Goal: Task Accomplishment & Management: Manage account settings

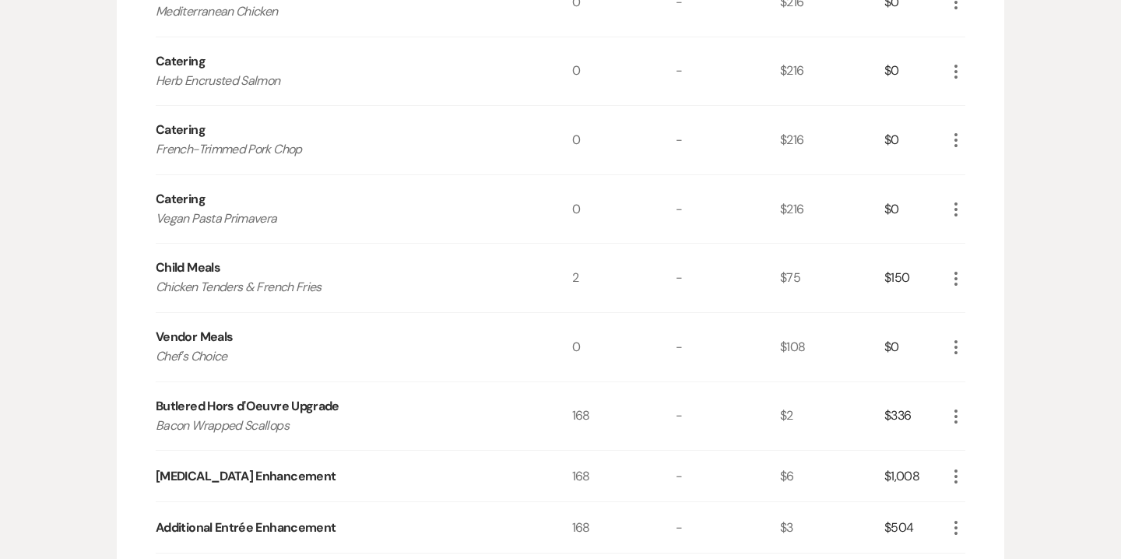
scroll to position [844, 0]
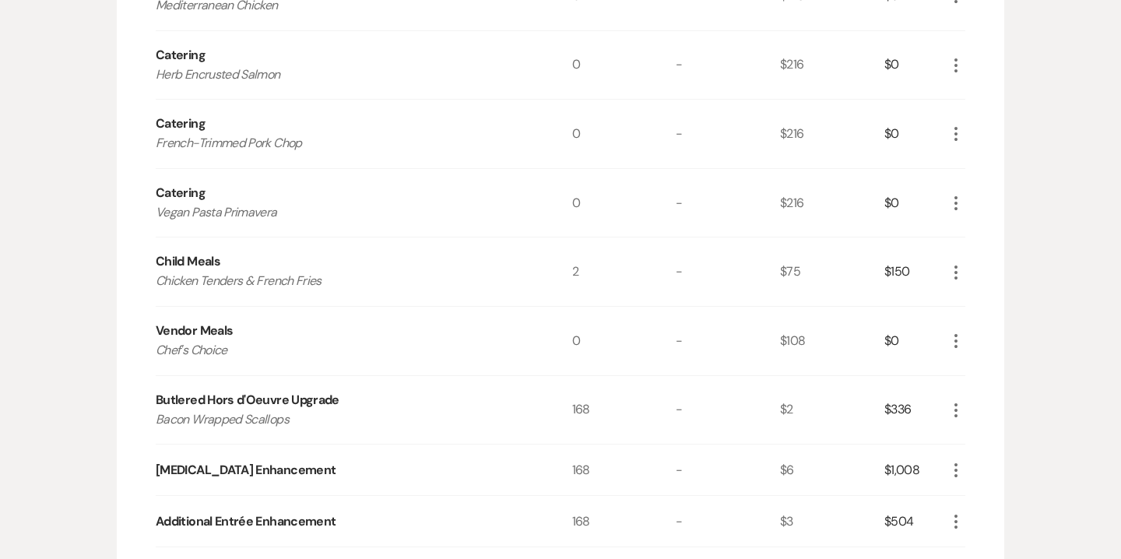
click at [952, 341] on icon "More" at bounding box center [955, 340] width 19 height 19
click at [987, 364] on button "Pencil Edit" at bounding box center [986, 371] width 81 height 25
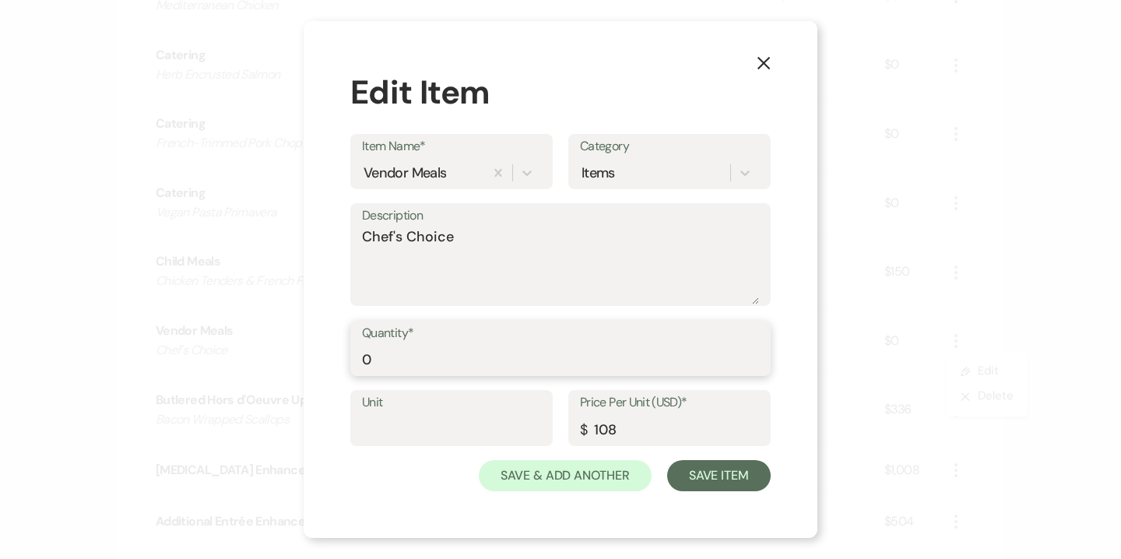
click at [423, 344] on input "0" at bounding box center [560, 359] width 397 height 30
type input "4"
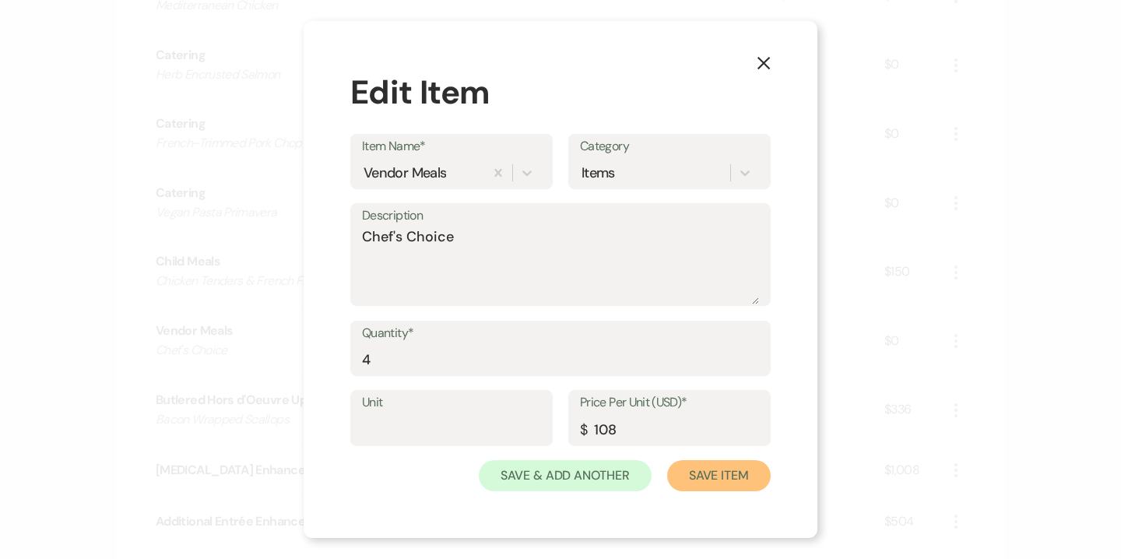
click at [727, 481] on button "Save Item" at bounding box center [718, 475] width 103 height 31
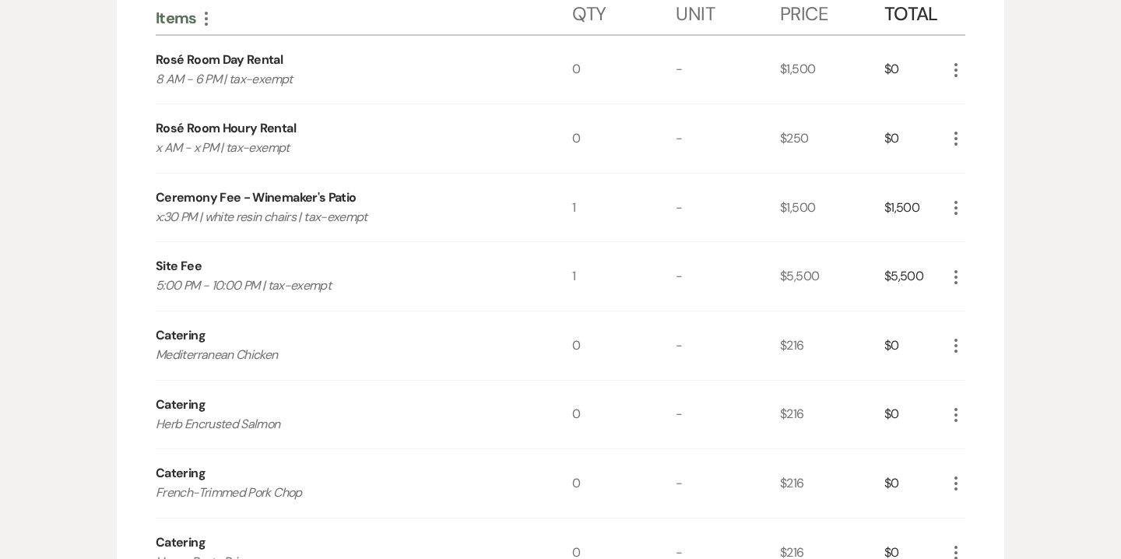
scroll to position [495, 0]
click at [956, 67] on icon "More" at bounding box center [955, 69] width 19 height 19
click at [990, 125] on button "X Delete" at bounding box center [988, 124] width 84 height 25
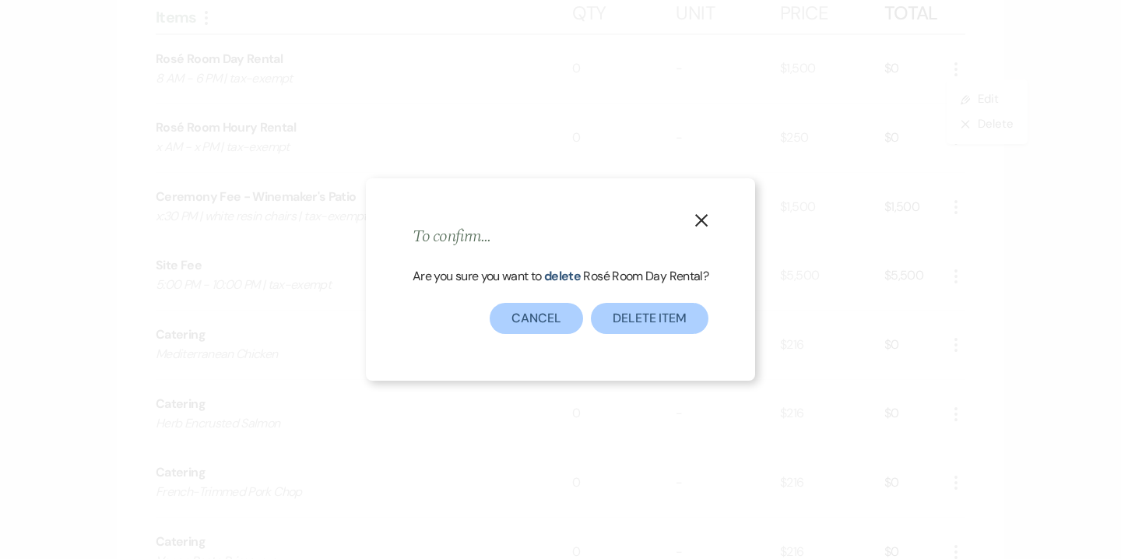
click at [662, 335] on div "X To confirm... Are you sure you want to delete Rosé Room Day Rental ? Delete I…" at bounding box center [560, 279] width 389 height 202
click at [660, 321] on button "Delete Item" at bounding box center [650, 318] width 118 height 31
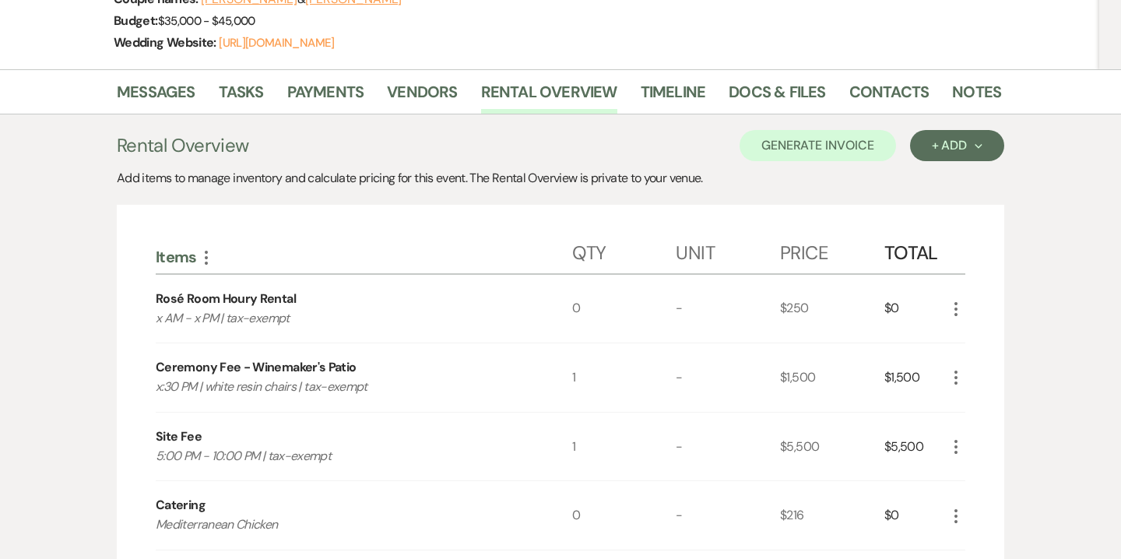
scroll to position [203, 0]
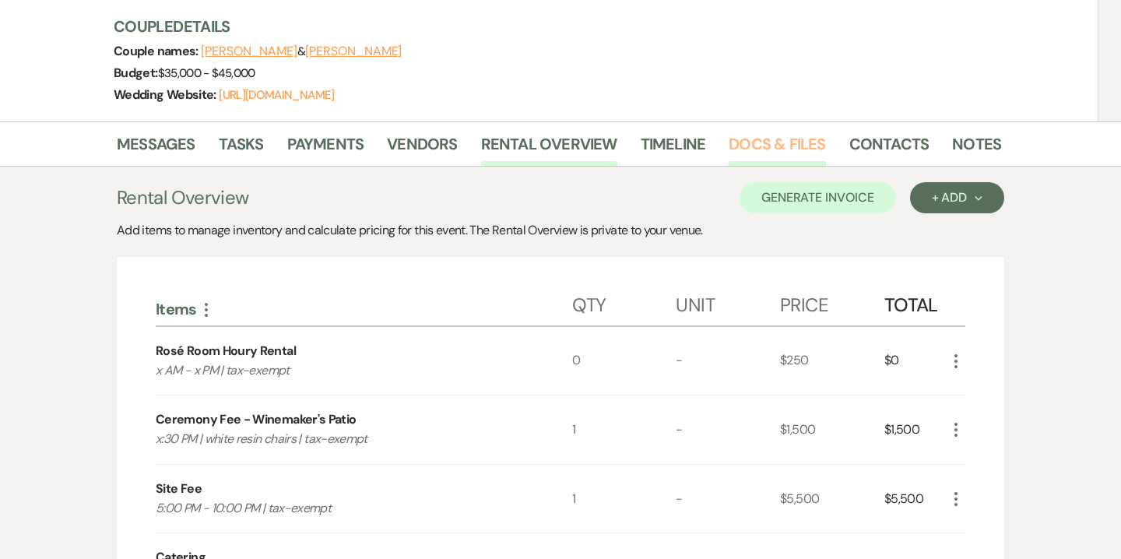
click at [771, 151] on link "Docs & Files" at bounding box center [776, 149] width 96 height 34
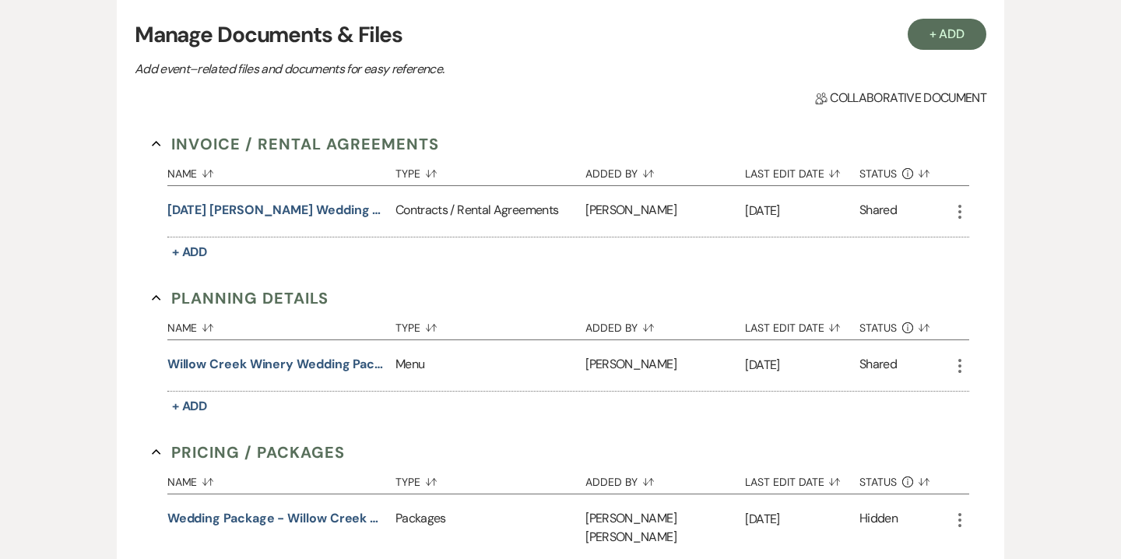
scroll to position [499, 0]
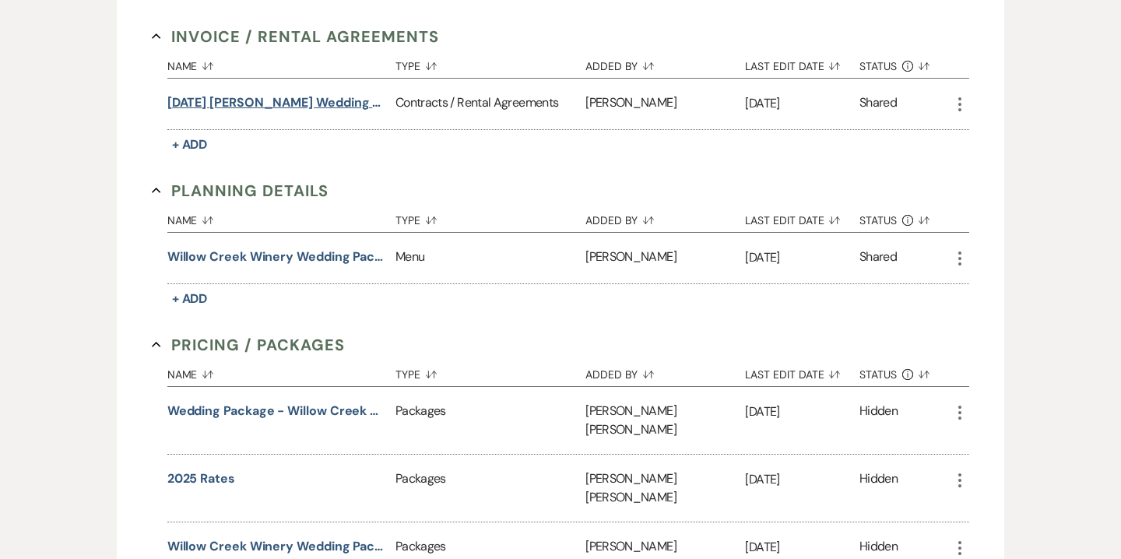
click at [357, 107] on button "10.10.25 Boyle-Donnelly Wedding Contract" at bounding box center [278, 102] width 222 height 19
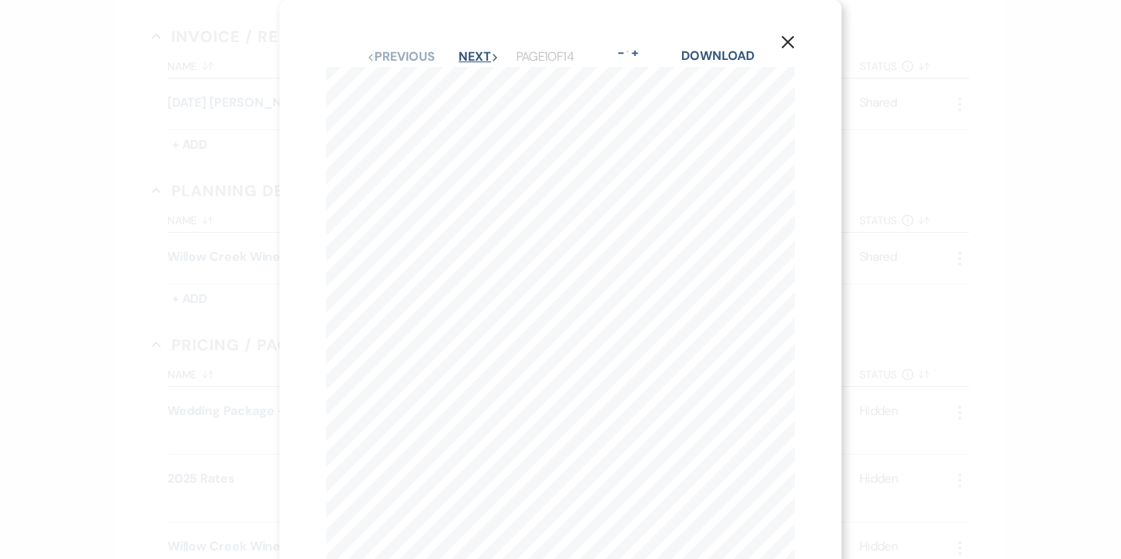
click at [483, 58] on button "Next Next" at bounding box center [478, 57] width 40 height 12
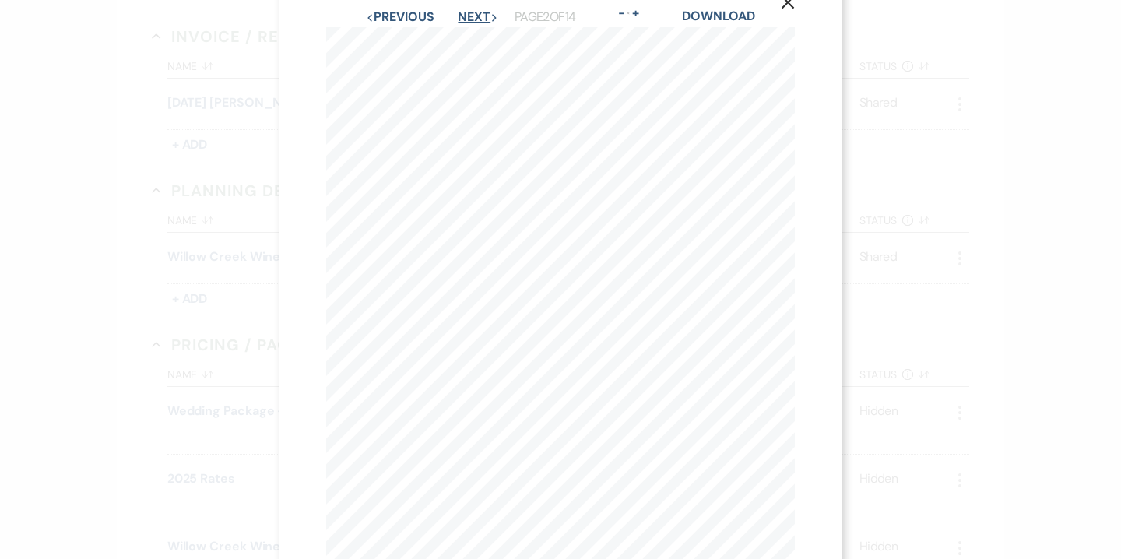
scroll to position [0, 0]
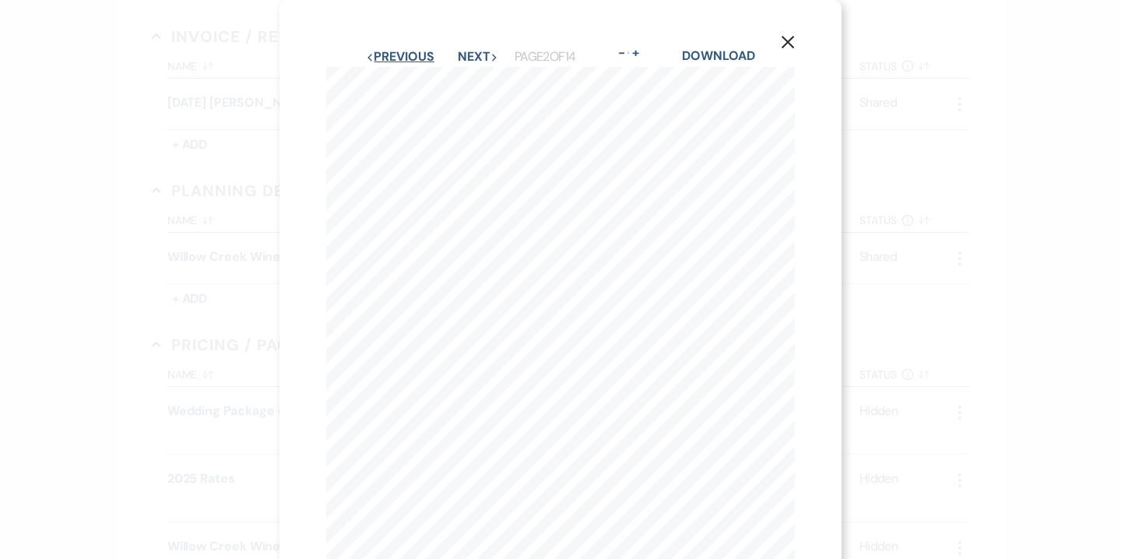
click at [409, 56] on button "Previous Previous" at bounding box center [400, 57] width 68 height 12
click at [781, 42] on icon "X" at bounding box center [788, 42] width 14 height 14
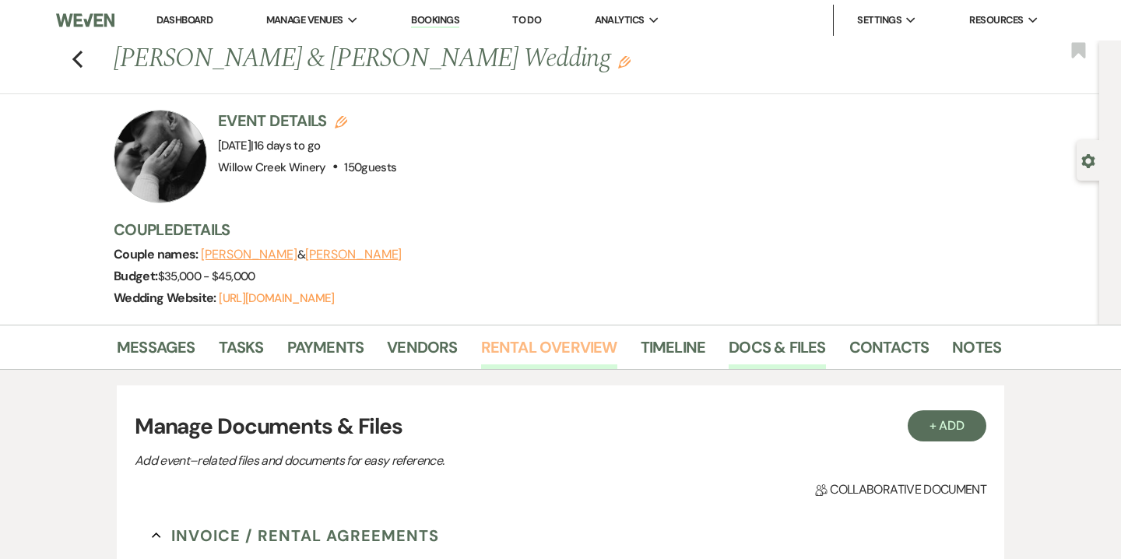
click at [535, 354] on link "Rental Overview" at bounding box center [549, 352] width 136 height 34
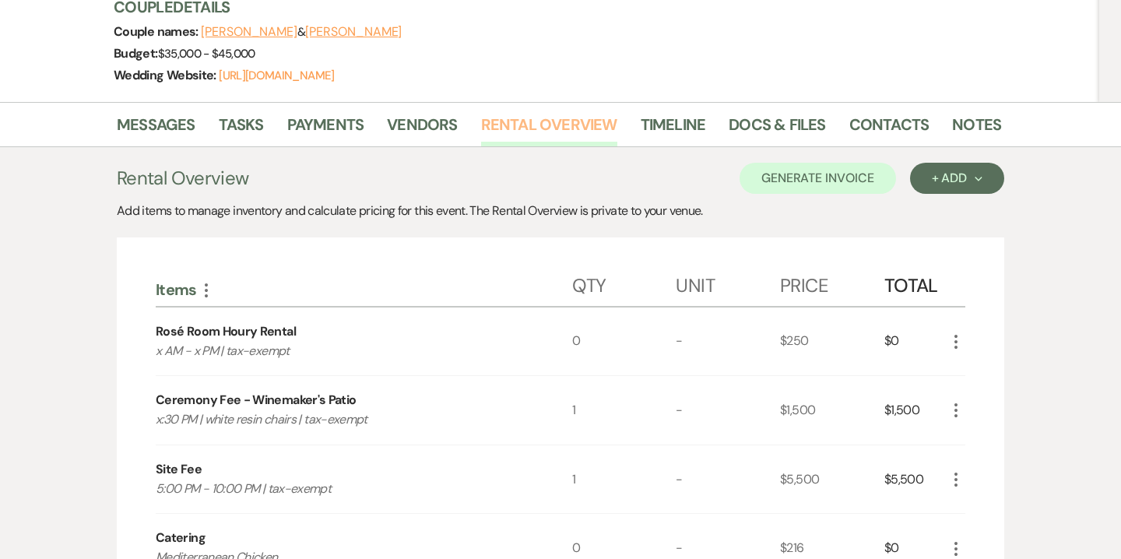
scroll to position [229, 0]
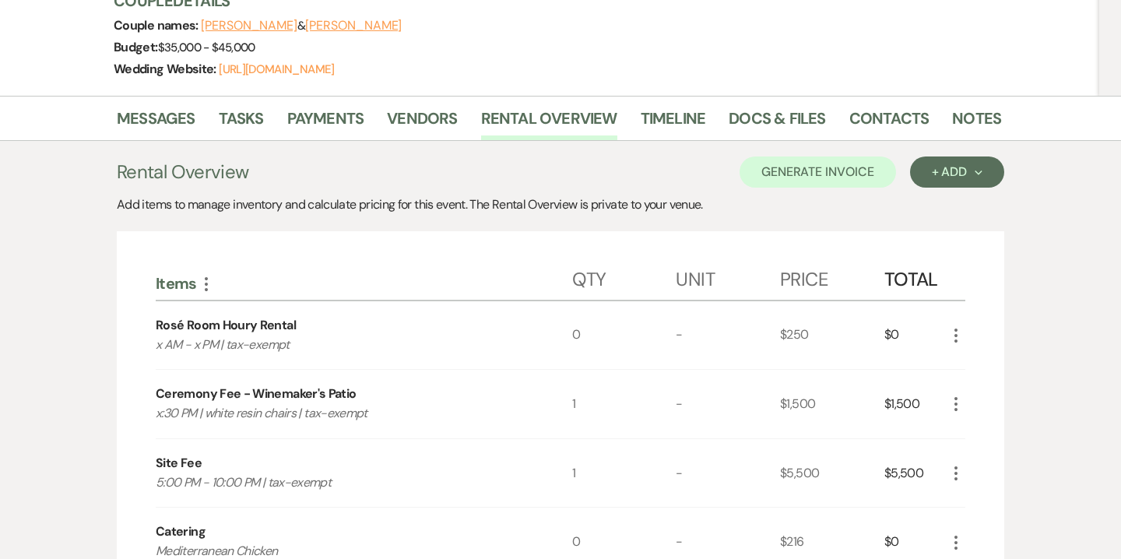
click at [958, 331] on icon "More" at bounding box center [955, 335] width 19 height 19
click at [991, 370] on button "Pencil Edit" at bounding box center [986, 365] width 81 height 25
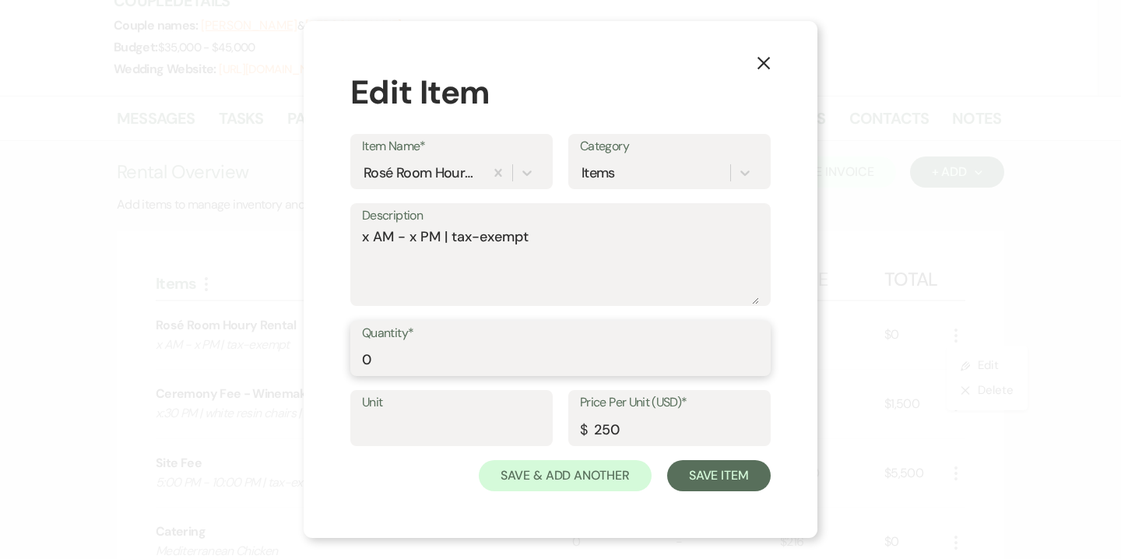
click at [453, 358] on input "0" at bounding box center [560, 359] width 397 height 30
type input "4"
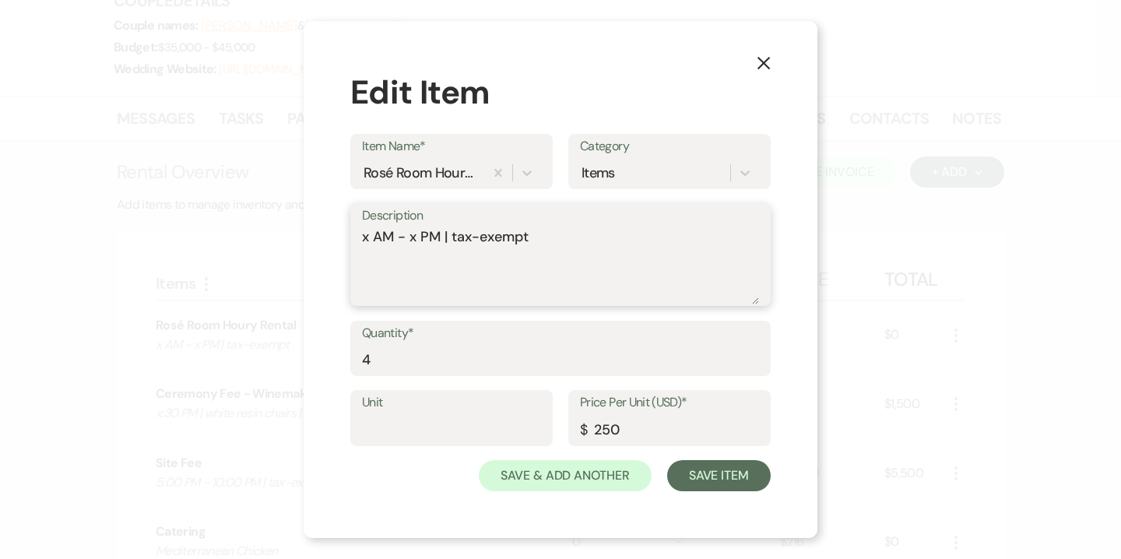
click at [360, 243] on div "Description x AM - x PM | tax-exempt" at bounding box center [560, 254] width 420 height 103
click at [437, 234] on textarea "12:30 PM - x PM | tax-exempt" at bounding box center [560, 265] width 397 height 78
click at [500, 234] on textarea "12:30 PM - 4:30 PM | tax-exempt" at bounding box center [560, 265] width 397 height 78
click at [529, 237] on textarea "12:30 PM - 4:30 PM | Tax-exempt" at bounding box center [560, 265] width 397 height 78
type textarea "12:30 PM - 4:30 PM | Tax-Exempt"
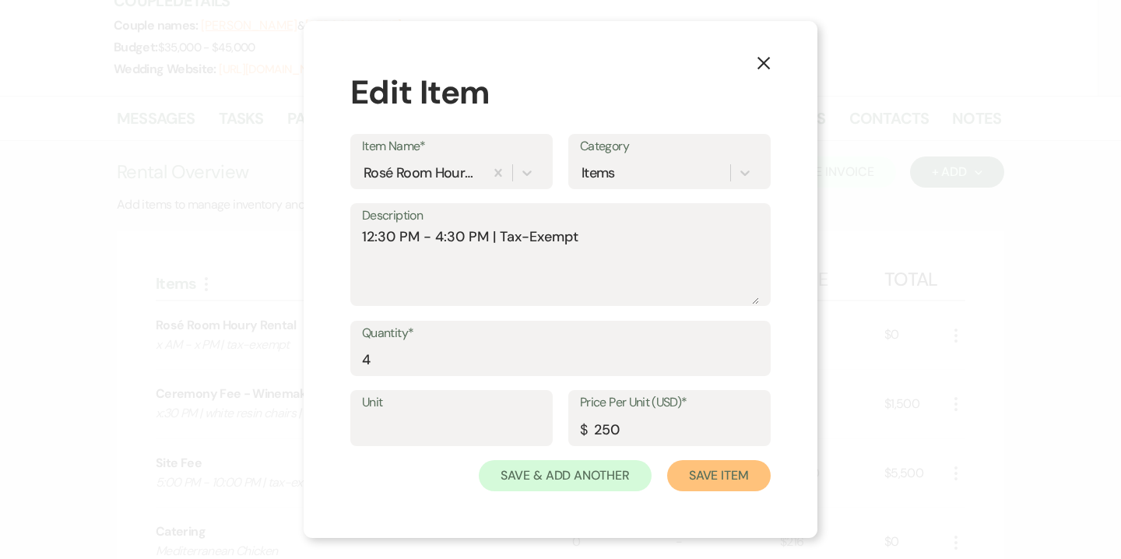
click at [710, 470] on button "Save Item" at bounding box center [718, 475] width 103 height 31
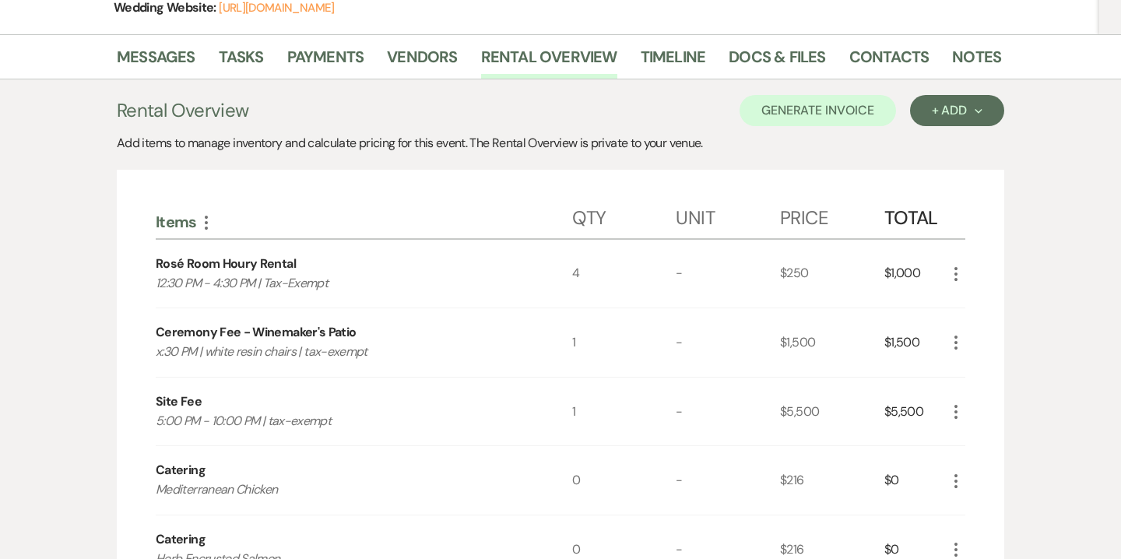
scroll to position [293, 0]
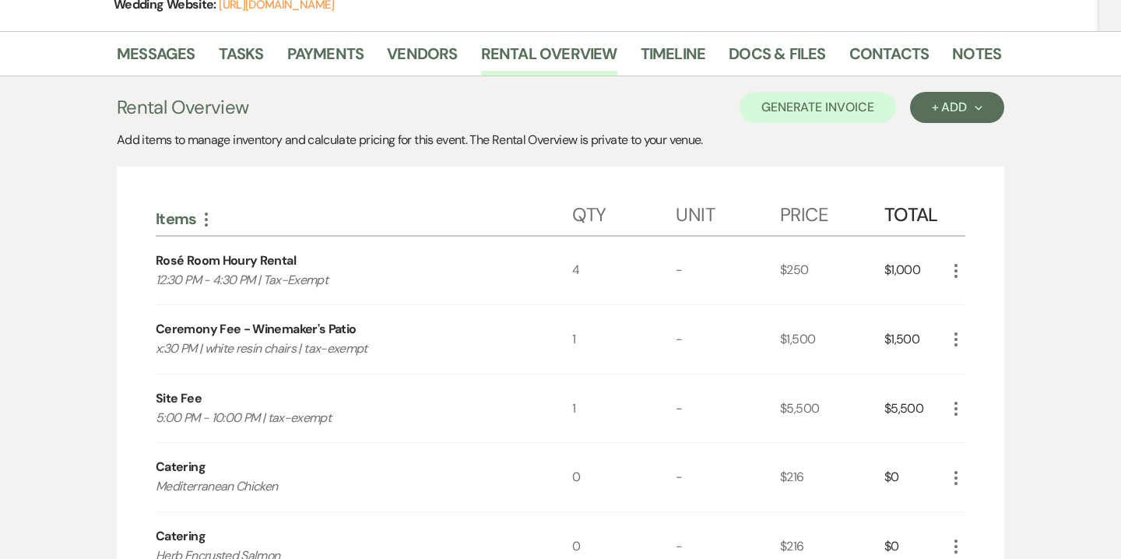
click at [956, 338] on icon "More" at bounding box center [955, 339] width 19 height 19
click at [985, 360] on button "Pencil Edit" at bounding box center [986, 369] width 81 height 25
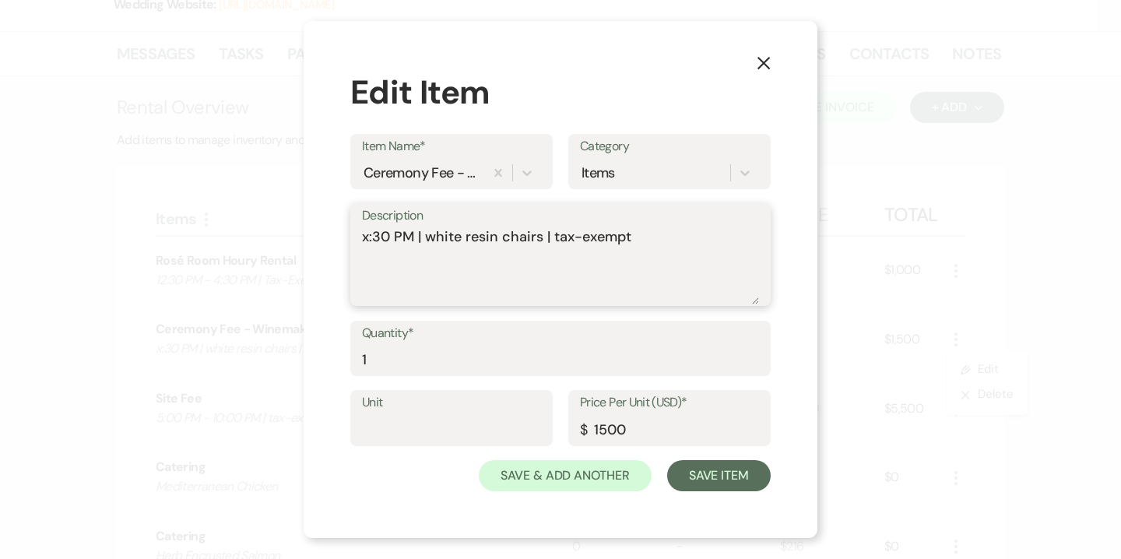
click at [370, 240] on textarea "x:30 PM | white resin chairs | tax-exempt" at bounding box center [560, 265] width 397 height 78
type textarea "4:30 PM | white resin chairs | tax-exempt"
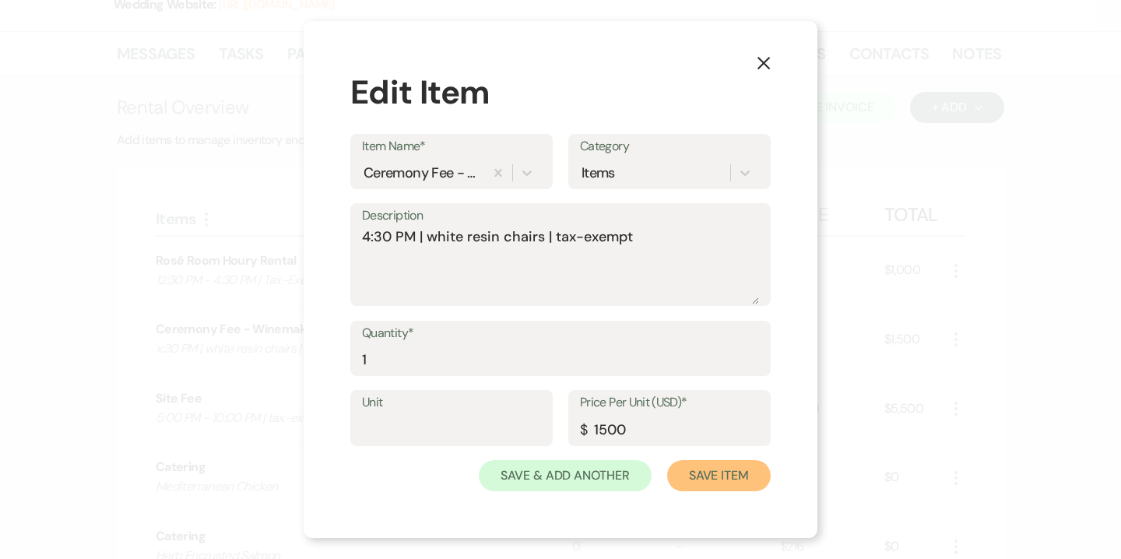
click at [703, 472] on button "Save Item" at bounding box center [718, 475] width 103 height 31
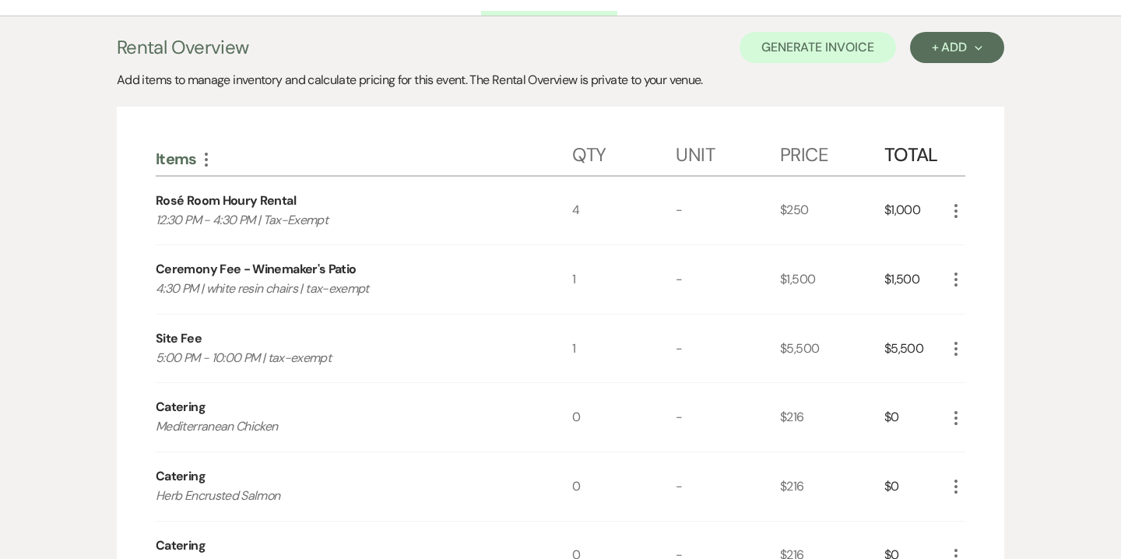
scroll to position [354, 0]
click at [955, 277] on icon "More" at bounding box center [955, 278] width 19 height 19
click at [980, 305] on button "Pencil Edit" at bounding box center [986, 308] width 81 height 25
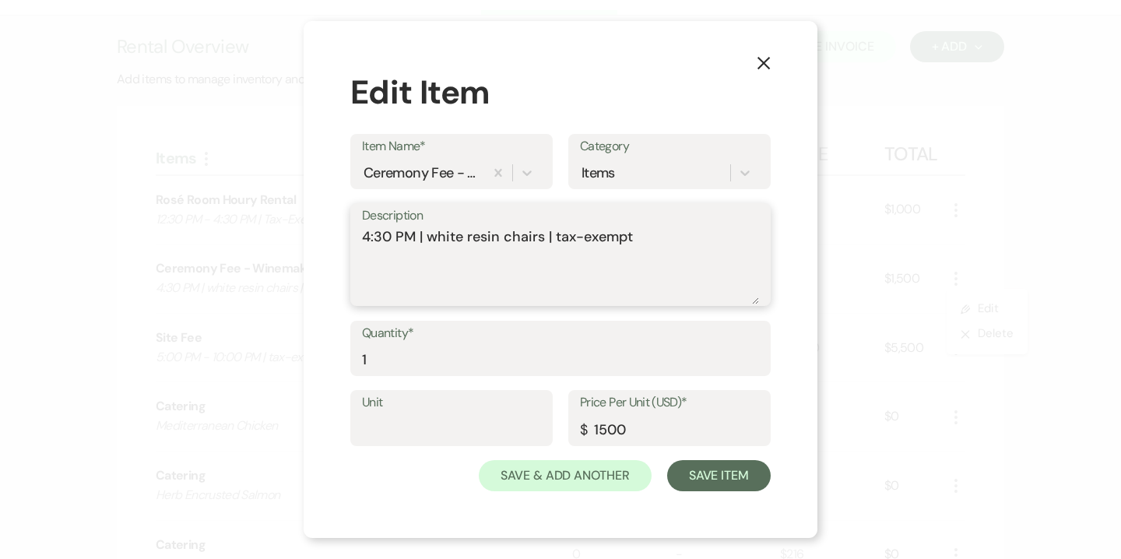
drag, startPoint x: 426, startPoint y: 238, endPoint x: 556, endPoint y: 238, distance: 130.7
click at [556, 238] on textarea "4:30 PM | white resin chairs | tax-exempt" at bounding box center [560, 265] width 397 height 78
click at [462, 240] on textarea "4:30 PM | Tax-exempt" at bounding box center [560, 265] width 397 height 78
type textarea "4:30 PM | Tax-Exempt"
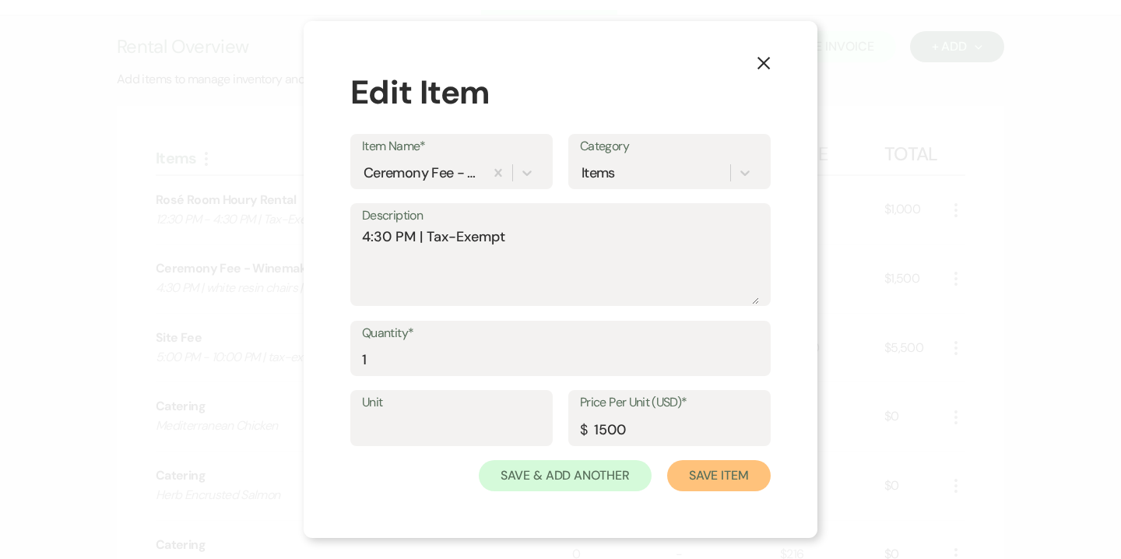
click at [724, 479] on button "Save Item" at bounding box center [718, 475] width 103 height 31
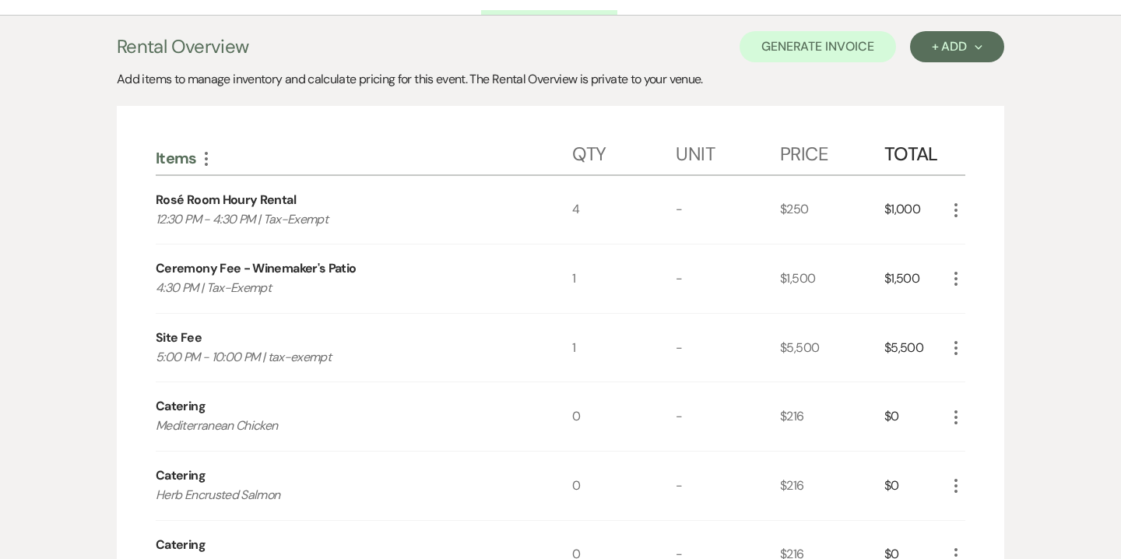
click at [959, 353] on icon "More" at bounding box center [955, 348] width 19 height 19
click at [977, 374] on button "Pencil Edit" at bounding box center [986, 378] width 81 height 25
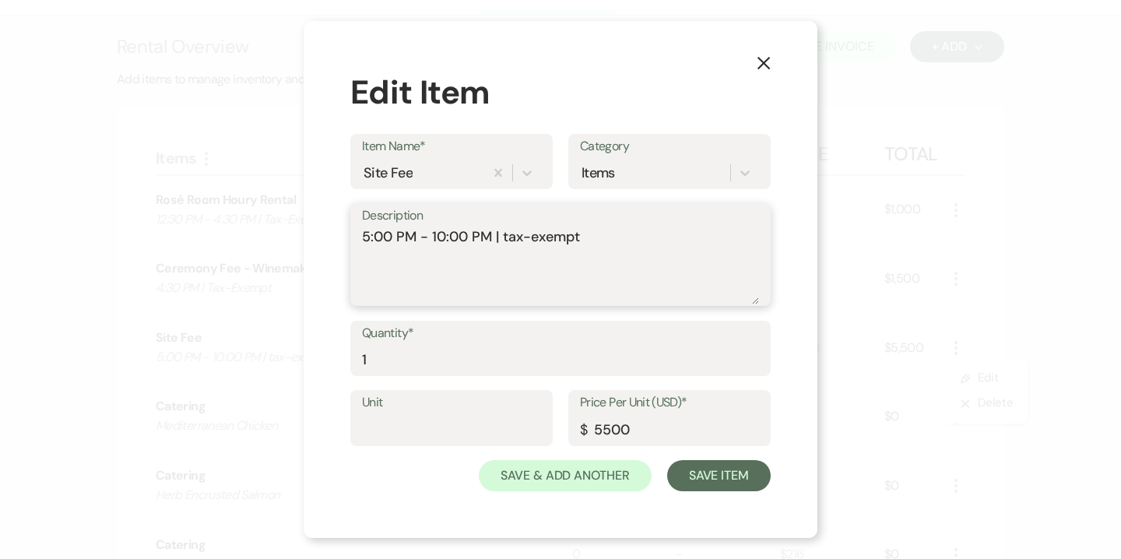
click at [508, 239] on textarea "5:00 PM - 10:00 PM | tax-exempt" at bounding box center [560, 265] width 397 height 78
click at [538, 240] on textarea "5:00 PM - 10:00 PM | Tax-exempt" at bounding box center [560, 265] width 397 height 78
type textarea "5:00 PM - 10:00 PM | Tax-Exempt"
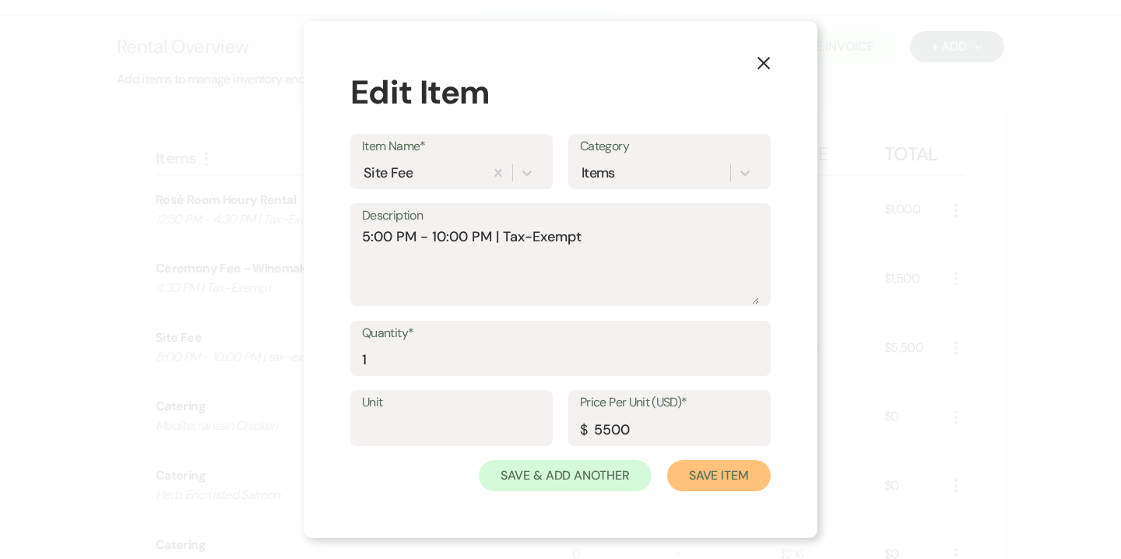
click at [700, 480] on button "Save Item" at bounding box center [718, 475] width 103 height 31
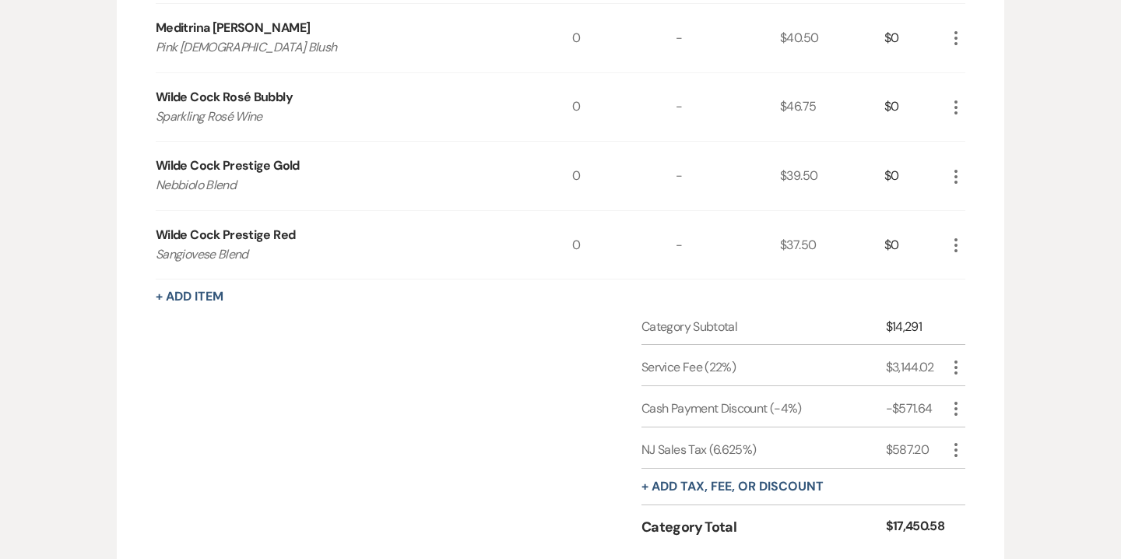
scroll to position [1769, 0]
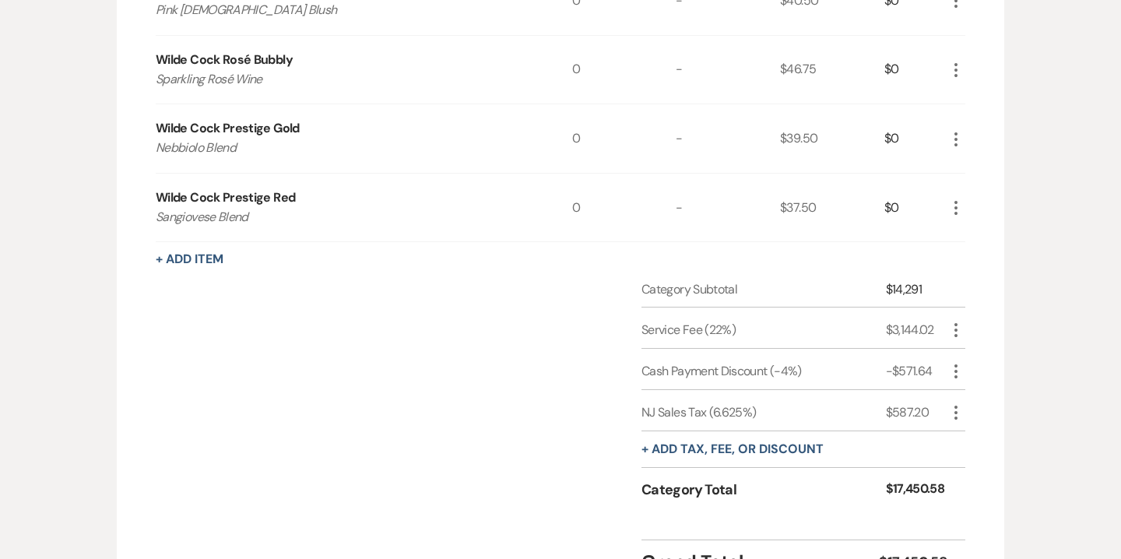
click at [956, 409] on icon "More" at bounding box center [955, 412] width 19 height 19
click at [984, 466] on button "Delete Delete" at bounding box center [988, 467] width 84 height 25
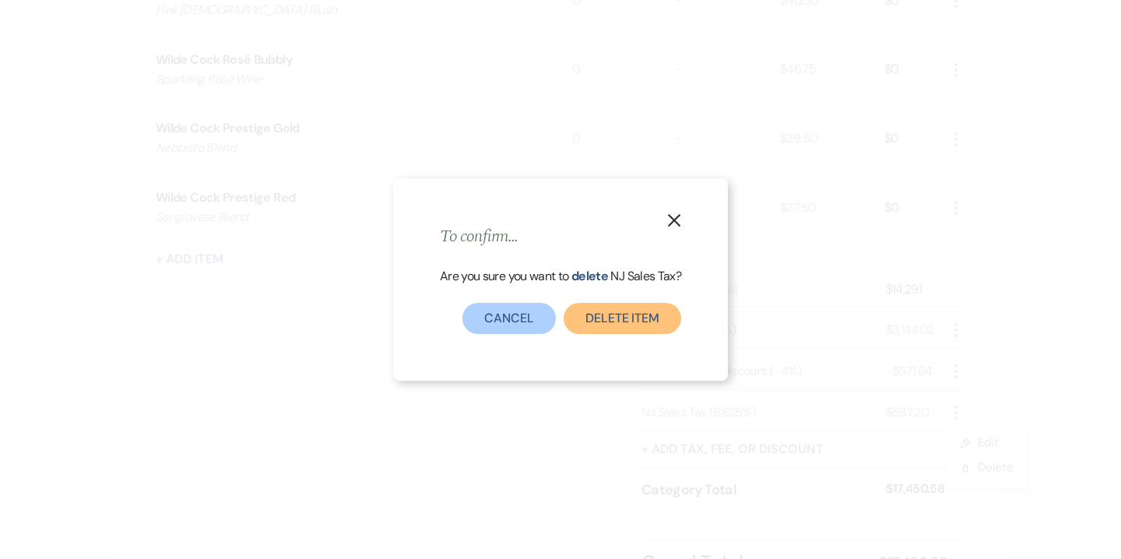
click at [620, 311] on button "Delete item" at bounding box center [622, 318] width 118 height 31
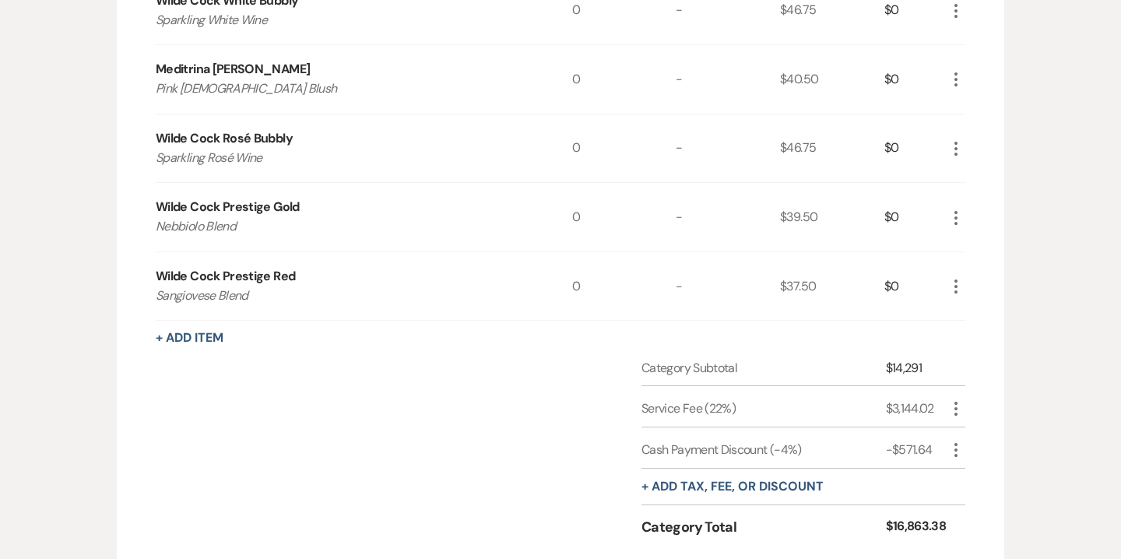
scroll to position [1705, 0]
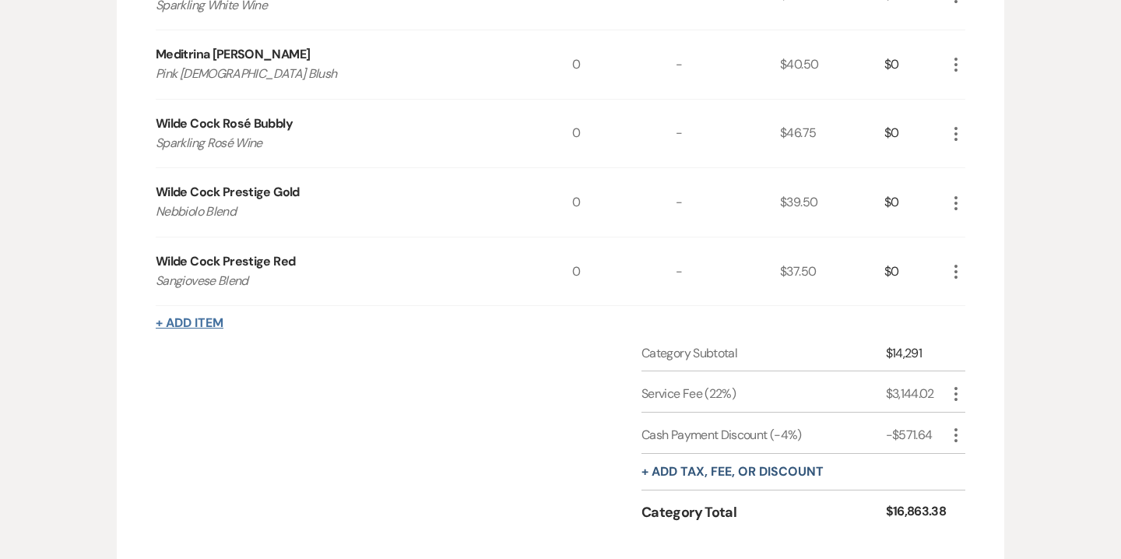
click at [212, 318] on button "+ Add Item" at bounding box center [190, 323] width 68 height 12
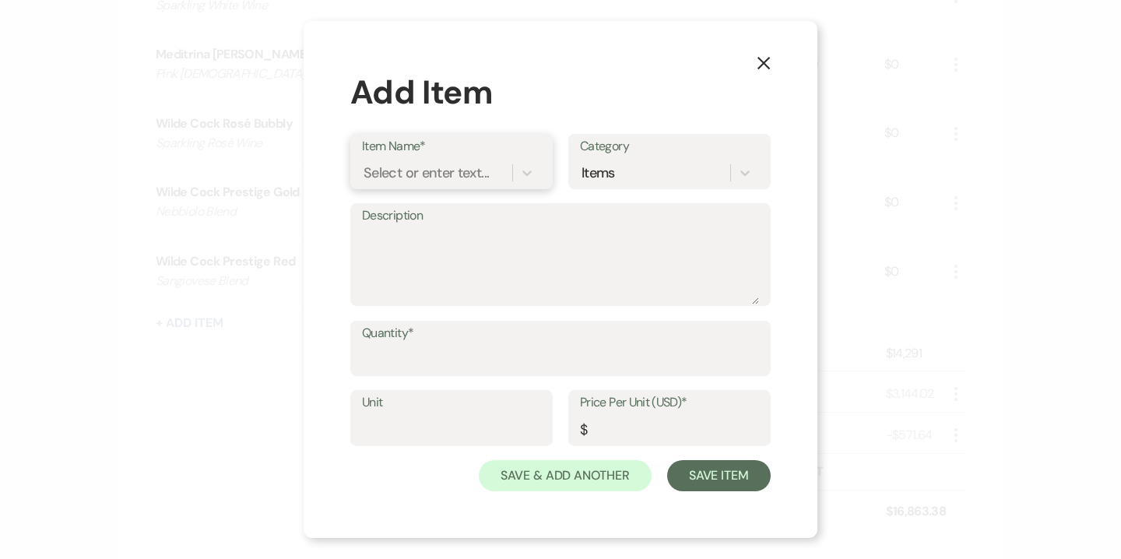
click at [461, 173] on div "Select or enter text..." at bounding box center [425, 172] width 125 height 21
type input "Late Night Snacks"
click at [439, 237] on textarea "Description" at bounding box center [560, 265] width 397 height 78
type textarea "o"
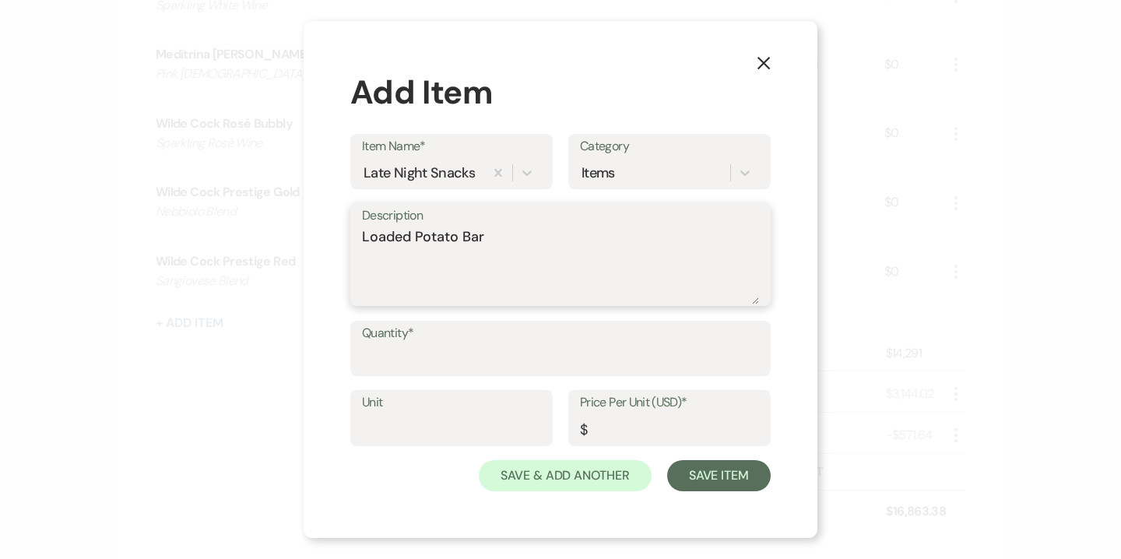
type textarea "Loaded Potato Bar"
click at [619, 428] on input "Price Per Unit (USD)*" at bounding box center [669, 429] width 179 height 30
type input "15"
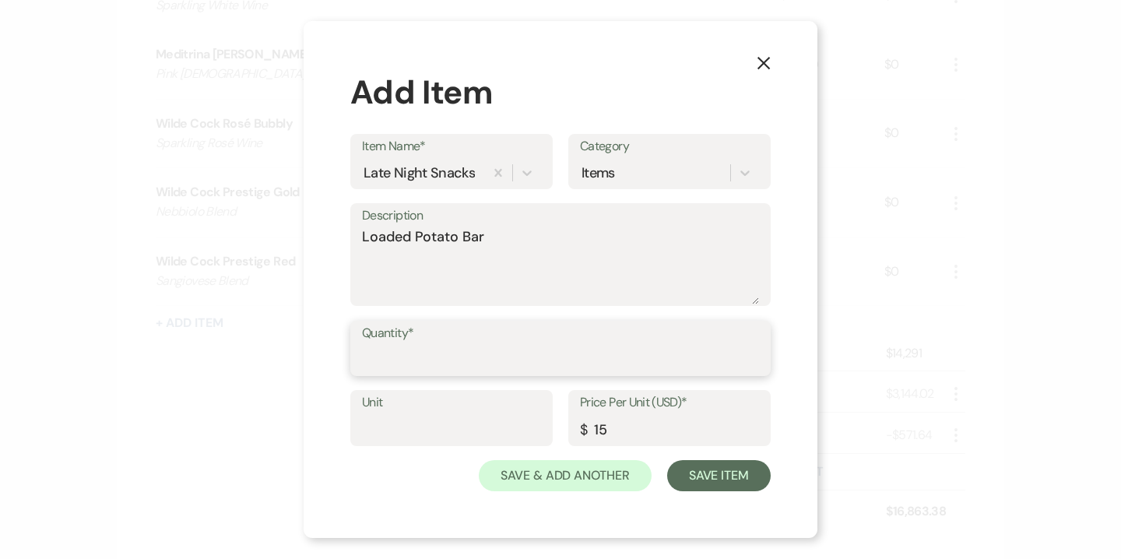
click at [484, 354] on input "Quantity*" at bounding box center [560, 359] width 397 height 30
type input "168"
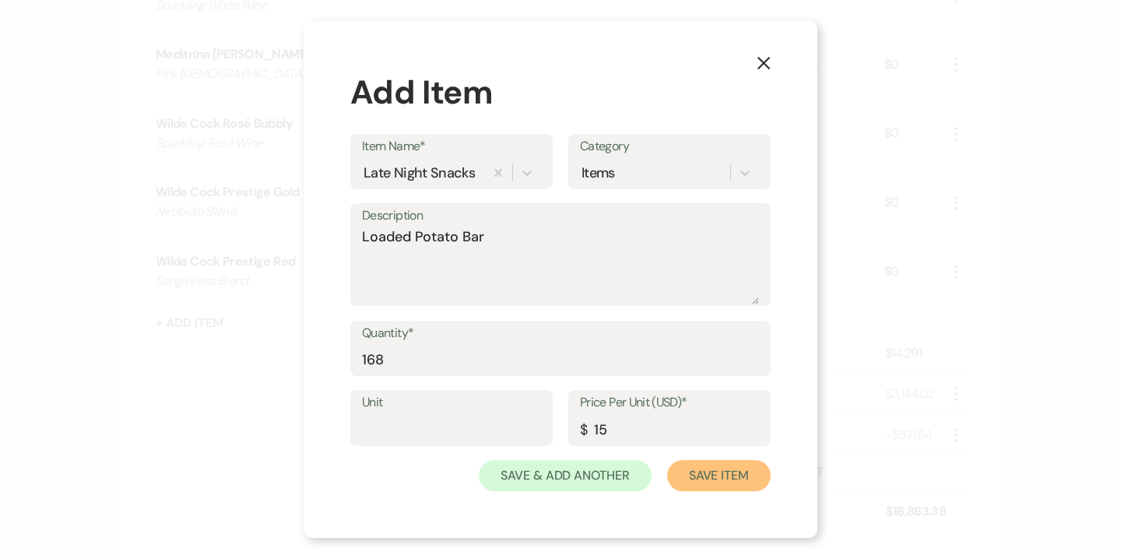
click at [726, 477] on button "Save Item" at bounding box center [718, 475] width 103 height 31
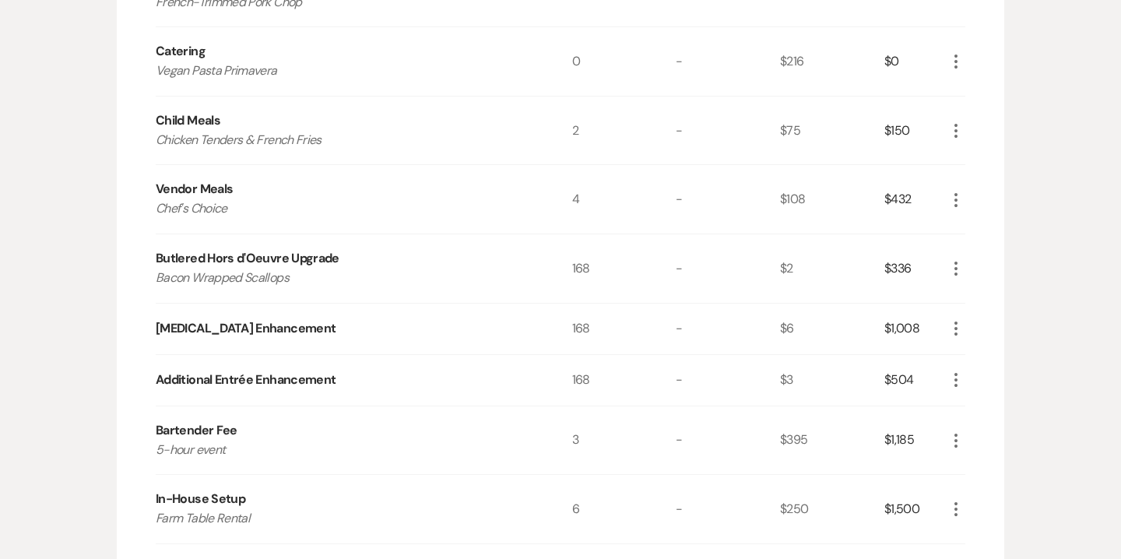
scroll to position [924, 0]
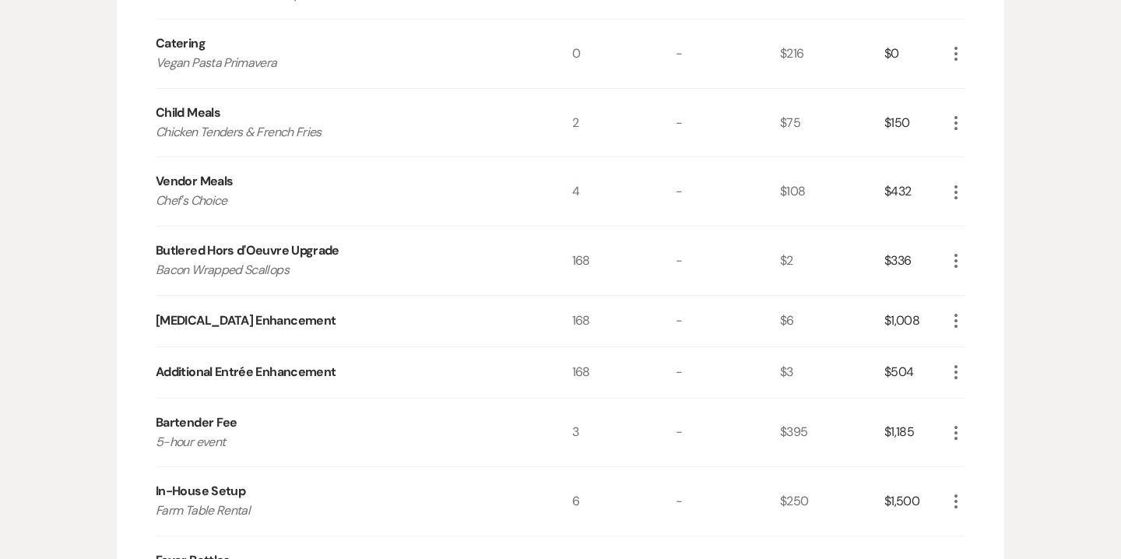
click at [956, 257] on icon "More" at bounding box center [955, 260] width 19 height 19
click at [985, 282] on button "Pencil Edit" at bounding box center [986, 291] width 81 height 25
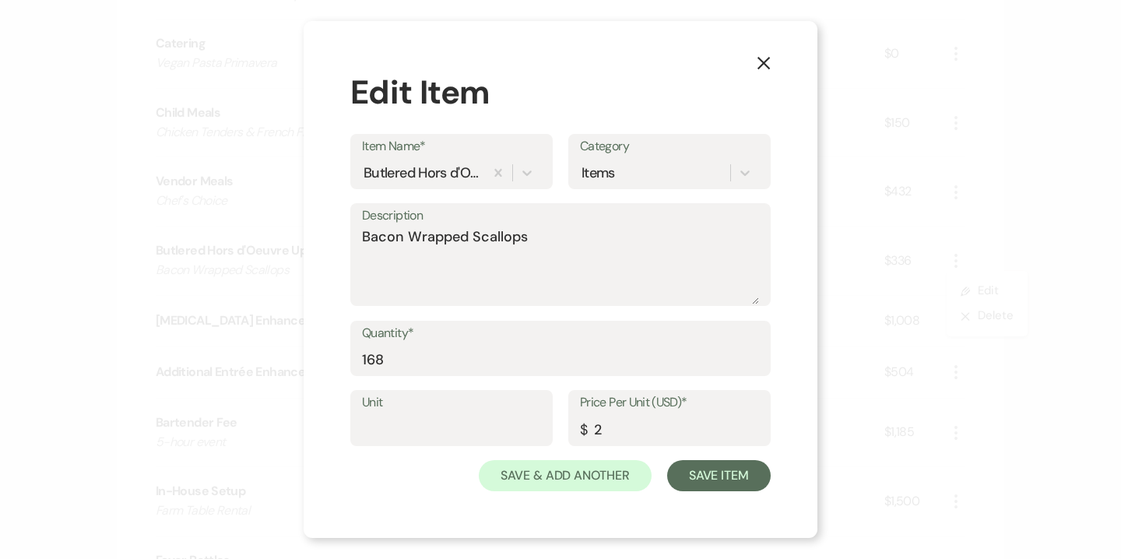
click at [767, 56] on icon "X" at bounding box center [763, 63] width 14 height 14
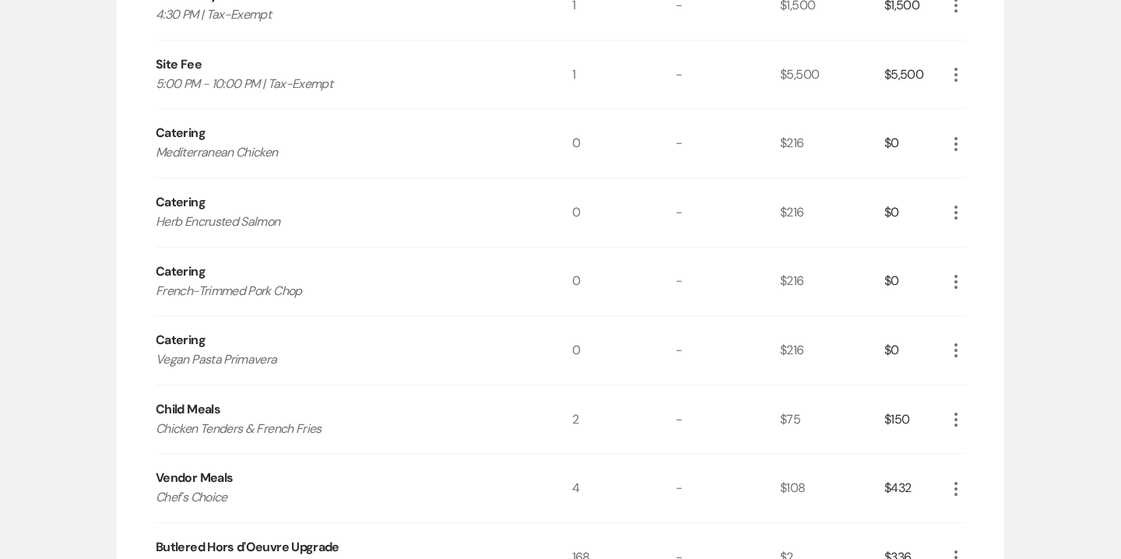
scroll to position [631, 0]
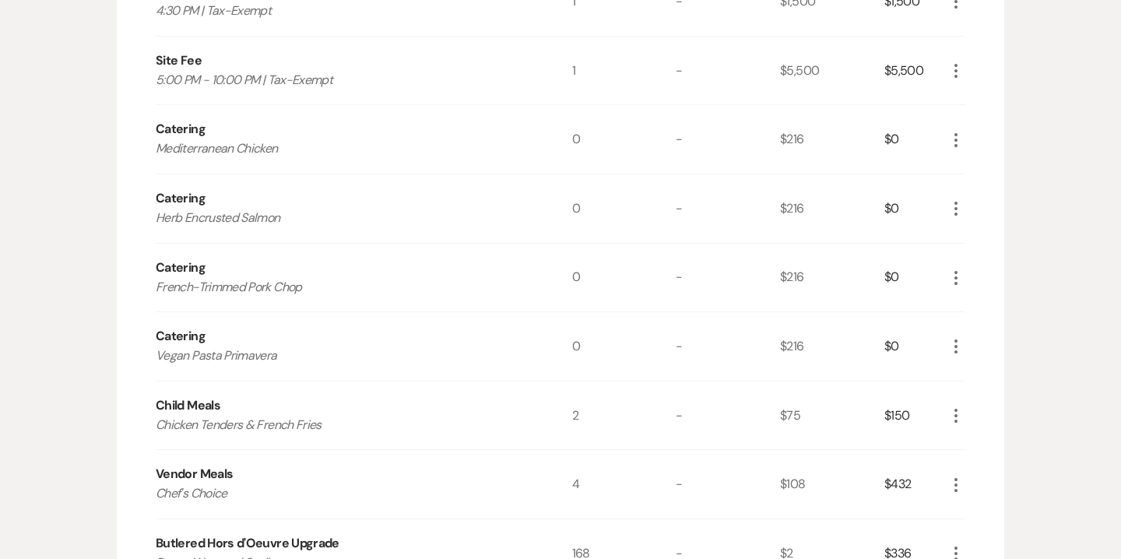
click at [953, 210] on icon "More" at bounding box center [955, 208] width 19 height 19
click at [984, 240] on button "Pencil Edit" at bounding box center [986, 238] width 81 height 25
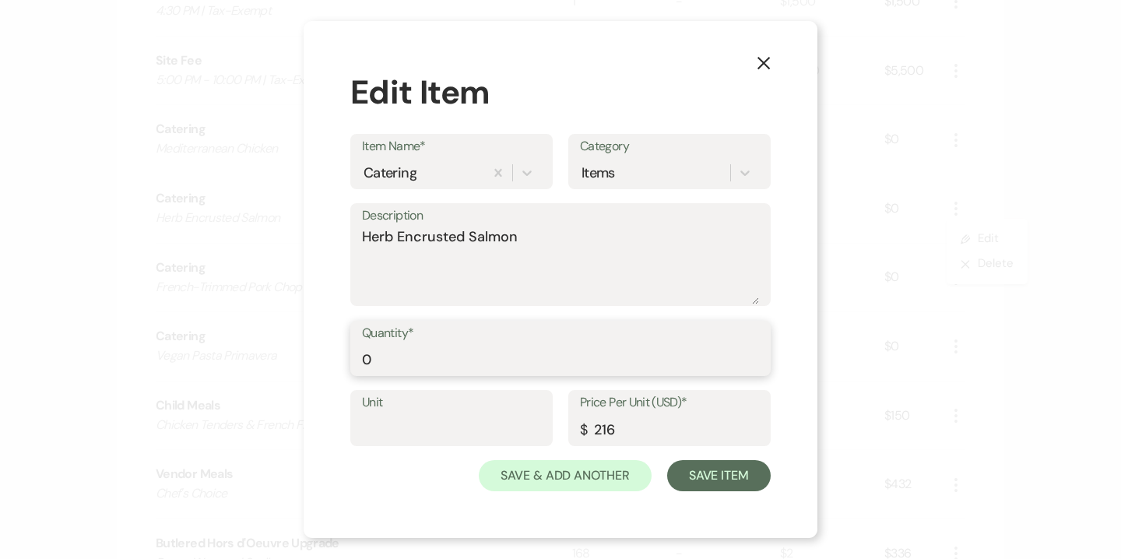
click at [420, 352] on input "0" at bounding box center [560, 359] width 397 height 30
type input "63"
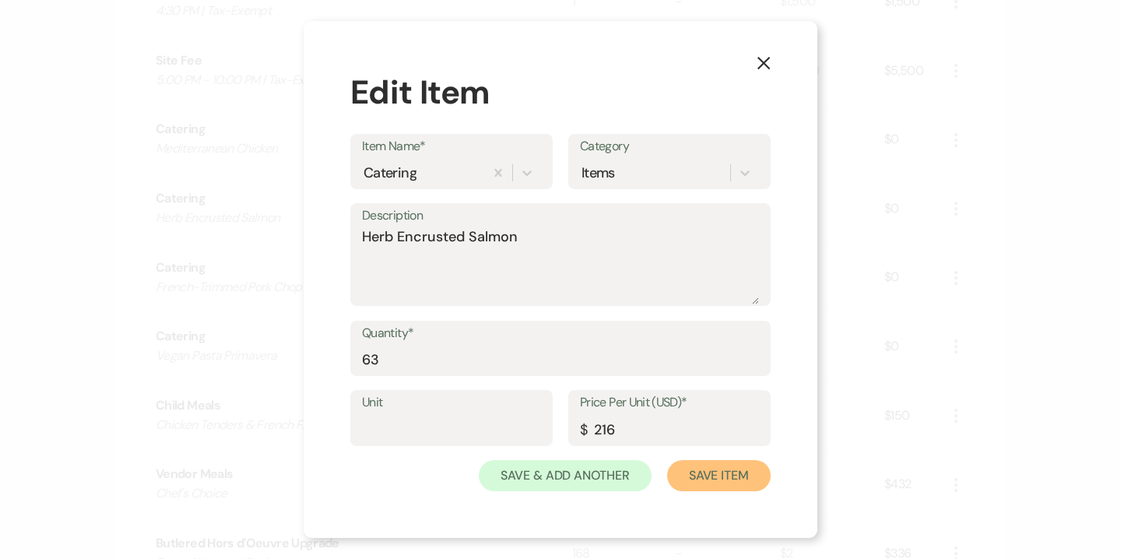
click at [703, 472] on button "Save Item" at bounding box center [718, 475] width 103 height 31
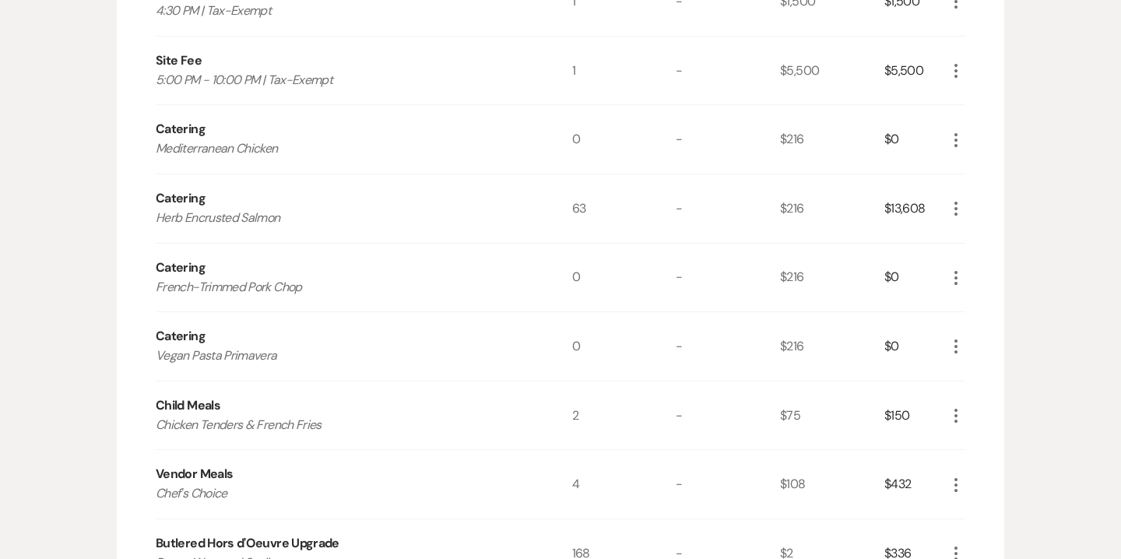
click at [958, 348] on icon "More" at bounding box center [955, 346] width 19 height 19
click at [990, 374] on button "Pencil Edit" at bounding box center [986, 376] width 81 height 25
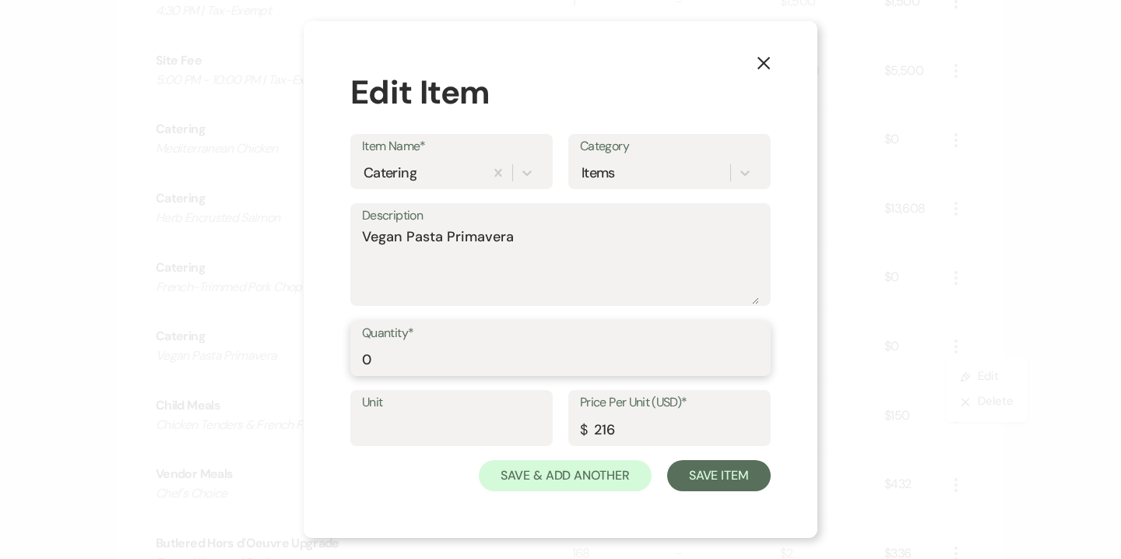
click at [437, 347] on input "0" at bounding box center [560, 359] width 397 height 30
type input "12"
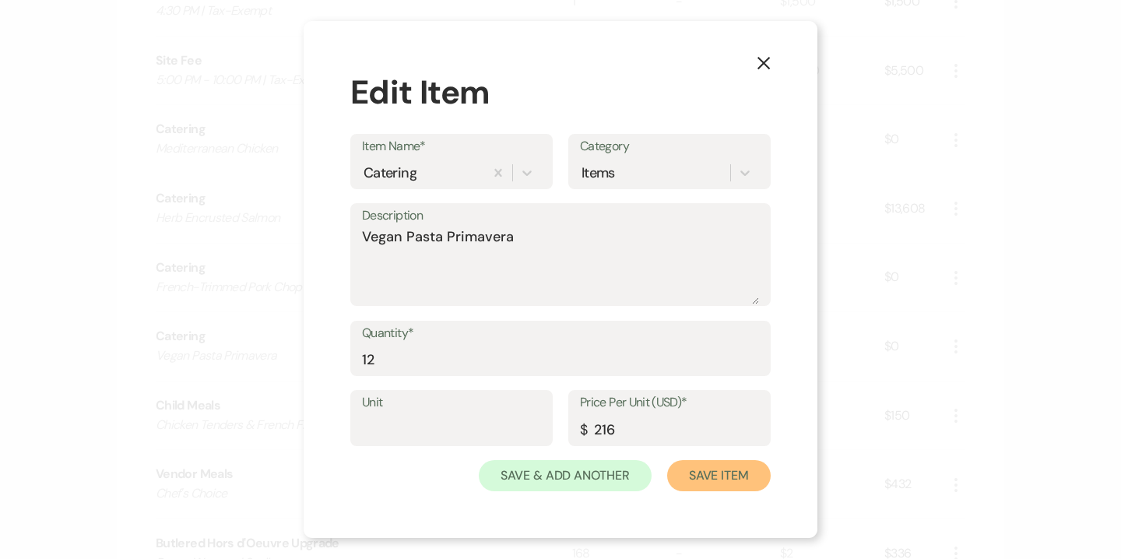
click at [720, 476] on button "Save Item" at bounding box center [718, 475] width 103 height 31
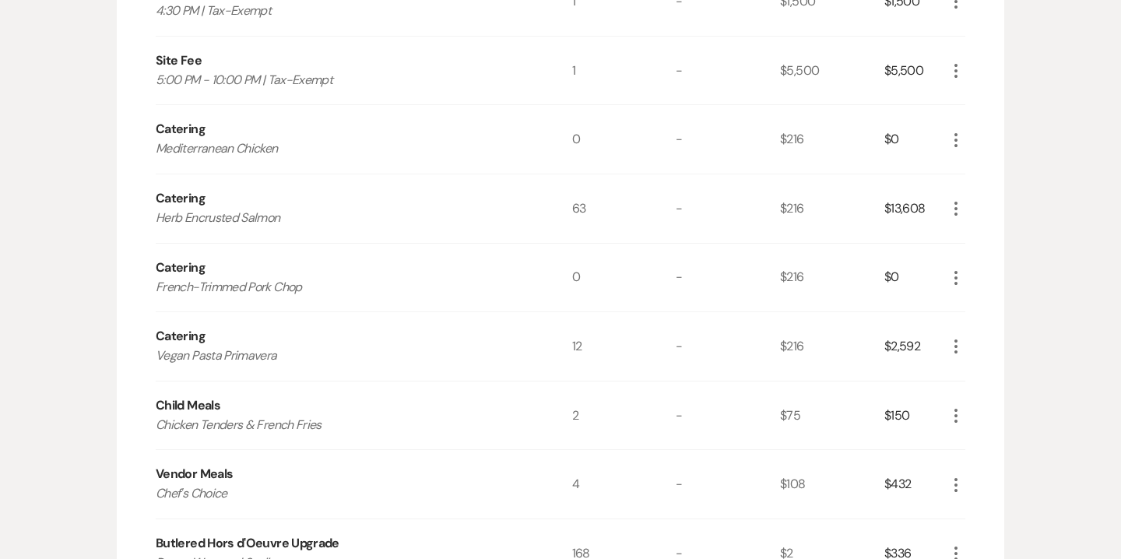
click at [963, 273] on icon "More" at bounding box center [955, 277] width 19 height 19
click at [991, 303] on button "Pencil Edit" at bounding box center [986, 308] width 81 height 25
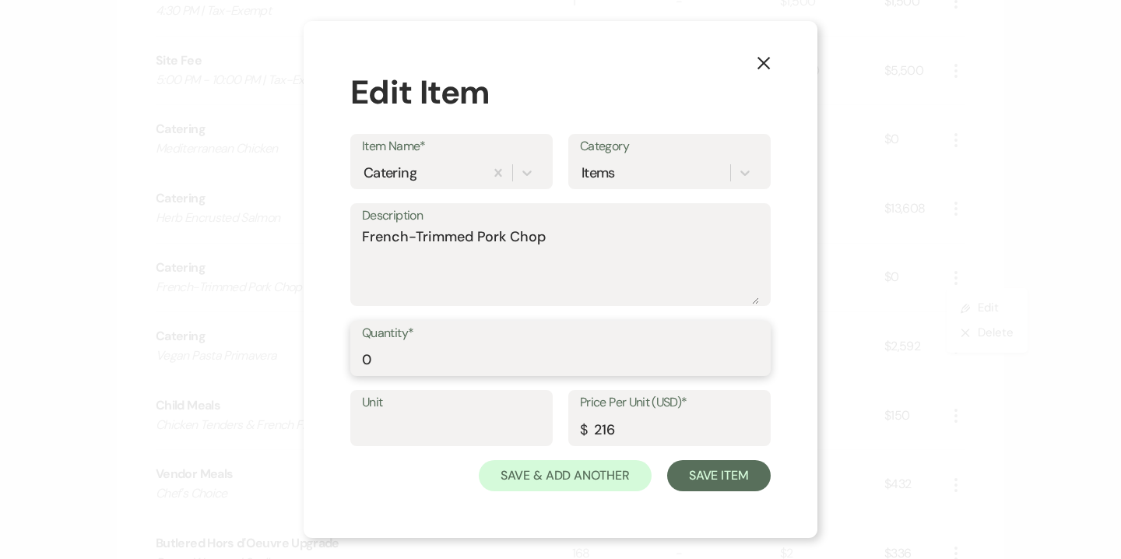
click at [452, 371] on input "0" at bounding box center [560, 359] width 397 height 30
type input "41"
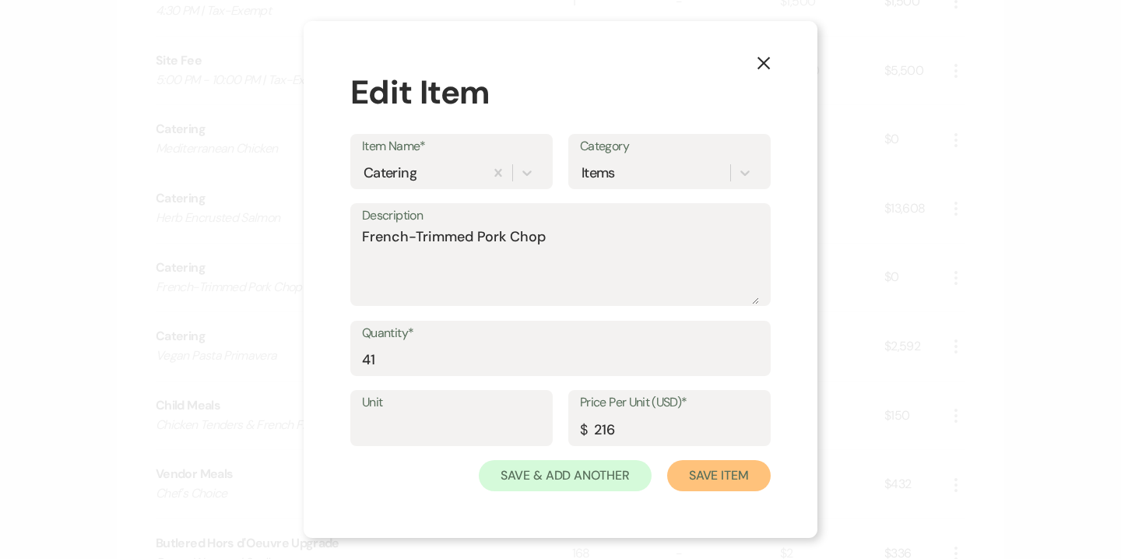
click at [718, 469] on button "Save Item" at bounding box center [718, 475] width 103 height 31
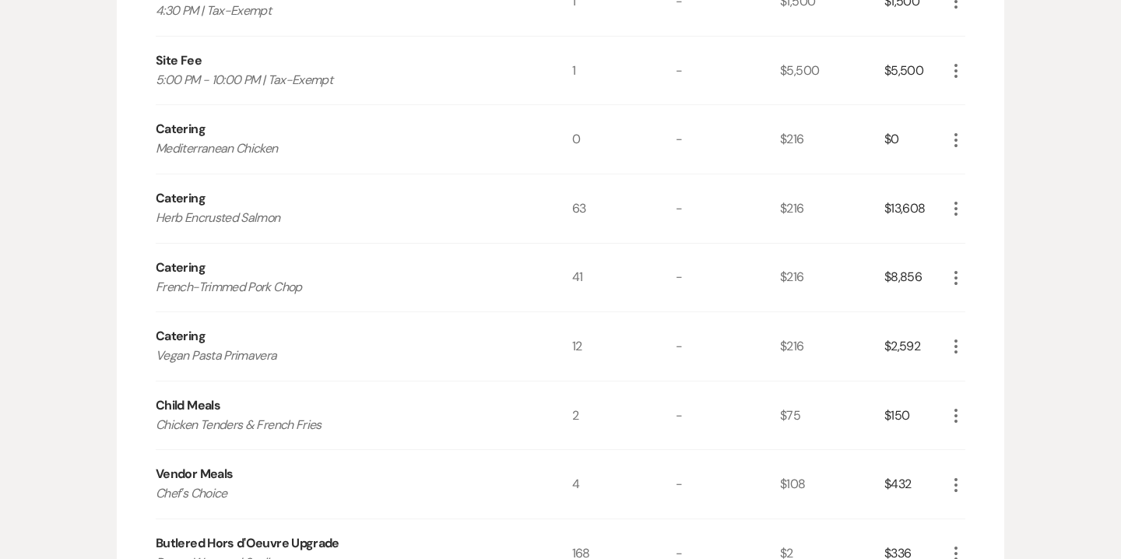
click at [956, 143] on icon "More" at bounding box center [955, 140] width 19 height 19
click at [973, 169] on button "Pencil Edit" at bounding box center [986, 170] width 81 height 25
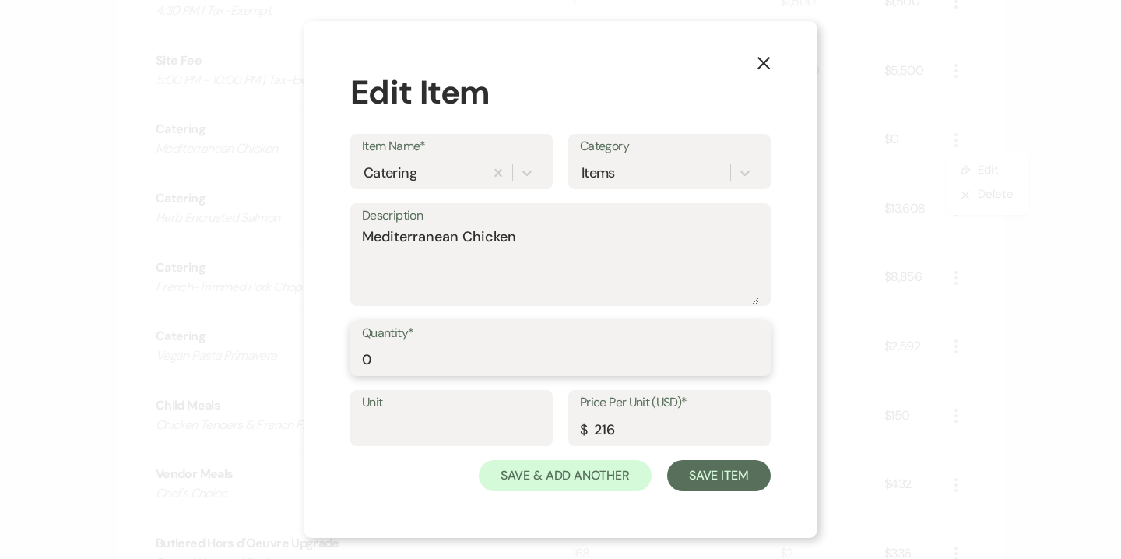
click at [458, 349] on input "0" at bounding box center [560, 359] width 397 height 30
type input "51"
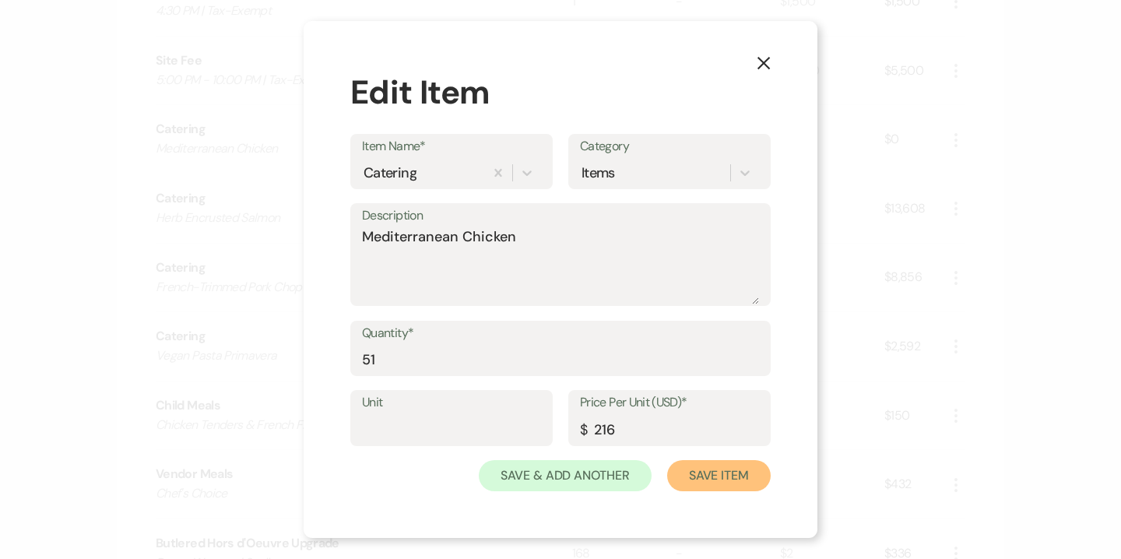
click at [738, 480] on button "Save Item" at bounding box center [718, 475] width 103 height 31
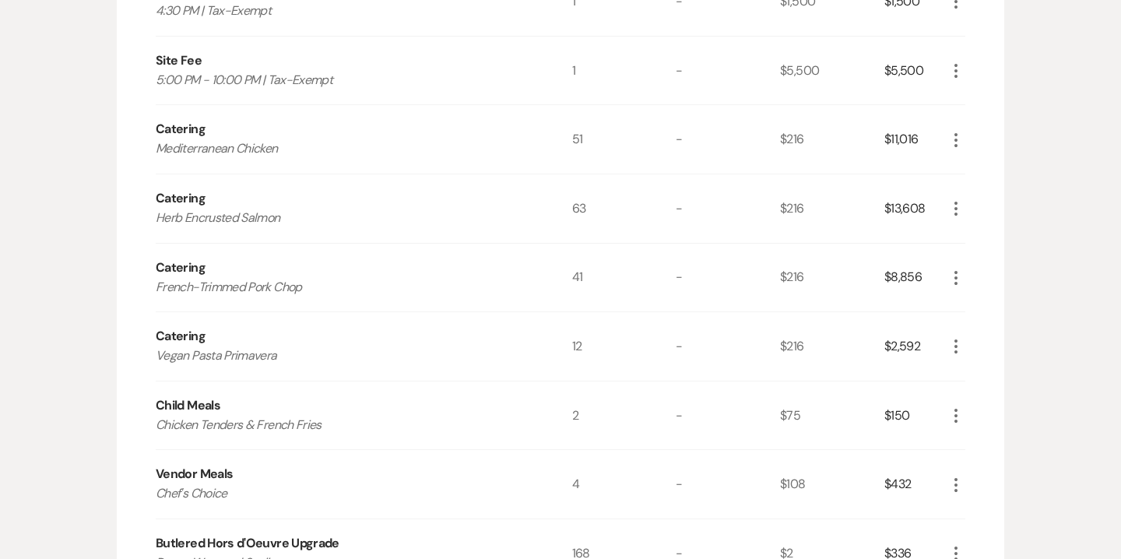
click at [957, 413] on icon "More" at bounding box center [955, 415] width 19 height 19
click at [985, 443] on button "Pencil Edit" at bounding box center [986, 445] width 81 height 25
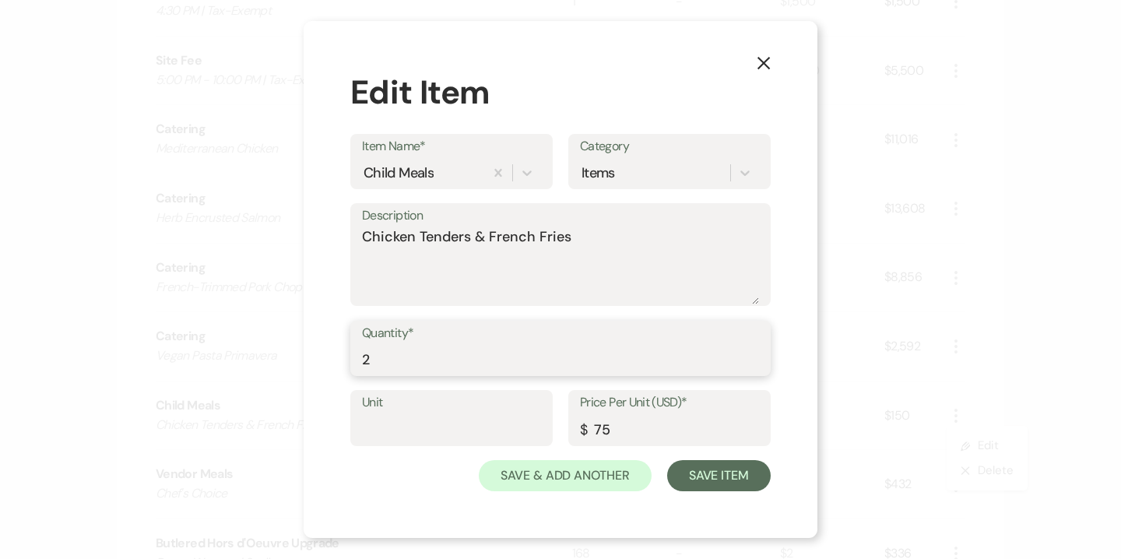
click at [434, 366] on input "2" at bounding box center [560, 359] width 397 height 30
type input "3"
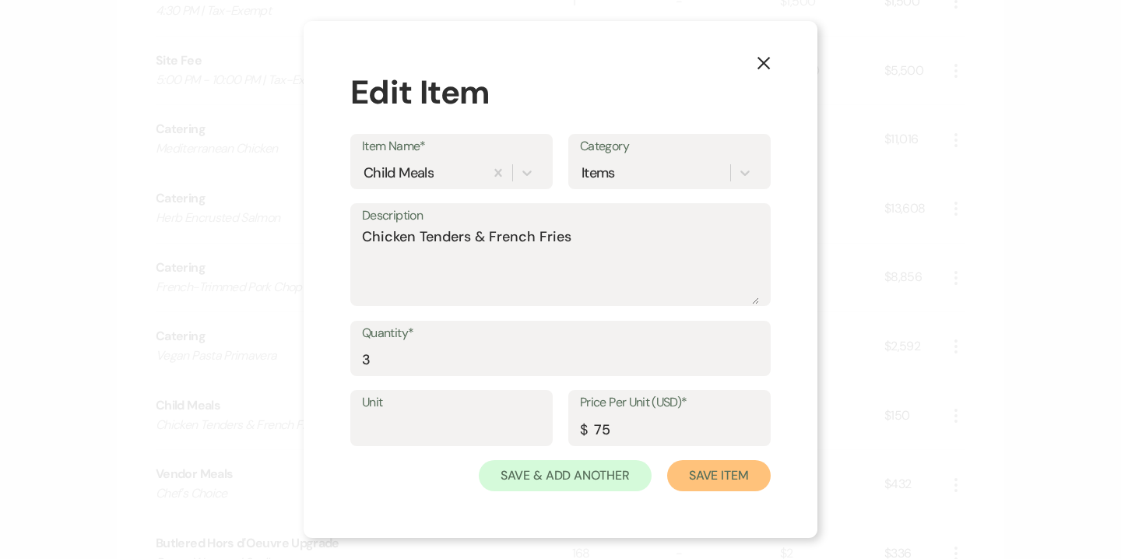
click at [715, 484] on button "Save Item" at bounding box center [718, 475] width 103 height 31
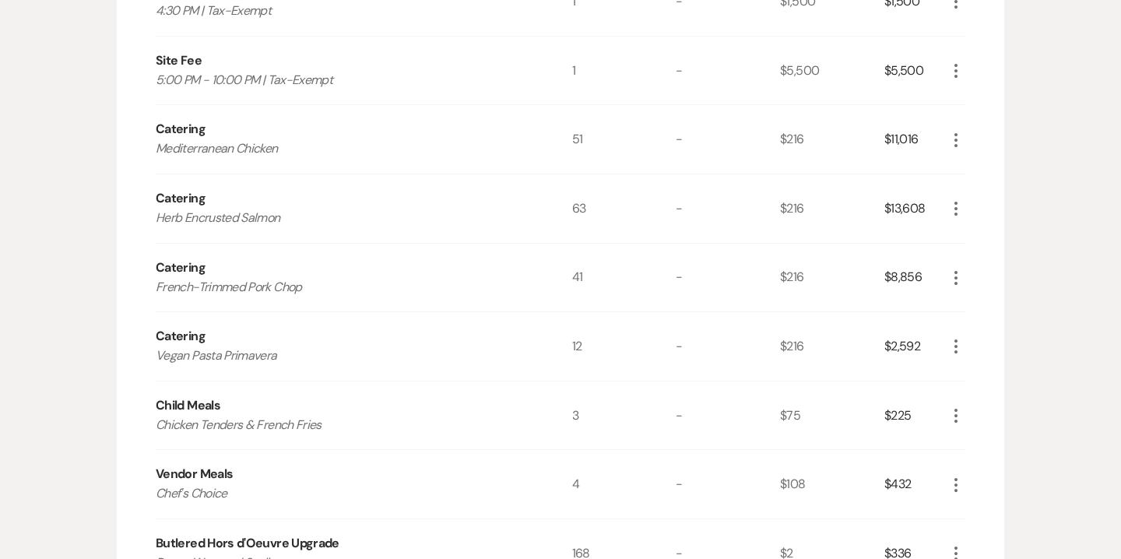
click at [961, 145] on icon "More" at bounding box center [955, 140] width 19 height 19
click at [984, 172] on button "Pencil Edit" at bounding box center [986, 170] width 81 height 25
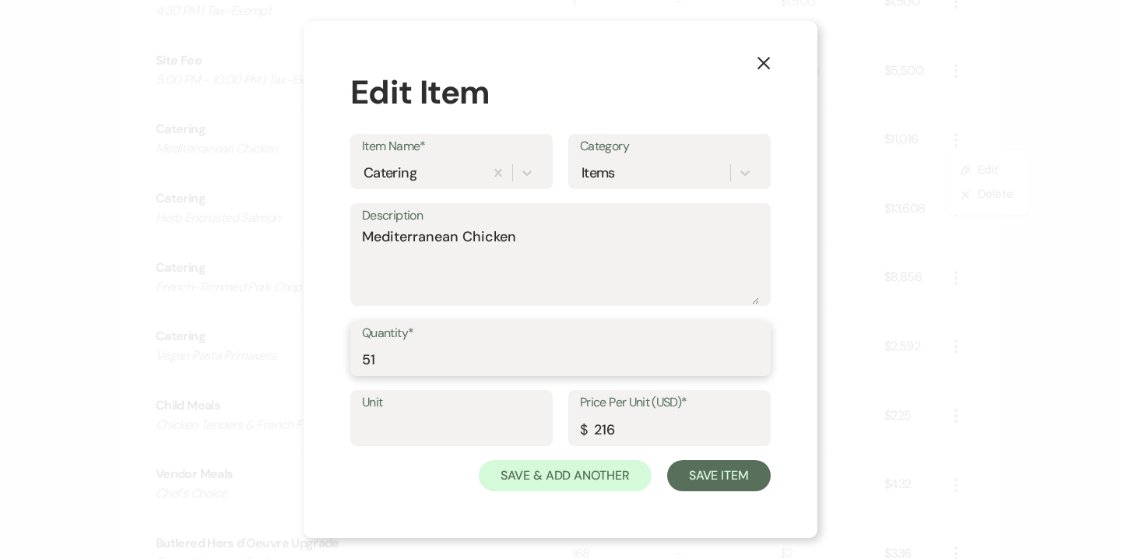
click at [423, 363] on input "51" at bounding box center [560, 359] width 397 height 30
type input "50"
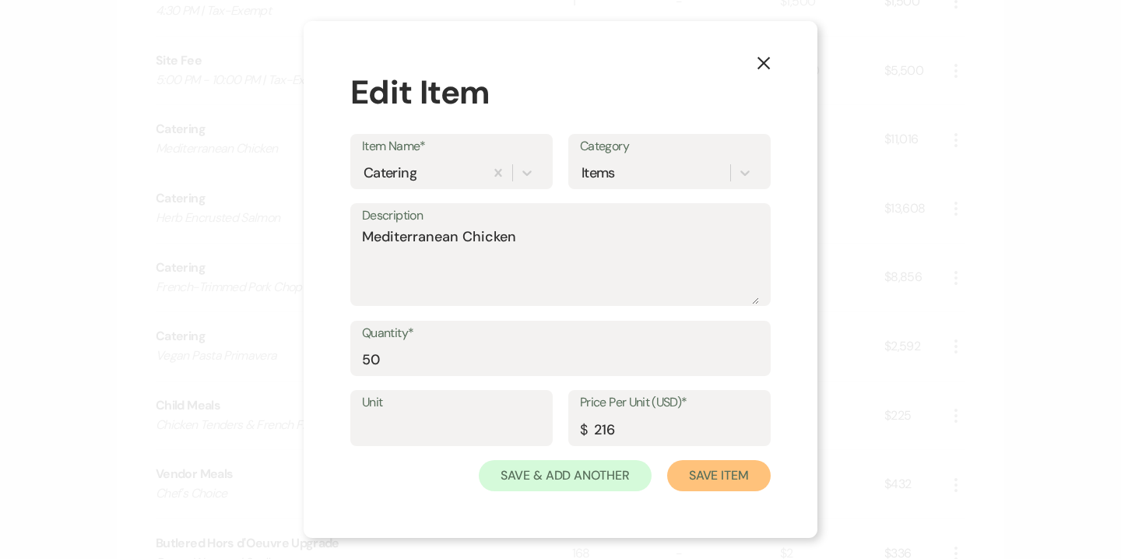
click at [703, 471] on button "Save Item" at bounding box center [718, 475] width 103 height 31
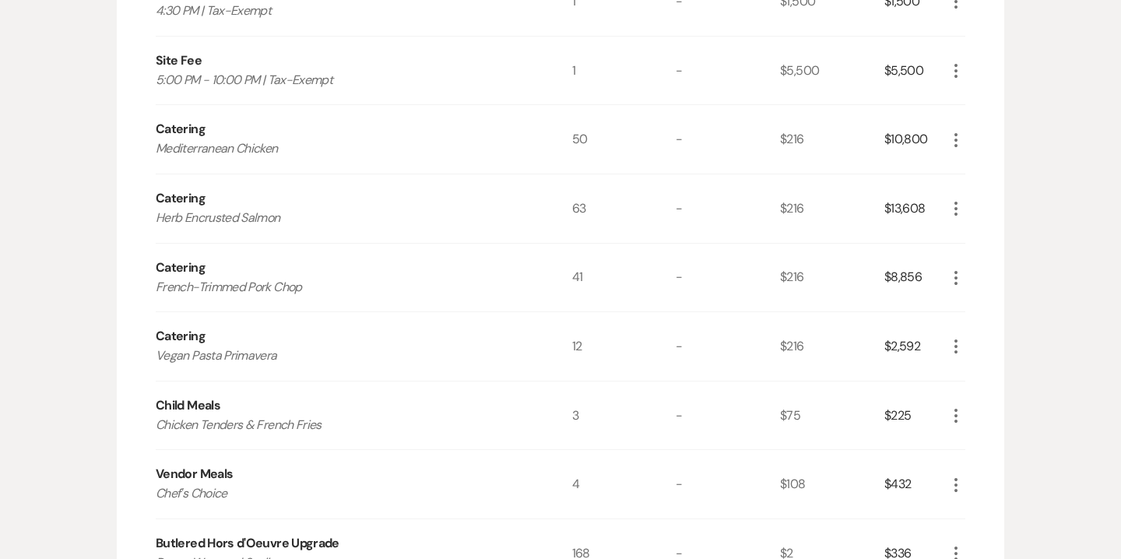
click at [956, 414] on use "button" at bounding box center [955, 416] width 3 height 14
click at [985, 448] on button "Pencil Edit" at bounding box center [986, 445] width 81 height 25
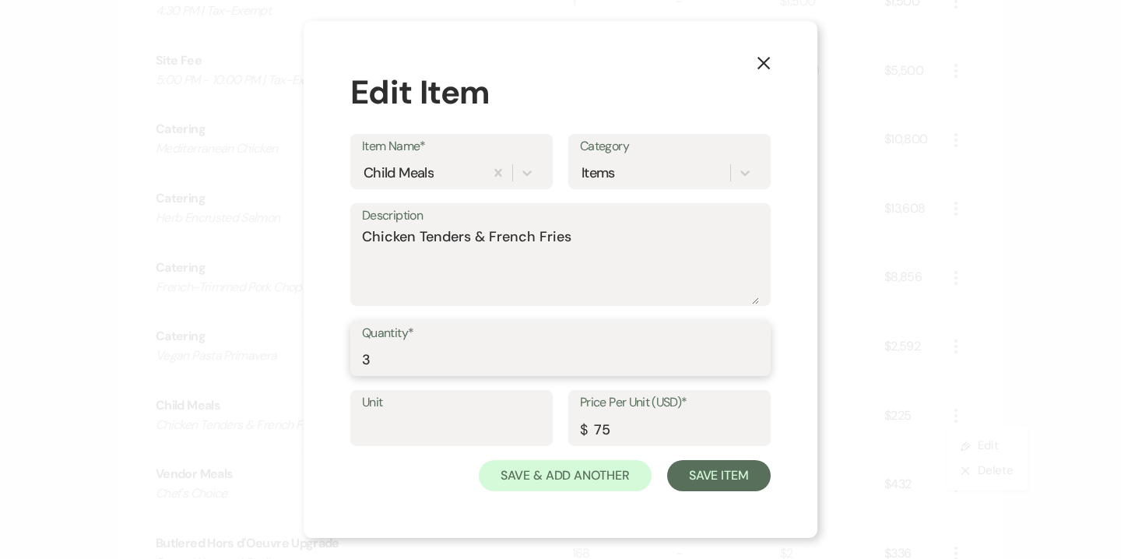
click at [449, 363] on input "3" at bounding box center [560, 359] width 397 height 30
type input "2"
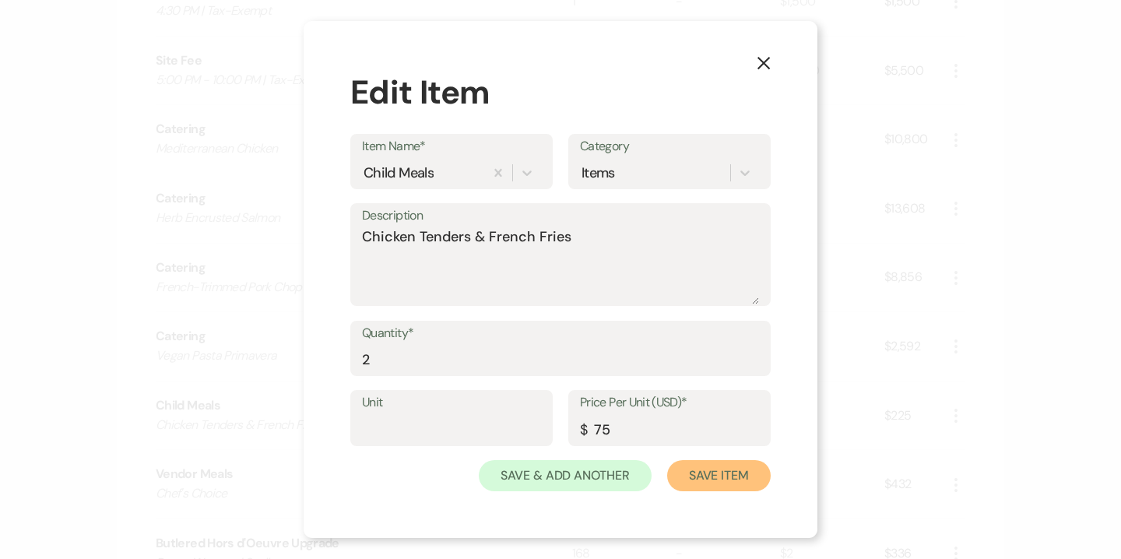
click at [717, 472] on button "Save Item" at bounding box center [718, 475] width 103 height 31
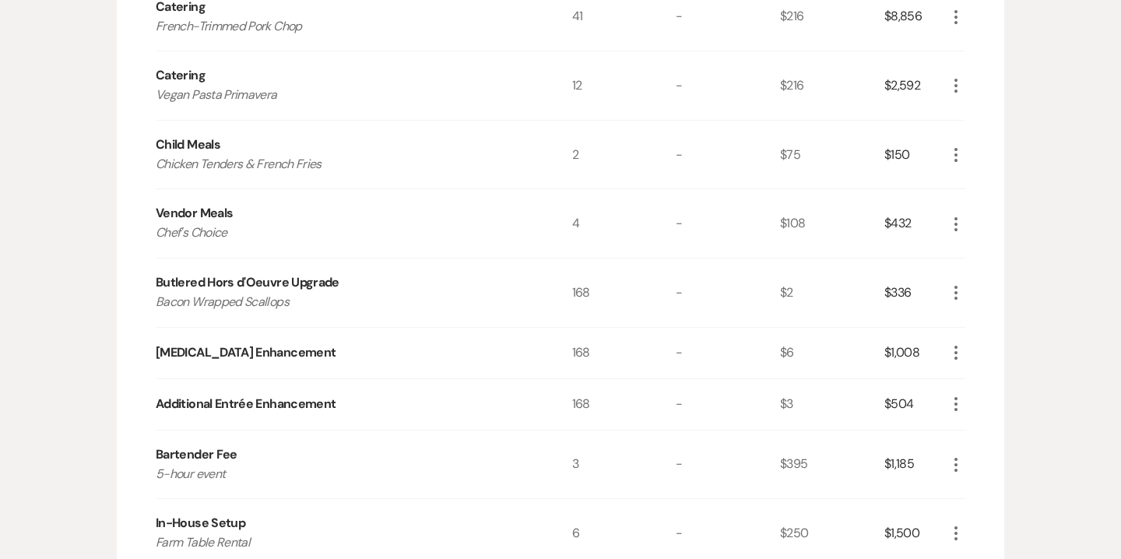
scroll to position [893, 0]
click at [954, 346] on icon "More" at bounding box center [955, 351] width 19 height 19
click at [980, 372] on button "Pencil Edit" at bounding box center [986, 382] width 81 height 25
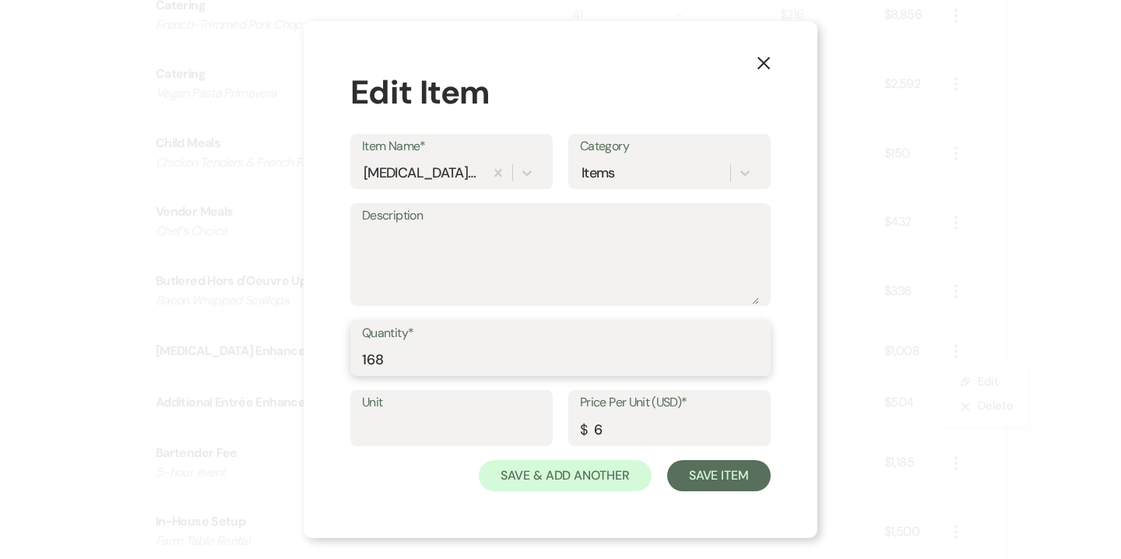
click at [434, 365] on input "168" at bounding box center [560, 359] width 397 height 30
type input "166"
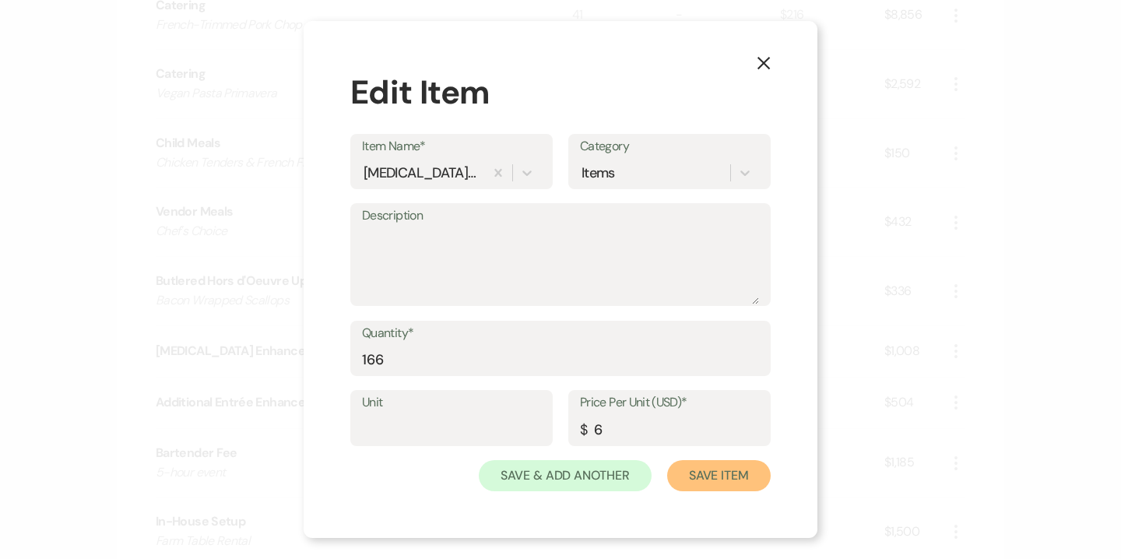
click at [713, 472] on button "Save Item" at bounding box center [718, 475] width 103 height 31
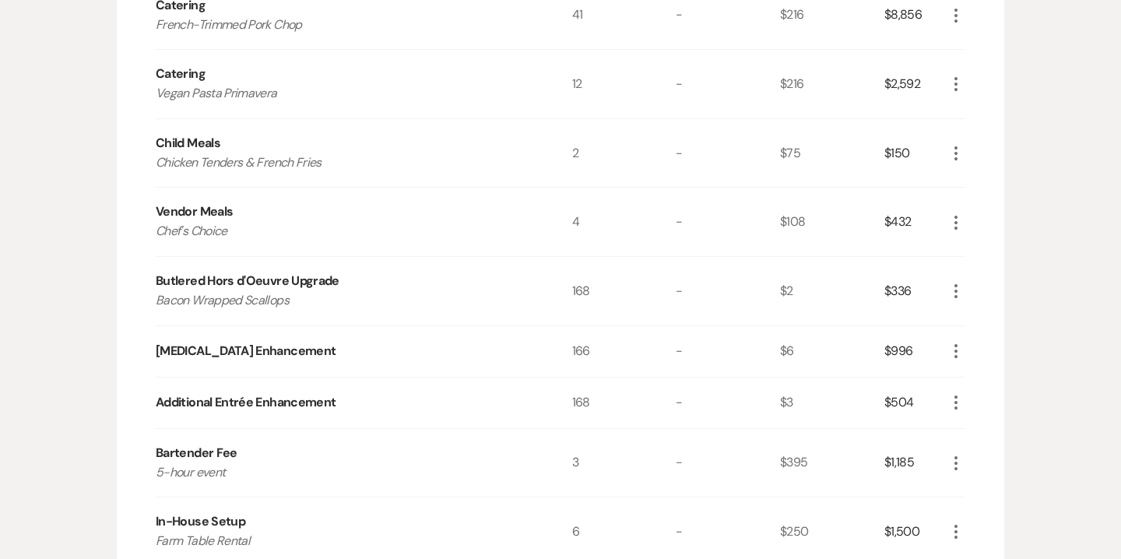
click at [959, 402] on icon "More" at bounding box center [955, 402] width 19 height 19
click at [990, 426] on button "Pencil Edit" at bounding box center [986, 433] width 81 height 25
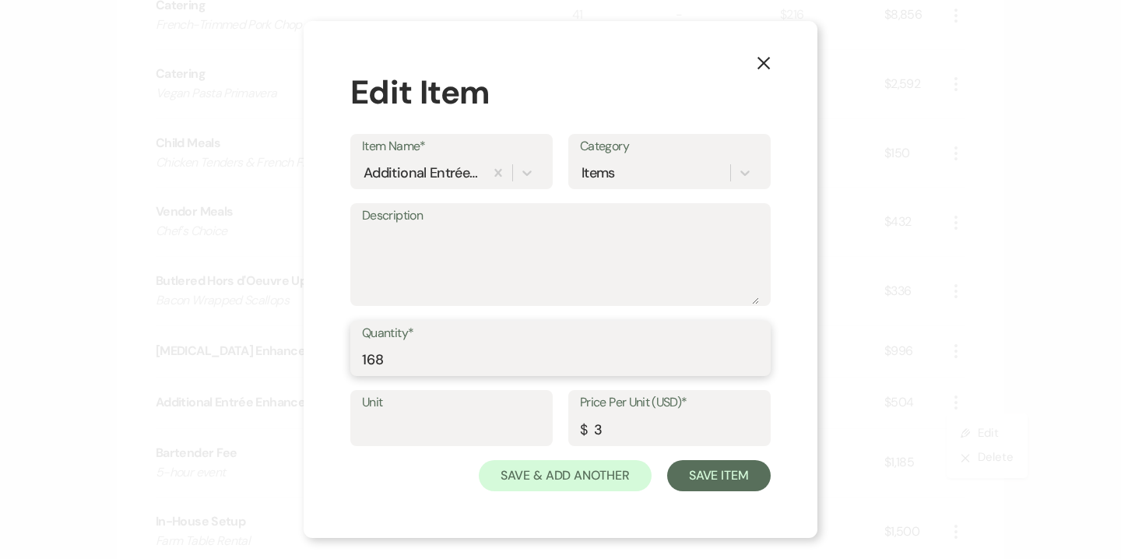
click at [465, 349] on input "168" at bounding box center [560, 359] width 397 height 30
click at [458, 360] on input "168" at bounding box center [560, 359] width 397 height 30
type input "166"
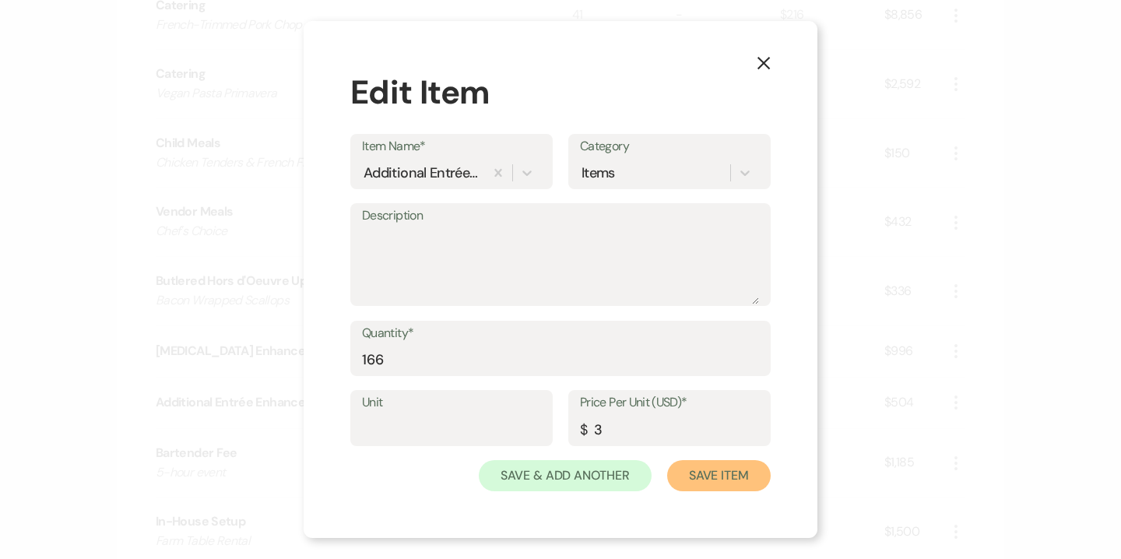
click at [707, 474] on button "Save Item" at bounding box center [718, 475] width 103 height 31
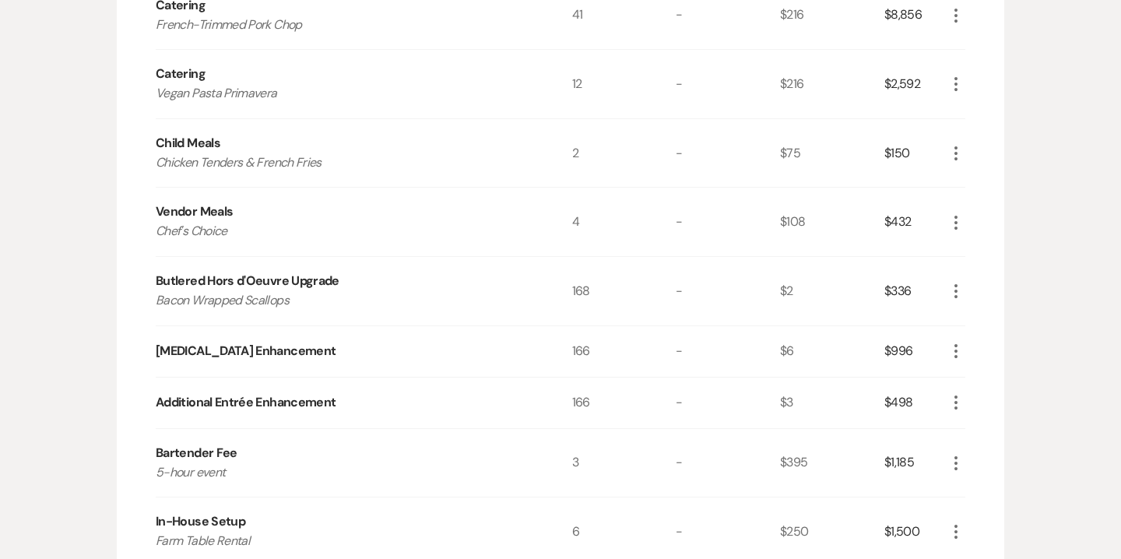
click at [962, 283] on icon "More" at bounding box center [955, 291] width 19 height 19
click at [982, 312] on button "Pencil Edit" at bounding box center [986, 321] width 81 height 25
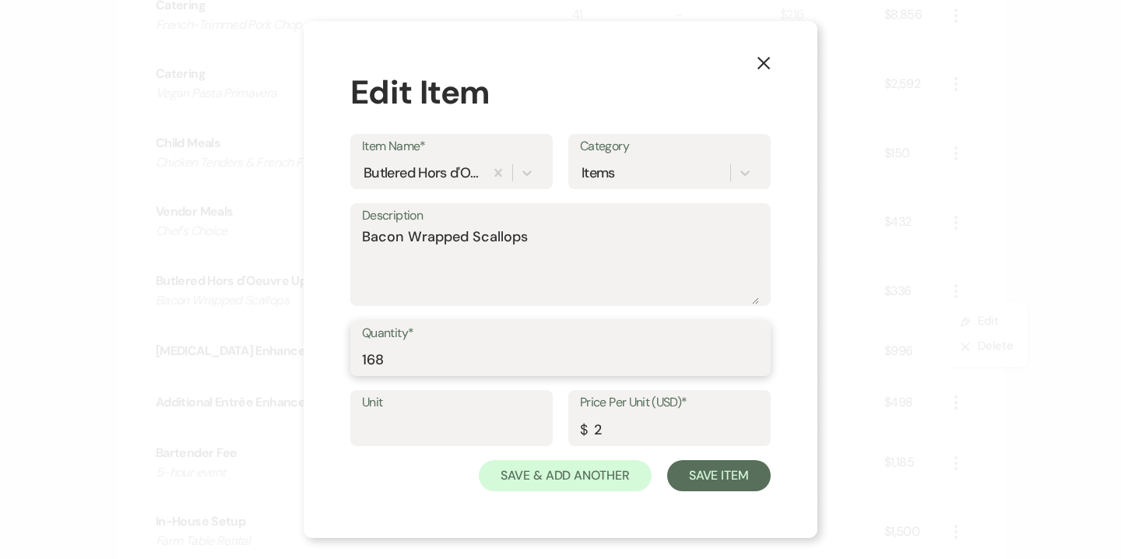
click at [515, 355] on input "168" at bounding box center [560, 359] width 397 height 30
type input "166"
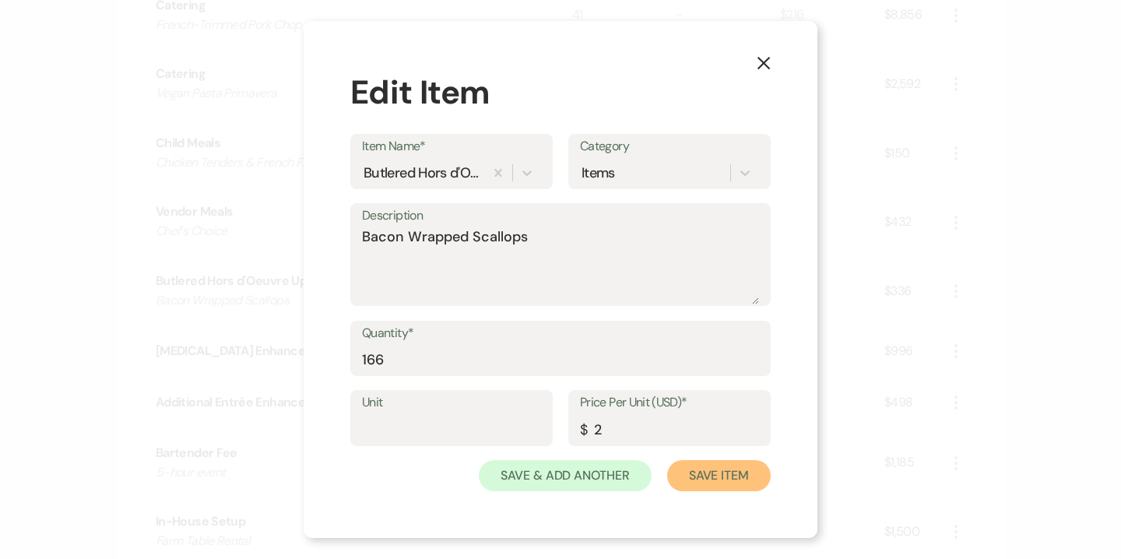
click at [707, 466] on button "Save Item" at bounding box center [718, 475] width 103 height 31
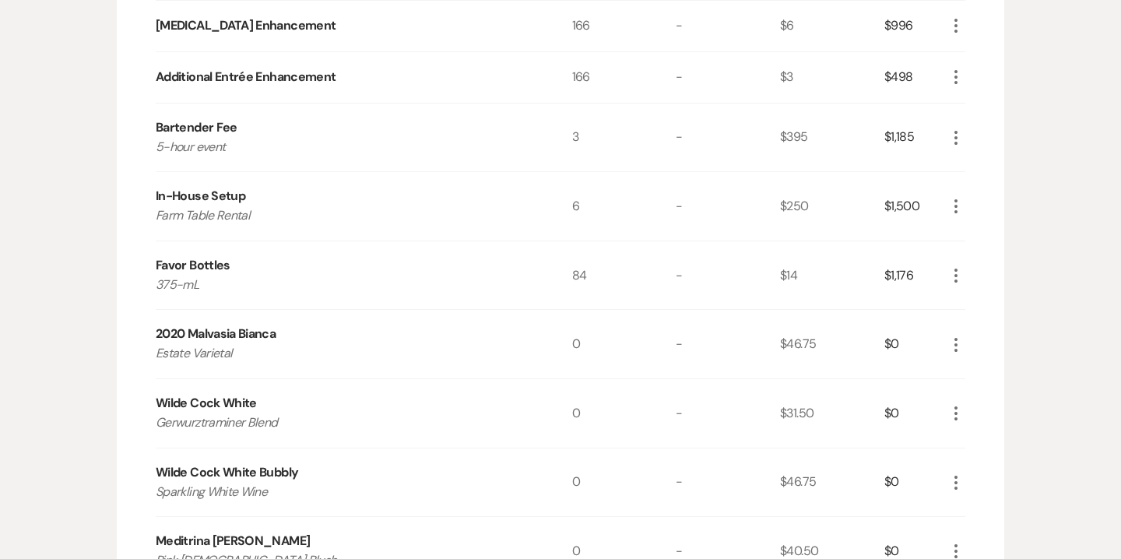
scroll to position [1226, 0]
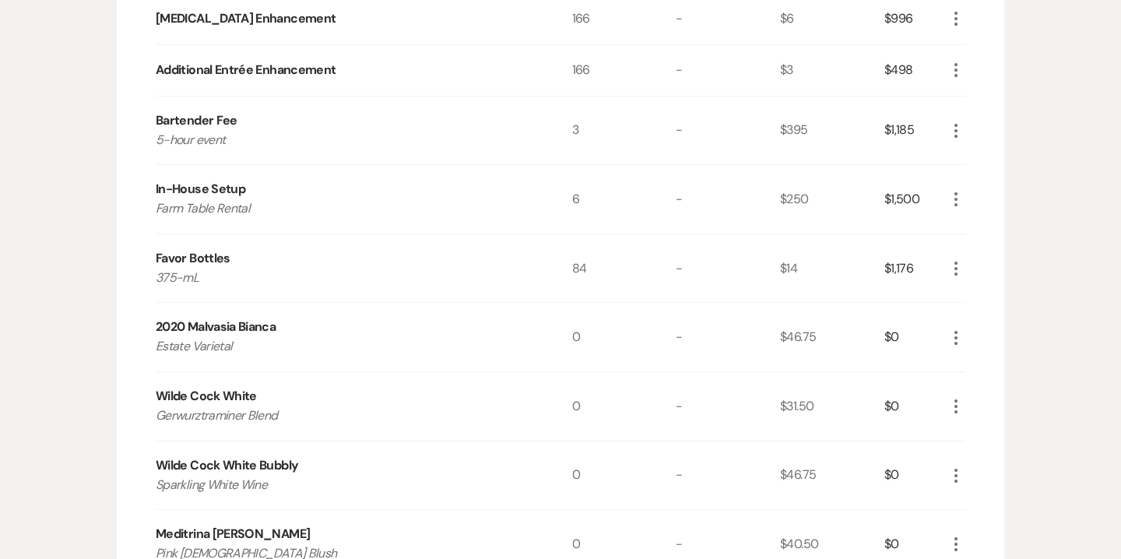
click at [949, 201] on icon "More" at bounding box center [955, 199] width 19 height 19
click at [978, 233] on button "Pencil Edit" at bounding box center [986, 229] width 81 height 25
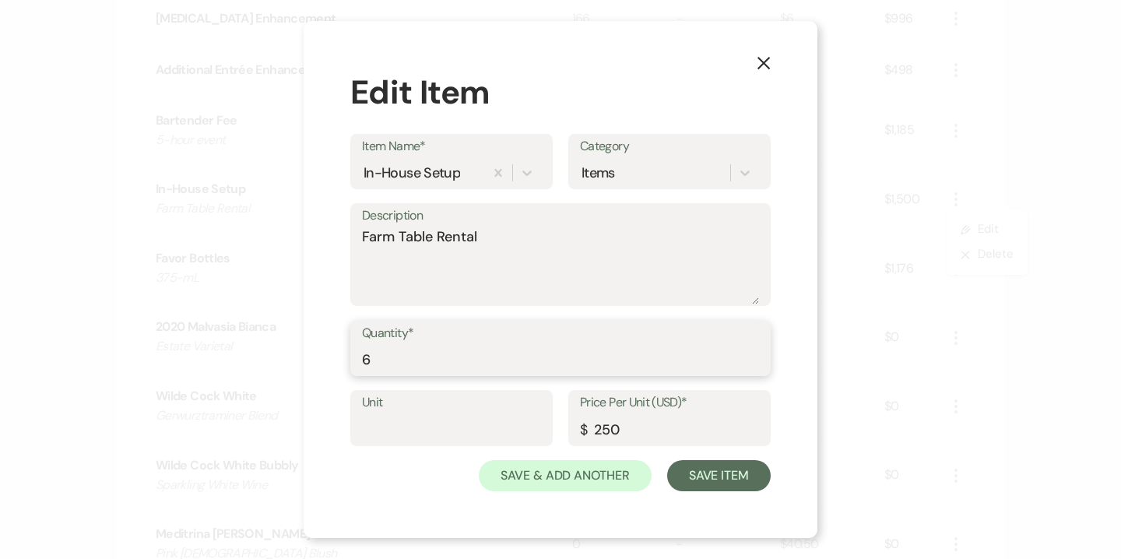
click at [405, 367] on input "6" at bounding box center [560, 359] width 397 height 30
type input "8"
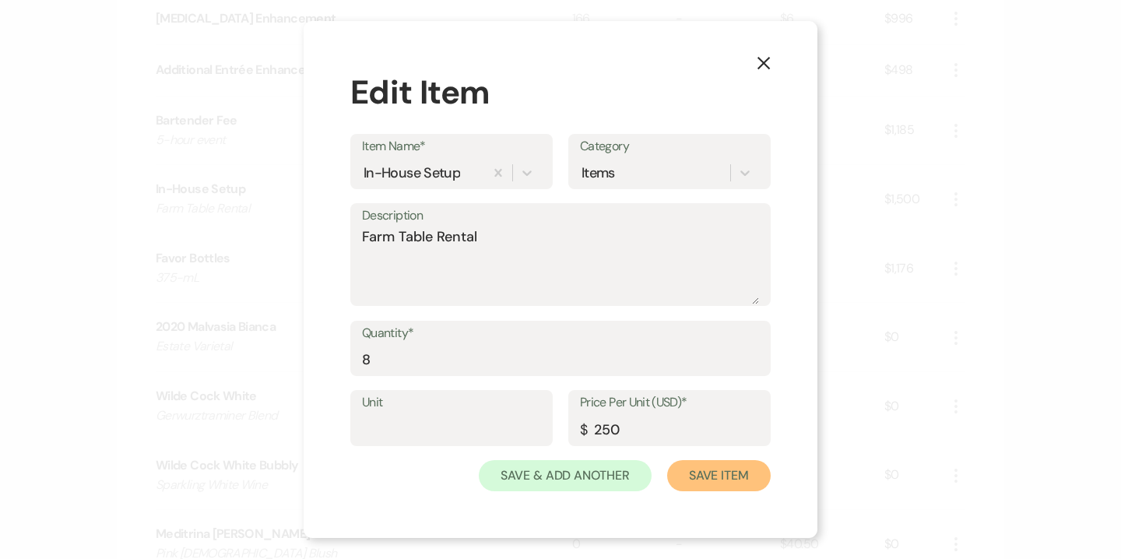
click at [724, 473] on button "Save Item" at bounding box center [718, 475] width 103 height 31
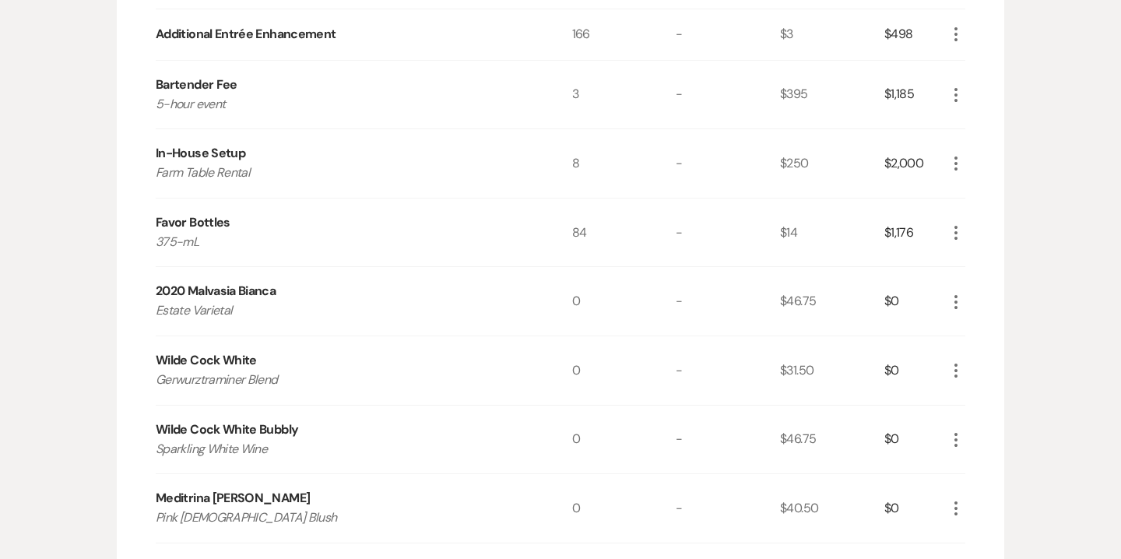
scroll to position [1265, 0]
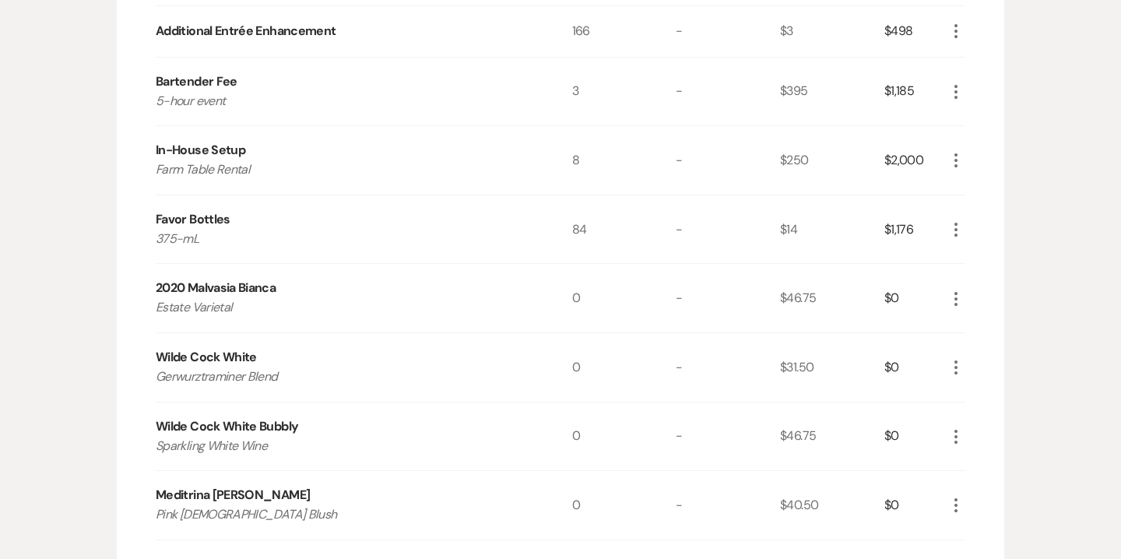
click at [954, 237] on icon "More" at bounding box center [955, 229] width 19 height 19
click at [981, 261] on button "Pencil Edit" at bounding box center [986, 259] width 81 height 25
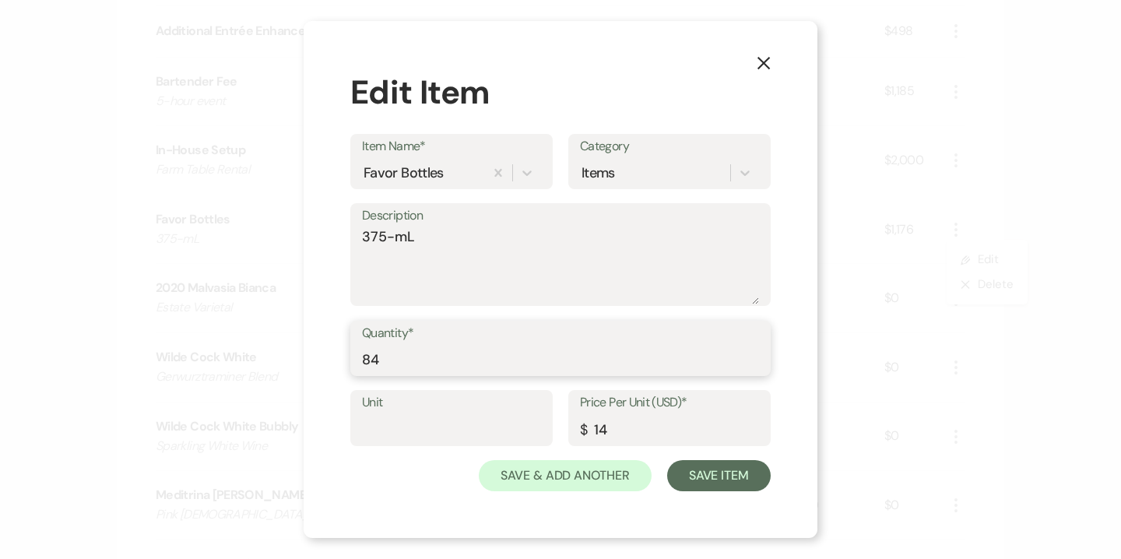
click at [454, 359] on input "84" at bounding box center [560, 359] width 397 height 30
type input "83"
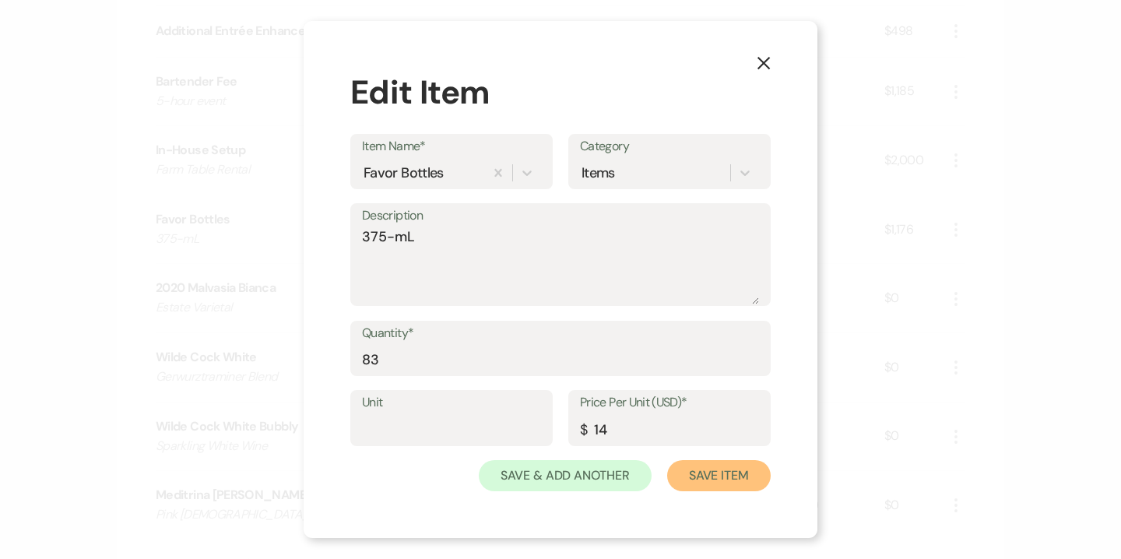
click at [723, 475] on button "Save Item" at bounding box center [718, 475] width 103 height 31
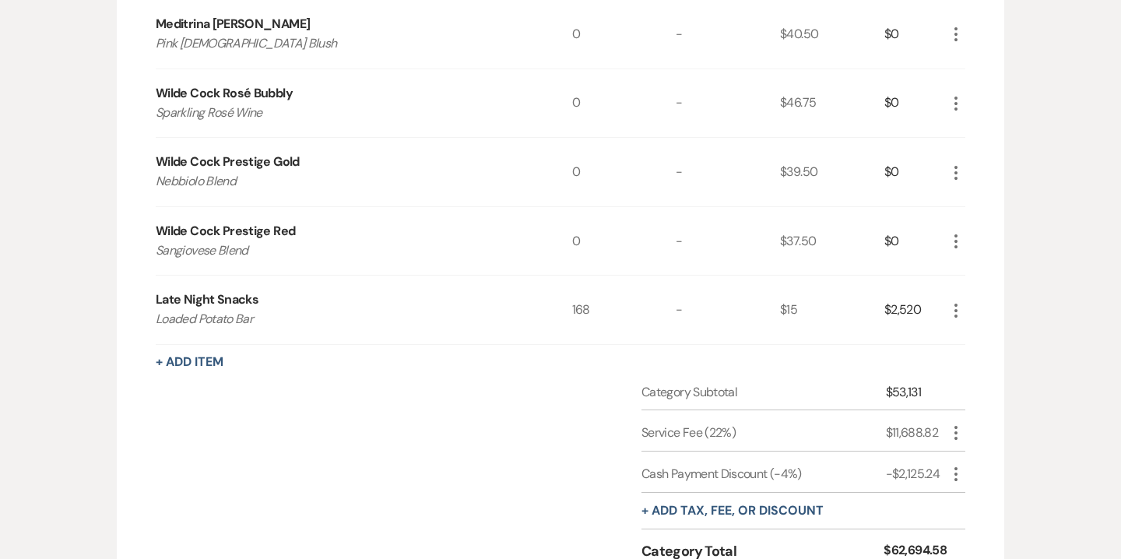
scroll to position [1736, 0]
click at [954, 313] on use "button" at bounding box center [955, 310] width 3 height 14
click at [985, 338] on button "Pencil Edit" at bounding box center [986, 340] width 81 height 25
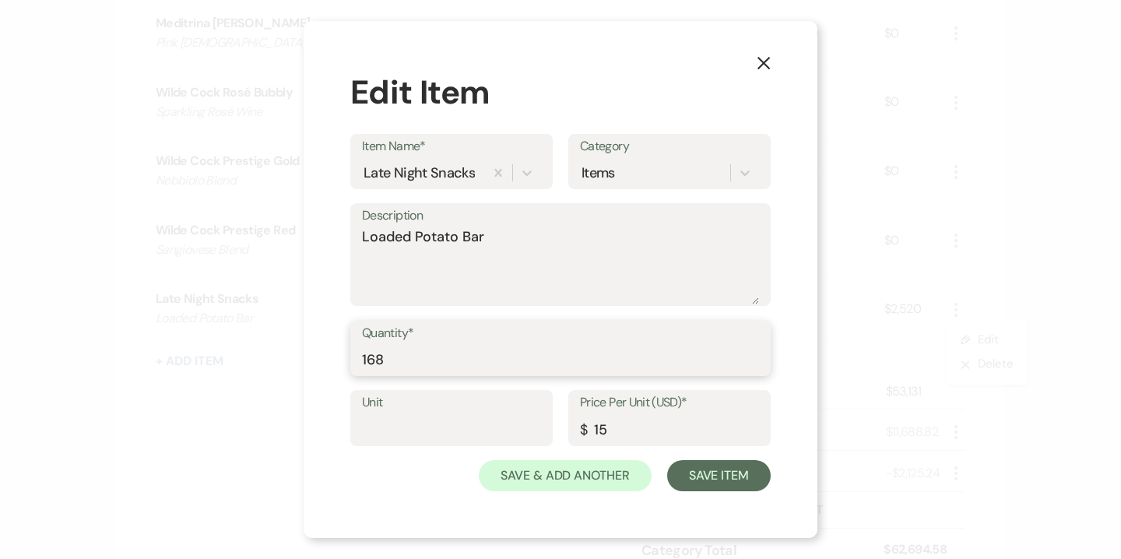
click at [423, 353] on input "168" at bounding box center [560, 359] width 397 height 30
type input "166"
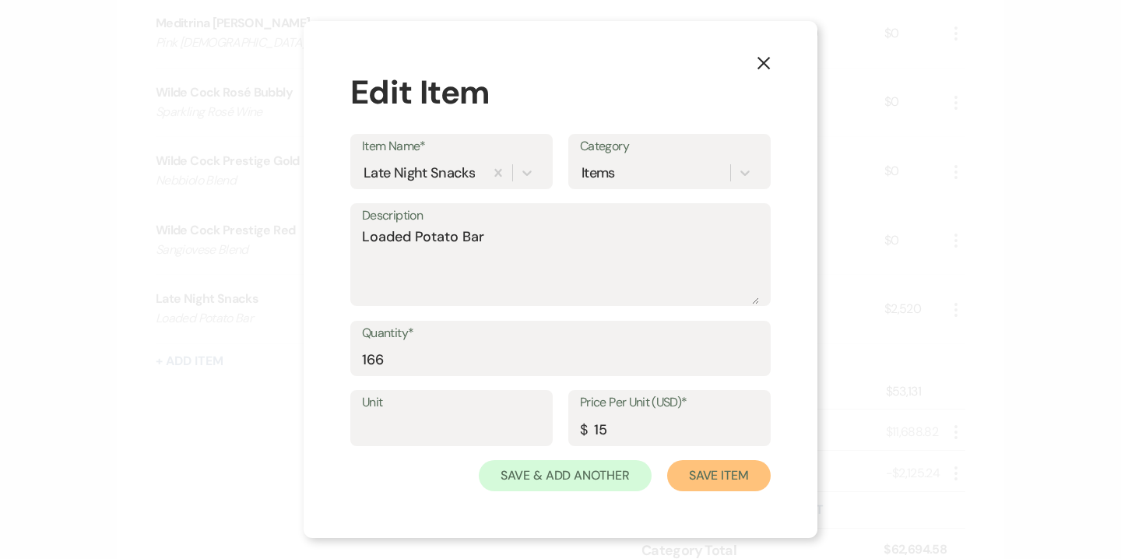
click at [699, 468] on button "Save Item" at bounding box center [718, 475] width 103 height 31
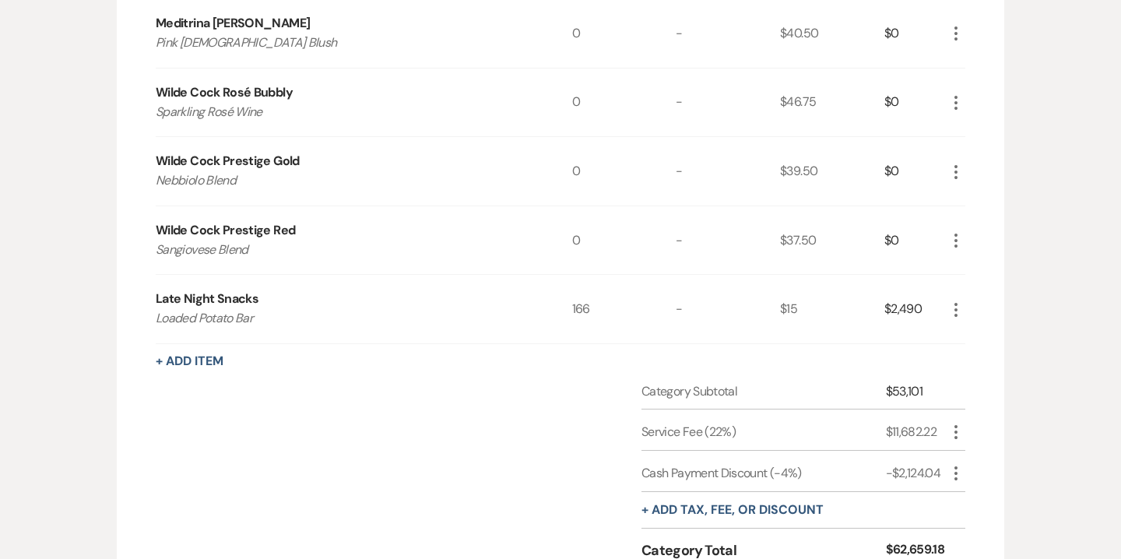
click at [959, 307] on icon "More" at bounding box center [955, 309] width 19 height 19
click at [987, 333] on button "Pencil Edit" at bounding box center [986, 340] width 81 height 25
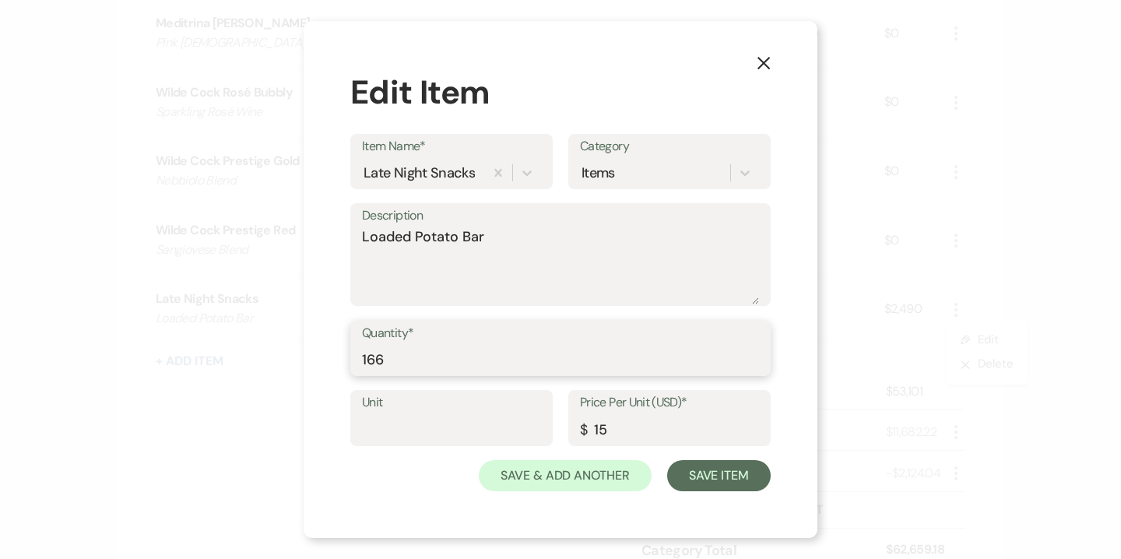
click at [591, 353] on input "166" at bounding box center [560, 359] width 397 height 30
type input "166"
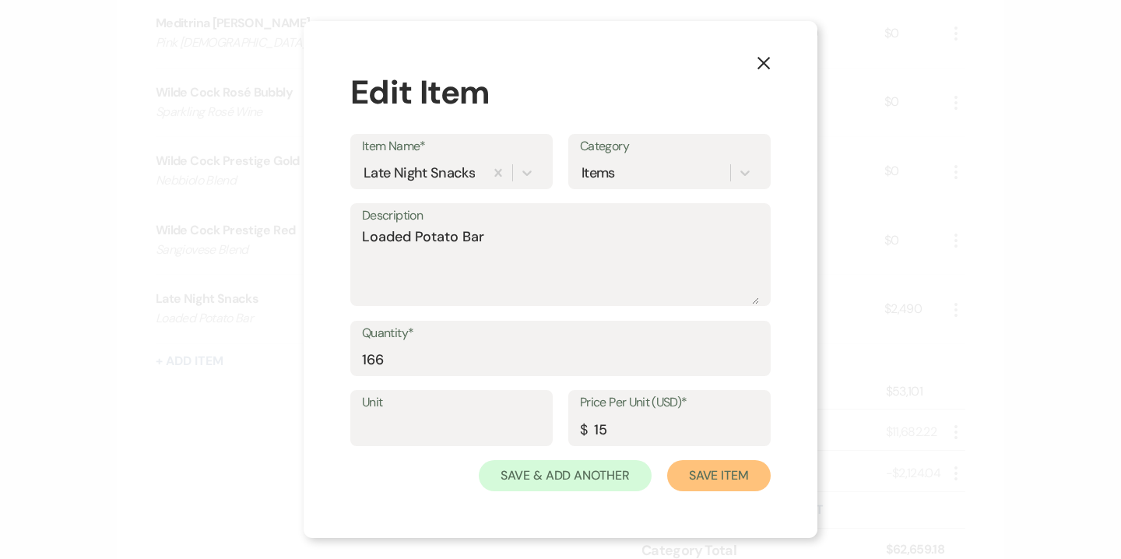
click at [728, 474] on button "Save Item" at bounding box center [718, 475] width 103 height 31
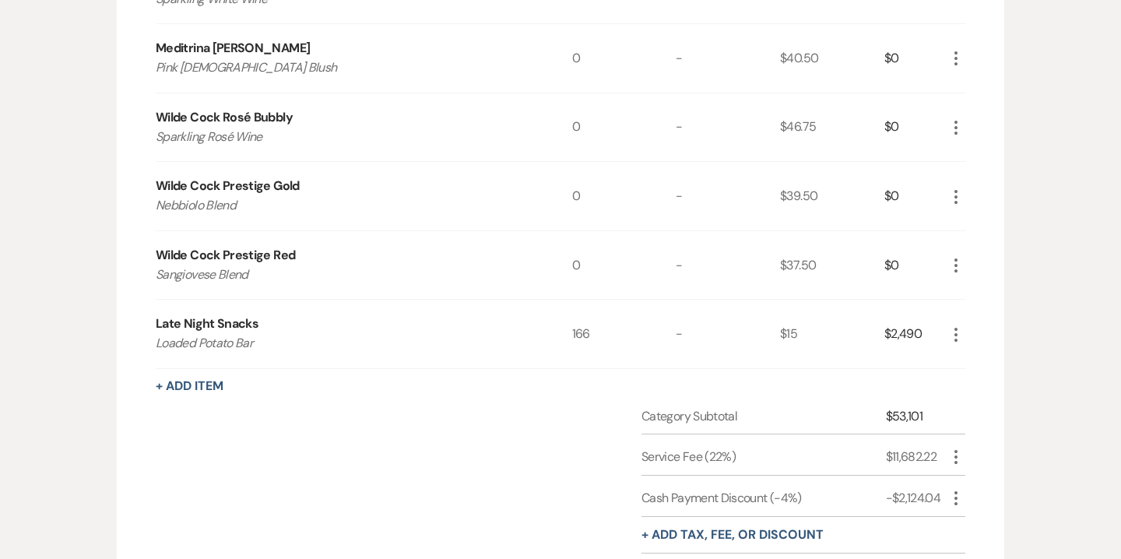
scroll to position [1738, 0]
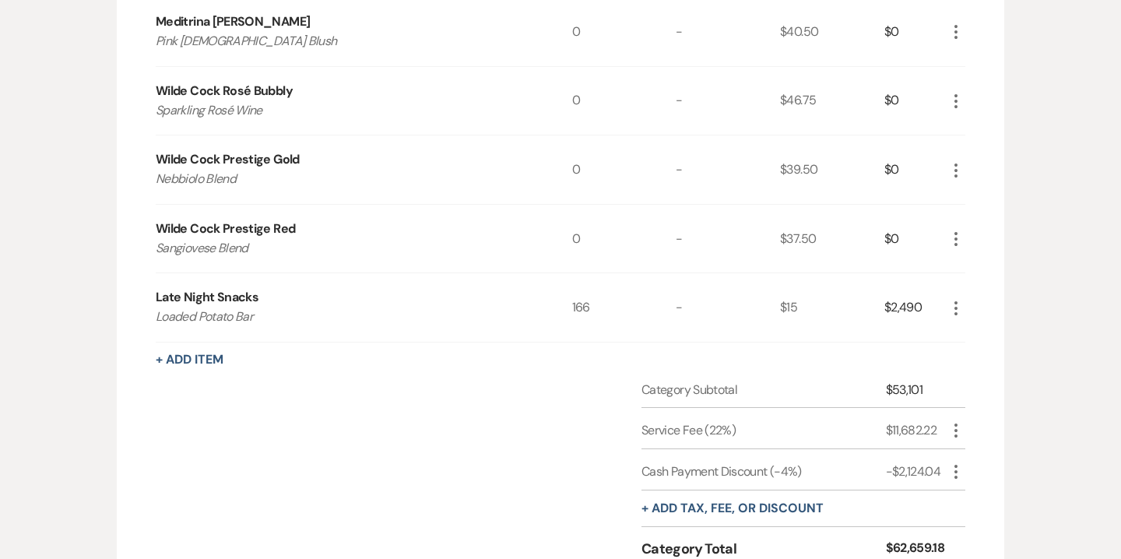
click at [956, 303] on icon "More" at bounding box center [955, 308] width 19 height 19
click at [987, 331] on button "Pencil Edit" at bounding box center [986, 338] width 81 height 25
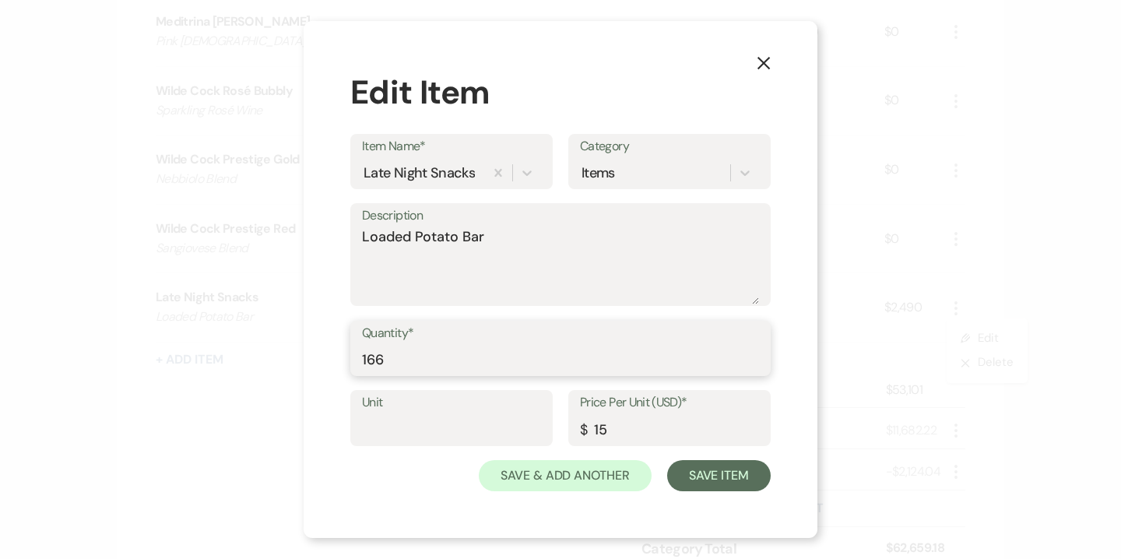
click at [573, 349] on input "166" at bounding box center [560, 359] width 397 height 30
click at [482, 360] on input "166" at bounding box center [560, 359] width 397 height 30
type input "168"
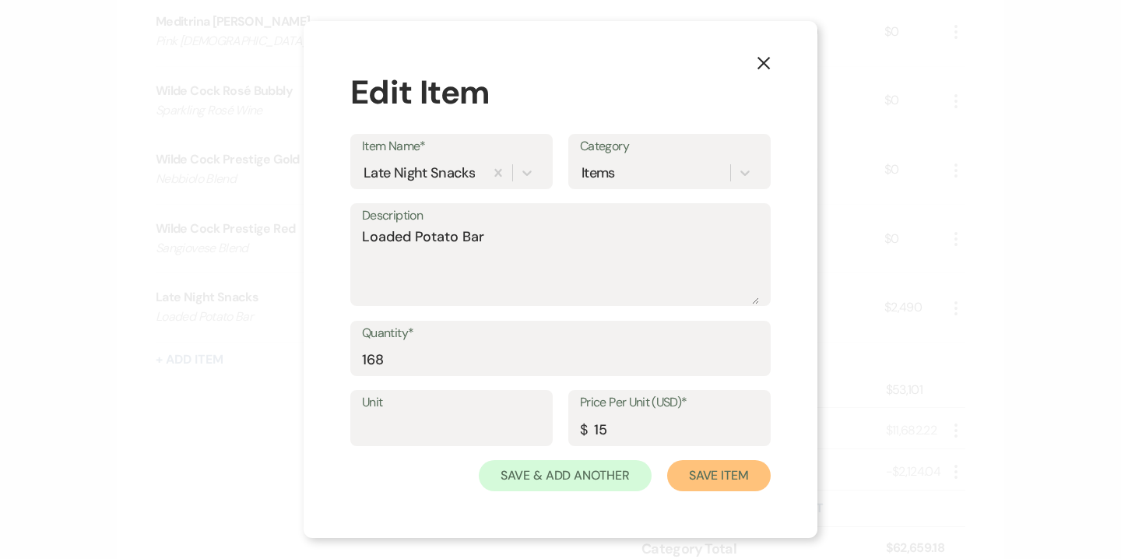
click at [709, 478] on button "Save Item" at bounding box center [718, 475] width 103 height 31
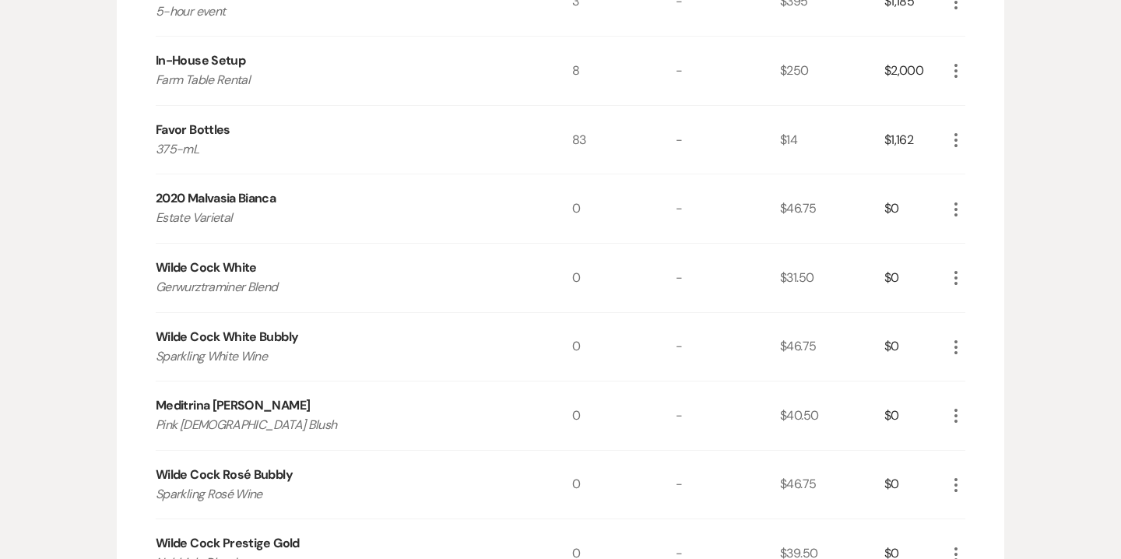
scroll to position [1358, 0]
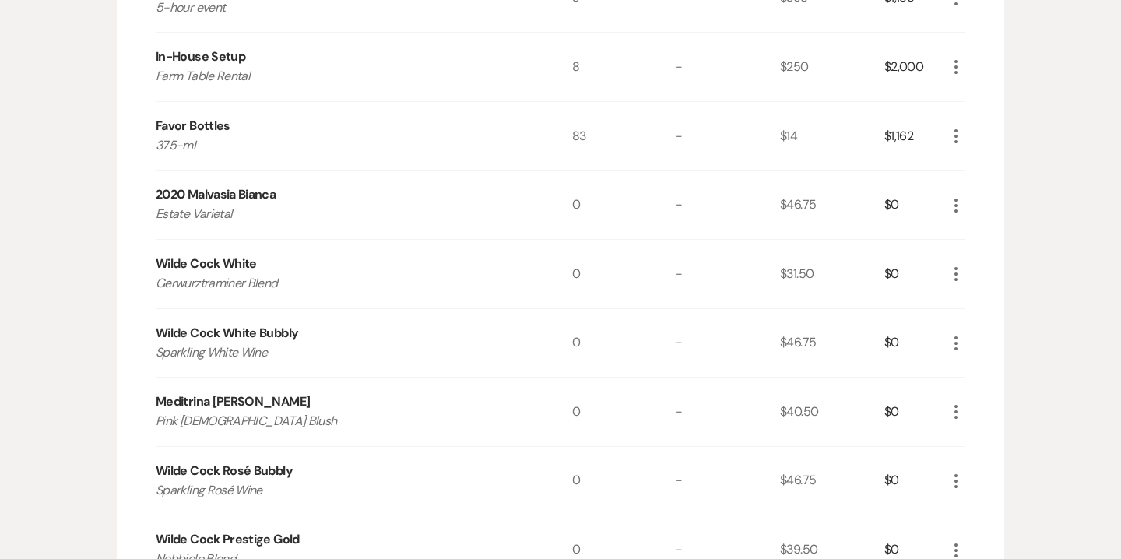
click at [959, 417] on icon "More" at bounding box center [955, 411] width 19 height 19
click at [985, 443] on button "Pencil Edit" at bounding box center [986, 442] width 81 height 25
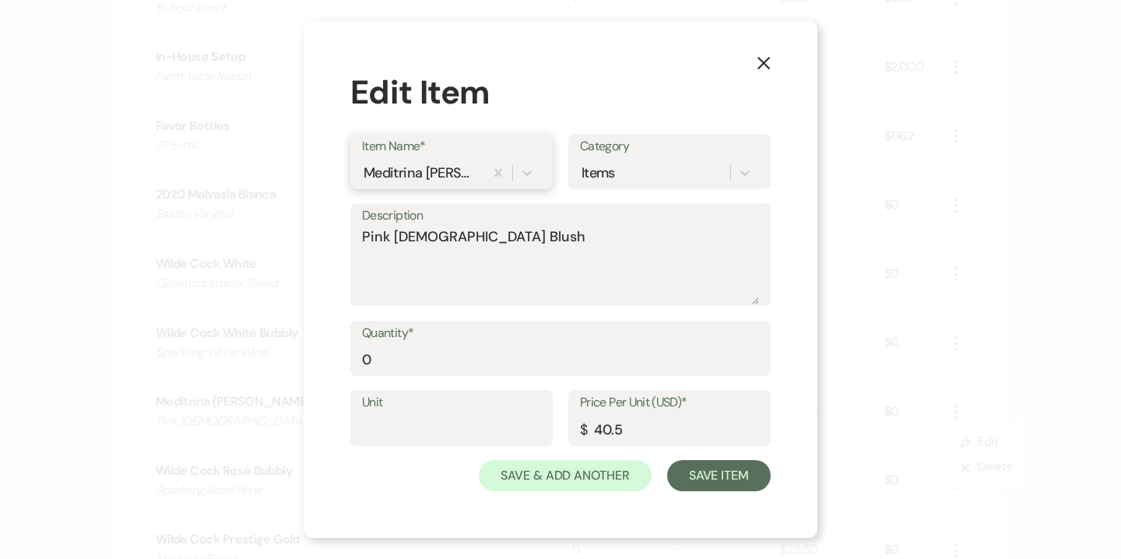
click at [441, 174] on div "Meditrina Rosa" at bounding box center [421, 172] width 116 height 21
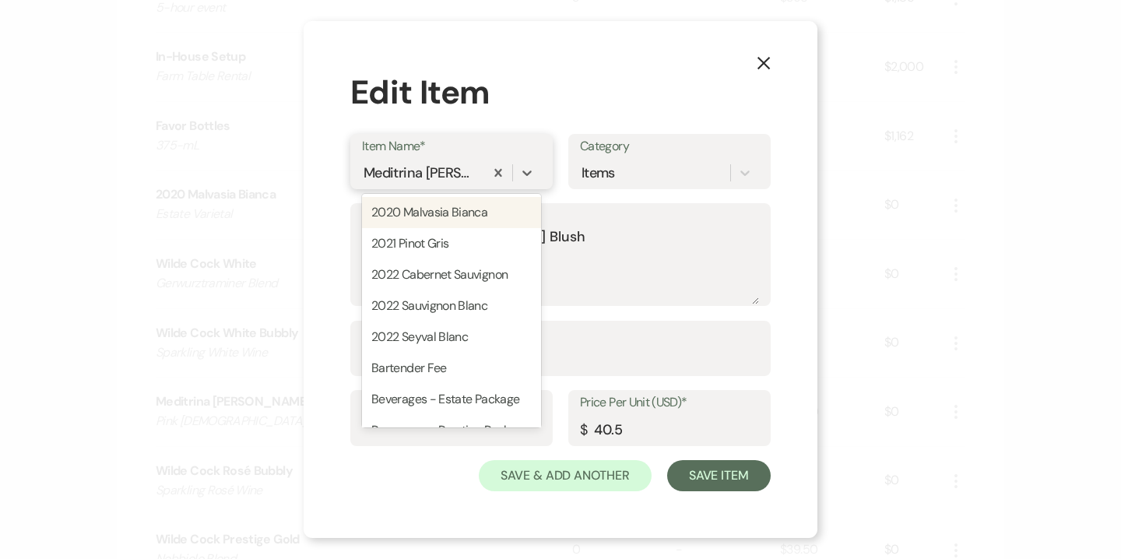
type input "O"
click at [602, 256] on textarea "Pink Chick Blush" at bounding box center [560, 265] width 397 height 78
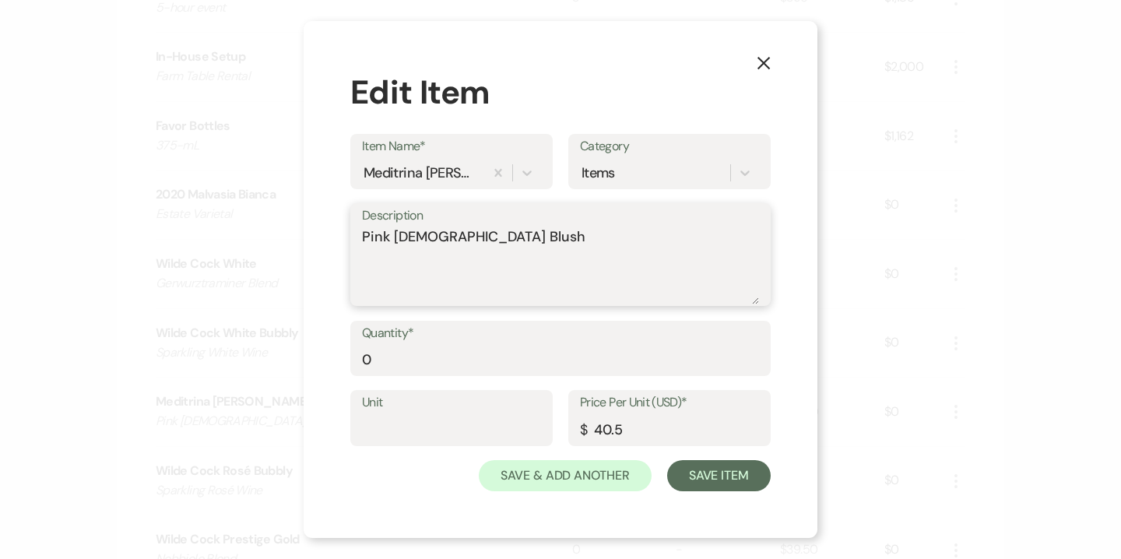
click at [396, 229] on textarea "Pink Chick Blush" at bounding box center [560, 265] width 397 height 78
click at [402, 167] on div "Meditrina Rosa" at bounding box center [421, 172] width 116 height 21
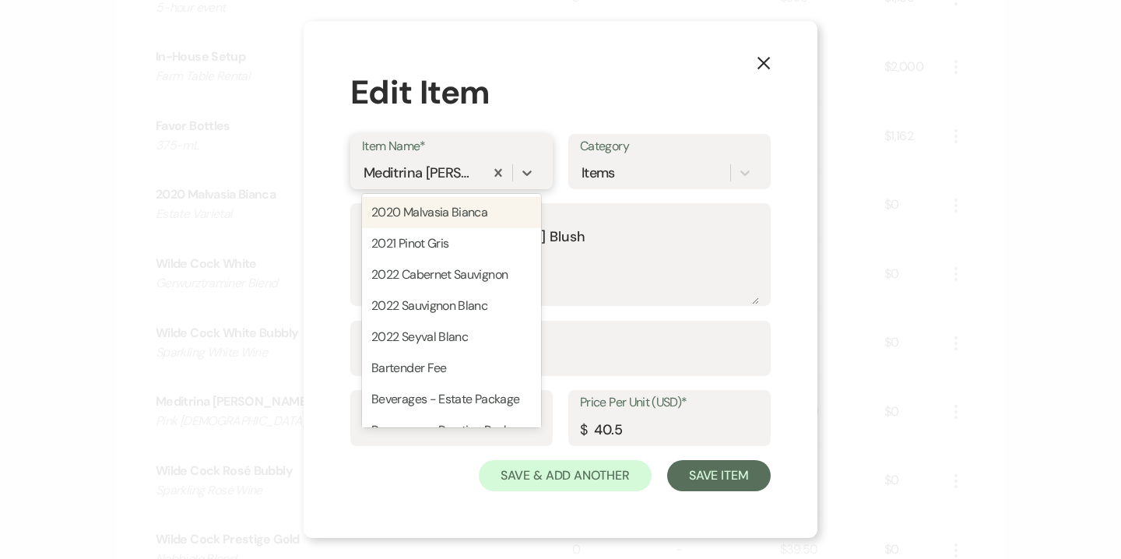
click at [402, 167] on div "Meditrina Rosa" at bounding box center [421, 172] width 116 height 21
paste input "Pink Chick Blush"
type input "Pink Chick Blush"
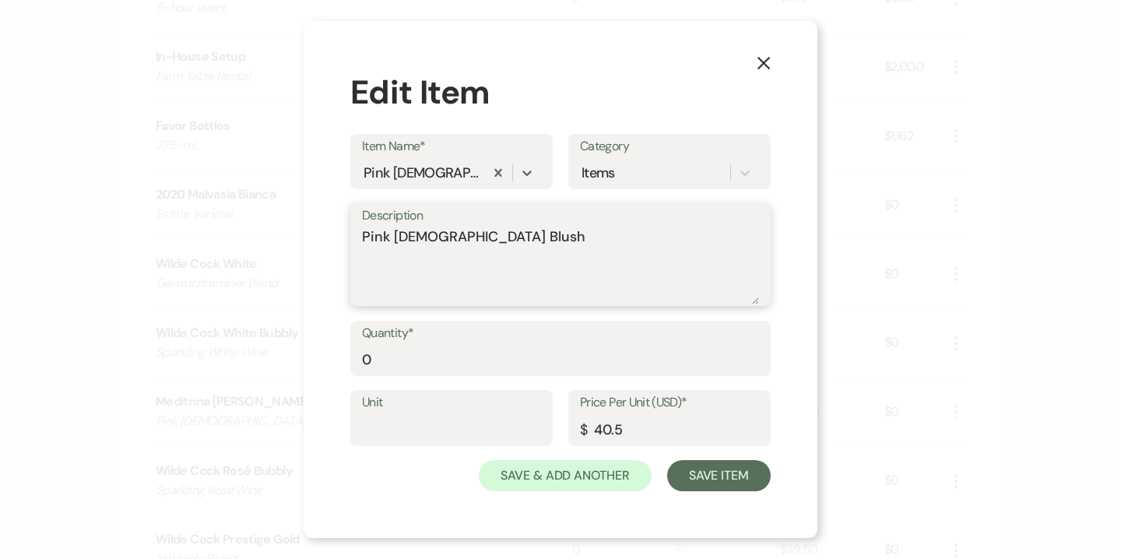
click at [433, 245] on textarea "Pink Chick Blush" at bounding box center [560, 265] width 397 height 78
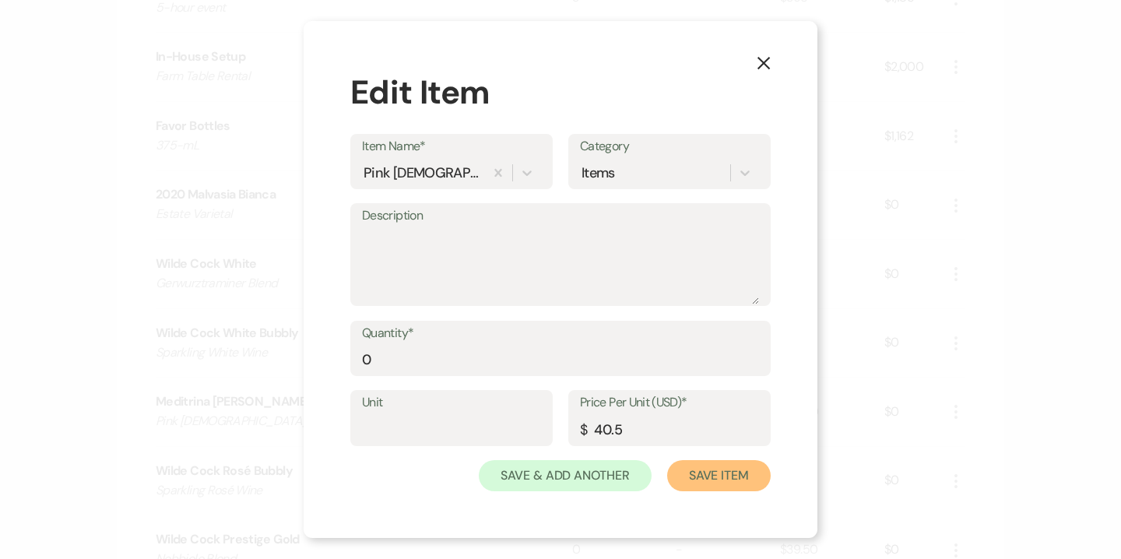
click at [712, 484] on button "Save Item" at bounding box center [718, 475] width 103 height 31
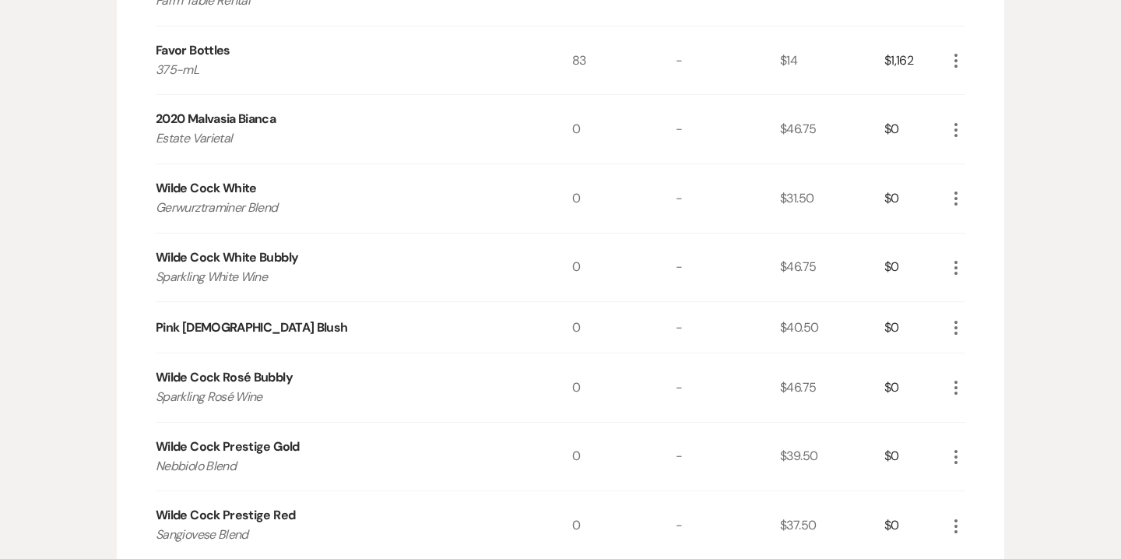
scroll to position [1434, 0]
click at [956, 389] on icon "More" at bounding box center [955, 386] width 19 height 19
click at [985, 435] on button "X Delete" at bounding box center [988, 442] width 84 height 25
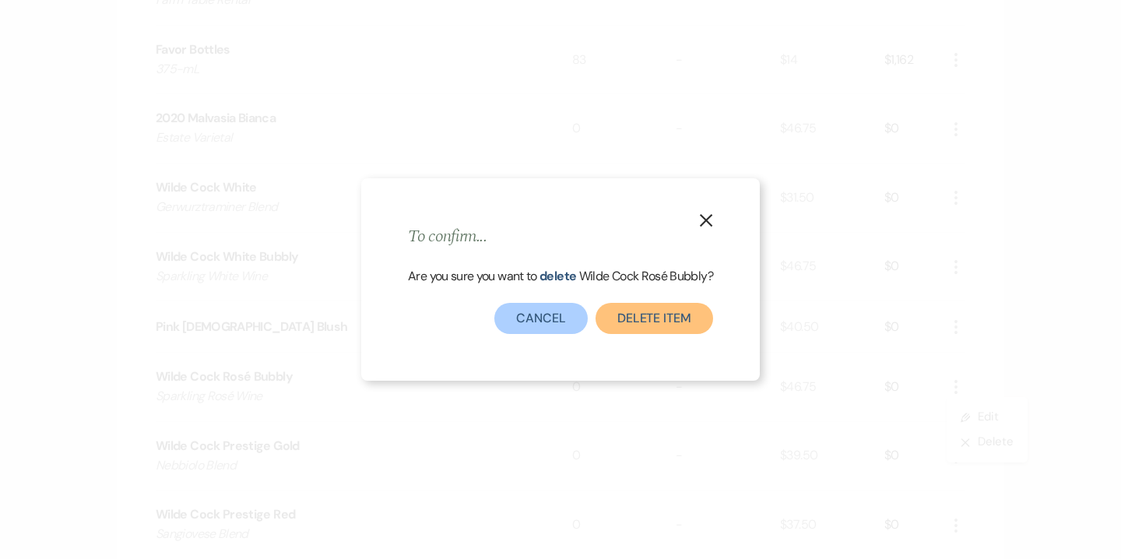
click at [669, 324] on button "Delete Item" at bounding box center [654, 318] width 118 height 31
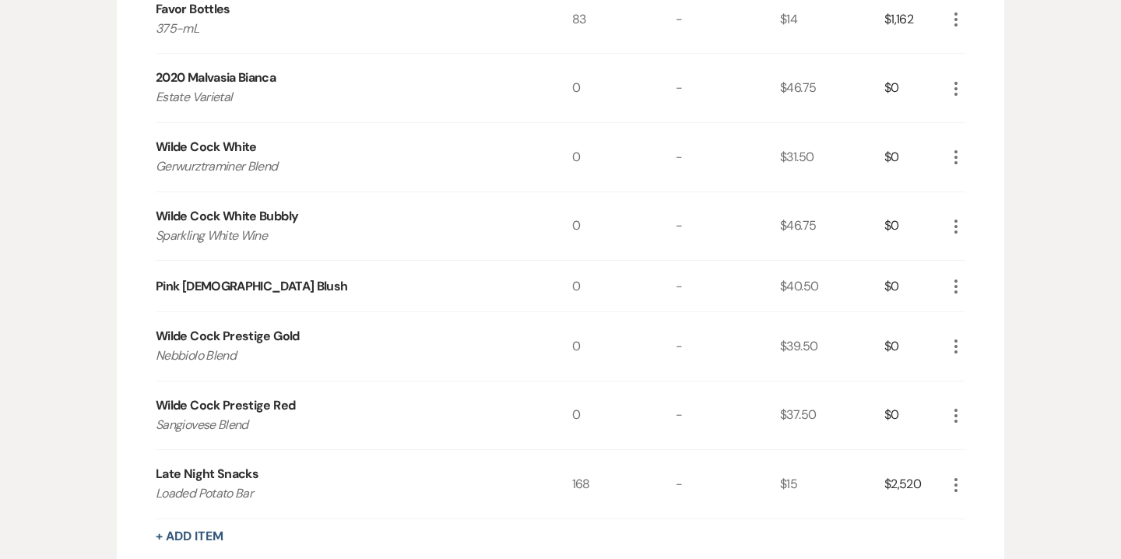
scroll to position [1479, 0]
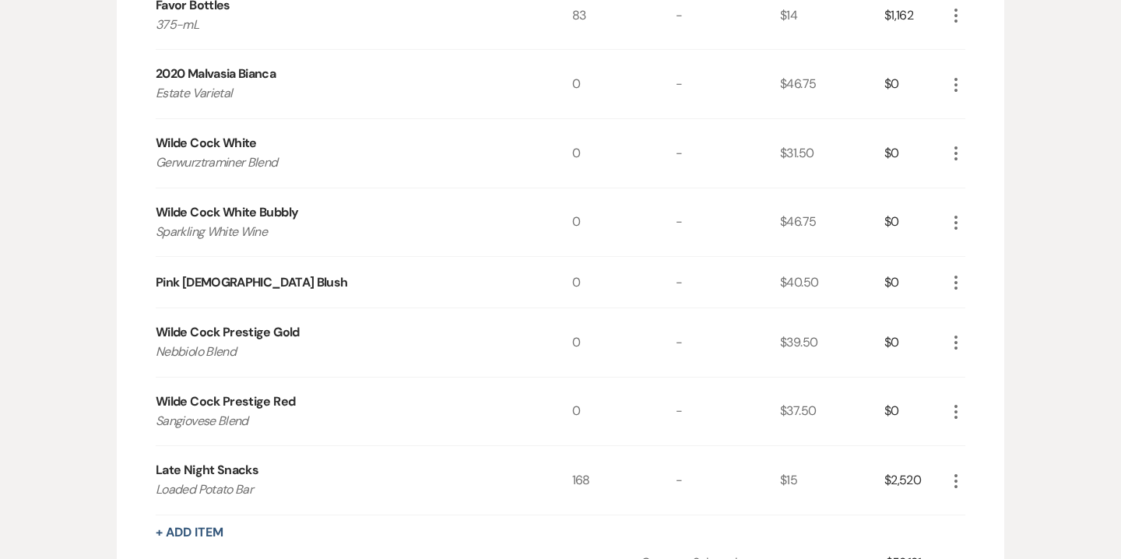
click at [956, 90] on use "button" at bounding box center [955, 85] width 3 height 14
click at [987, 117] on button "Pencil Edit" at bounding box center [986, 115] width 81 height 25
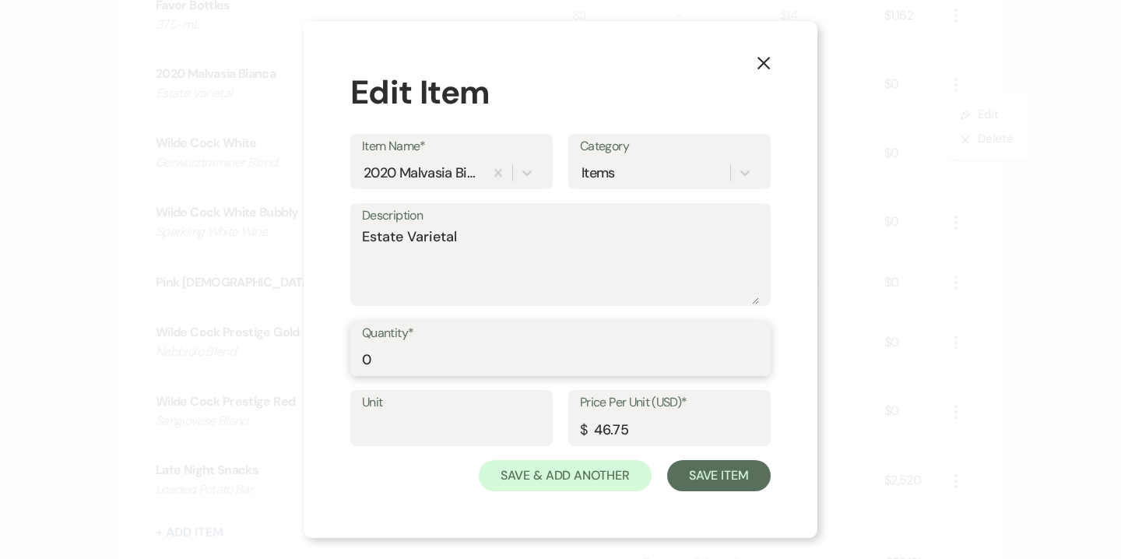
click at [374, 359] on input "0" at bounding box center [560, 359] width 397 height 30
type input "10"
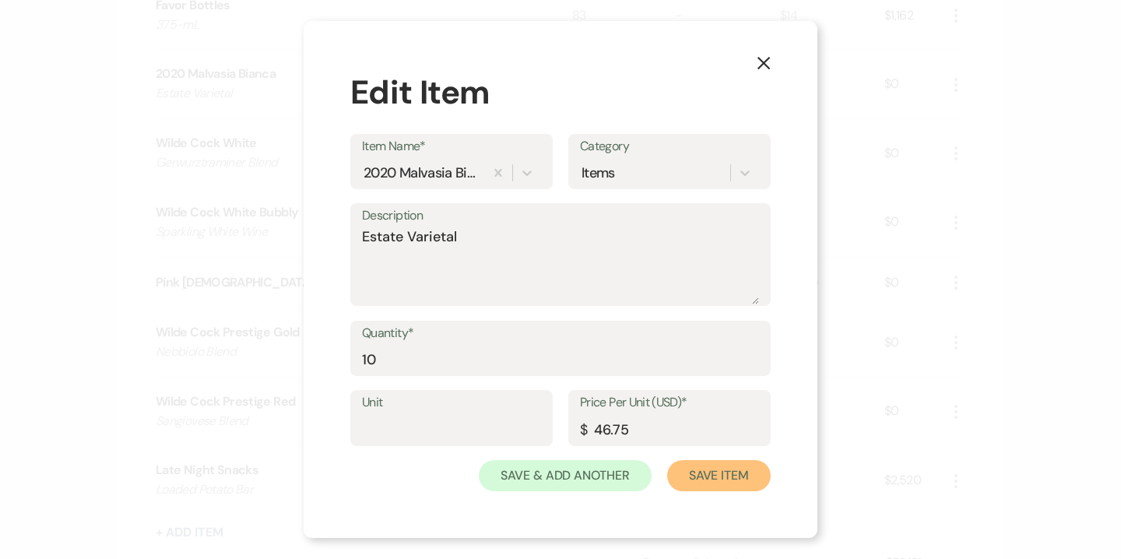
click at [707, 474] on button "Save Item" at bounding box center [718, 475] width 103 height 31
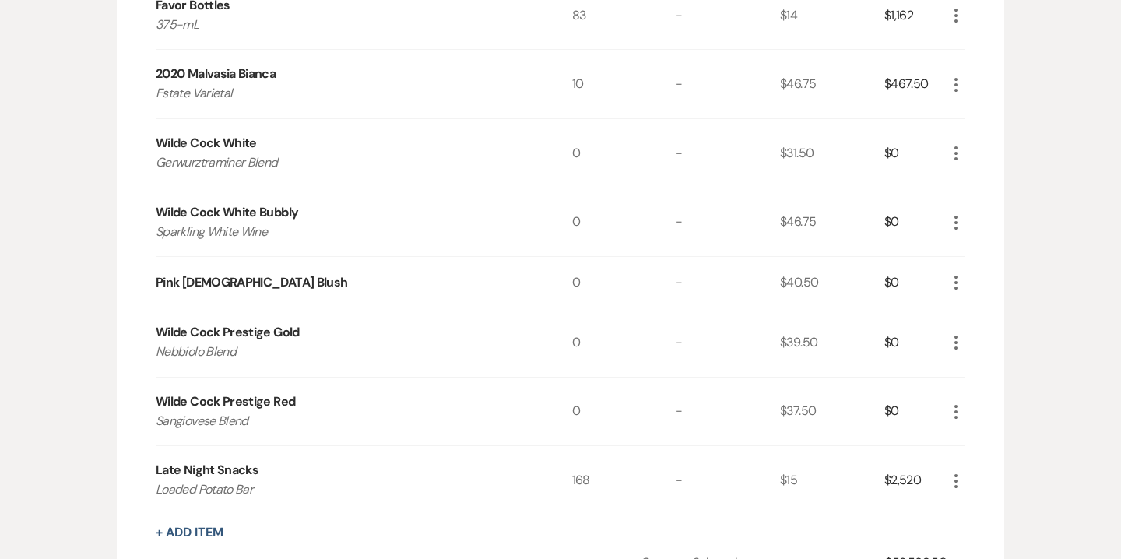
click at [952, 164] on div "More" at bounding box center [955, 153] width 19 height 68
click at [953, 157] on icon "More" at bounding box center [955, 153] width 19 height 19
click at [973, 181] on button "Pencil Edit" at bounding box center [986, 183] width 81 height 25
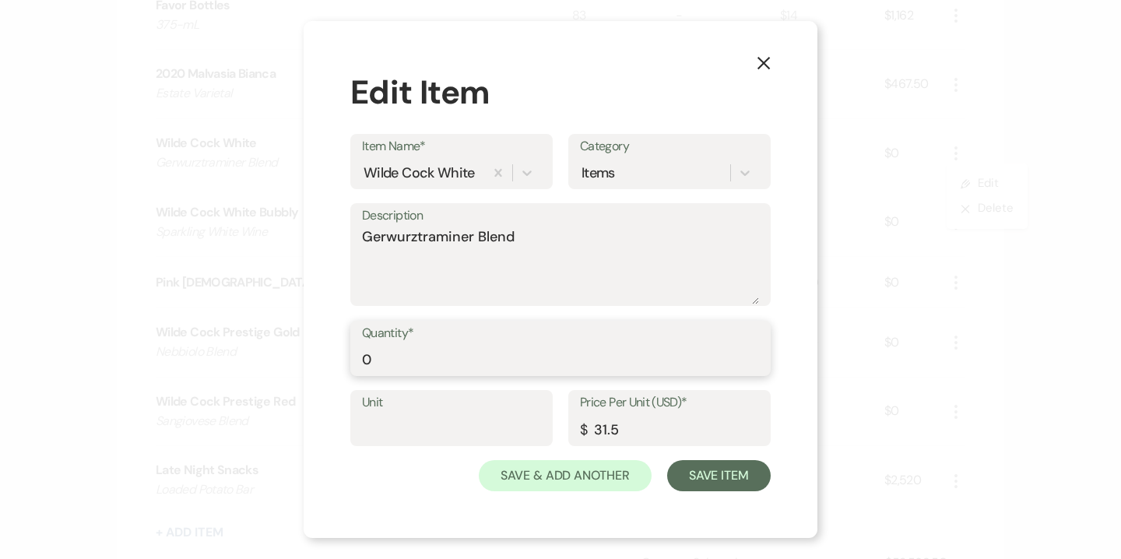
click at [363, 356] on input "0" at bounding box center [560, 359] width 397 height 30
type input "10"
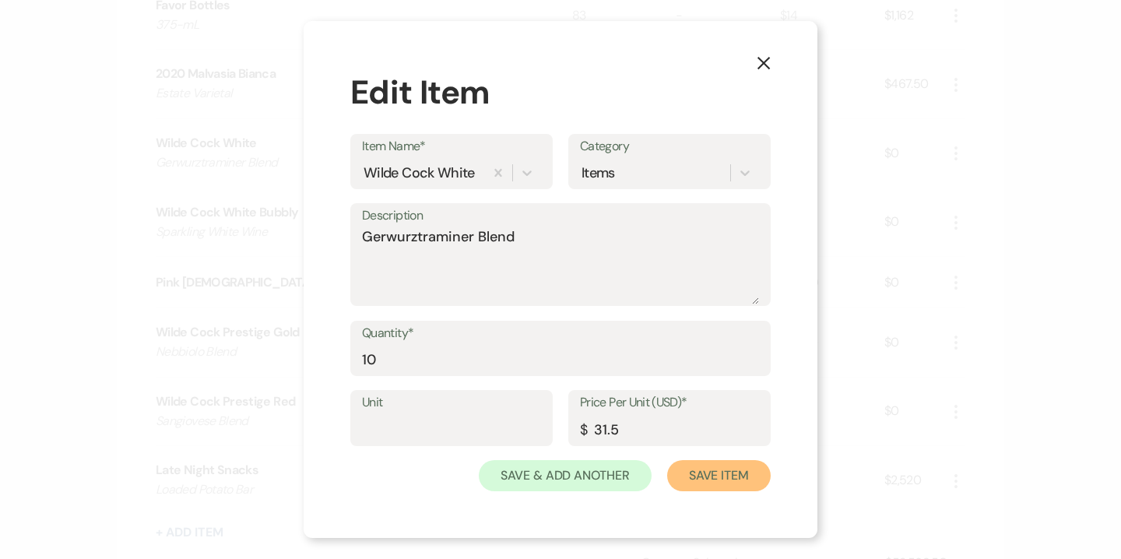
click at [717, 474] on button "Save Item" at bounding box center [718, 475] width 103 height 31
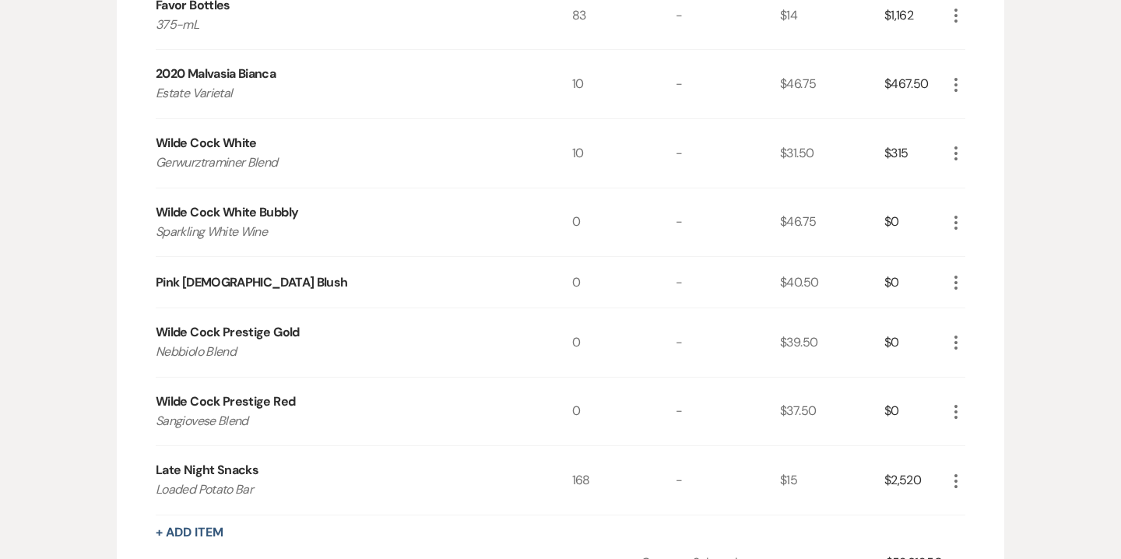
click at [949, 223] on icon "More" at bounding box center [955, 222] width 19 height 19
click at [986, 256] on button "Pencil Edit" at bounding box center [986, 252] width 81 height 25
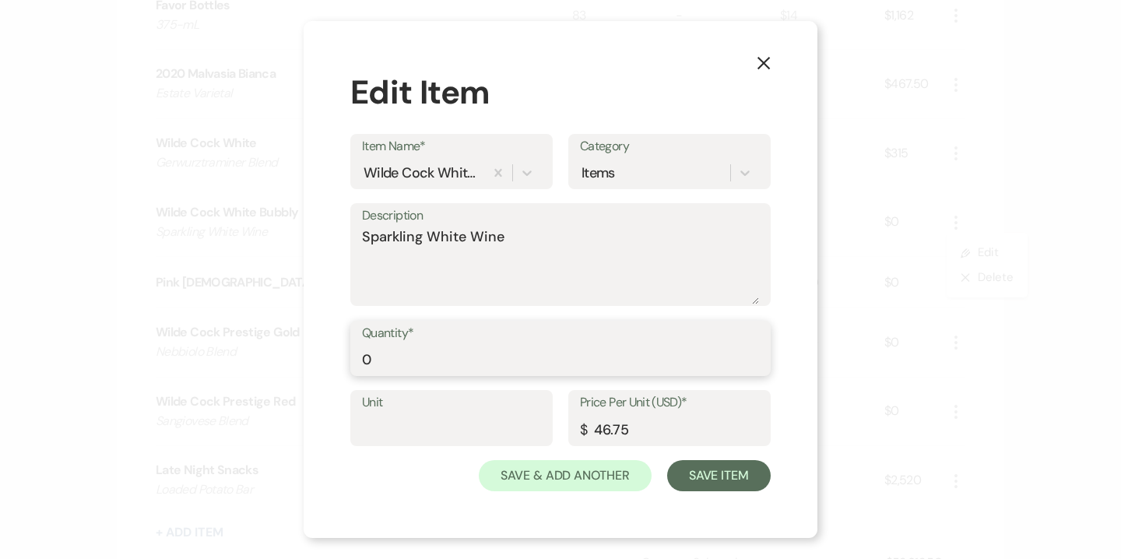
click at [406, 364] on input "0" at bounding box center [560, 359] width 397 height 30
type input "6"
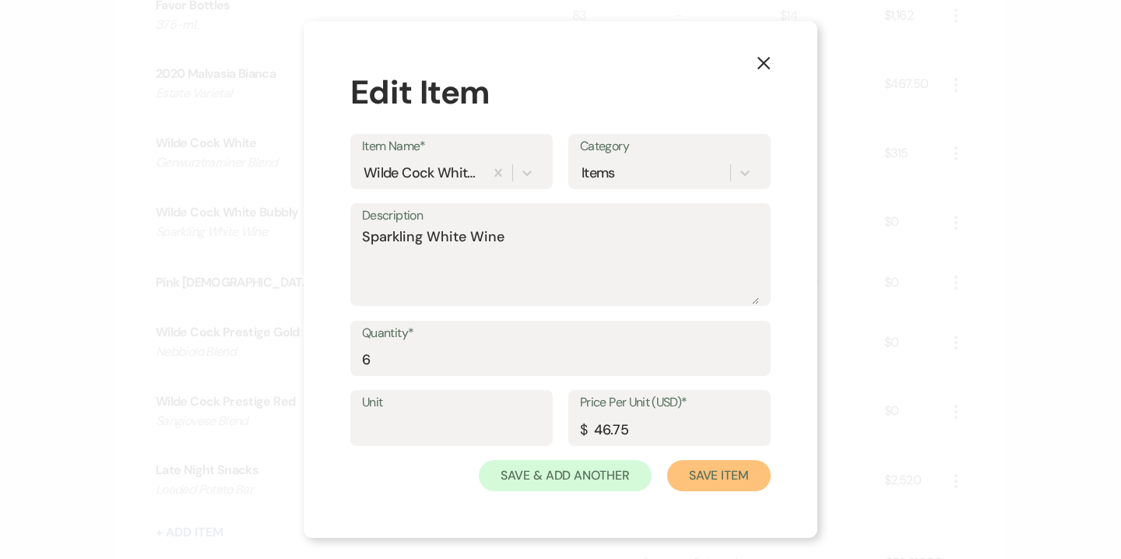
click at [737, 473] on button "Save Item" at bounding box center [718, 475] width 103 height 31
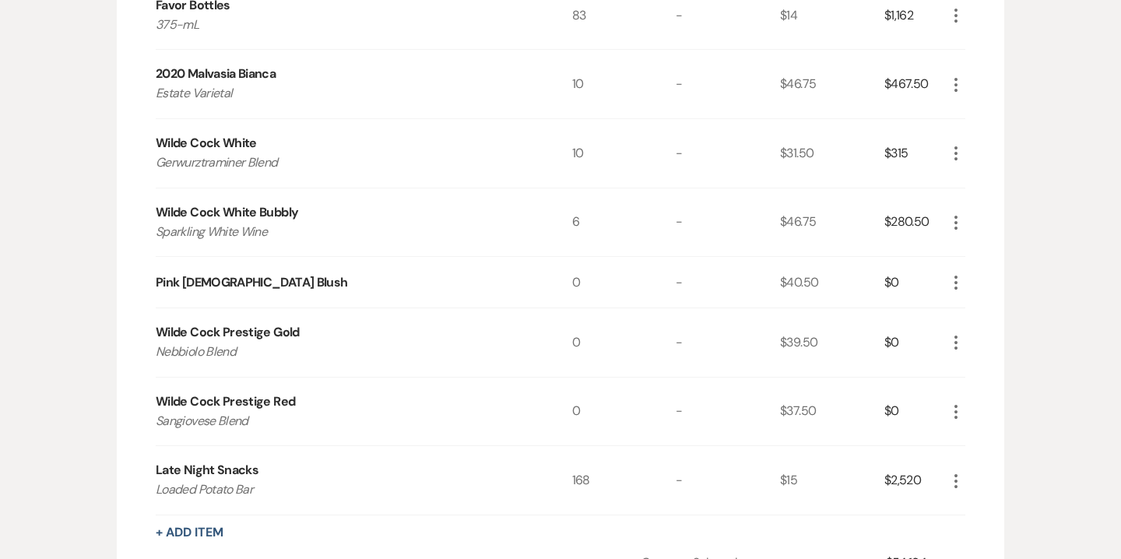
click at [960, 281] on icon "More" at bounding box center [955, 282] width 19 height 19
click at [984, 314] on button "Pencil Edit" at bounding box center [986, 312] width 81 height 25
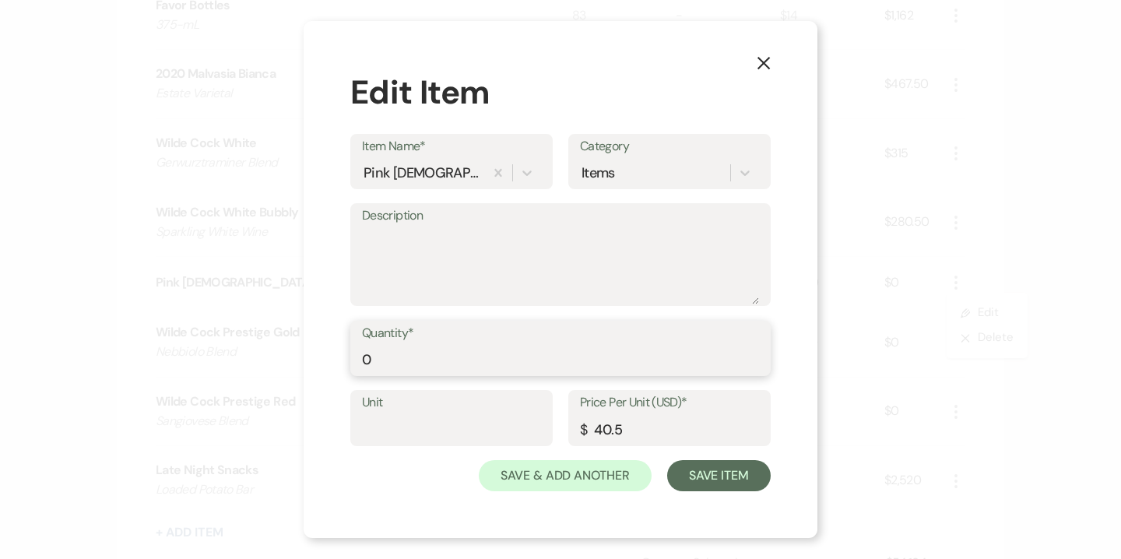
click at [415, 354] on input "0" at bounding box center [560, 359] width 397 height 30
type input "6"
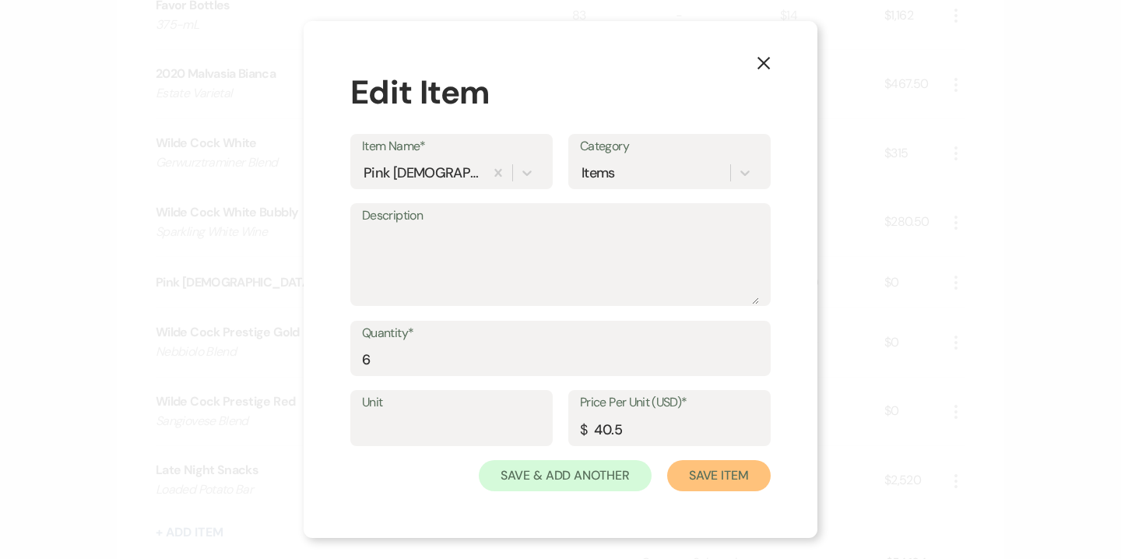
click at [696, 475] on button "Save Item" at bounding box center [718, 475] width 103 height 31
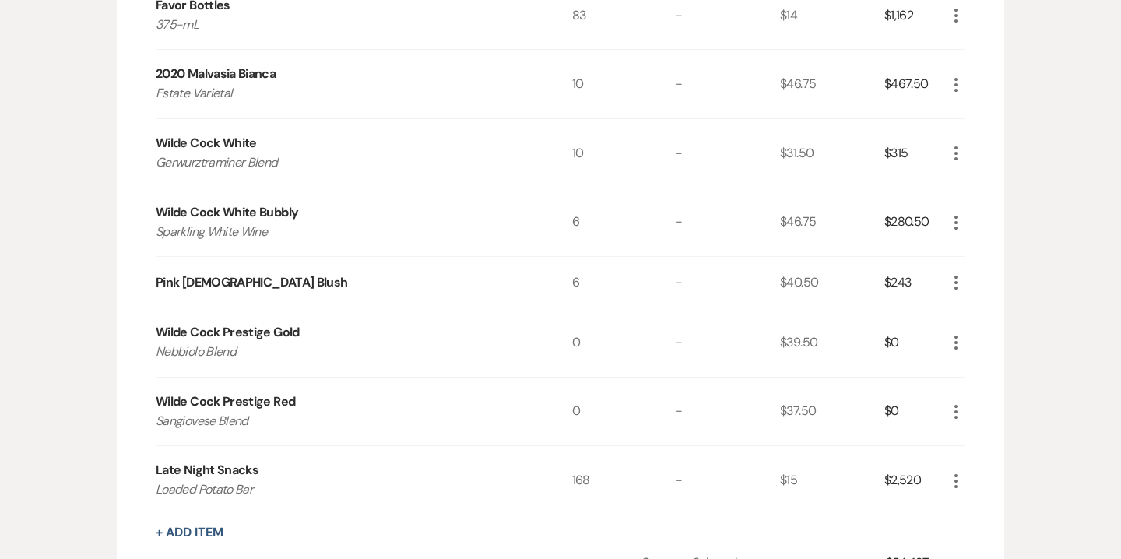
click at [961, 338] on icon "More" at bounding box center [955, 342] width 19 height 19
click at [987, 361] on button "Pencil Edit" at bounding box center [986, 372] width 81 height 25
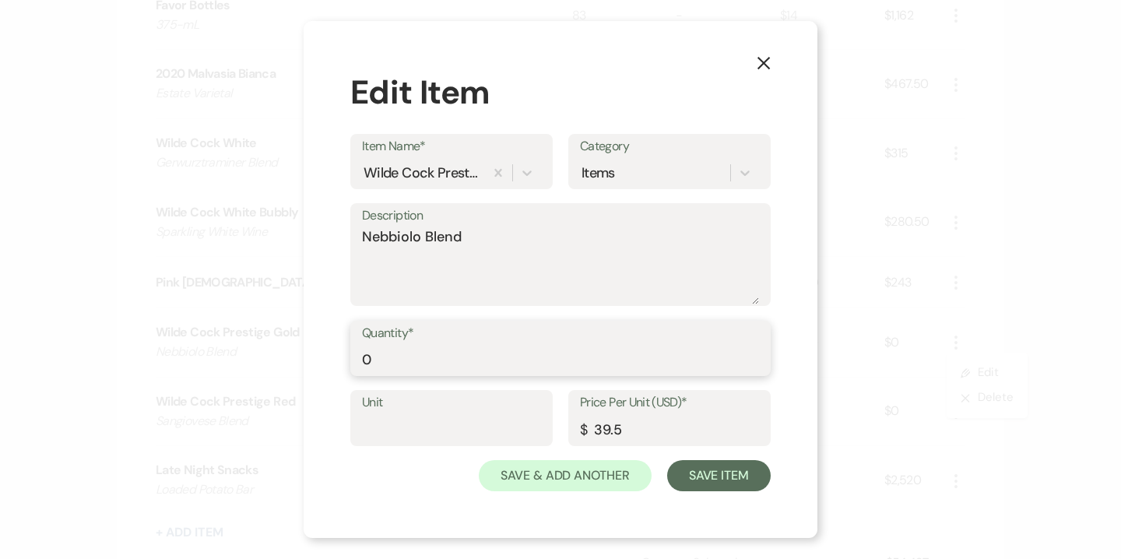
click at [363, 353] on input "0" at bounding box center [560, 359] width 397 height 30
type input "10"
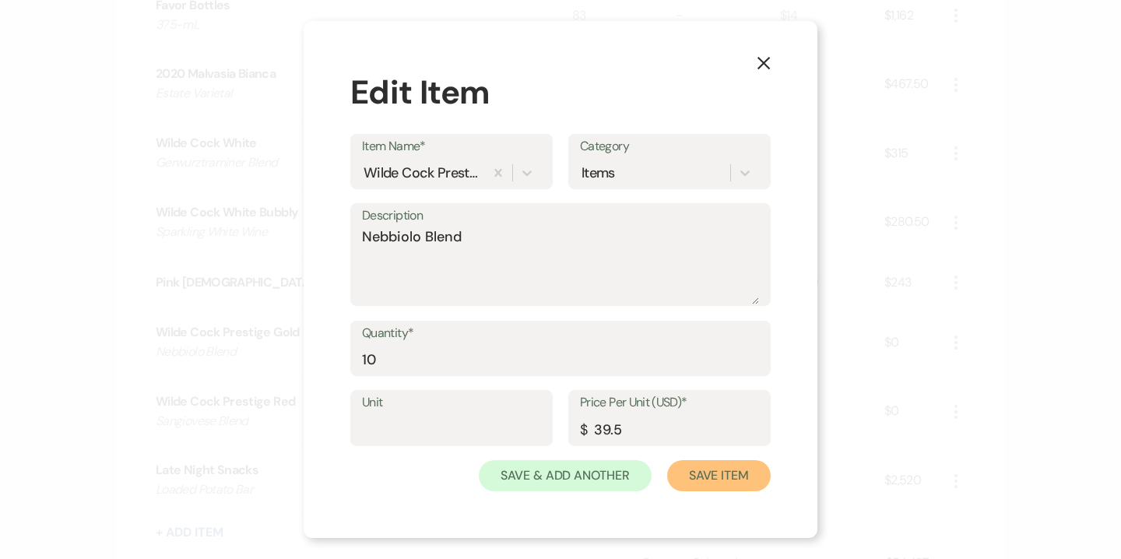
click at [701, 485] on button "Save Item" at bounding box center [718, 475] width 103 height 31
click at [723, 485] on button "Save Item" at bounding box center [718, 475] width 103 height 31
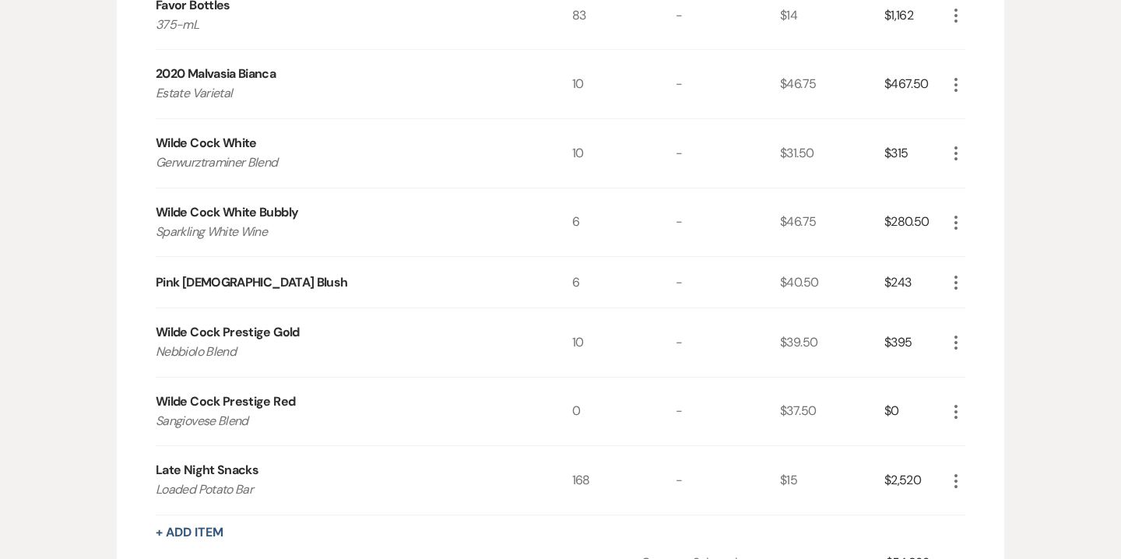
click at [957, 405] on icon "More" at bounding box center [955, 411] width 19 height 19
click at [984, 440] on button "Pencil Edit" at bounding box center [986, 442] width 81 height 25
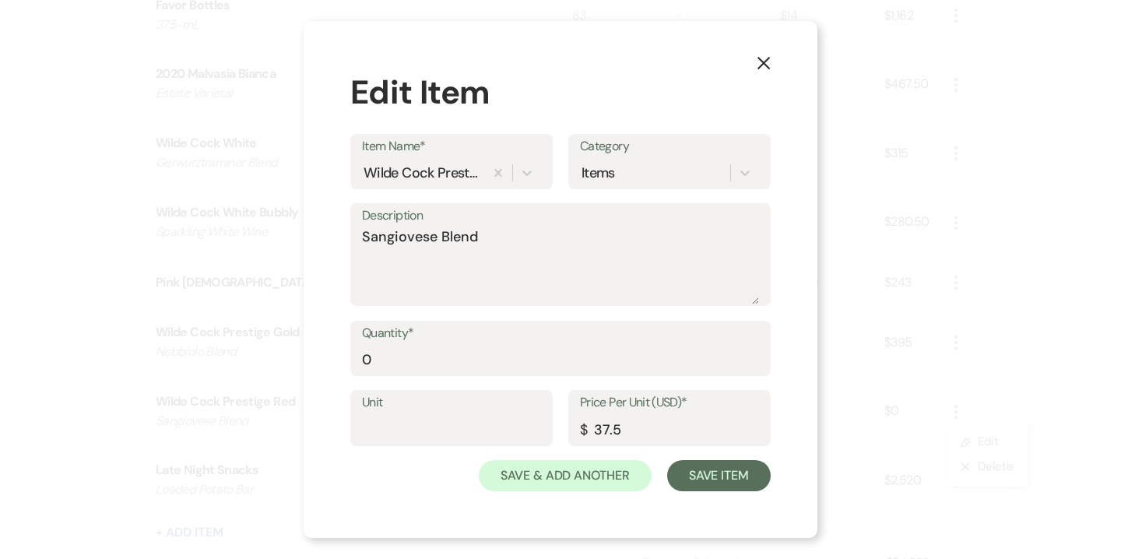
click at [361, 356] on div "Quantity* 0" at bounding box center [560, 349] width 420 height 56
click at [363, 359] on input "0" at bounding box center [560, 359] width 397 height 30
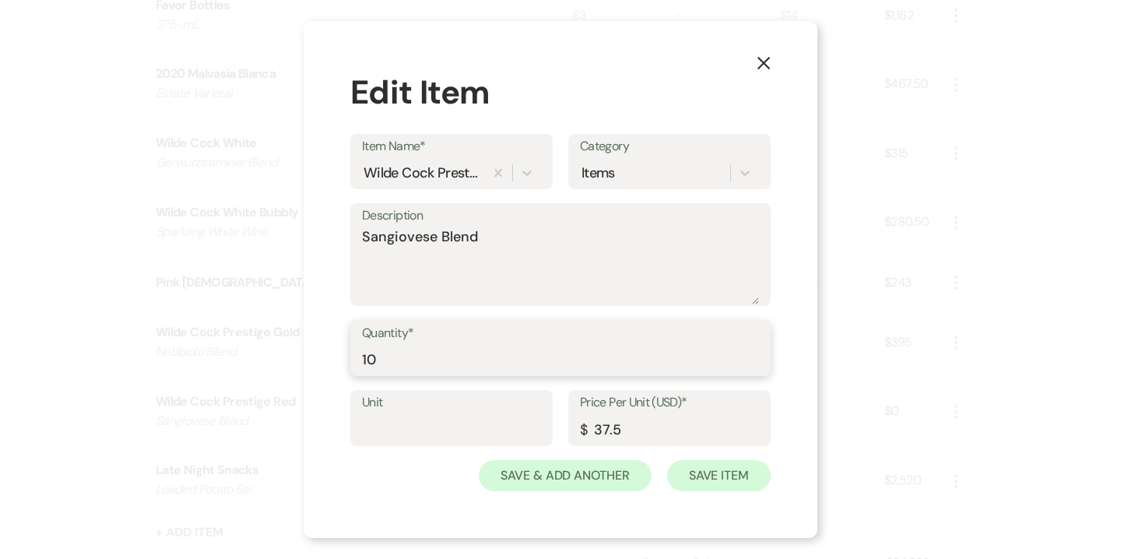
type input "10"
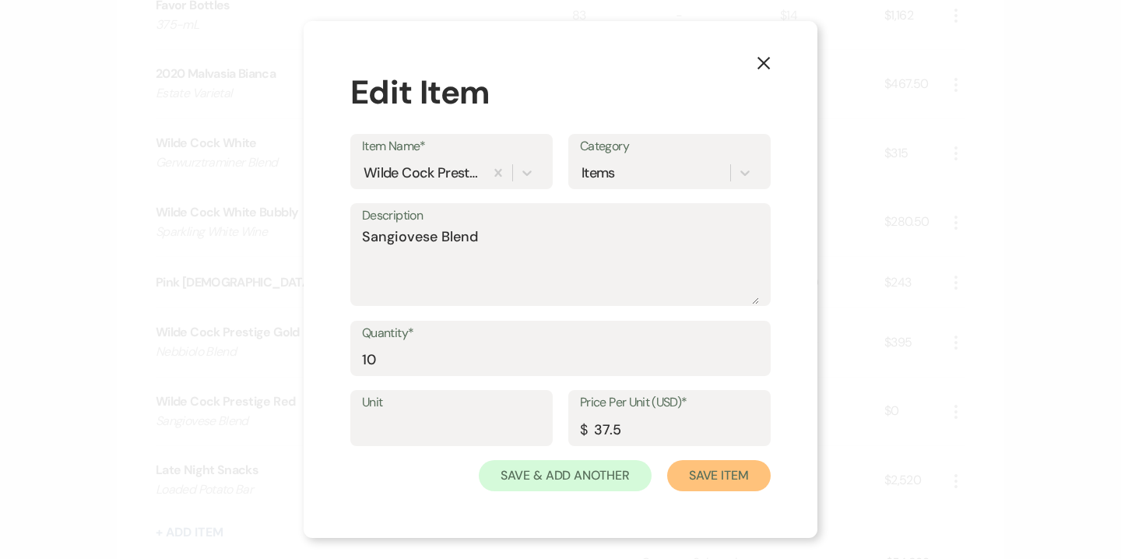
click at [717, 475] on button "Save Item" at bounding box center [718, 475] width 103 height 31
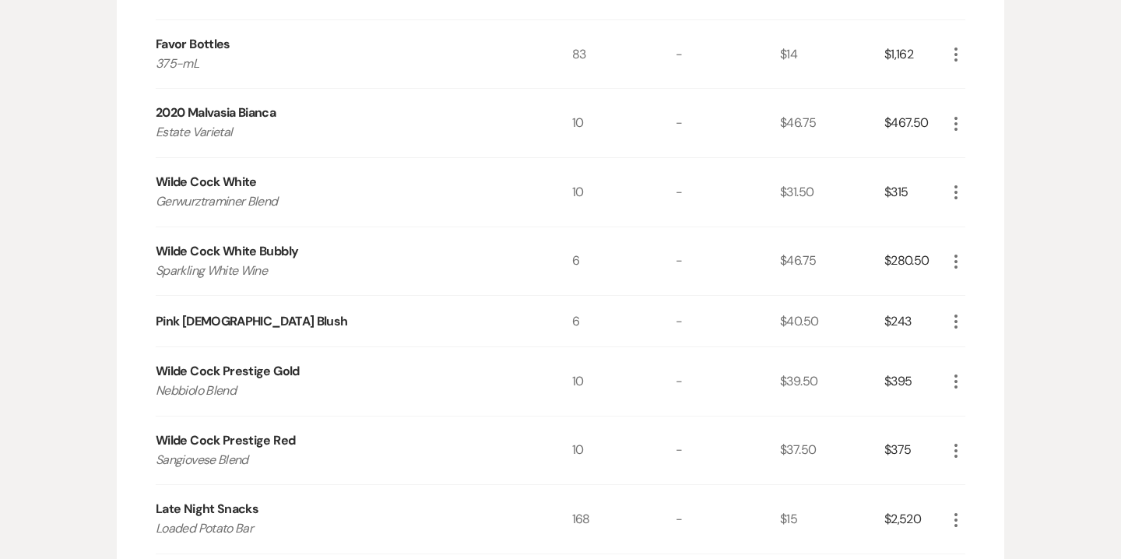
scroll to position [1438, 0]
click at [956, 258] on icon "More" at bounding box center [955, 263] width 19 height 19
click at [986, 288] on button "Pencil Edit" at bounding box center [986, 293] width 81 height 25
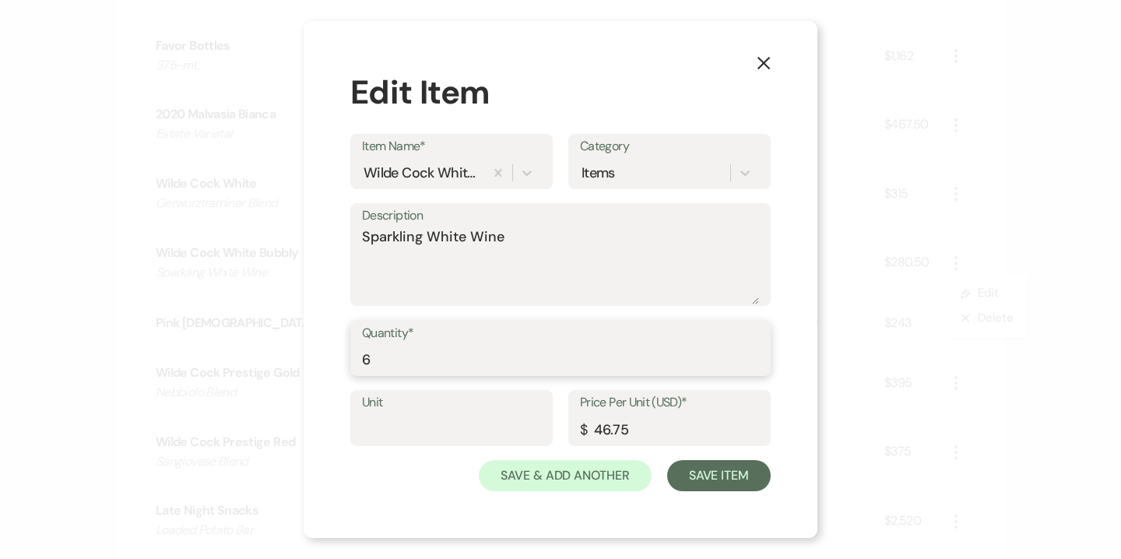
click at [441, 363] on input "6" at bounding box center [560, 359] width 397 height 30
type input "5"
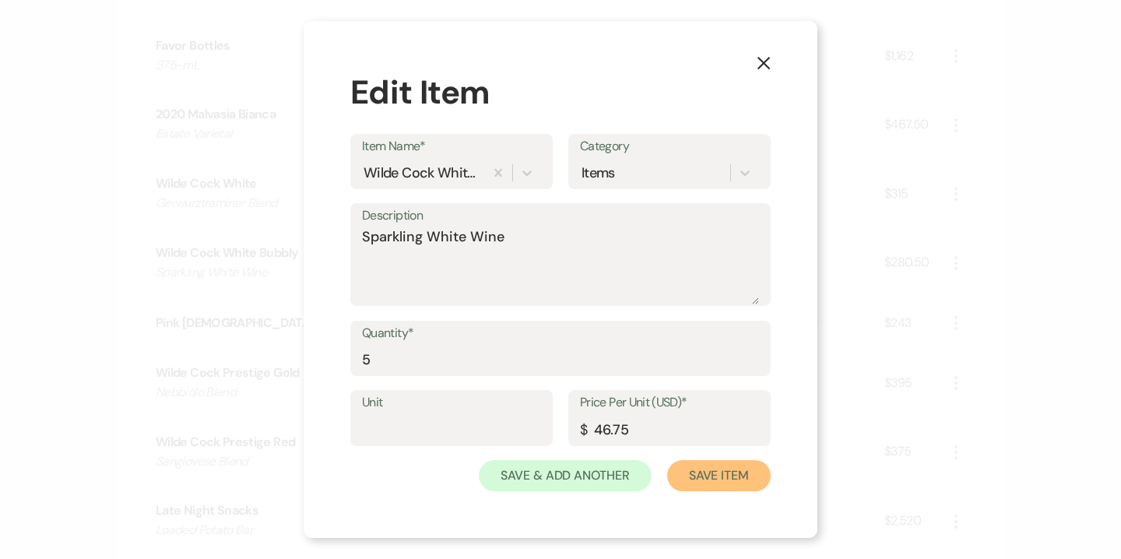
click at [720, 470] on button "Save Item" at bounding box center [718, 475] width 103 height 31
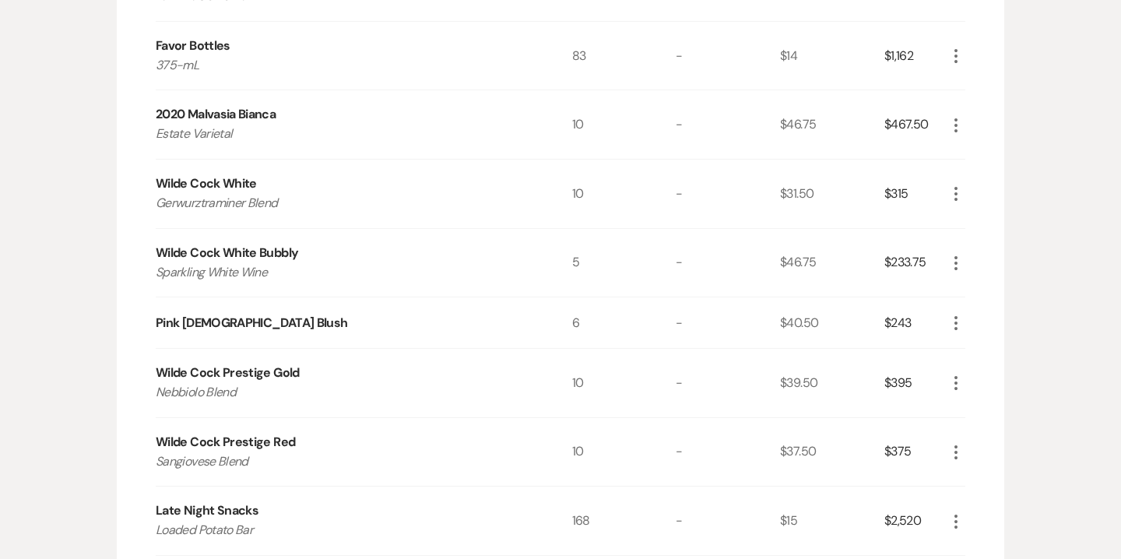
click at [952, 320] on icon "More" at bounding box center [955, 323] width 19 height 19
click at [980, 348] on button "Pencil Edit" at bounding box center [986, 353] width 81 height 25
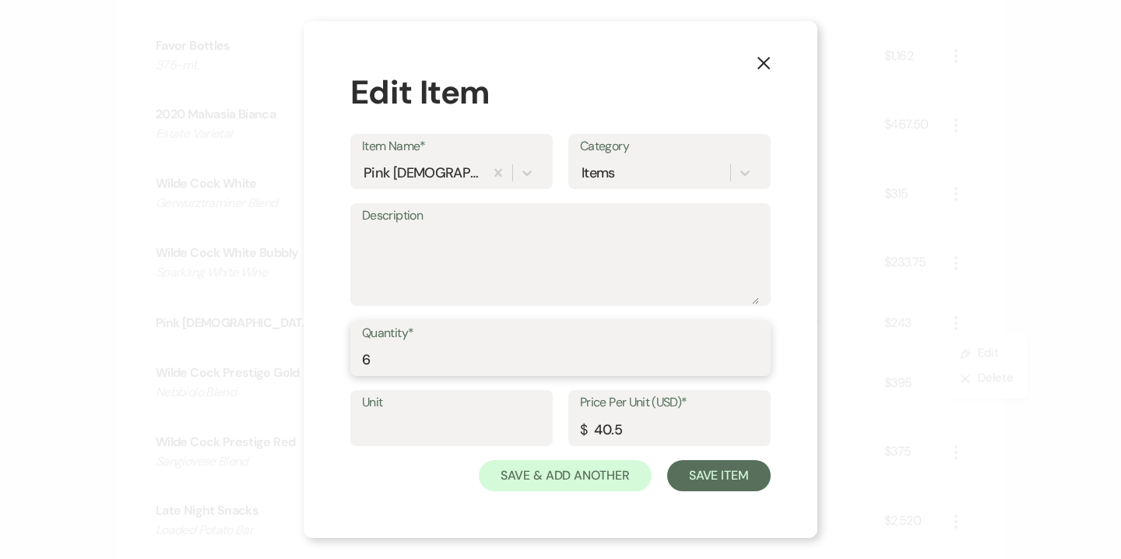
click at [465, 354] on input "6" at bounding box center [560, 359] width 397 height 30
type input "5"
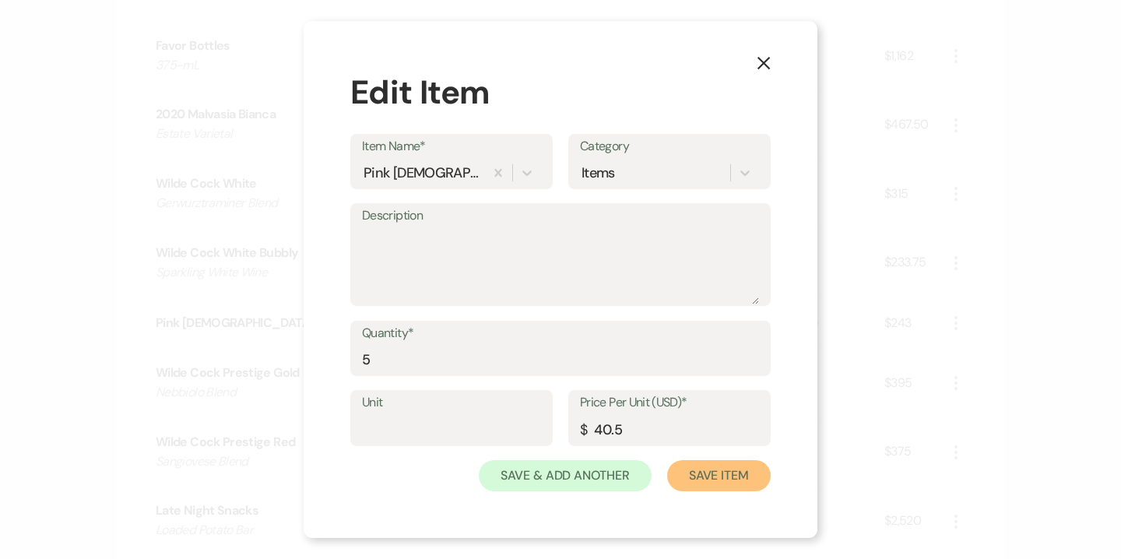
click at [735, 486] on button "Save Item" at bounding box center [718, 475] width 103 height 31
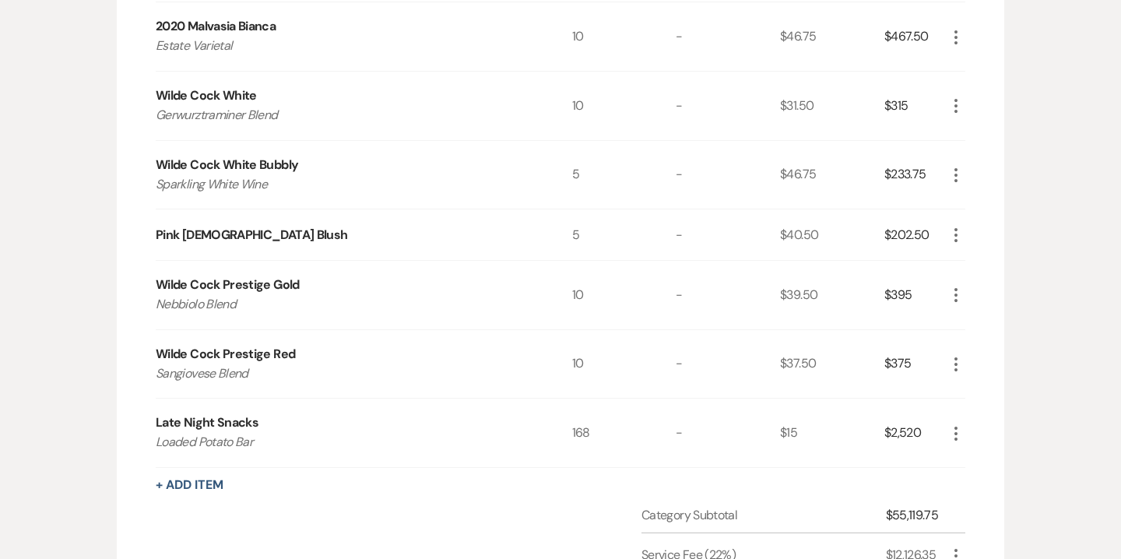
scroll to position [1524, 0]
click at [952, 179] on icon "More" at bounding box center [955, 176] width 19 height 19
click at [978, 202] on button "Pencil Edit" at bounding box center [986, 207] width 81 height 25
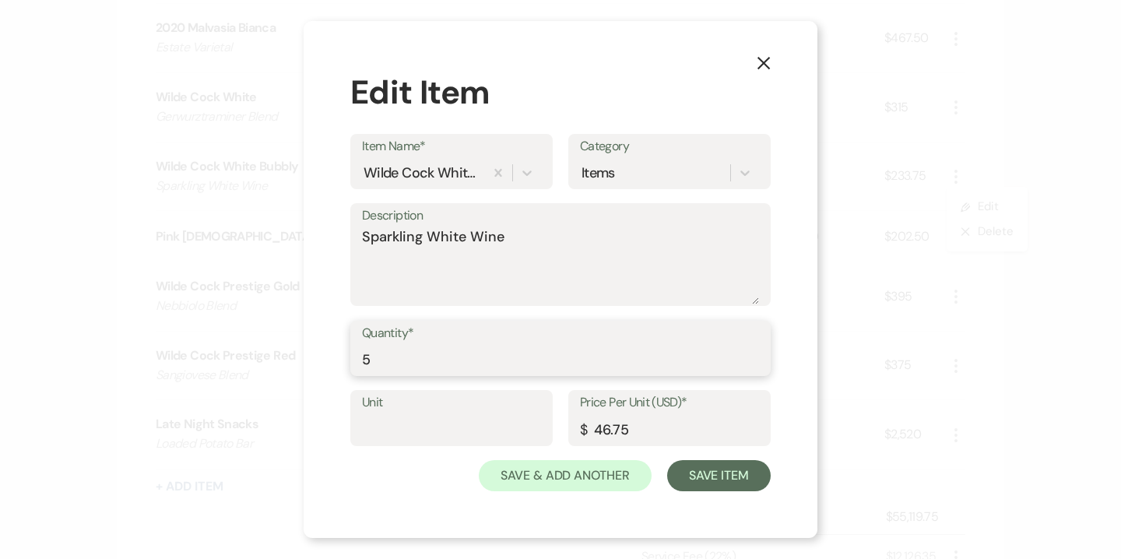
click at [367, 354] on input "5" at bounding box center [560, 359] width 397 height 30
type input "4"
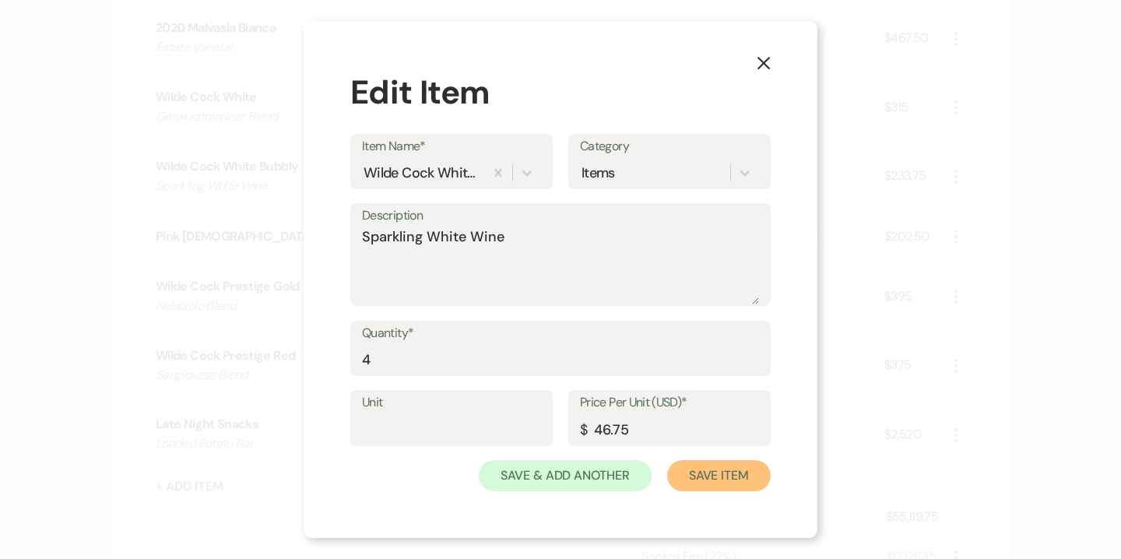
click at [686, 478] on button "Save Item" at bounding box center [718, 475] width 103 height 31
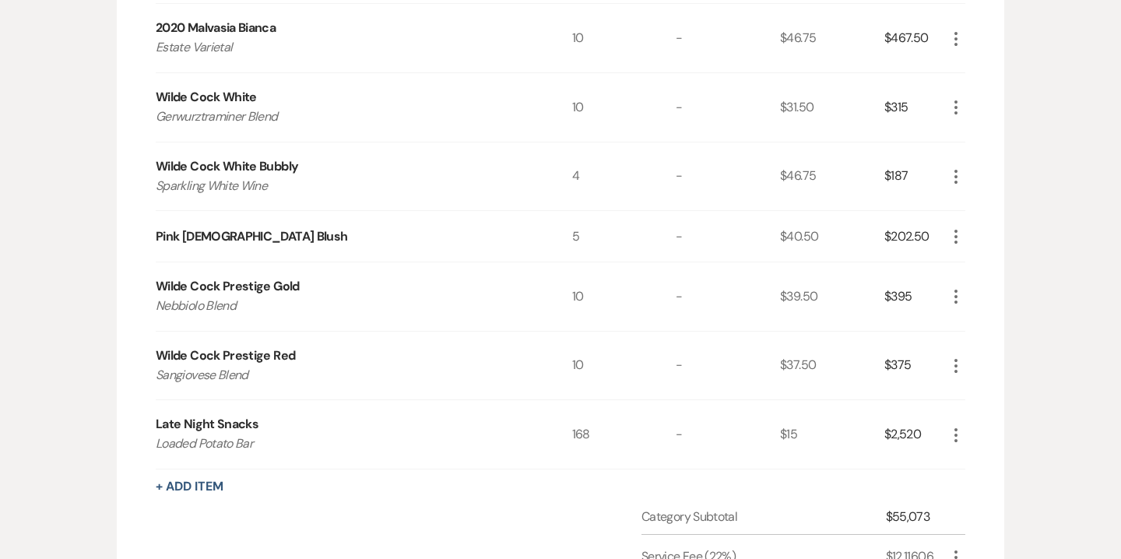
click at [957, 234] on icon "More" at bounding box center [955, 236] width 19 height 19
click at [984, 266] on button "Pencil Edit" at bounding box center [986, 266] width 81 height 25
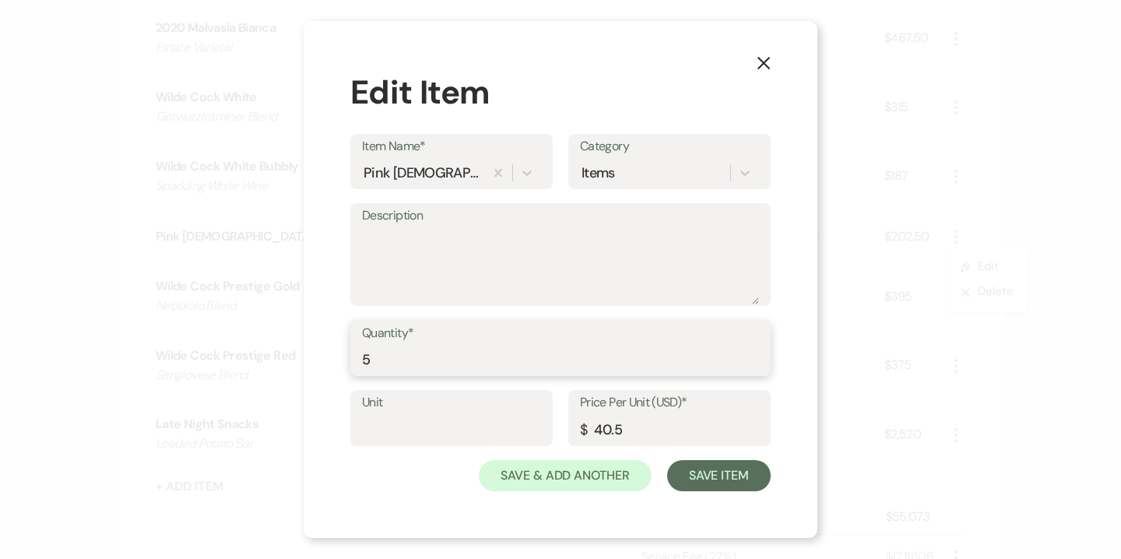
click at [382, 353] on input "5" at bounding box center [560, 359] width 397 height 30
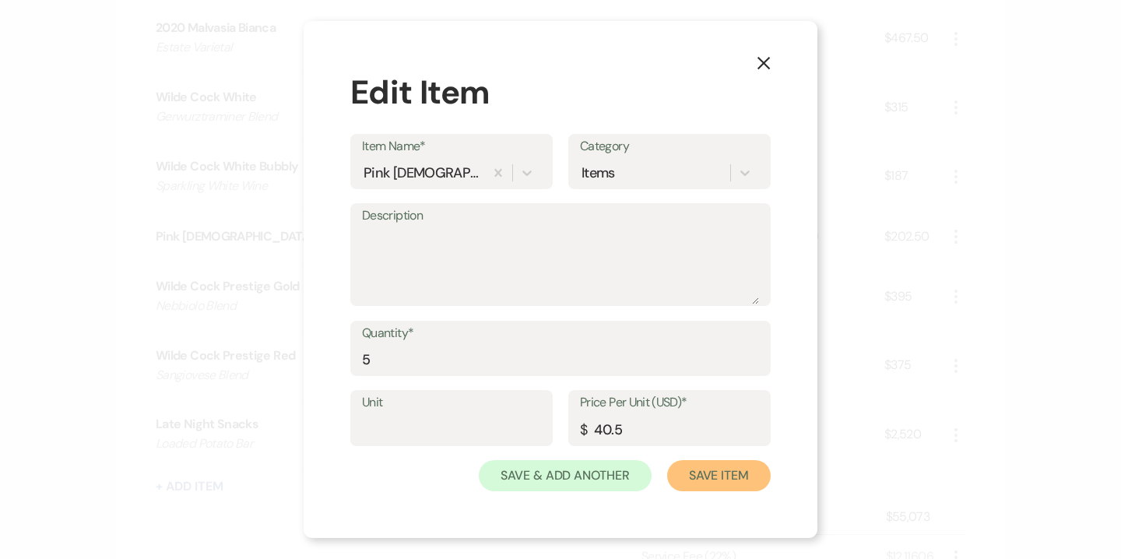
click at [714, 482] on button "Save Item" at bounding box center [718, 475] width 103 height 31
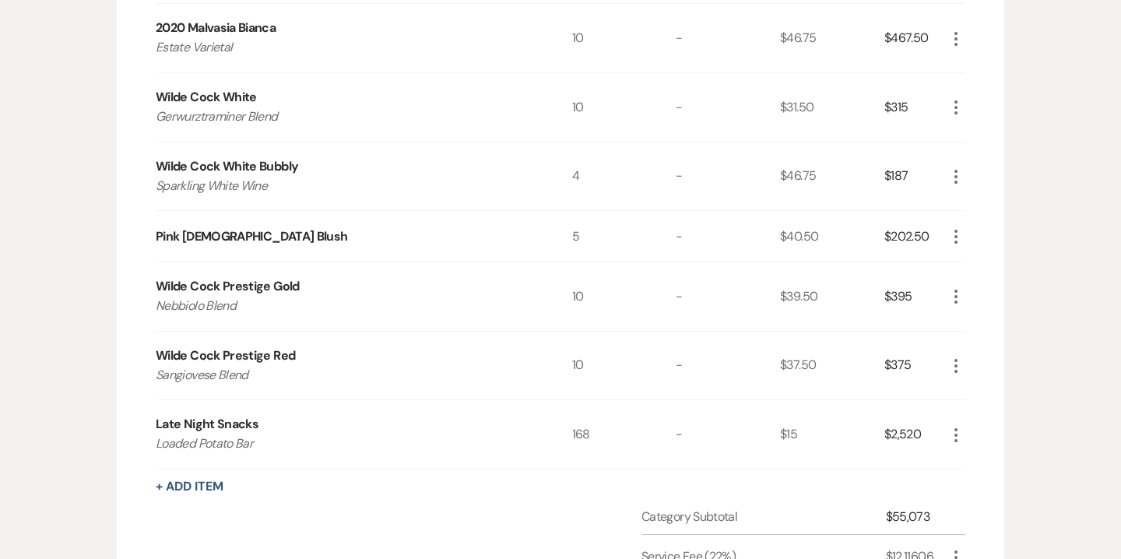
click at [955, 173] on icon "More" at bounding box center [955, 176] width 19 height 19
click at [982, 201] on button "Pencil Edit" at bounding box center [986, 207] width 81 height 25
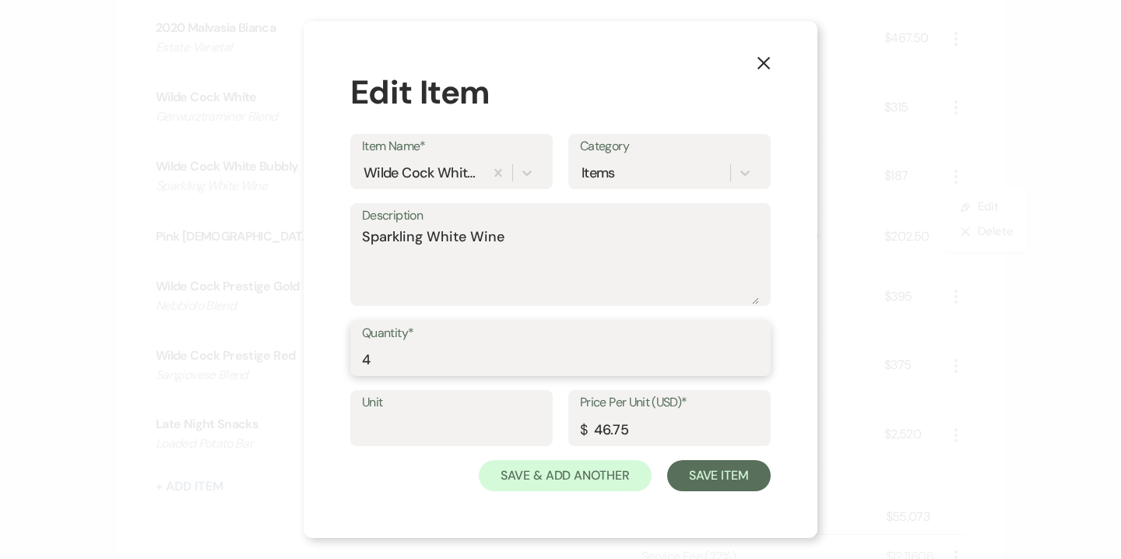
click at [407, 363] on input "4" at bounding box center [560, 359] width 397 height 30
type input "5"
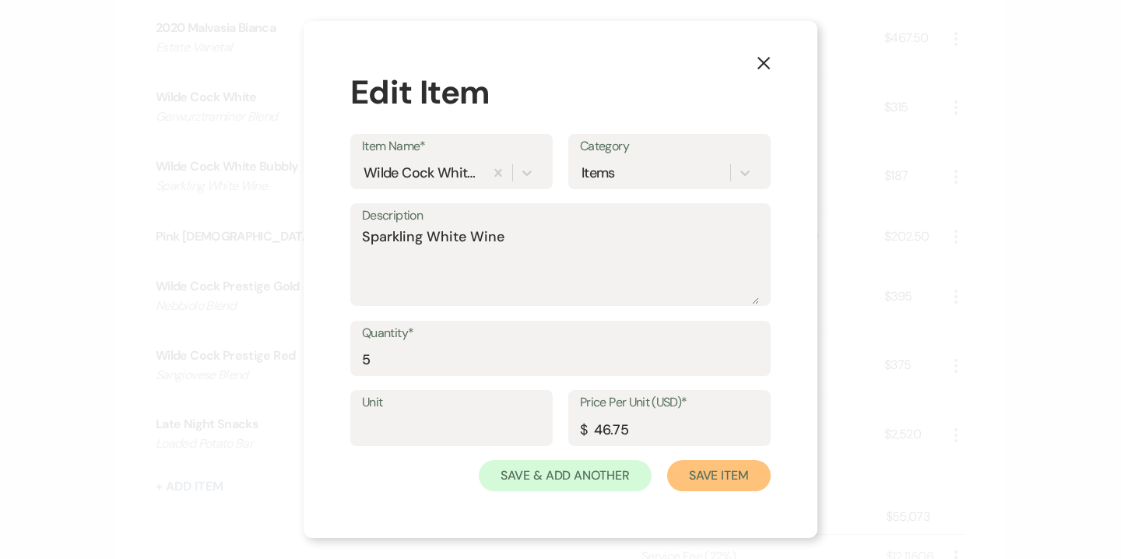
click at [717, 463] on button "Save Item" at bounding box center [718, 475] width 103 height 31
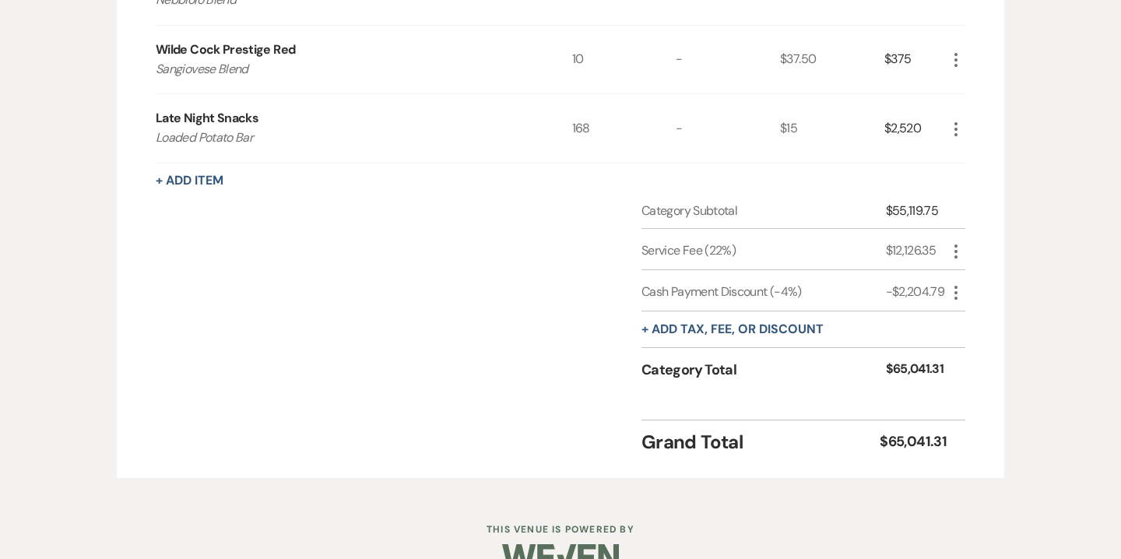
scroll to position [1824, 0]
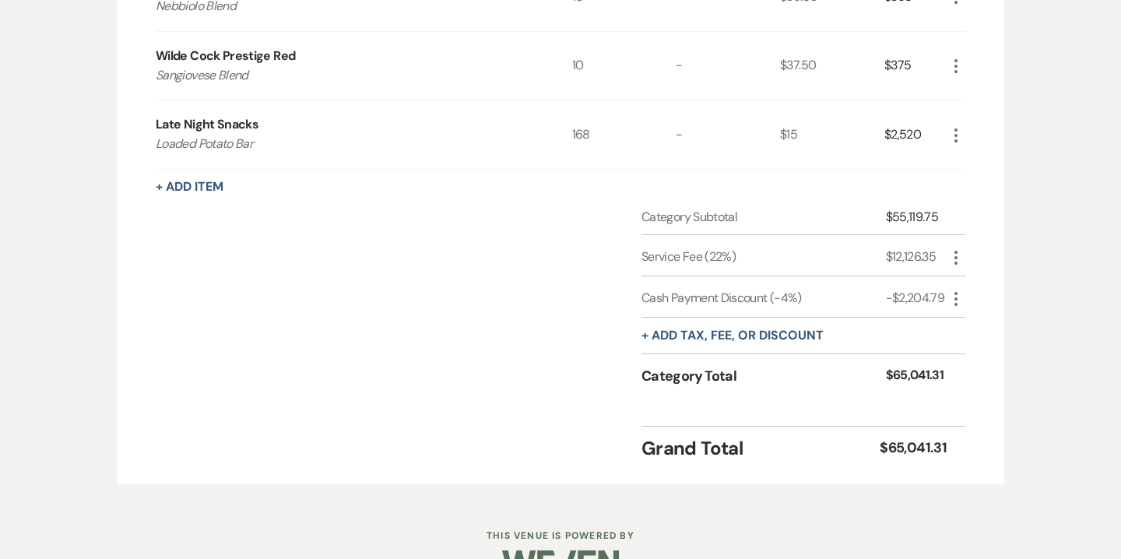
click at [959, 297] on icon "More" at bounding box center [955, 298] width 19 height 19
click at [978, 317] on button "Pencil Edit" at bounding box center [986, 329] width 81 height 25
select select "2"
select select "false"
select select "1"
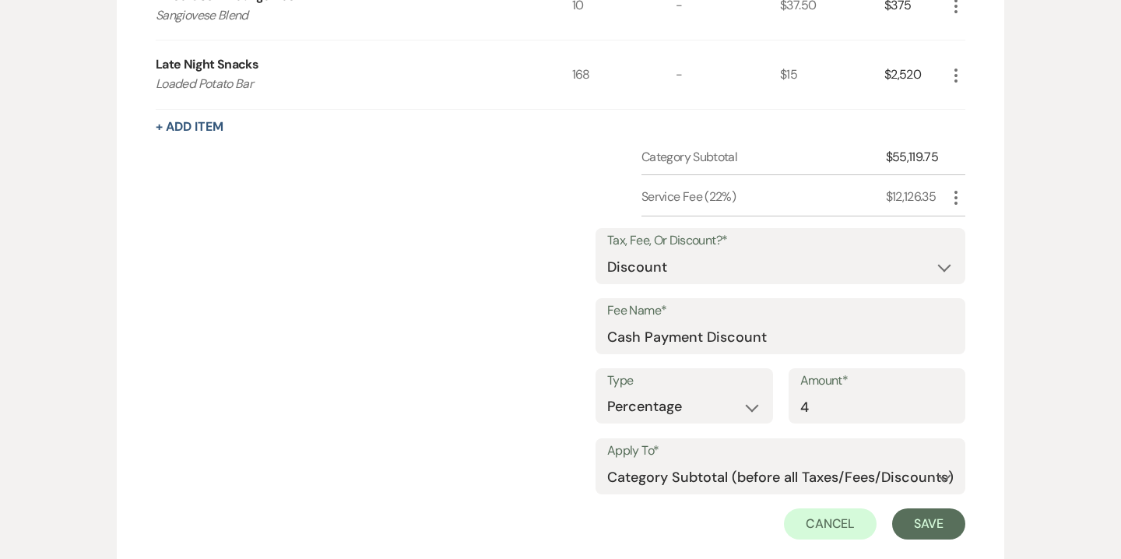
scroll to position [1887, 0]
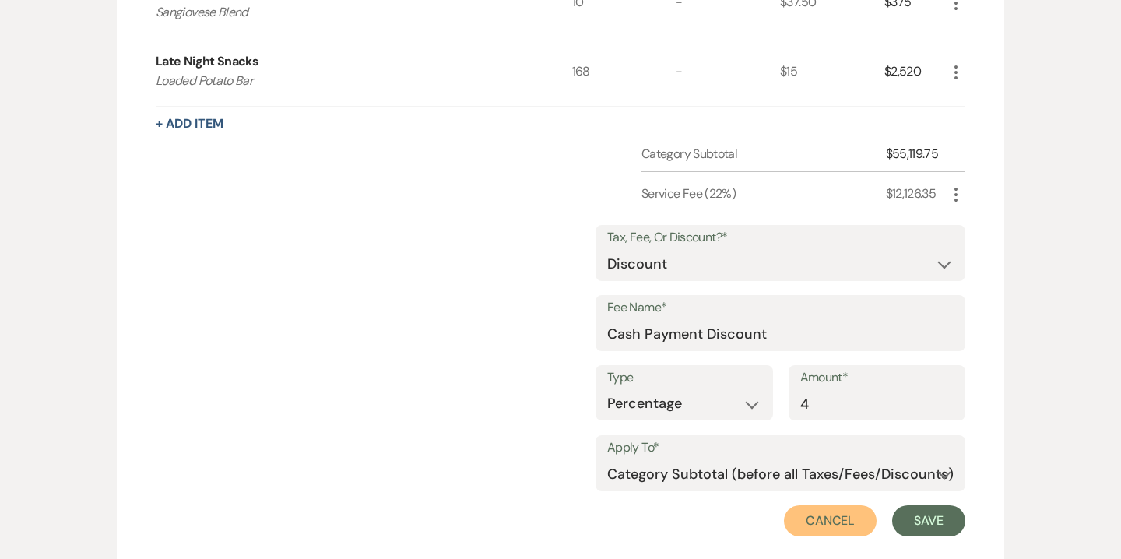
click at [836, 519] on button "Cancel" at bounding box center [830, 520] width 93 height 31
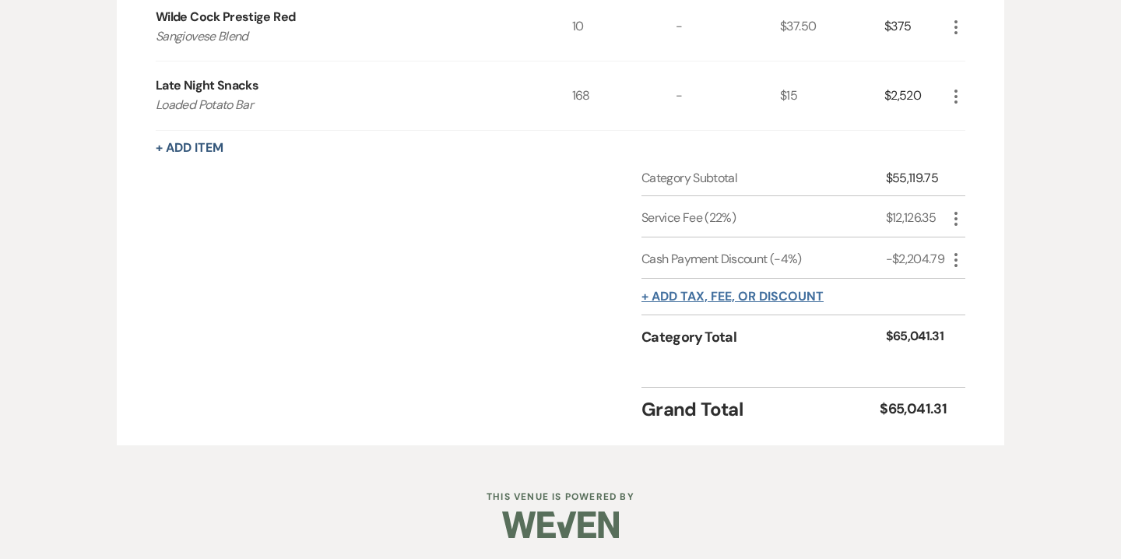
click at [739, 296] on button "+ Add tax, fee, or discount" at bounding box center [732, 296] width 182 height 12
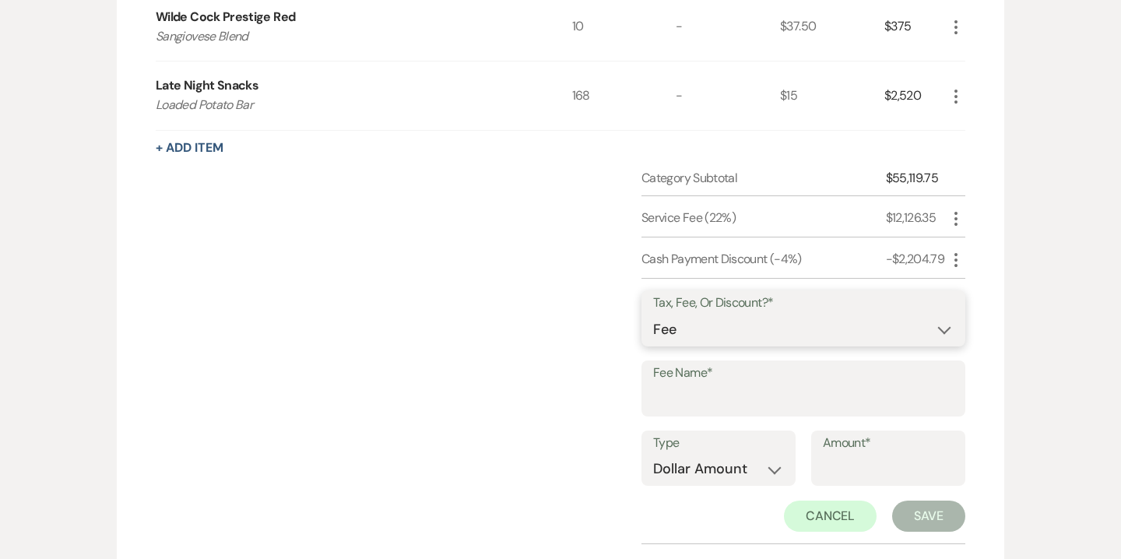
click at [686, 328] on select "Fee Discount Tax" at bounding box center [803, 329] width 300 height 30
select select "2"
click at [653, 314] on select "Fee Discount Tax" at bounding box center [803, 329] width 300 height 30
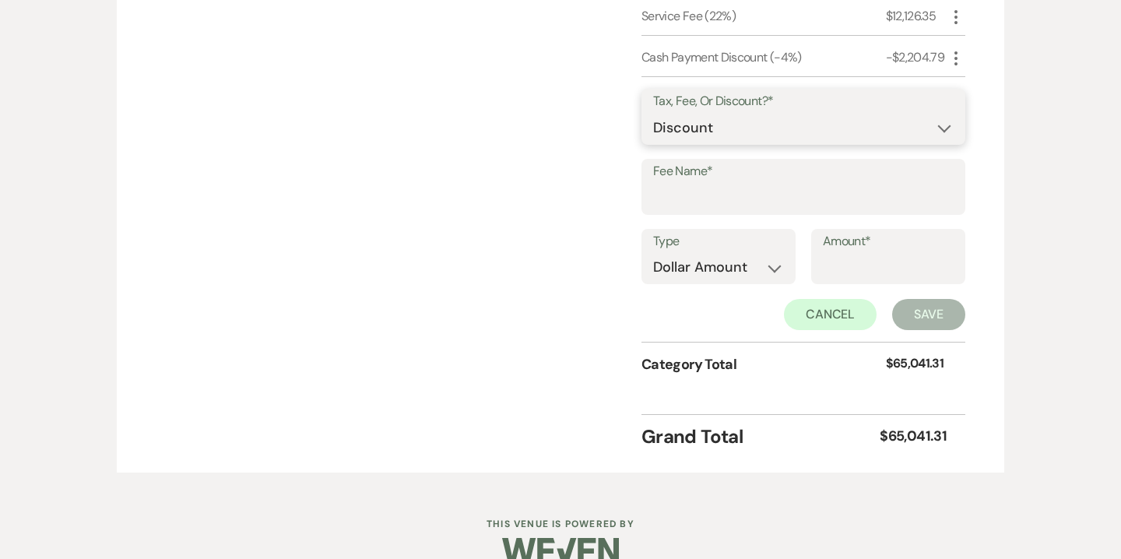
scroll to position [2092, 0]
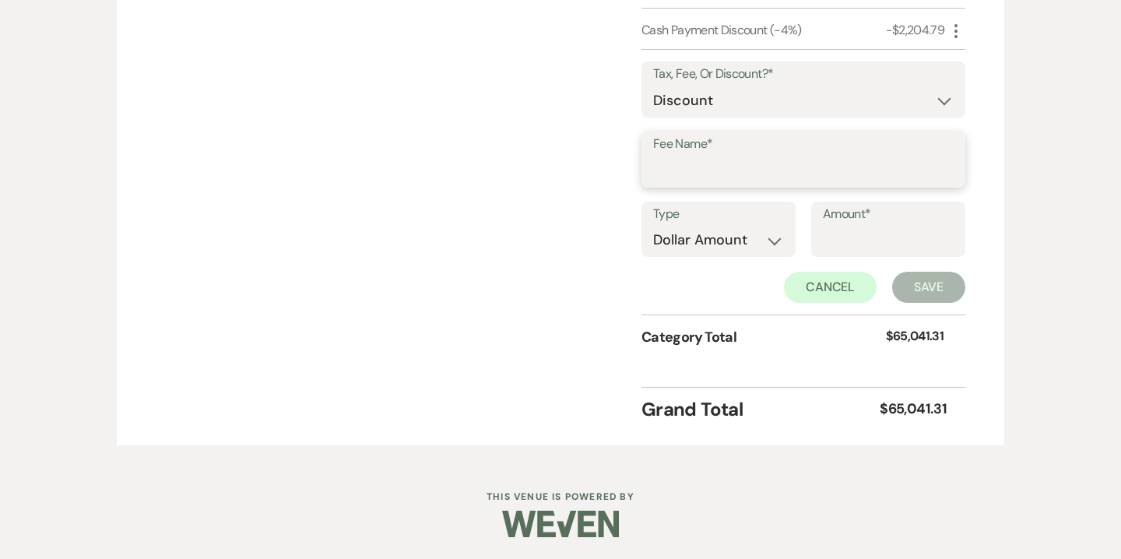
click at [710, 176] on input "Fee Name*" at bounding box center [803, 171] width 300 height 30
type input "Rose Room Rental"
click at [854, 244] on input "Amount*" at bounding box center [888, 240] width 131 height 30
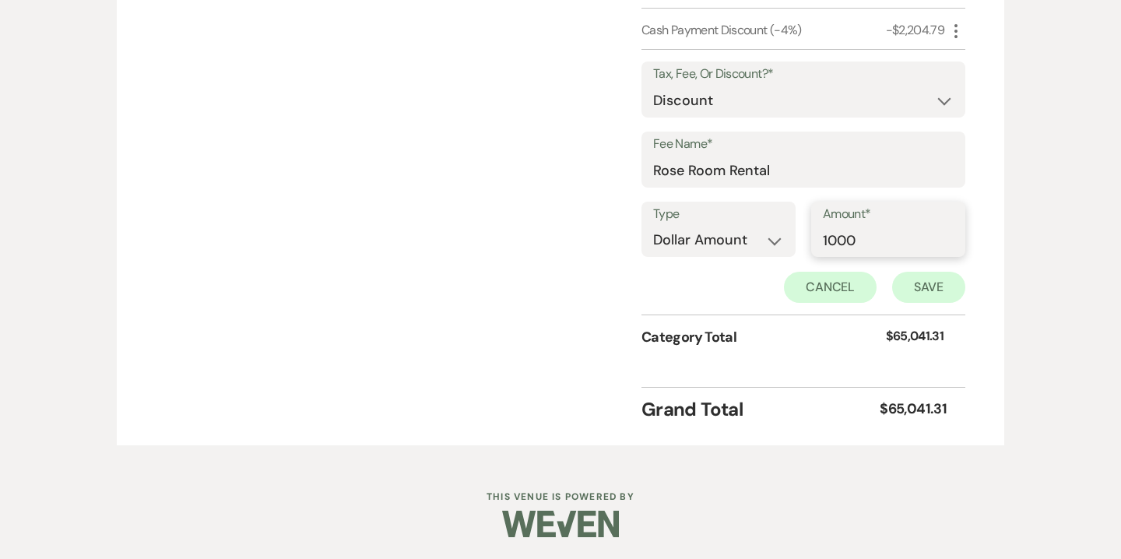
type input "1000"
click at [914, 277] on button "Save" at bounding box center [928, 287] width 73 height 31
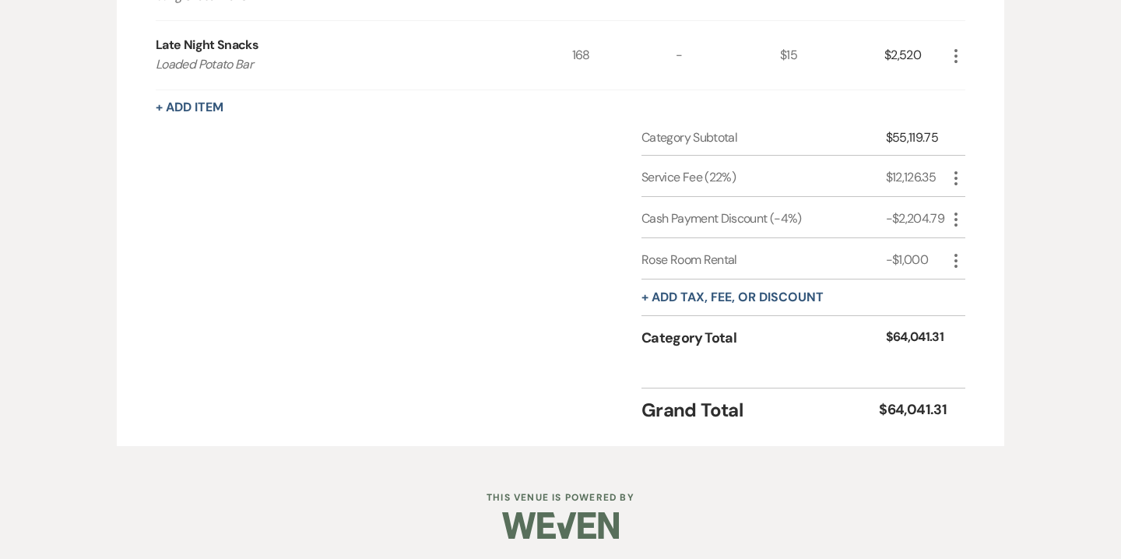
scroll to position [1900, 0]
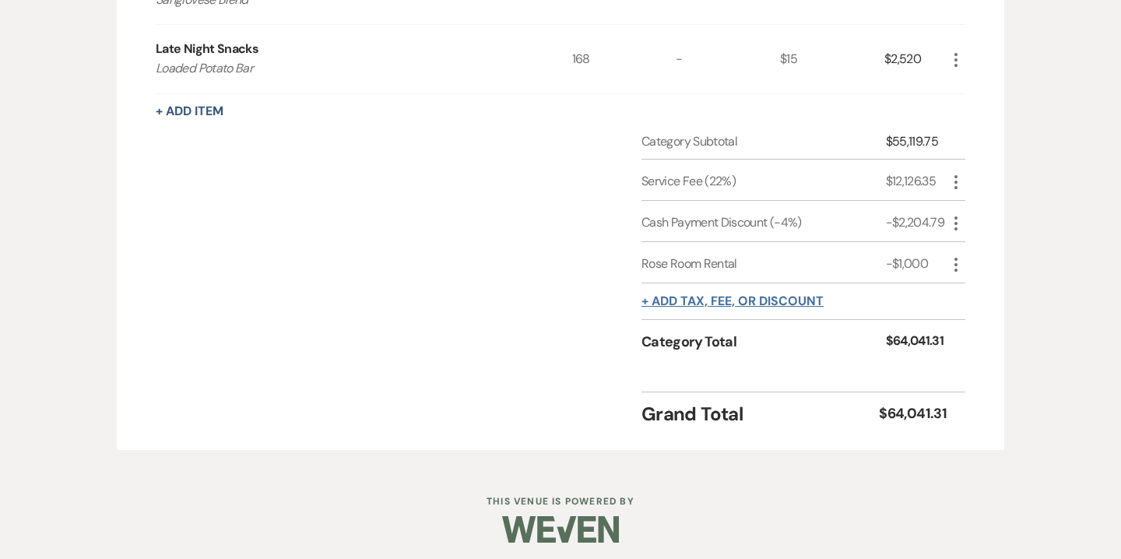
click at [707, 299] on button "+ Add tax, fee, or discount" at bounding box center [732, 301] width 182 height 12
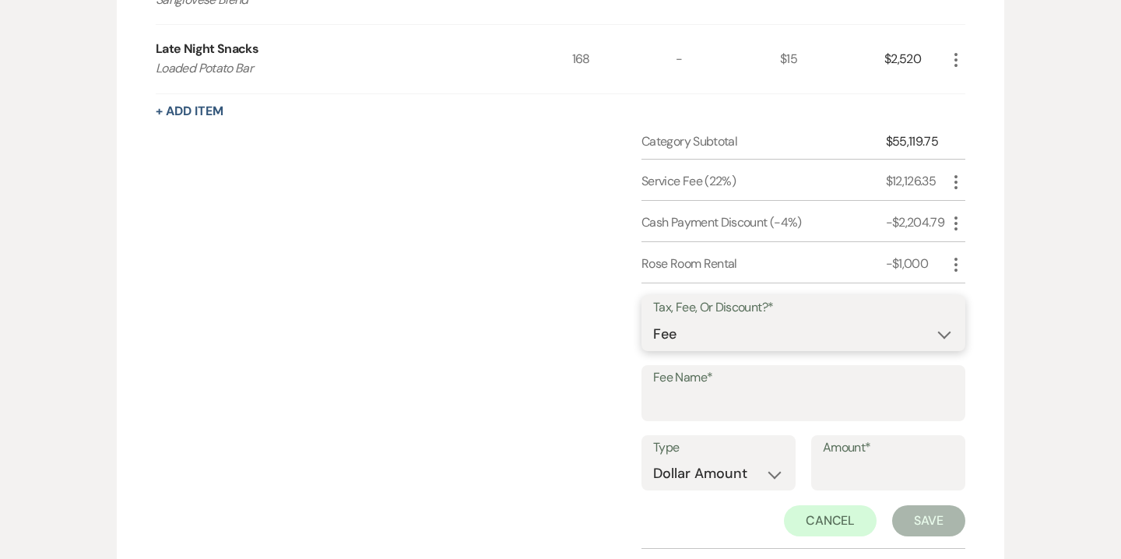
click at [704, 328] on select "Fee Discount Tax" at bounding box center [803, 334] width 300 height 30
select select "2"
click at [653, 319] on select "Fee Discount Tax" at bounding box center [803, 334] width 300 height 30
click at [689, 395] on input "Fee Name*" at bounding box center [803, 404] width 300 height 30
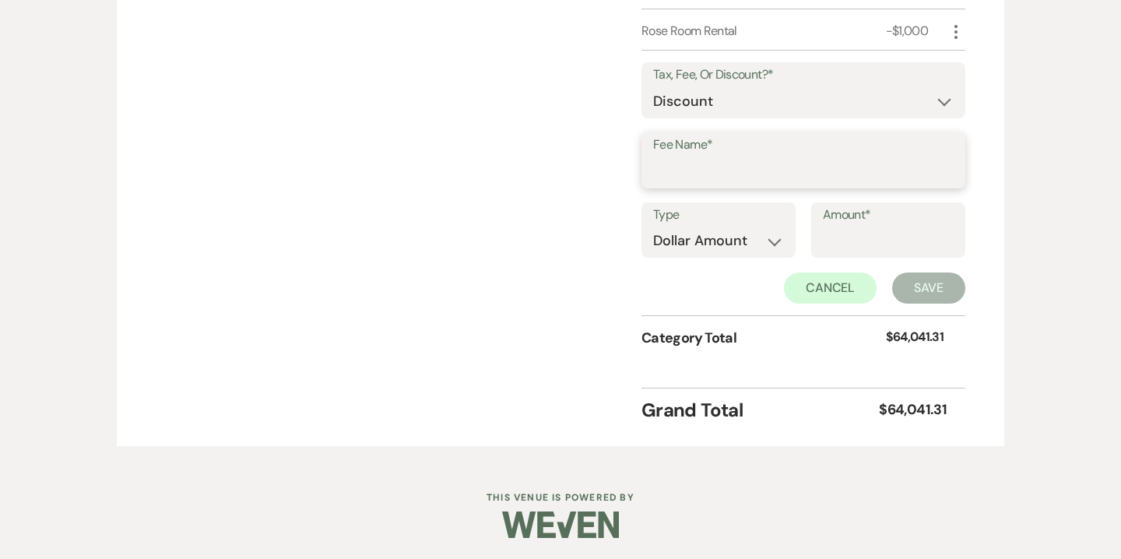
scroll to position [2131, 0]
type input "Intermezzo"
click at [833, 233] on input "Amount*" at bounding box center [888, 241] width 131 height 30
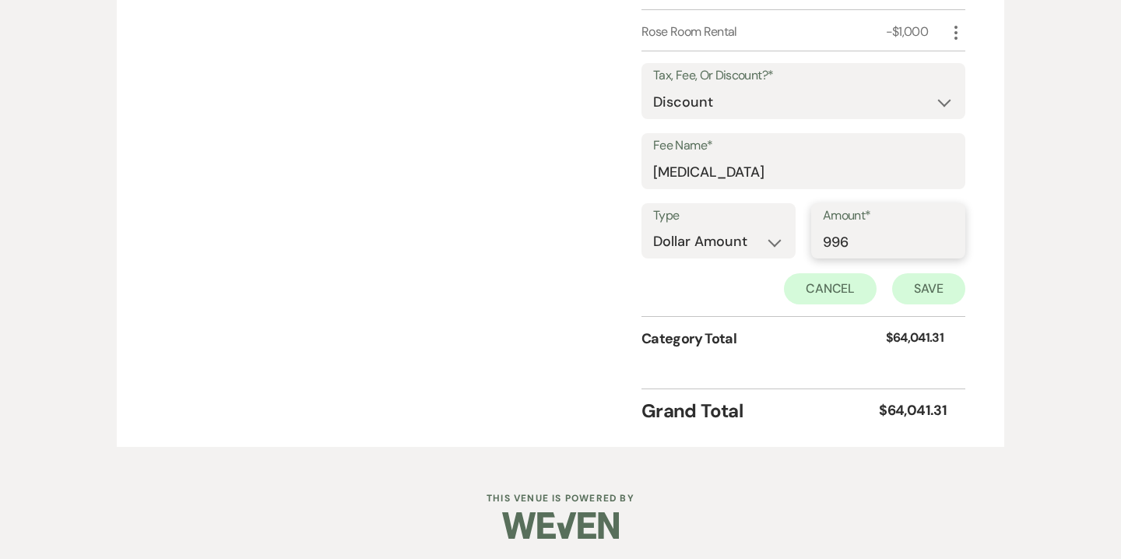
type input "996"
click at [935, 284] on button "Save" at bounding box center [928, 288] width 73 height 31
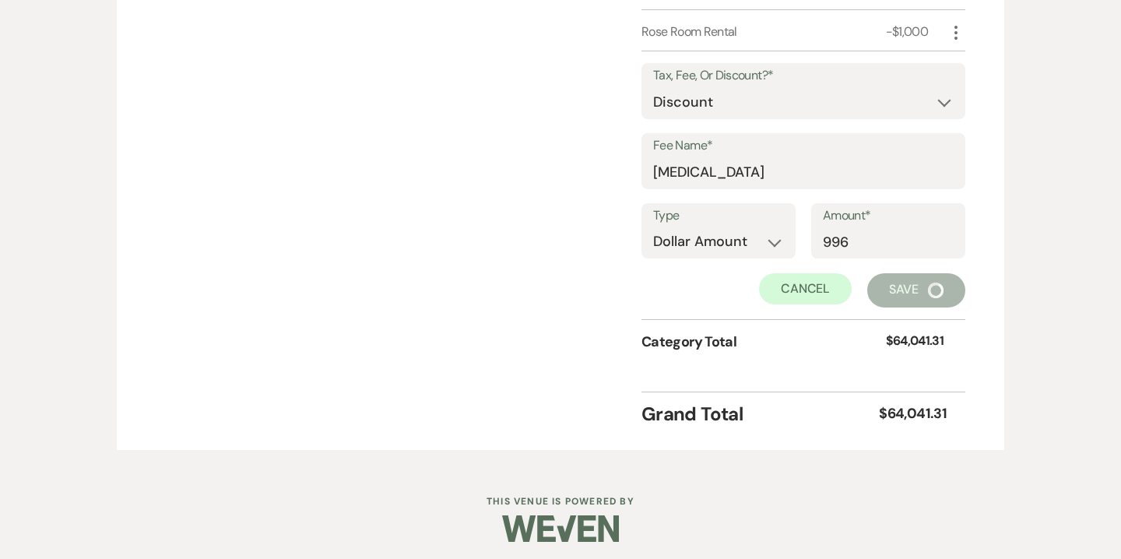
scroll to position [1945, 0]
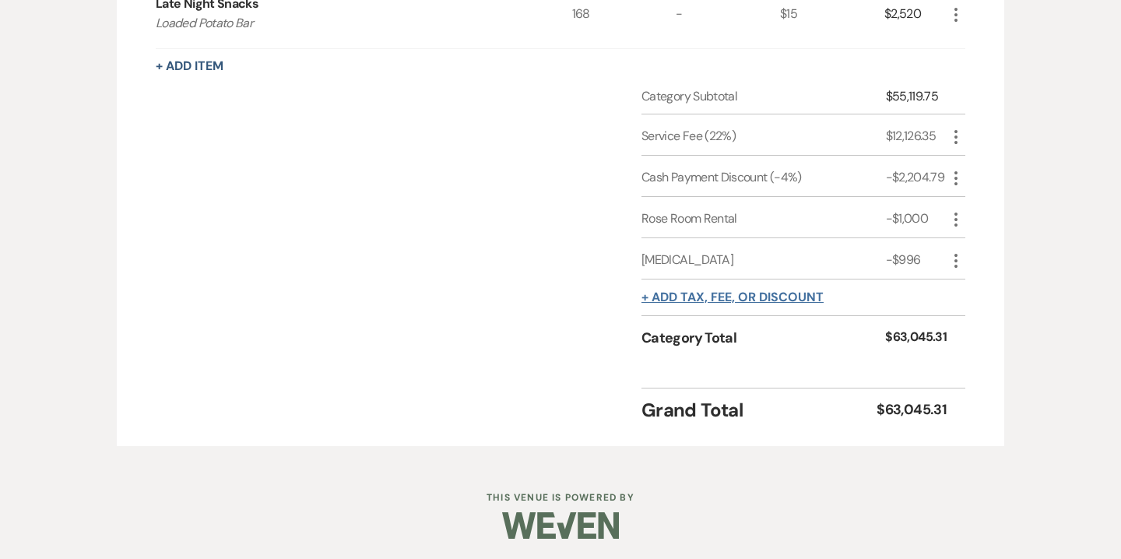
click at [697, 300] on button "+ Add tax, fee, or discount" at bounding box center [732, 297] width 182 height 12
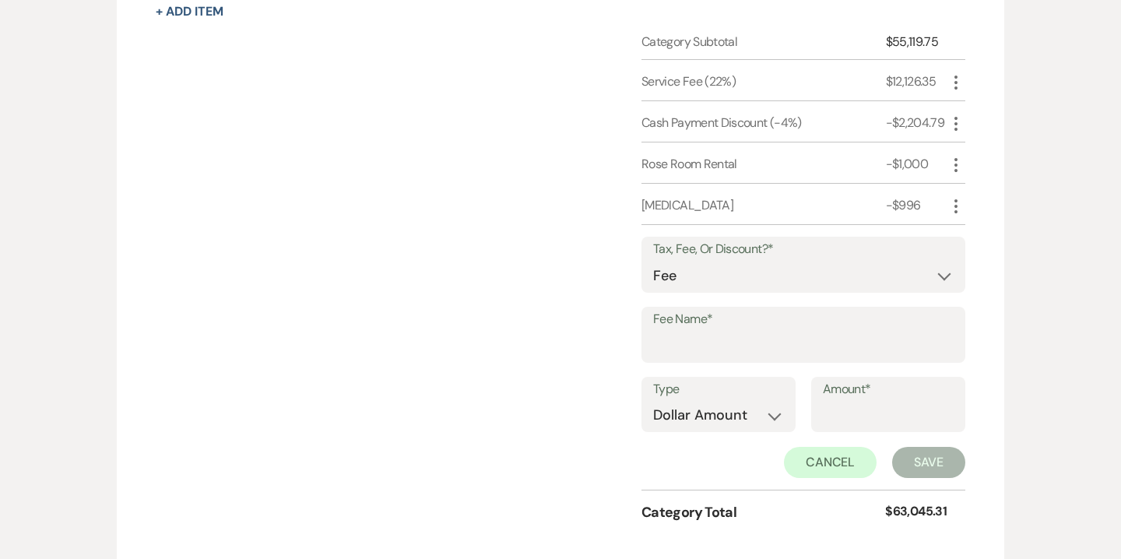
scroll to position [1998, 0]
click at [864, 340] on input "Fee Name*" at bounding box center [803, 346] width 300 height 30
type input "Farm Table Rentals"
click at [845, 413] on input "Amount*" at bounding box center [888, 416] width 131 height 30
type input "2000"
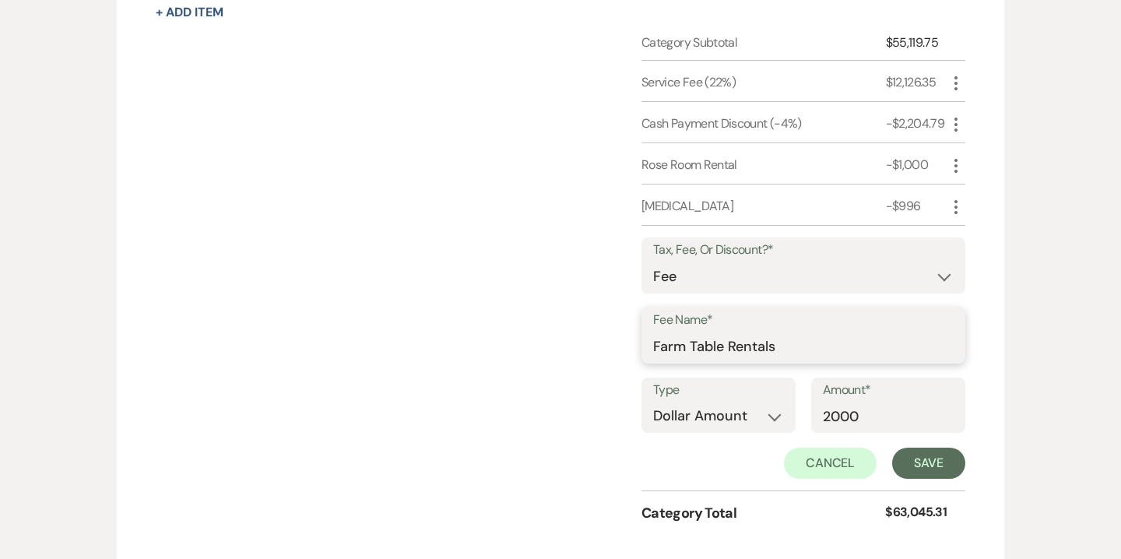
click at [787, 346] on input "Farm Table Rentals" at bounding box center [803, 346] width 300 height 30
type input "Farm Table Rental"
click at [909, 458] on button "Save" at bounding box center [928, 462] width 73 height 31
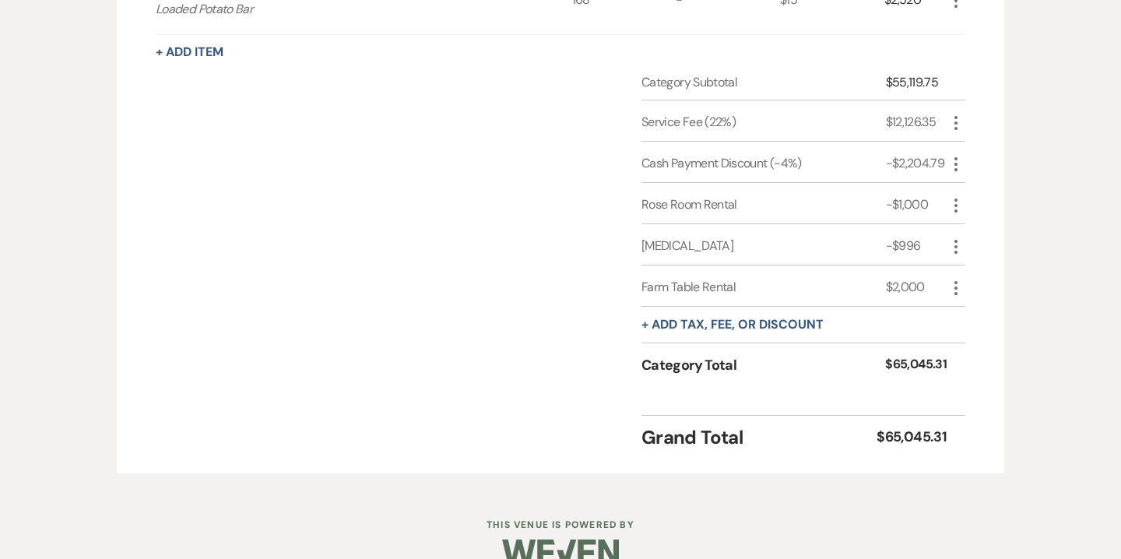
scroll to position [1958, 0]
click at [949, 286] on icon "More" at bounding box center [955, 288] width 19 height 19
click at [977, 314] on button "Pencil Edit" at bounding box center [986, 319] width 81 height 25
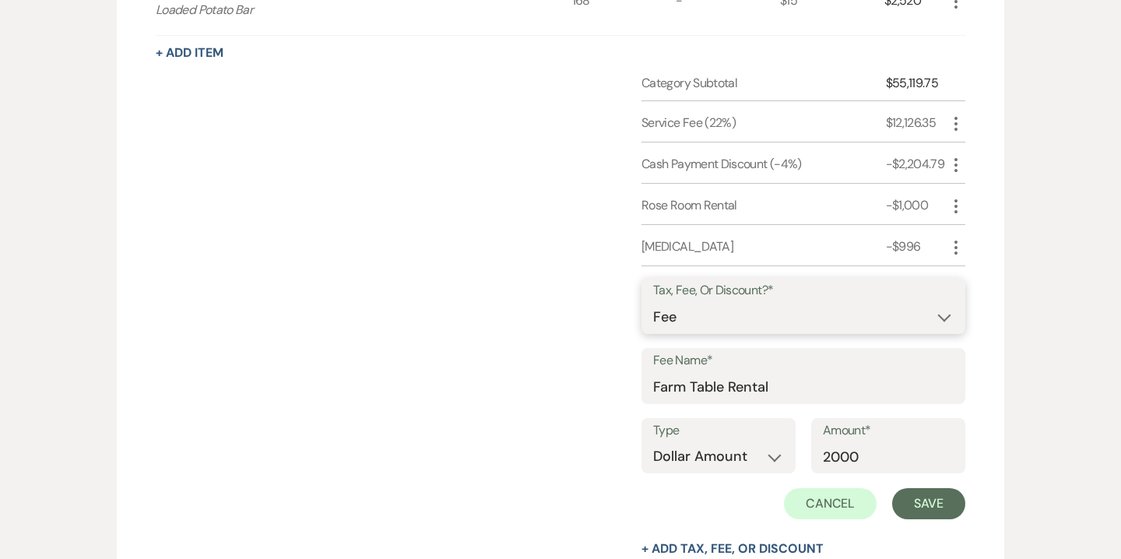
click at [696, 314] on select "Fee Discount Tax" at bounding box center [803, 317] width 300 height 30
select select "2"
click at [665, 302] on select "Fee Discount Tax" at bounding box center [803, 317] width 300 height 30
click at [914, 501] on button "Save" at bounding box center [928, 503] width 73 height 31
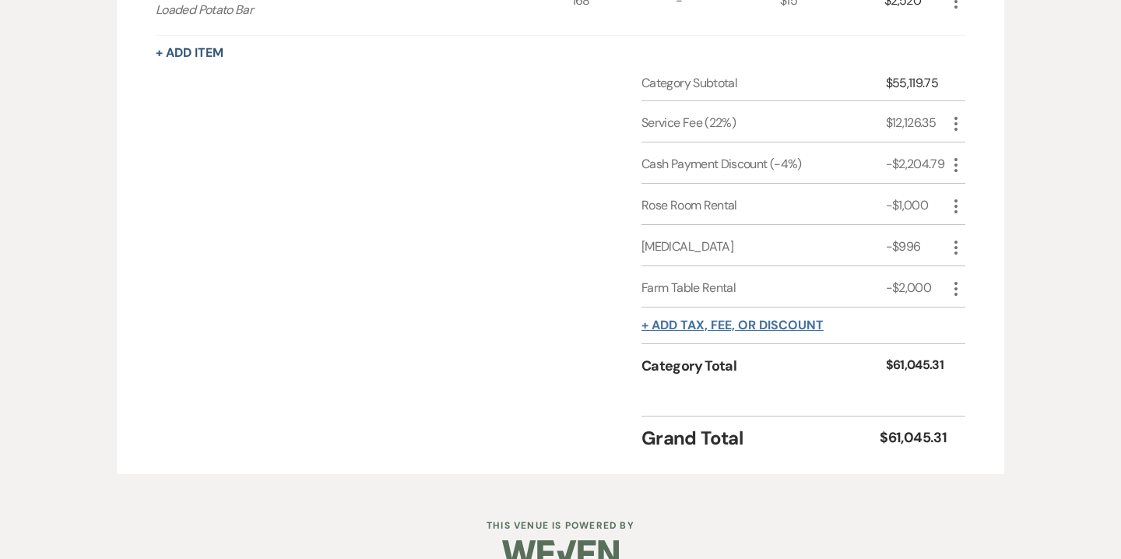
click at [679, 326] on button "+ Add tax, fee, or discount" at bounding box center [732, 325] width 182 height 12
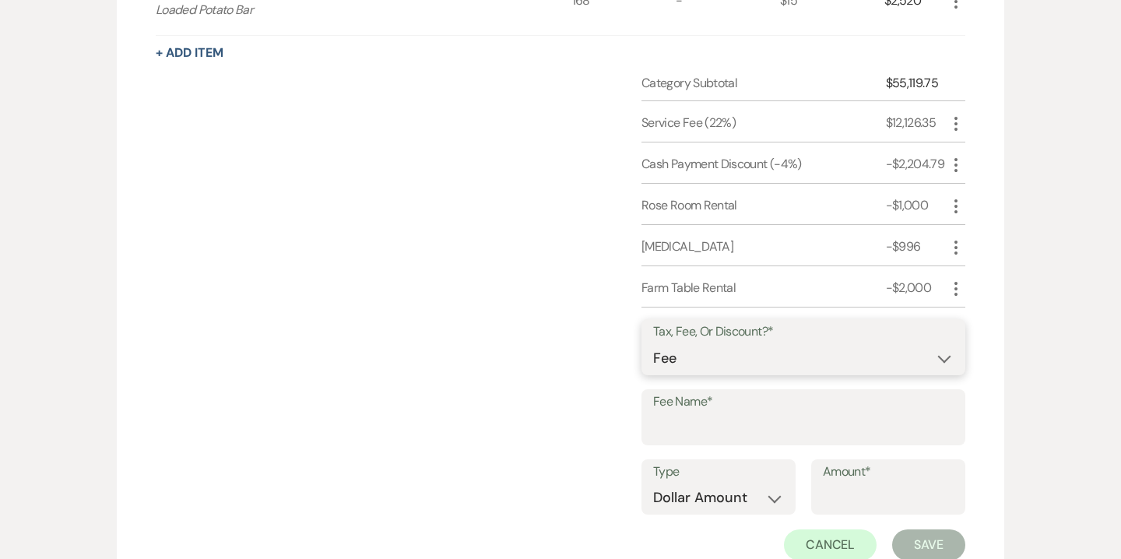
click at [682, 360] on select "Fee Discount Tax" at bounding box center [803, 358] width 300 height 30
select select "2"
click at [653, 343] on select "Fee Discount Tax" at bounding box center [803, 358] width 300 height 30
click at [682, 416] on input "Fee Name*" at bounding box center [803, 428] width 300 height 30
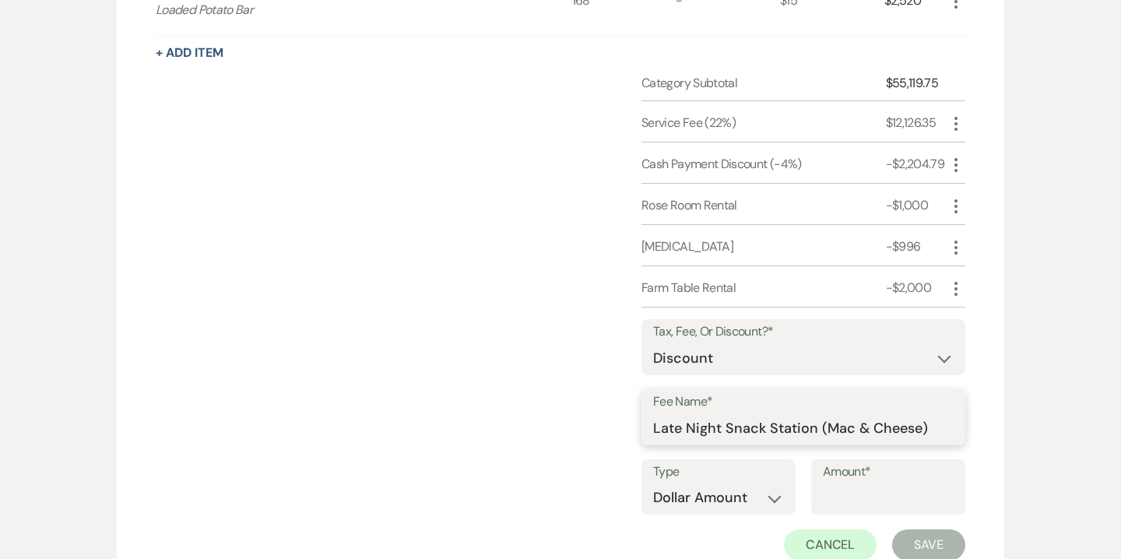
drag, startPoint x: 825, startPoint y: 426, endPoint x: 918, endPoint y: 423, distance: 93.4
click at [918, 423] on input "Late Night Snack Station (Mac & Cheese)" at bounding box center [803, 428] width 300 height 30
drag, startPoint x: 933, startPoint y: 419, endPoint x: 820, endPoint y: 421, distance: 112.8
click at [820, 421] on input "Late Night Snack Station (Loaded Potato)" at bounding box center [803, 428] width 300 height 30
click at [828, 421] on input "Late Night Snack Station" at bounding box center [803, 428] width 300 height 30
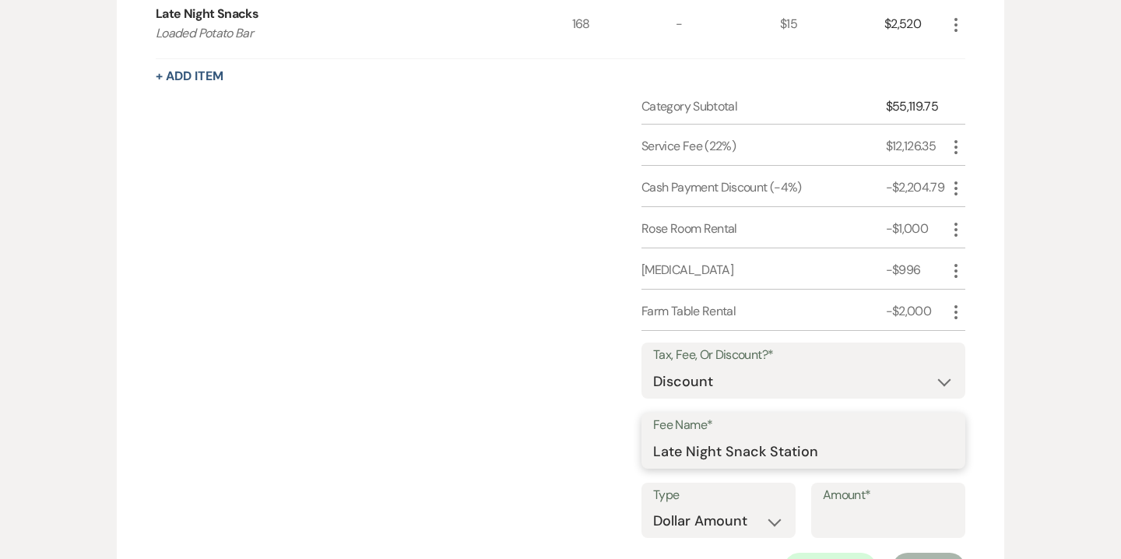
scroll to position [1924, 0]
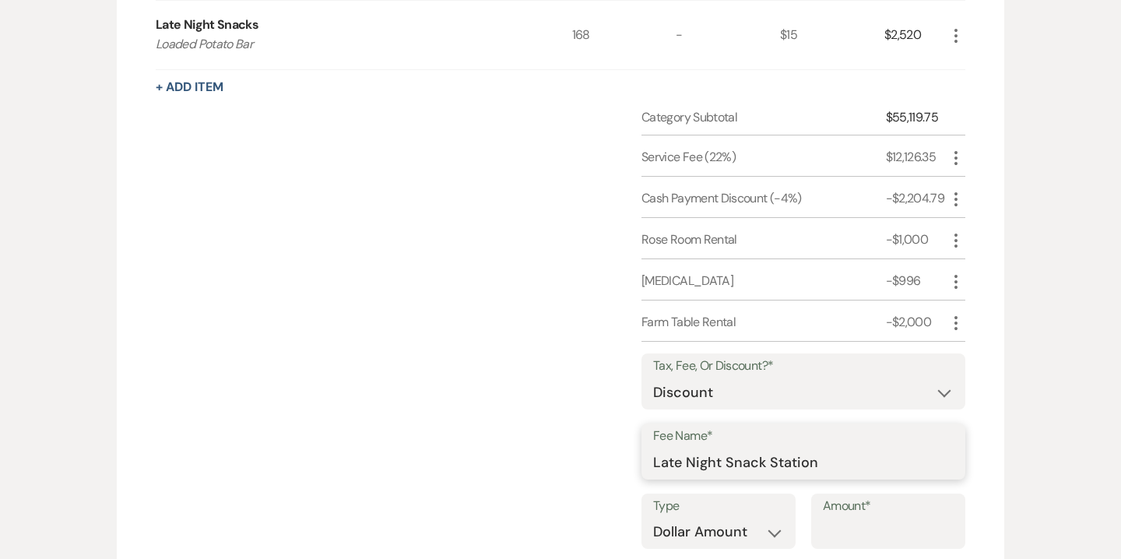
type input "Late Night Snack Station"
click at [861, 517] on input "Amount*" at bounding box center [888, 532] width 131 height 30
type input "2520"
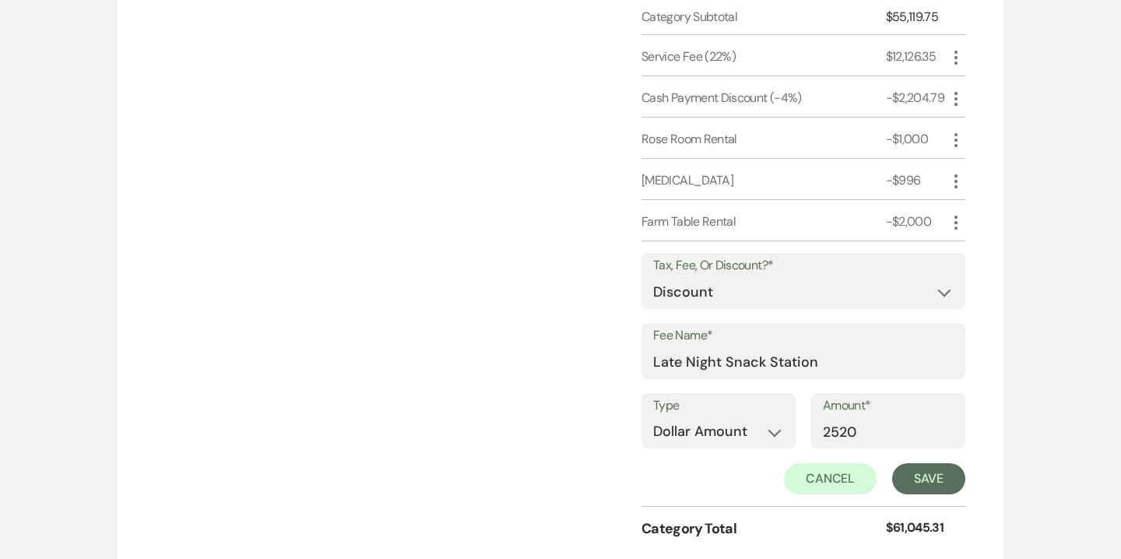
scroll to position [2043, 0]
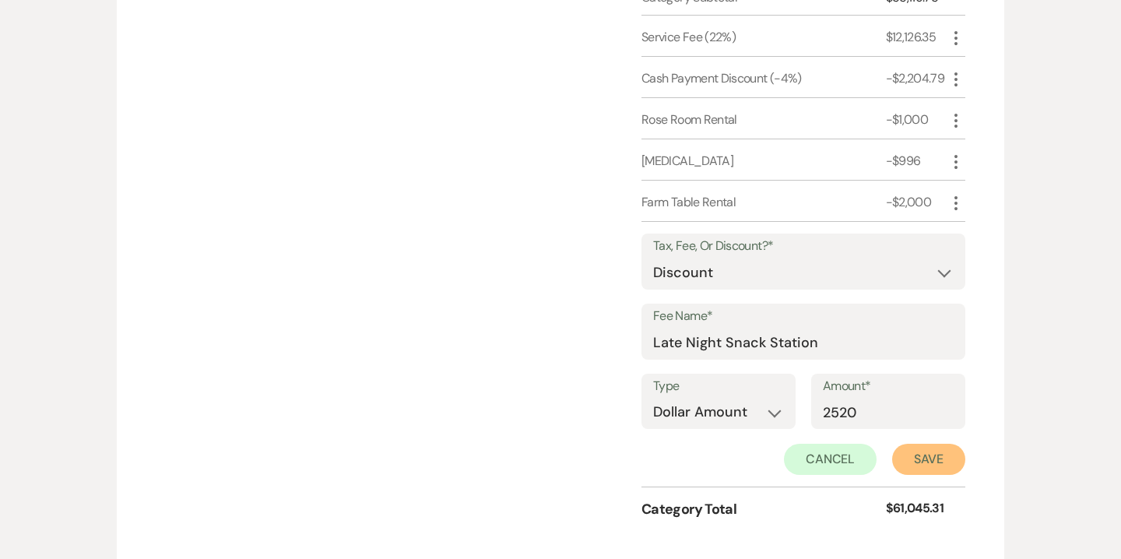
click at [921, 453] on button "Save" at bounding box center [928, 459] width 73 height 31
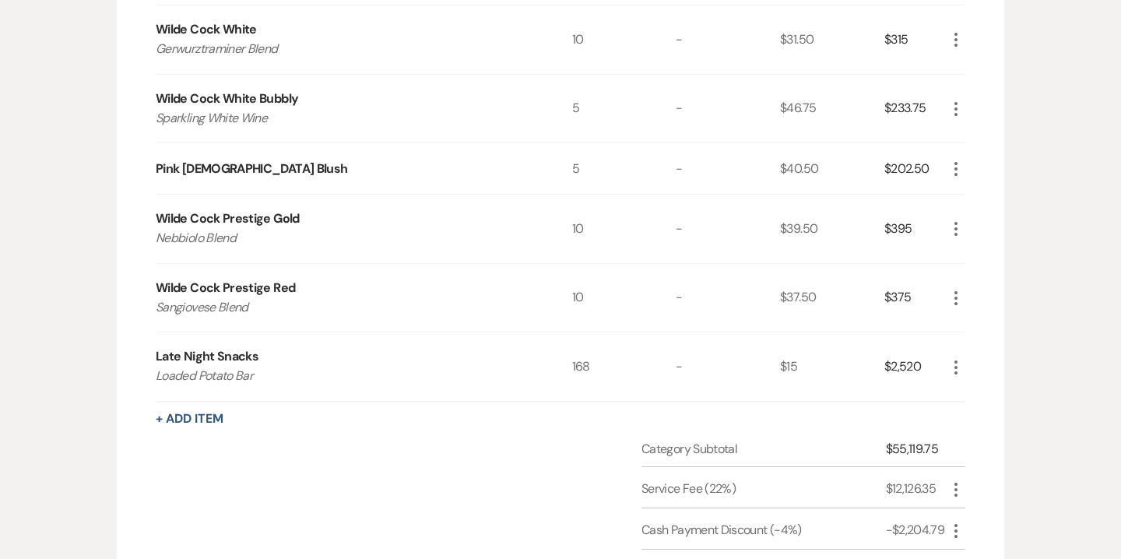
scroll to position [1607, 0]
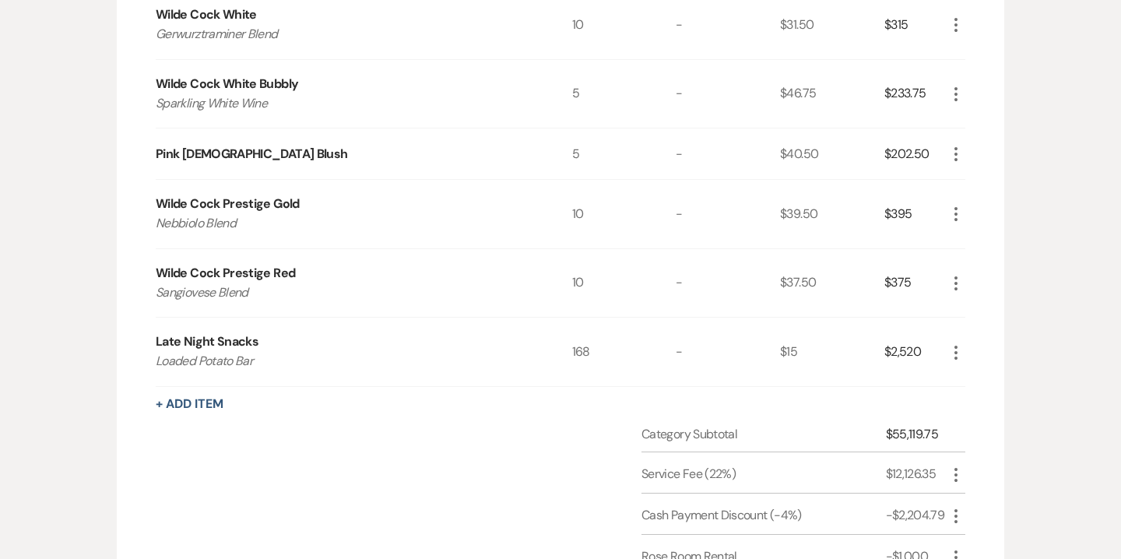
click at [958, 350] on icon "More" at bounding box center [955, 352] width 19 height 19
click at [991, 384] on button "Pencil Edit" at bounding box center [986, 382] width 81 height 25
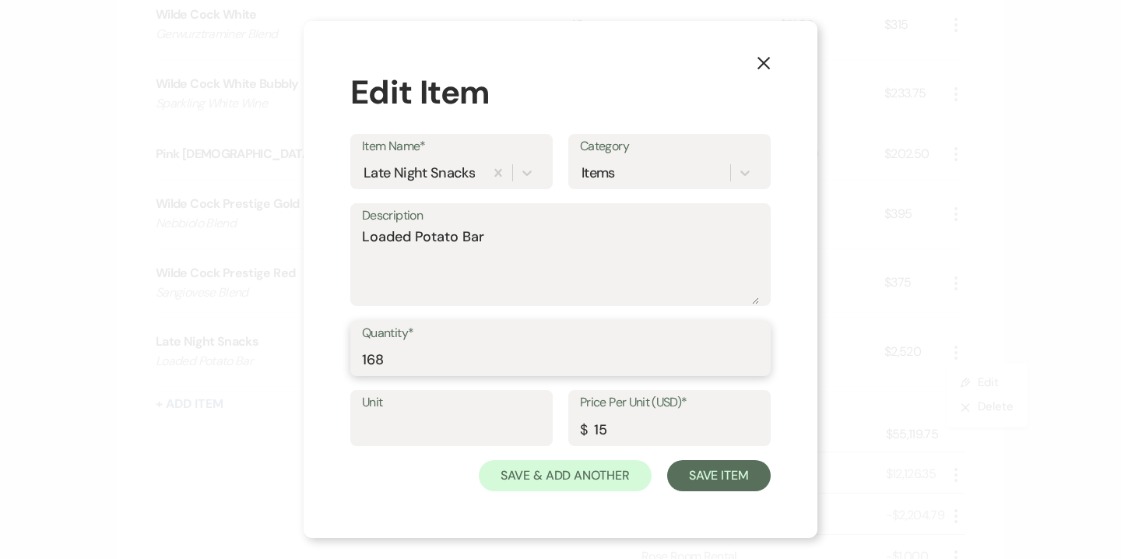
click at [485, 370] on input "168" at bounding box center [560, 359] width 397 height 30
type input "166"
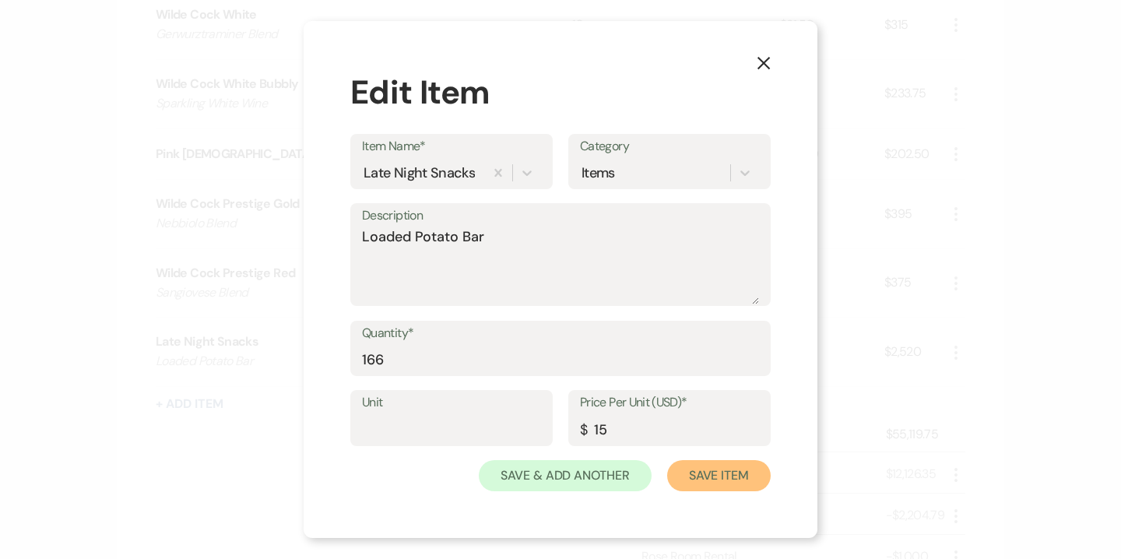
click at [721, 475] on button "Save Item" at bounding box center [718, 475] width 103 height 31
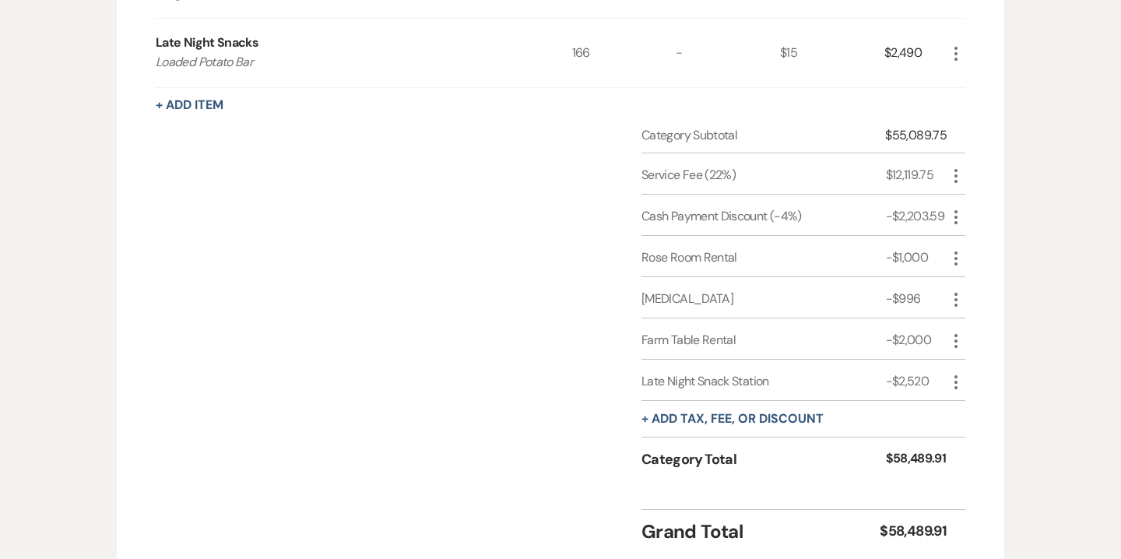
scroll to position [1904, 0]
click at [959, 374] on icon "More" at bounding box center [955, 383] width 19 height 19
click at [984, 405] on button "Pencil Edit" at bounding box center [986, 414] width 81 height 25
select select "2"
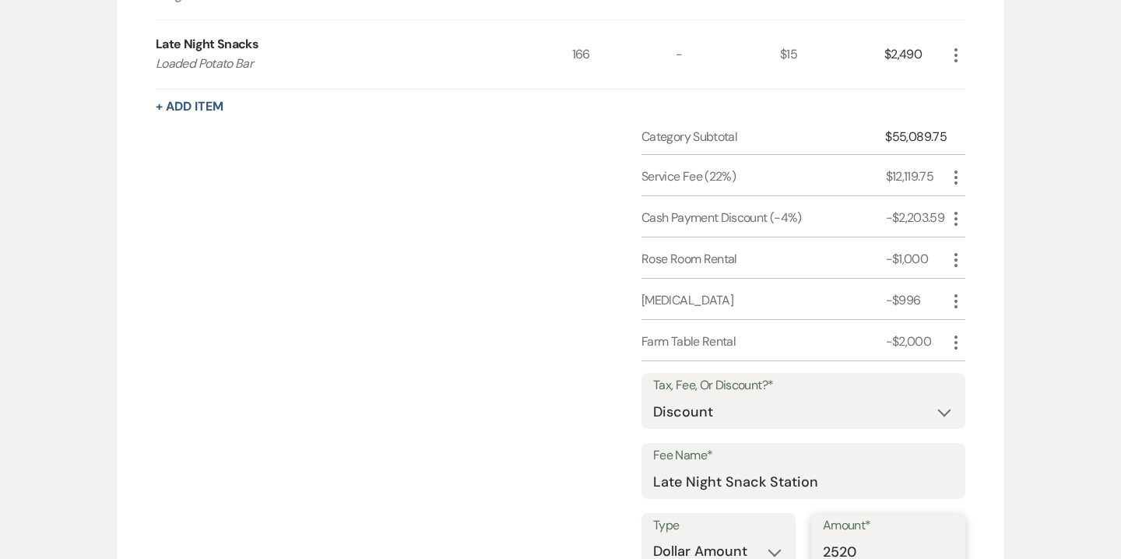
click at [856, 545] on input "2520" at bounding box center [888, 551] width 131 height 30
type input "2490"
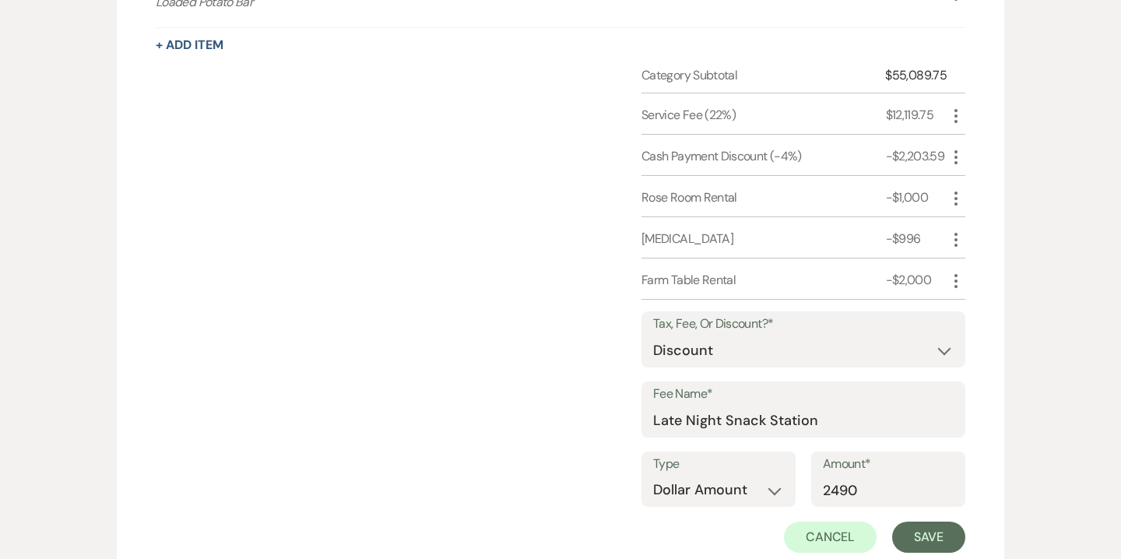
scroll to position [2017, 0]
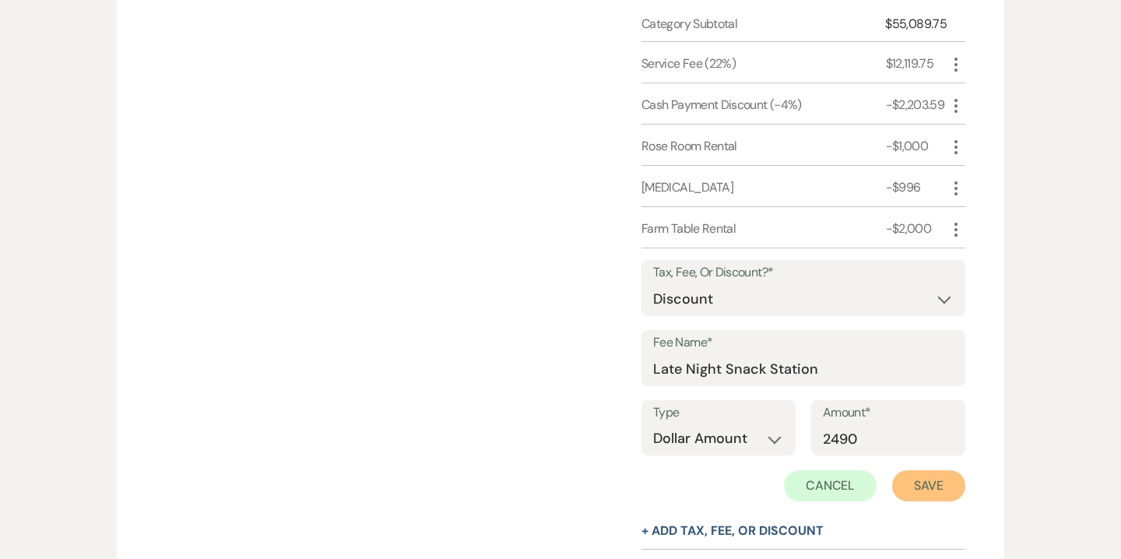
click at [921, 487] on button "Save" at bounding box center [928, 485] width 73 height 31
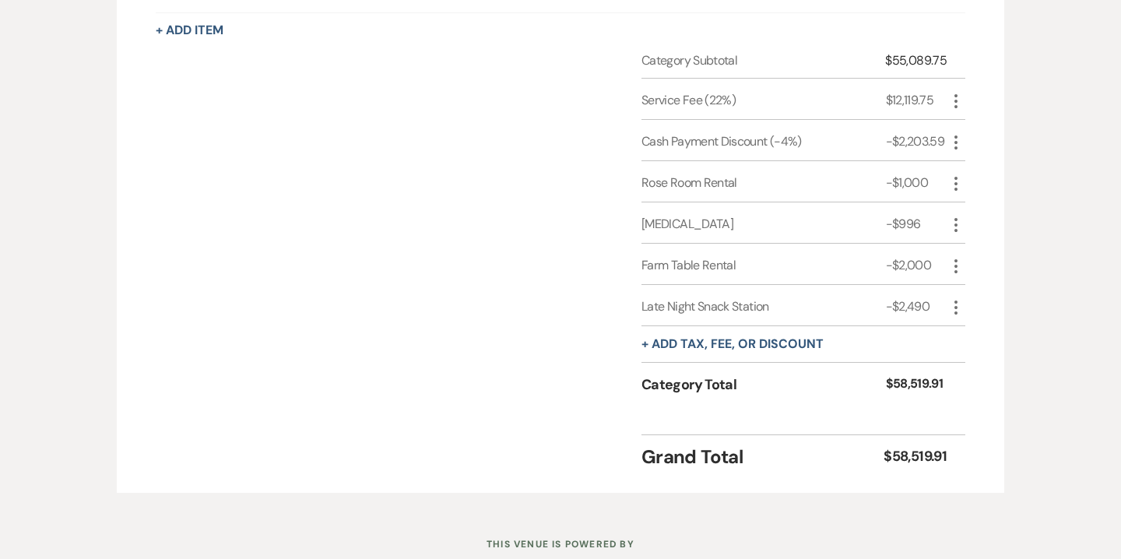
scroll to position [1970, 0]
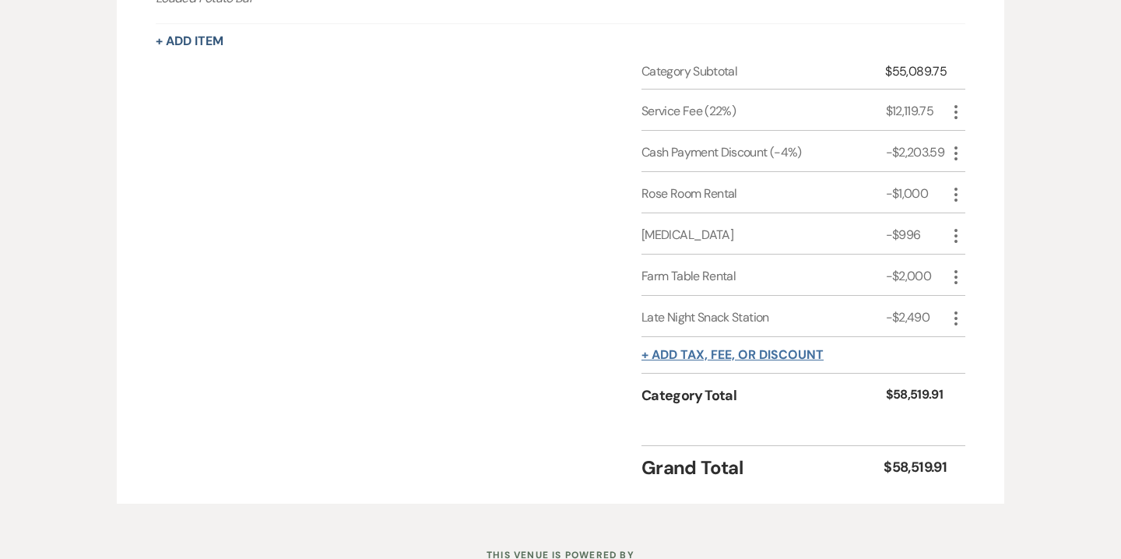
click at [796, 353] on button "+ Add tax, fee, or discount" at bounding box center [732, 355] width 182 height 12
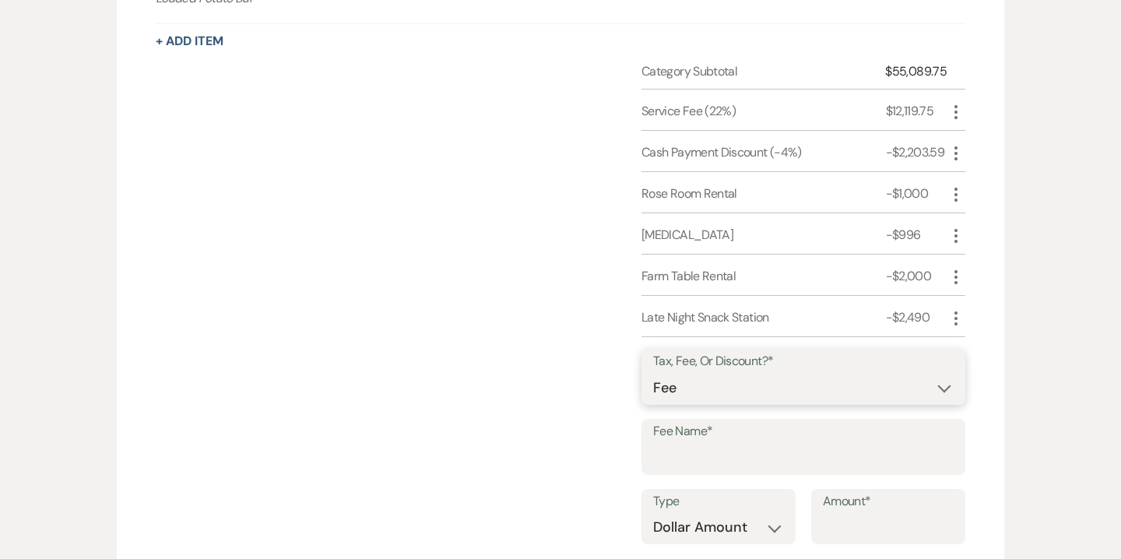
click at [712, 386] on select "Fee Discount Tax" at bounding box center [803, 388] width 300 height 30
select select "3"
click at [653, 373] on select "Fee Discount Tax" at bounding box center [803, 388] width 300 height 30
click at [700, 453] on input "Fee Name*" at bounding box center [803, 458] width 300 height 30
type input "NJ Sales Tax"
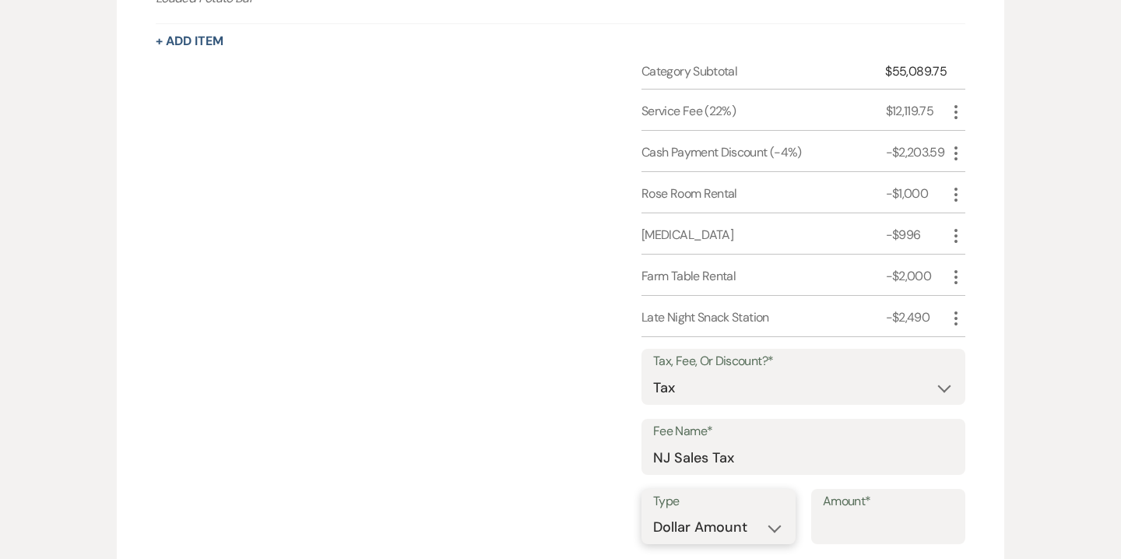
click at [750, 530] on select "Dollar Amount Percentage" at bounding box center [718, 527] width 131 height 30
select select "false"
click at [653, 512] on select "Dollar Amount Percentage" at bounding box center [718, 527] width 131 height 30
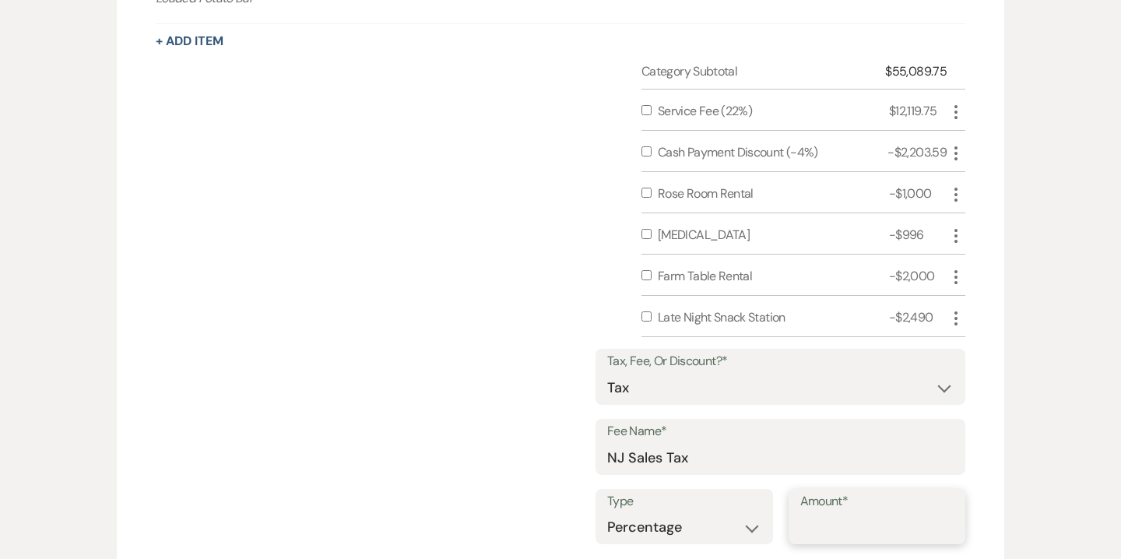
click at [837, 520] on input "Amount*" at bounding box center [877, 527] width 154 height 30
type input "6.625"
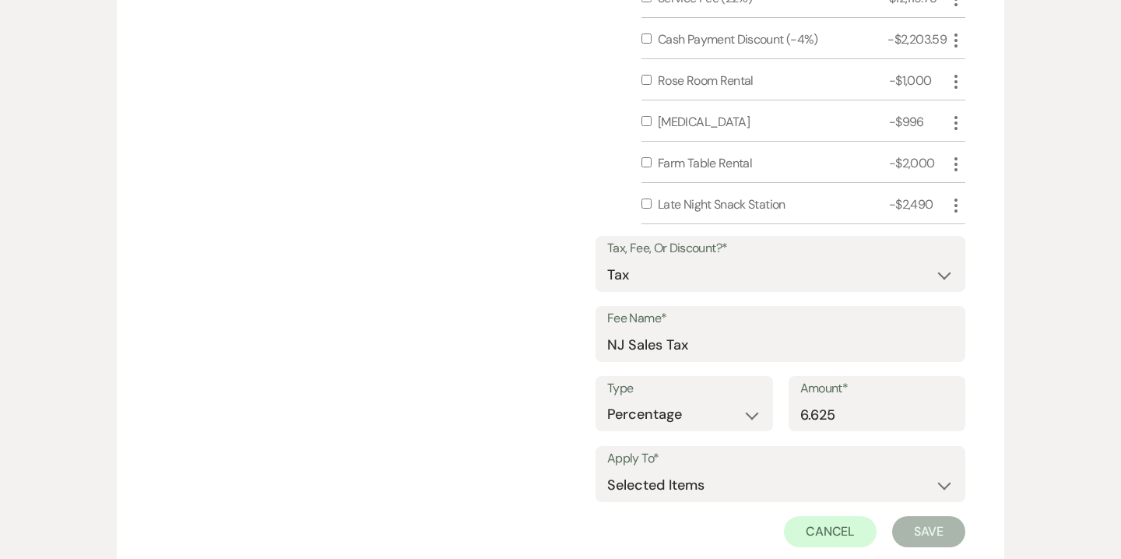
scroll to position [2086, 0]
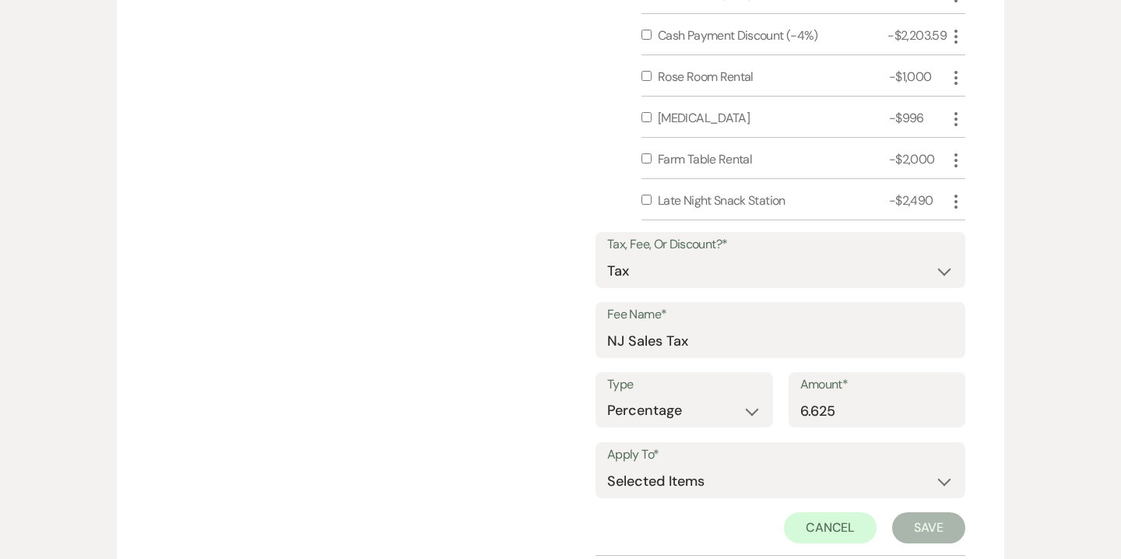
click at [647, 195] on input "checkbox" at bounding box center [646, 200] width 10 height 10
checkbox input "true"
click at [644, 162] on div at bounding box center [649, 159] width 16 height 19
click at [646, 153] on input "checkbox" at bounding box center [646, 158] width 10 height 10
checkbox input "true"
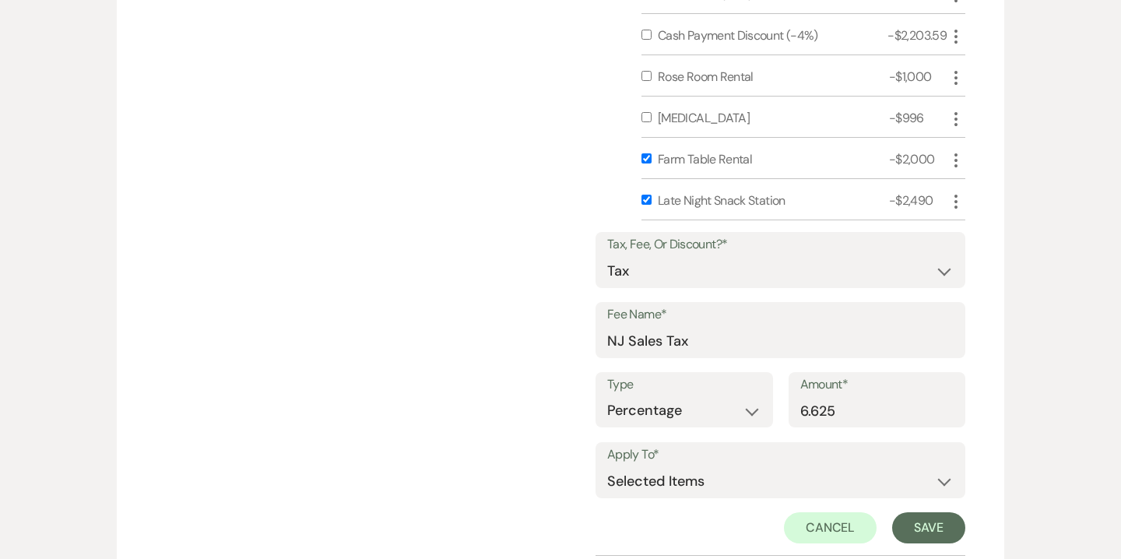
click at [646, 119] on input "checkbox" at bounding box center [646, 117] width 10 height 10
checkbox input "true"
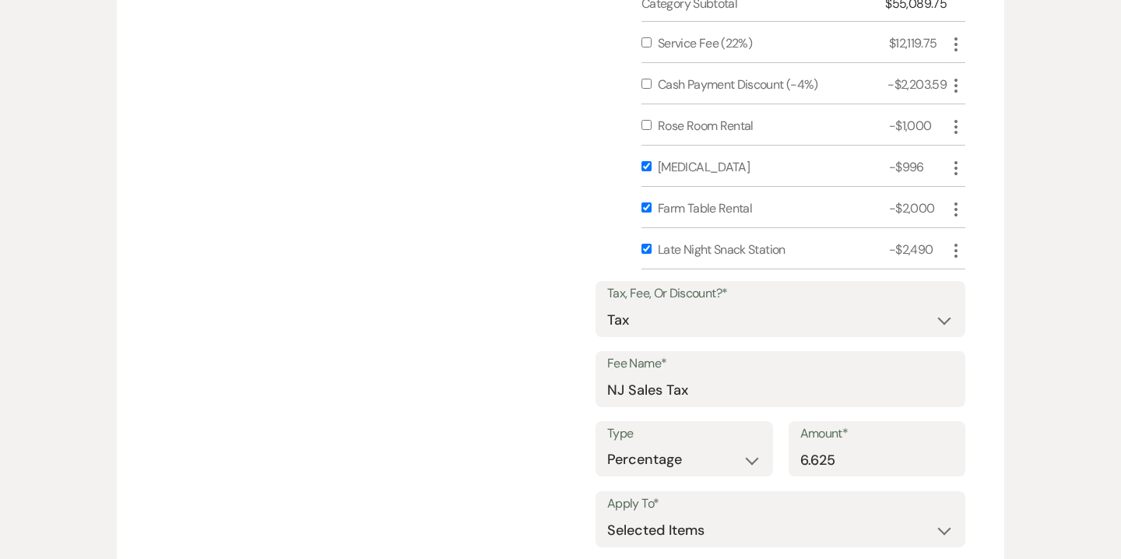
scroll to position [2025, 0]
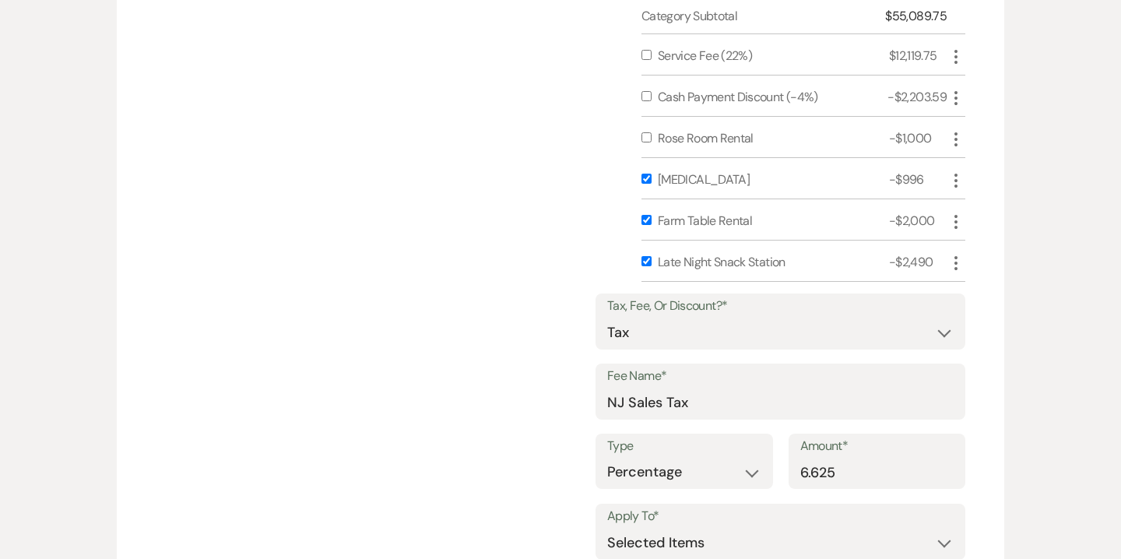
click at [646, 55] on input "checkbox" at bounding box center [646, 55] width 10 height 10
checkbox input "true"
click at [648, 97] on input "checkbox" at bounding box center [646, 96] width 10 height 10
checkbox input "true"
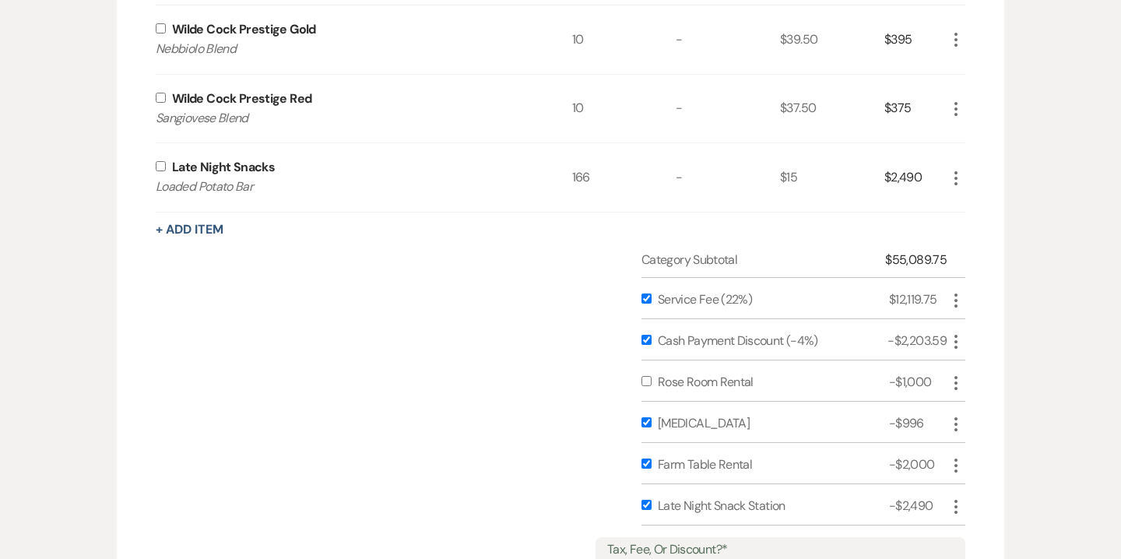
scroll to position [1735, 0]
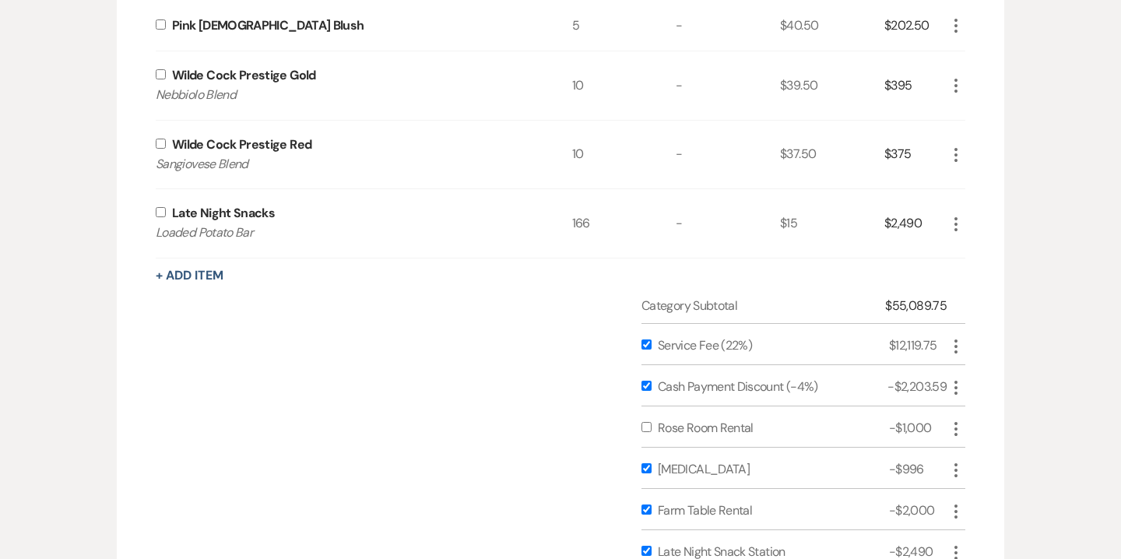
click at [160, 216] on input "checkbox" at bounding box center [161, 212] width 10 height 10
checkbox input "true"
click at [159, 139] on input "checkbox" at bounding box center [161, 144] width 10 height 10
checkbox input "true"
click at [160, 70] on input "checkbox" at bounding box center [161, 74] width 10 height 10
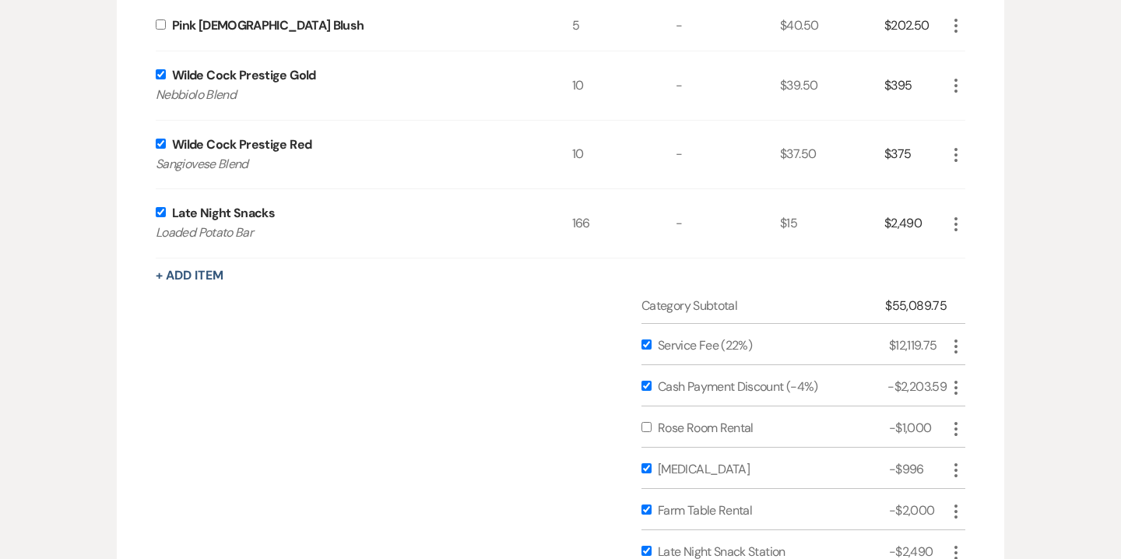
checkbox input "true"
click at [161, 25] on input "checkbox" at bounding box center [161, 24] width 10 height 10
checkbox input "true"
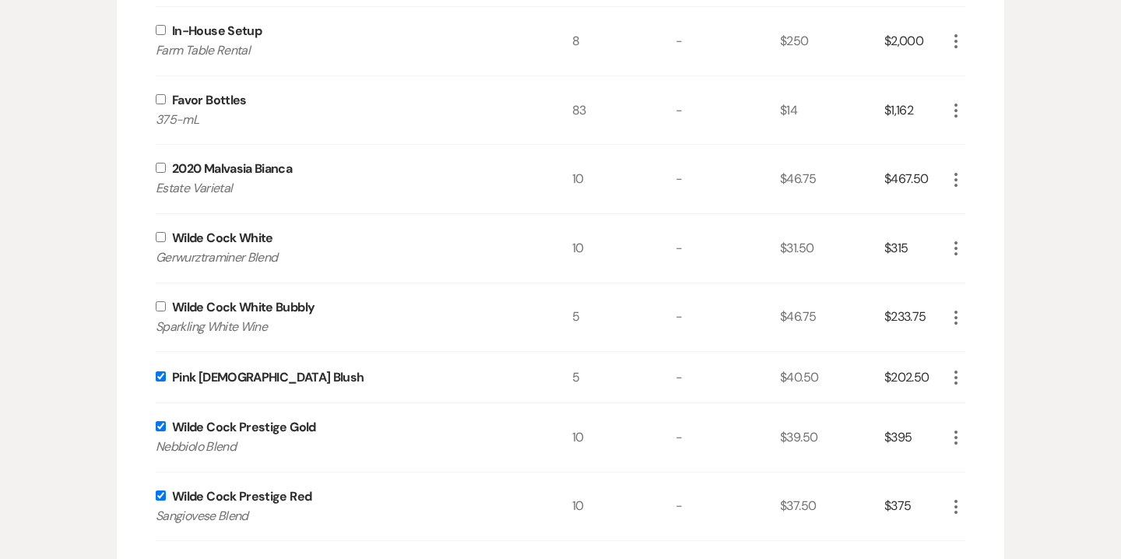
scroll to position [1324, 0]
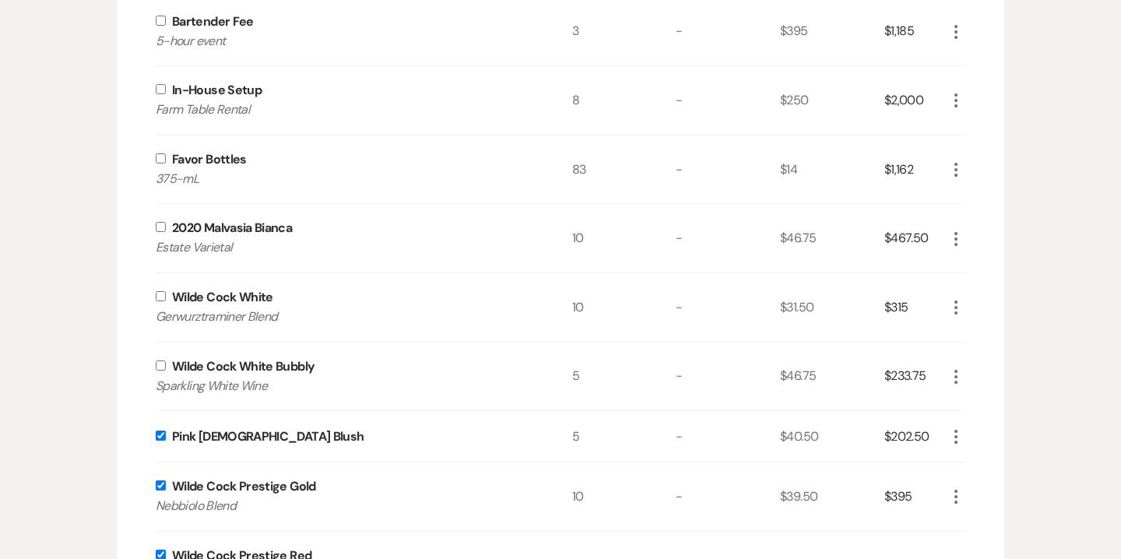
click at [163, 360] on input "checkbox" at bounding box center [161, 365] width 10 height 10
checkbox input "true"
click at [163, 299] on input "checkbox" at bounding box center [161, 296] width 10 height 10
checkbox input "true"
click at [157, 230] on input "checkbox" at bounding box center [161, 227] width 10 height 10
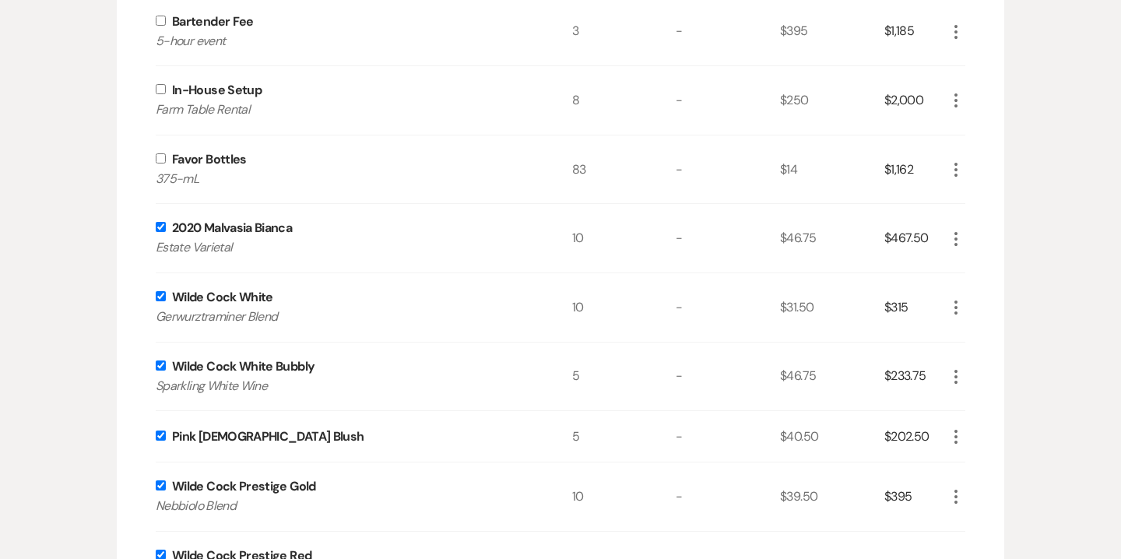
checkbox input "true"
click at [163, 159] on input "checkbox" at bounding box center [161, 158] width 10 height 10
checkbox input "true"
click at [160, 87] on input "checkbox" at bounding box center [161, 89] width 10 height 10
checkbox input "true"
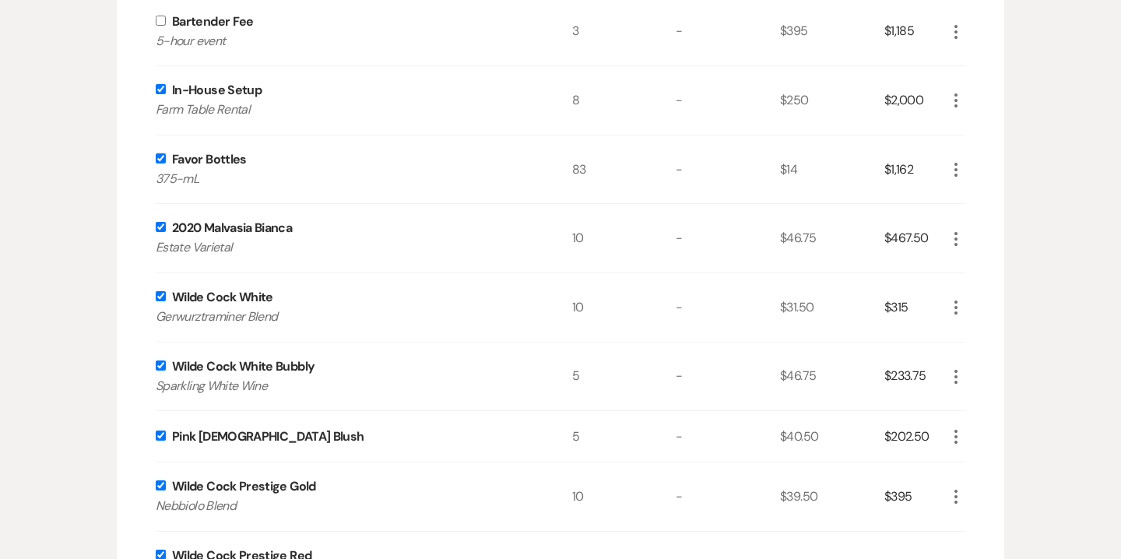
click at [160, 16] on input "checkbox" at bounding box center [161, 21] width 10 height 10
checkbox input "true"
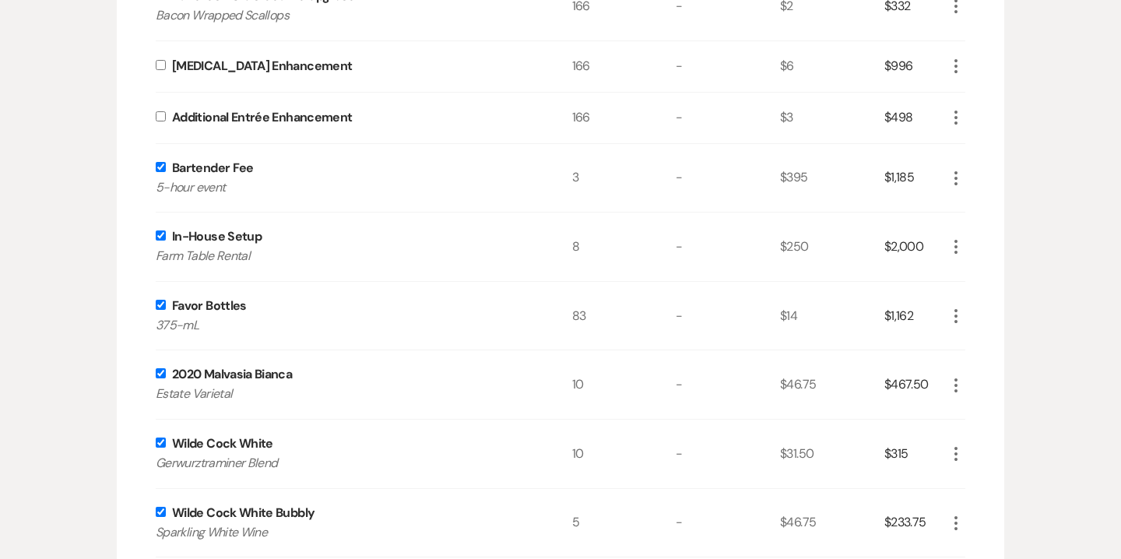
scroll to position [1001, 0]
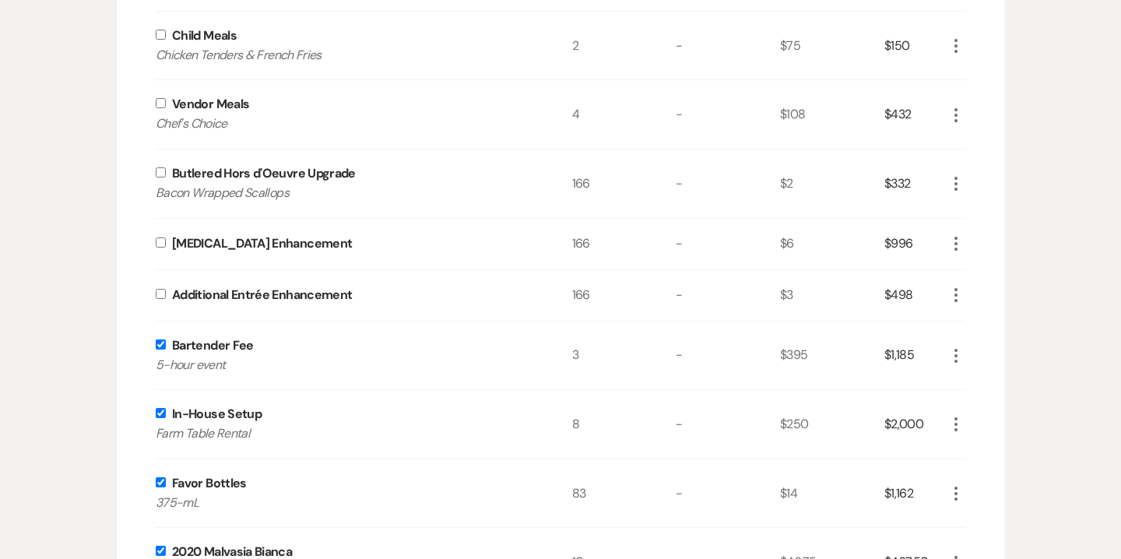
click at [160, 295] on input "checkbox" at bounding box center [161, 294] width 10 height 10
checkbox input "true"
click at [160, 240] on input "checkbox" at bounding box center [161, 242] width 10 height 10
checkbox input "true"
click at [158, 176] on input "checkbox" at bounding box center [161, 172] width 10 height 10
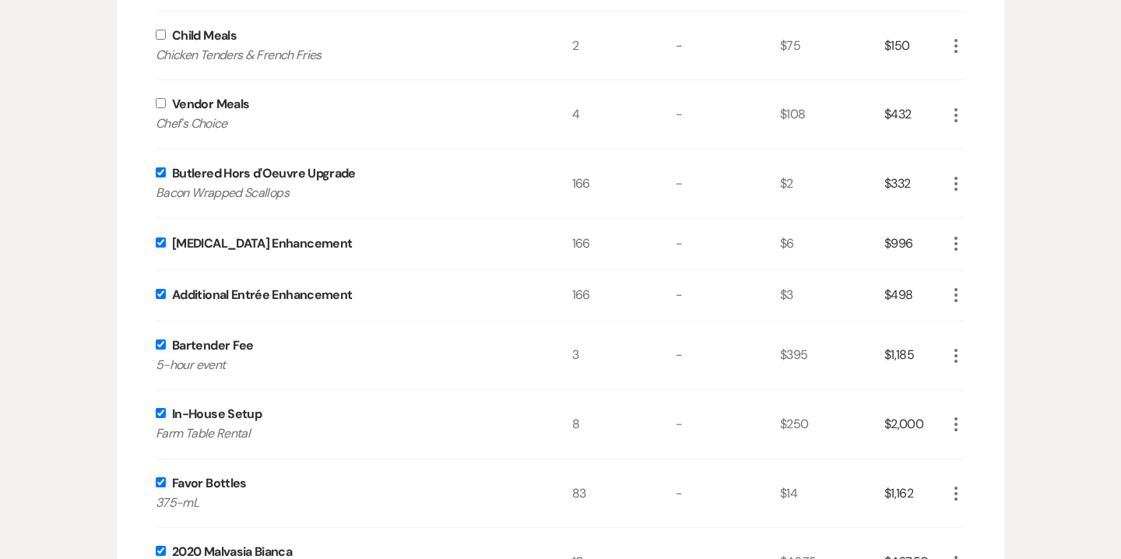
checkbox input "true"
click at [158, 105] on input "checkbox" at bounding box center [161, 103] width 10 height 10
checkbox input "true"
click at [163, 40] on div "Child Meals Chicken Tenders & French Fries" at bounding box center [364, 46] width 416 height 68
click at [162, 39] on input "checkbox" at bounding box center [161, 35] width 10 height 10
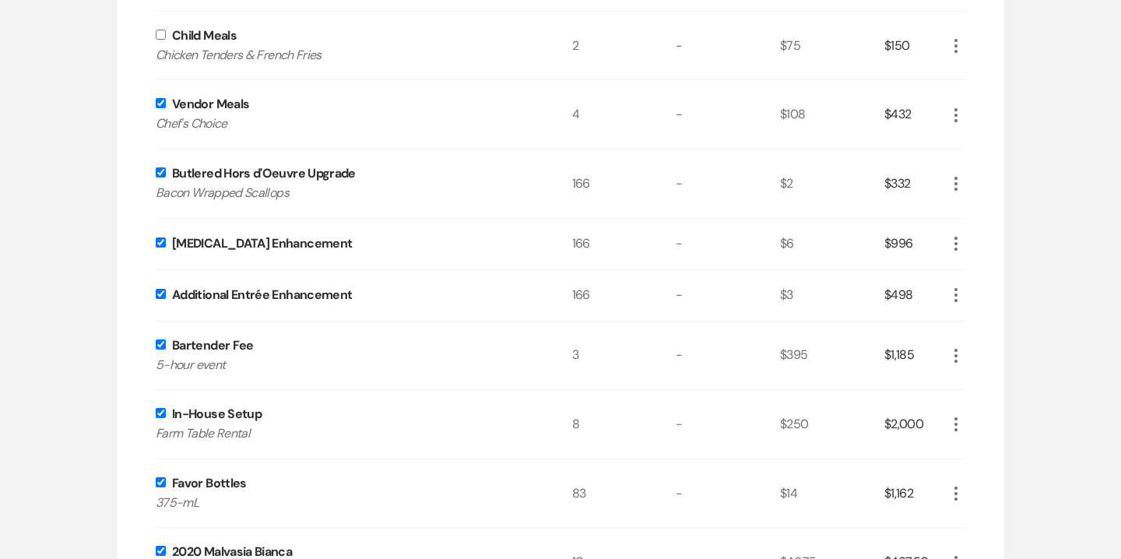
checkbox input "true"
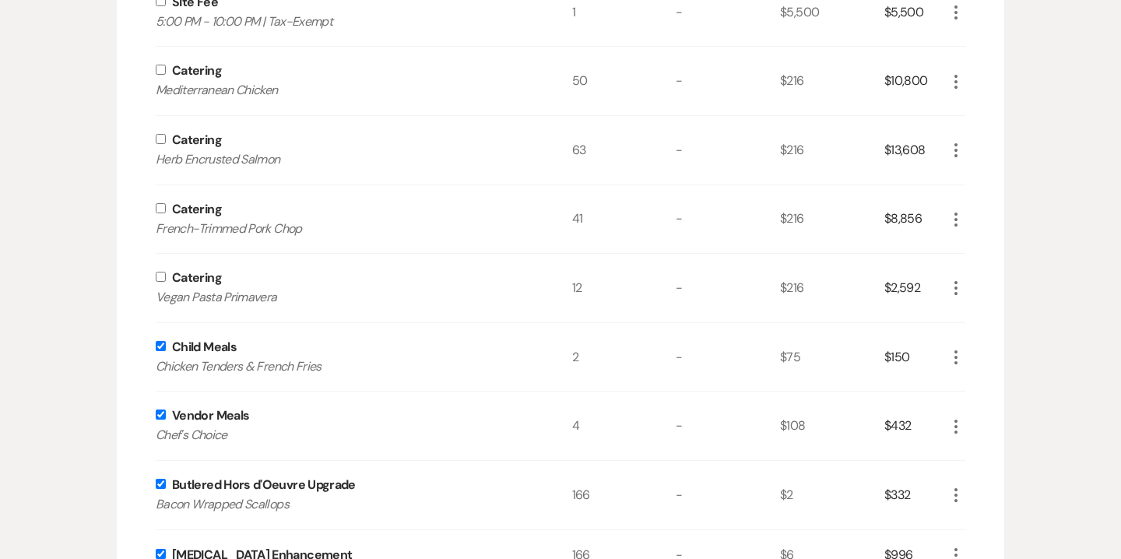
scroll to position [665, 0]
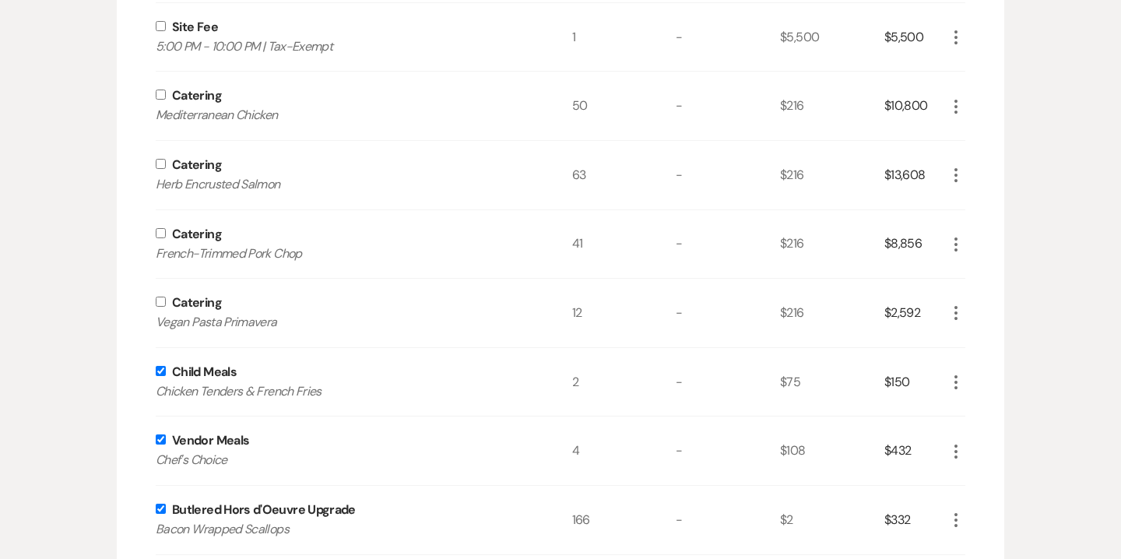
click at [157, 300] on input "checkbox" at bounding box center [161, 301] width 10 height 10
checkbox input "true"
click at [161, 226] on div "Catering French-Trimmed Pork Chop" at bounding box center [364, 244] width 416 height 68
click at [158, 163] on input "checkbox" at bounding box center [161, 164] width 10 height 10
checkbox input "true"
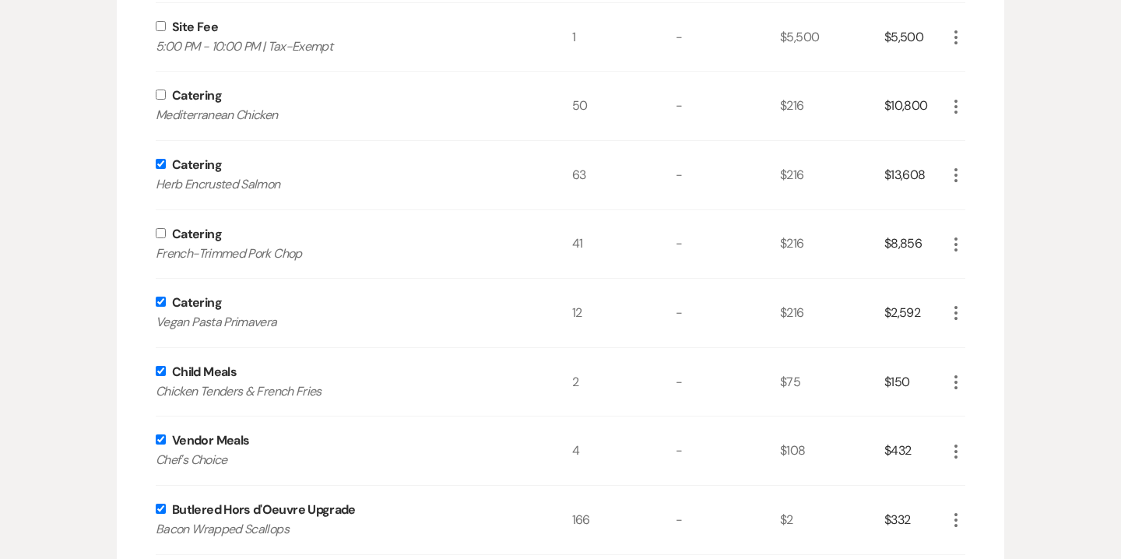
click at [159, 233] on input "checkbox" at bounding box center [161, 233] width 10 height 10
checkbox input "true"
click at [162, 88] on div "Catering Mediterranean Chicken" at bounding box center [364, 106] width 416 height 68
click at [161, 96] on input "checkbox" at bounding box center [161, 94] width 10 height 10
checkbox input "true"
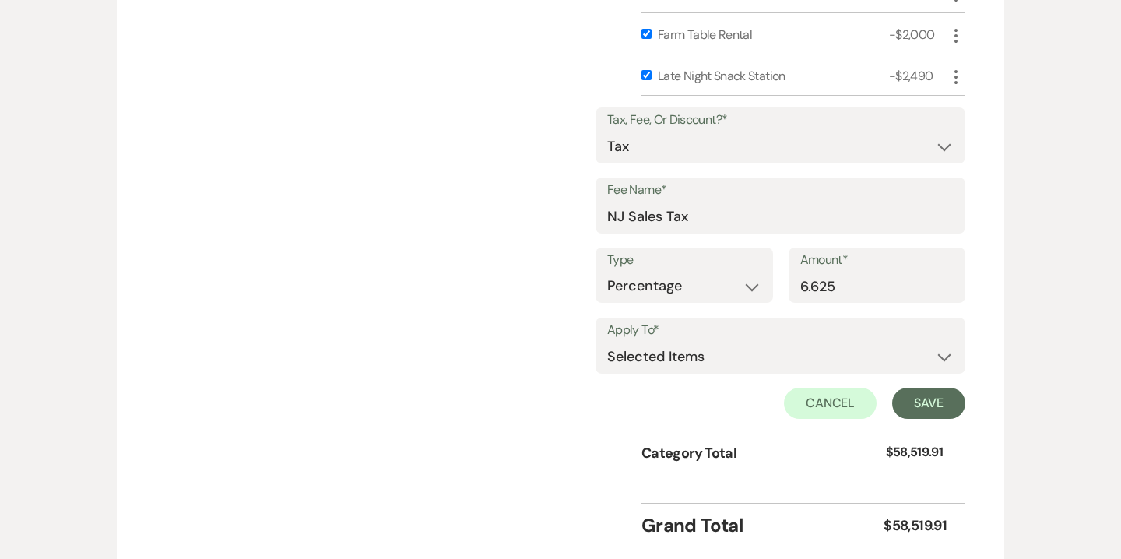
scroll to position [2215, 0]
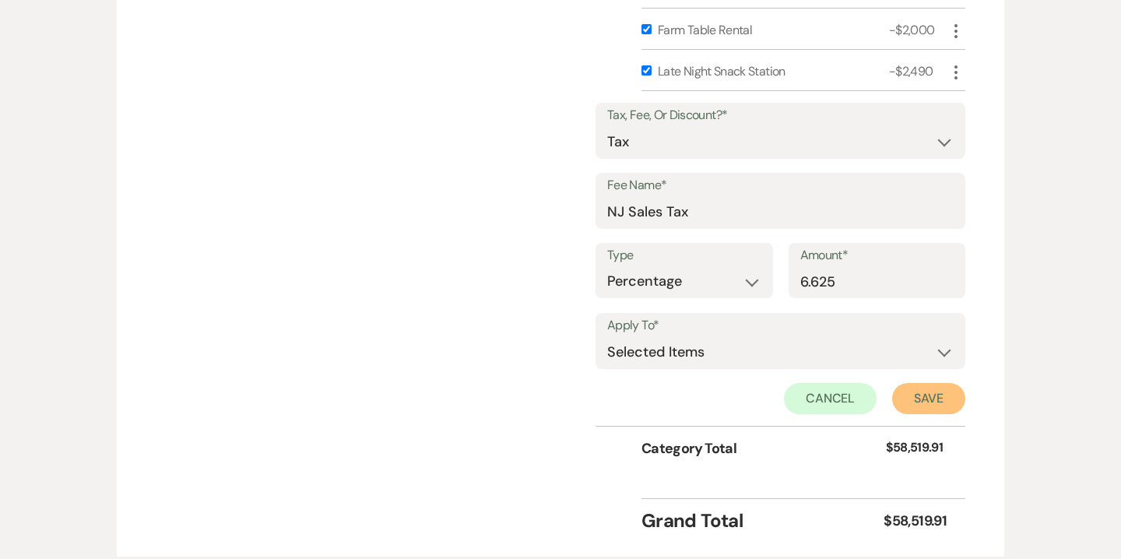
click at [931, 393] on button "Save" at bounding box center [928, 398] width 73 height 31
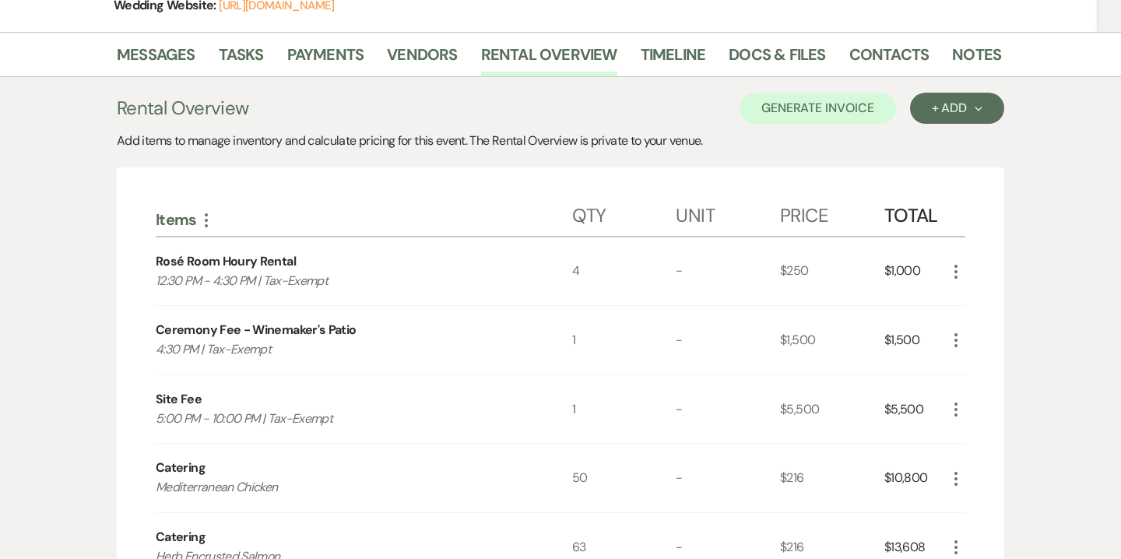
scroll to position [0, 0]
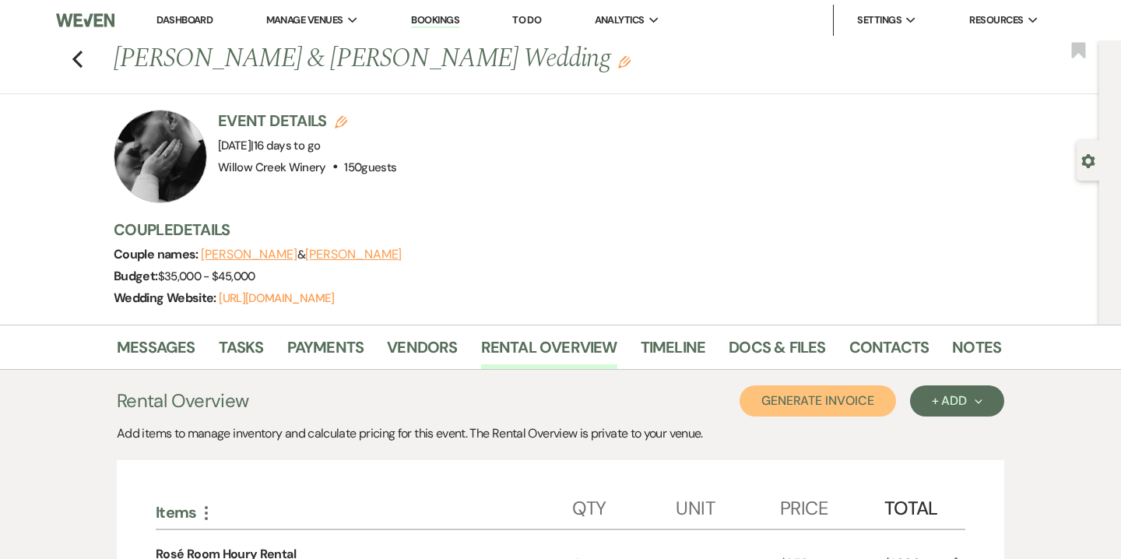
click at [837, 404] on button "Generate Invoice" at bounding box center [817, 400] width 156 height 31
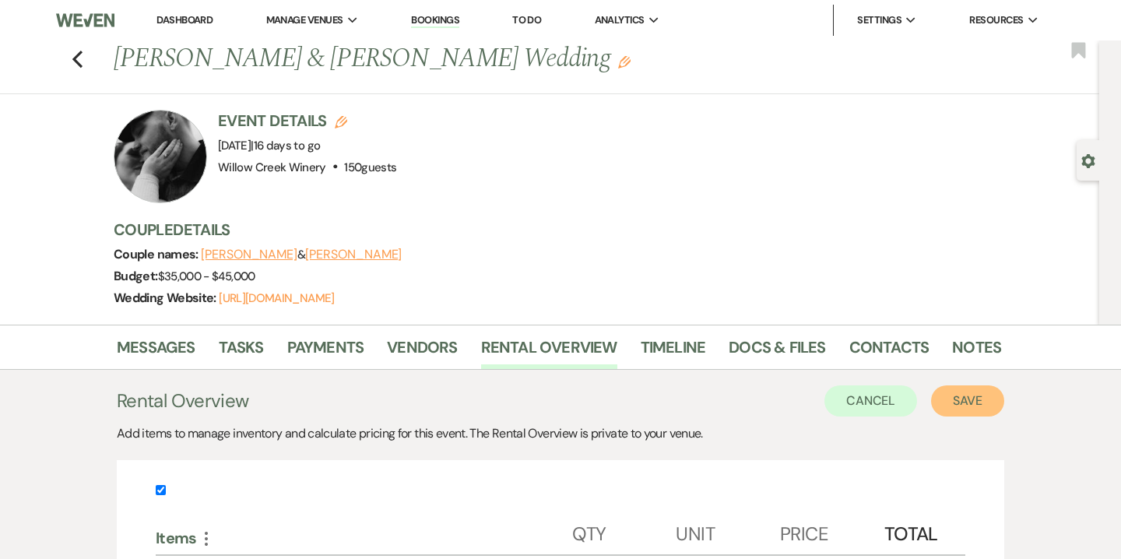
click at [975, 402] on button "Save" at bounding box center [967, 400] width 73 height 31
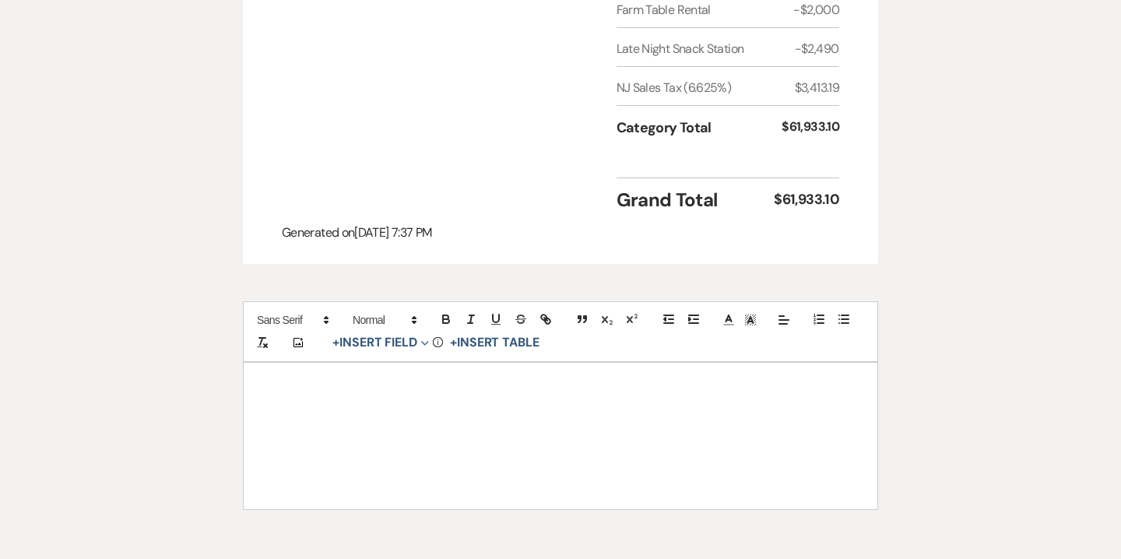
scroll to position [2242, 0]
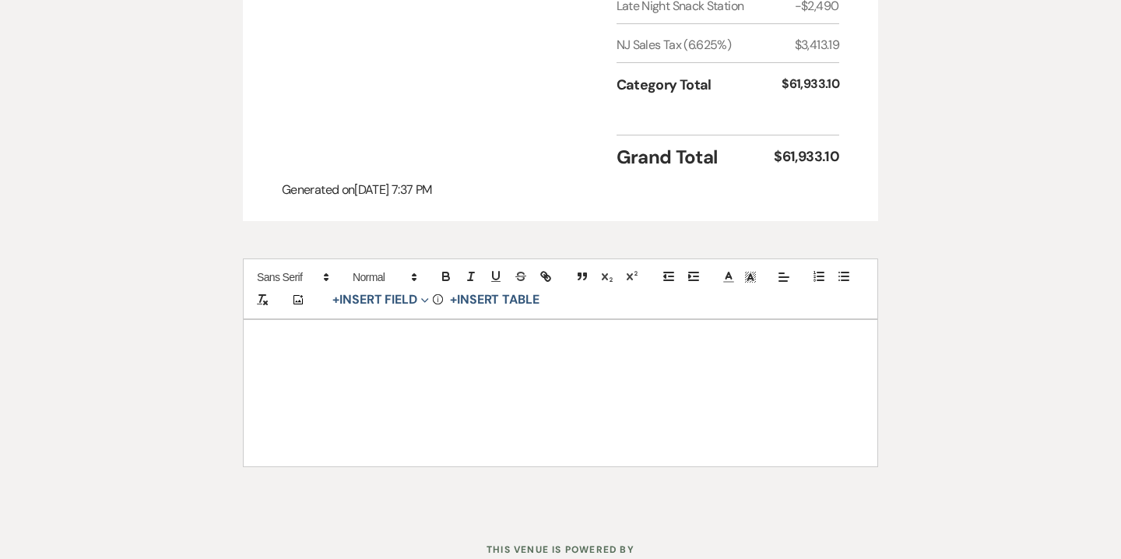
click at [689, 330] on div at bounding box center [560, 393] width 633 height 146
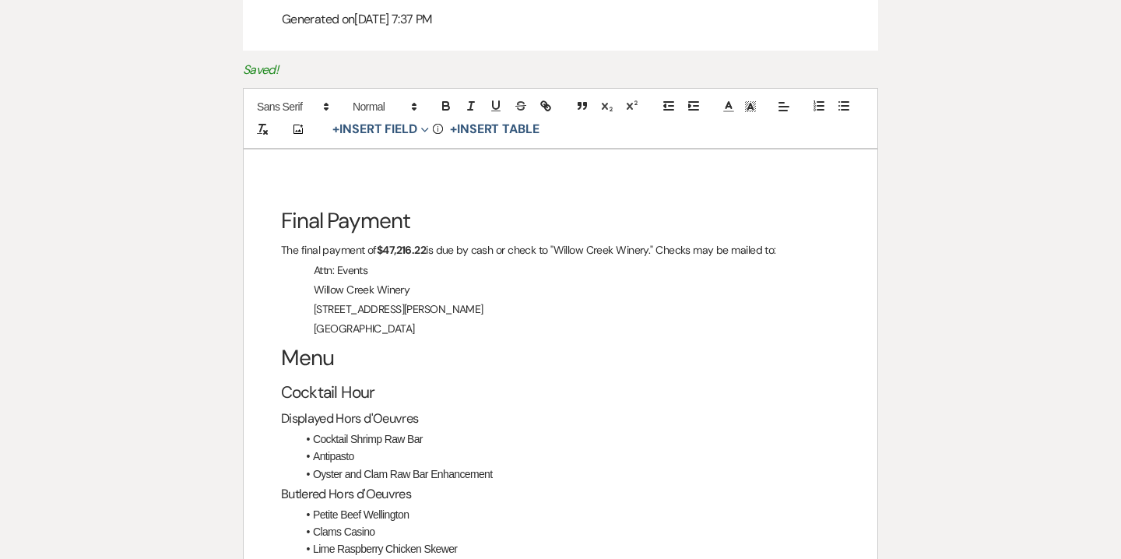
scroll to position [2415, 0]
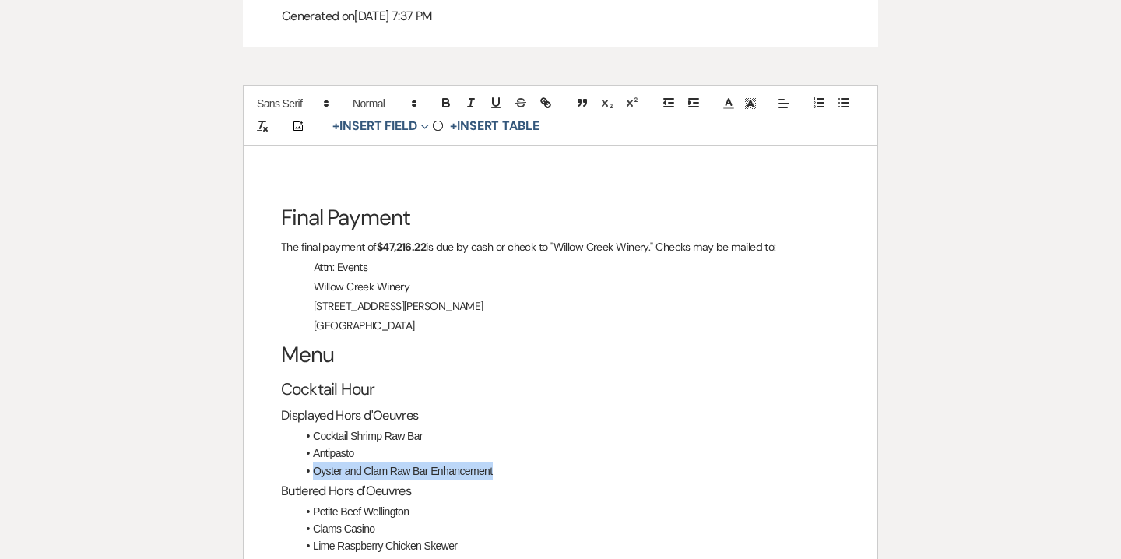
drag, startPoint x: 500, startPoint y: 435, endPoint x: 309, endPoint y: 433, distance: 190.7
click at [309, 462] on li "Oyster and Clam Raw Bar Enhancement" at bounding box center [567, 470] width 543 height 17
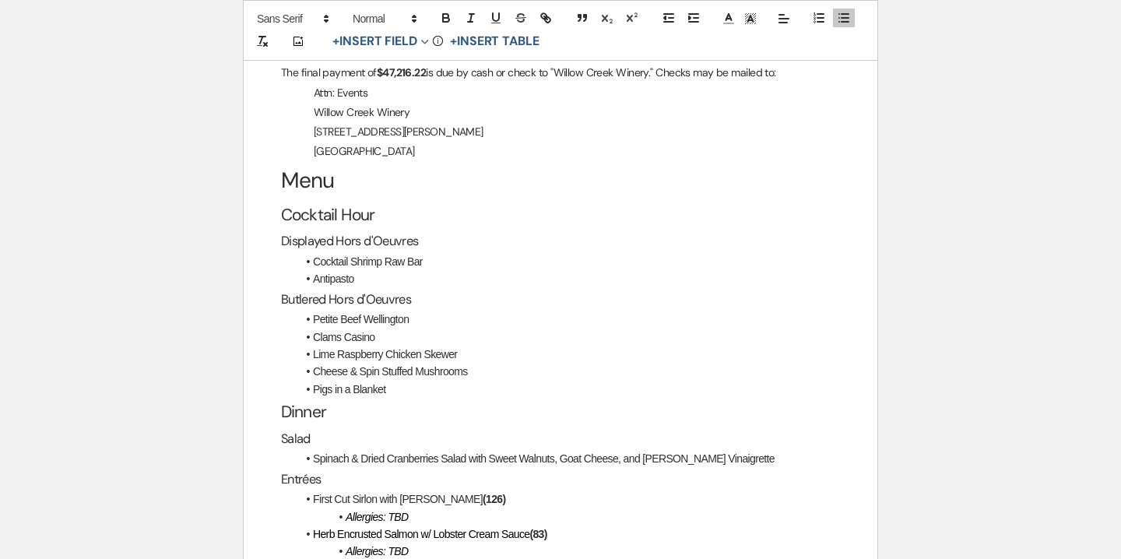
scroll to position [2597, 0]
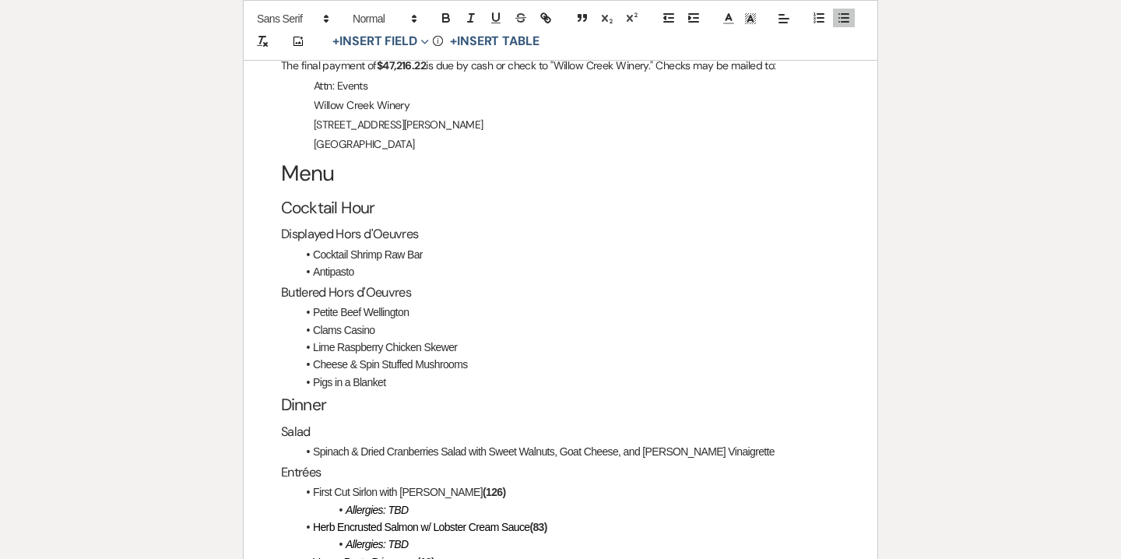
drag, startPoint x: 312, startPoint y: 279, endPoint x: 404, endPoint y: 341, distance: 110.5
click at [404, 341] on ul "Petite Beef Wellington Clams Casino Lime Raspberry Chicken Skewer Cheese & Spin…" at bounding box center [567, 346] width 543 height 87
paste div
click at [349, 376] on span "Bacon wrapped Scallops" at bounding box center [367, 382] width 109 height 12
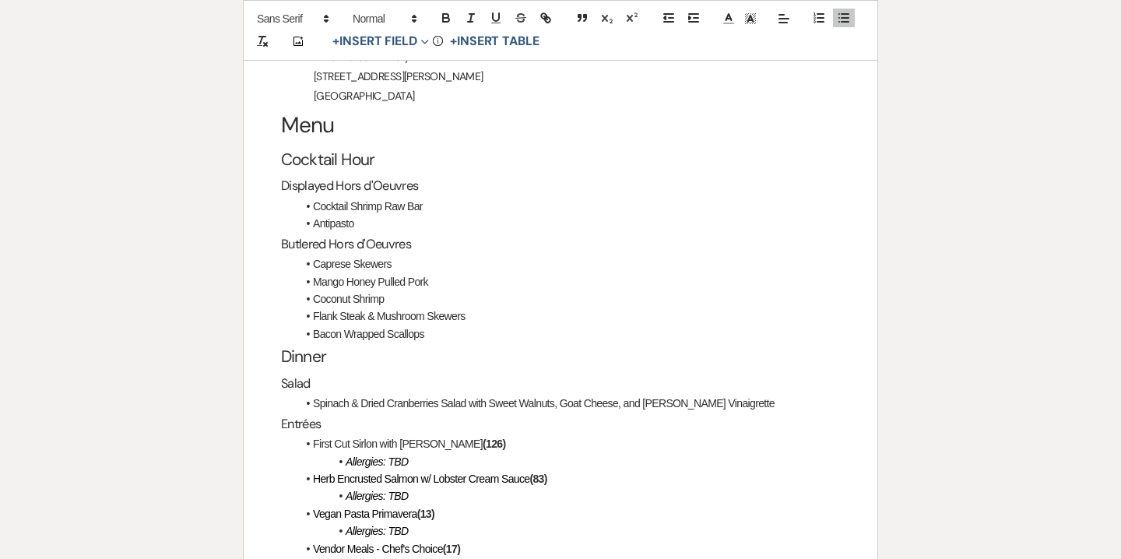
scroll to position [2650, 0]
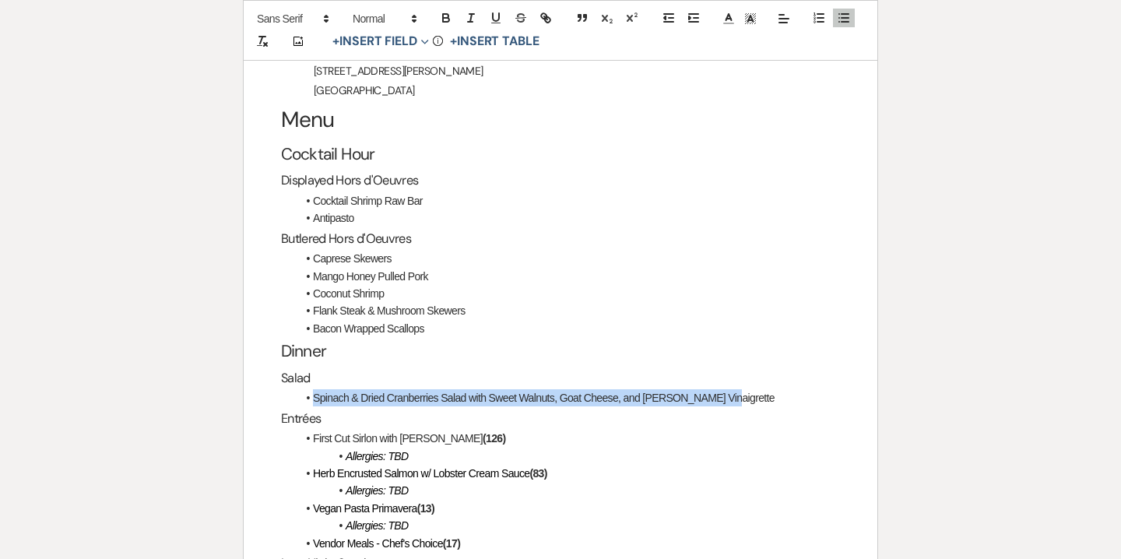
drag, startPoint x: 314, startPoint y: 364, endPoint x: 715, endPoint y: 363, distance: 400.8
click at [715, 389] on li "Spinach & Dried Cranberries Salad with Sweet Walnuts, Goat Cheese, and [PERSON_…" at bounding box center [567, 397] width 543 height 17
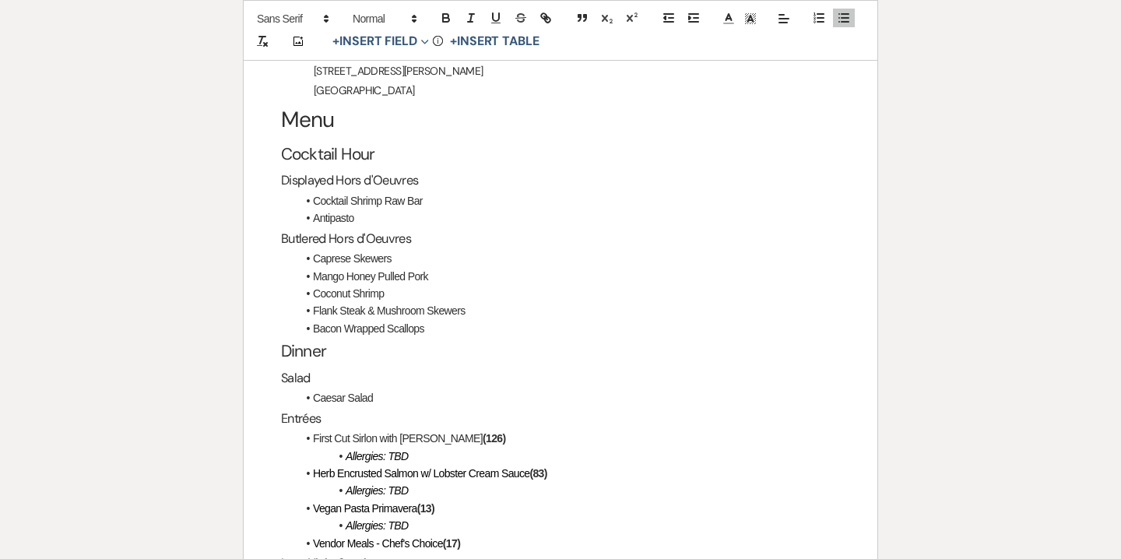
drag, startPoint x: 314, startPoint y: 409, endPoint x: 479, endPoint y: 409, distance: 165.8
click at [479, 430] on li "First Cut Sirlon with Merlot Demi-Glace (126)" at bounding box center [567, 438] width 543 height 17
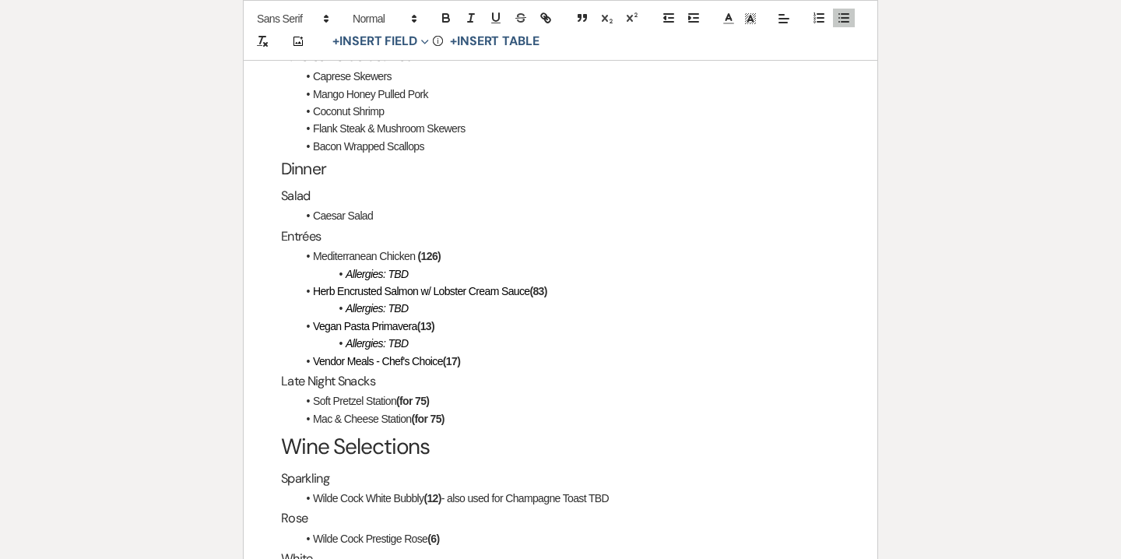
scroll to position [2836, 0]
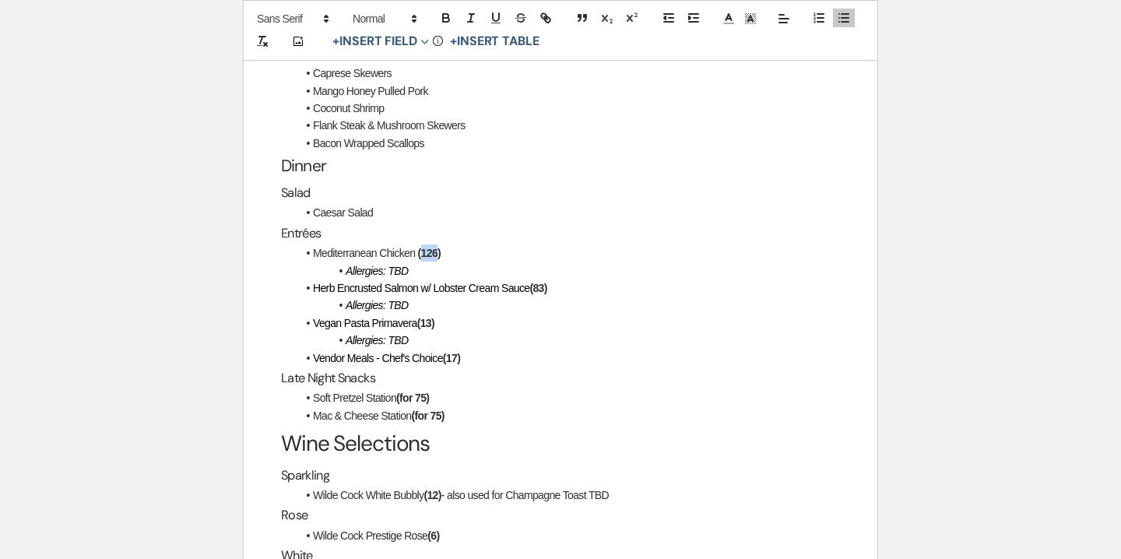
drag, startPoint x: 423, startPoint y: 216, endPoint x: 437, endPoint y: 219, distance: 14.2
click at [437, 247] on strong "(126)" at bounding box center [429, 253] width 23 height 12
click at [542, 282] on strong "(83)" at bounding box center [537, 288] width 17 height 12
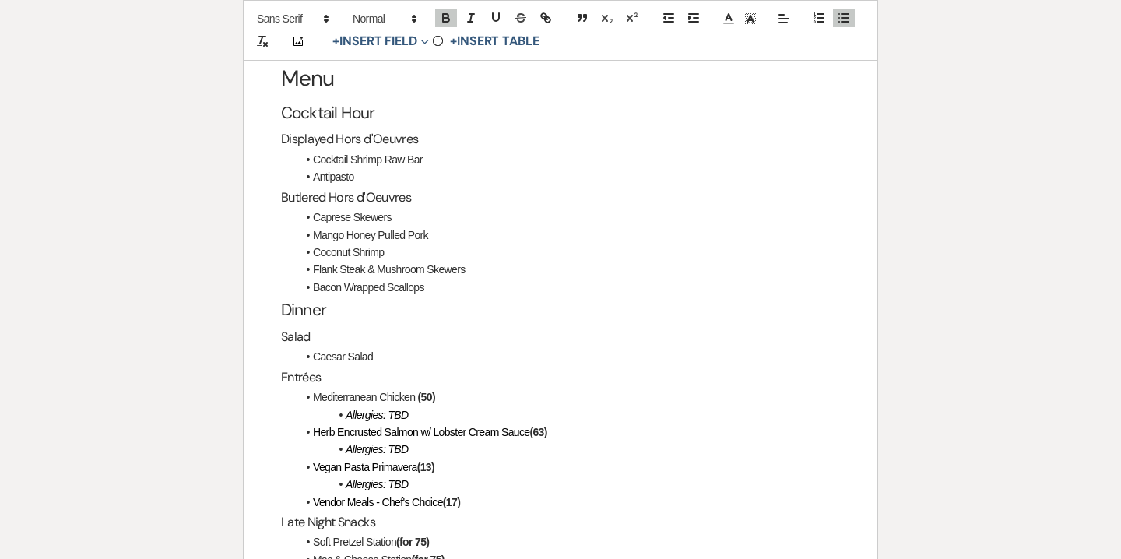
scroll to position [2730, 0]
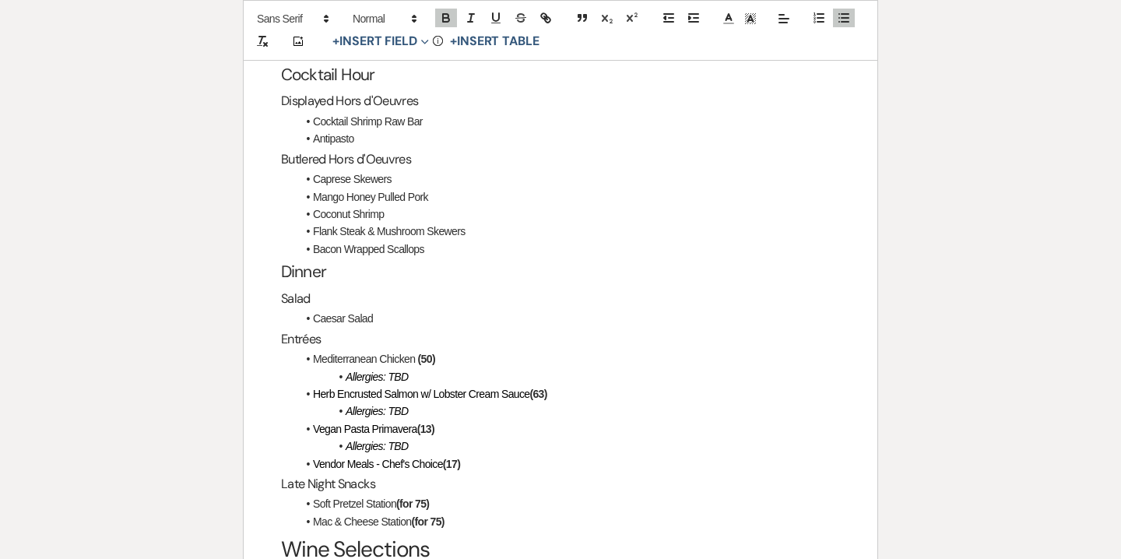
click at [420, 402] on li "Allergies: TBD" at bounding box center [567, 410] width 543 height 17
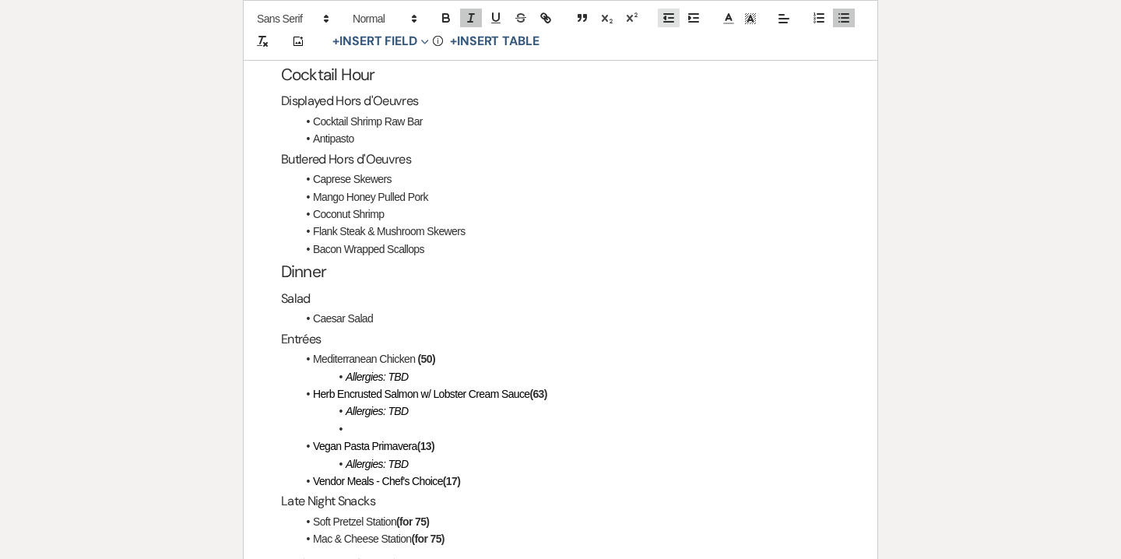
click at [669, 19] on icon "button" at bounding box center [668, 18] width 14 height 14
drag, startPoint x: 437, startPoint y: 395, endPoint x: 458, endPoint y: 395, distance: 21.0
click at [458, 420] on li "French Trimmed Pork Chop (41)" at bounding box center [567, 428] width 543 height 17
drag, startPoint x: 458, startPoint y: 395, endPoint x: 436, endPoint y: 395, distance: 22.6
click at [436, 420] on li "French Trimmed Pork Chop (41)" at bounding box center [567, 428] width 543 height 17
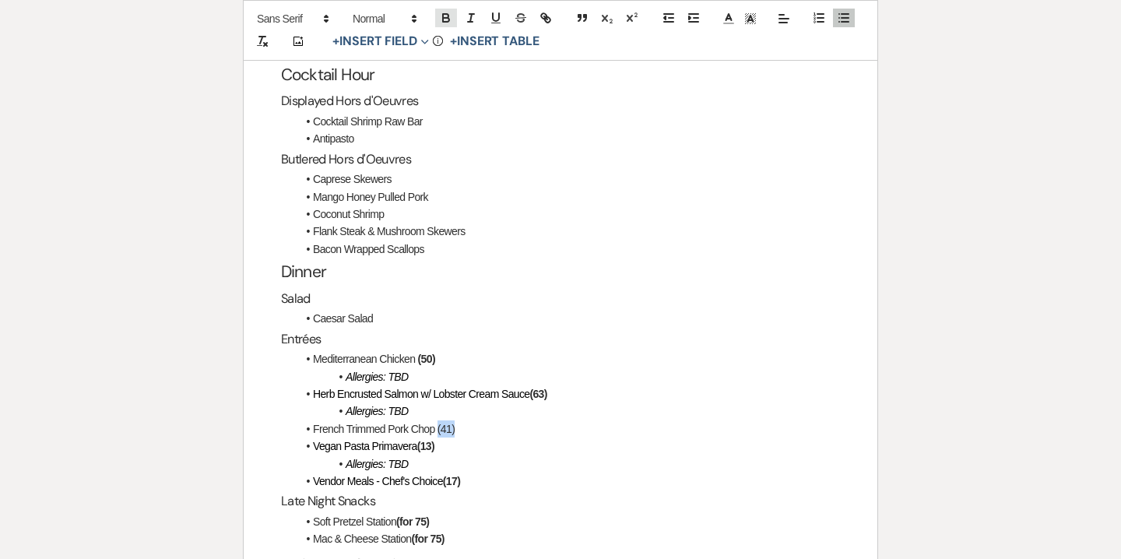
click at [446, 14] on icon "button" at bounding box center [445, 16] width 5 height 4
drag, startPoint x: 342, startPoint y: 378, endPoint x: 410, endPoint y: 373, distance: 67.9
click at [410, 402] on li "Allergies: TBD" at bounding box center [567, 410] width 543 height 17
copy em "Allergies: TBD"
click at [463, 420] on li "French Trimmed Pork Chop (41)" at bounding box center [567, 428] width 543 height 17
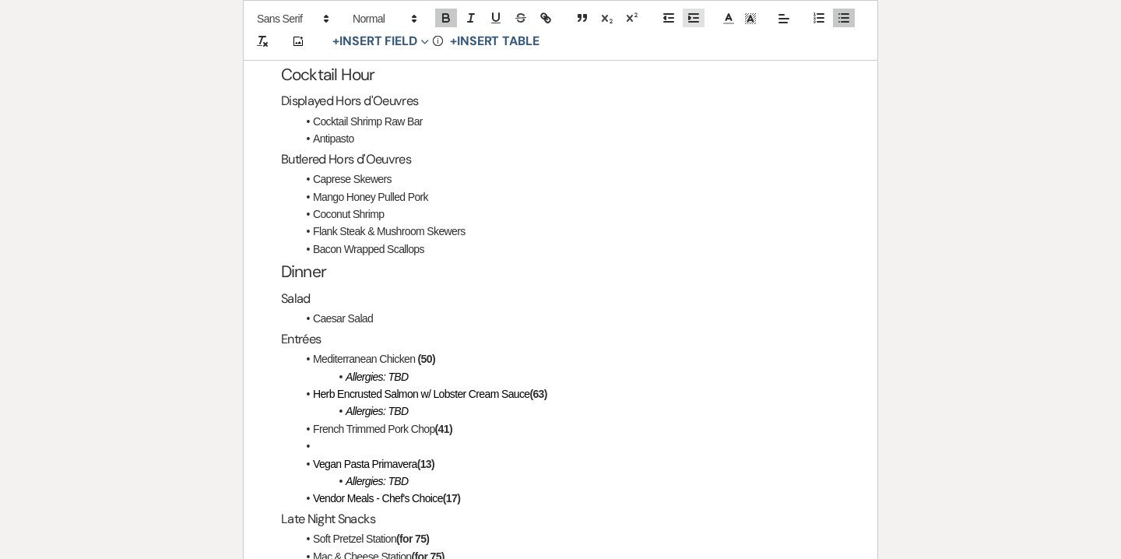
click at [689, 17] on polyline "button" at bounding box center [690, 17] width 2 height 3
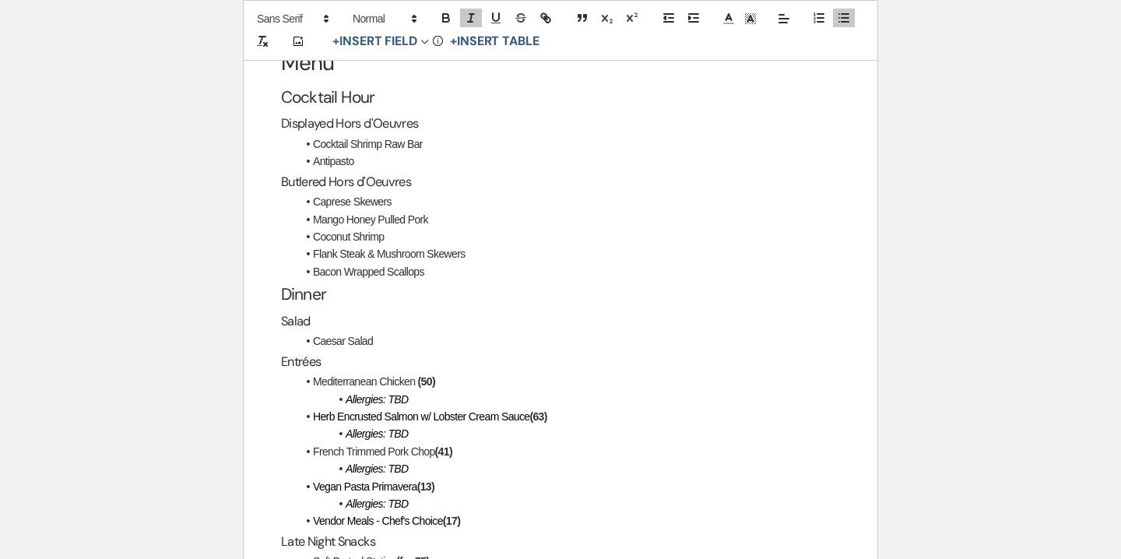
scroll to position [2753, 0]
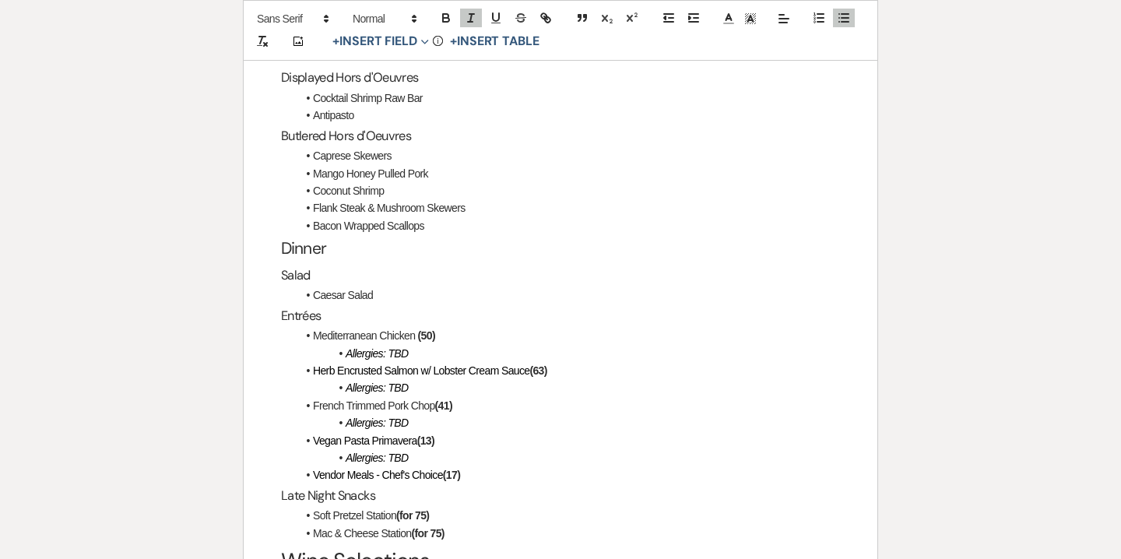
click at [431, 434] on strong "(13)" at bounding box center [425, 440] width 17 height 12
click at [315, 468] on span "Vendor Meals - Chef's Choice" at bounding box center [378, 474] width 130 height 12
drag, startPoint x: 367, startPoint y: 439, endPoint x: 383, endPoint y: 440, distance: 16.4
click at [383, 466] on li "Child Meals (2)" at bounding box center [567, 474] width 543 height 17
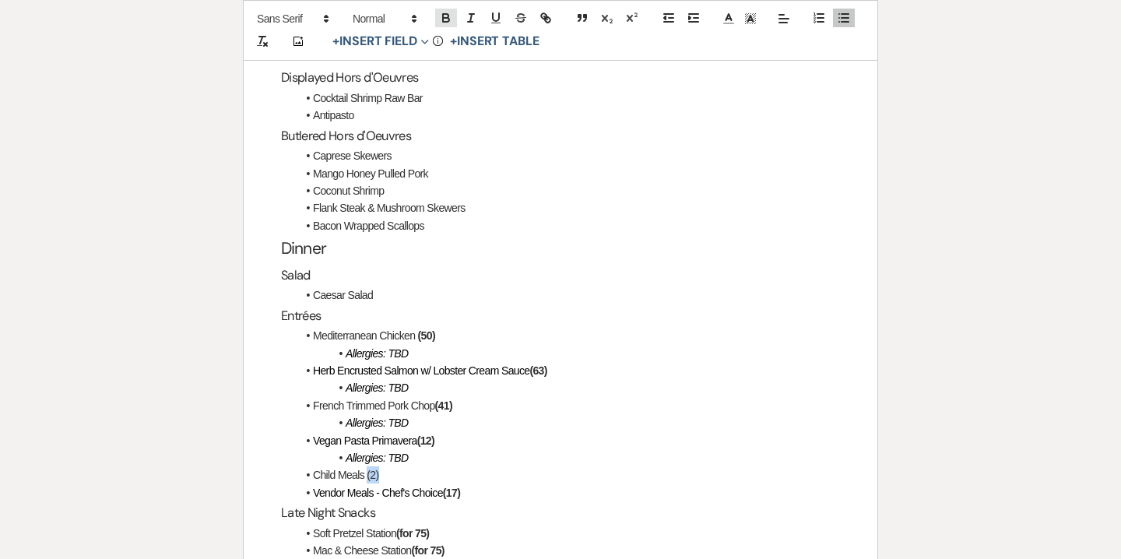
click at [444, 21] on icon "button" at bounding box center [446, 20] width 6 height 4
click at [363, 466] on li "Child Meals (2)" at bounding box center [567, 474] width 543 height 17
click at [430, 364] on span "Herb Encrusted Salmon w/ Lobster Cream Sauce" at bounding box center [421, 370] width 216 height 12
drag, startPoint x: 450, startPoint y: 458, endPoint x: 459, endPoint y: 459, distance: 9.4
click at [459, 486] on strong "(17)" at bounding box center [451, 492] width 17 height 12
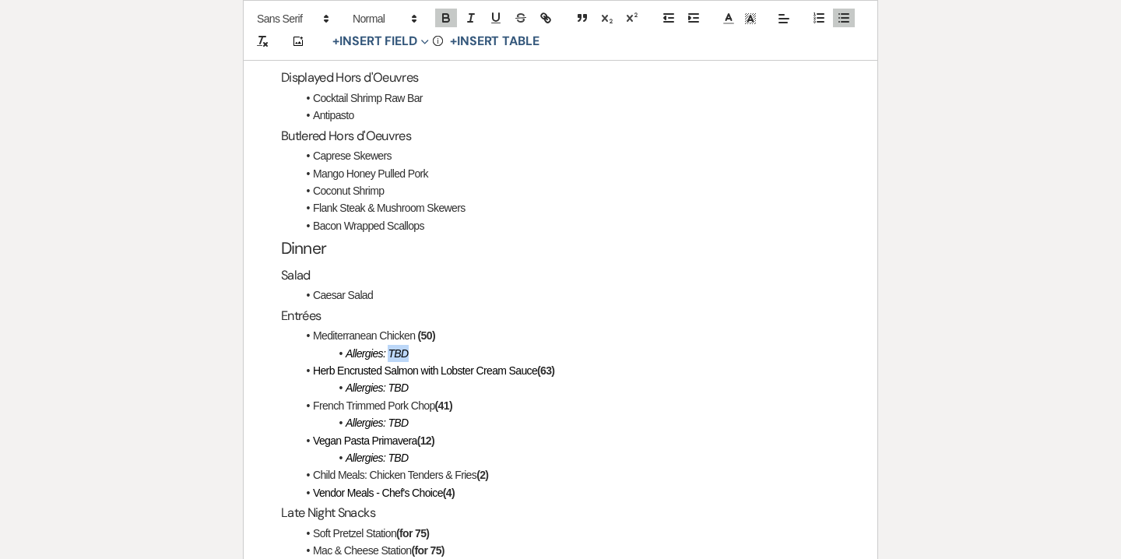
drag, startPoint x: 390, startPoint y: 319, endPoint x: 409, endPoint y: 321, distance: 19.5
click at [409, 345] on li "Allergies: TBD" at bounding box center [567, 353] width 543 height 17
drag, startPoint x: 415, startPoint y: 353, endPoint x: 390, endPoint y: 353, distance: 24.9
click at [390, 379] on li "Allergies: TBD" at bounding box center [567, 387] width 543 height 17
click at [451, 379] on li "Allergies: (2) Gluten" at bounding box center [567, 387] width 543 height 17
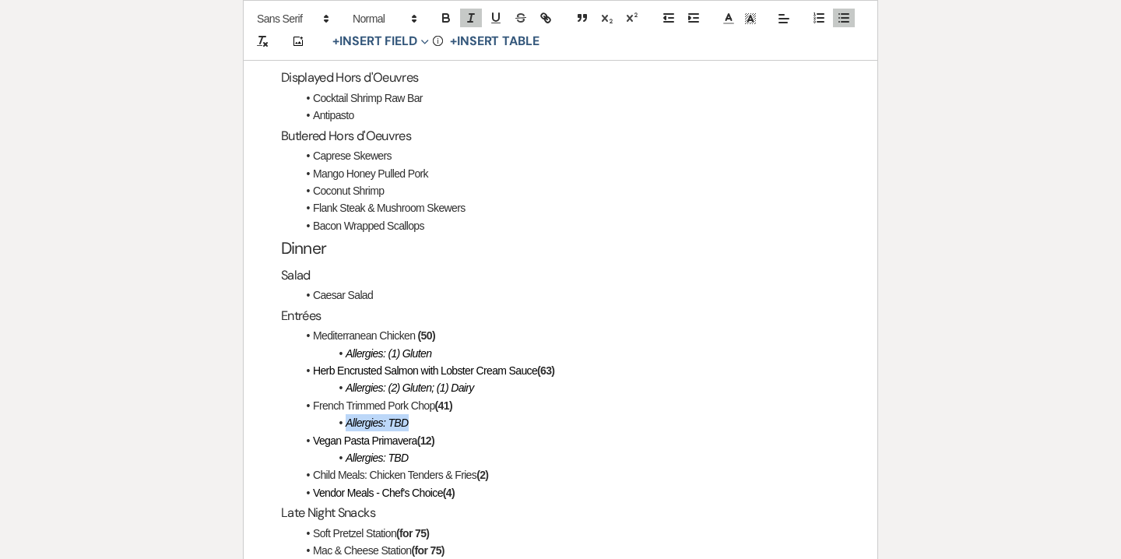
drag, startPoint x: 415, startPoint y: 388, endPoint x: 332, endPoint y: 389, distance: 82.5
click at [332, 414] on li "Allergies: TBD" at bounding box center [567, 422] width 543 height 17
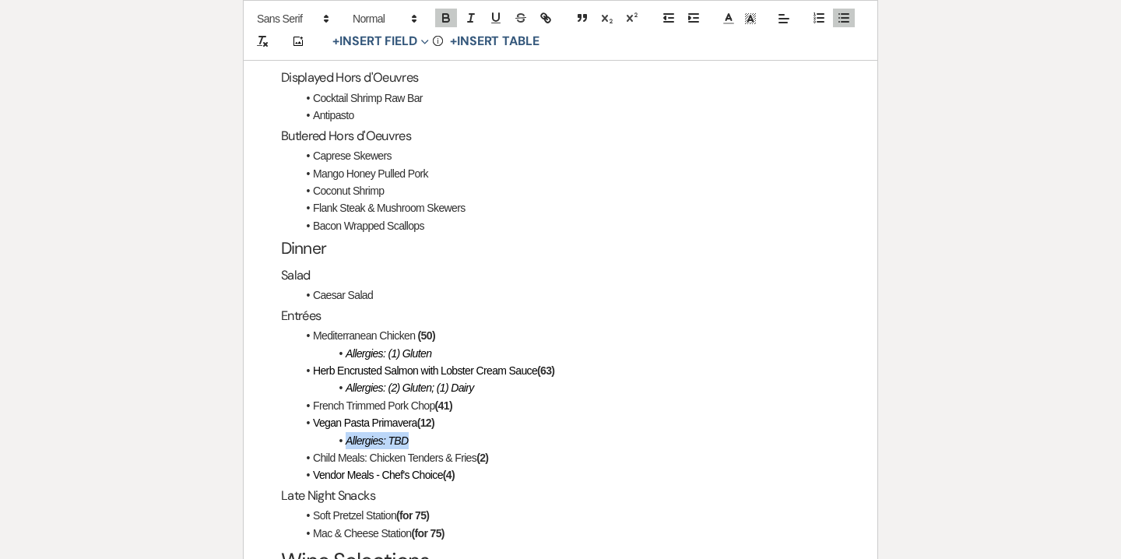
drag, startPoint x: 420, startPoint y: 409, endPoint x: 347, endPoint y: 408, distance: 73.2
click at [347, 432] on li "Allergies: TBD" at bounding box center [567, 440] width 543 height 17
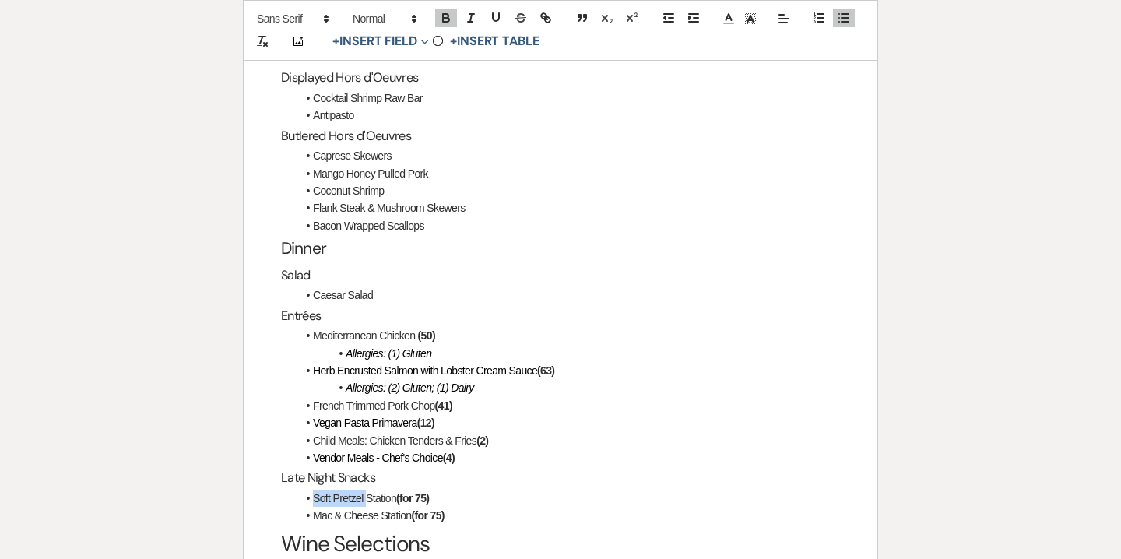
drag, startPoint x: 363, startPoint y: 462, endPoint x: 311, endPoint y: 462, distance: 52.1
click at [311, 489] on li "Soft Pretzel Station (for 75)" at bounding box center [567, 497] width 543 height 17
drag, startPoint x: 455, startPoint y: 479, endPoint x: 399, endPoint y: 455, distance: 61.0
click at [399, 489] on ul "Loaded Potato Bar Station (for 75) Mac & Cheese Station (for 75)" at bounding box center [567, 506] width 543 height 35
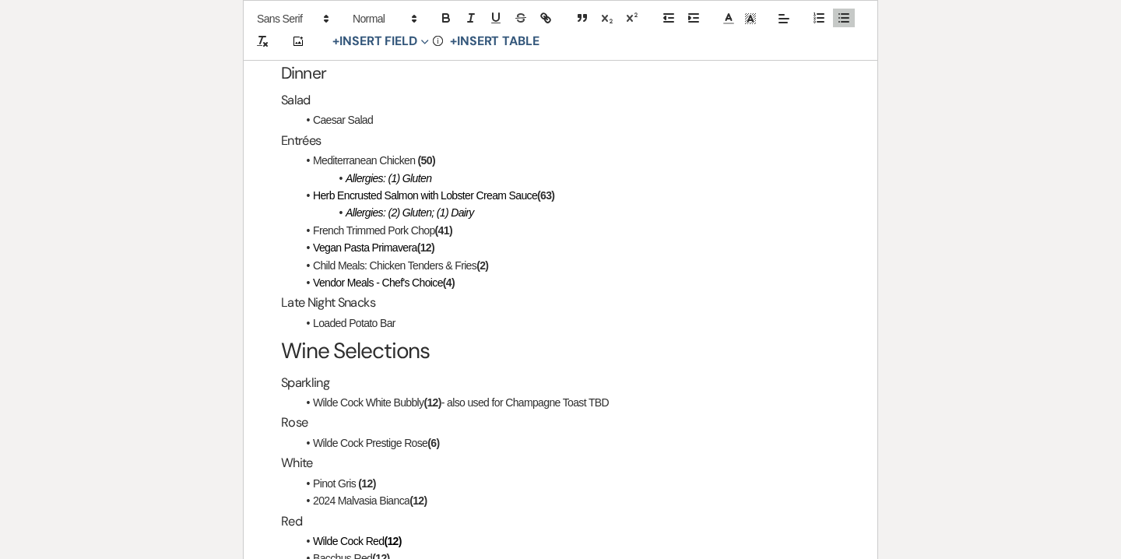
scroll to position [2933, 0]
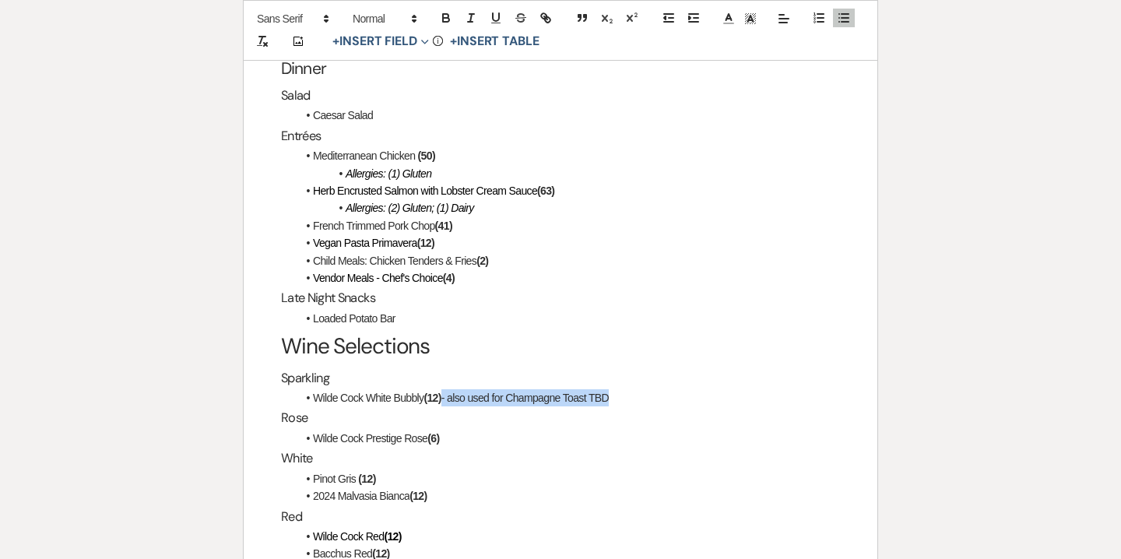
drag, startPoint x: 447, startPoint y: 365, endPoint x: 637, endPoint y: 363, distance: 189.9
click at [637, 389] on li "Wilde Cock White Bubbly (12) - also used for Champagne Toast TBD" at bounding box center [567, 397] width 543 height 17
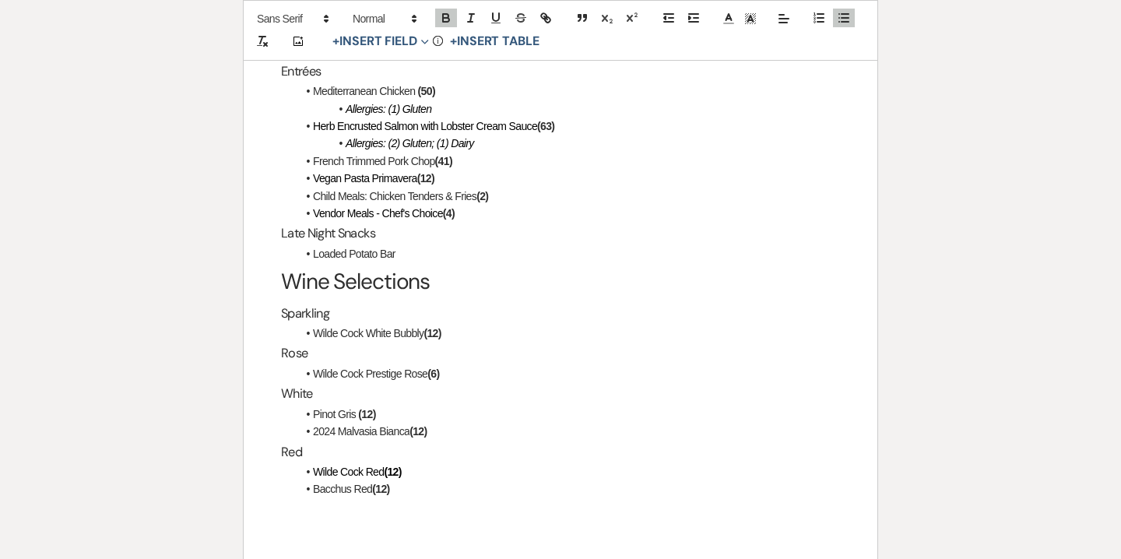
scroll to position [3003, 0]
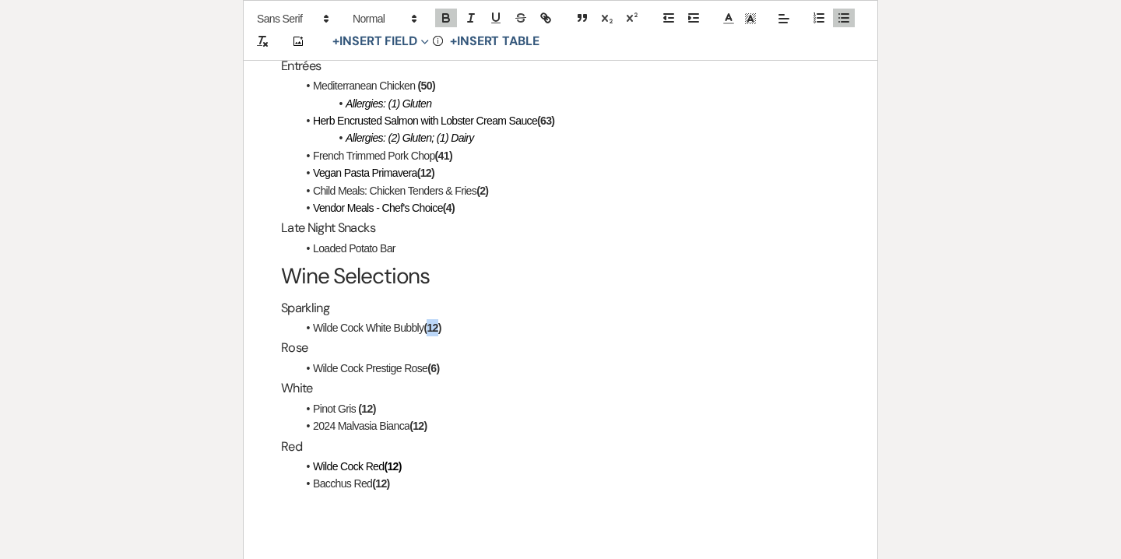
drag, startPoint x: 432, startPoint y: 293, endPoint x: 441, endPoint y: 294, distance: 9.5
click at [440, 321] on strong "(12)" at bounding box center [431, 327] width 17 height 12
drag, startPoint x: 426, startPoint y: 335, endPoint x: 314, endPoint y: 336, distance: 112.1
click at [314, 362] on span "Wilde Cock Prestige Rose" at bounding box center [370, 368] width 114 height 12
click at [475, 362] on strong "(6)" at bounding box center [481, 368] width 12 height 12
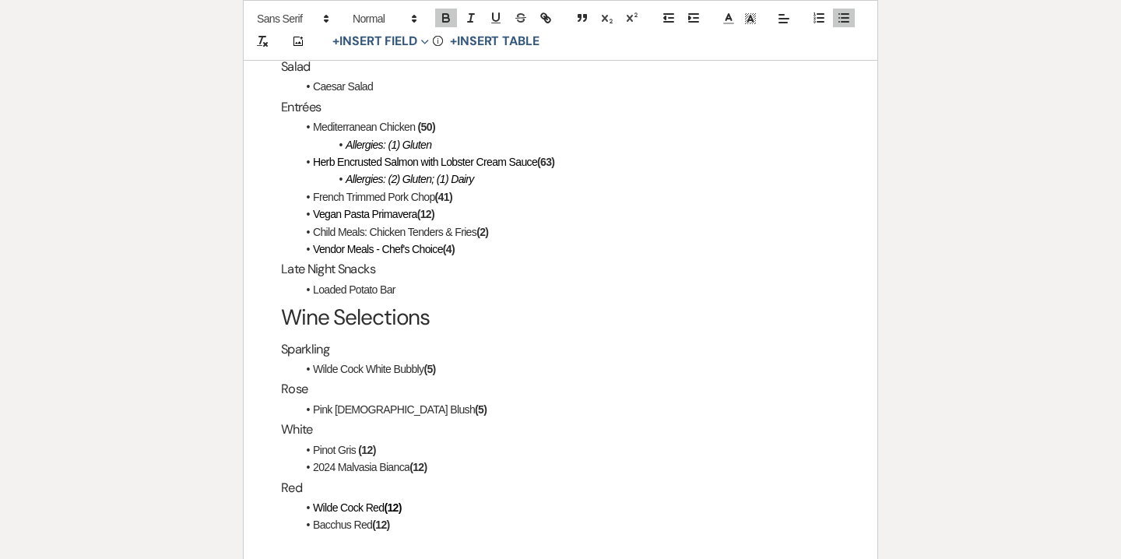
scroll to position [2979, 0]
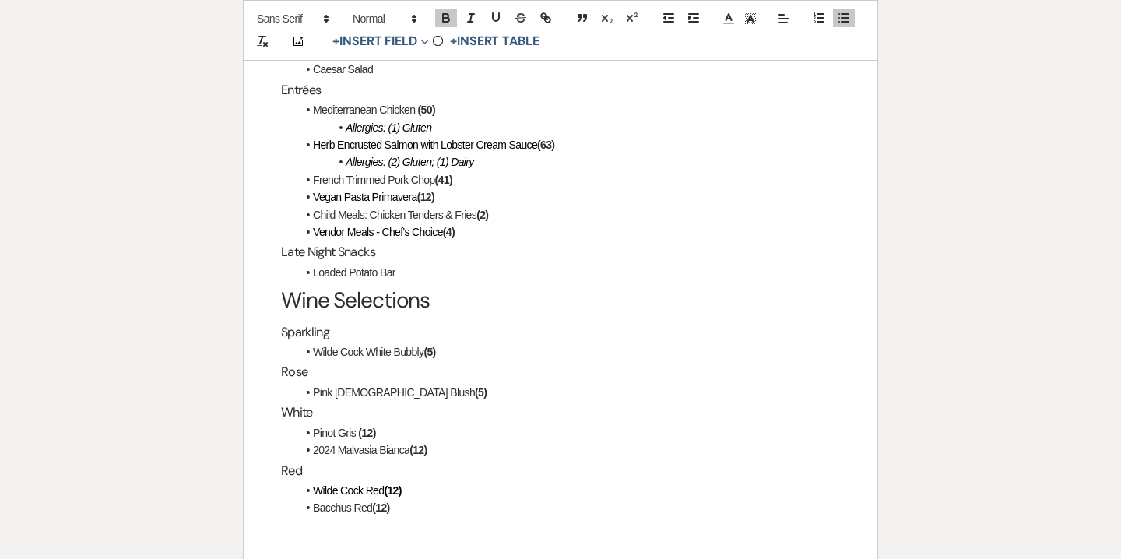
click at [337, 444] on span "2024 Malvasia Bianca" at bounding box center [361, 450] width 96 height 12
drag, startPoint x: 354, startPoint y: 398, endPoint x: 312, endPoint y: 395, distance: 42.1
click at [313, 426] on span "Pinot Gris" at bounding box center [334, 432] width 43 height 12
click at [406, 426] on strong "(12)" at bounding box center [401, 432] width 17 height 12
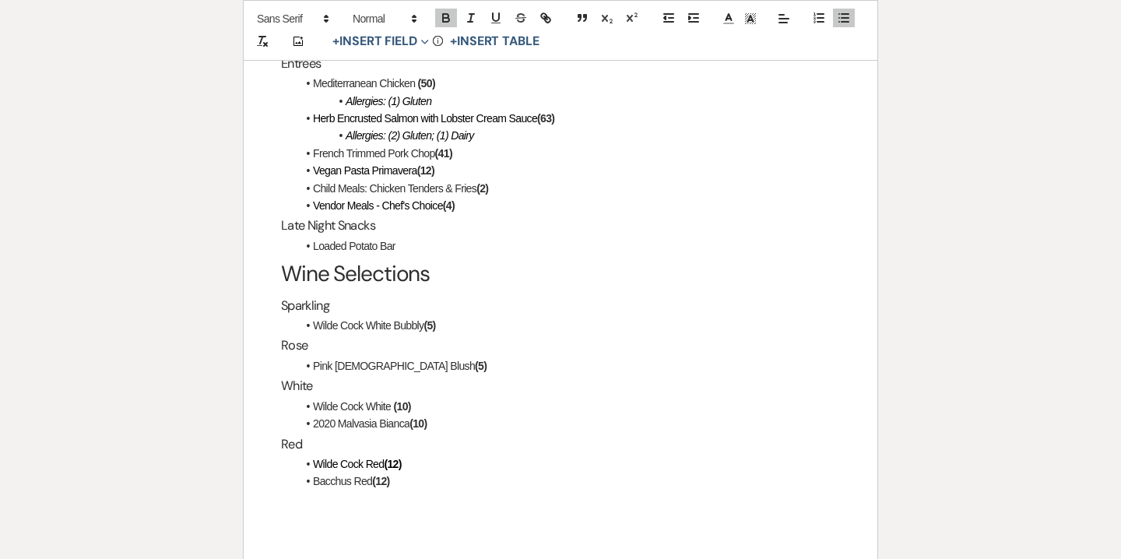
scroll to position [3031, 0]
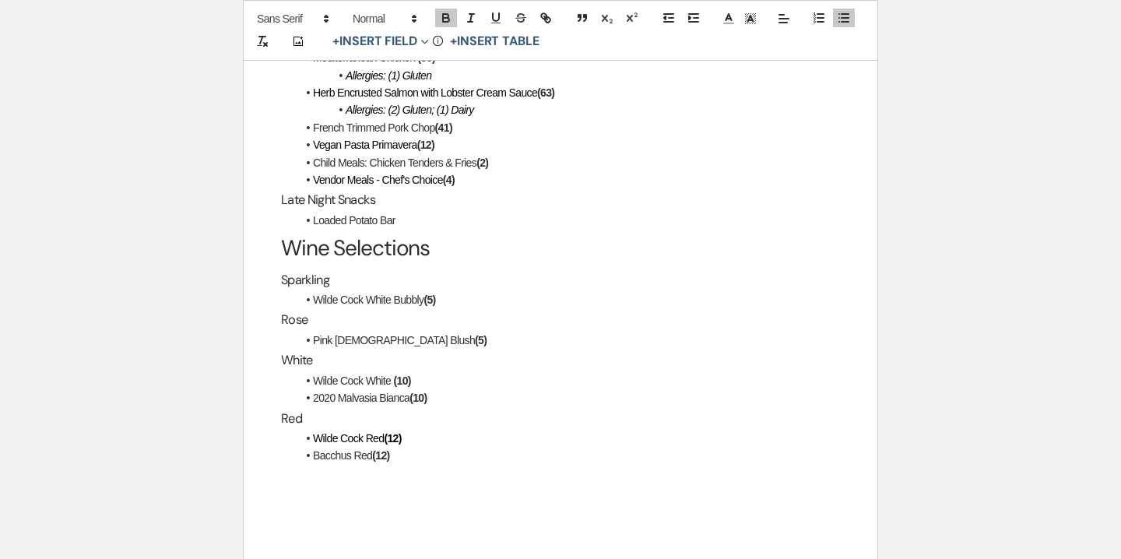
click at [367, 432] on span "Wilde Cock Red" at bounding box center [348, 438] width 71 height 12
drag, startPoint x: 447, startPoint y: 402, endPoint x: 428, endPoint y: 402, distance: 18.7
click at [428, 432] on span "Wilde Cock Prestige Gold Red" at bounding box center [379, 438] width 133 height 12
drag, startPoint x: 314, startPoint y: 423, endPoint x: 352, endPoint y: 423, distance: 38.1
click at [352, 449] on span "Bacchus Red" at bounding box center [342, 455] width 59 height 12
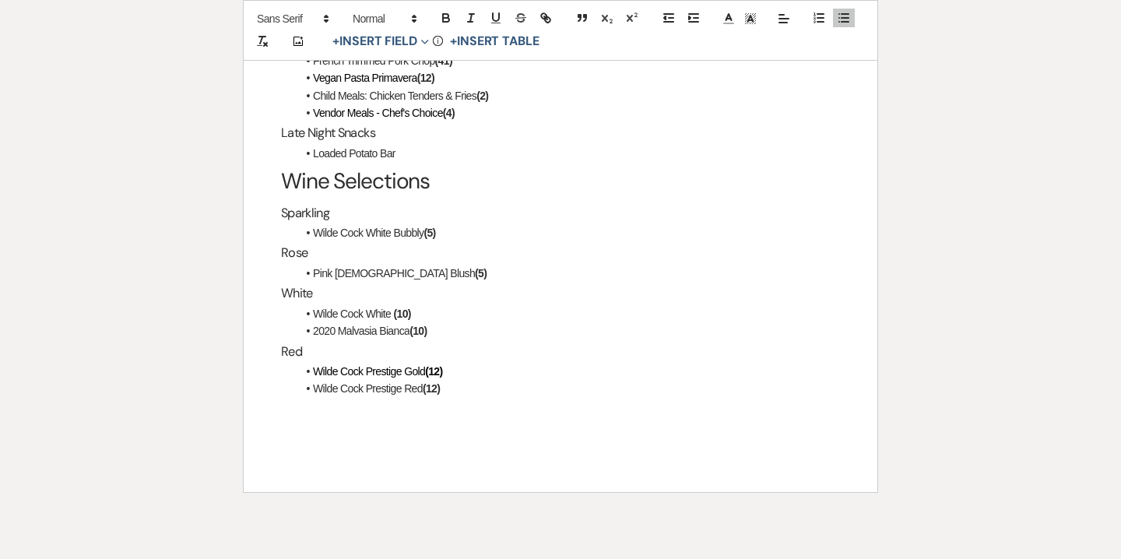
scroll to position [3143, 0]
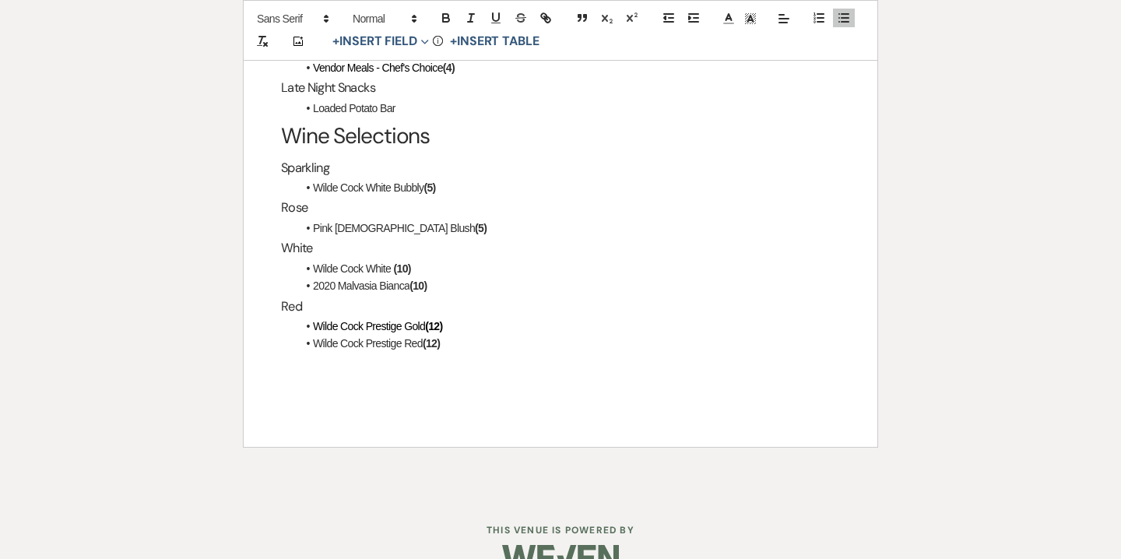
click at [442, 320] on strong "(12)" at bounding box center [433, 326] width 17 height 12
click at [436, 337] on strong "(12)" at bounding box center [431, 343] width 17 height 12
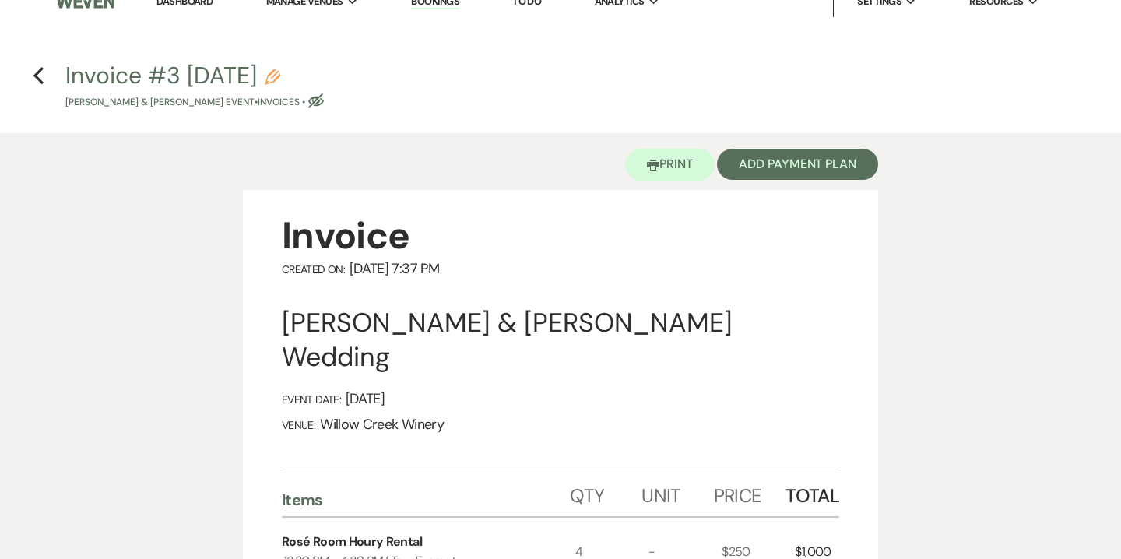
scroll to position [0, 0]
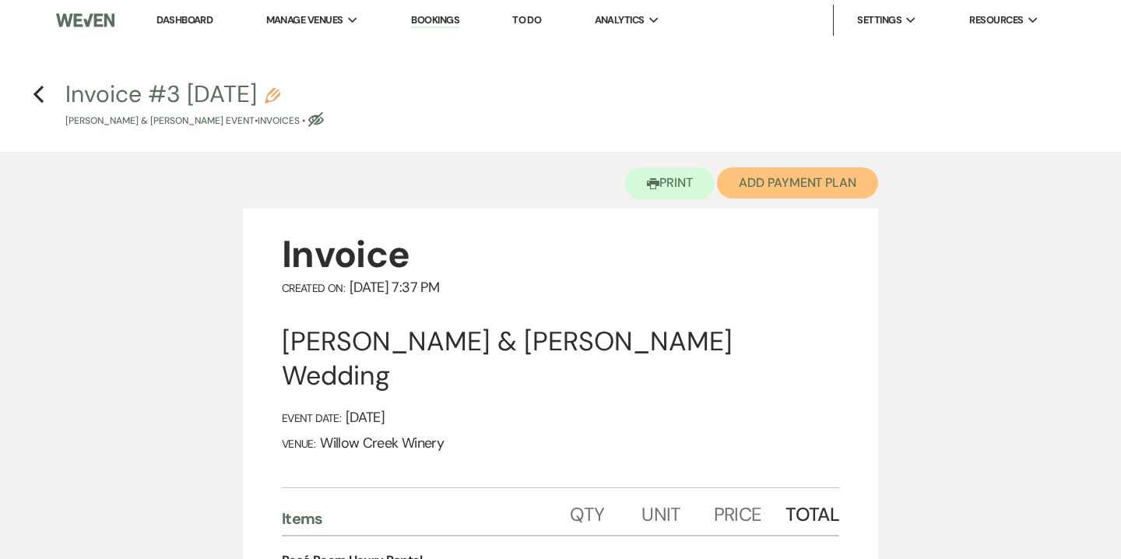
click at [821, 187] on button "Add Payment Plan" at bounding box center [797, 182] width 161 height 31
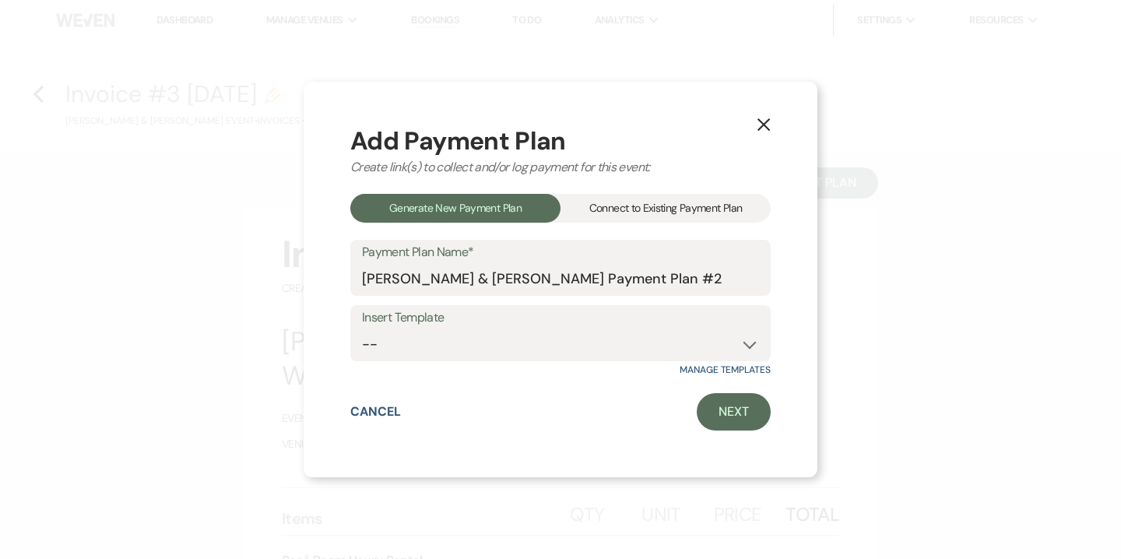
click at [720, 209] on div "Connect to Existing Payment Plan" at bounding box center [665, 208] width 210 height 29
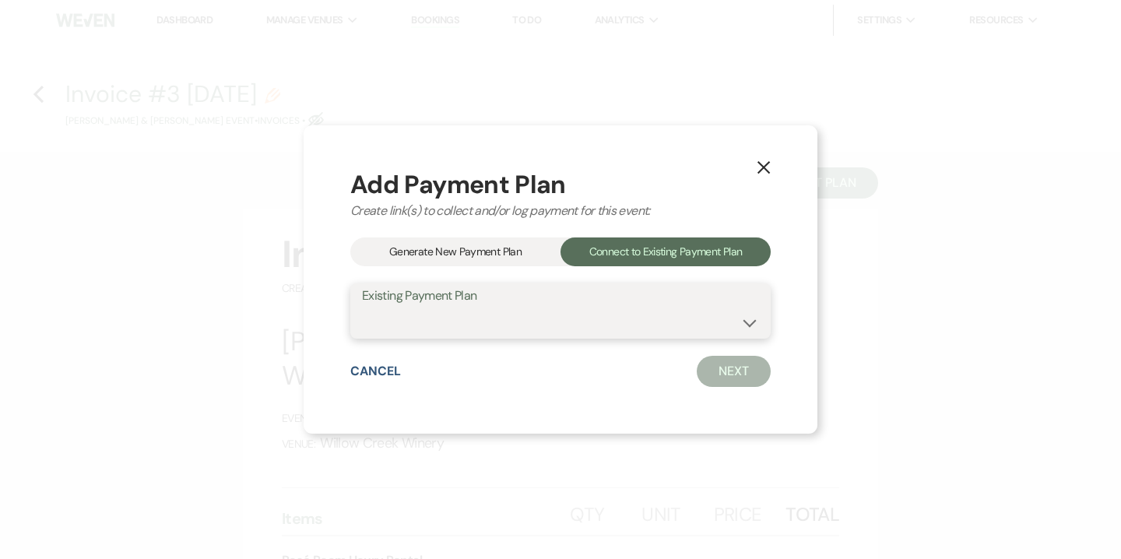
click at [596, 328] on select "Colin Donnelly & Sophia Boyle's Payment Plan #1" at bounding box center [560, 322] width 397 height 30
select select "13539"
click at [362, 307] on select "Colin Donnelly & Sophia Boyle's Payment Plan #1" at bounding box center [560, 322] width 397 height 30
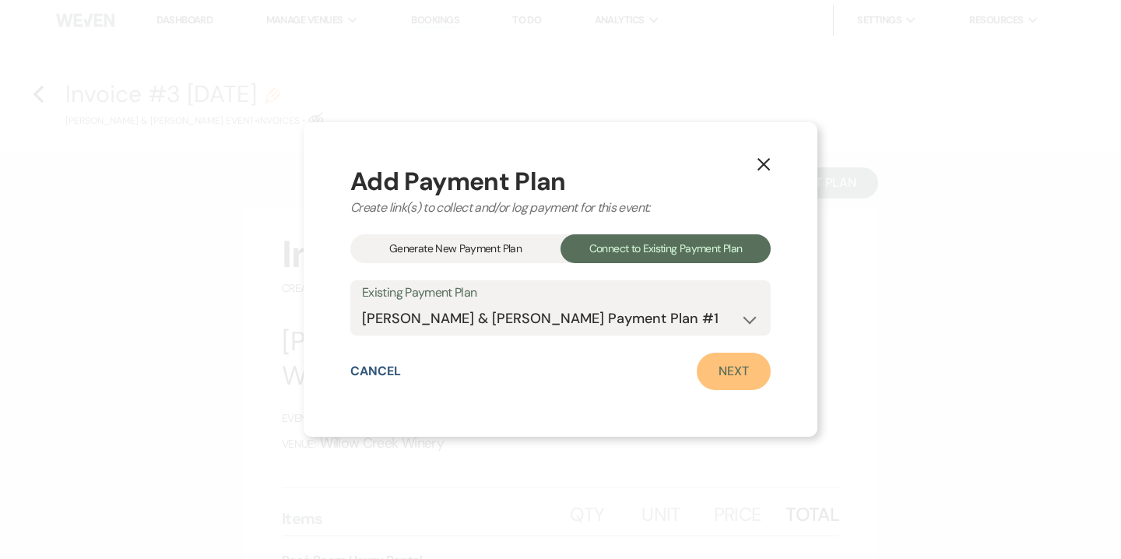
click at [763, 379] on link "Next" at bounding box center [733, 371] width 74 height 37
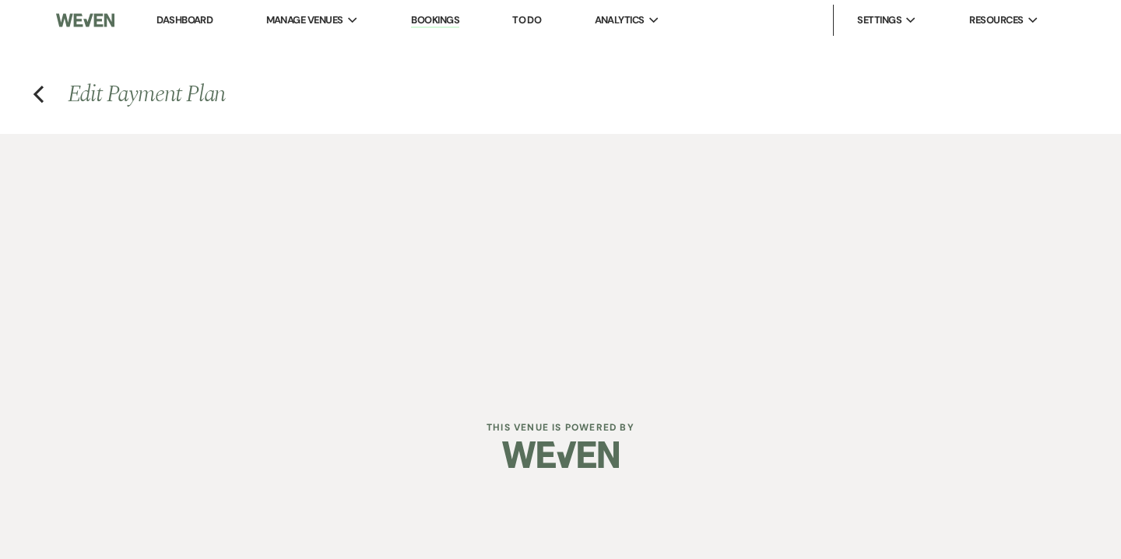
select select "29029"
select select "1"
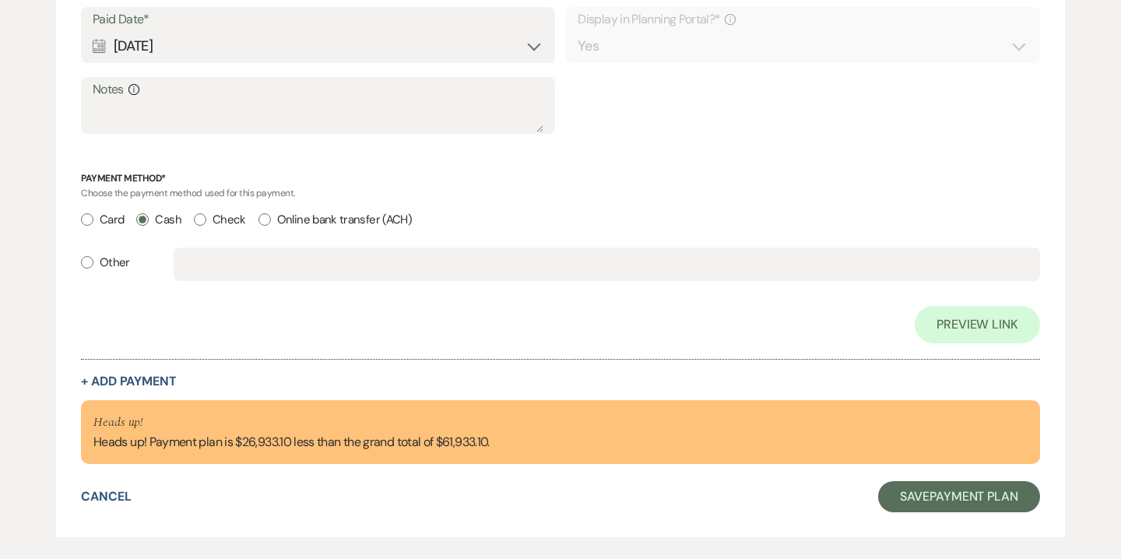
scroll to position [1360, 0]
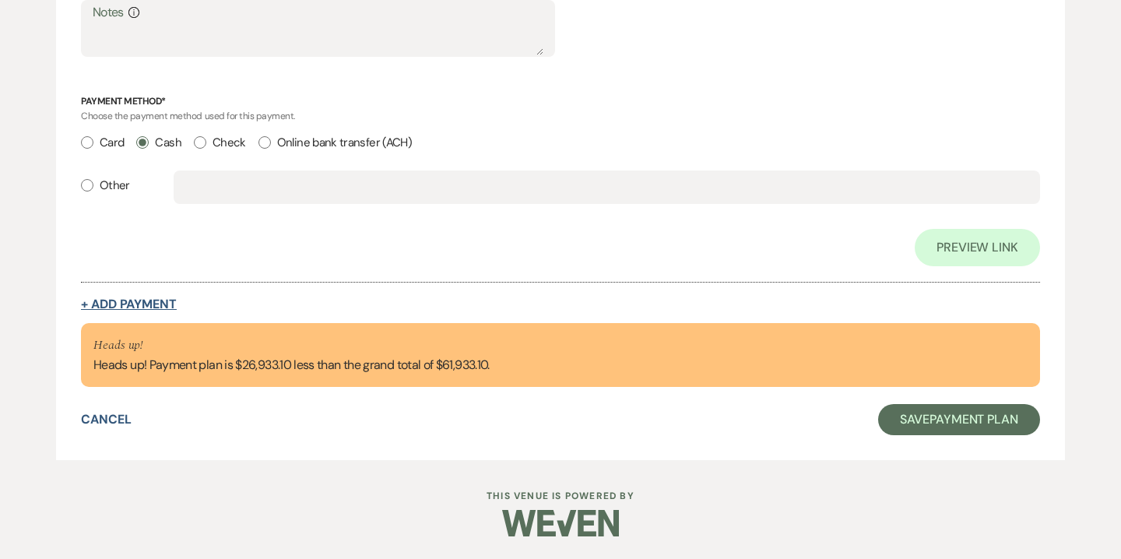
click at [140, 300] on button "+ Add Payment" at bounding box center [129, 304] width 96 height 12
select select "2"
select select "flat"
select select "true"
select select "client"
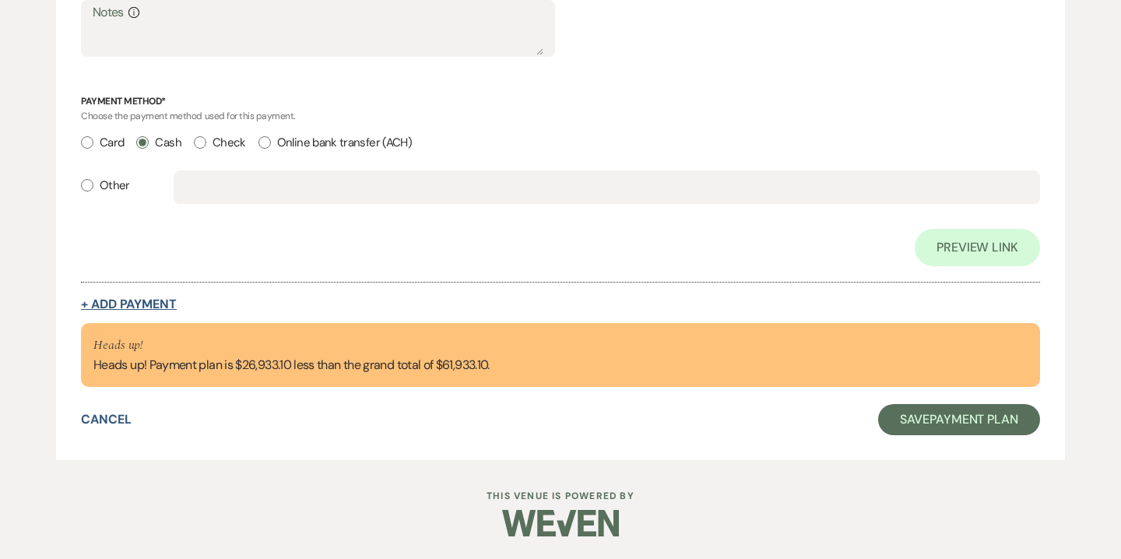
select select "weeks"
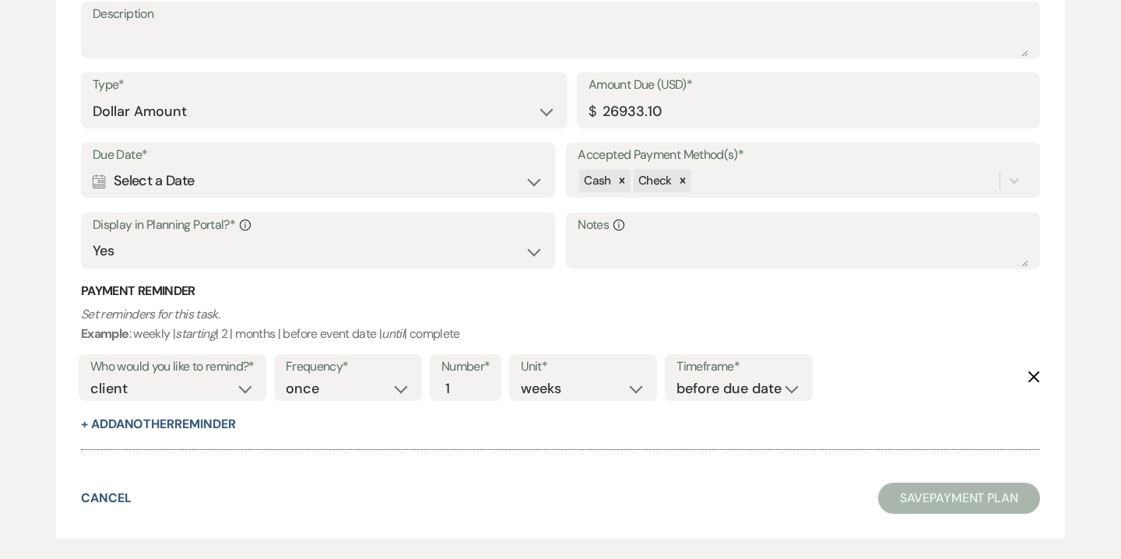
scroll to position [1686, 0]
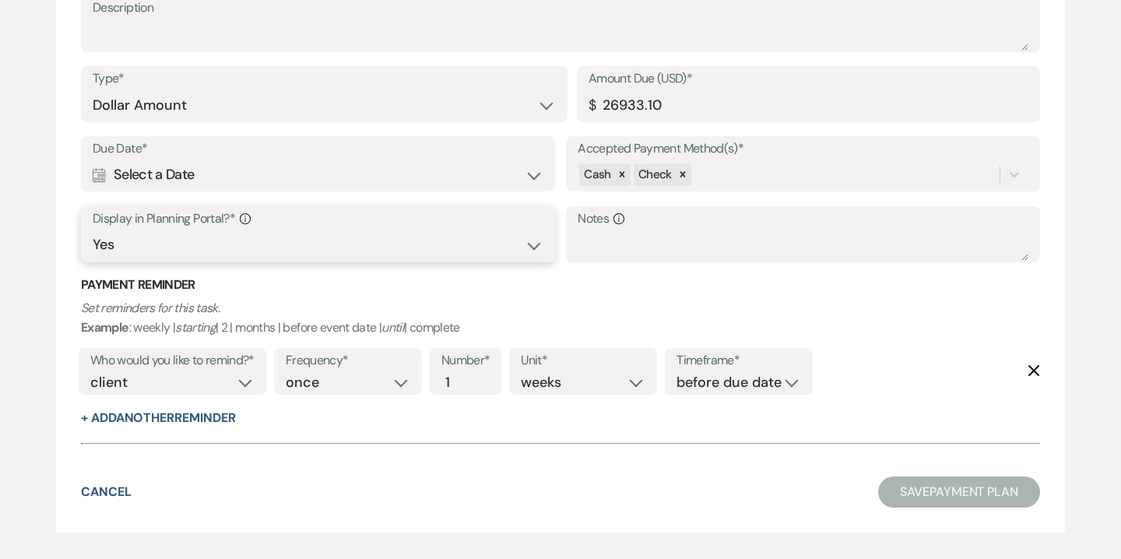
click at [507, 241] on select "Yes No" at bounding box center [318, 245] width 451 height 30
select select "false"
click at [93, 230] on select "Yes No" at bounding box center [318, 245] width 451 height 30
click at [349, 381] on select "once daily weekly monthly" at bounding box center [348, 382] width 125 height 21
select select "daily"
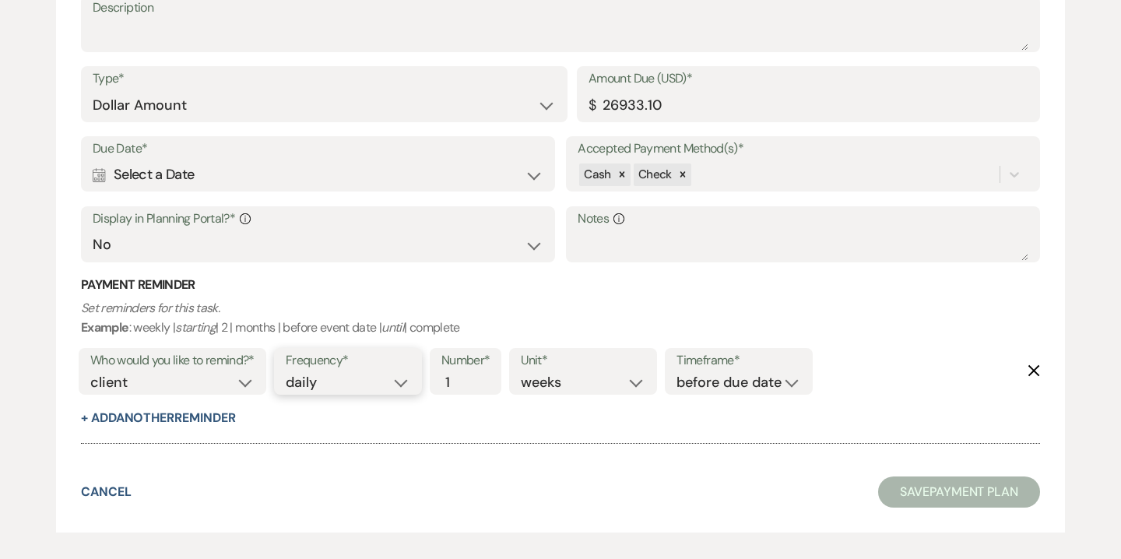
click at [288, 372] on select "once daily weekly monthly" at bounding box center [348, 382] width 125 height 21
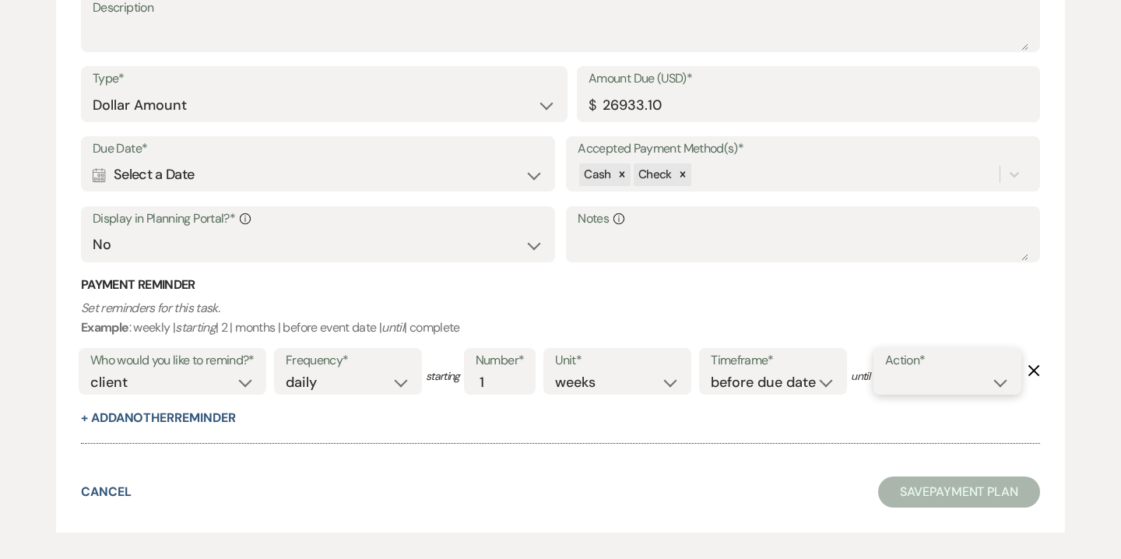
click at [885, 393] on select "complete due date custom date" at bounding box center [947, 382] width 125 height 21
select select "complete"
click at [885, 393] on select "complete due date custom date" at bounding box center [947, 382] width 125 height 21
click at [247, 177] on div "Calendar Select a Date Expand" at bounding box center [318, 175] width 451 height 30
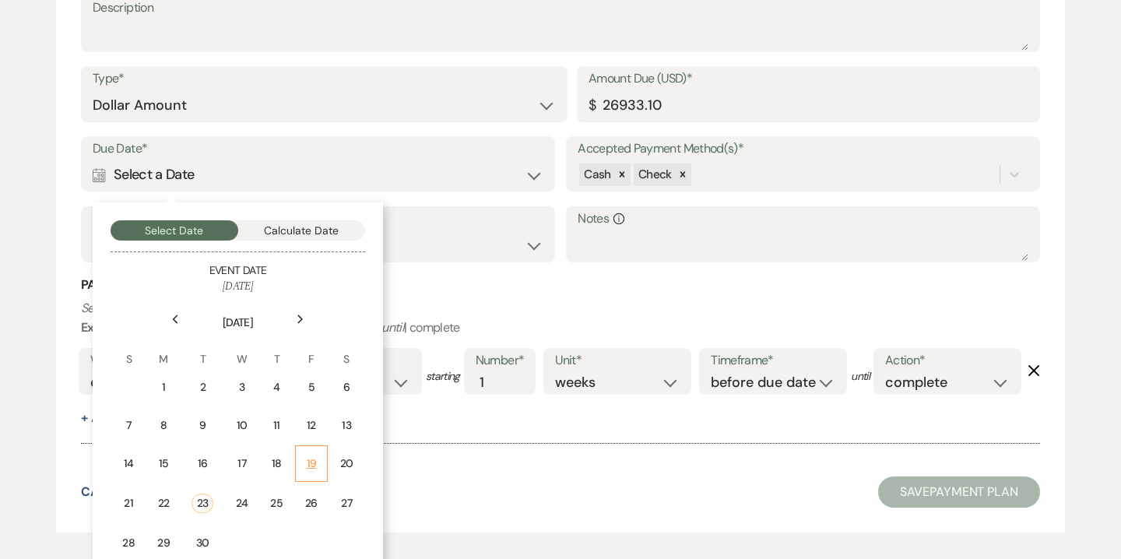
click at [313, 458] on div "19" at bounding box center [311, 463] width 13 height 16
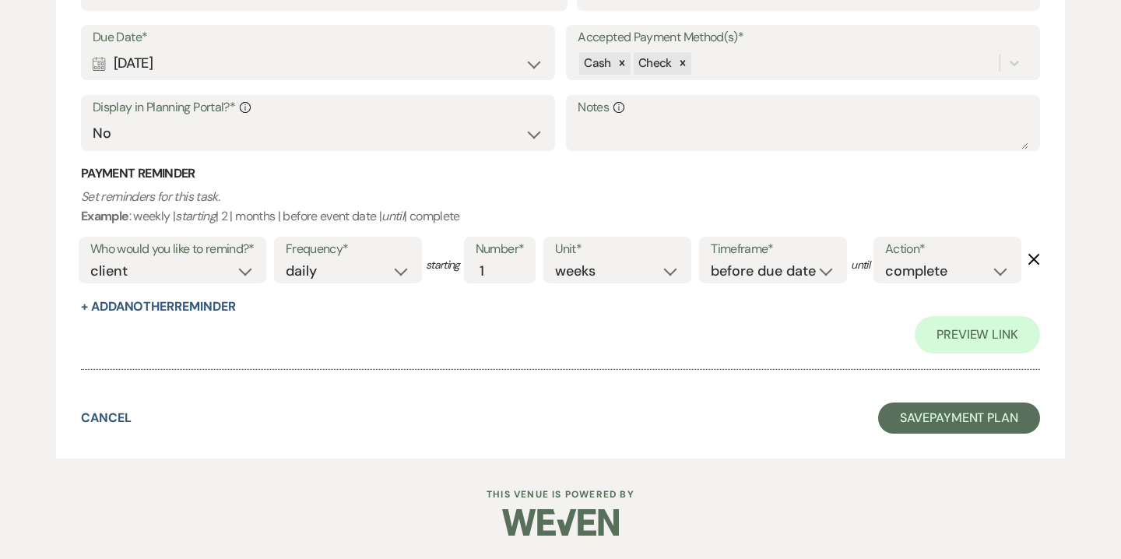
scroll to position [1934, 0]
click at [927, 419] on button "Save Payment Plan" at bounding box center [959, 417] width 162 height 31
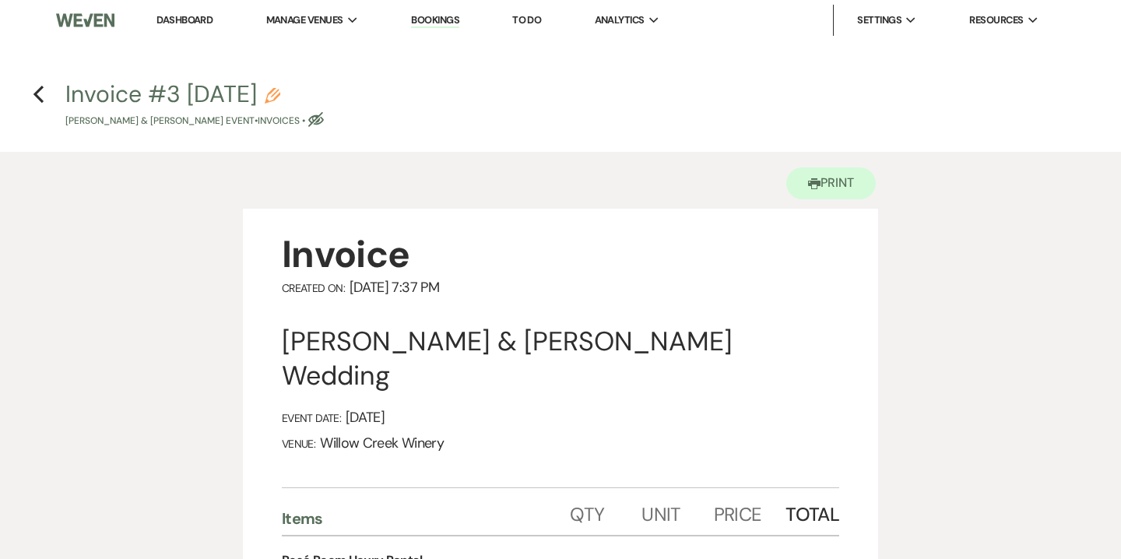
click at [280, 102] on use "button" at bounding box center [273, 96] width 16 height 16
select select "22"
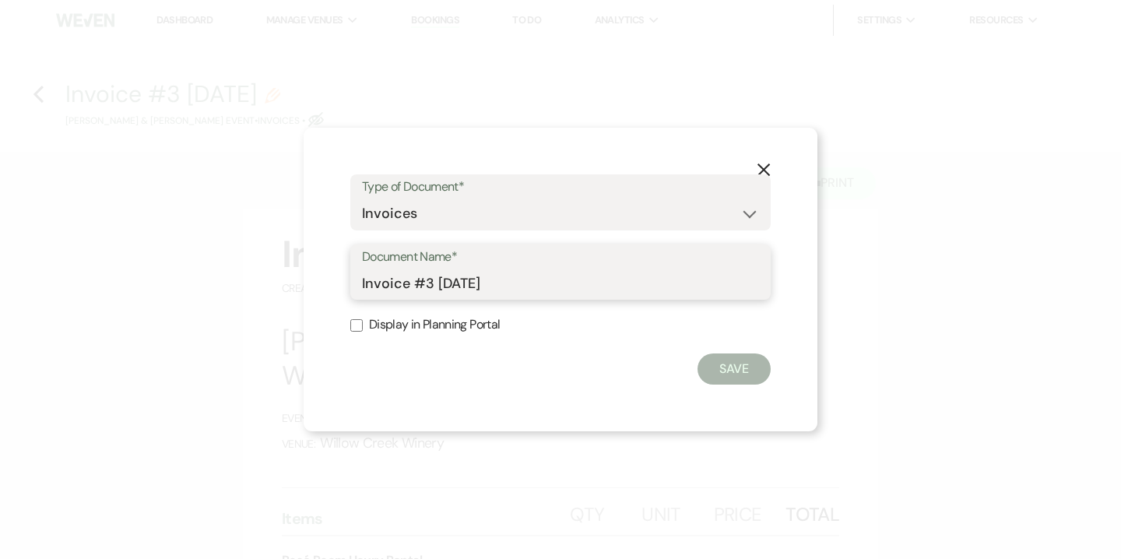
click at [363, 279] on input "Invoice #3 9-23-2025" at bounding box center [560, 283] width 397 height 30
click at [464, 284] on input "Final Invoice #3 9-23-2025" at bounding box center [560, 283] width 397 height 30
type input "Final Invoice as of [DATE]"
click at [721, 370] on button "Save" at bounding box center [733, 368] width 73 height 31
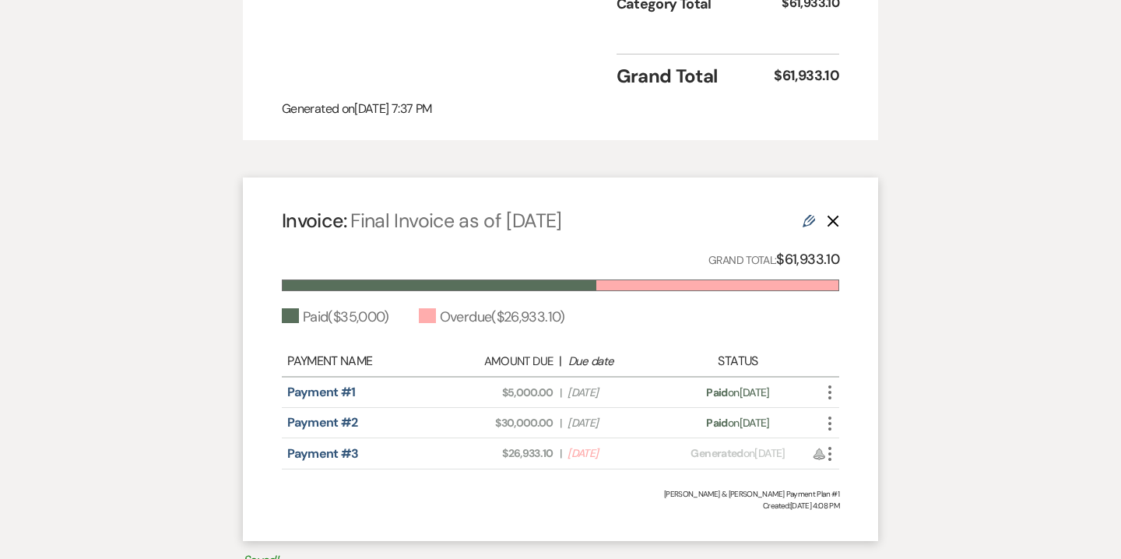
scroll to position [2324, 0]
click at [830, 444] on icon "More" at bounding box center [829, 453] width 19 height 19
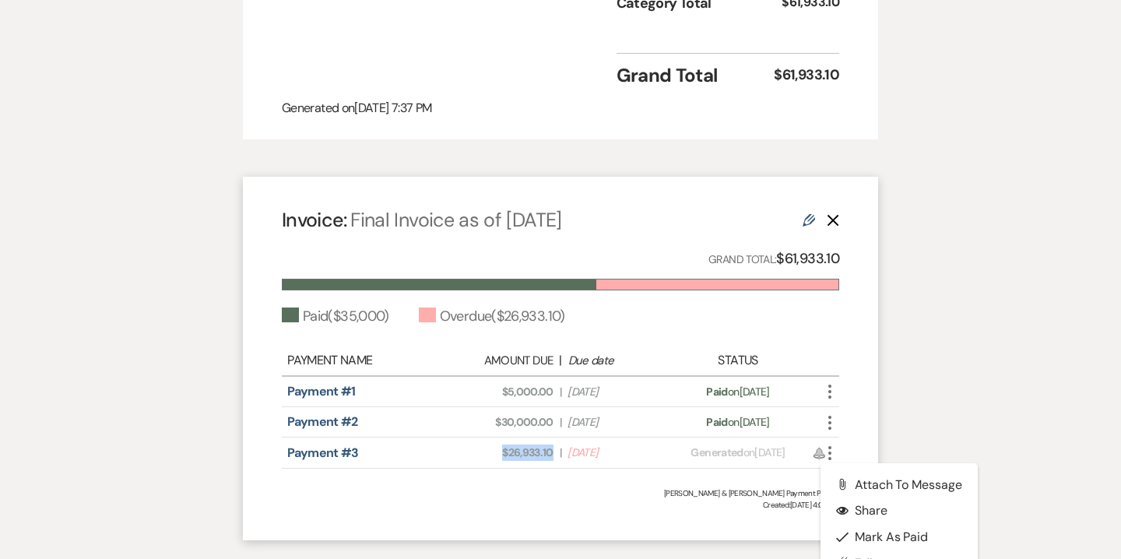
drag, startPoint x: 503, startPoint y: 418, endPoint x: 554, endPoint y: 418, distance: 50.6
click at [554, 444] on div "Amount Due: $26,933.10 | Due Date Sep 19, 2025" at bounding box center [560, 452] width 219 height 16
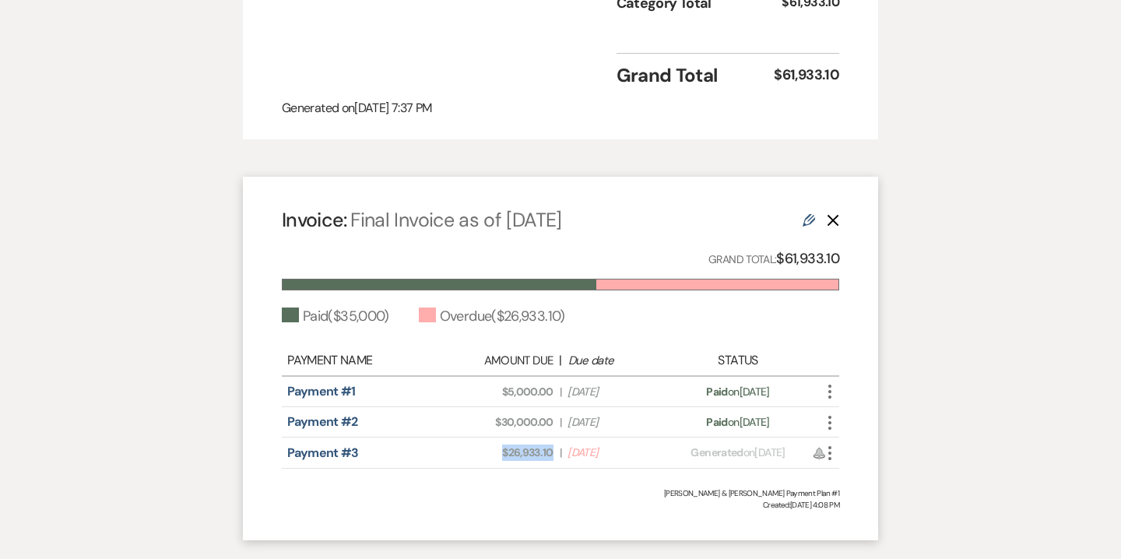
copy span "$26,933.10"
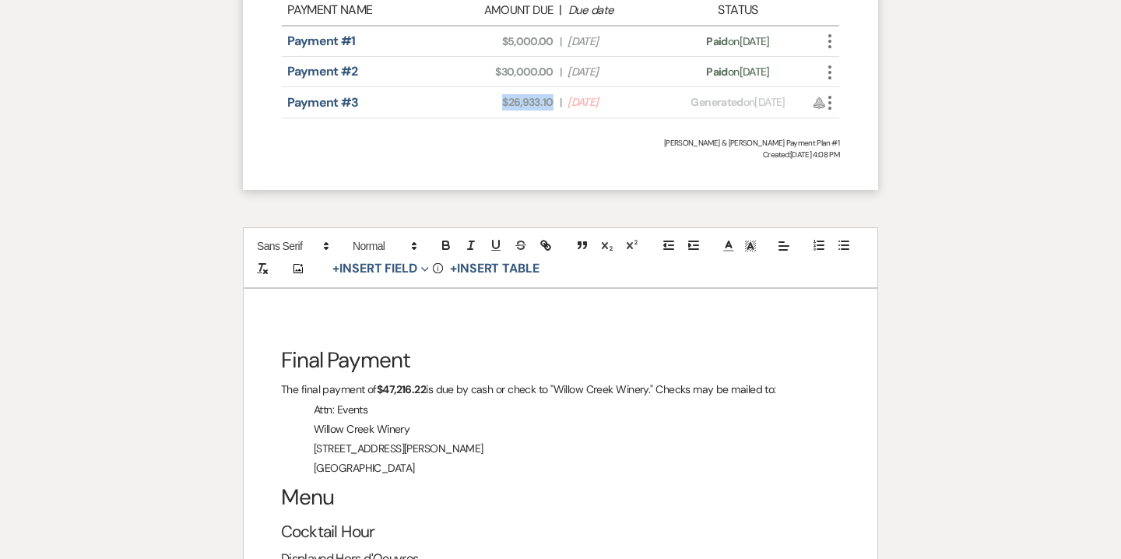
scroll to position [2697, 0]
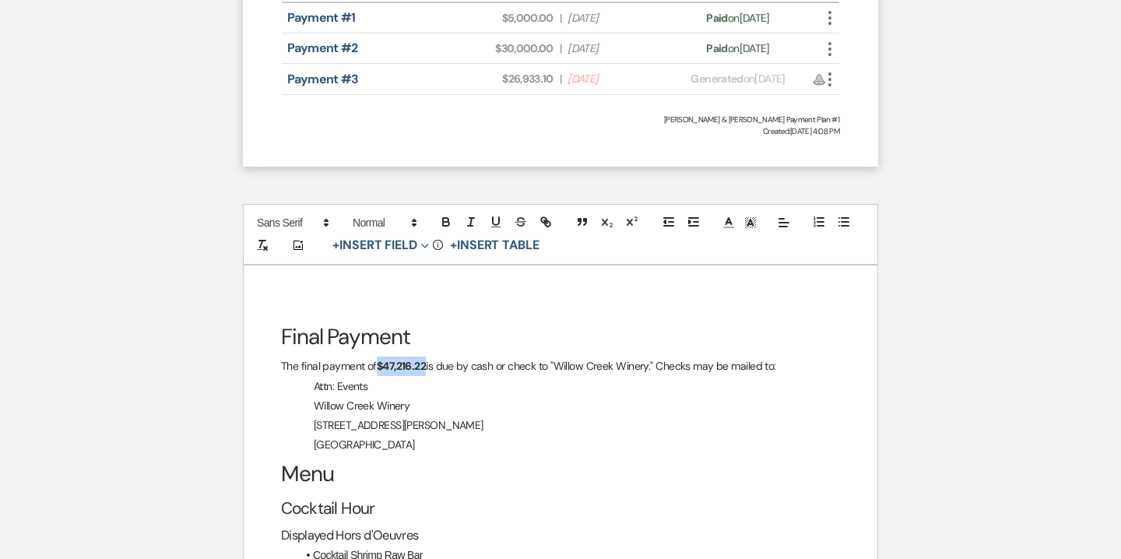
drag, startPoint x: 380, startPoint y: 332, endPoint x: 426, endPoint y: 331, distance: 46.7
click at [426, 359] on strong "$47,216.22" at bounding box center [401, 366] width 49 height 14
drag, startPoint x: 378, startPoint y: 331, endPoint x: 426, endPoint y: 329, distance: 48.3
click at [426, 356] on p "The final payment of $26,933.10 is due by cash or check to "Willow Creek Winery…" at bounding box center [560, 365] width 559 height 19
click at [446, 215] on icon "button" at bounding box center [446, 222] width 14 height 14
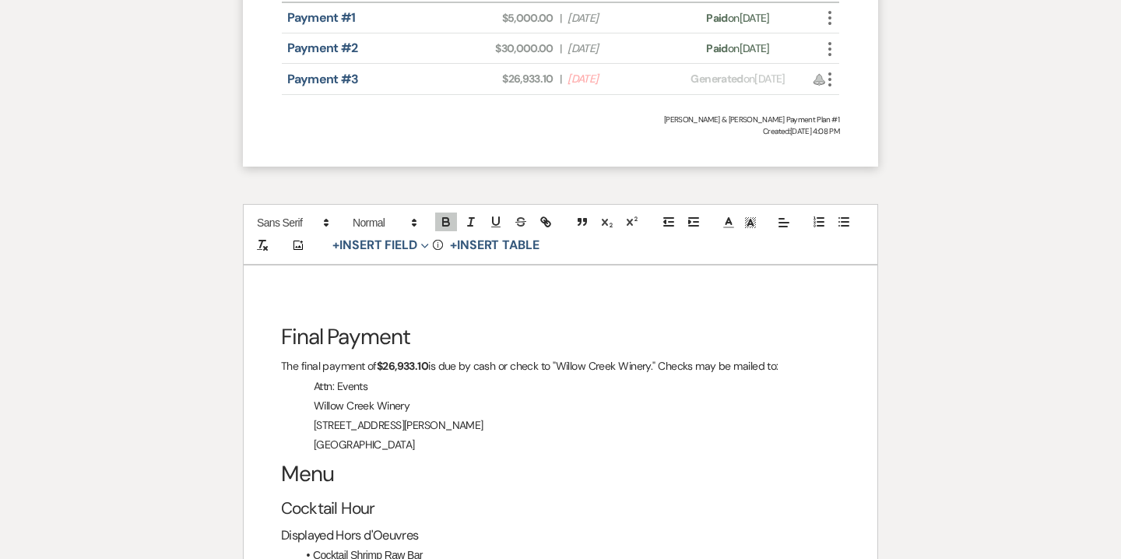
click at [520, 494] on h2 "Cocktail Hour" at bounding box center [560, 509] width 559 height 30
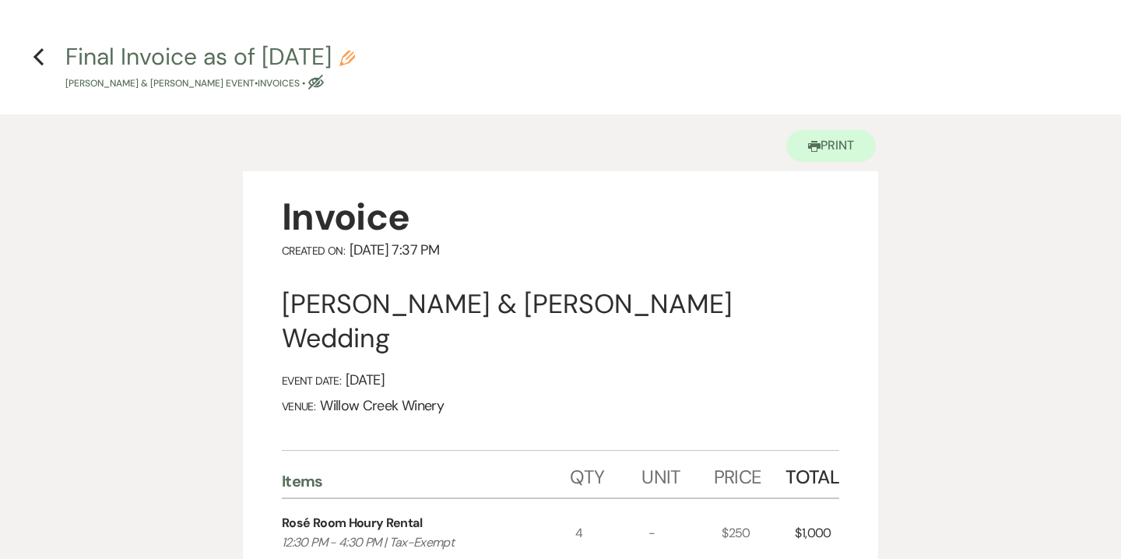
scroll to position [0, 0]
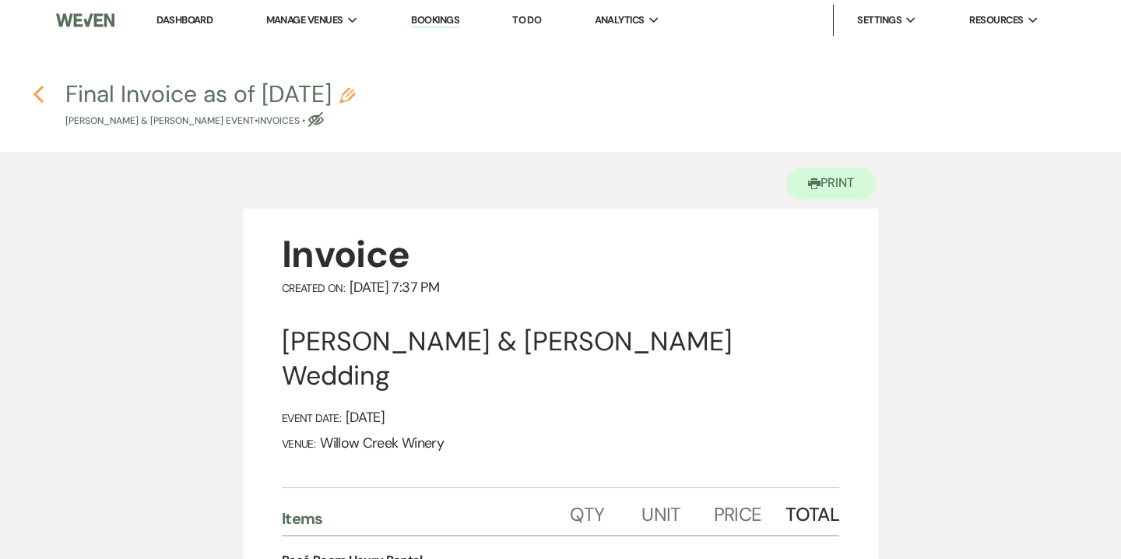
click at [39, 93] on icon "Previous" at bounding box center [39, 94] width 12 height 19
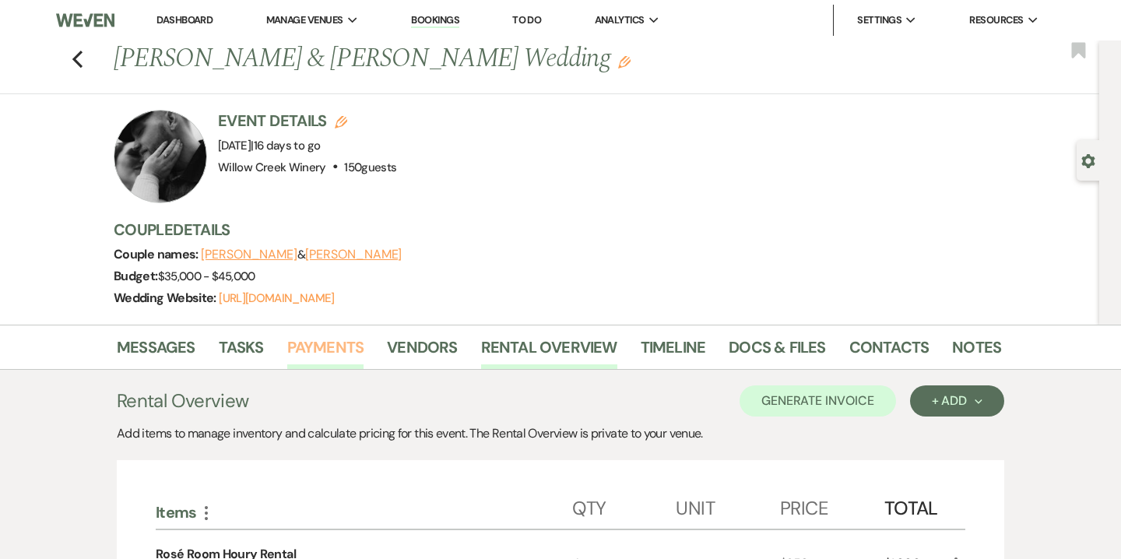
click at [340, 357] on link "Payments" at bounding box center [325, 352] width 77 height 34
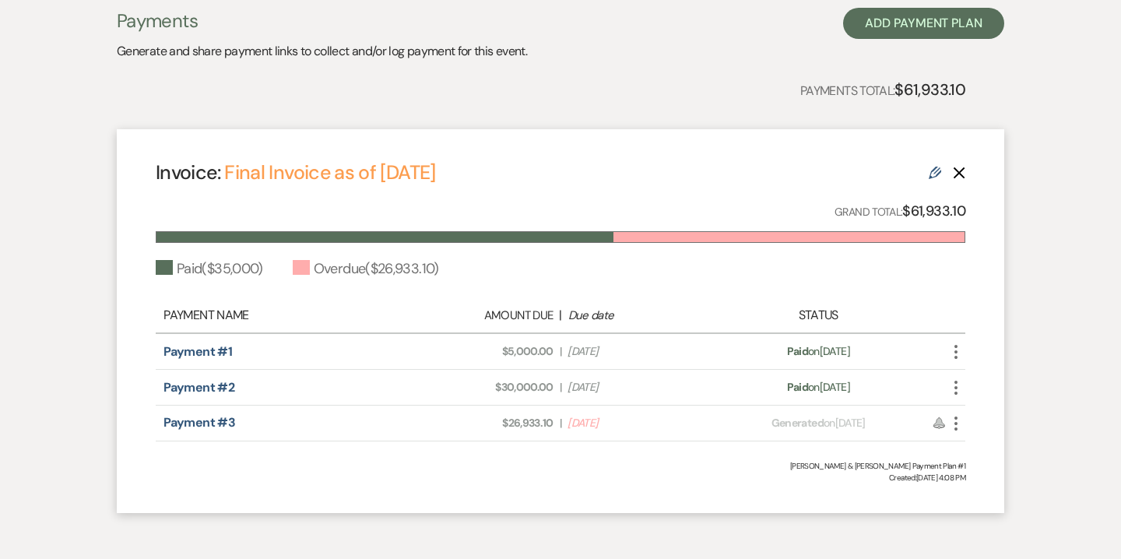
scroll to position [402, 0]
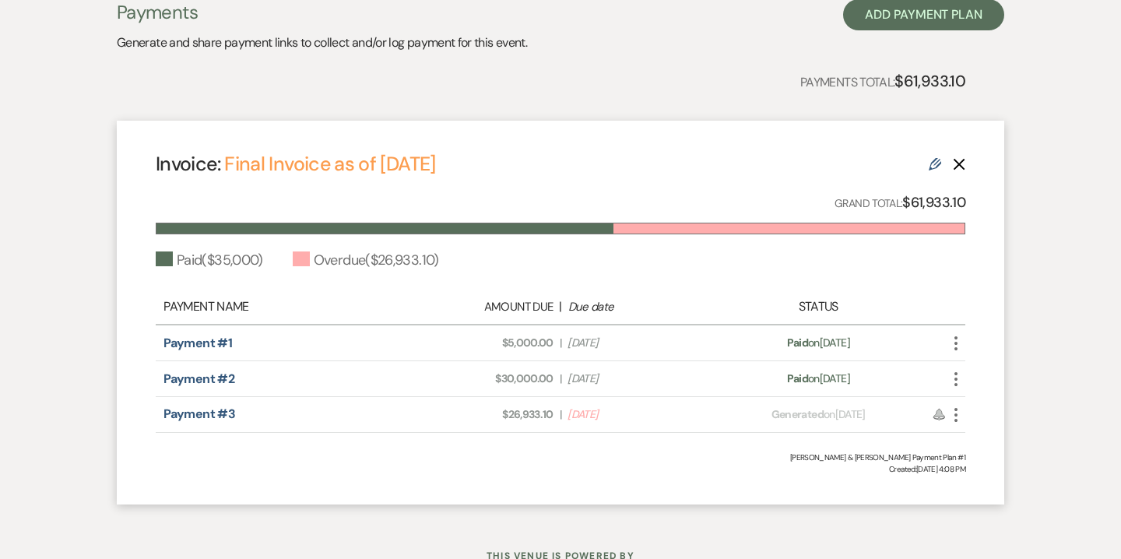
click at [957, 415] on icon "More" at bounding box center [955, 414] width 19 height 19
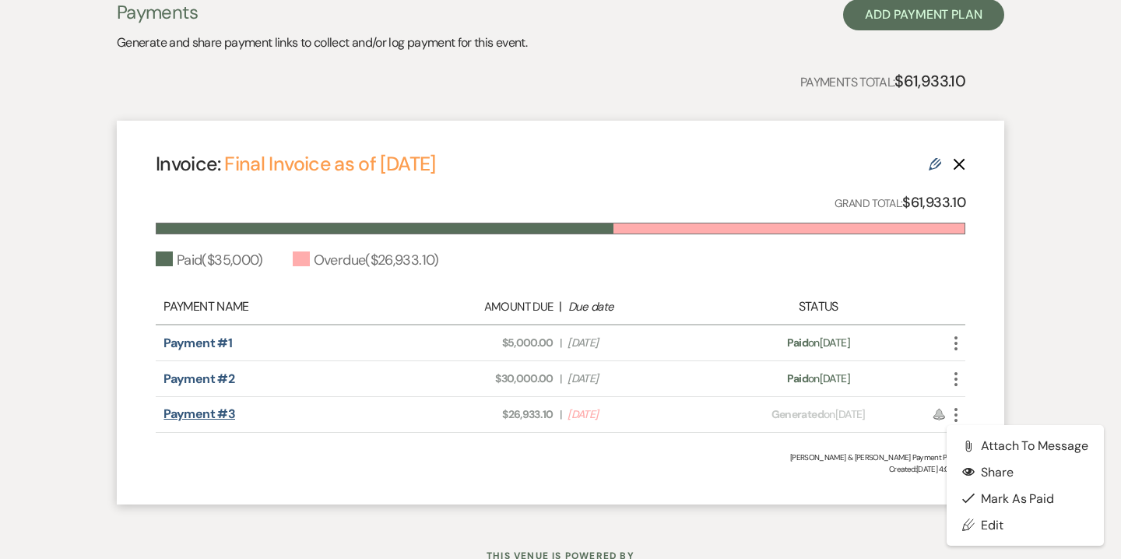
click at [207, 410] on link "Payment #3" at bounding box center [199, 413] width 72 height 16
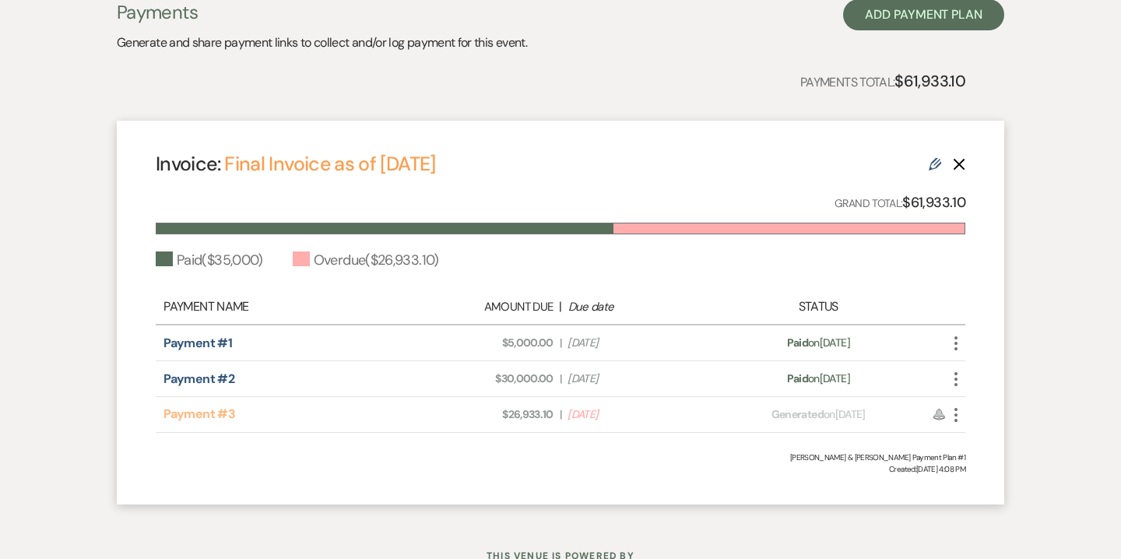
scroll to position [0, 0]
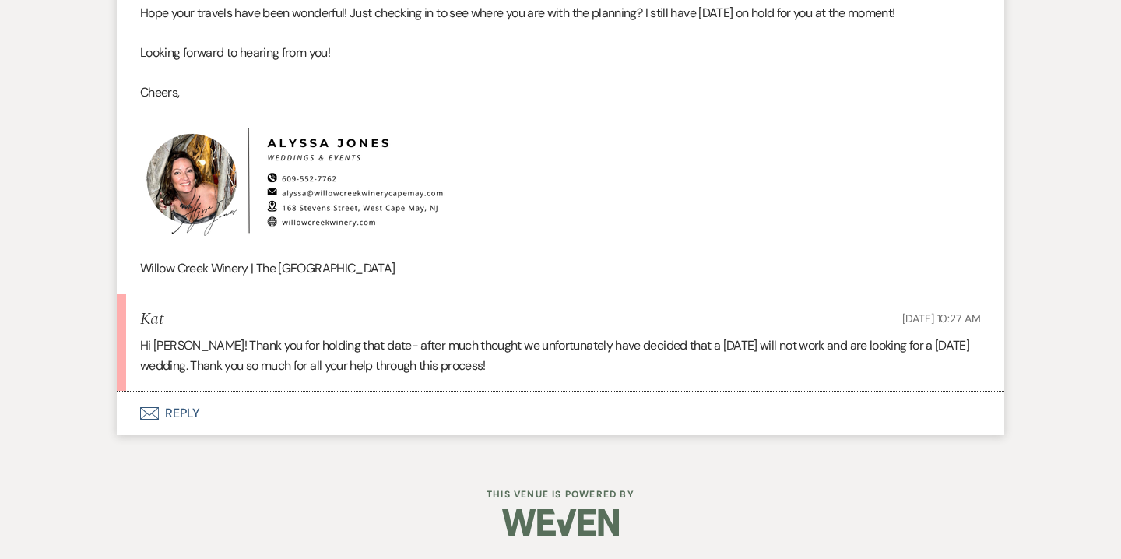
scroll to position [4048, 0]
click at [194, 423] on button "Envelope Reply" at bounding box center [560, 413] width 887 height 44
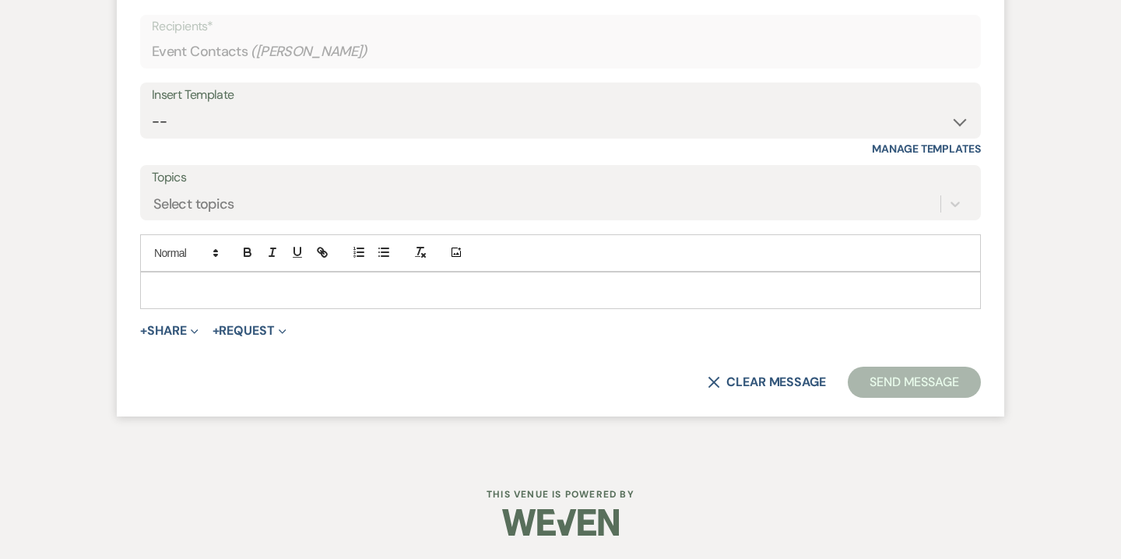
scroll to position [4462, 0]
click at [408, 308] on div at bounding box center [560, 290] width 839 height 36
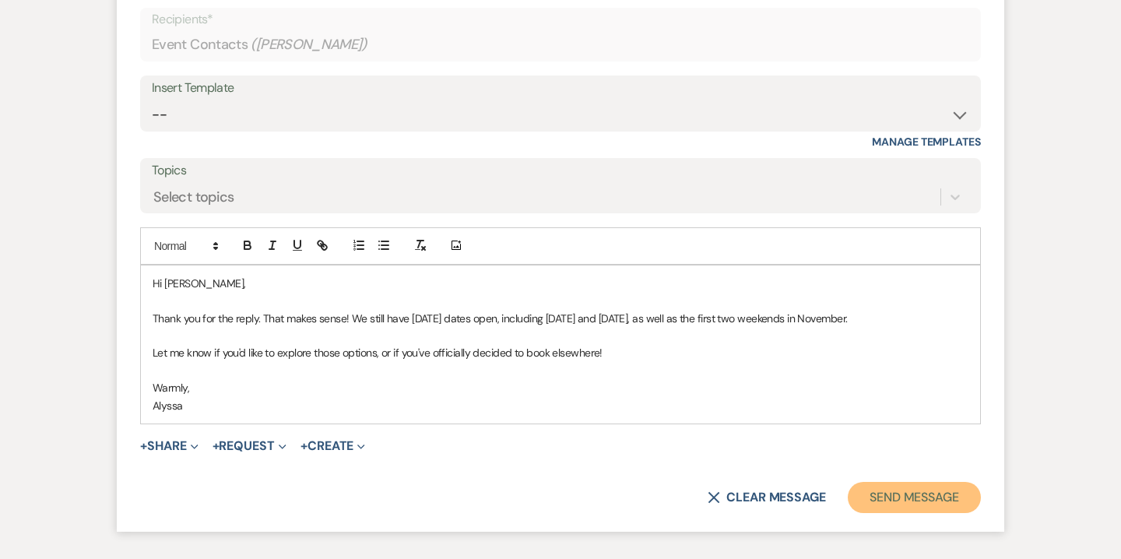
click at [902, 513] on button "Send Message" at bounding box center [913, 497] width 133 height 31
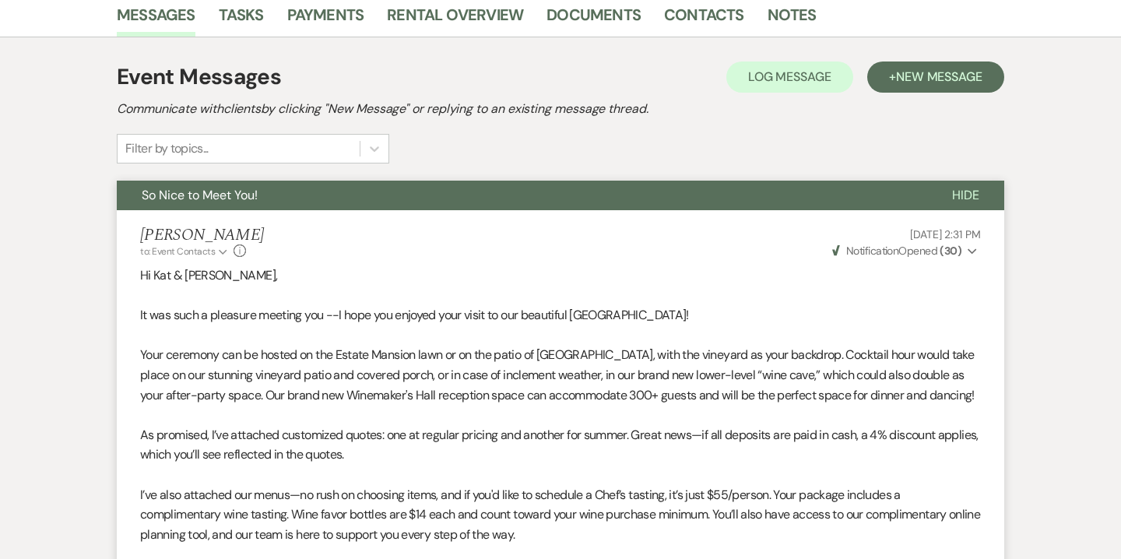
scroll to position [0, 0]
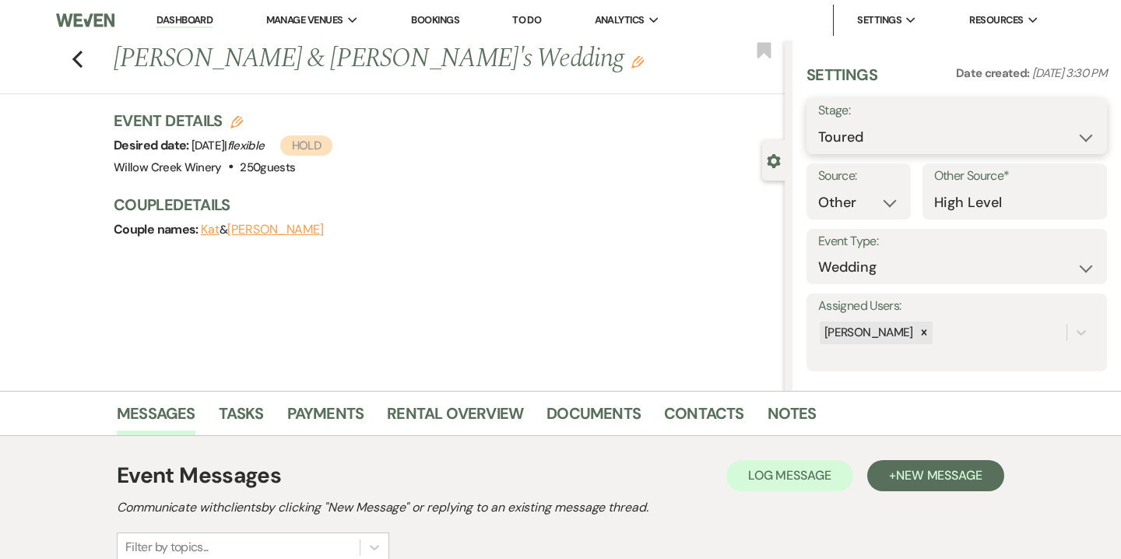
click at [879, 125] on select "Inquiry Follow Up Tour Requested Tour Confirmed Toured Proposal Sent Booked Lost" at bounding box center [956, 137] width 277 height 30
click at [237, 122] on icon "Edit" at bounding box center [236, 122] width 12 height 12
select select "531"
select select "false"
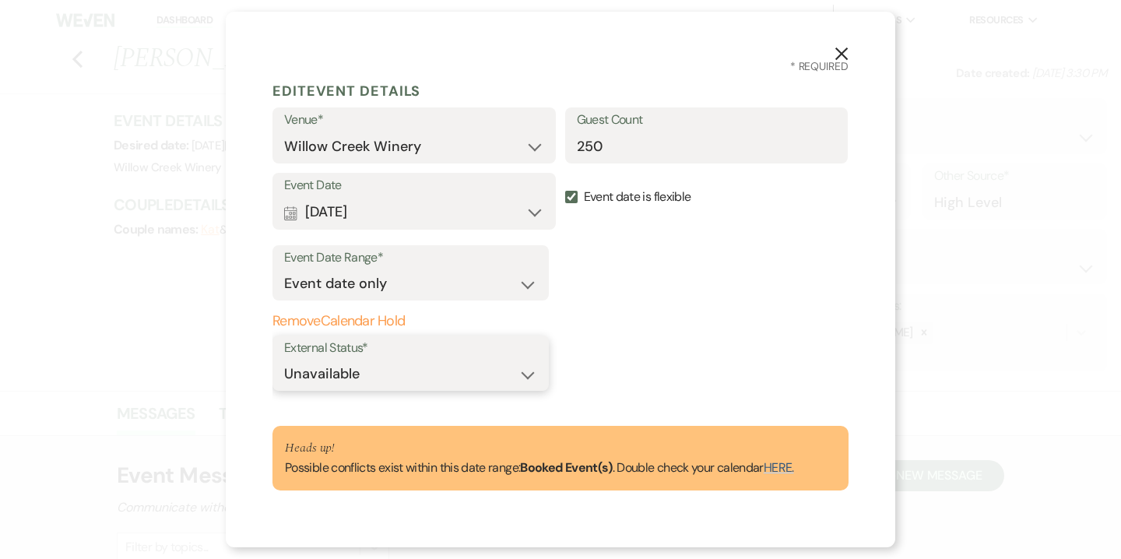
click at [325, 371] on select "Available Unavailable" at bounding box center [410, 374] width 253 height 30
click at [339, 321] on button "Remove Calendar Hold" at bounding box center [410, 322] width 276 height 16
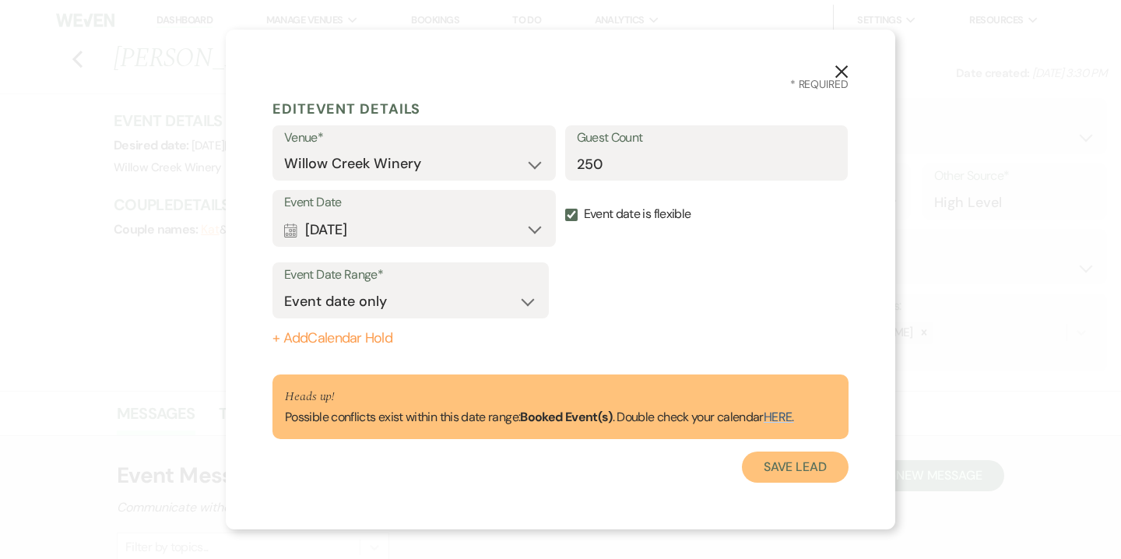
click at [767, 468] on button "Save Lead" at bounding box center [795, 466] width 107 height 31
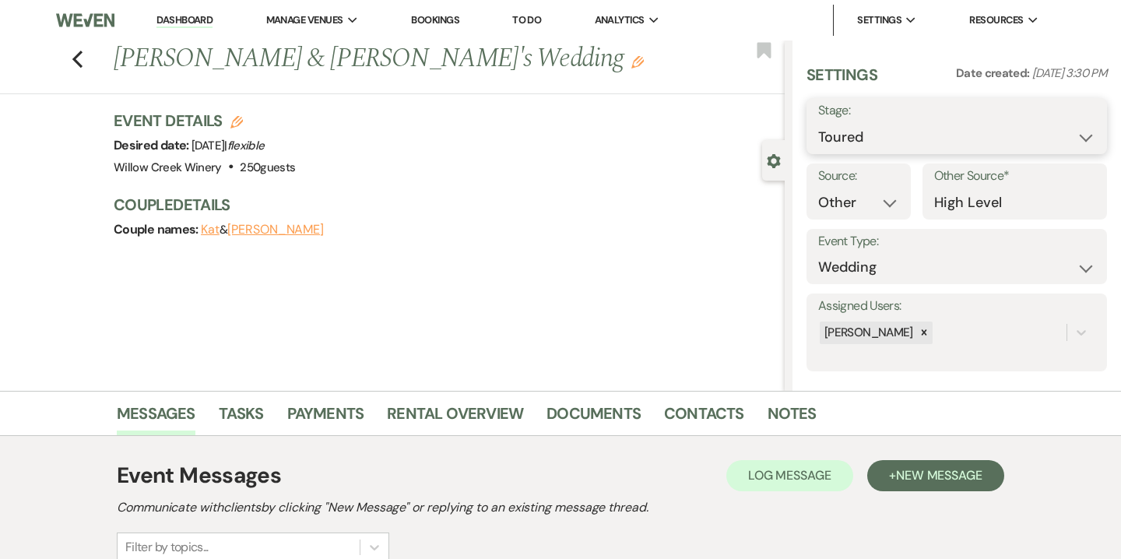
click at [844, 135] on select "Inquiry Follow Up Tour Requested Tour Confirmed Toured Proposal Sent Booked Lost" at bounding box center [956, 137] width 277 height 30
select select "8"
click at [818, 122] on select "Inquiry Follow Up Tour Requested Tour Confirmed Toured Proposal Sent Booked Lost" at bounding box center [956, 137] width 277 height 30
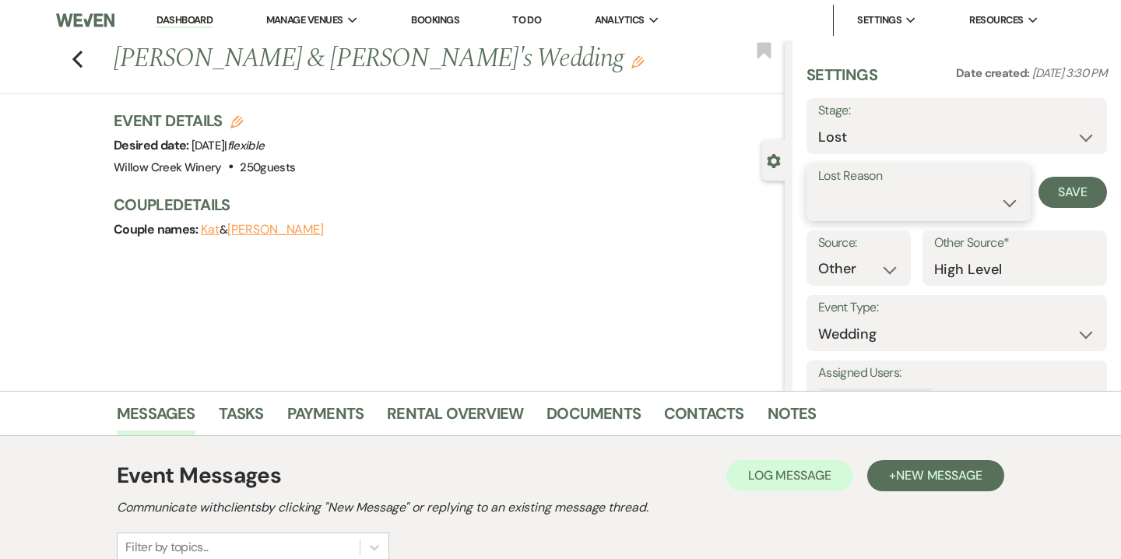
click at [854, 195] on select "Booked Elsewhere Budget Date Unavailable No Response Not a Good Match Capacity …" at bounding box center [918, 203] width 201 height 30
select select "6"
click at [818, 188] on select "Booked Elsewhere Budget Date Unavailable No Response Not a Good Match Capacity …" at bounding box center [918, 203] width 201 height 30
click at [1042, 198] on button "Save" at bounding box center [1072, 192] width 68 height 31
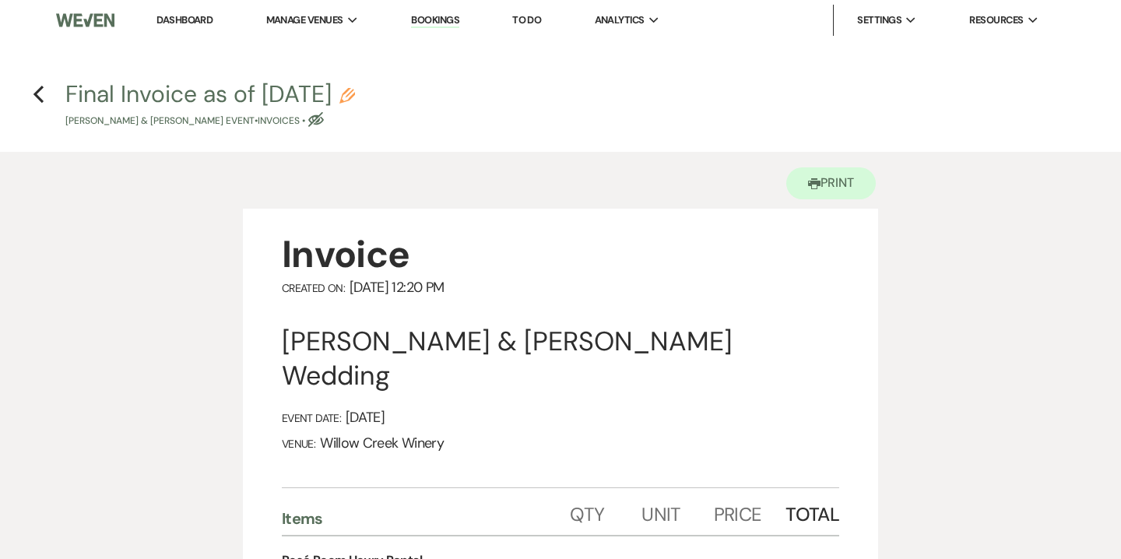
click at [44, 93] on h4 "Previous Final Invoice as of 9-21-2025 Pencil Dan Miller & Suzi King's Event • …" at bounding box center [560, 103] width 1121 height 51
click at [40, 92] on icon "Previous" at bounding box center [39, 94] width 12 height 19
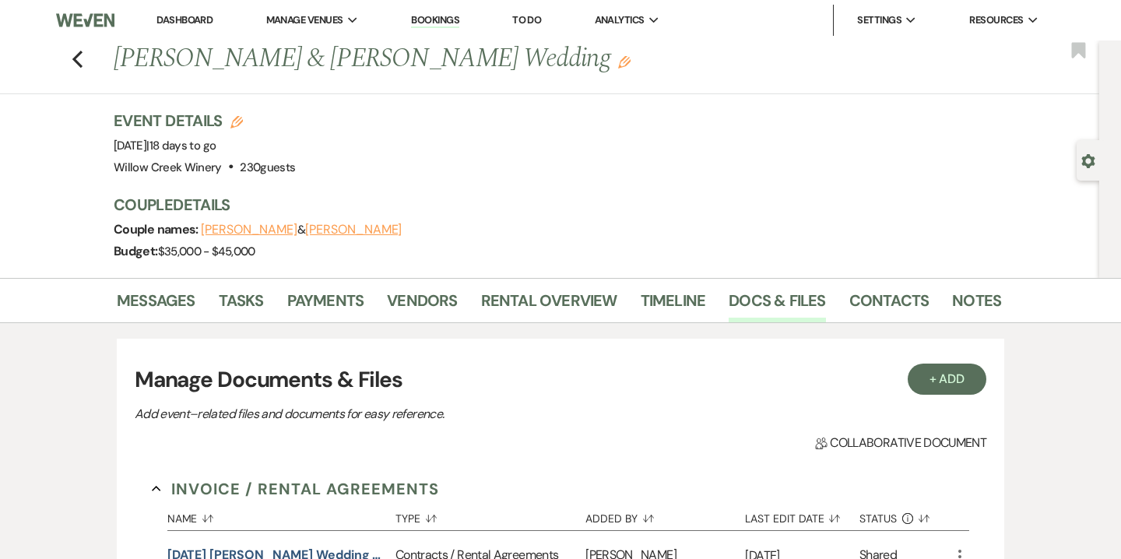
scroll to position [181, 0]
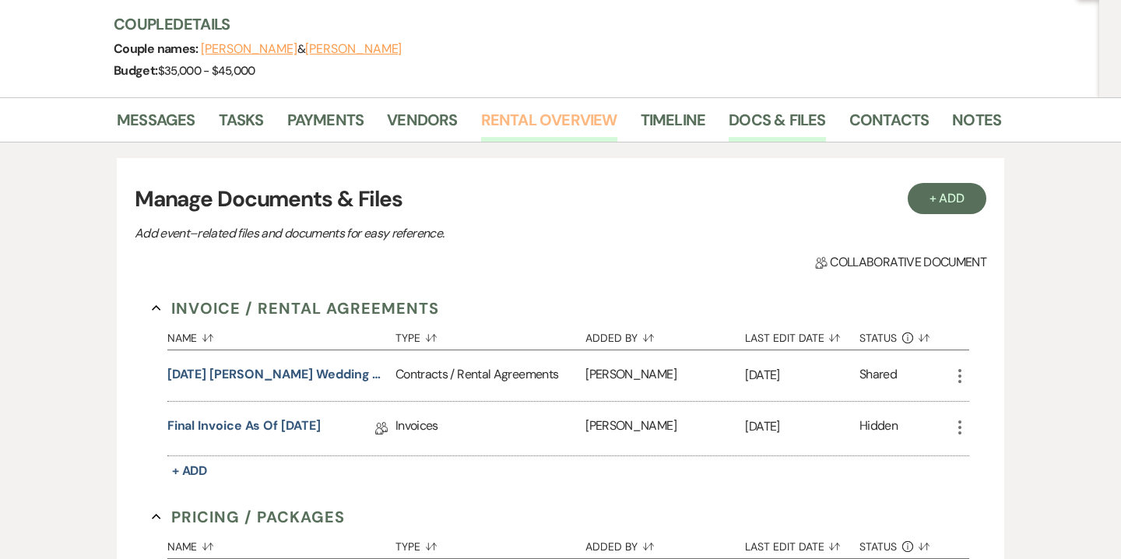
click at [554, 132] on link "Rental Overview" at bounding box center [549, 124] width 136 height 34
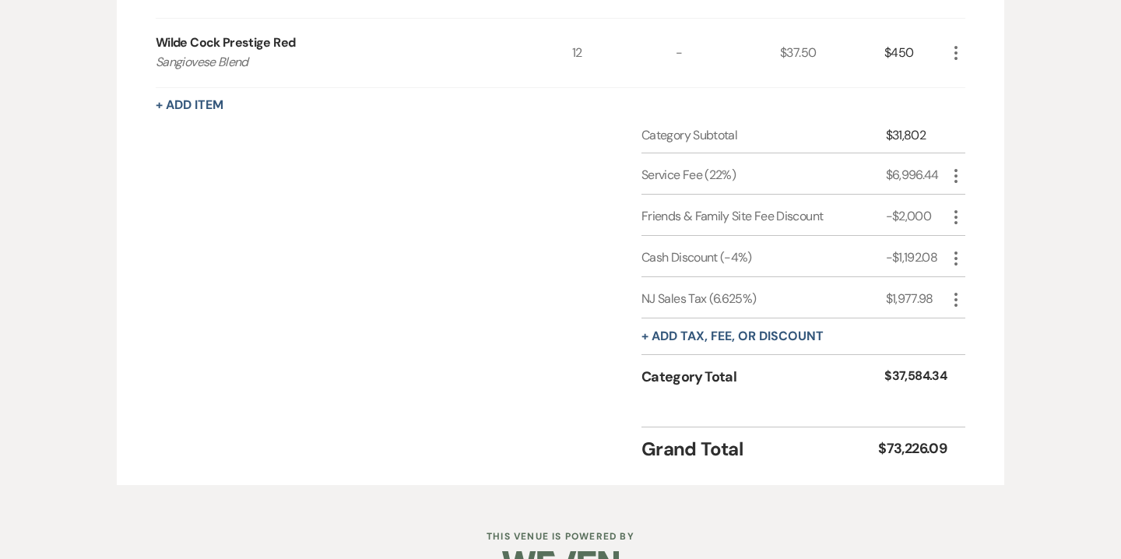
scroll to position [2442, 0]
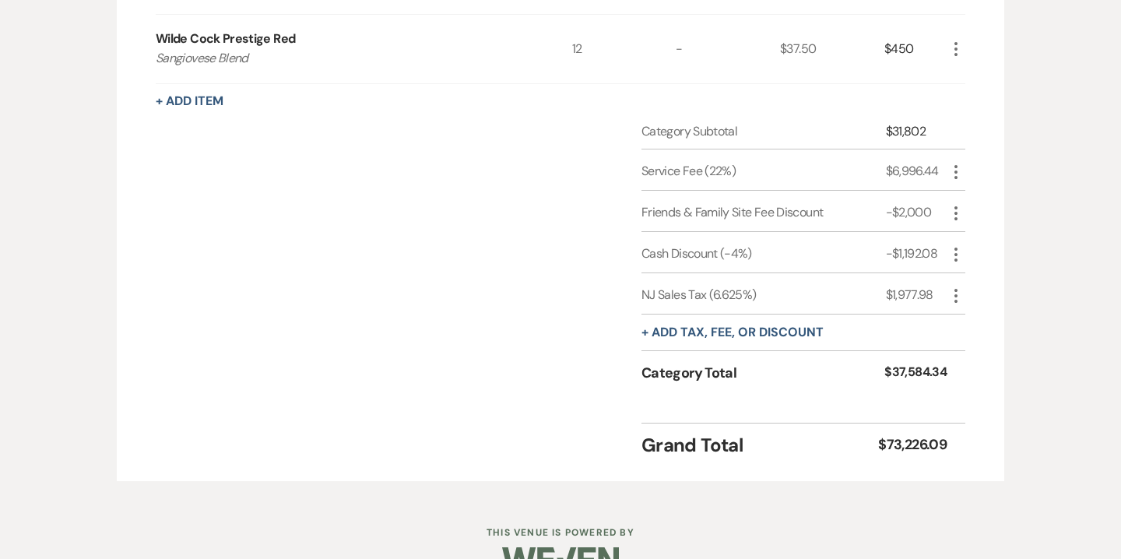
click at [951, 292] on icon "More" at bounding box center [955, 295] width 19 height 19
click at [984, 315] on button "Pencil Edit" at bounding box center [986, 326] width 81 height 25
select select "3"
select select "false"
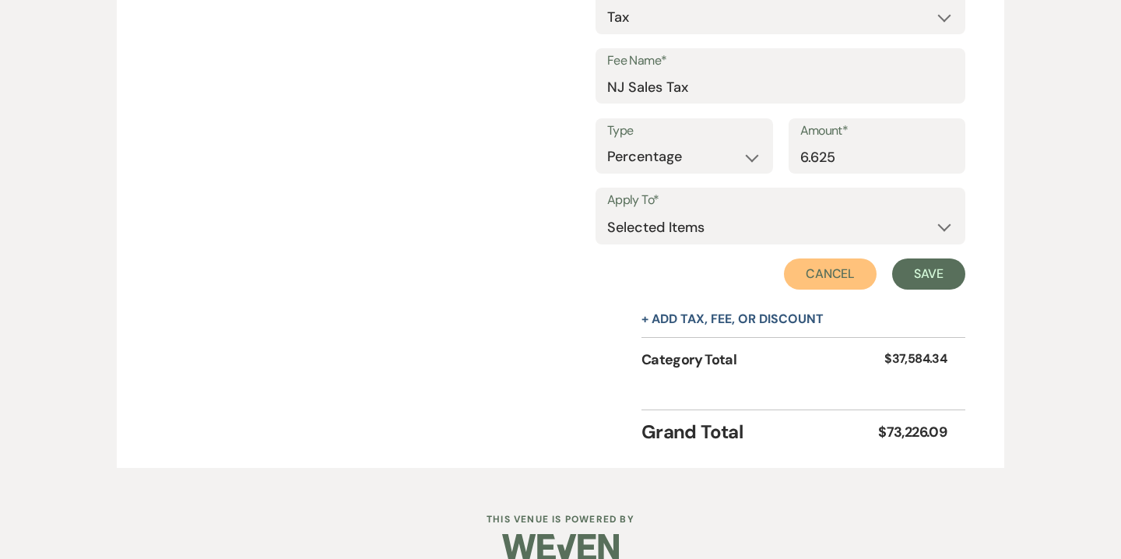
click at [812, 268] on button "Cancel" at bounding box center [830, 273] width 93 height 31
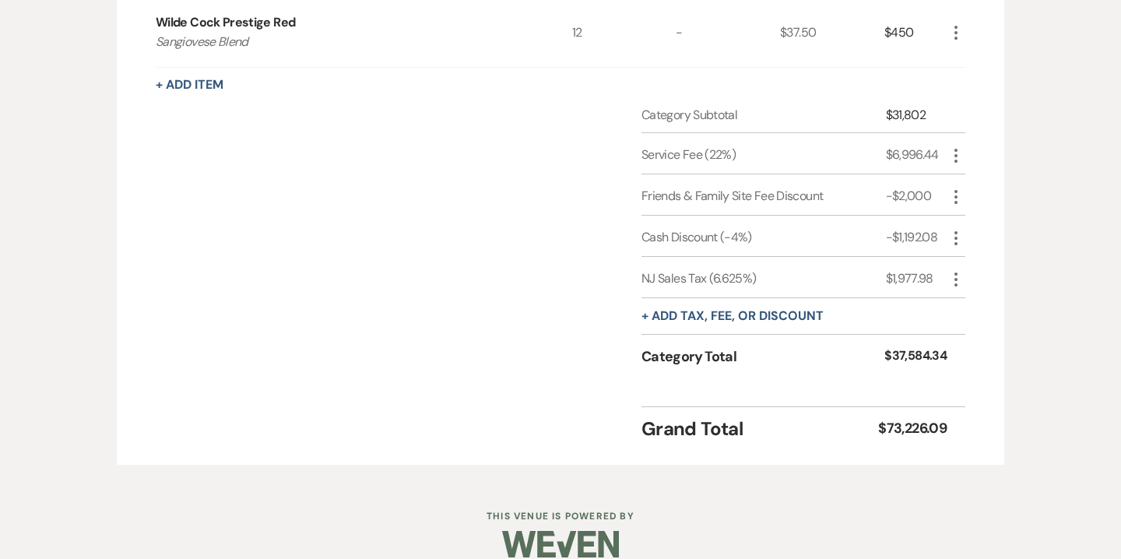
scroll to position [2476, 0]
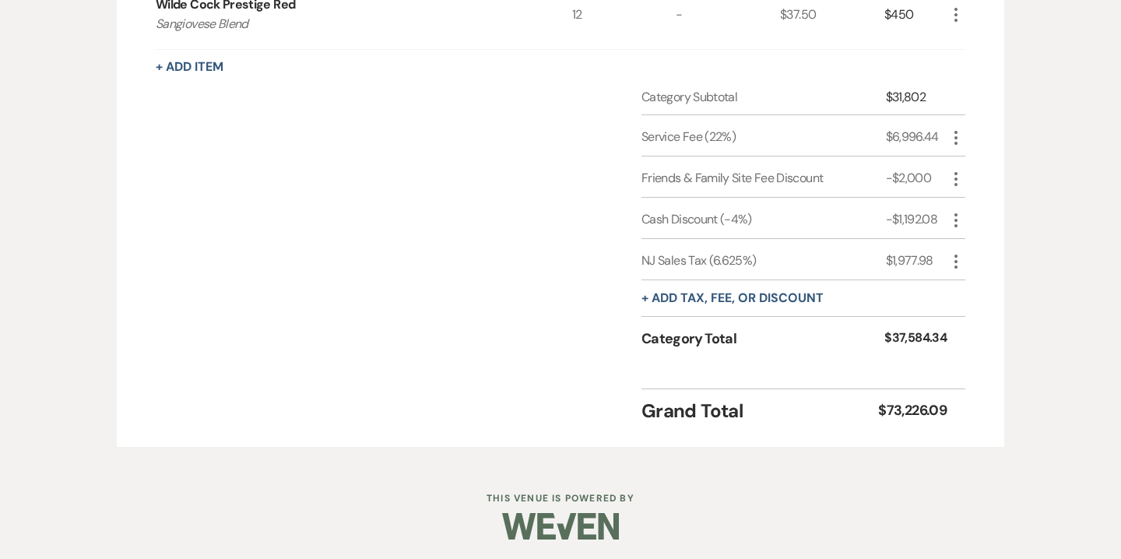
click at [957, 254] on icon "More" at bounding box center [955, 261] width 19 height 19
click at [988, 313] on button "[PERSON_NAME]" at bounding box center [988, 316] width 84 height 25
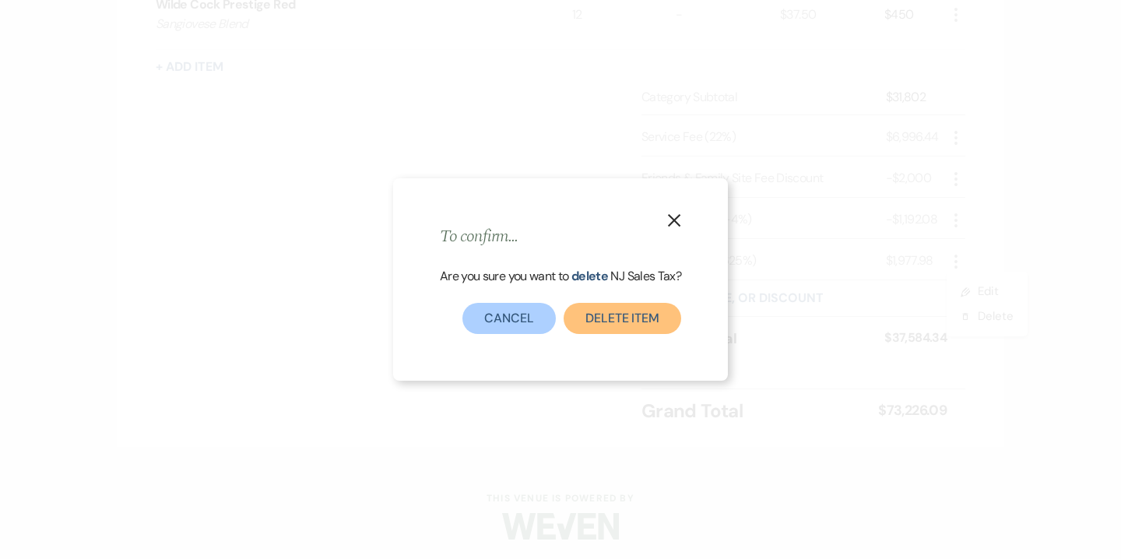
click at [661, 322] on button "Delete item" at bounding box center [622, 318] width 118 height 31
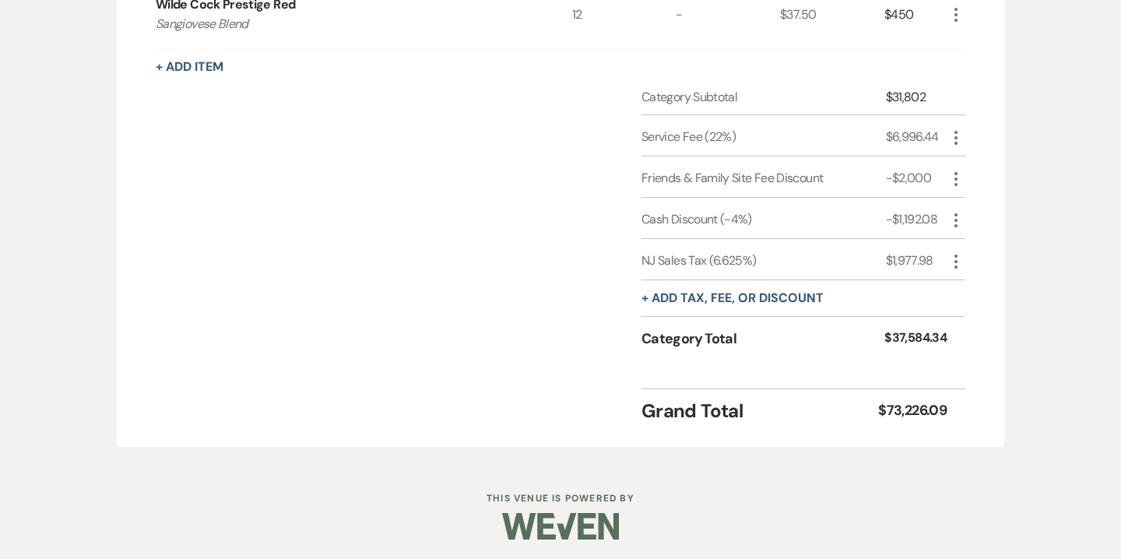
scroll to position [2436, 0]
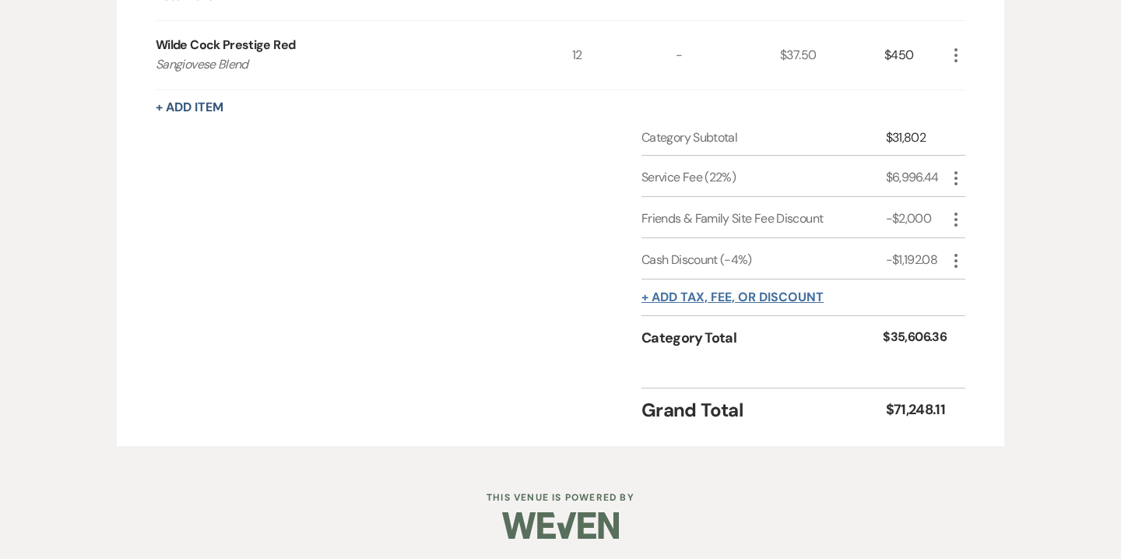
click at [717, 293] on button "+ Add tax, fee, or discount" at bounding box center [732, 297] width 182 height 12
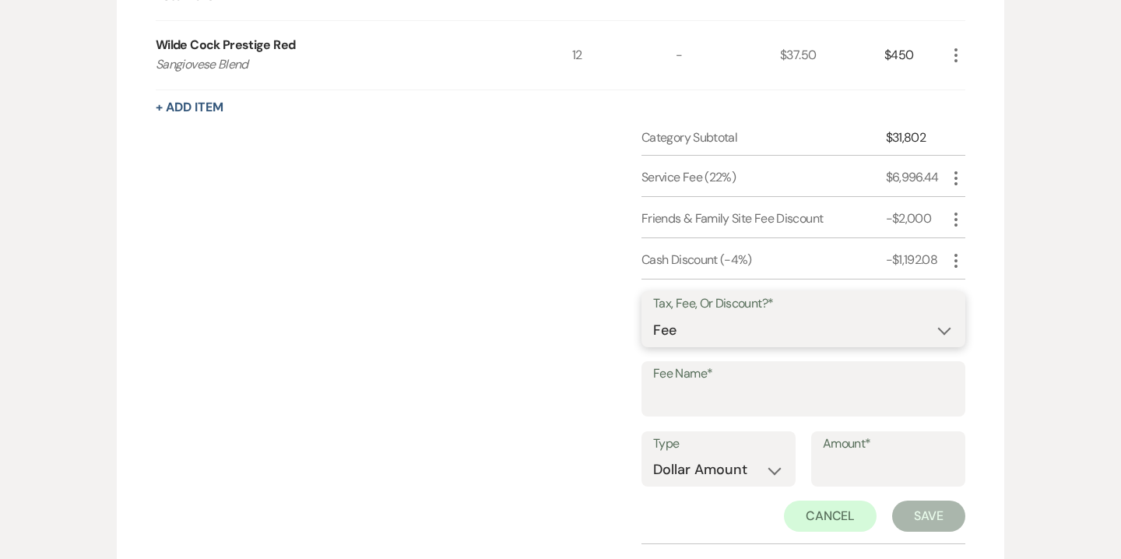
click at [706, 323] on select "Fee Discount Tax" at bounding box center [803, 330] width 300 height 30
select select "2"
click at [653, 315] on select "Fee Discount Tax" at bounding box center [803, 330] width 300 height 30
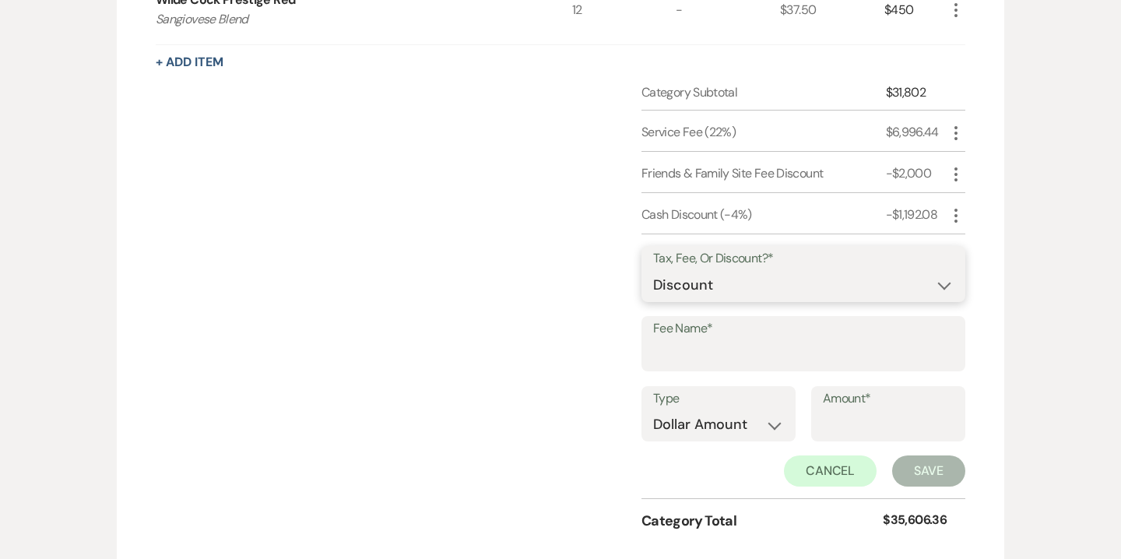
scroll to position [2493, 0]
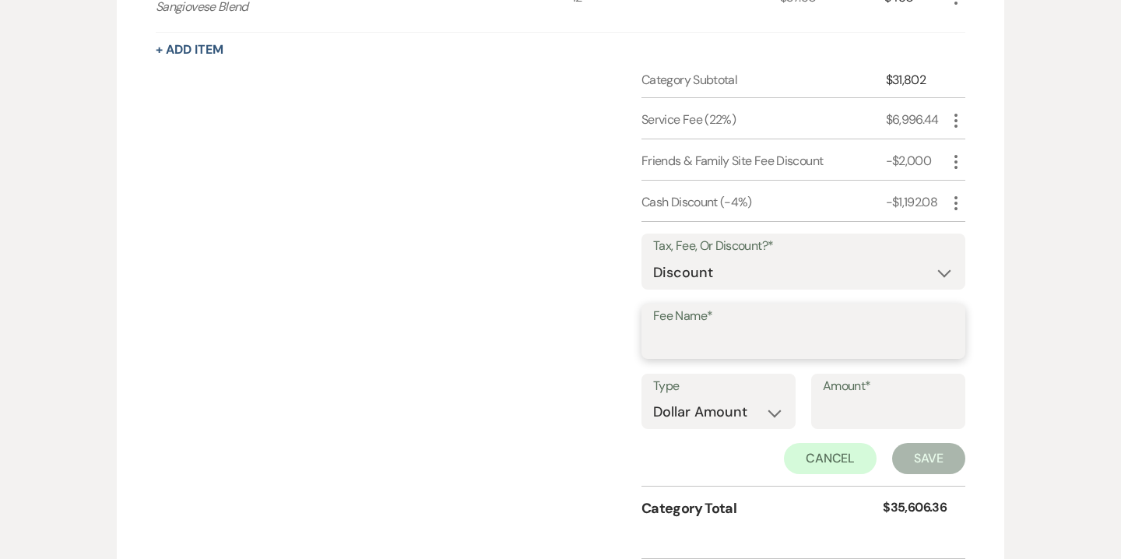
click at [678, 332] on input "Fee Name*" at bounding box center [803, 342] width 300 height 30
click at [500, 309] on div "Category Subtotal $31,802 Service Fee (22%) $6,996.44 More Friends & Family Sit…" at bounding box center [560, 309] width 809 height 476
click at [212, 46] on button "+ Add Item" at bounding box center [190, 50] width 68 height 12
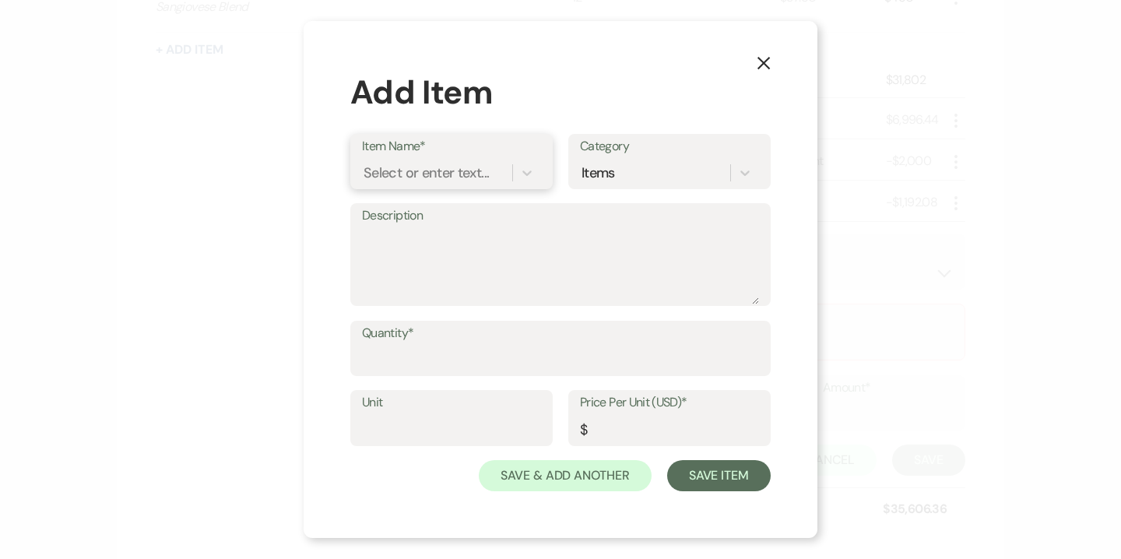
click at [432, 171] on div "Select or enter text..." at bounding box center [425, 172] width 125 height 21
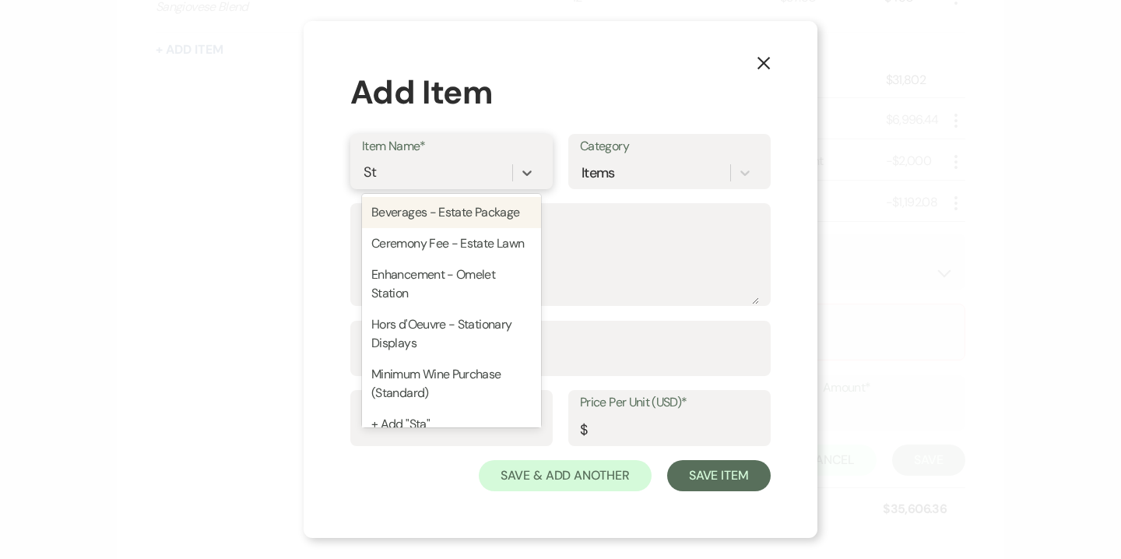
type input "S"
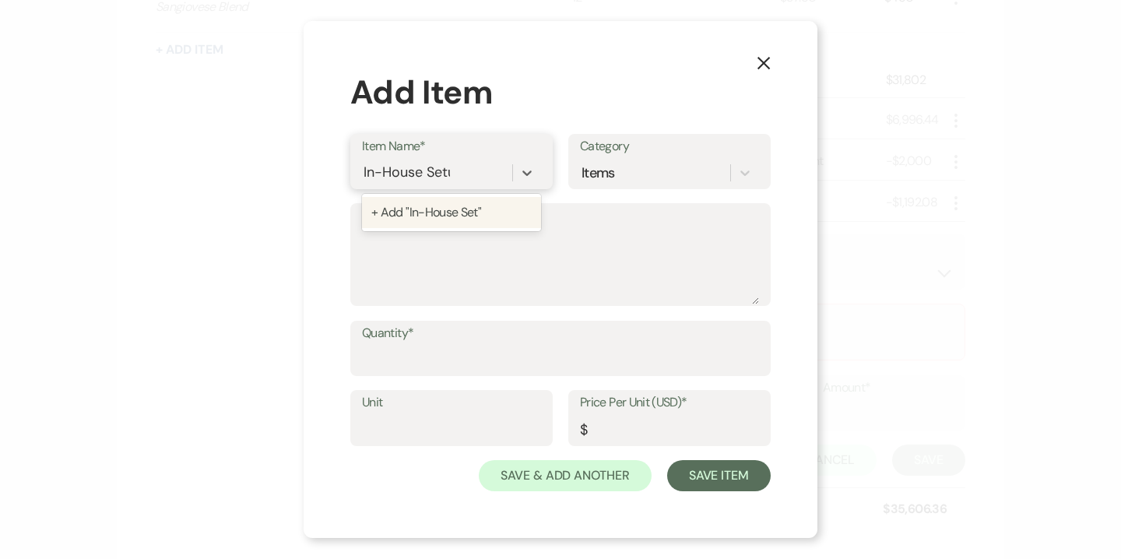
type input "In-House Setup"
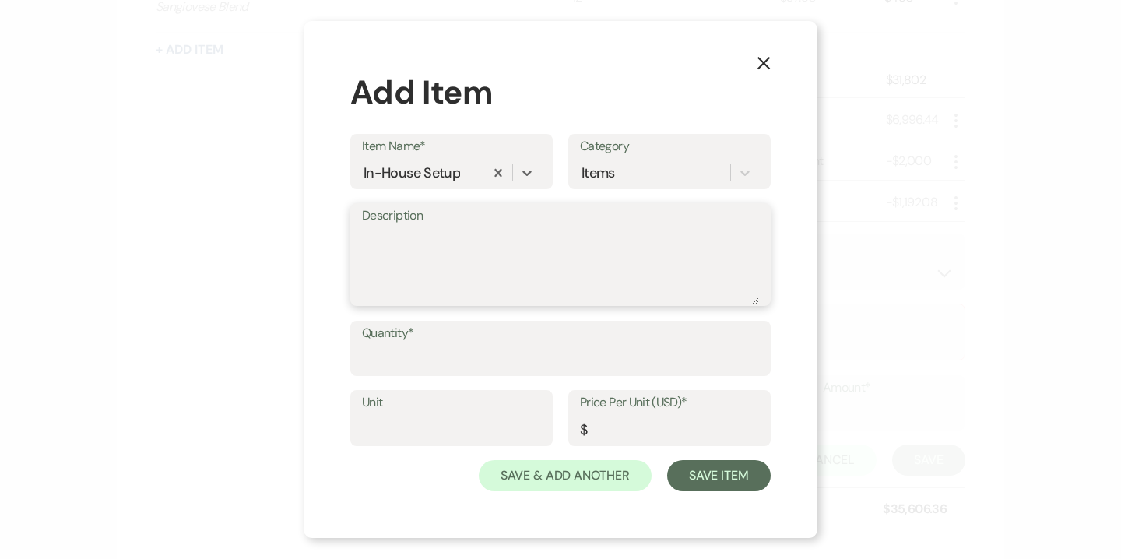
click at [402, 258] on textarea "Description" at bounding box center [560, 265] width 397 height 78
type textarea "8' x 8' Stage Rental"
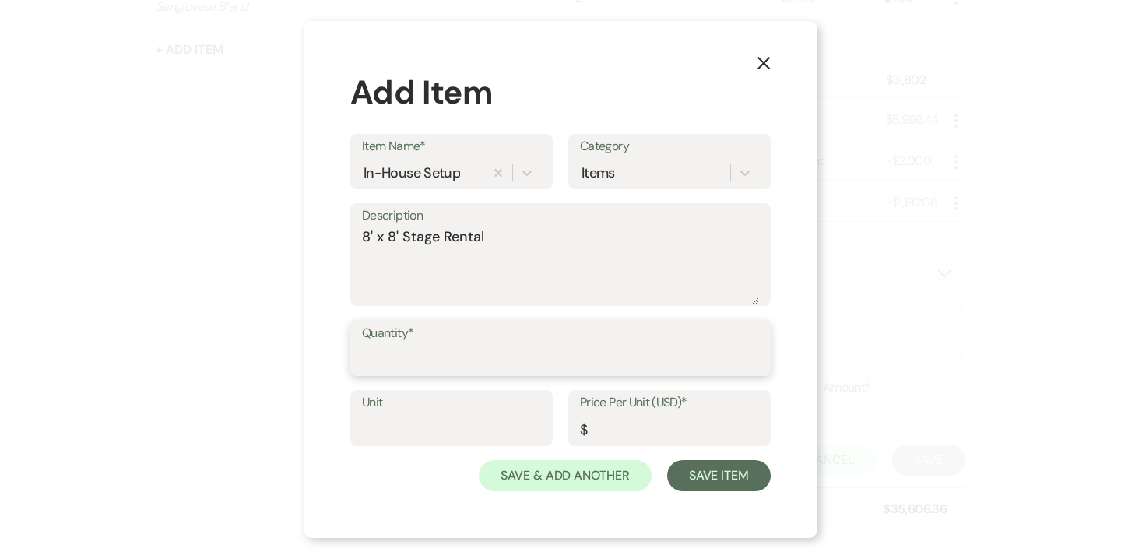
click at [391, 363] on input "Quantity*" at bounding box center [560, 359] width 397 height 30
type input "1"
click at [605, 434] on input "Price Per Unit (USD)*" at bounding box center [669, 429] width 179 height 30
click at [604, 433] on input "1200" at bounding box center [669, 429] width 179 height 30
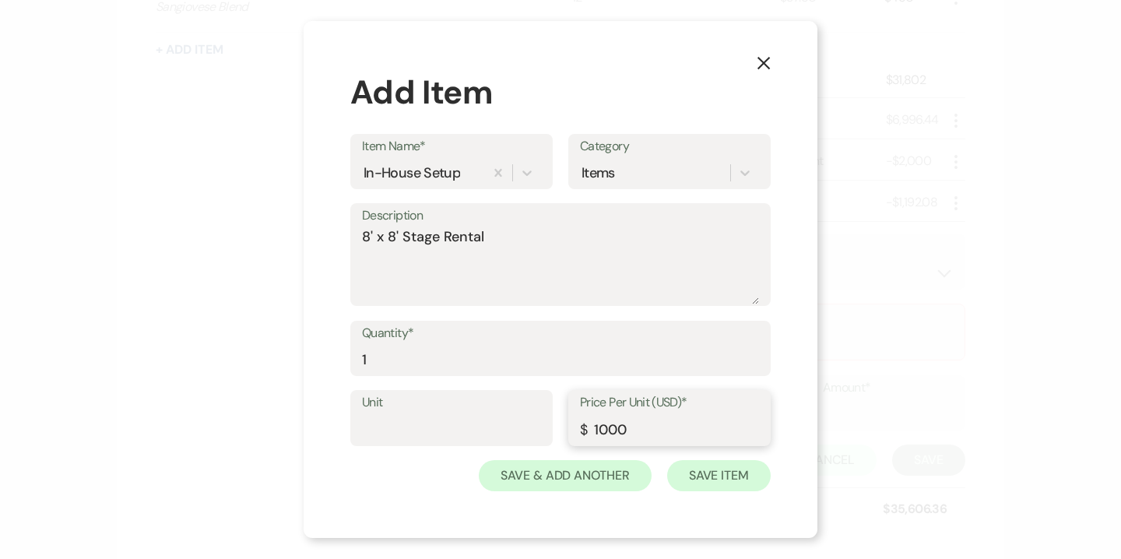
type input "1000"
click at [721, 474] on button "Save Item" at bounding box center [718, 475] width 103 height 31
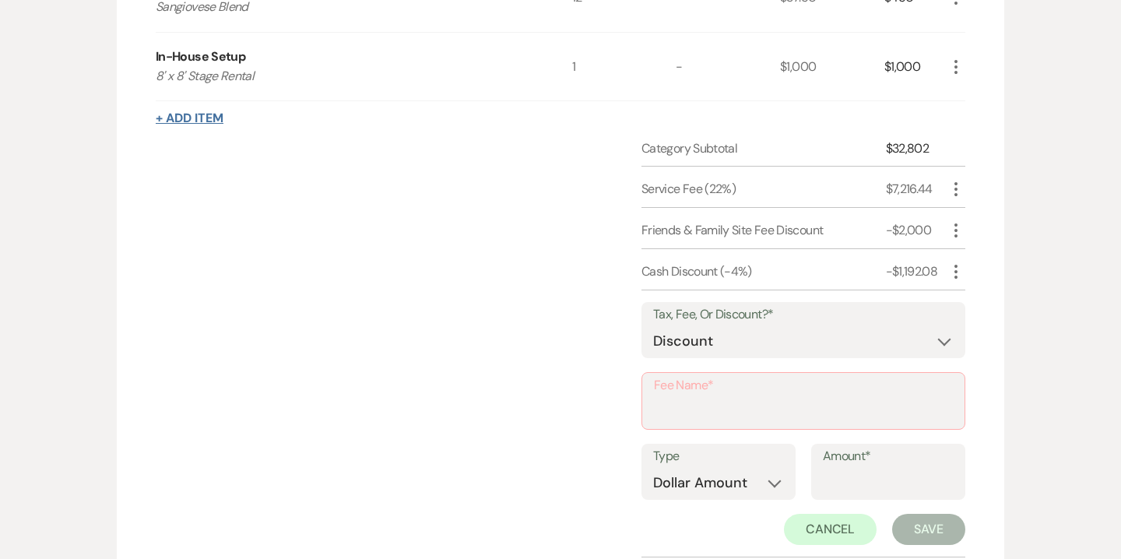
click at [208, 118] on button "+ Add Item" at bounding box center [190, 118] width 68 height 12
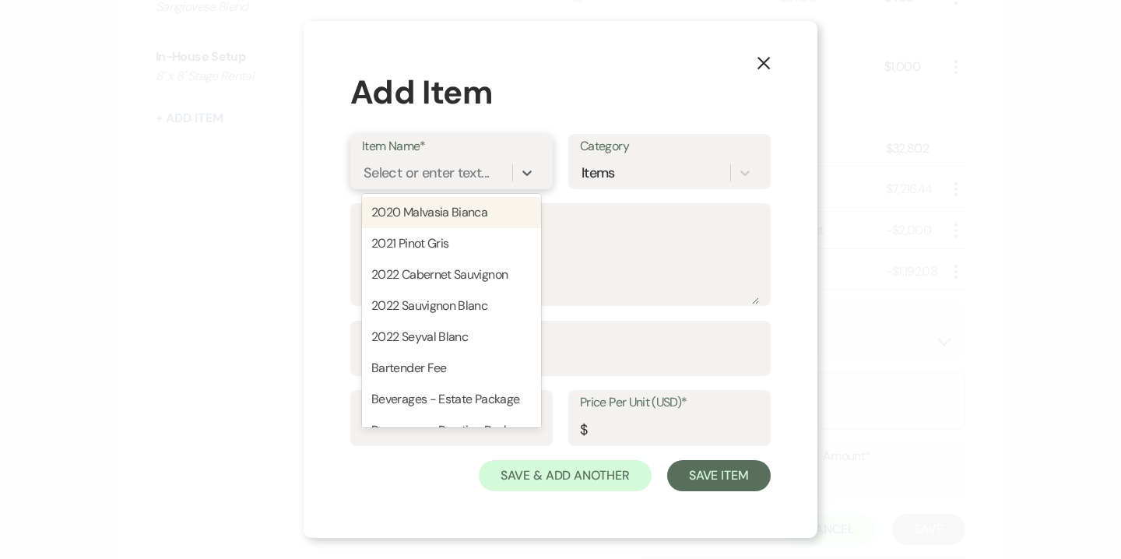
click at [447, 175] on div "Select or enter text..." at bounding box center [425, 172] width 125 height 21
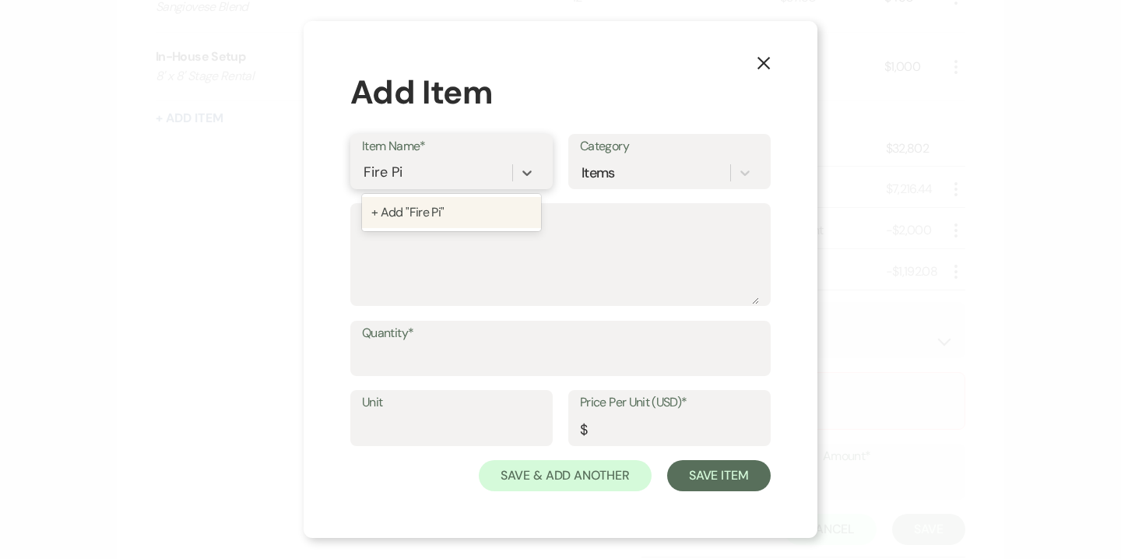
type input "Fire Pit"
click at [398, 251] on textarea "Description" at bounding box center [560, 265] width 397 height 78
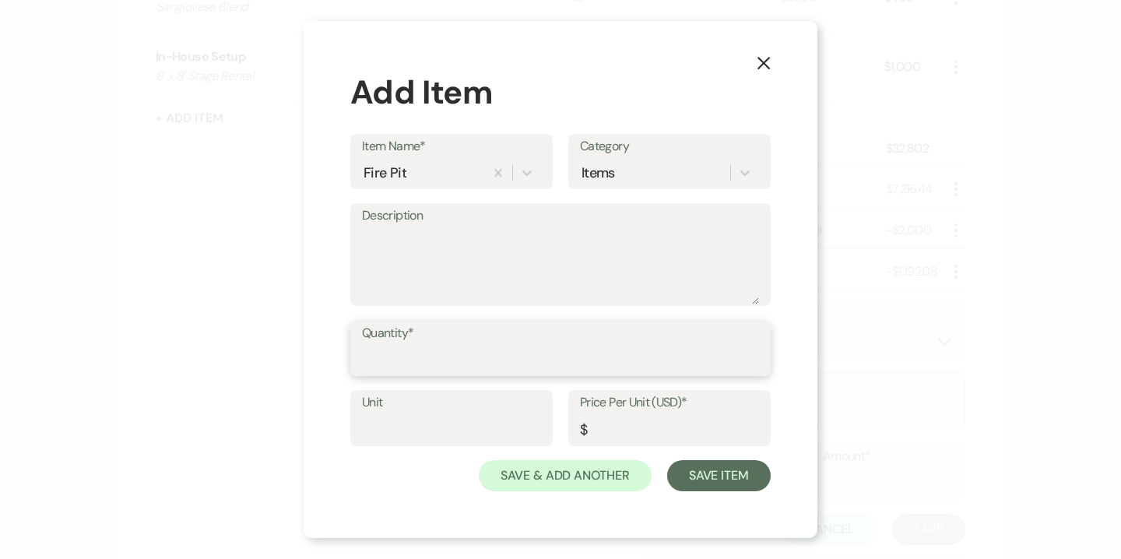
click at [395, 360] on input "Quantity*" at bounding box center [560, 359] width 397 height 30
type input "5"
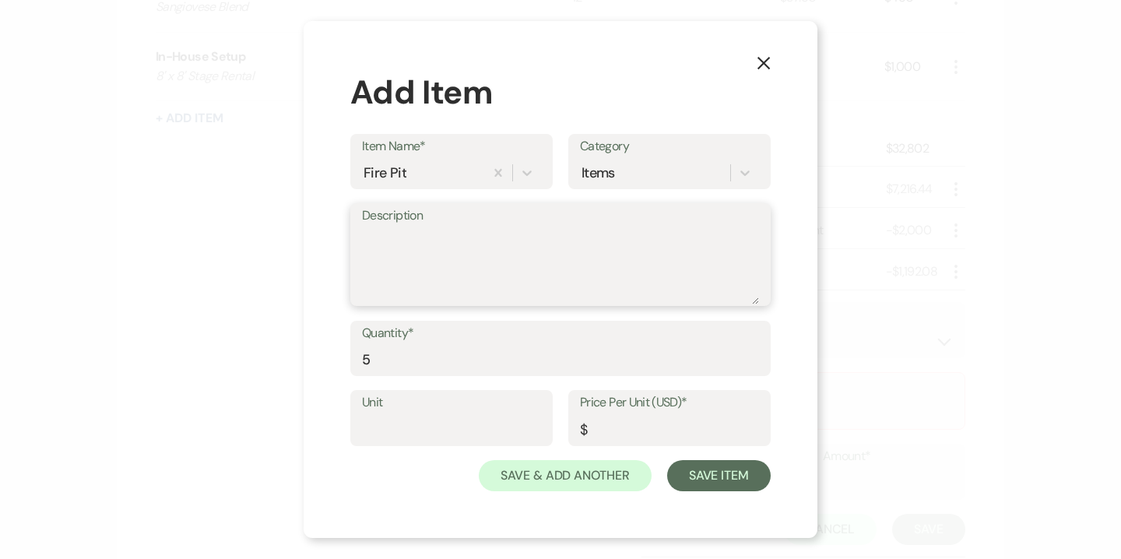
click at [447, 230] on textarea "Description" at bounding box center [560, 265] width 397 height 78
type textarea "12:00 PM - 5:00 PM"
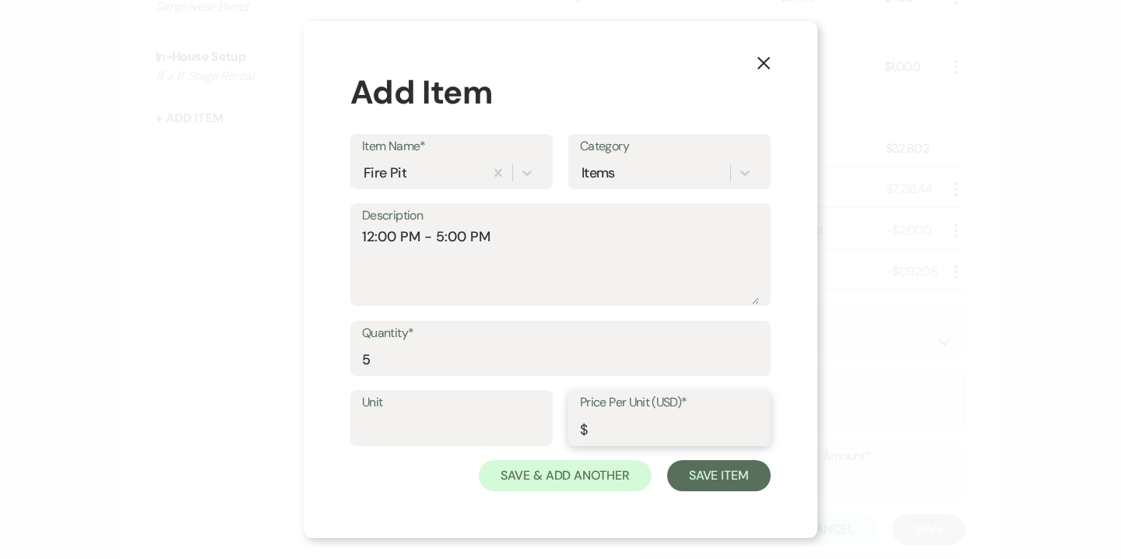
click at [605, 427] on input "Price Per Unit (USD)*" at bounding box center [669, 429] width 179 height 30
type input "100"
click at [714, 476] on button "Save Item" at bounding box center [718, 475] width 103 height 31
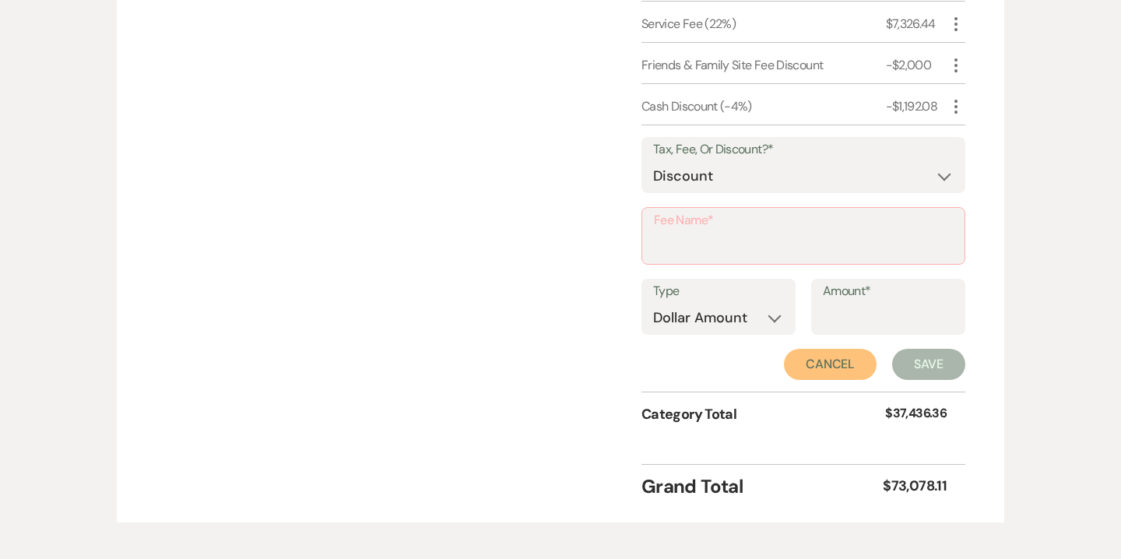
click at [811, 369] on button "Cancel" at bounding box center [830, 364] width 93 height 31
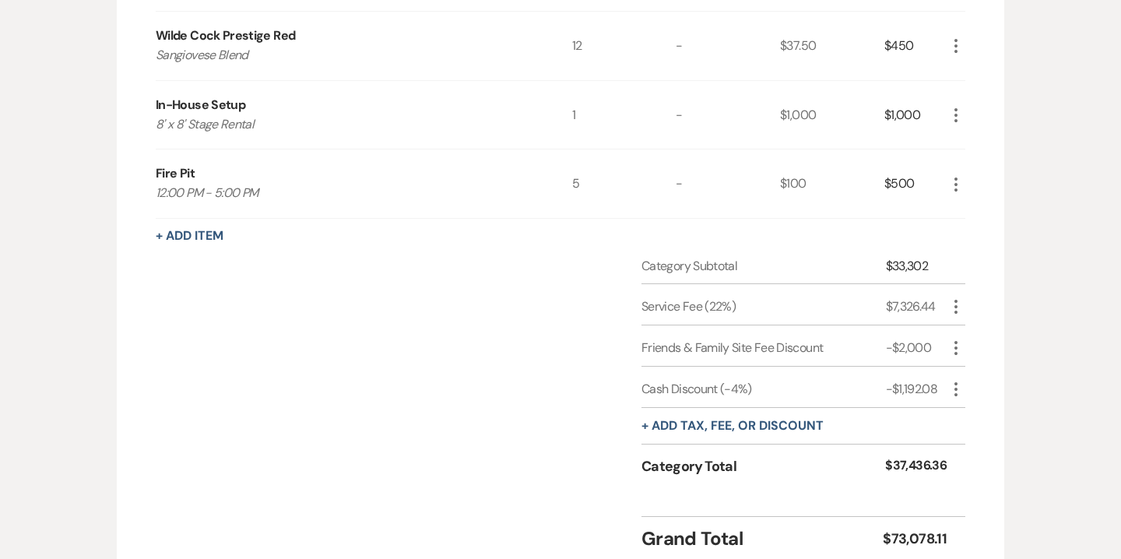
scroll to position [2452, 0]
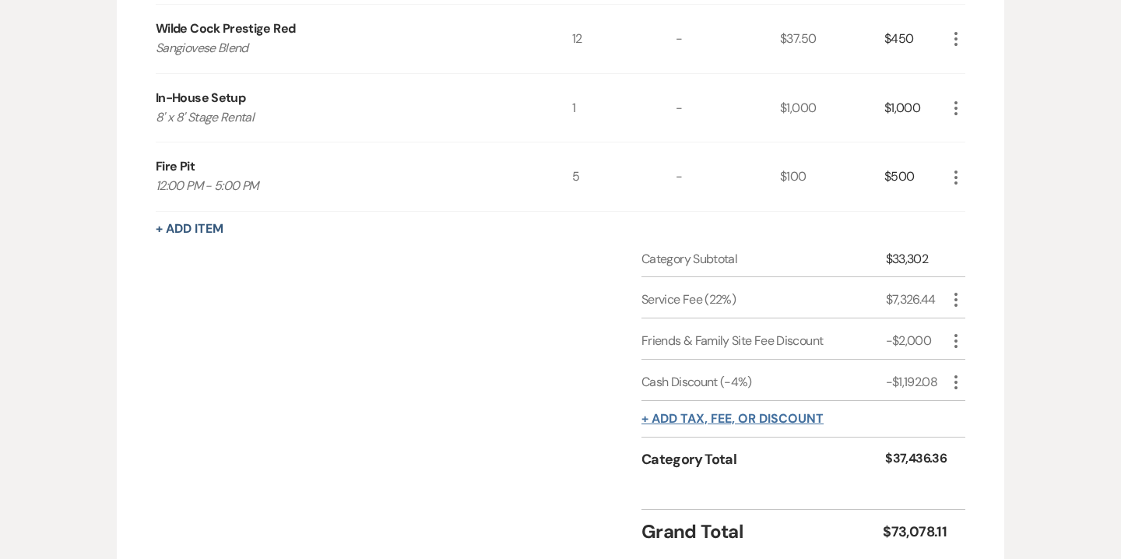
click at [754, 419] on button "+ Add tax, fee, or discount" at bounding box center [732, 418] width 182 height 12
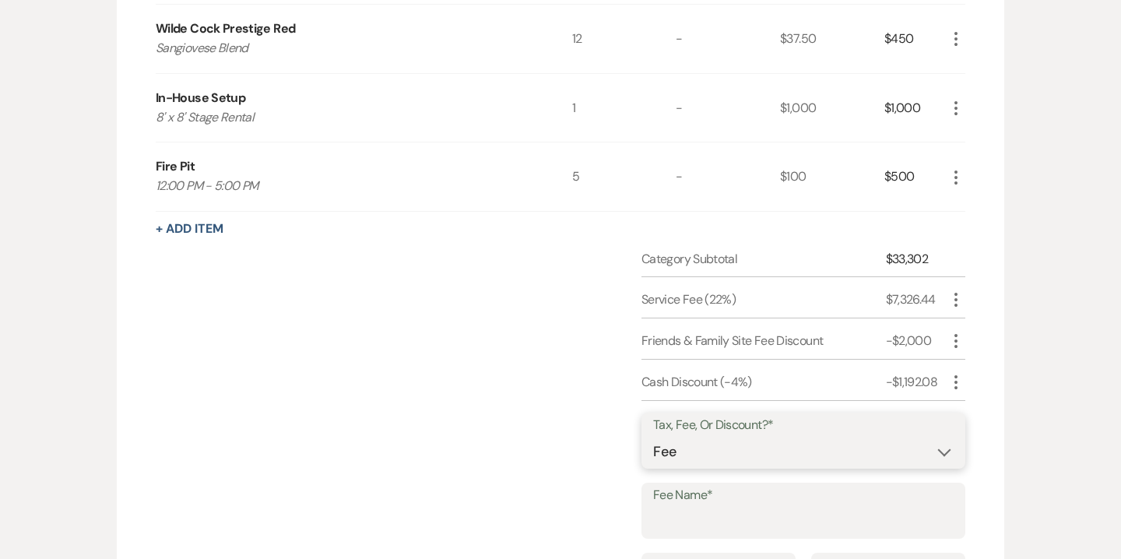
click at [723, 457] on select "Fee Discount Tax" at bounding box center [803, 452] width 300 height 30
select select "2"
click at [653, 437] on select "Fee Discount Tax" at bounding box center [803, 452] width 300 height 30
click at [702, 517] on input "Fee Name*" at bounding box center [803, 522] width 300 height 30
type input "Stage Rental"
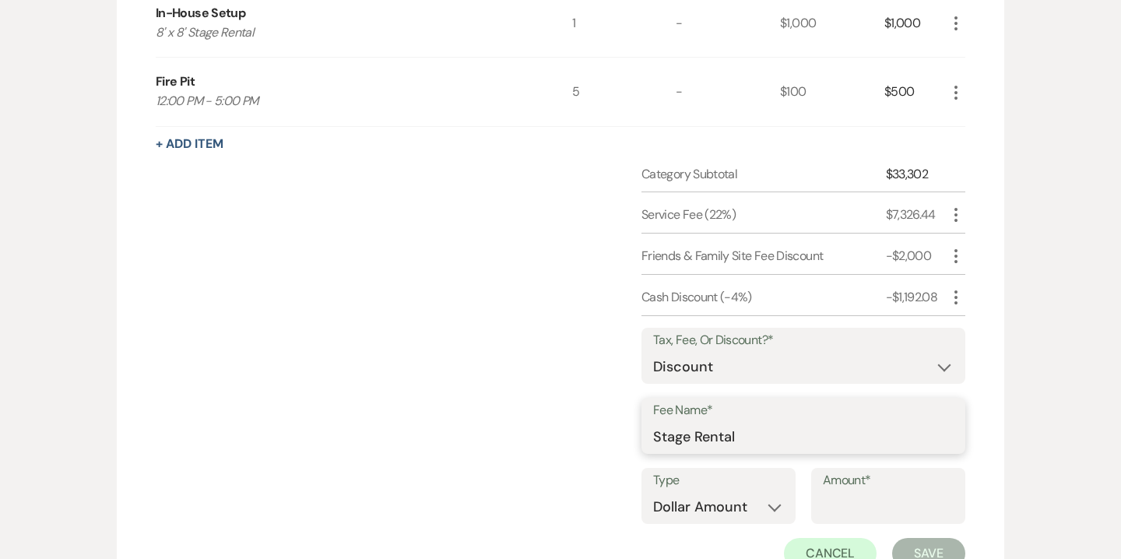
scroll to position [2565, 0]
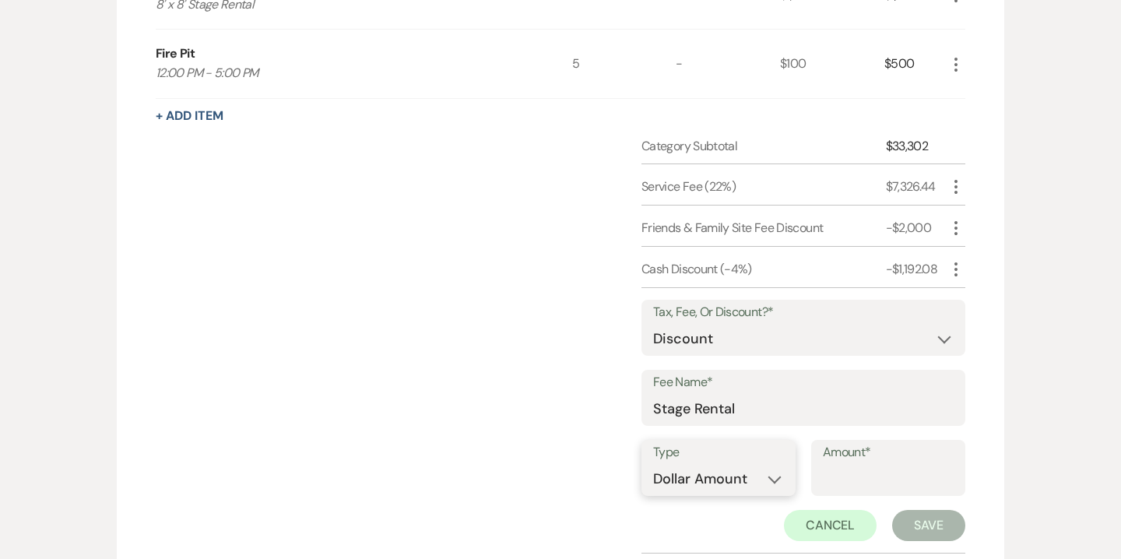
click at [753, 482] on select "Dollar Amount Percentage" at bounding box center [718, 479] width 131 height 30
click at [839, 477] on input "Amount*" at bounding box center [888, 479] width 131 height 30
type input "1000"
click at [921, 523] on button "Save" at bounding box center [928, 525] width 73 height 31
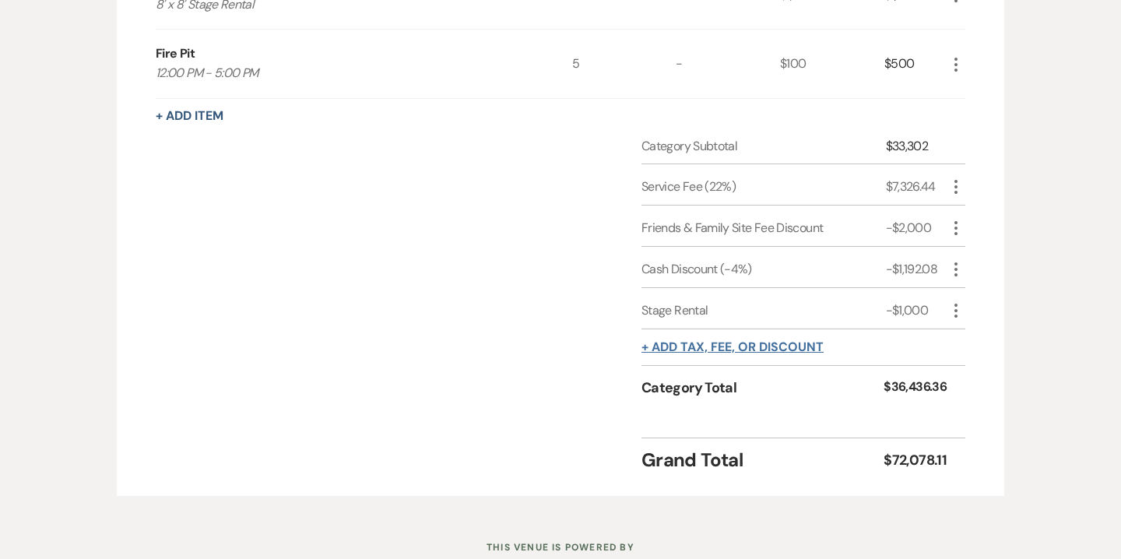
click at [698, 346] on button "+ Add tax, fee, or discount" at bounding box center [732, 347] width 182 height 12
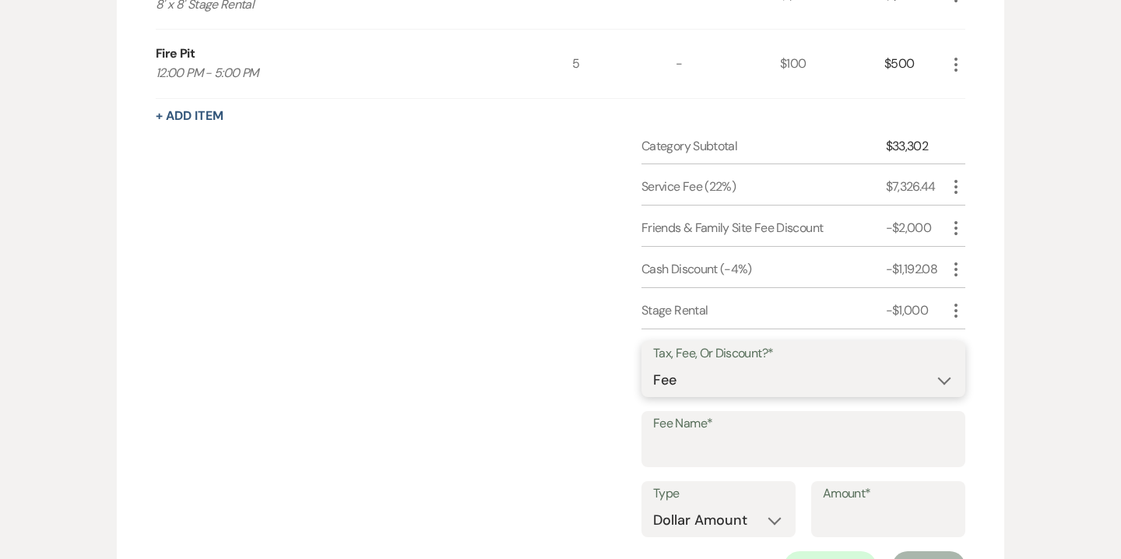
click at [692, 380] on select "Fee Discount Tax" at bounding box center [803, 380] width 300 height 30
select select "2"
click at [653, 365] on select "Fee Discount Tax" at bounding box center [803, 380] width 300 height 30
click at [689, 436] on input "Fee Name*" at bounding box center [803, 450] width 300 height 30
type input "Fire Pit"
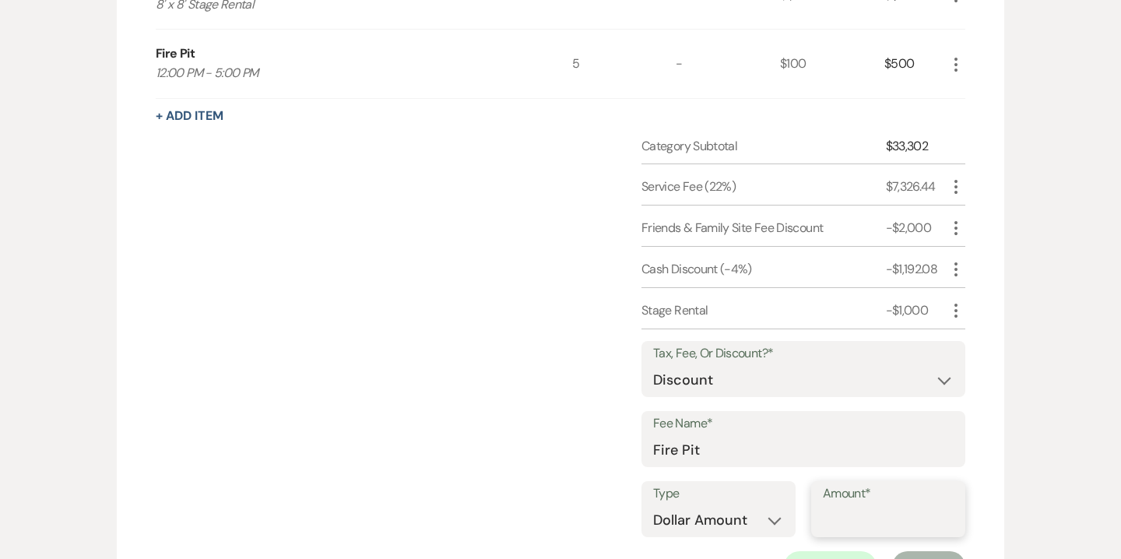
click at [830, 511] on input "Amount*" at bounding box center [888, 520] width 131 height 30
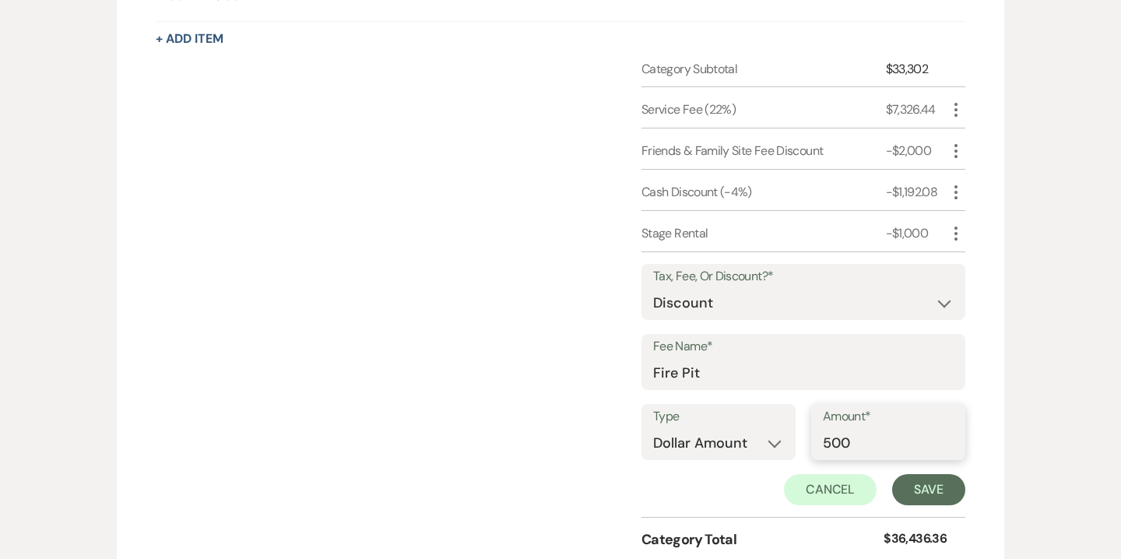
scroll to position [2669, 0]
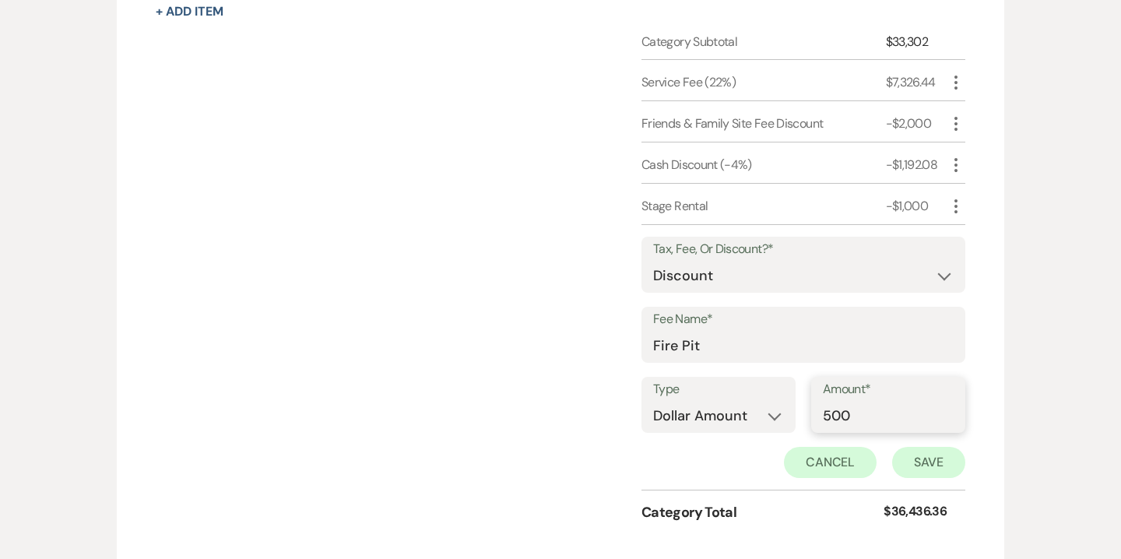
type input "500"
click at [917, 456] on button "Save" at bounding box center [928, 462] width 73 height 31
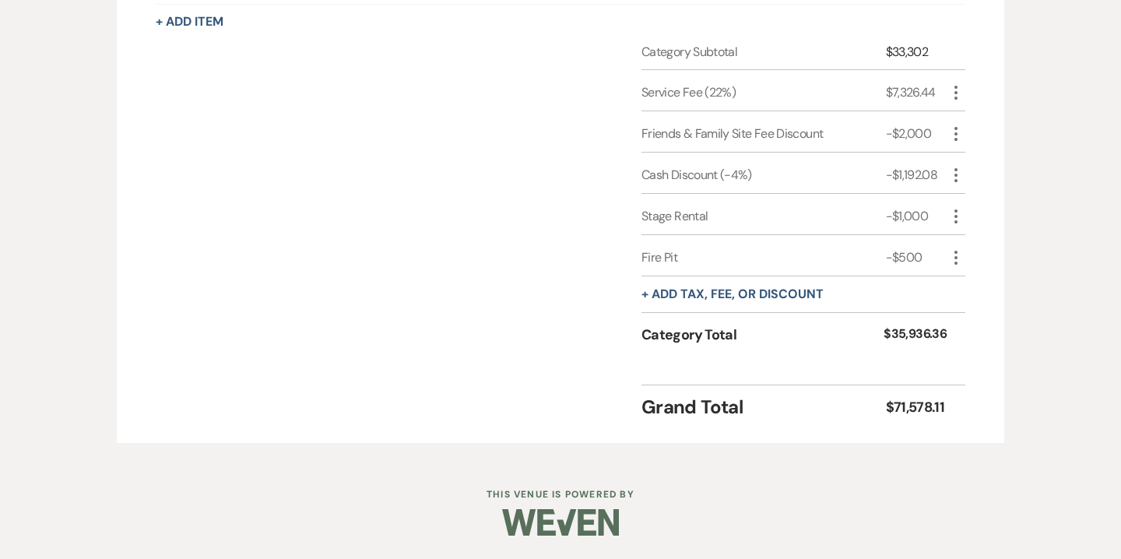
scroll to position [2655, 0]
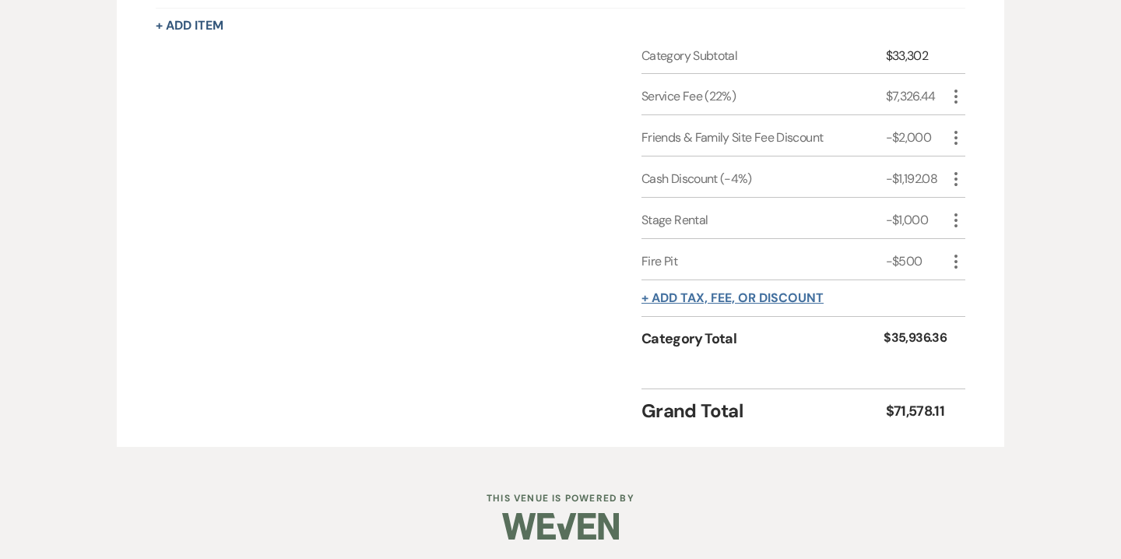
click at [741, 296] on button "+ Add tax, fee, or discount" at bounding box center [732, 298] width 182 height 12
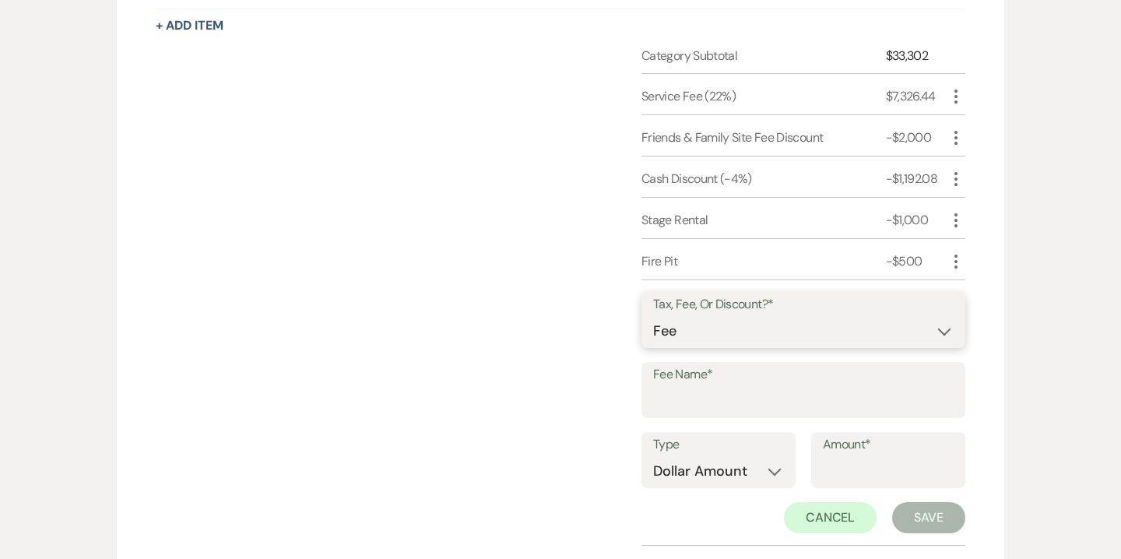
click at [704, 331] on select "Fee Discount Tax" at bounding box center [803, 331] width 300 height 30
select select "3"
click at [653, 316] on select "Fee Discount Tax" at bounding box center [803, 331] width 300 height 30
click at [698, 399] on input "Fee Name*" at bounding box center [803, 401] width 300 height 30
type input "NJ Sales Tax"
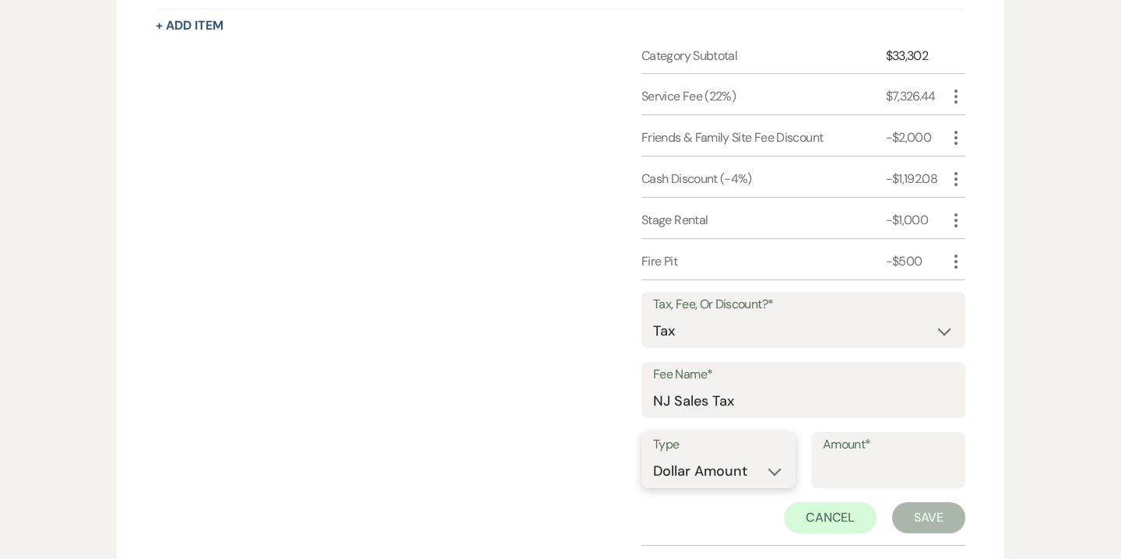
click at [758, 475] on select "Dollar Amount Percentage" at bounding box center [718, 471] width 131 height 30
select select "false"
click at [653, 456] on select "Dollar Amount Percentage" at bounding box center [718, 471] width 131 height 30
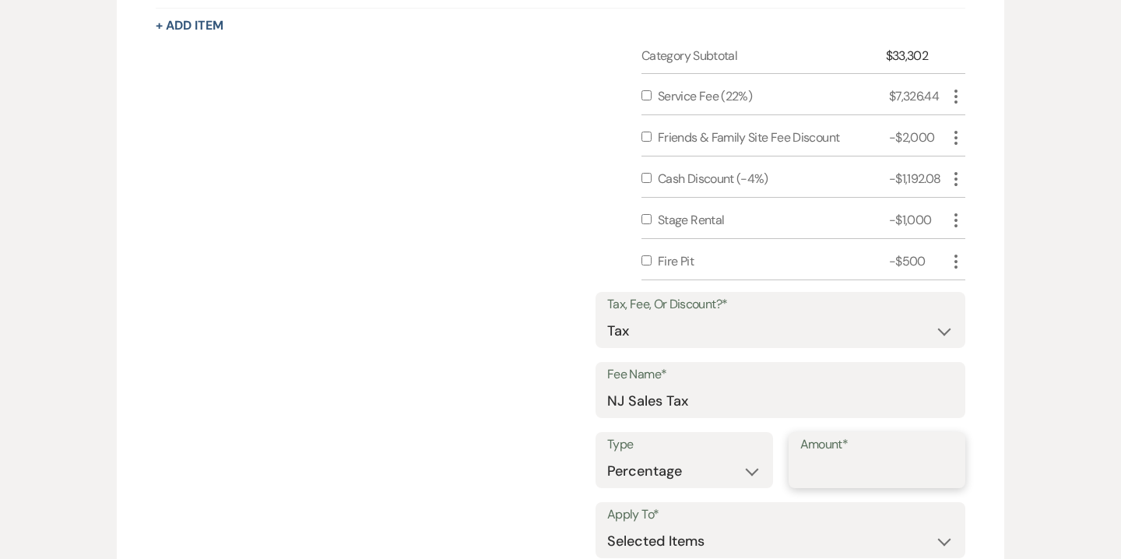
click at [844, 463] on input "Amount*" at bounding box center [877, 471] width 154 height 30
type input "6.625"
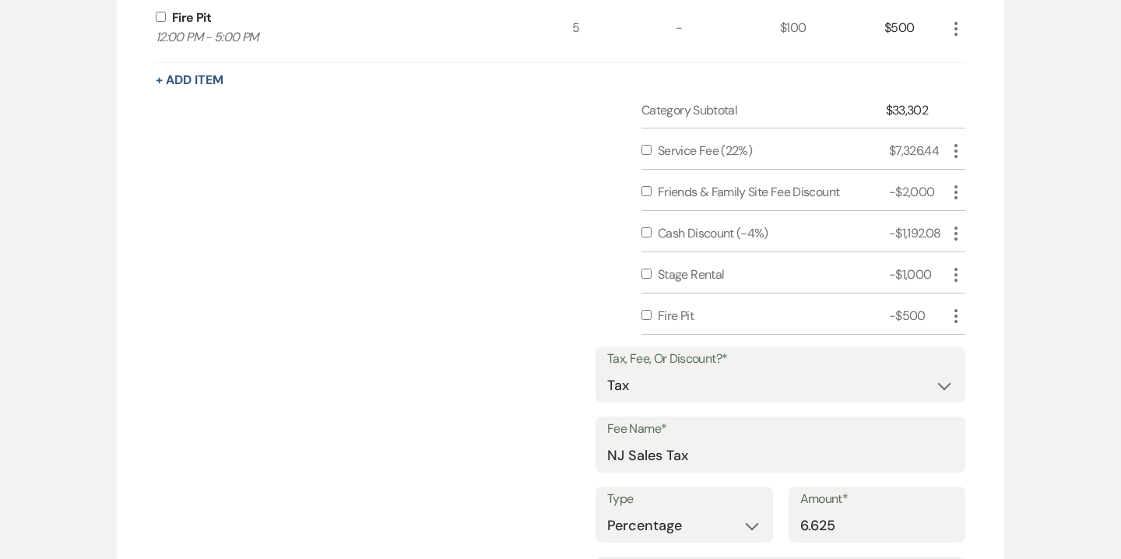
scroll to position [2534, 0]
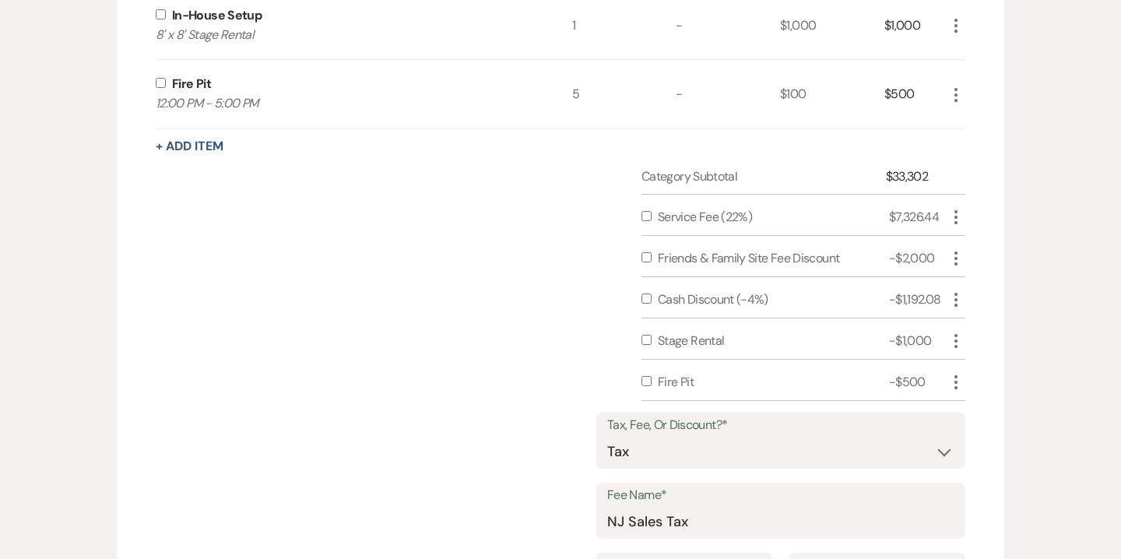
click at [647, 377] on input "checkbox" at bounding box center [646, 381] width 10 height 10
checkbox input "true"
click at [645, 335] on input "checkbox" at bounding box center [646, 340] width 10 height 10
checkbox input "true"
click at [646, 293] on input "checkbox" at bounding box center [646, 298] width 10 height 10
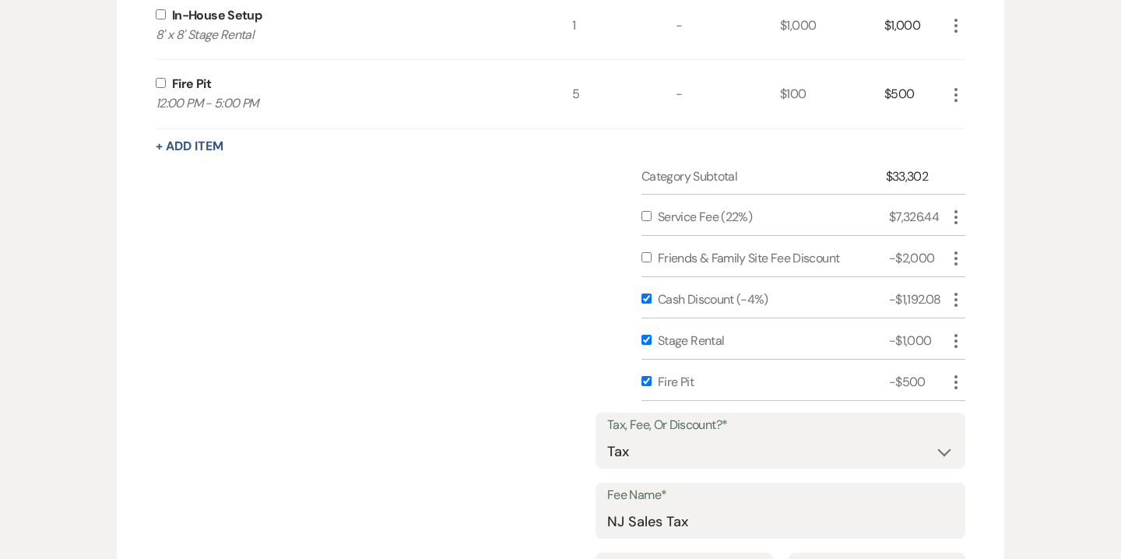
checkbox input "true"
click at [644, 213] on input "checkbox" at bounding box center [646, 216] width 10 height 10
checkbox input "true"
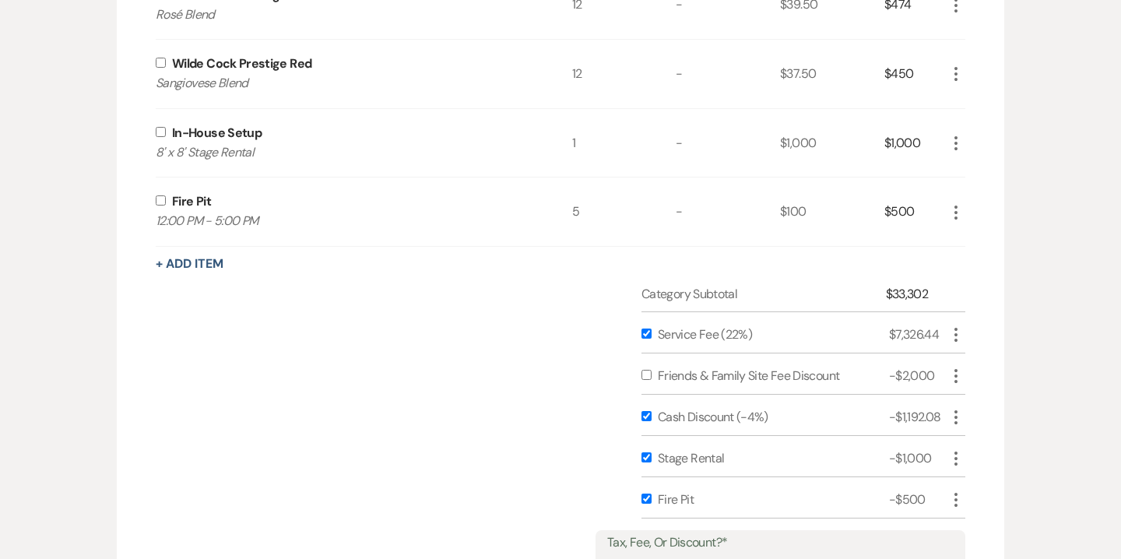
scroll to position [2374, 0]
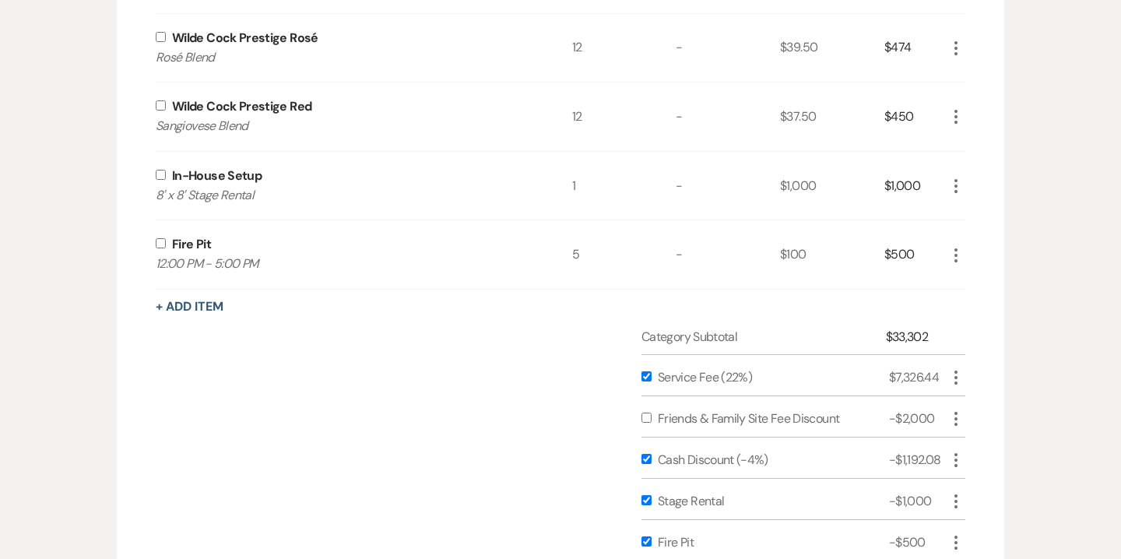
click at [161, 244] on input "checkbox" at bounding box center [161, 243] width 10 height 10
checkbox input "true"
click at [162, 185] on p "8' x 8' Stage Rental" at bounding box center [343, 195] width 374 height 20
click at [161, 174] on input "checkbox" at bounding box center [161, 175] width 10 height 10
checkbox input "true"
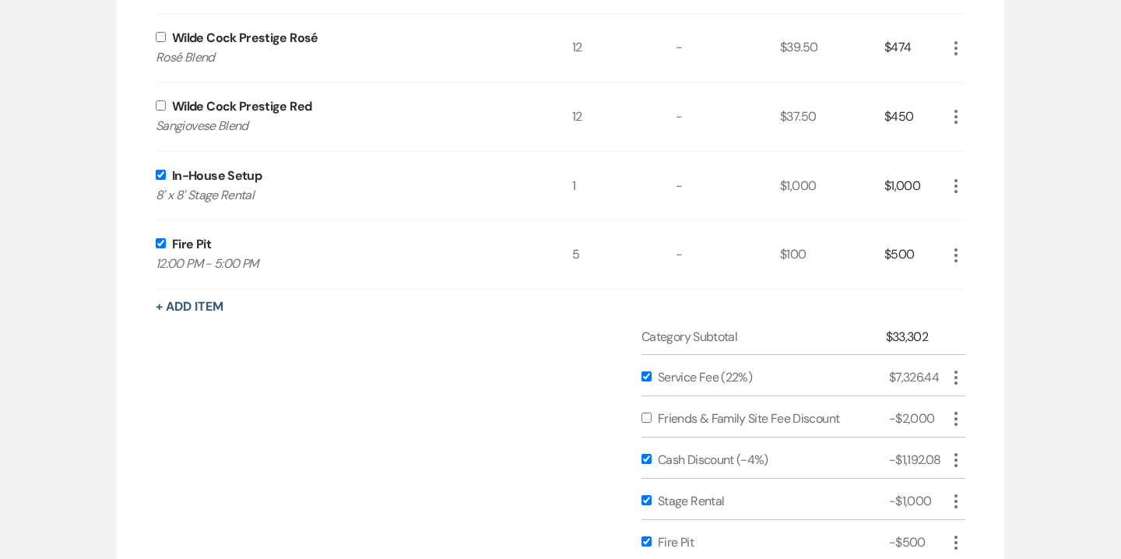
click at [161, 101] on input "checkbox" at bounding box center [161, 105] width 10 height 10
checkbox input "true"
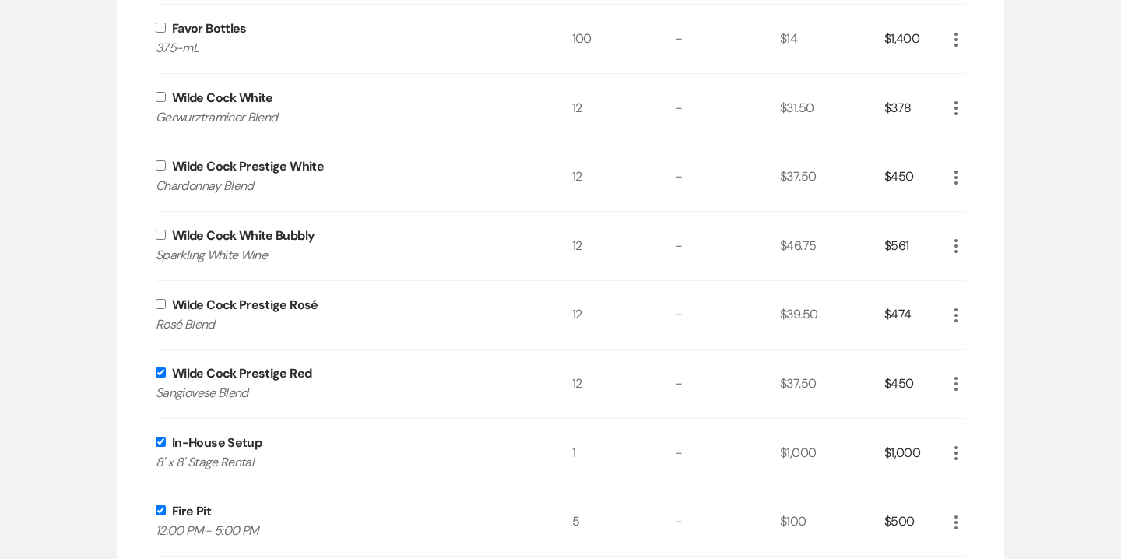
scroll to position [2100, 0]
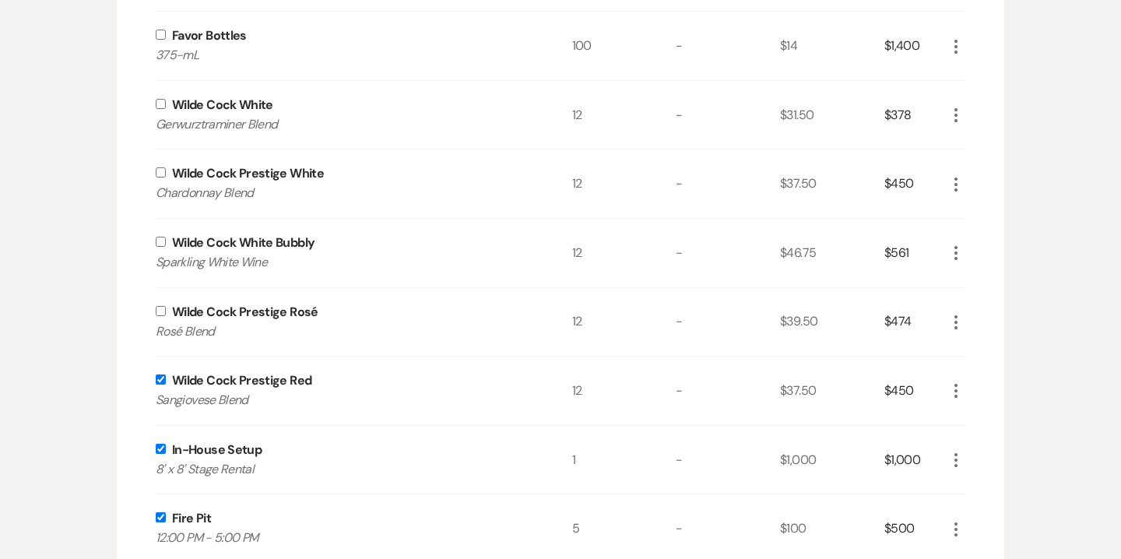
click at [159, 302] on div "Wilde Cock Prestige Rosé Rosé Blend" at bounding box center [364, 322] width 416 height 68
click at [159, 238] on input "checkbox" at bounding box center [161, 242] width 10 height 10
checkbox input "true"
click at [163, 307] on input "checkbox" at bounding box center [161, 311] width 10 height 10
checkbox input "true"
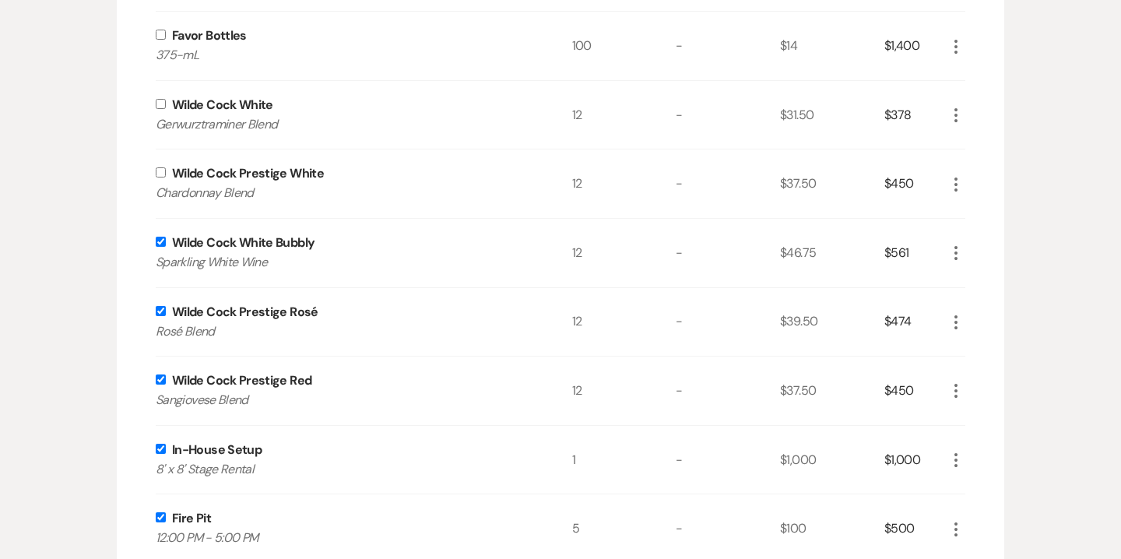
click at [162, 176] on div "Wilde Cock Prestige White Chardonnay Blend" at bounding box center [364, 183] width 416 height 68
click at [160, 103] on input "checkbox" at bounding box center [161, 104] width 10 height 10
checkbox input "true"
click at [163, 171] on input "checkbox" at bounding box center [161, 172] width 10 height 10
checkbox input "true"
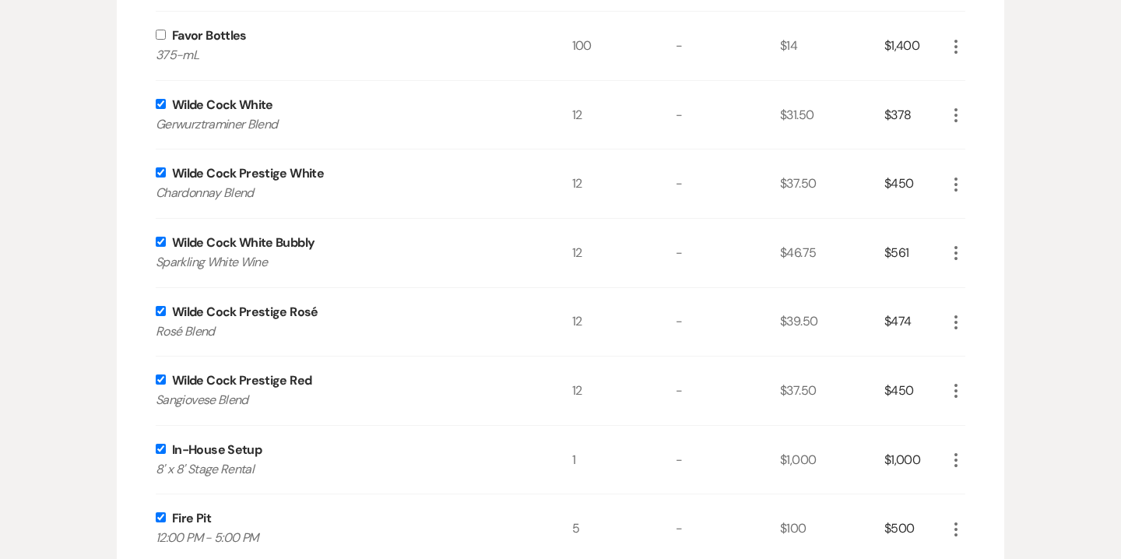
click at [159, 35] on input "checkbox" at bounding box center [161, 35] width 10 height 10
checkbox input "true"
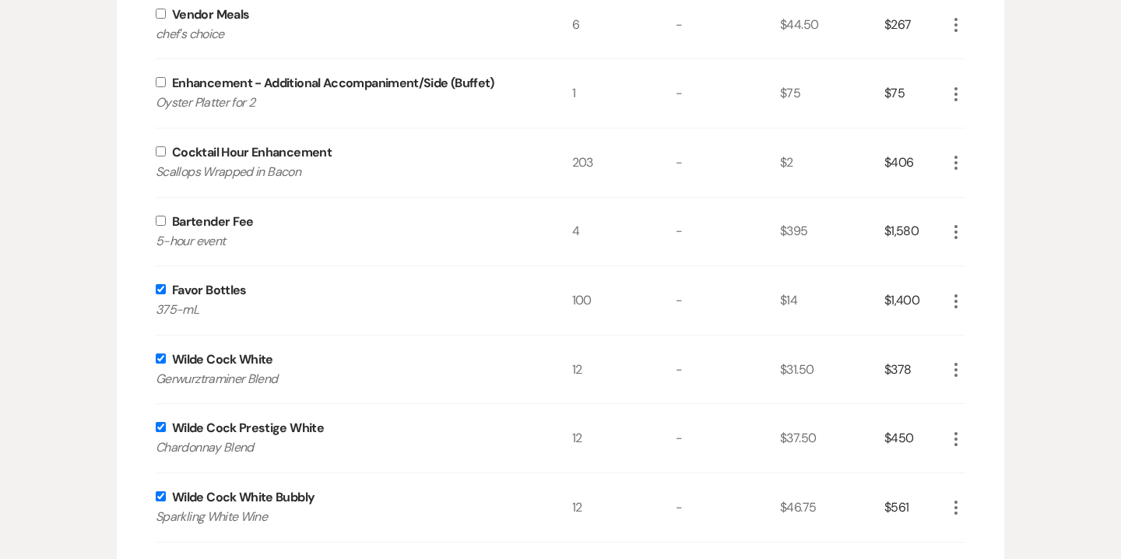
scroll to position [1792, 0]
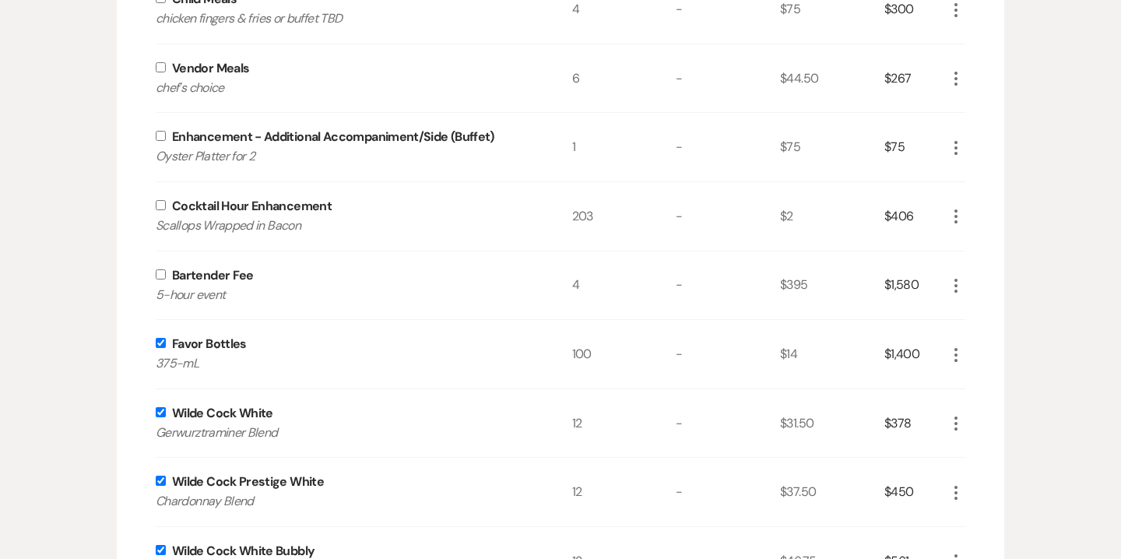
click at [163, 274] on input "checkbox" at bounding box center [161, 274] width 10 height 10
checkbox input "true"
click at [162, 202] on input "checkbox" at bounding box center [161, 205] width 10 height 10
checkbox input "true"
click at [159, 135] on input "checkbox" at bounding box center [161, 136] width 10 height 10
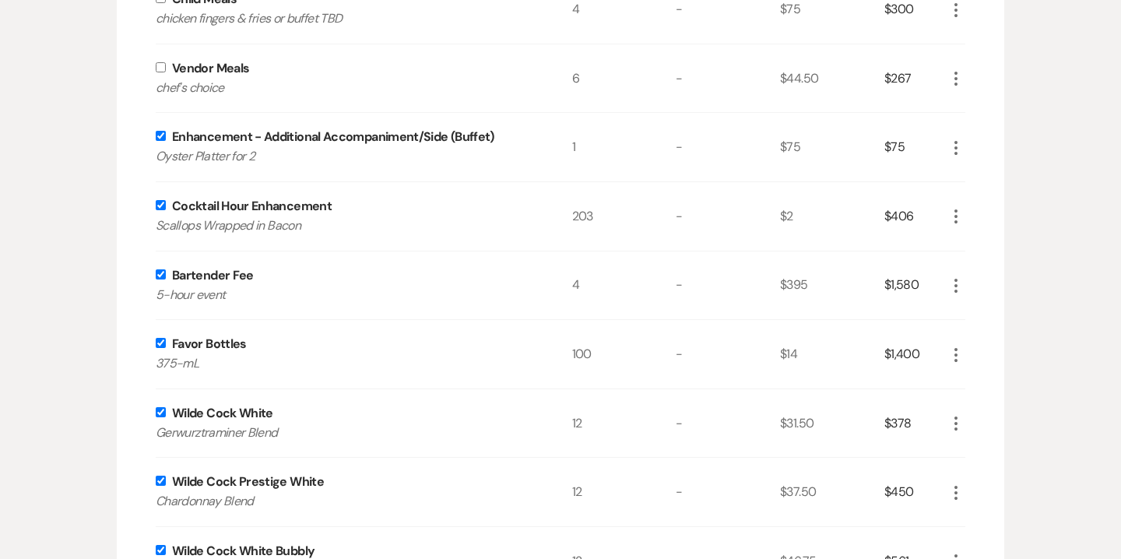
checkbox input "true"
click at [161, 64] on input "checkbox" at bounding box center [161, 67] width 10 height 10
checkbox input "true"
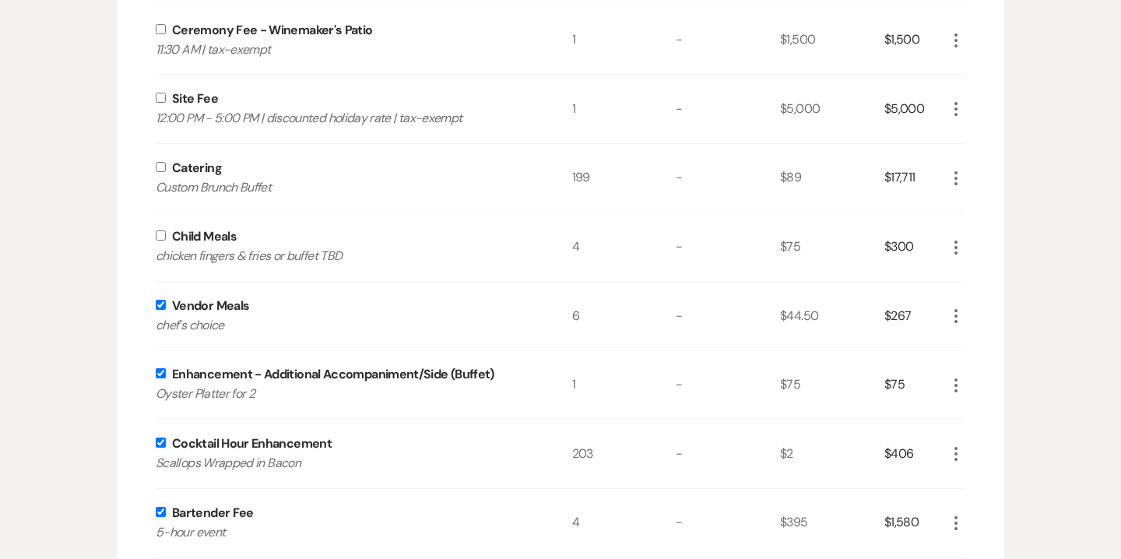
scroll to position [1552, 0]
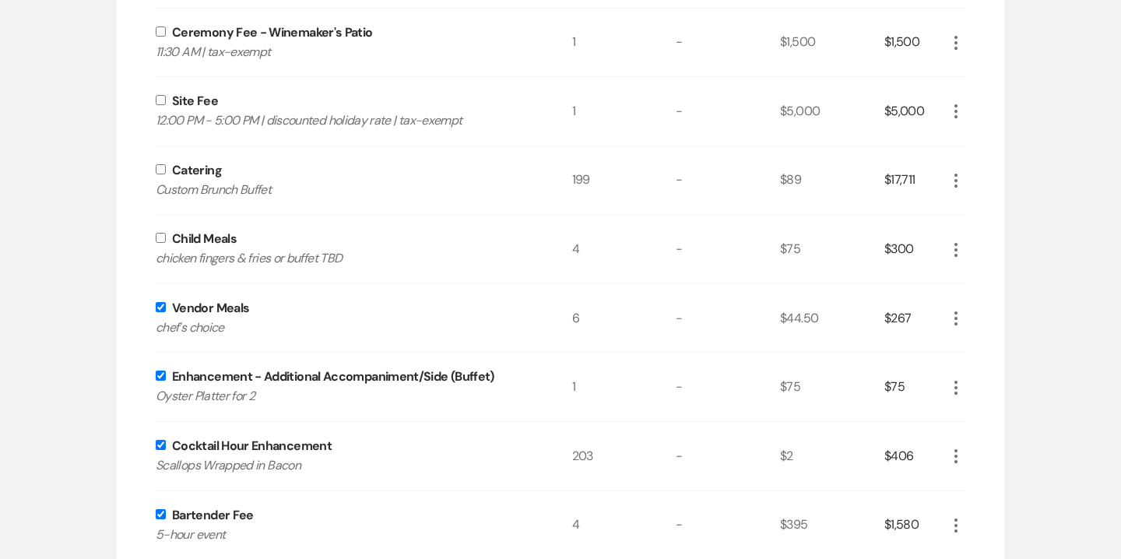
click at [161, 239] on input "checkbox" at bounding box center [161, 238] width 10 height 10
checkbox input "true"
click at [160, 166] on input "checkbox" at bounding box center [161, 169] width 10 height 10
checkbox input "true"
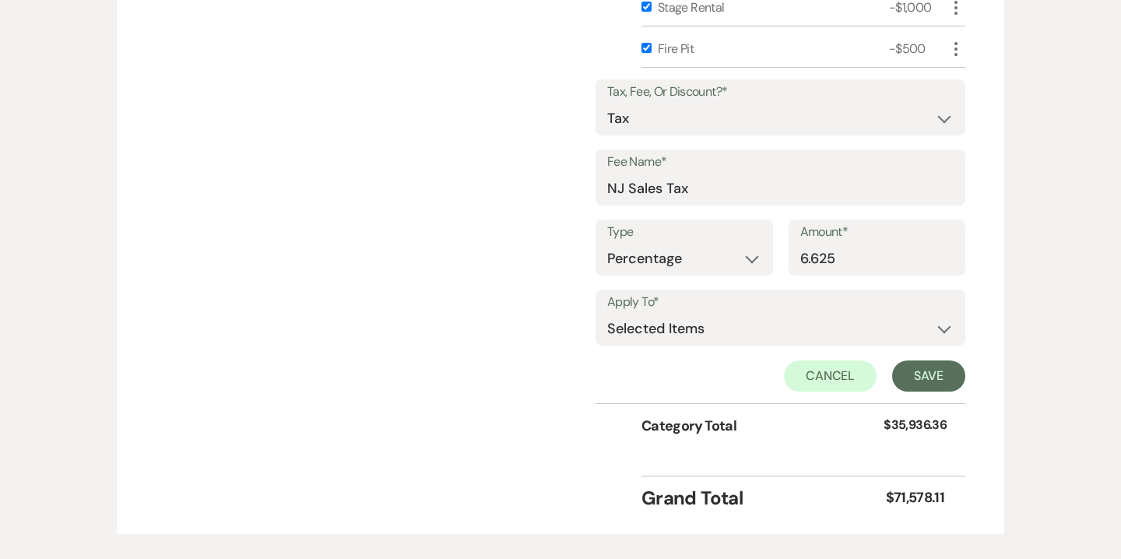
scroll to position [2955, 0]
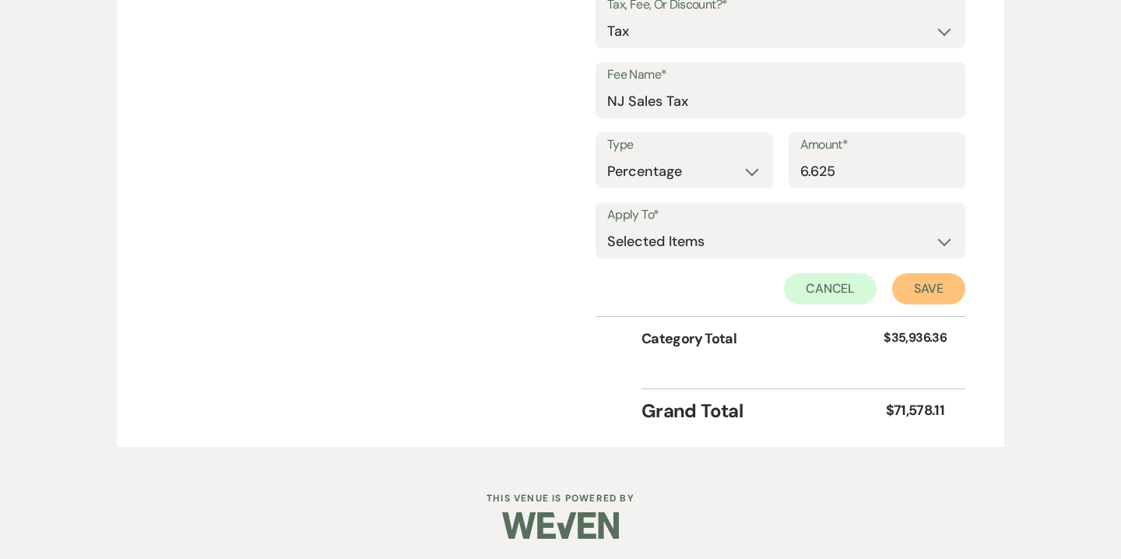
click at [927, 290] on button "Save" at bounding box center [928, 288] width 73 height 31
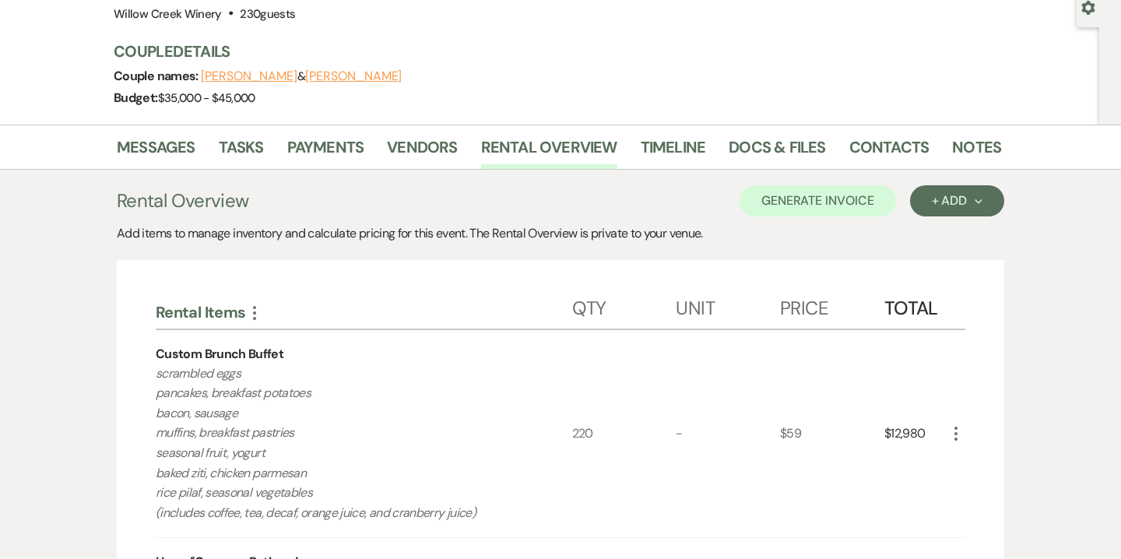
scroll to position [152, 0]
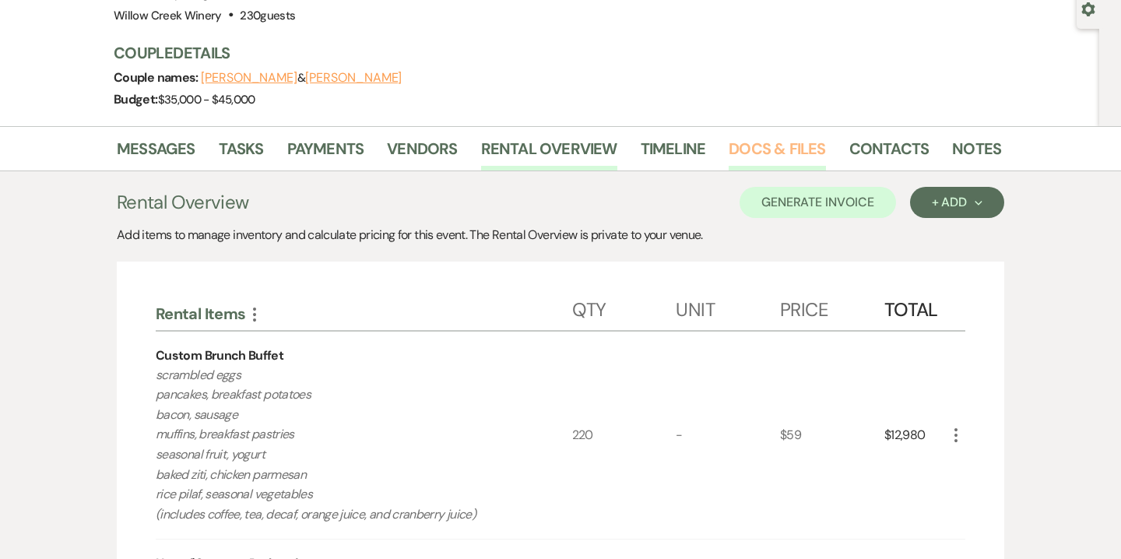
click at [756, 155] on link "Docs & Files" at bounding box center [776, 153] width 96 height 34
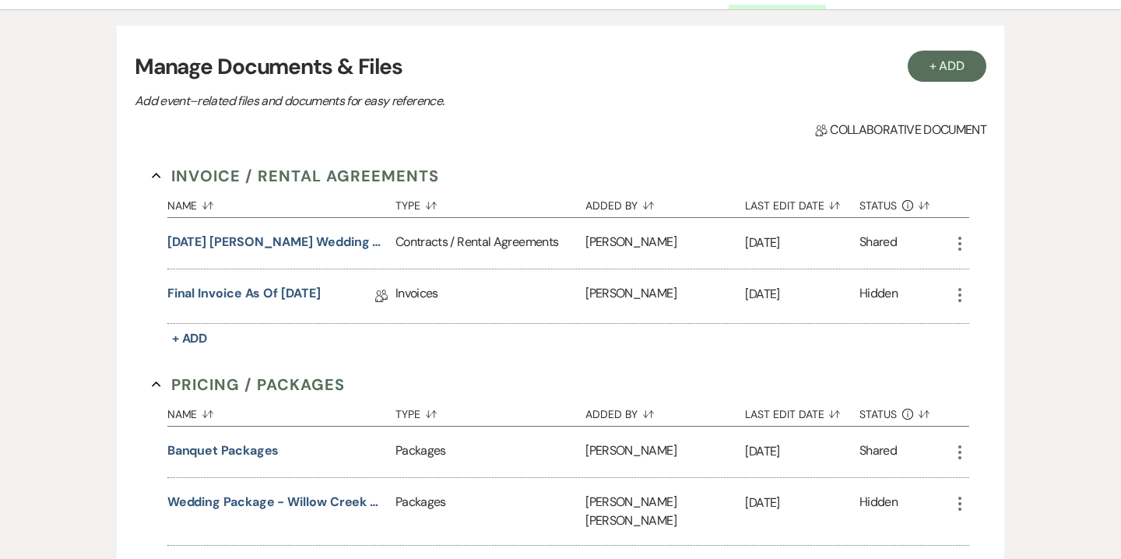
scroll to position [332, 0]
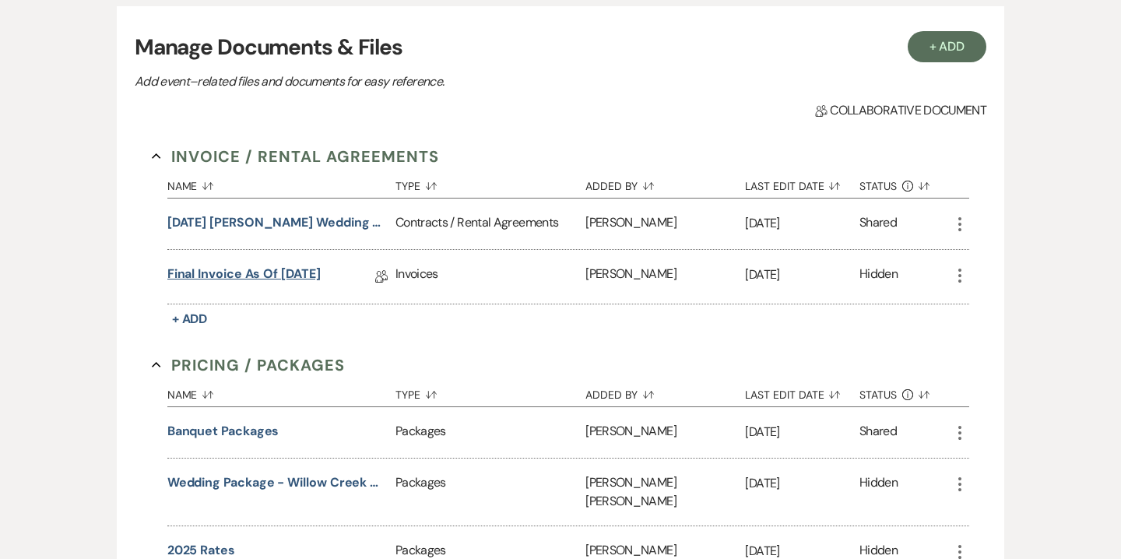
click at [311, 269] on link "Final Invoice as of 9-21-2025" at bounding box center [243, 277] width 153 height 24
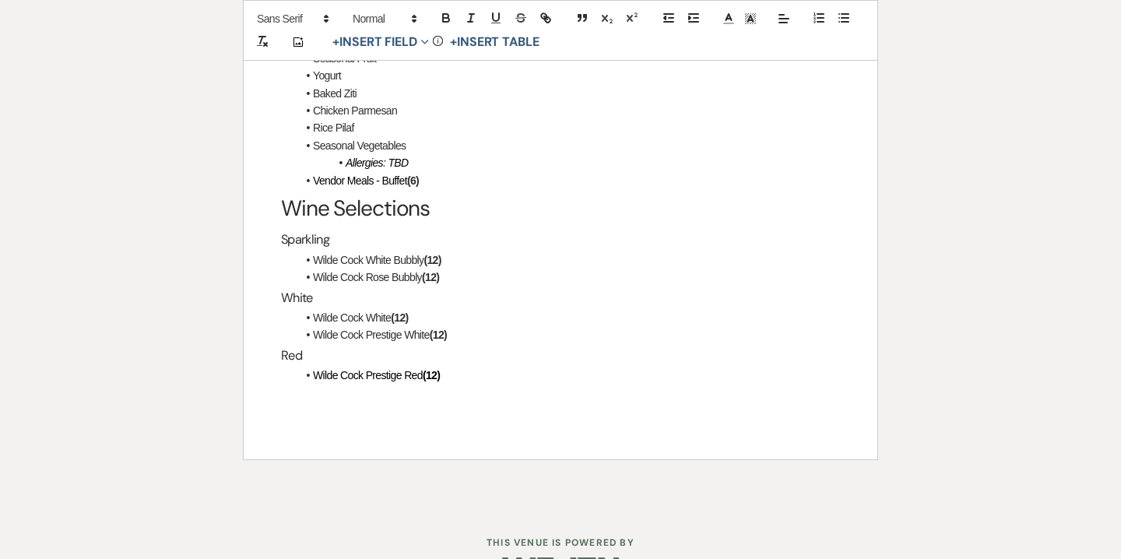
scroll to position [2973, 0]
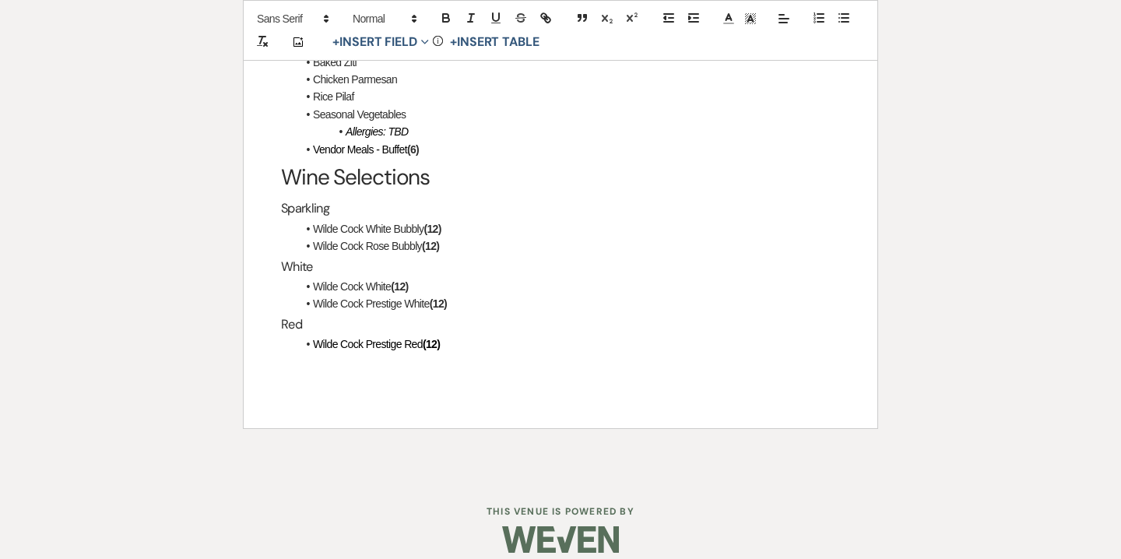
drag, startPoint x: 282, startPoint y: 252, endPoint x: 391, endPoint y: 612, distance: 376.2
copy div "Final Payment The final payment of $17,499.04 is due by cash or check to "Willo…"
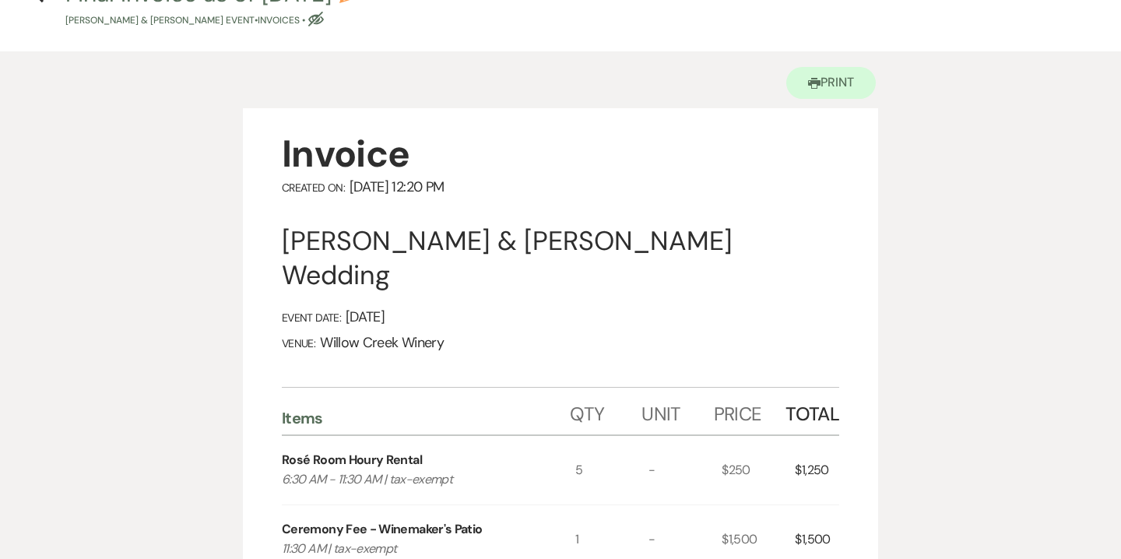
scroll to position [0, 0]
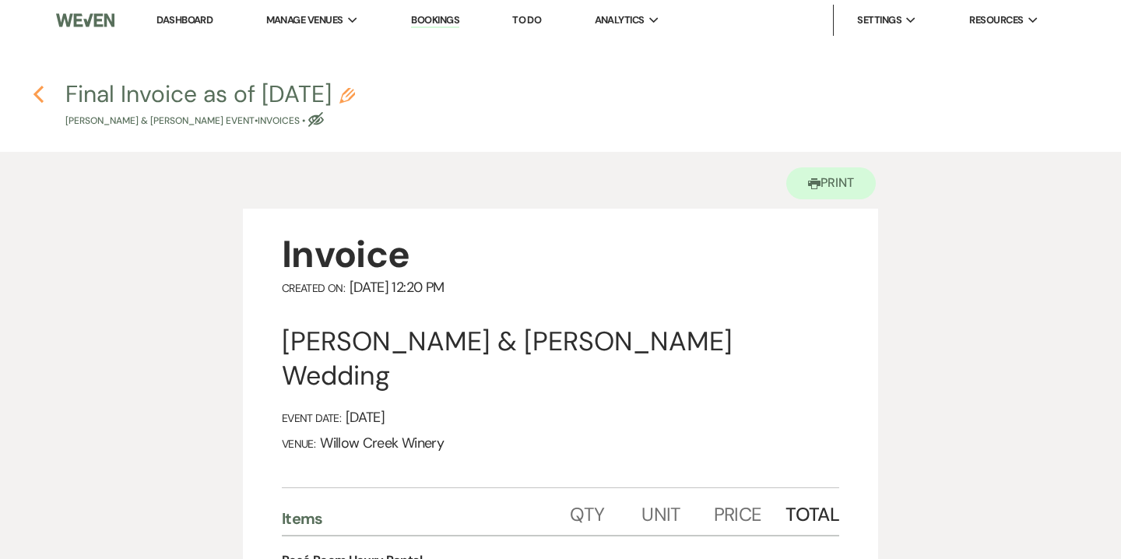
click at [40, 89] on use "button" at bounding box center [38, 94] width 10 height 17
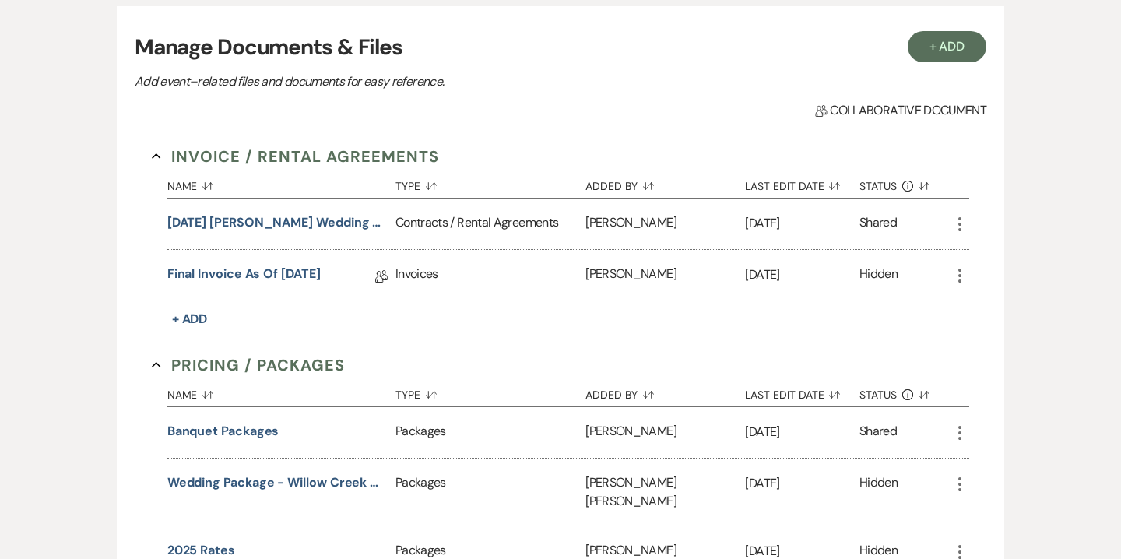
click at [962, 272] on icon "More" at bounding box center [959, 275] width 19 height 19
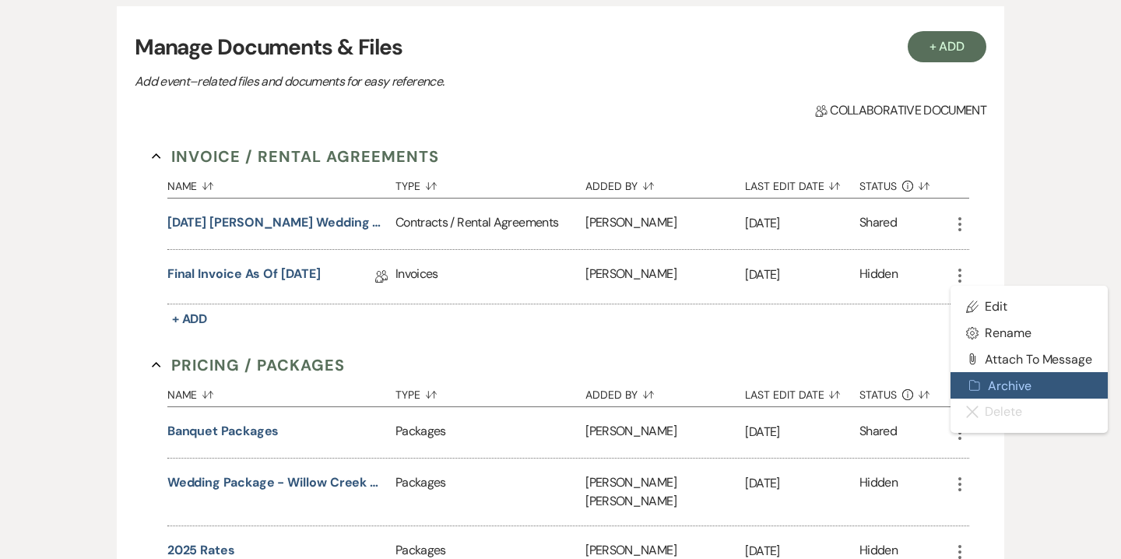
click at [1002, 387] on button "Archive Archive" at bounding box center [1028, 385] width 157 height 26
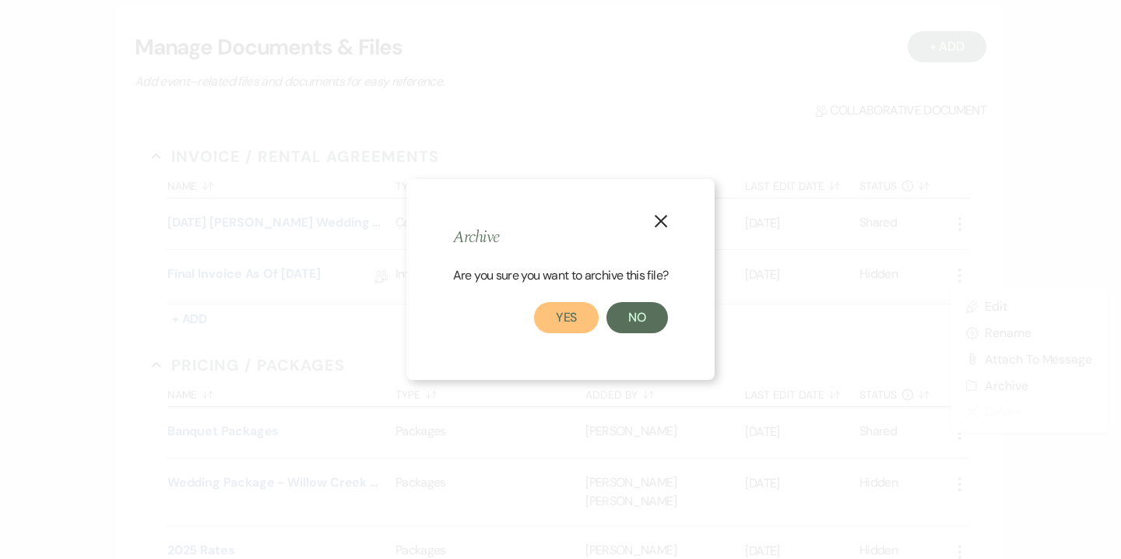
click at [580, 317] on button "Yes" at bounding box center [566, 317] width 65 height 31
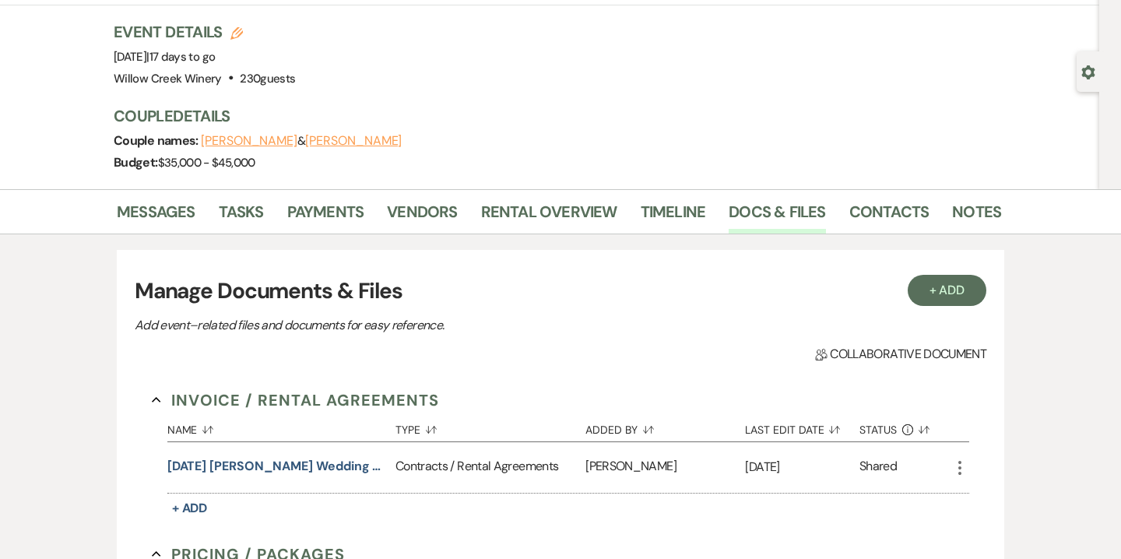
scroll to position [49, 0]
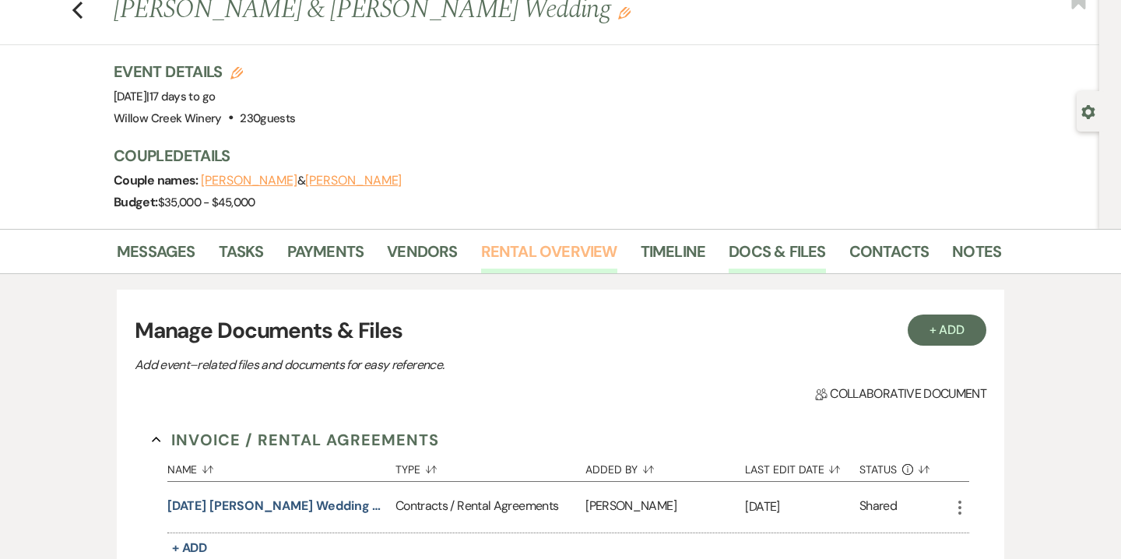
click at [532, 251] on link "Rental Overview" at bounding box center [549, 256] width 136 height 34
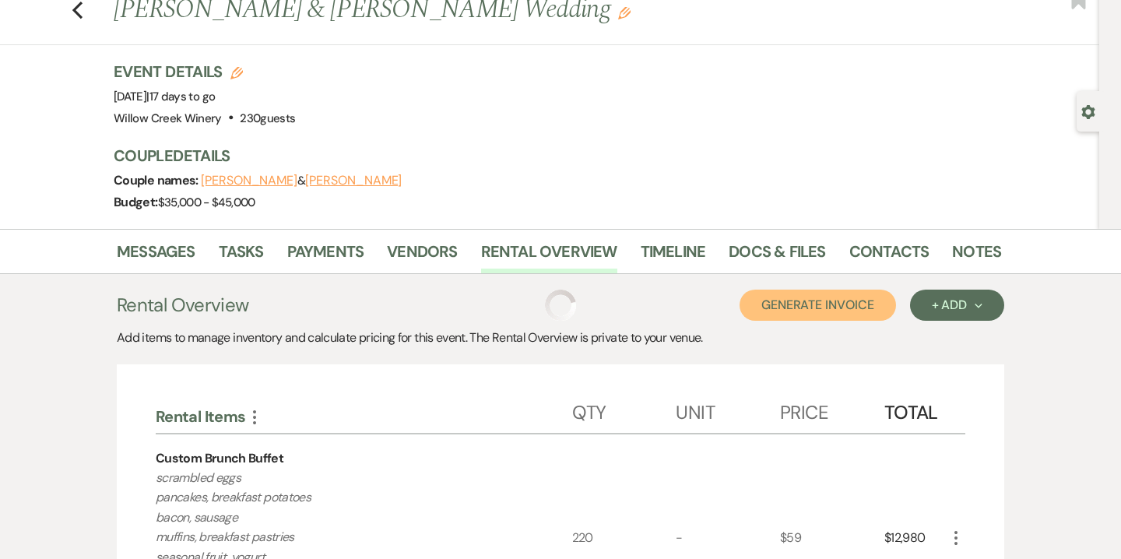
click at [856, 307] on button "Generate Invoice" at bounding box center [817, 304] width 156 height 31
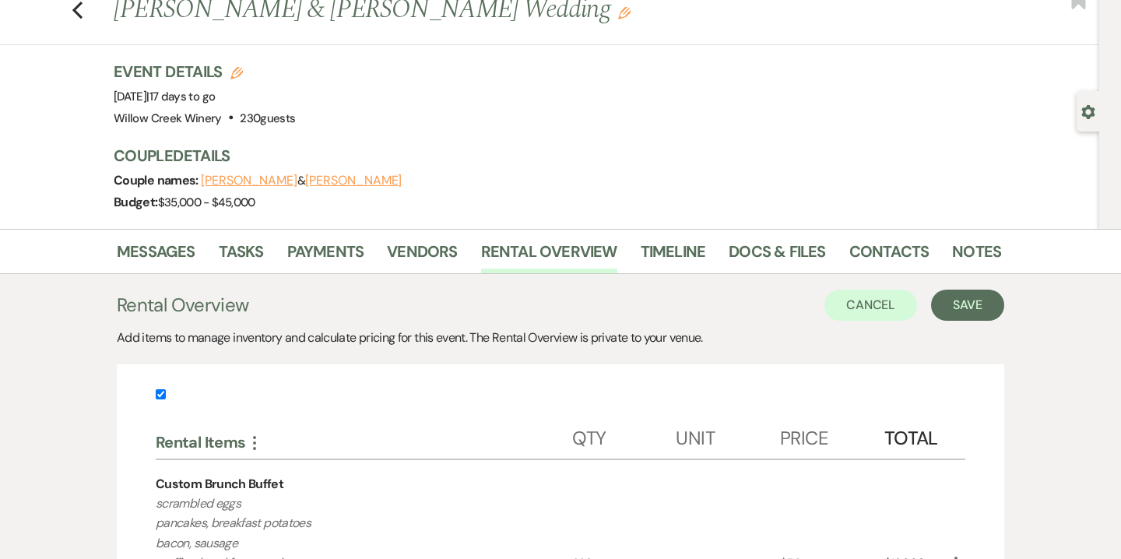
click at [163, 392] on input "checkbox" at bounding box center [161, 394] width 10 height 10
checkbox input "false"
click at [977, 305] on button "Save" at bounding box center [967, 304] width 73 height 31
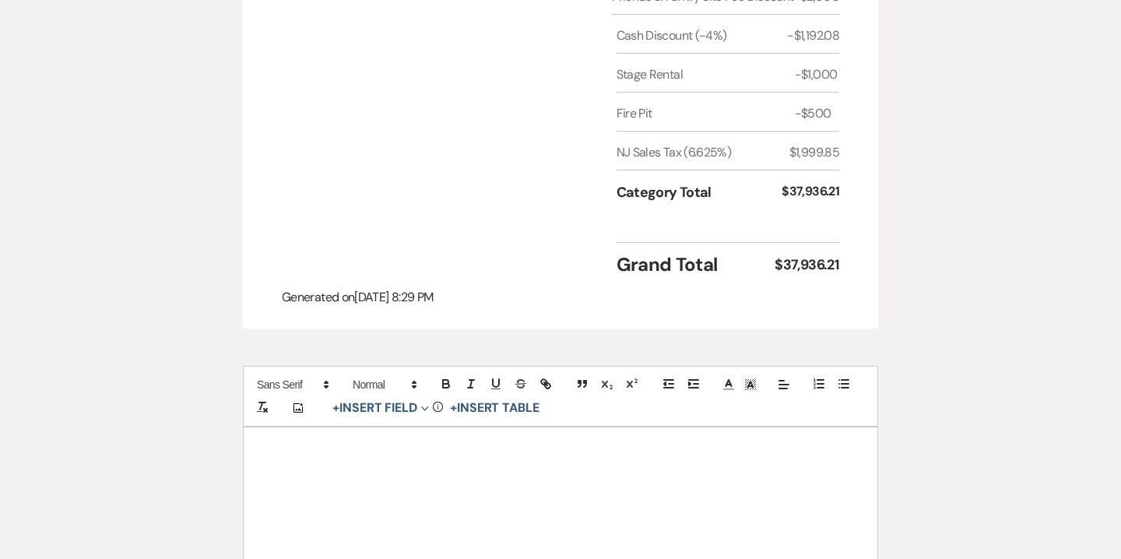
scroll to position [1902, 0]
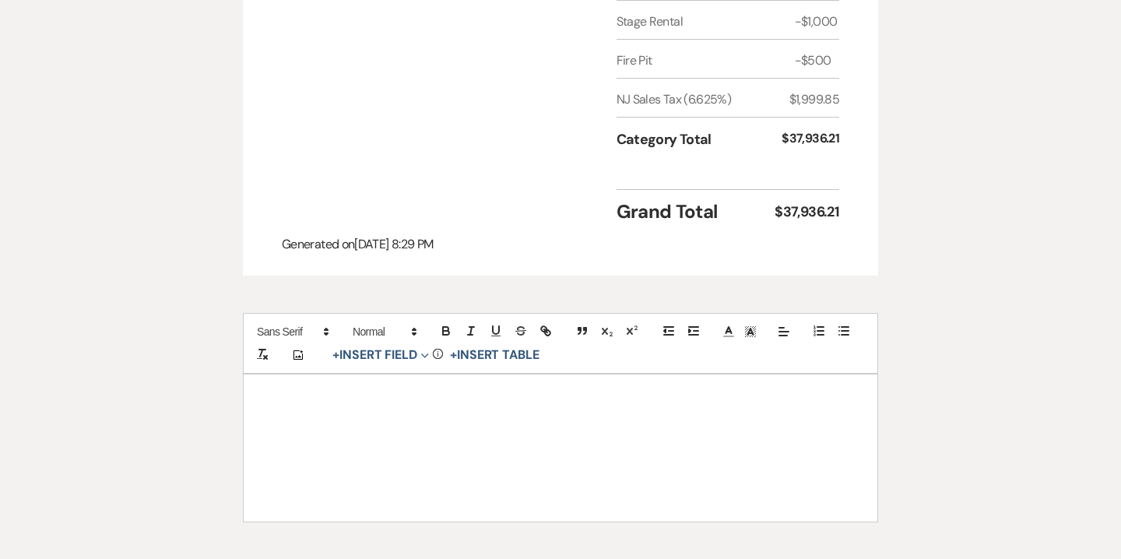
click at [645, 426] on p at bounding box center [560, 435] width 559 height 19
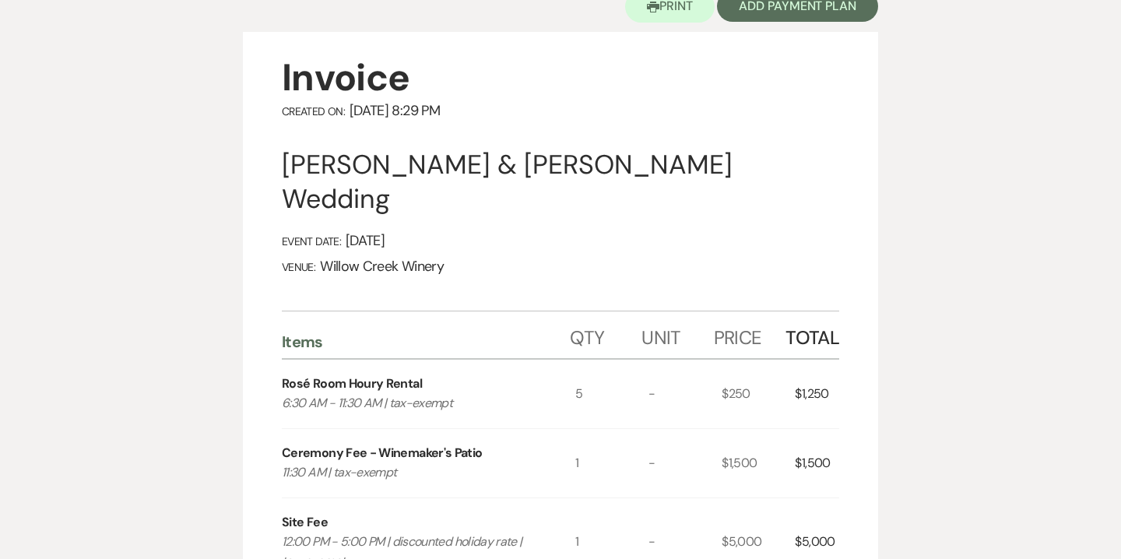
scroll to position [0, 0]
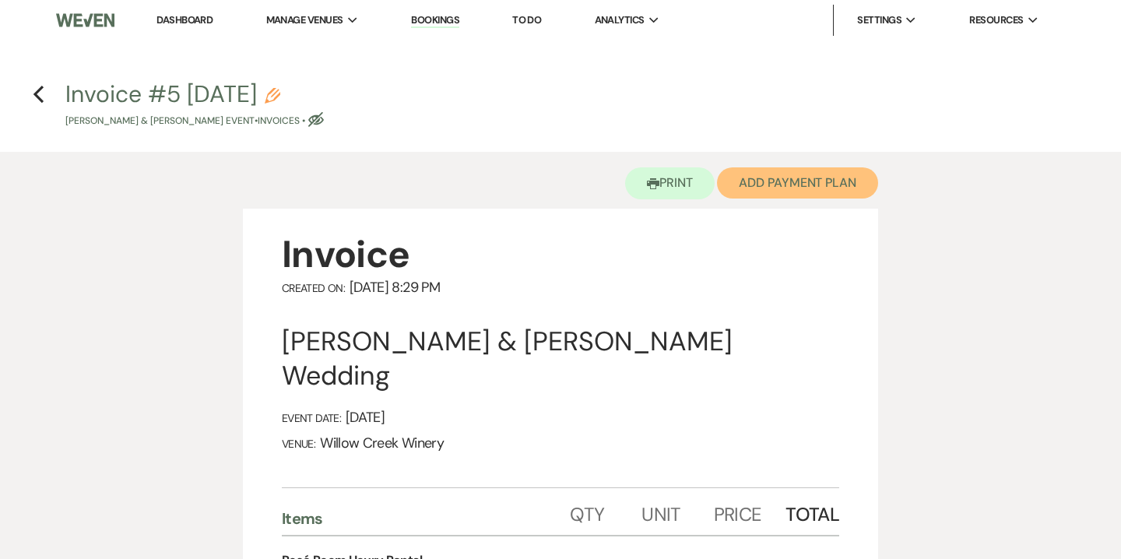
click at [801, 184] on button "Add Payment Plan" at bounding box center [797, 182] width 161 height 31
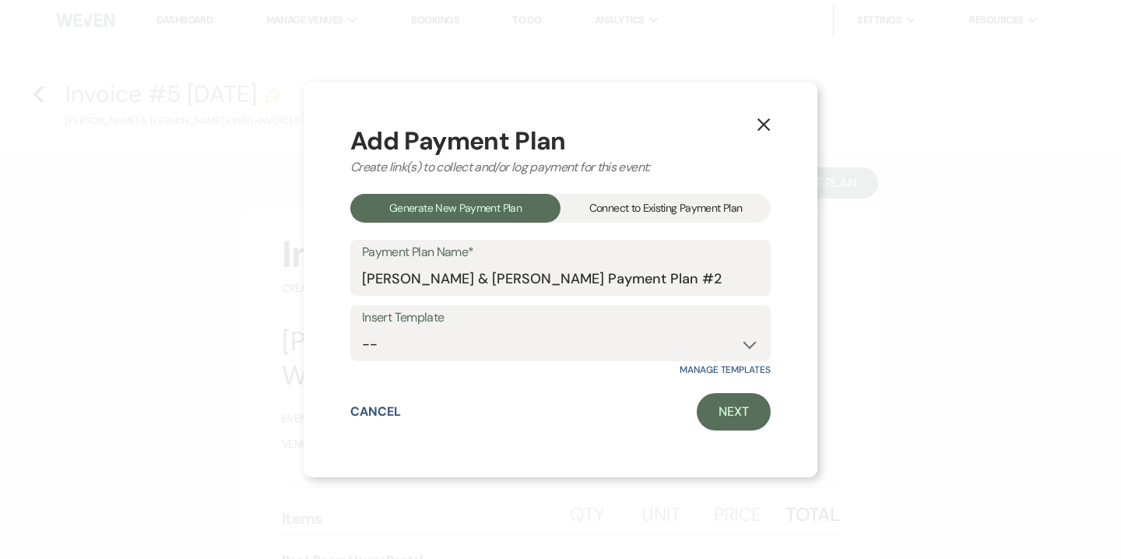
click at [714, 212] on div "Connect to Existing Payment Plan" at bounding box center [665, 208] width 210 height 29
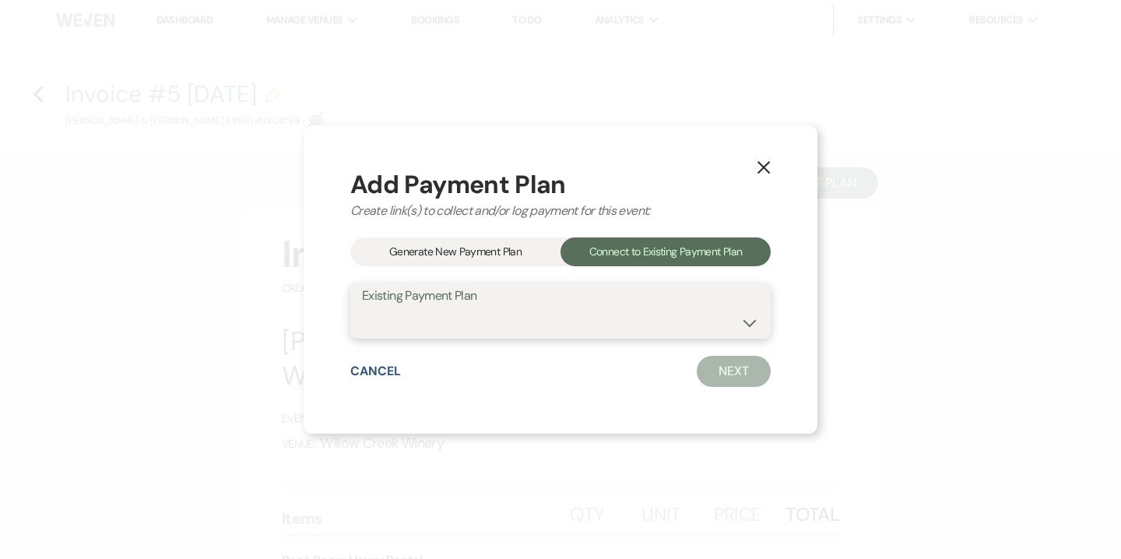
click at [589, 330] on select "Dan Miller & Suzi King's Payment Plan #1" at bounding box center [560, 322] width 397 height 30
select select "15110"
click at [362, 307] on select "Dan Miller & Suzi King's Payment Plan #1" at bounding box center [560, 322] width 397 height 30
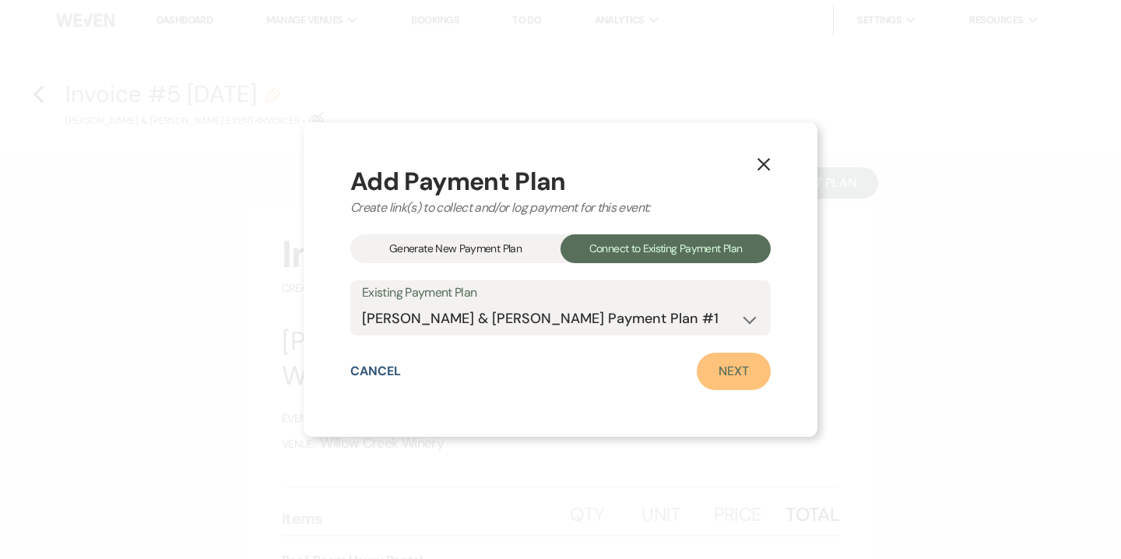
click at [719, 371] on link "Next" at bounding box center [733, 371] width 74 height 37
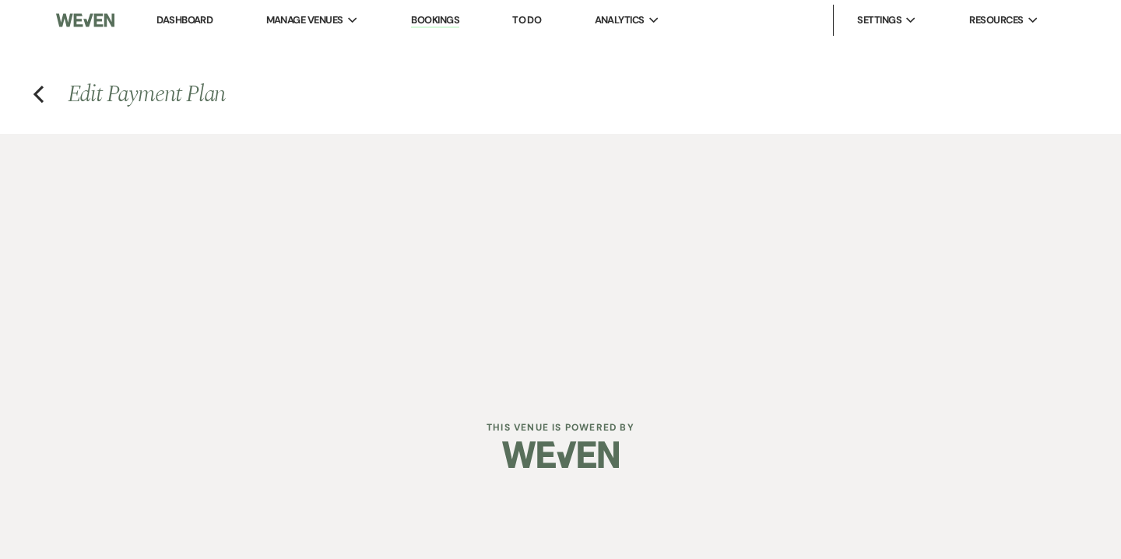
select select "29035"
select select "1"
select select "2"
select select "flat"
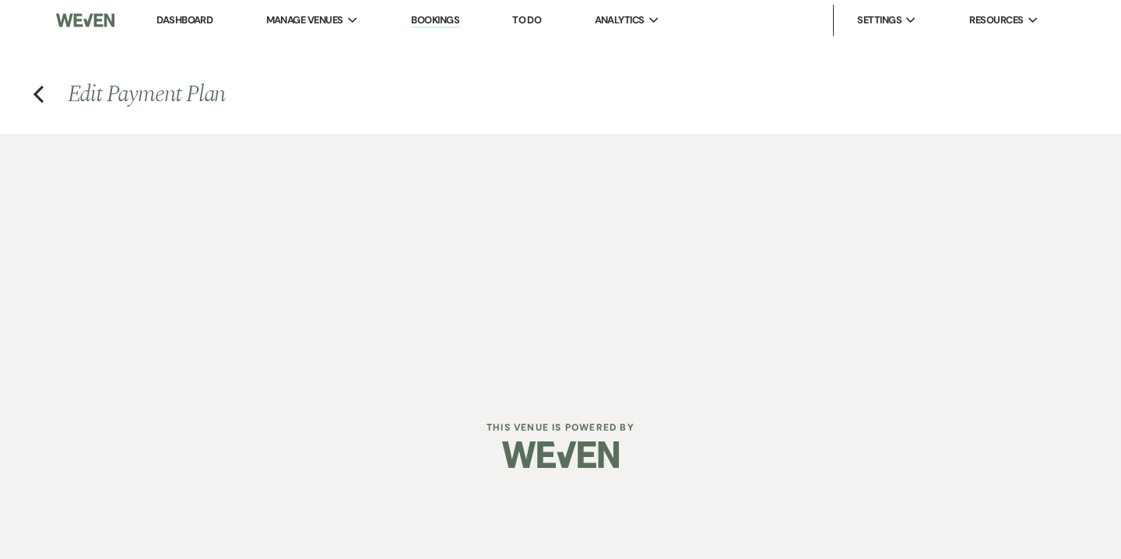
select select "false"
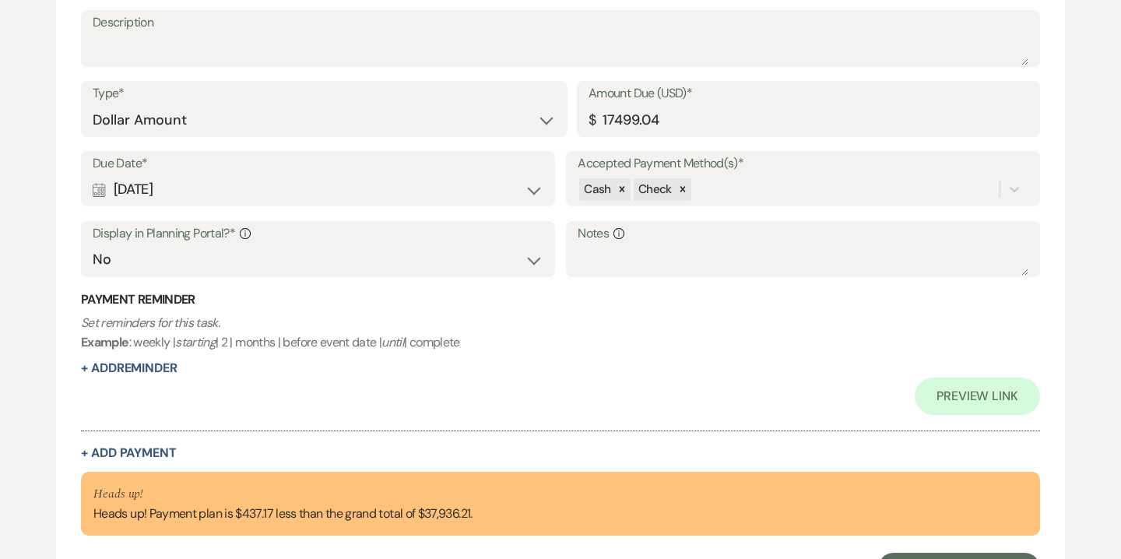
scroll to position [1728, 0]
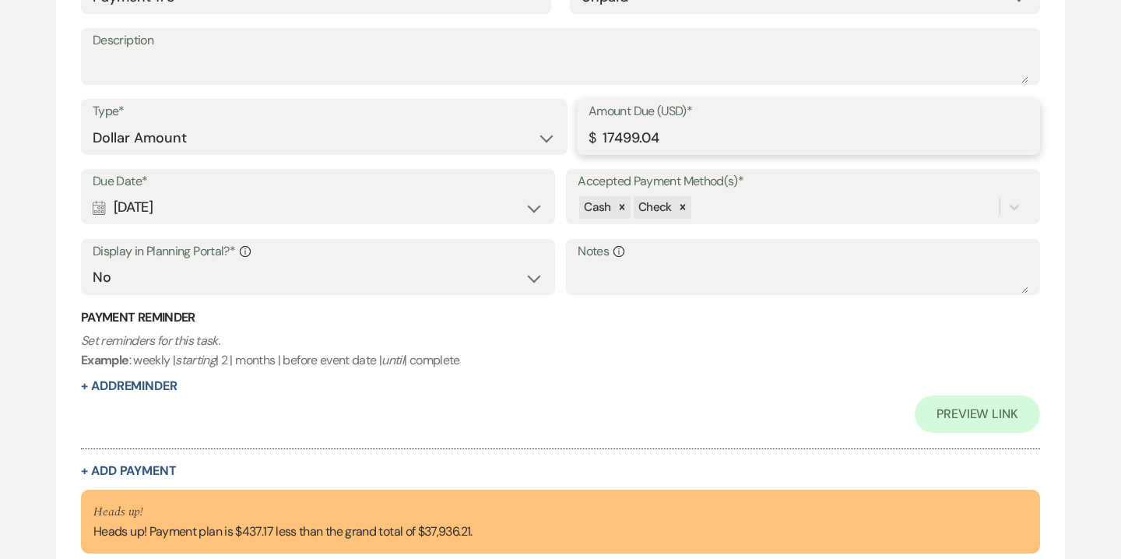
click at [644, 131] on input "17499.04" at bounding box center [808, 138] width 440 height 30
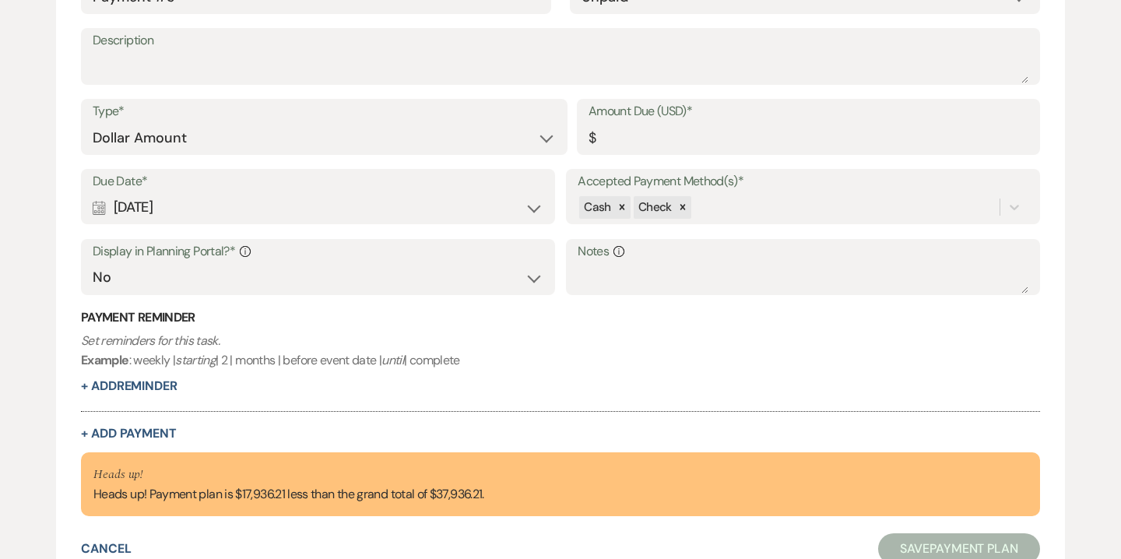
click at [542, 363] on p "Set reminders for this task. Example : weekly | starting | 2 | months | before …" at bounding box center [560, 351] width 959 height 40
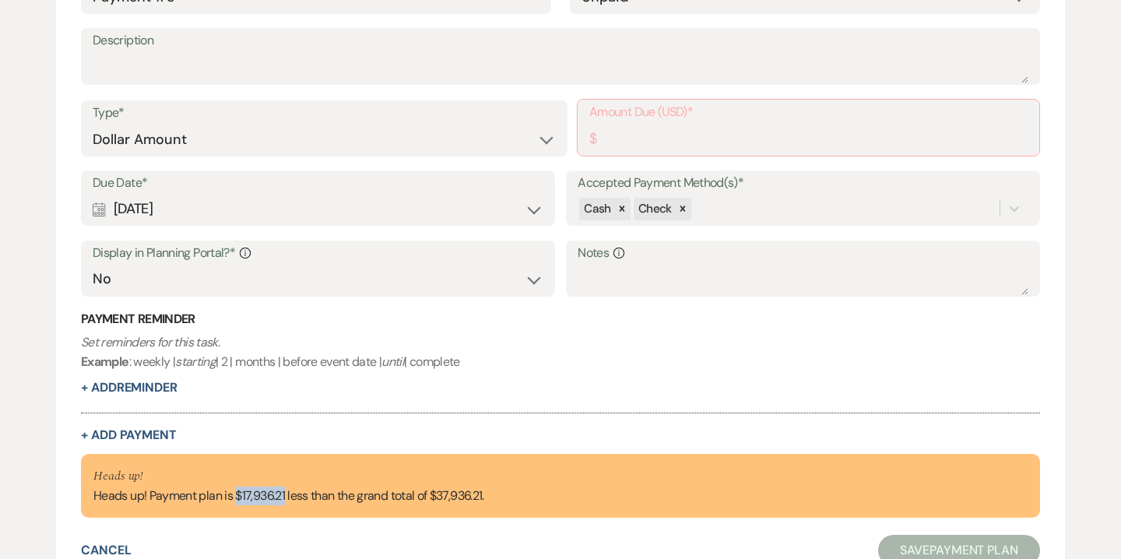
drag, startPoint x: 235, startPoint y: 495, endPoint x: 285, endPoint y: 496, distance: 49.8
click at [285, 496] on div "Heads up! Heads up! Payment plan is $17,936.21 less than the grand total of $37…" at bounding box center [288, 485] width 391 height 39
copy div "$17,936.21"
click at [711, 132] on input "Amount Due (USD)*" at bounding box center [808, 139] width 438 height 30
paste input "17936.21"
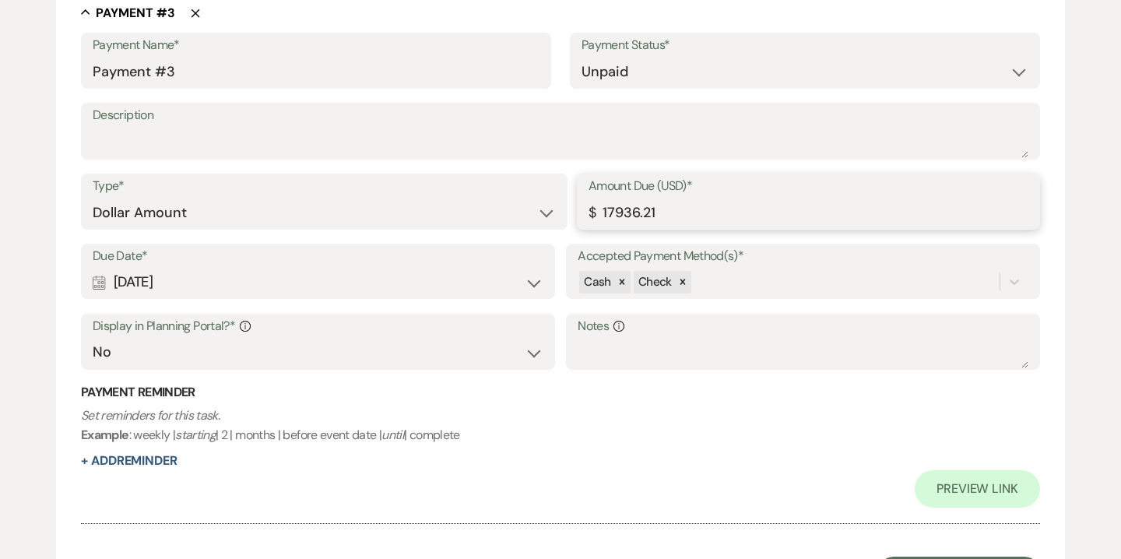
scroll to position [1728, 0]
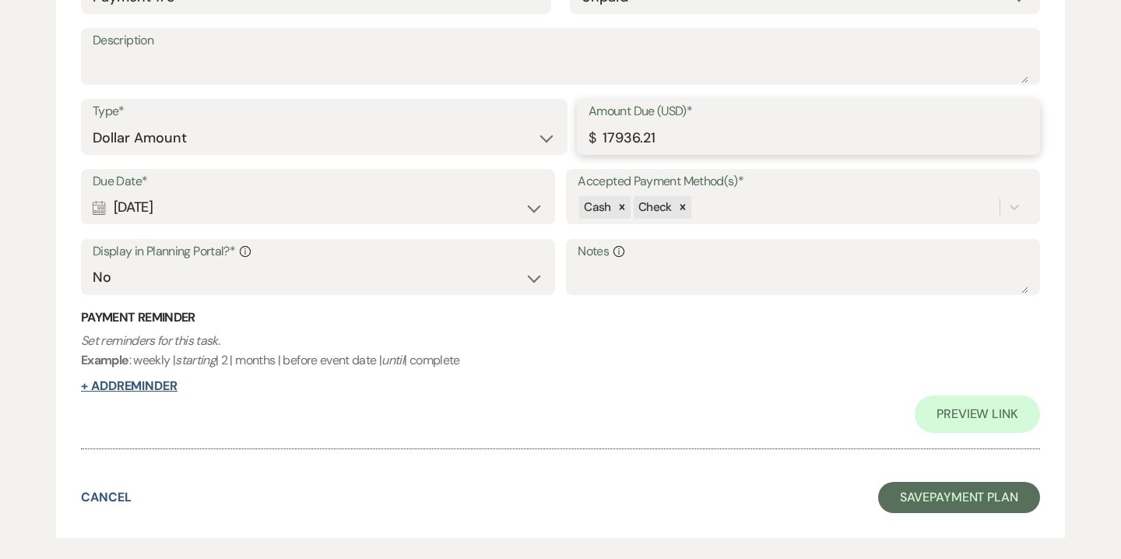
type input "17936.21"
click at [165, 385] on button "+ Add Reminder" at bounding box center [129, 386] width 96 height 12
select select "client"
select select "days"
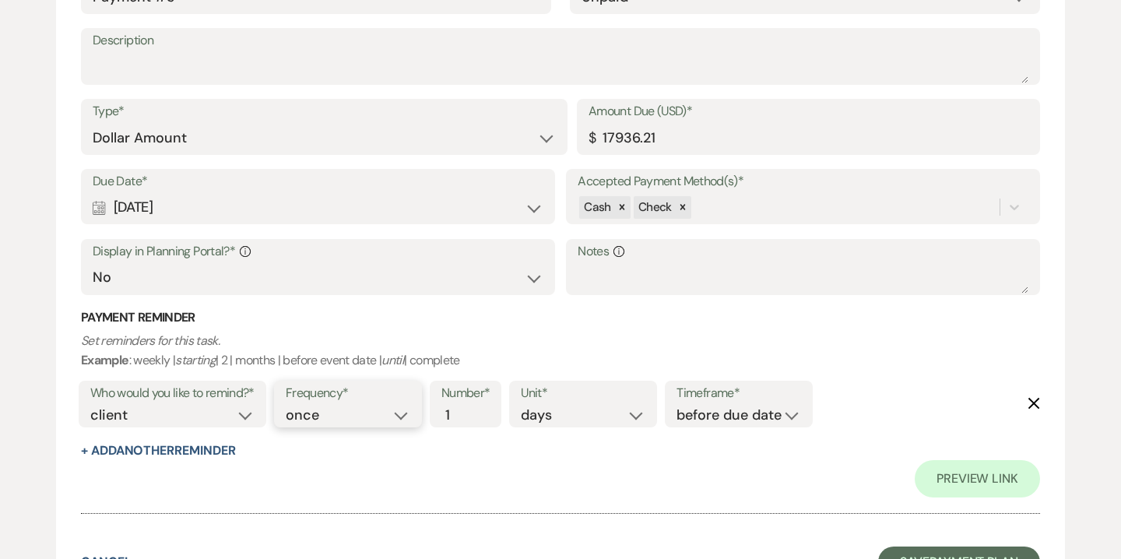
click at [316, 416] on select "once daily weekly monthly" at bounding box center [348, 415] width 125 height 21
select select "daily"
click at [288, 405] on select "once daily weekly monthly" at bounding box center [348, 415] width 125 height 21
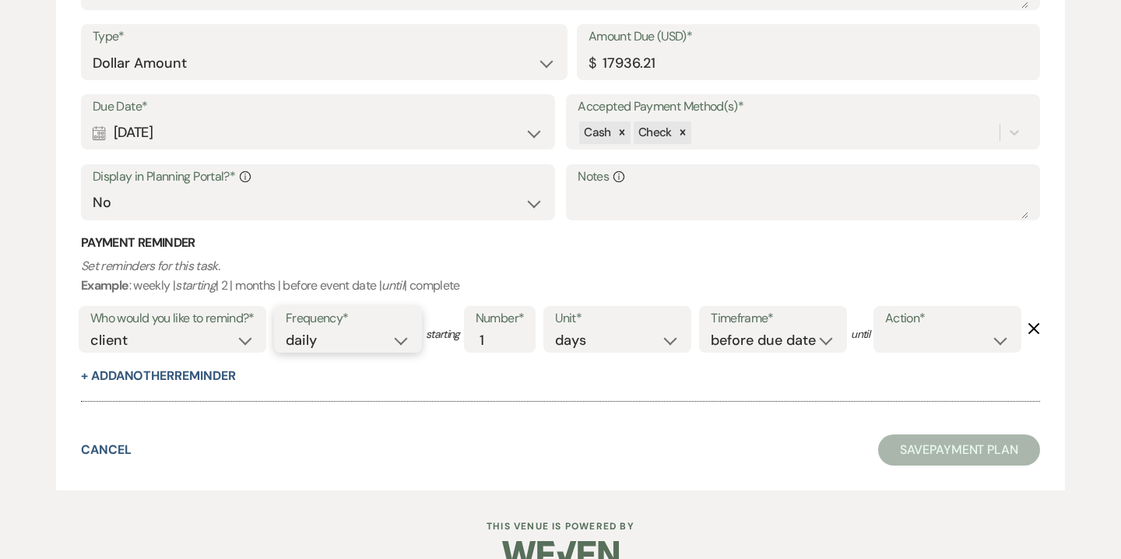
scroll to position [1654, 0]
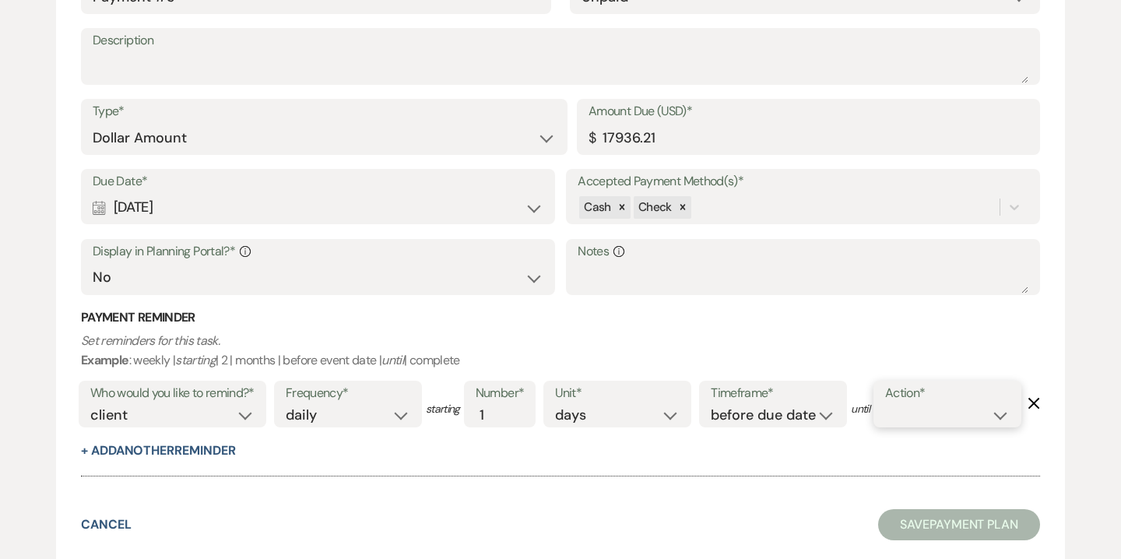
click at [885, 426] on select "complete due date custom date" at bounding box center [947, 415] width 125 height 21
select select "complete"
click at [885, 426] on select "complete due date custom date" at bounding box center [947, 415] width 125 height 21
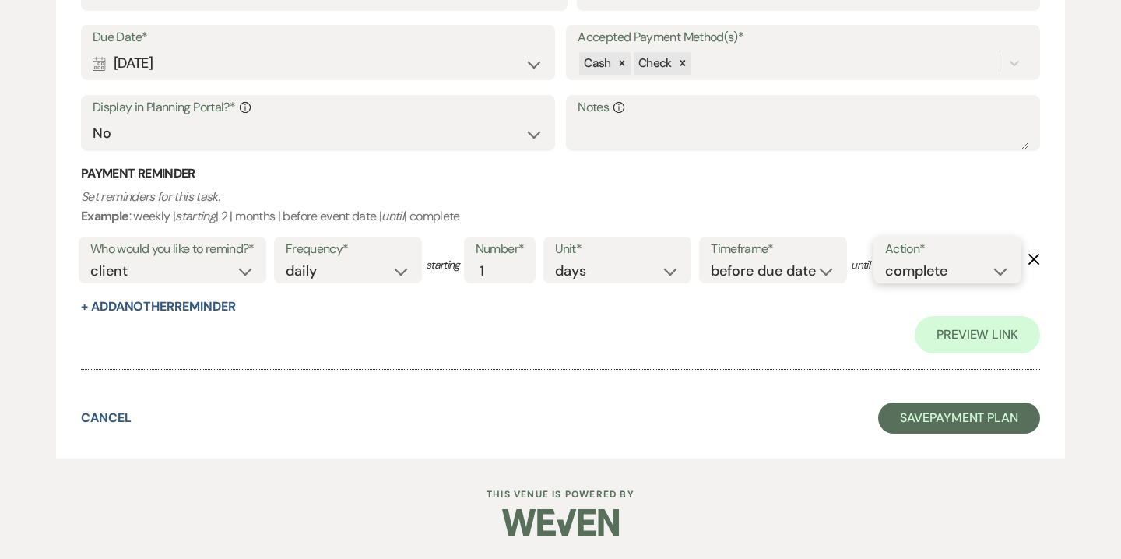
scroll to position [1835, 0]
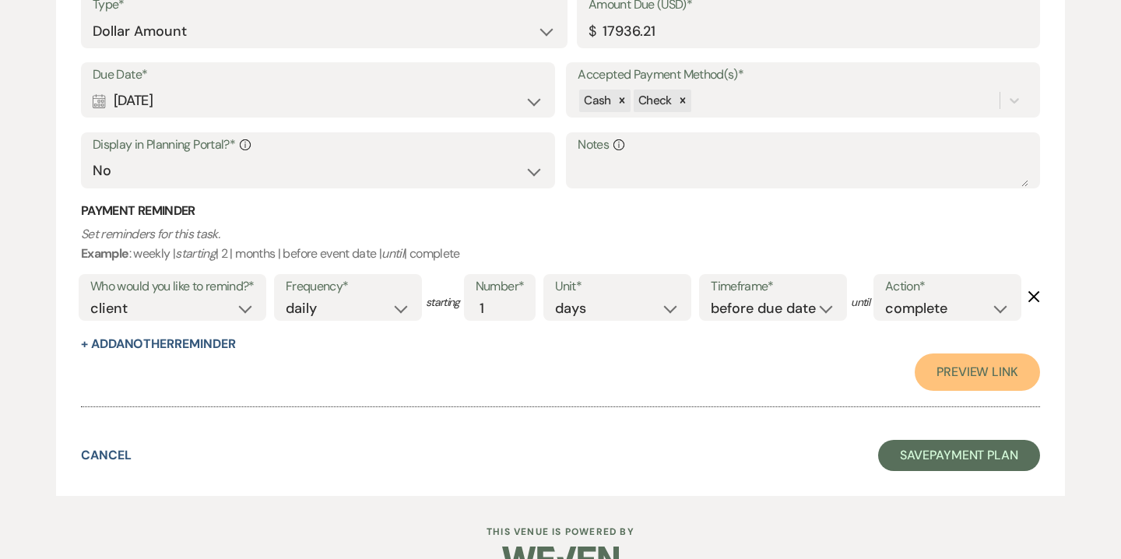
click at [994, 391] on link "Preview Link" at bounding box center [976, 371] width 125 height 37
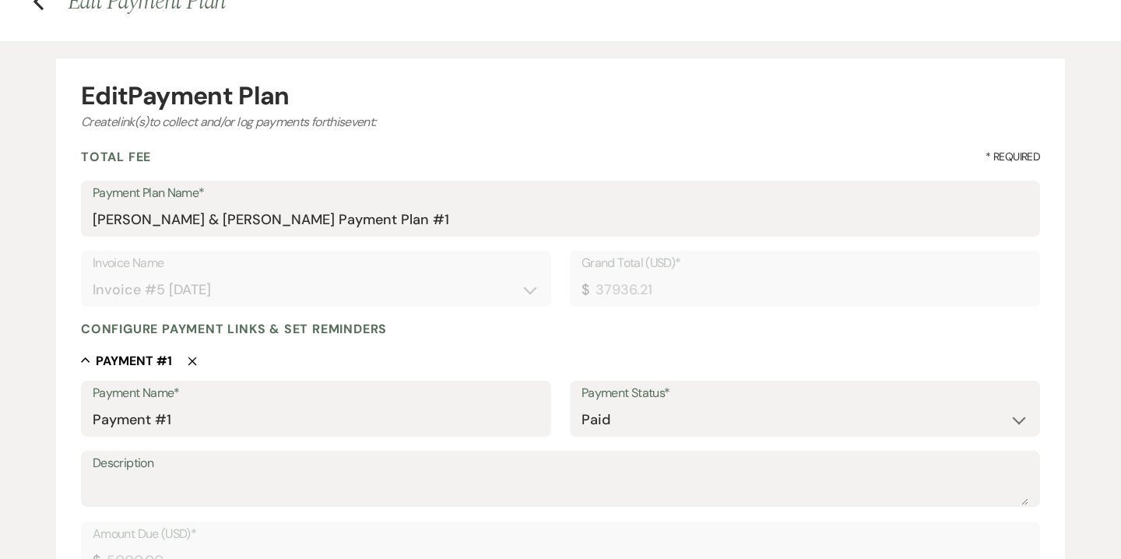
scroll to position [0, 0]
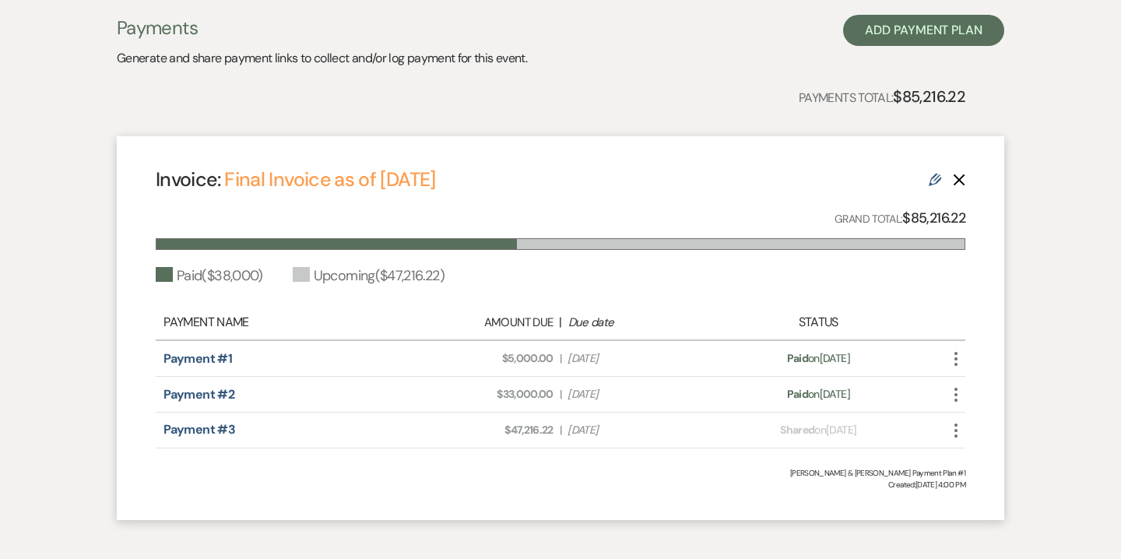
scroll to position [224, 0]
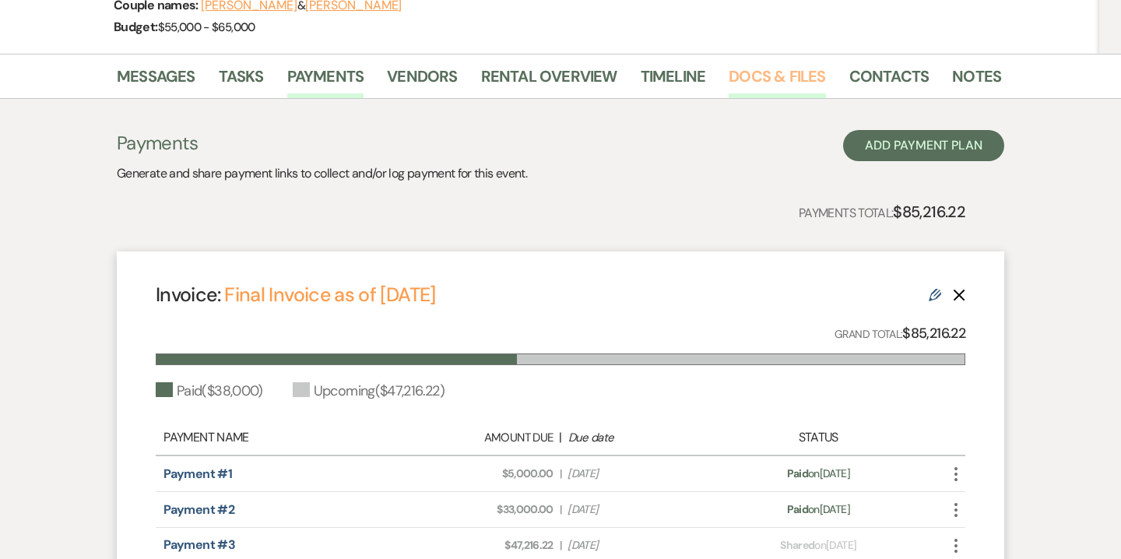
click at [776, 93] on link "Docs & Files" at bounding box center [776, 81] width 96 height 34
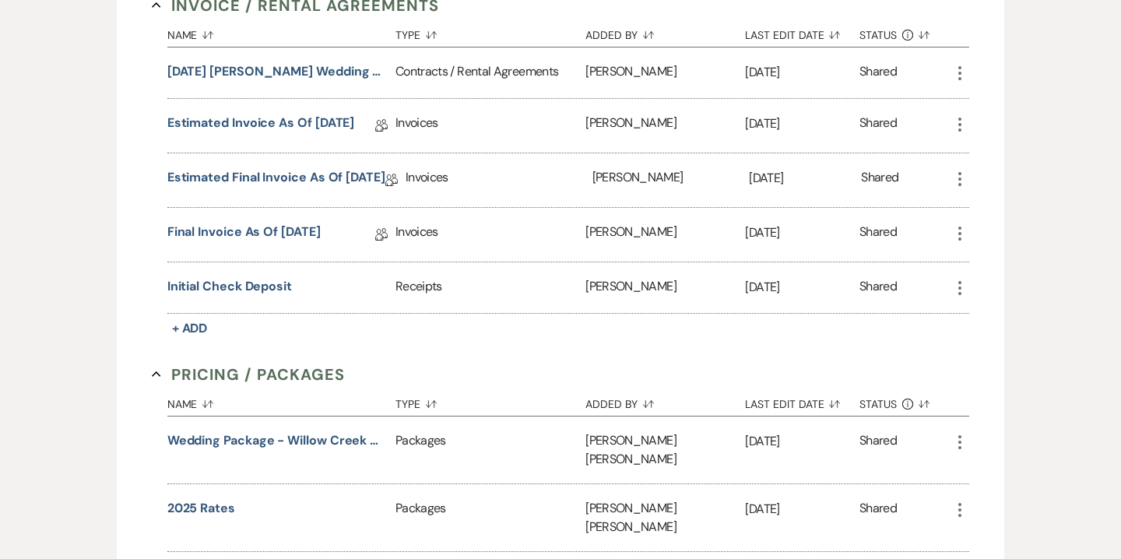
scroll to position [852, 0]
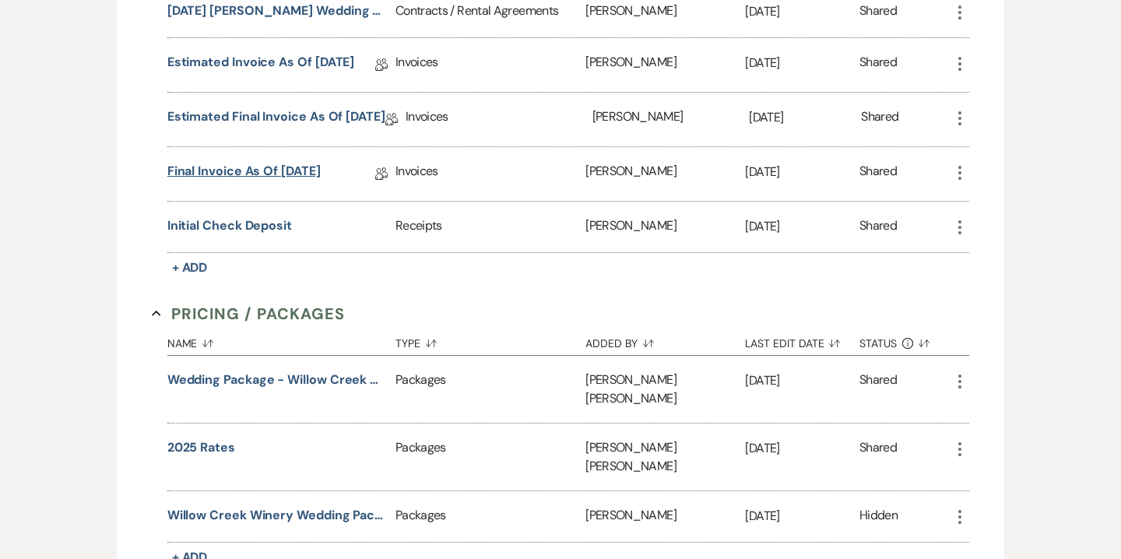
click at [305, 170] on link "Final Invoice as of [DATE]" at bounding box center [243, 174] width 153 height 24
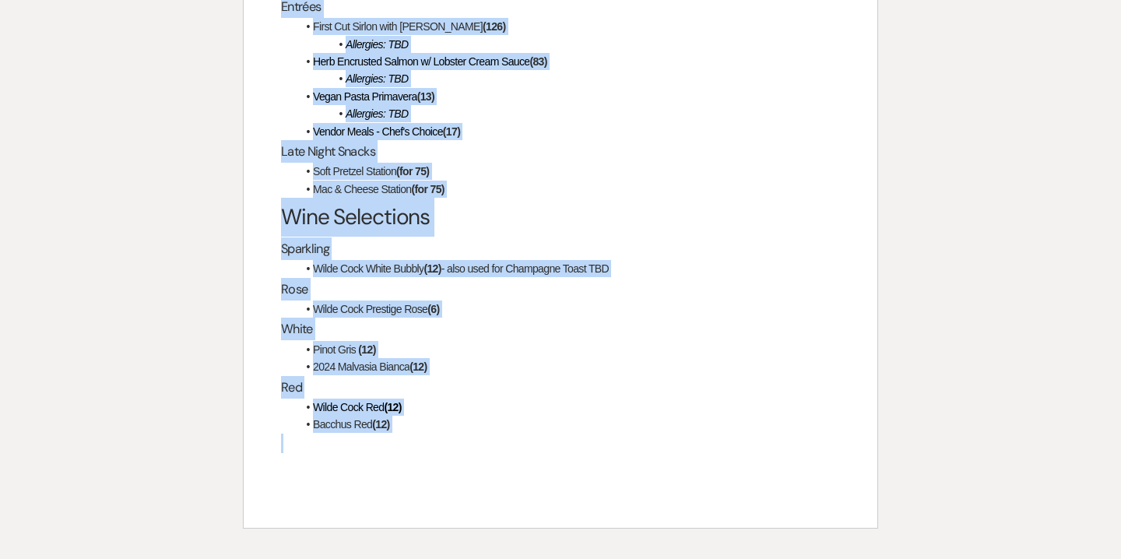
scroll to position [3371, 0]
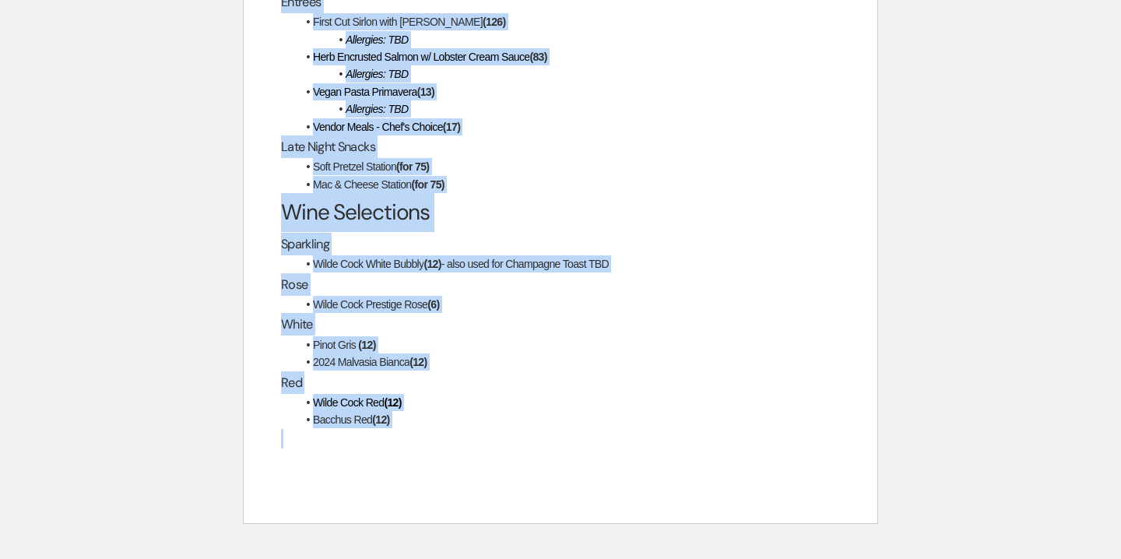
drag, startPoint x: 282, startPoint y: 227, endPoint x: 493, endPoint y: 385, distance: 263.5
click at [493, 385] on div "Final Payment The final payment of $47,216.22 is due by cash or check to "Willo…" at bounding box center [560, 7] width 633 height 1032
copy div "Final Payment The final payment of $47,216.22 is due by cash or check to "Willo…"
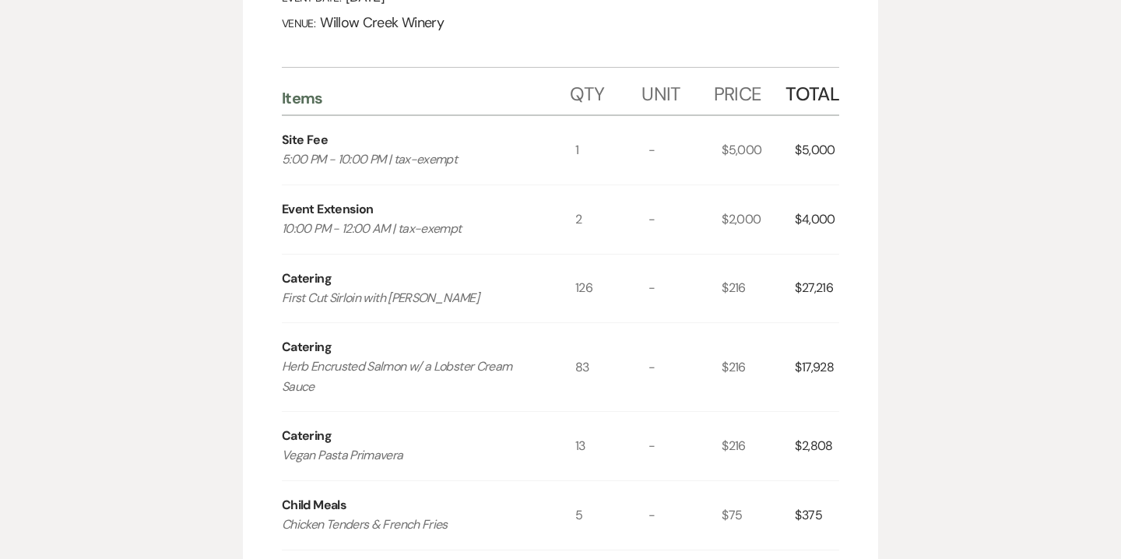
scroll to position [0, 0]
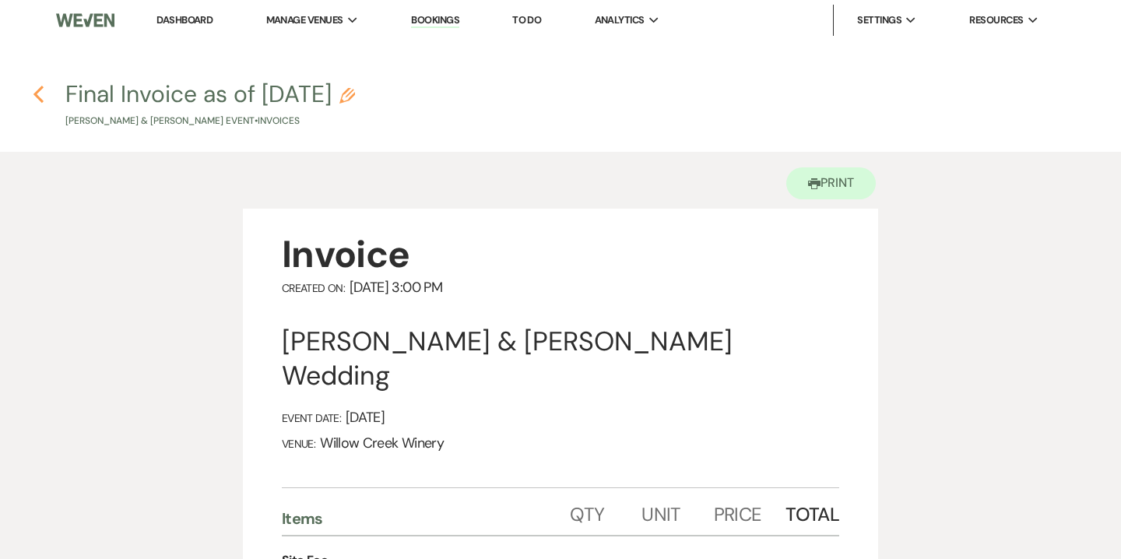
click at [40, 93] on icon "Previous" at bounding box center [39, 94] width 12 height 19
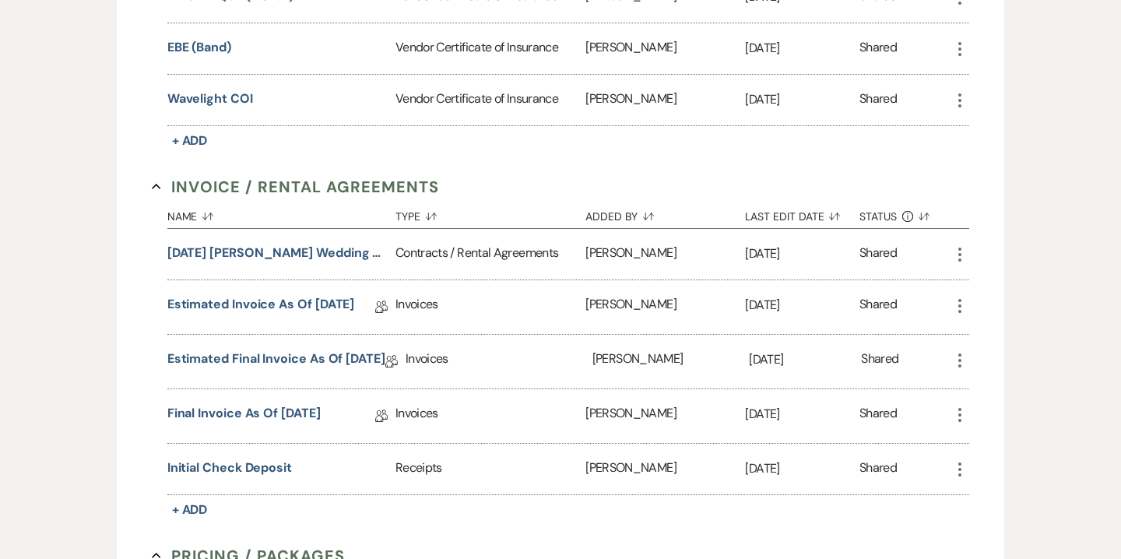
scroll to position [649, 0]
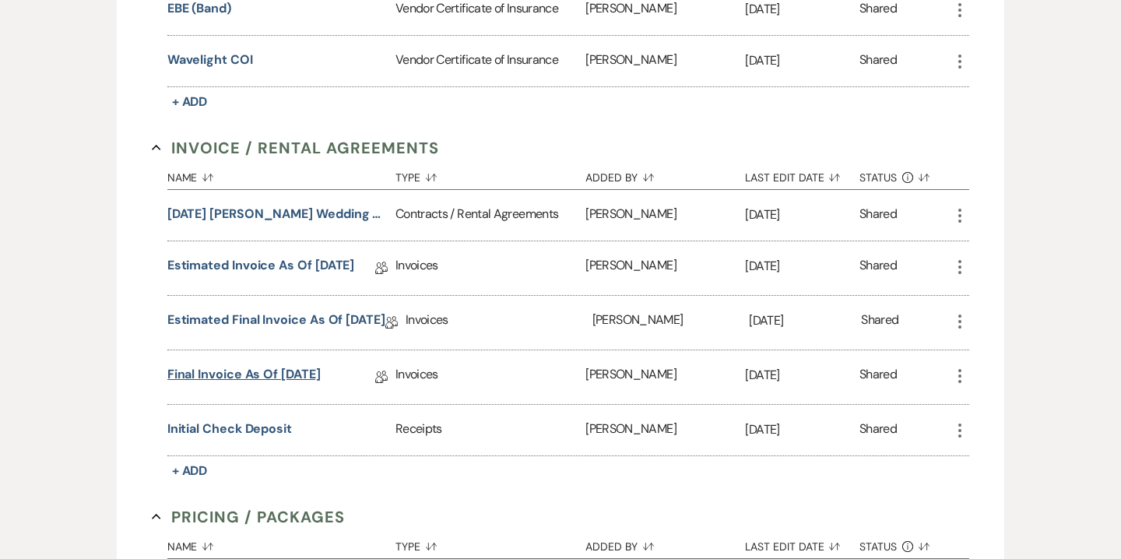
click at [320, 373] on link "Final Invoice as of [DATE]" at bounding box center [243, 377] width 153 height 24
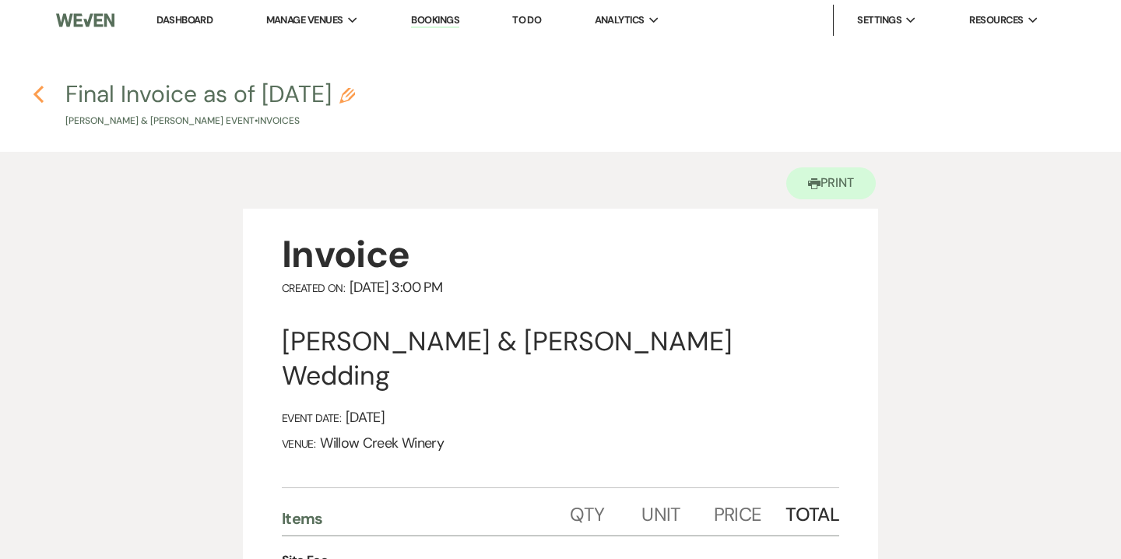
click at [39, 94] on icon "Previous" at bounding box center [39, 94] width 12 height 19
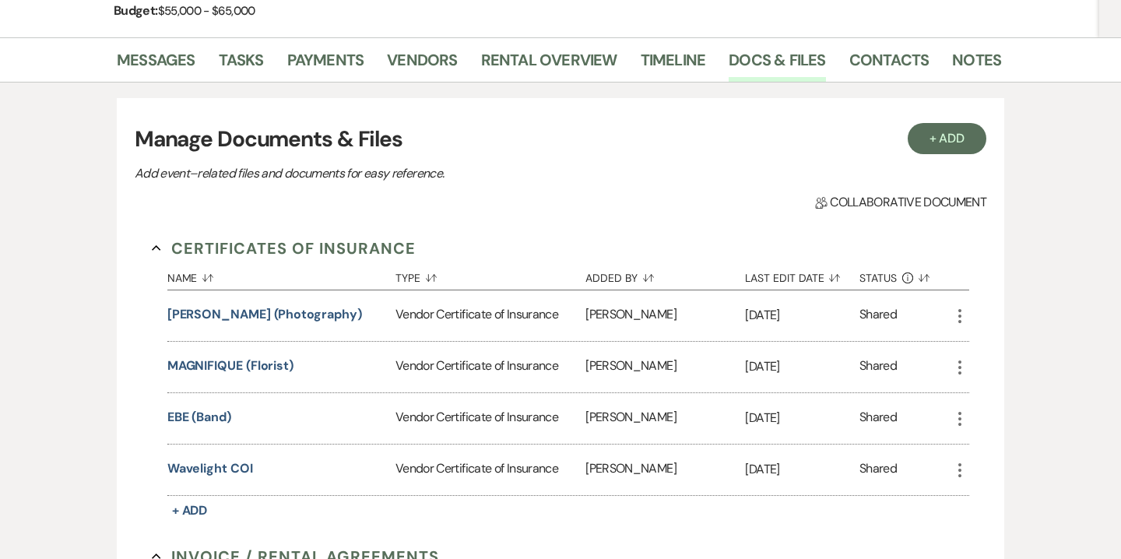
scroll to position [208, 0]
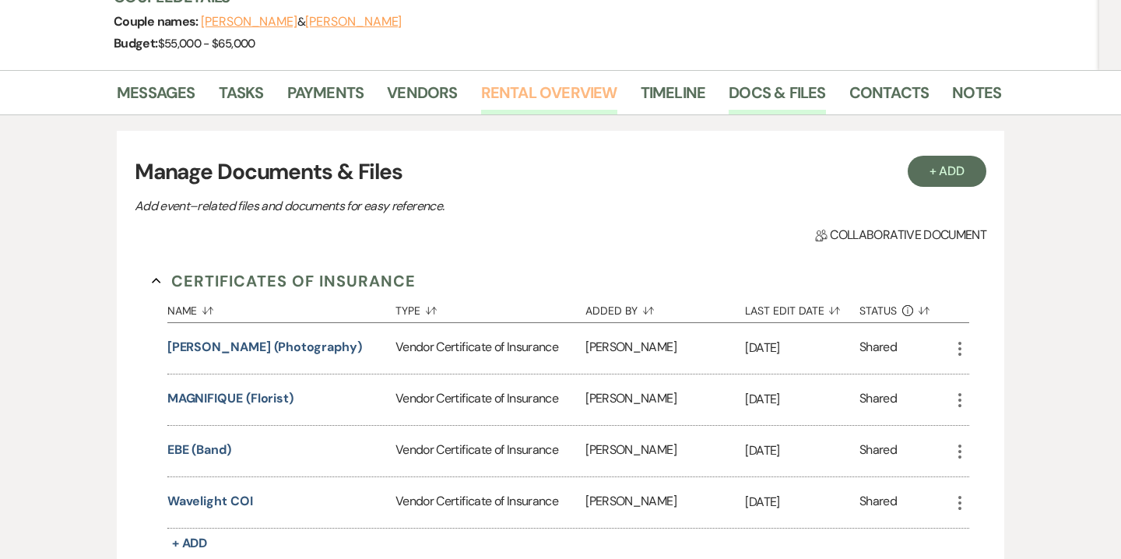
click at [552, 100] on link "Rental Overview" at bounding box center [549, 97] width 136 height 34
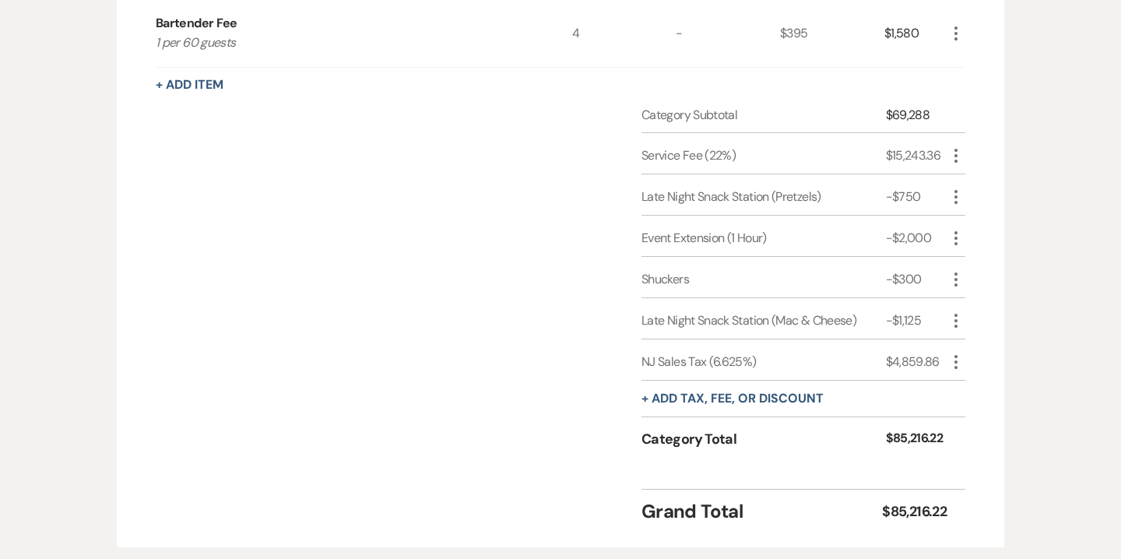
scroll to position [1832, 0]
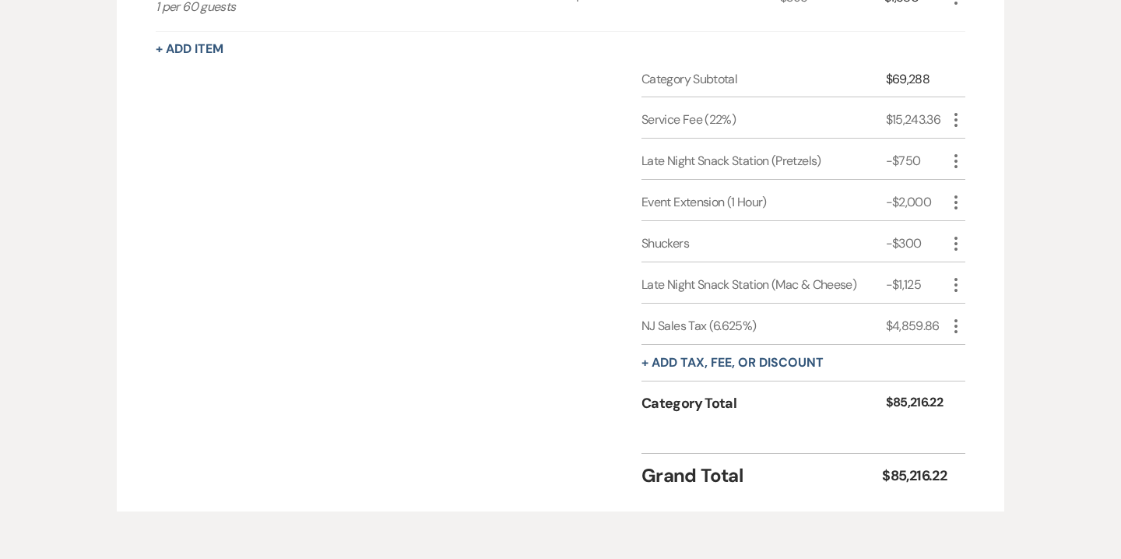
click at [959, 327] on icon "More" at bounding box center [955, 326] width 19 height 19
click at [992, 375] on button "Delete Delete" at bounding box center [988, 381] width 84 height 25
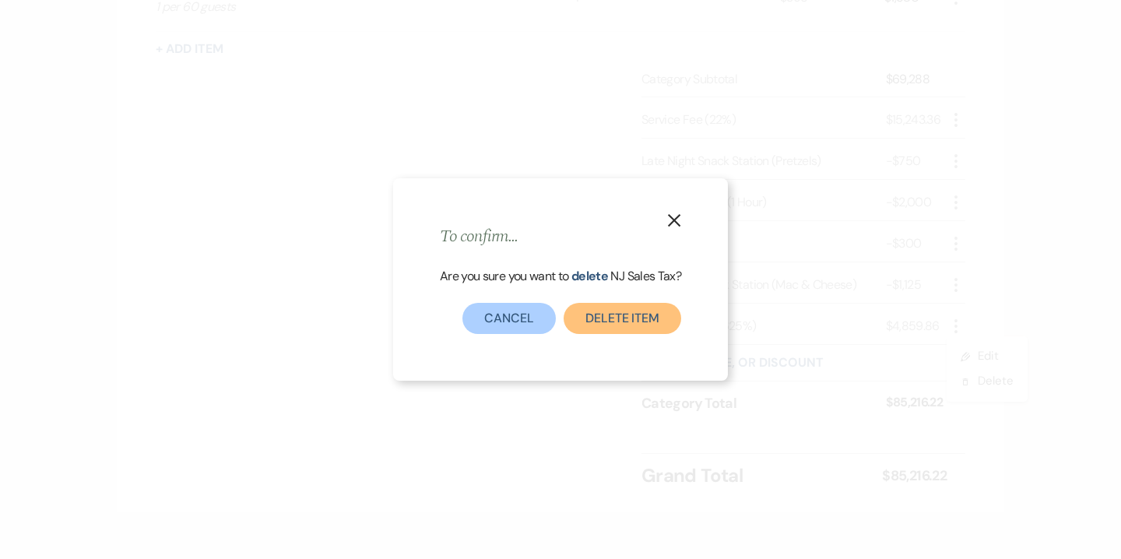
click at [604, 321] on button "Delete item" at bounding box center [622, 318] width 118 height 31
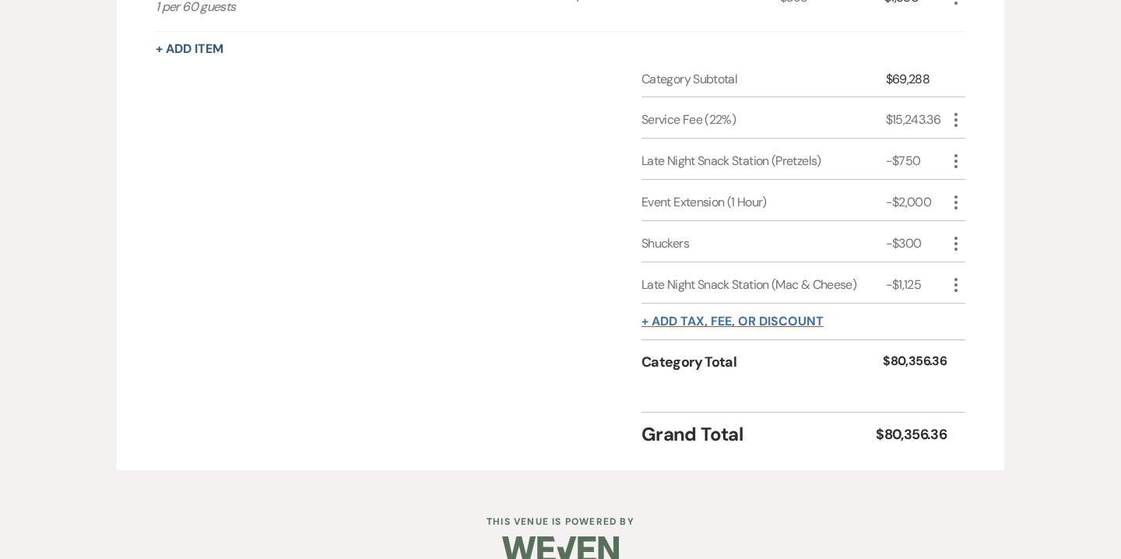
click at [718, 321] on button "+ Add tax, fee, or discount" at bounding box center [732, 321] width 182 height 12
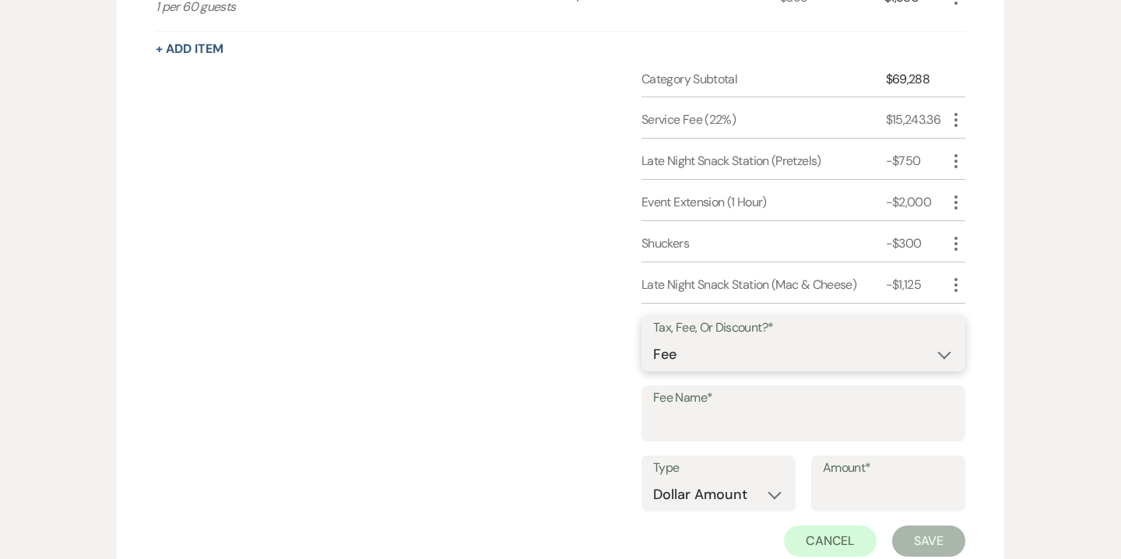
click at [702, 352] on select "Fee Discount Tax" at bounding box center [803, 354] width 300 height 30
select select "2"
click at [653, 339] on select "Fee Discount Tax" at bounding box center [803, 354] width 300 height 30
click at [686, 423] on input "Fee Name*" at bounding box center [803, 424] width 300 height 30
type input "Site Fee Discounted"
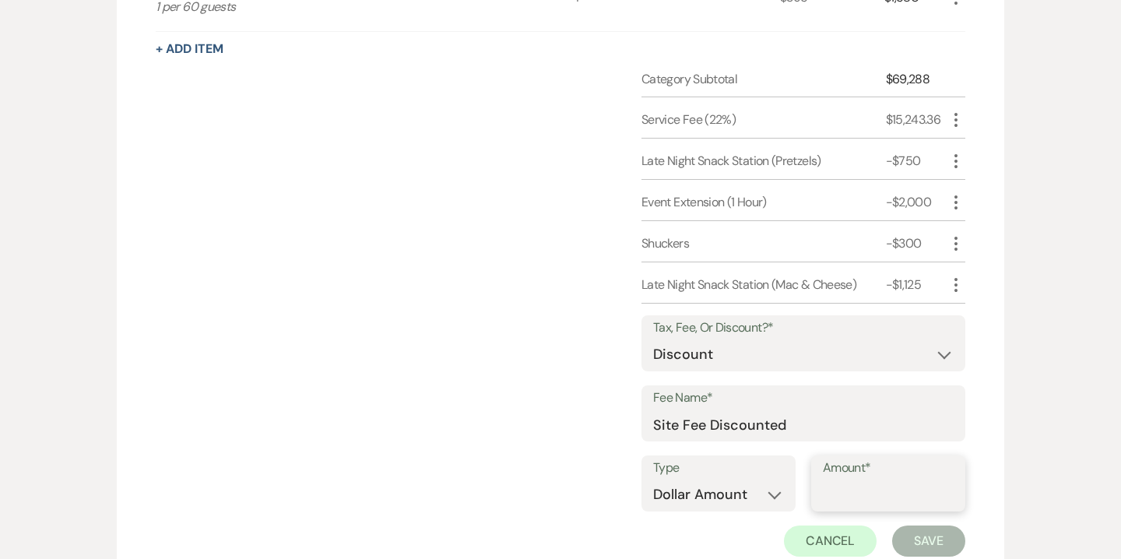
click at [854, 483] on input "Amount*" at bounding box center [888, 494] width 131 height 30
type input "2000"
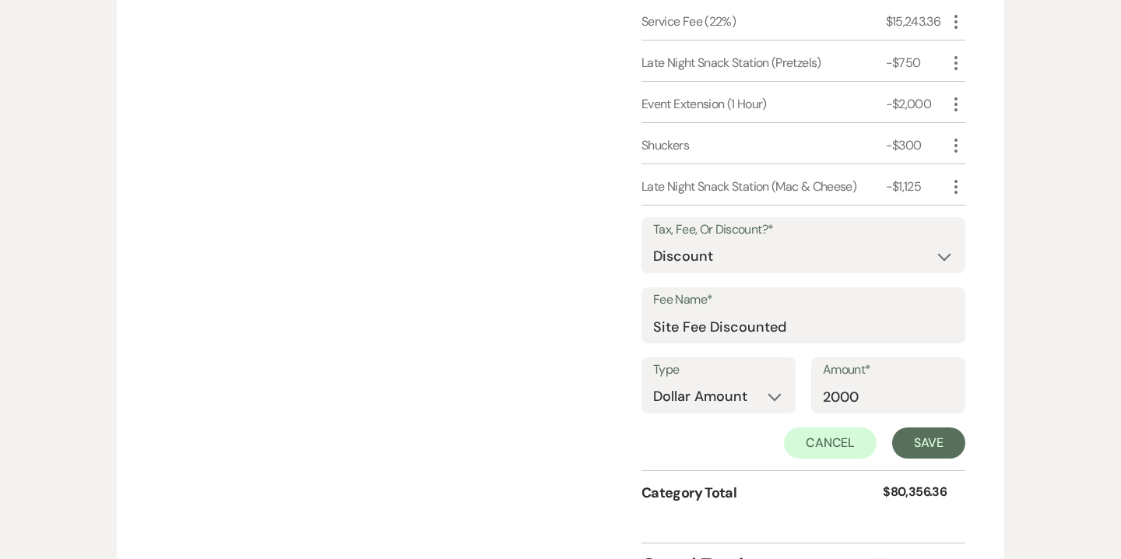
scroll to position [1935, 0]
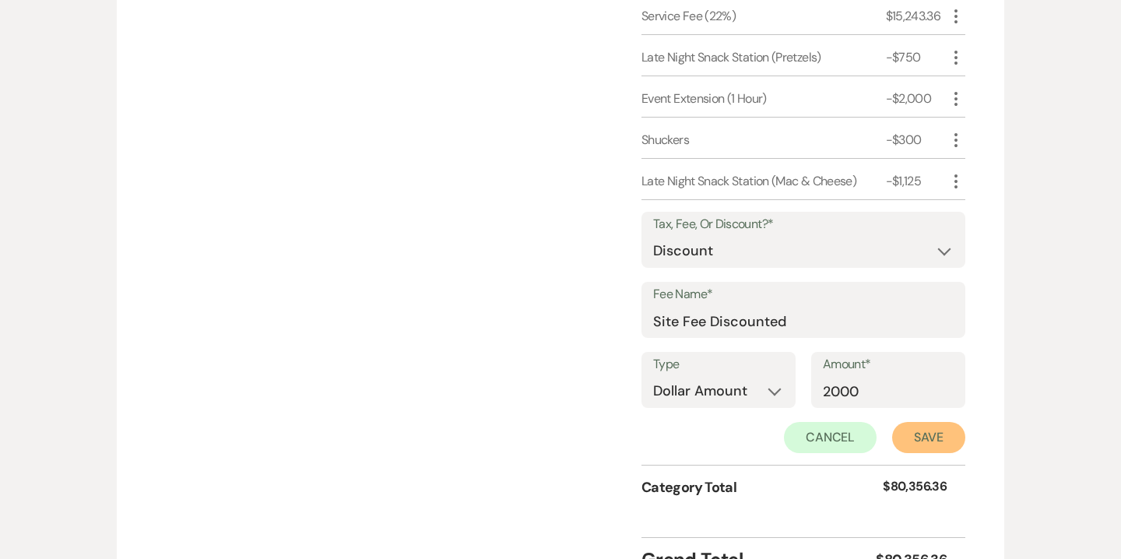
click at [925, 438] on button "Save" at bounding box center [928, 437] width 73 height 31
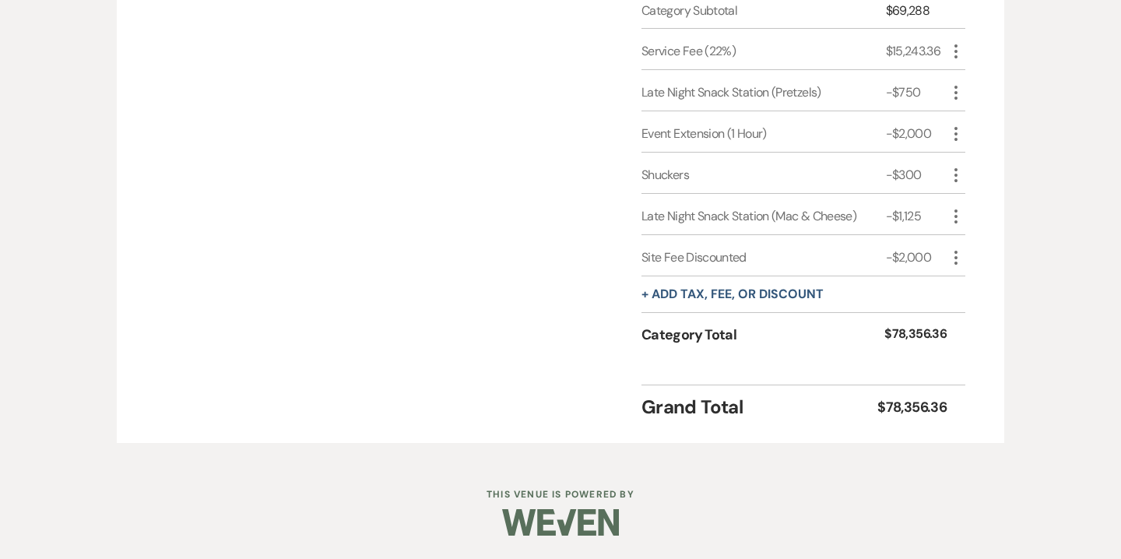
scroll to position [1898, 0]
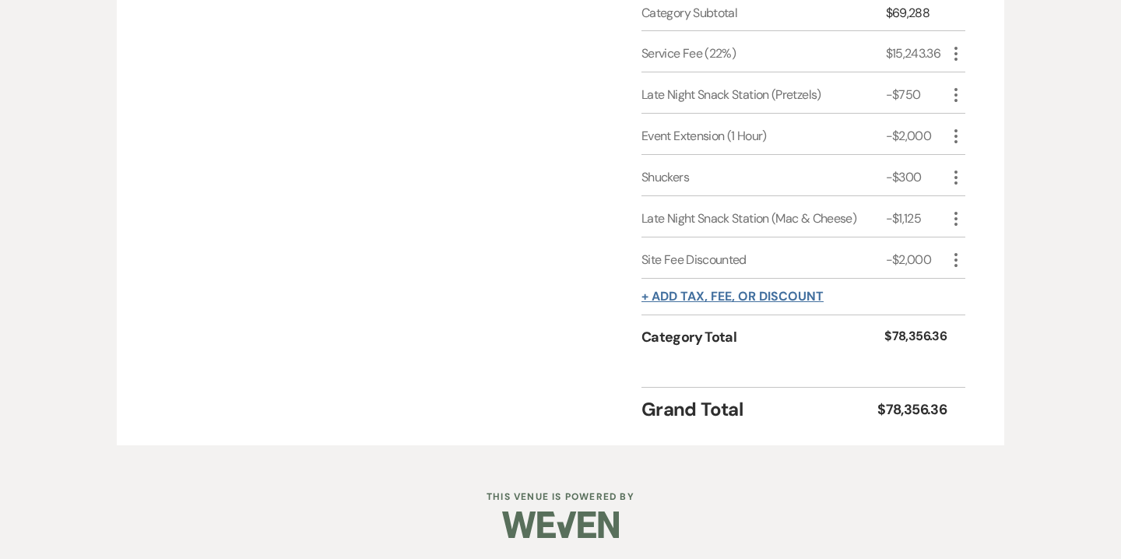
click at [799, 293] on button "+ Add tax, fee, or discount" at bounding box center [732, 296] width 182 height 12
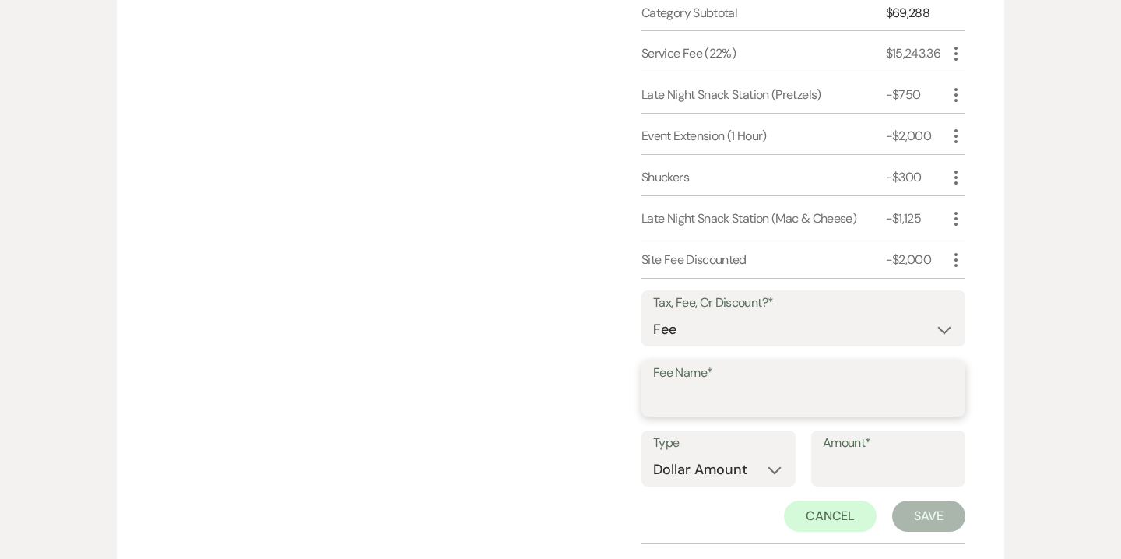
click at [765, 388] on input "Fee Name*" at bounding box center [803, 399] width 300 height 30
click at [763, 325] on select "Fee Discount Tax" at bounding box center [803, 329] width 300 height 30
select select "3"
click at [653, 314] on select "Fee Discount Tax" at bounding box center [803, 329] width 300 height 30
click at [742, 396] on input "Fee Name*" at bounding box center [803, 400] width 299 height 30
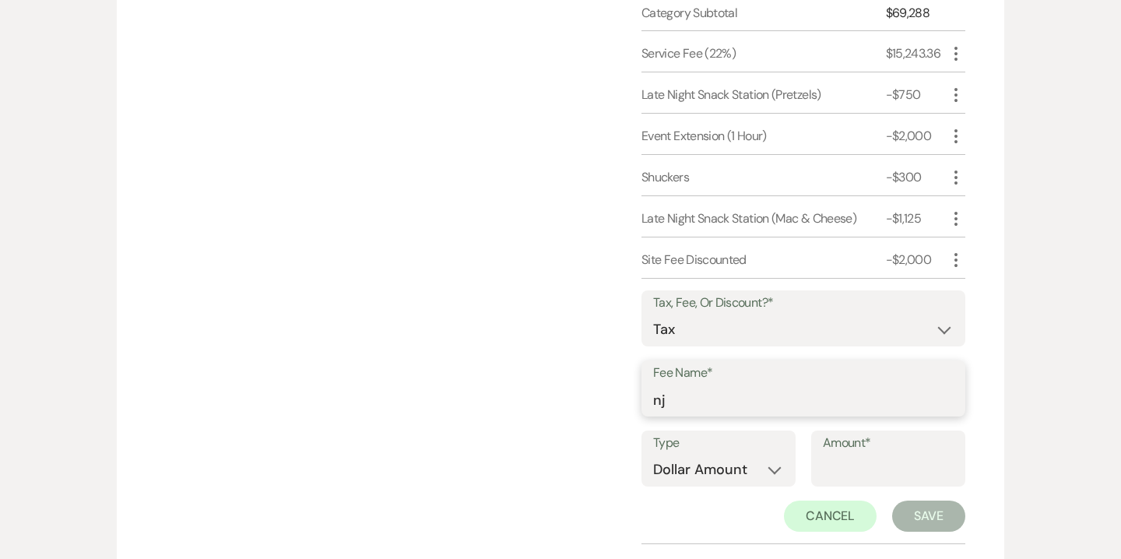
type input "NJ Sales Tax"
click at [743, 459] on select "Dollar Amount Percentage" at bounding box center [718, 469] width 131 height 30
select select "false"
click at [653, 454] on select "Dollar Amount Percentage" at bounding box center [718, 469] width 131 height 30
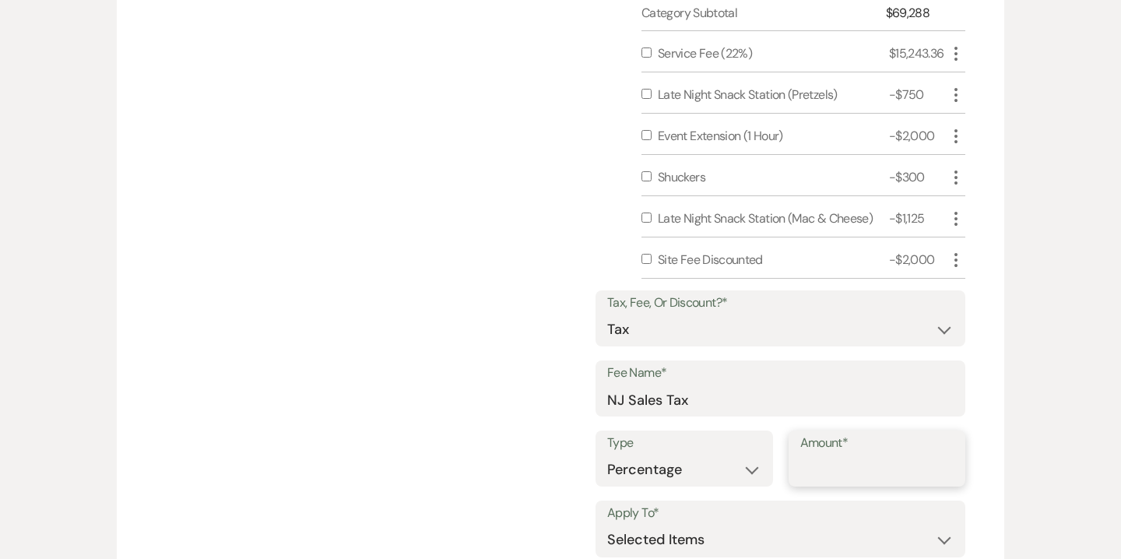
click at [830, 472] on input "Amount*" at bounding box center [877, 469] width 154 height 30
type input "6.625"
click at [561, 472] on div "Category Subtotal $69,288 Service Fee (22%) $15,243.36 More Late Night Snack St…" at bounding box center [560, 339] width 809 height 671
click at [646, 215] on input "checkbox" at bounding box center [646, 217] width 10 height 10
checkbox input "true"
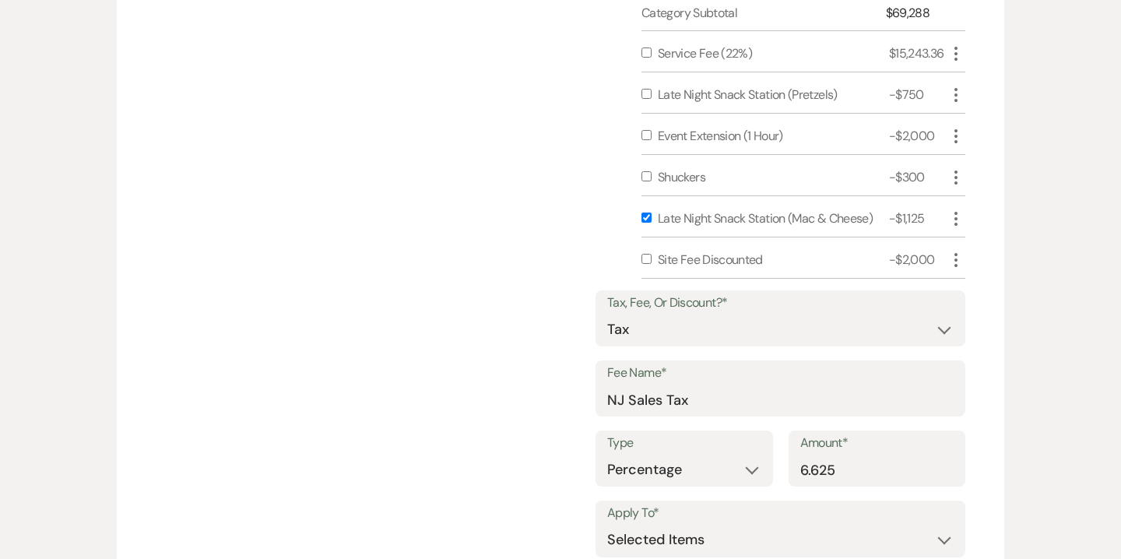
click at [644, 180] on div at bounding box center [649, 177] width 16 height 19
click at [647, 171] on input "checkbox" at bounding box center [646, 176] width 10 height 10
checkbox input "true"
click at [644, 96] on input "checkbox" at bounding box center [646, 94] width 10 height 10
checkbox input "true"
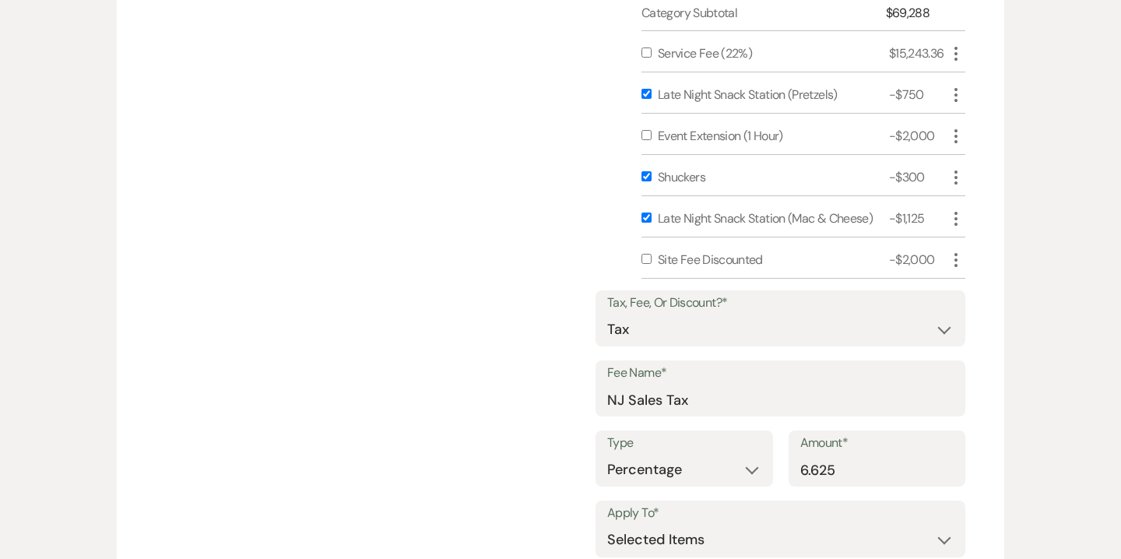
click at [645, 52] on input "checkbox" at bounding box center [646, 52] width 10 height 10
checkbox input "true"
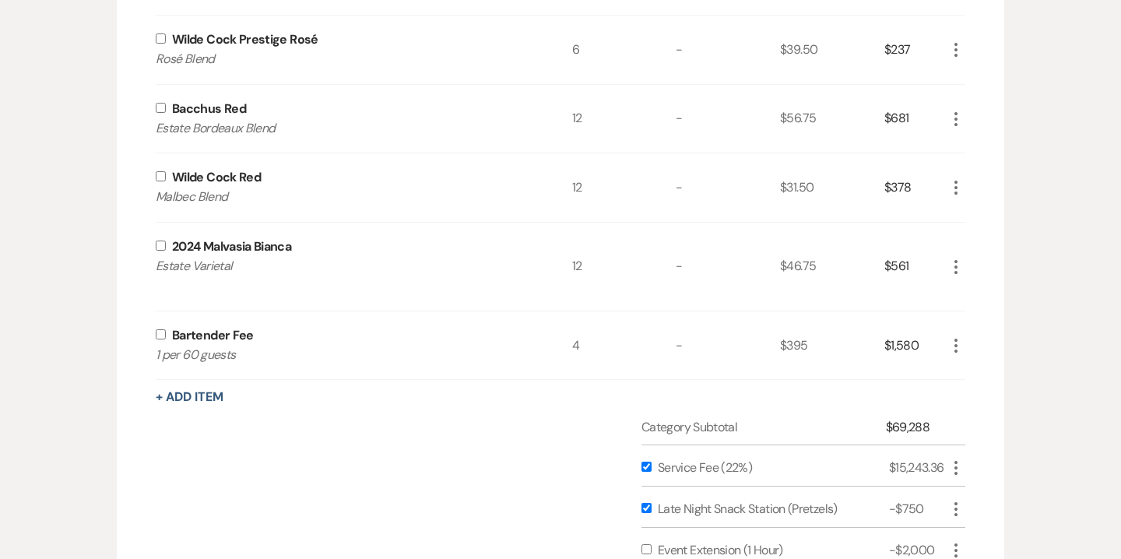
scroll to position [1388, 0]
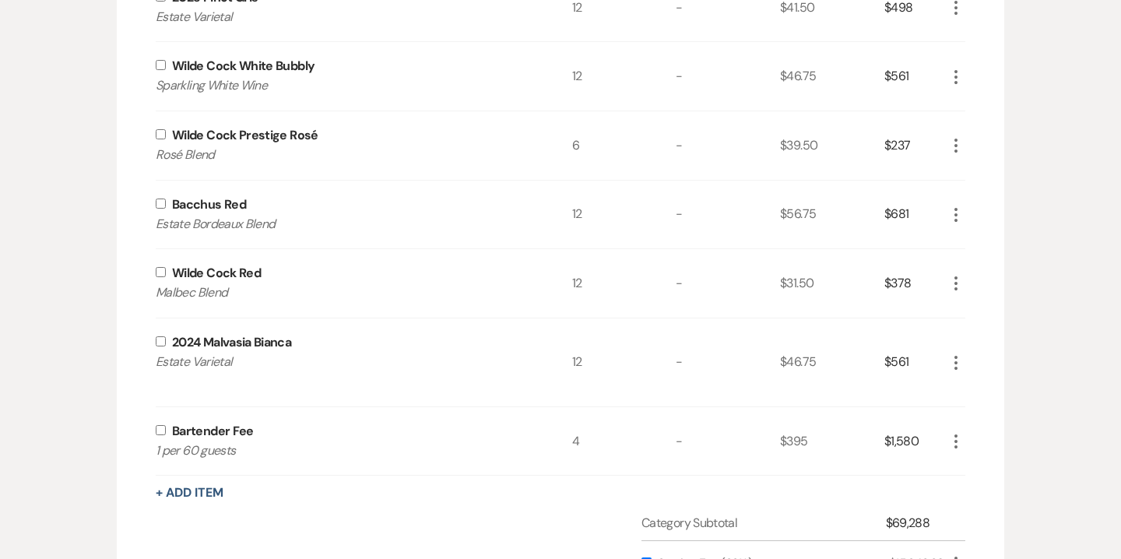
click at [156, 431] on input "checkbox" at bounding box center [161, 430] width 10 height 10
checkbox input "true"
click at [162, 339] on input "checkbox" at bounding box center [161, 341] width 10 height 10
checkbox input "true"
click at [159, 280] on div "Wilde Cock Red Malbec Blend" at bounding box center [364, 283] width 416 height 68
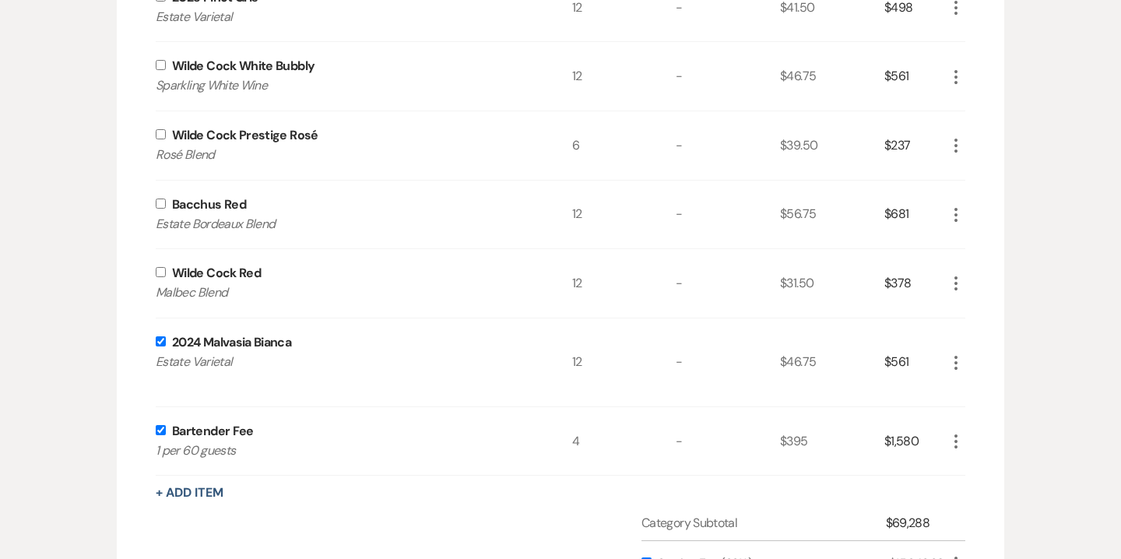
click at [160, 273] on input "checkbox" at bounding box center [161, 272] width 10 height 10
checkbox input "true"
click at [160, 202] on input "checkbox" at bounding box center [161, 203] width 10 height 10
checkbox input "true"
click at [158, 136] on input "checkbox" at bounding box center [161, 134] width 10 height 10
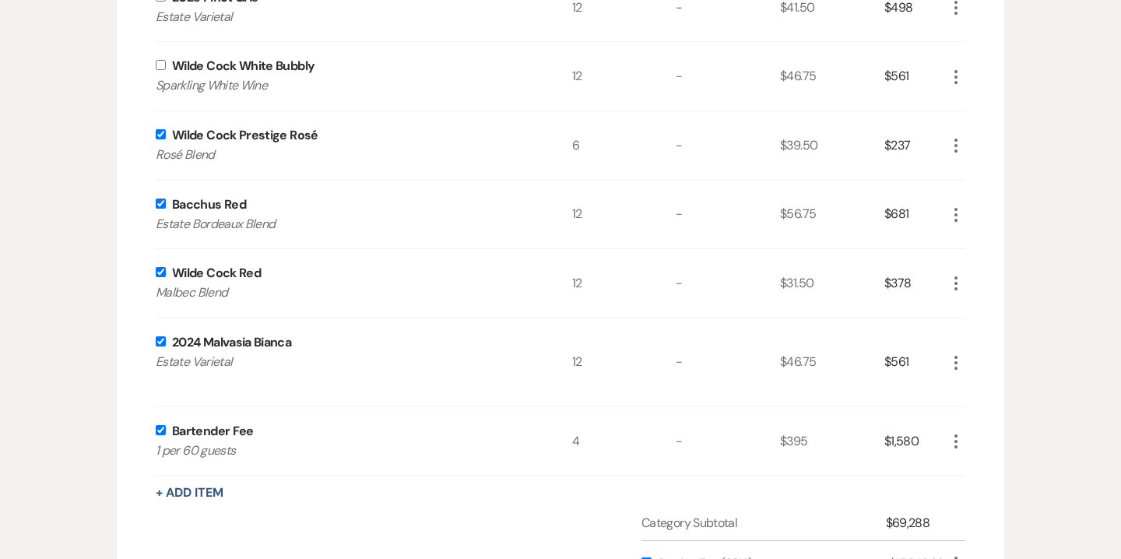
checkbox input "true"
click at [161, 68] on input "checkbox" at bounding box center [161, 65] width 10 height 10
checkbox input "true"
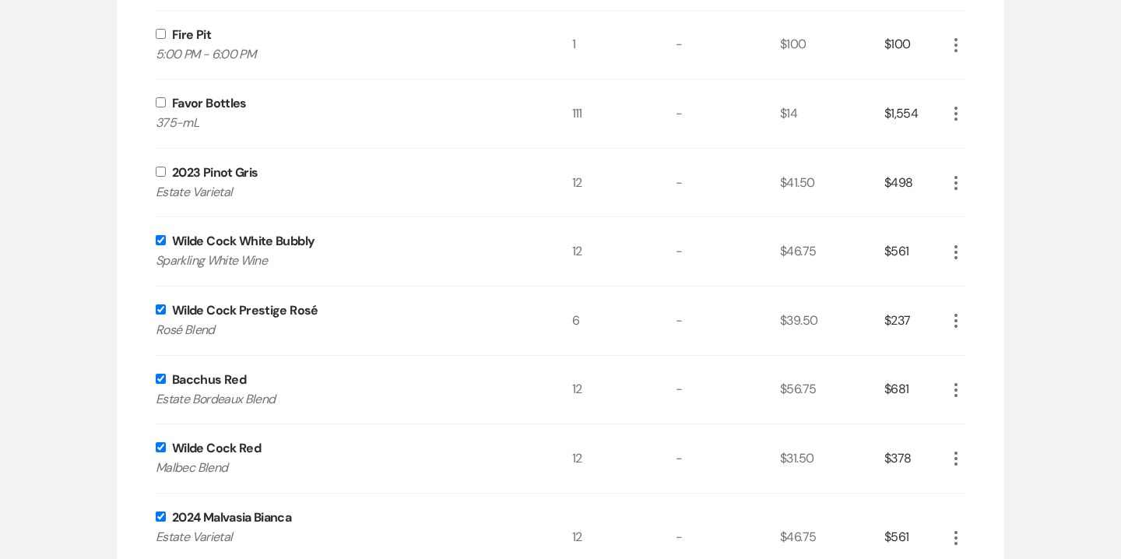
scroll to position [1194, 0]
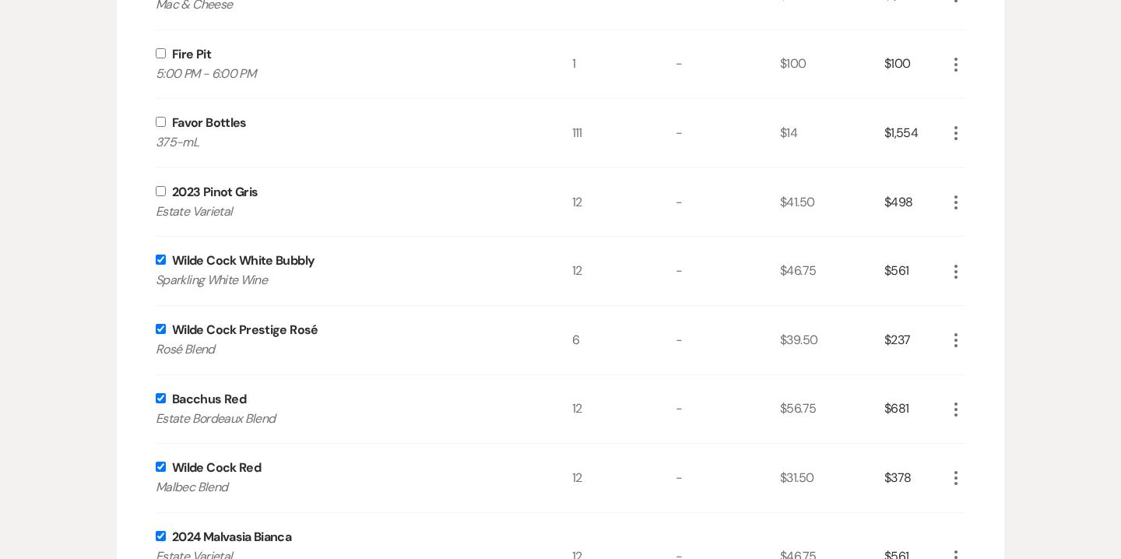
click at [160, 188] on input "checkbox" at bounding box center [161, 191] width 10 height 10
checkbox input "true"
click at [159, 125] on input "checkbox" at bounding box center [161, 122] width 10 height 10
checkbox input "true"
click at [159, 57] on input "checkbox" at bounding box center [161, 53] width 10 height 10
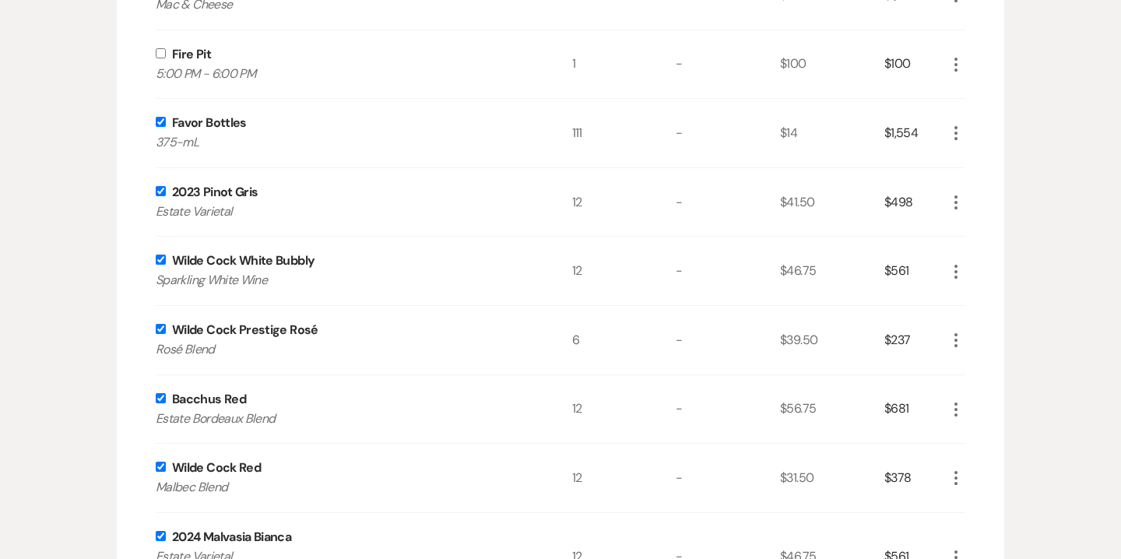
checkbox input "true"
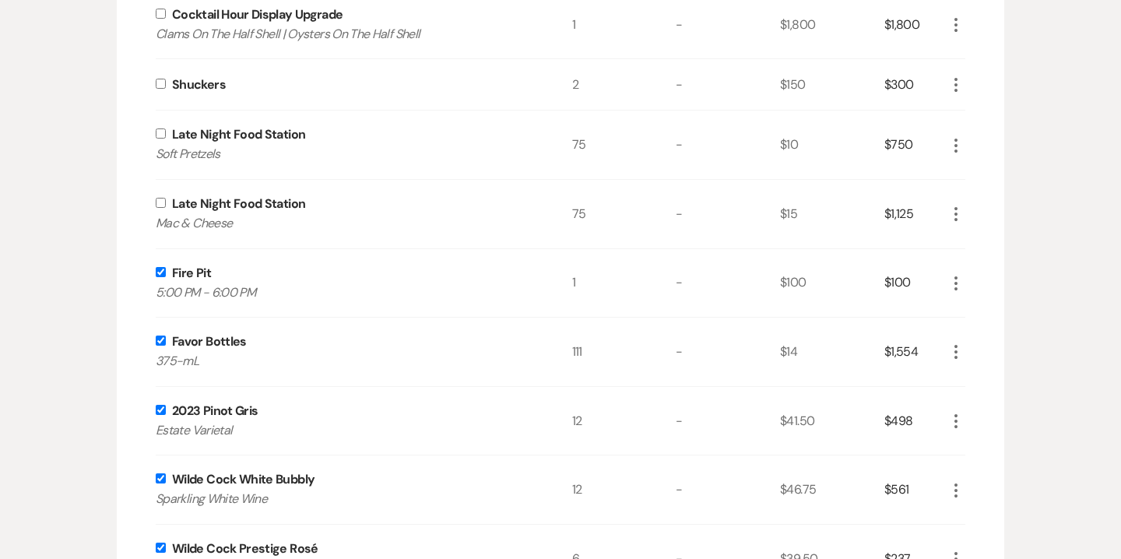
scroll to position [959, 0]
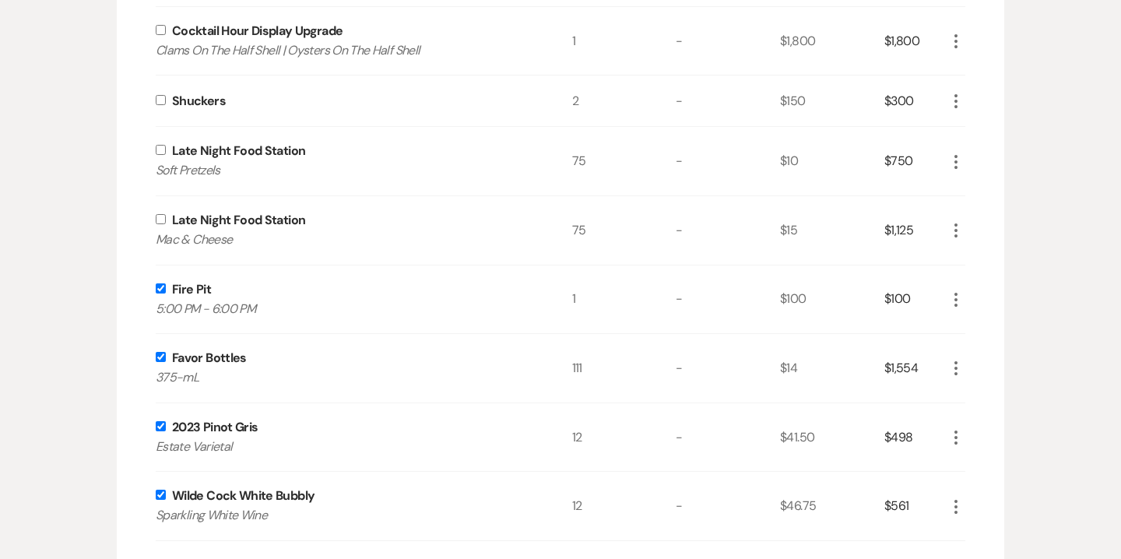
click at [157, 218] on input "checkbox" at bounding box center [161, 219] width 10 height 10
checkbox input "true"
click at [161, 149] on input "checkbox" at bounding box center [161, 150] width 10 height 10
checkbox input "true"
click at [161, 100] on input "checkbox" at bounding box center [161, 100] width 10 height 10
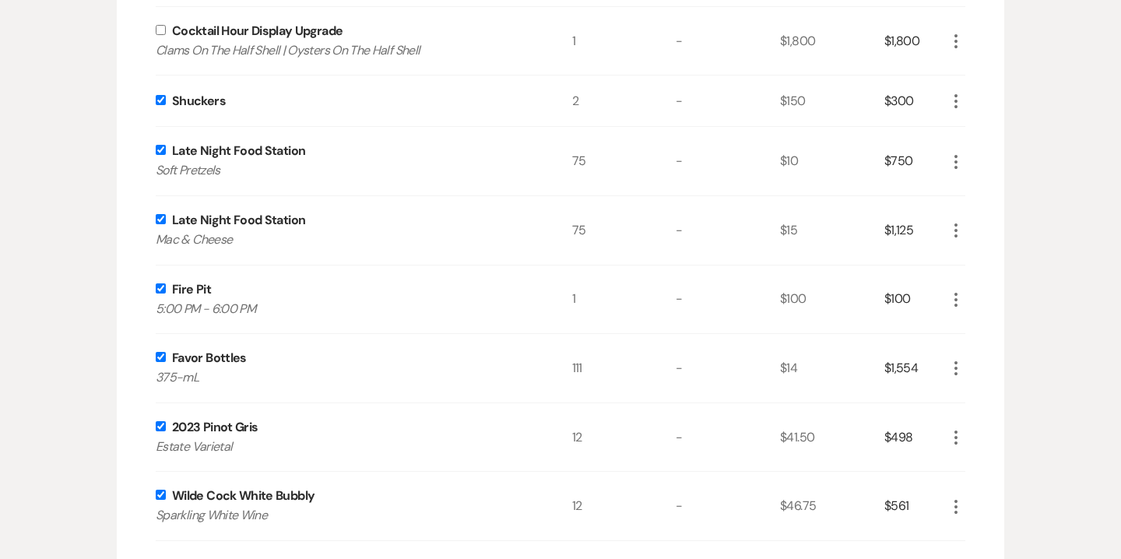
checkbox input "true"
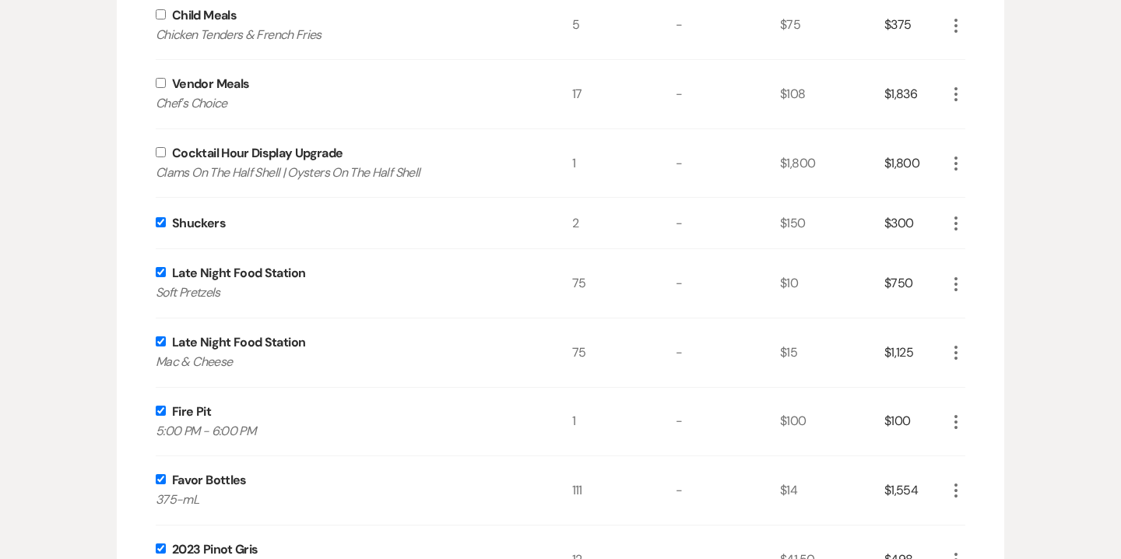
scroll to position [745, 0]
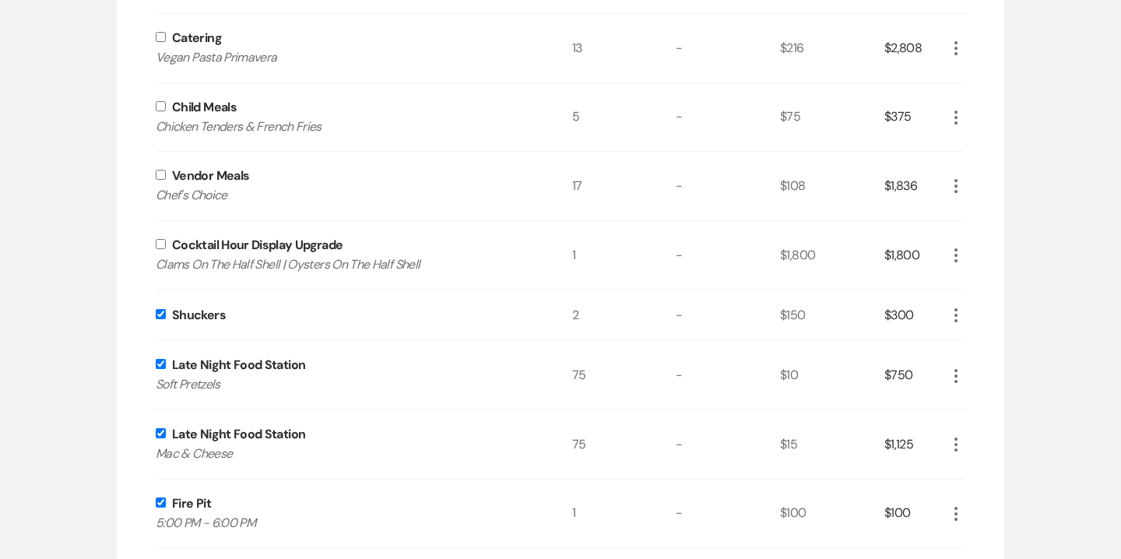
click at [160, 245] on input "checkbox" at bounding box center [161, 244] width 10 height 10
checkbox input "true"
click at [162, 175] on input "checkbox" at bounding box center [161, 175] width 10 height 10
checkbox input "true"
click at [160, 106] on input "checkbox" at bounding box center [161, 106] width 10 height 10
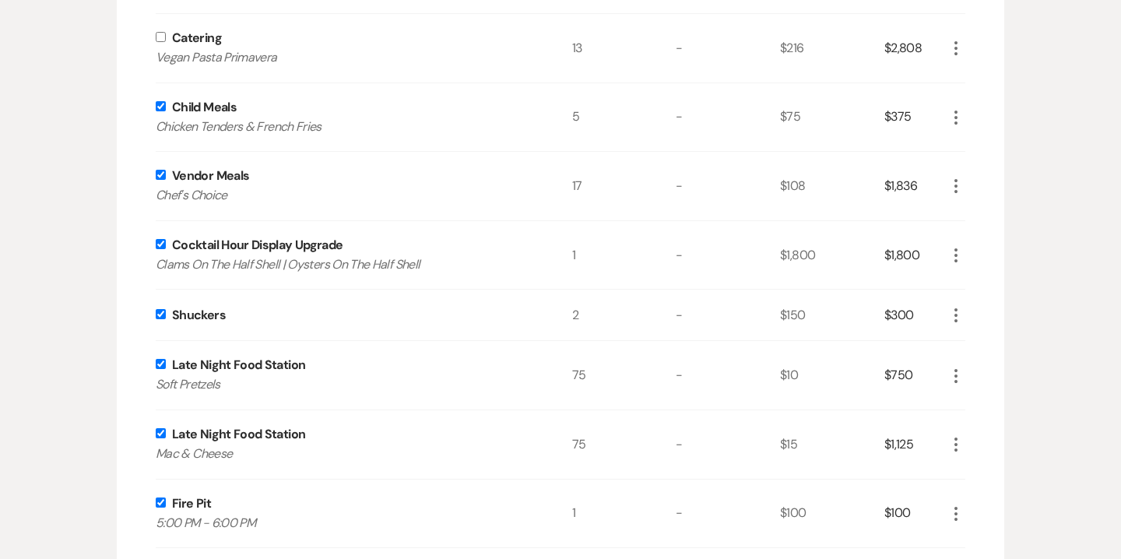
checkbox input "true"
click at [161, 39] on input "checkbox" at bounding box center [161, 37] width 10 height 10
checkbox input "true"
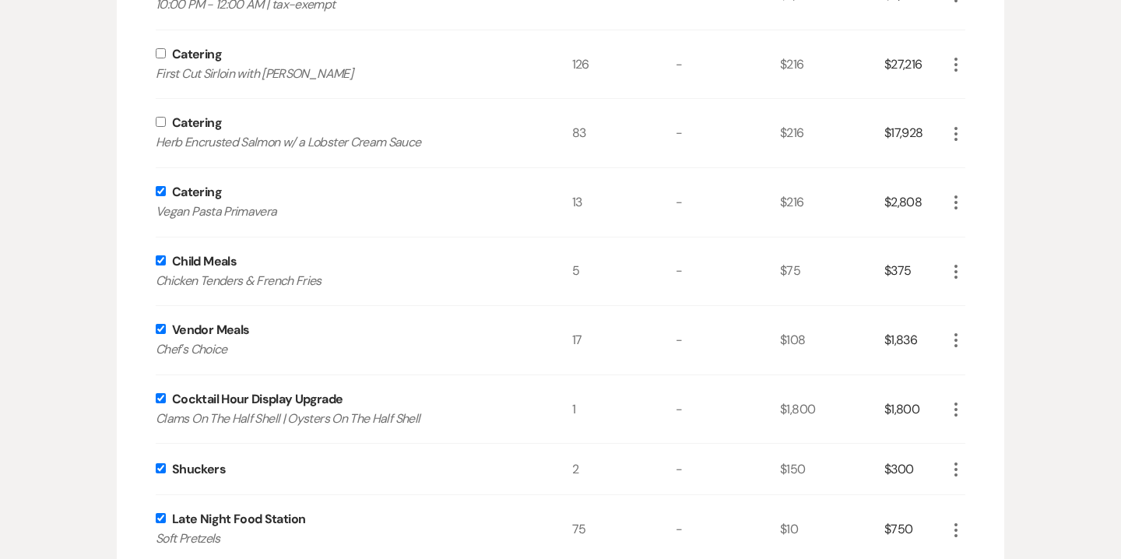
scroll to position [462, 0]
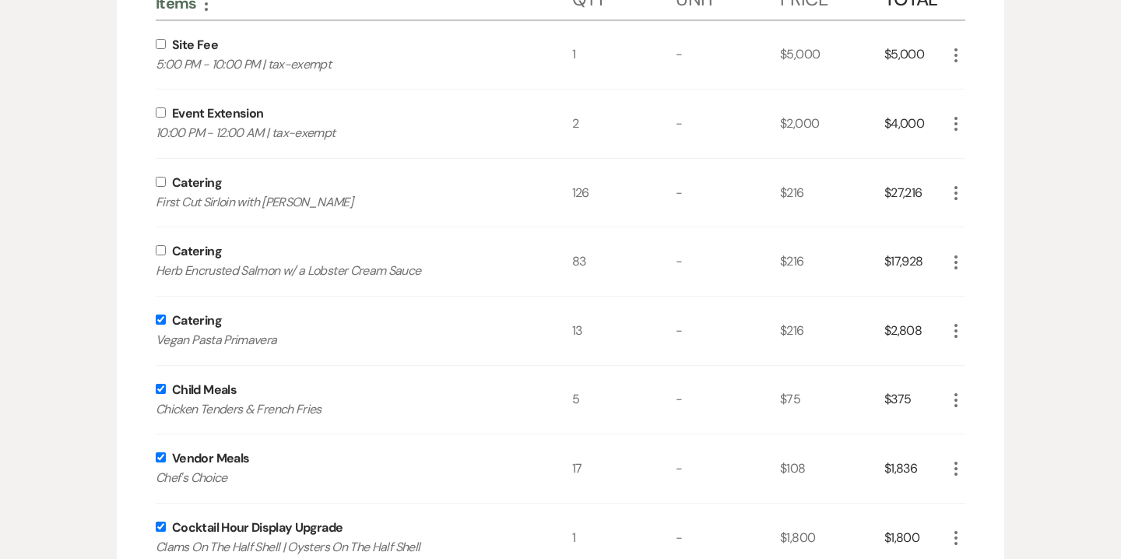
click at [157, 250] on input "checkbox" at bounding box center [161, 250] width 10 height 10
checkbox input "true"
click at [159, 185] on input "checkbox" at bounding box center [161, 182] width 10 height 10
checkbox input "true"
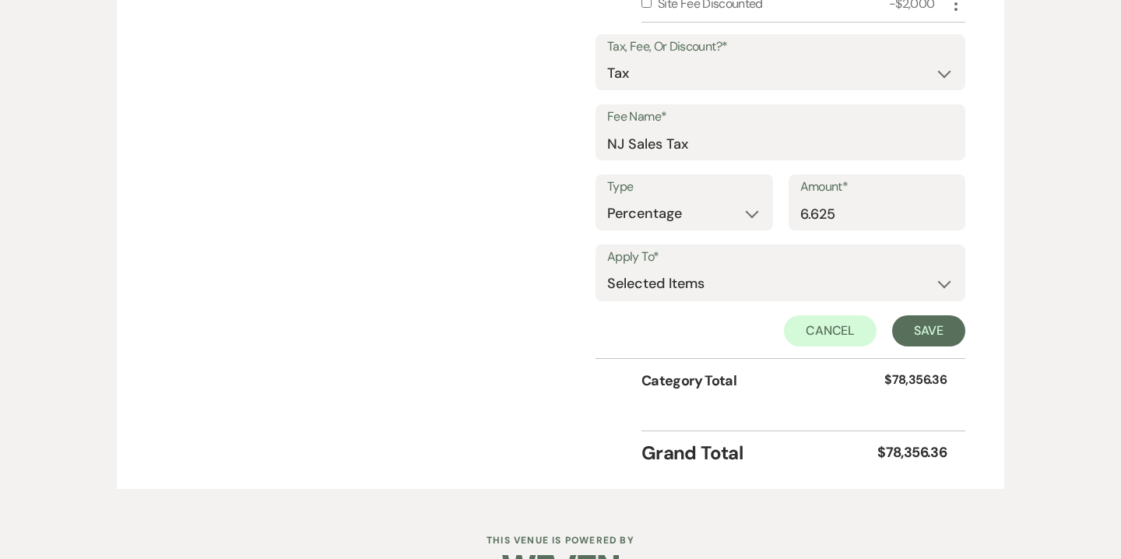
scroll to position [2174, 0]
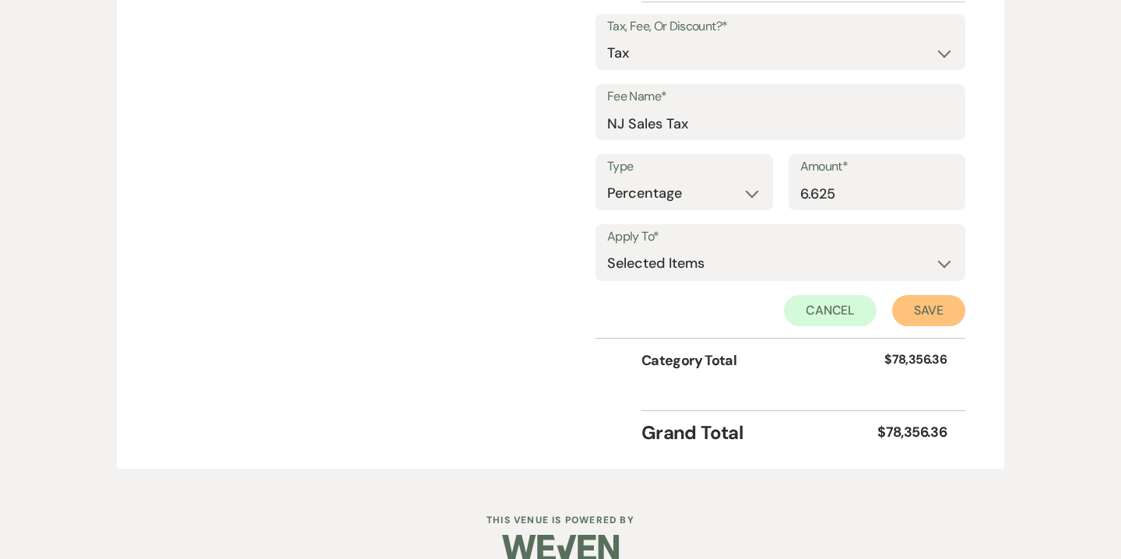
click at [914, 309] on button "Save" at bounding box center [928, 310] width 73 height 31
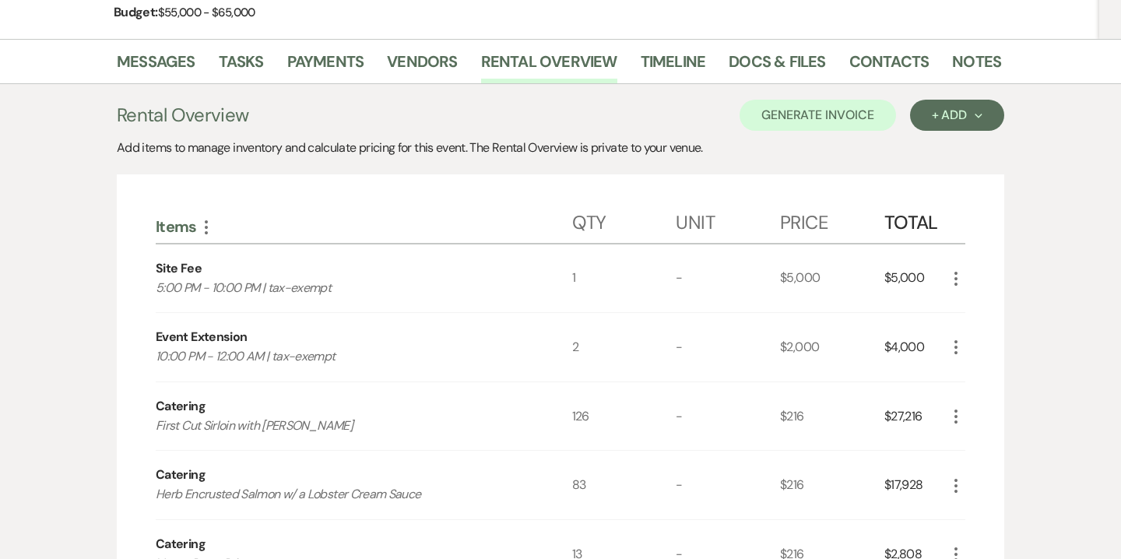
scroll to position [191, 0]
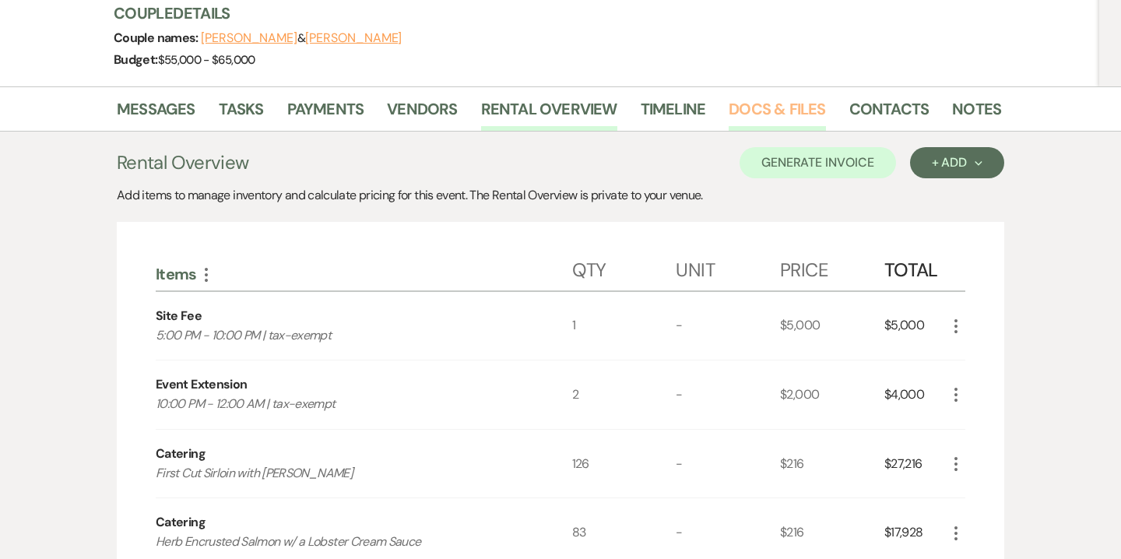
click at [775, 118] on link "Docs & Files" at bounding box center [776, 113] width 96 height 34
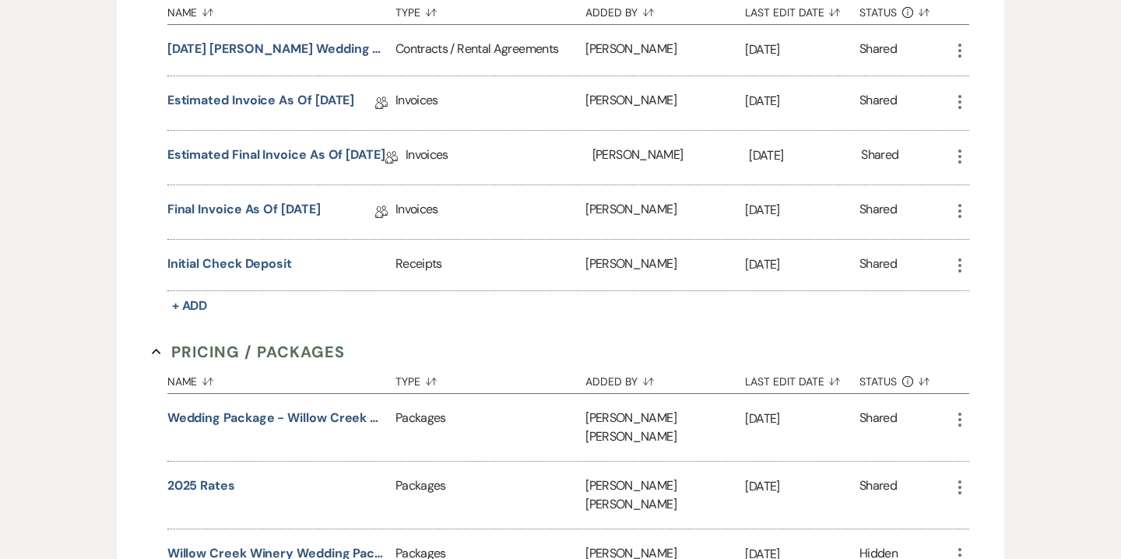
scroll to position [816, 0]
click at [321, 203] on link "Final Invoice as of [DATE]" at bounding box center [243, 210] width 153 height 24
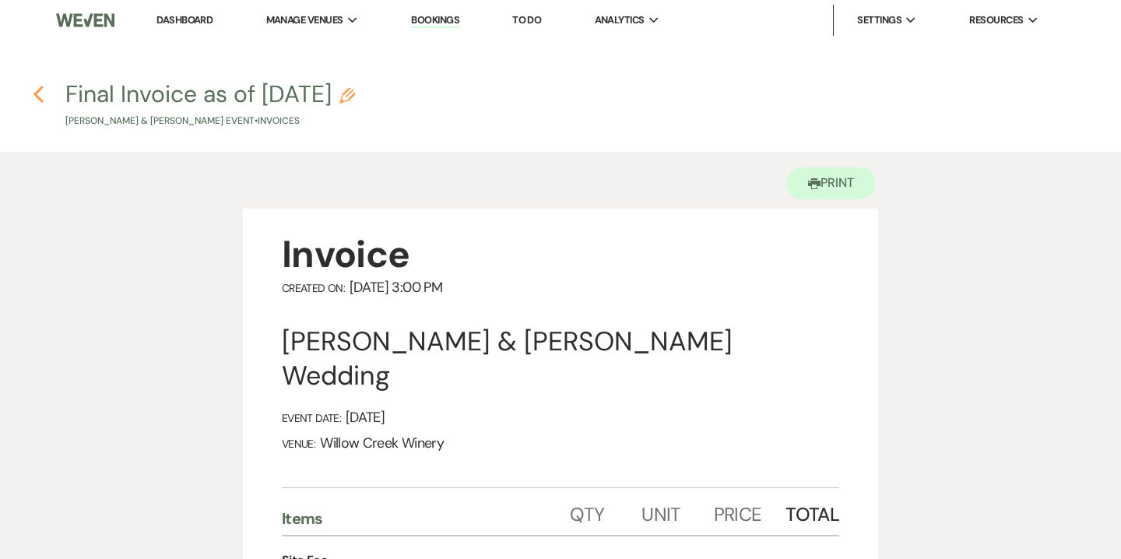
click at [37, 98] on icon "Previous" at bounding box center [39, 94] width 12 height 19
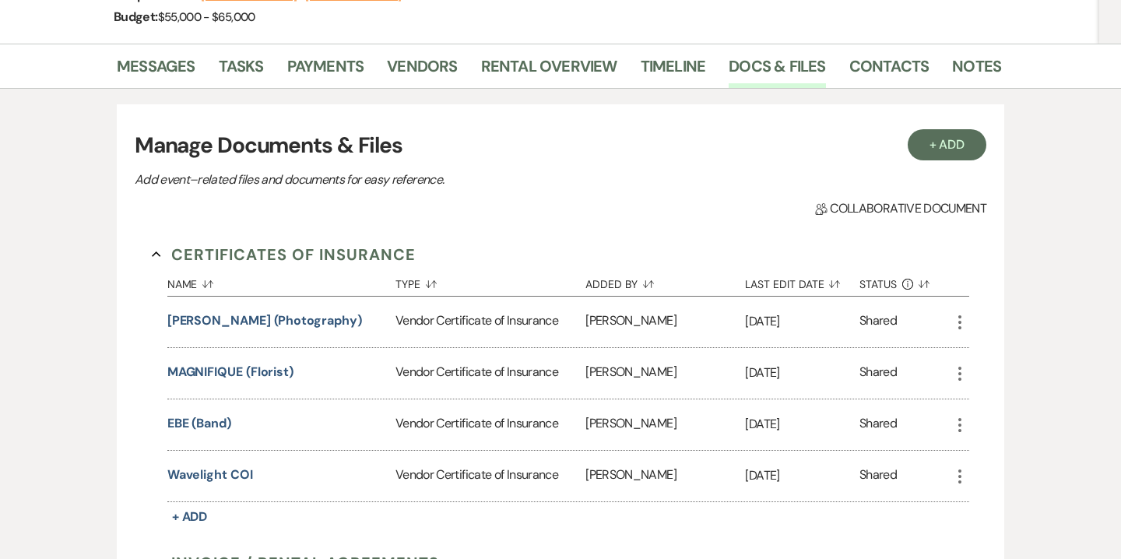
scroll to position [207, 0]
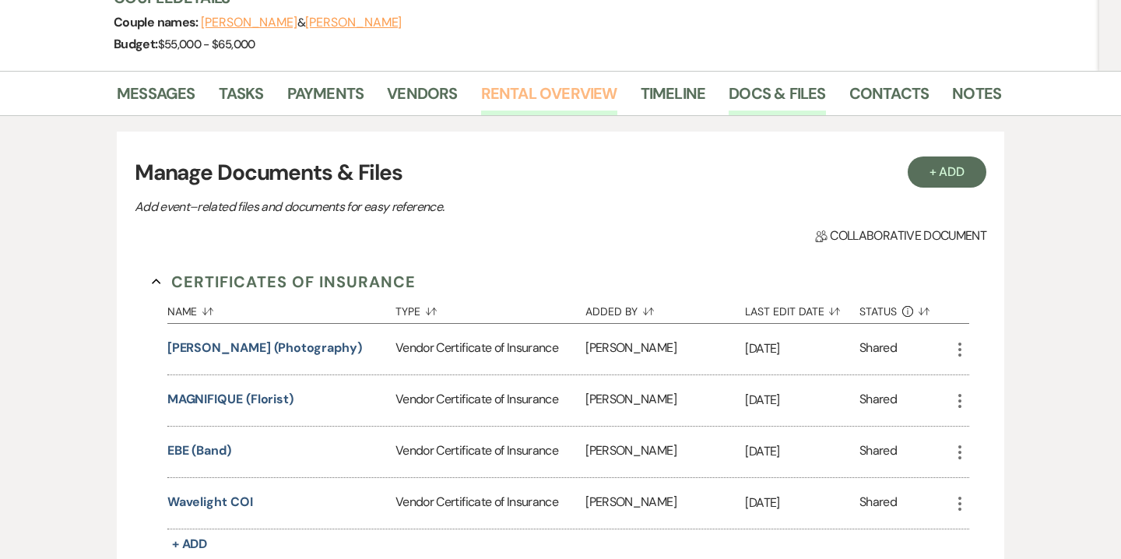
click at [530, 87] on link "Rental Overview" at bounding box center [549, 98] width 136 height 34
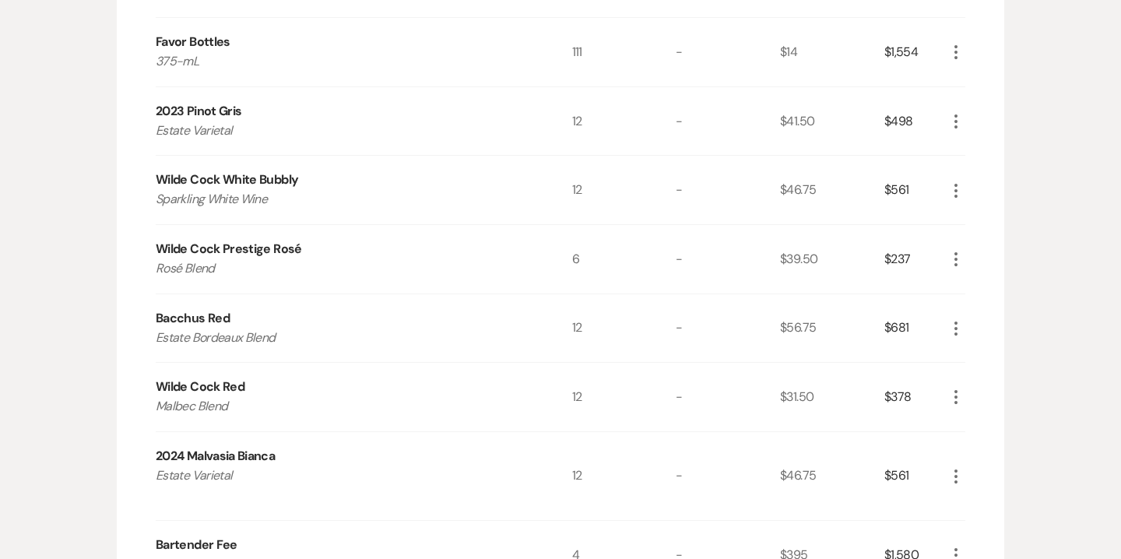
scroll to position [1277, 0]
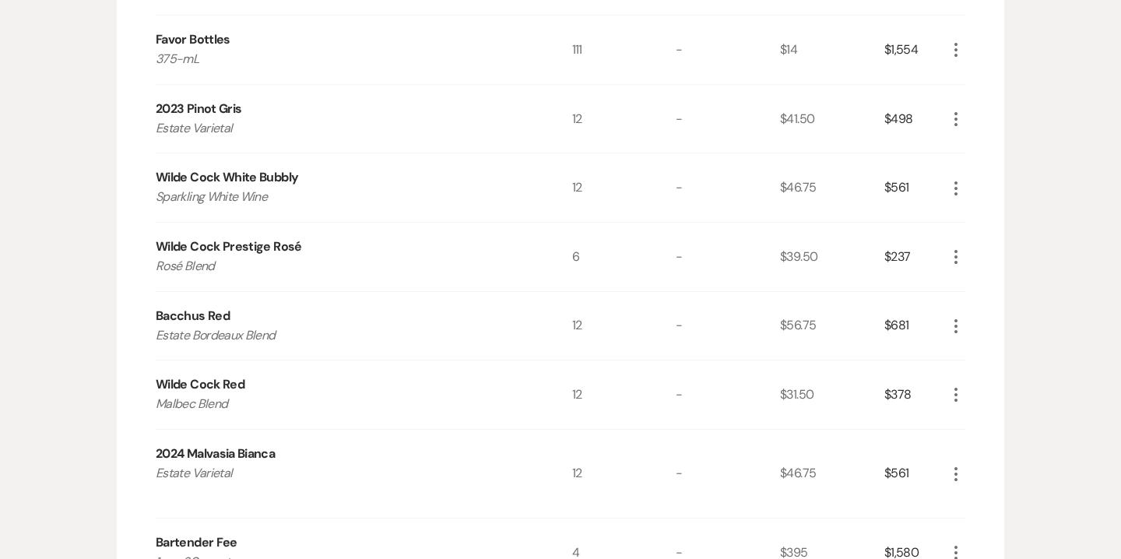
click at [956, 110] on icon "More" at bounding box center [955, 119] width 19 height 19
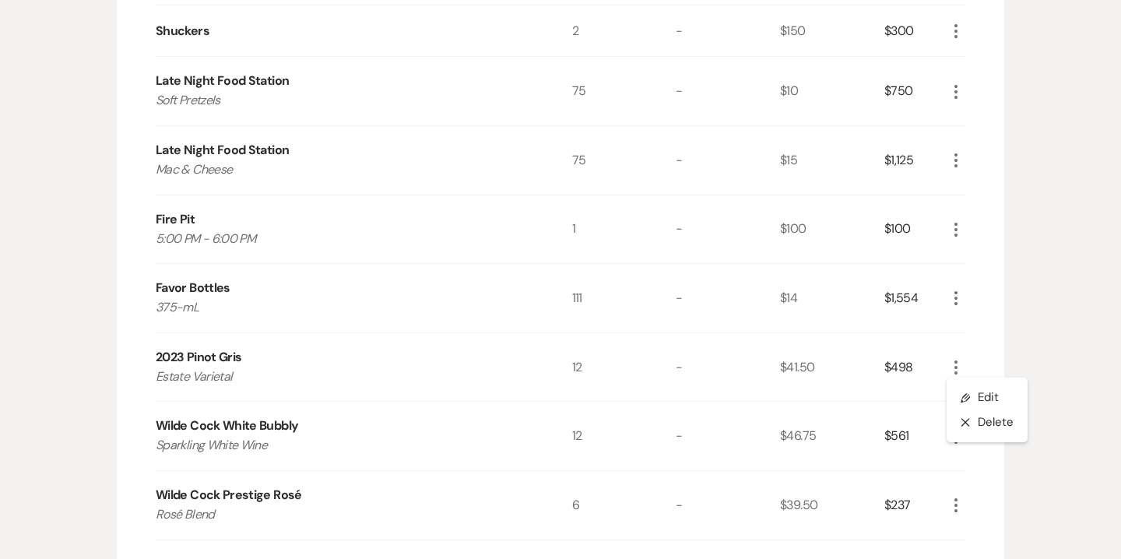
scroll to position [1057, 0]
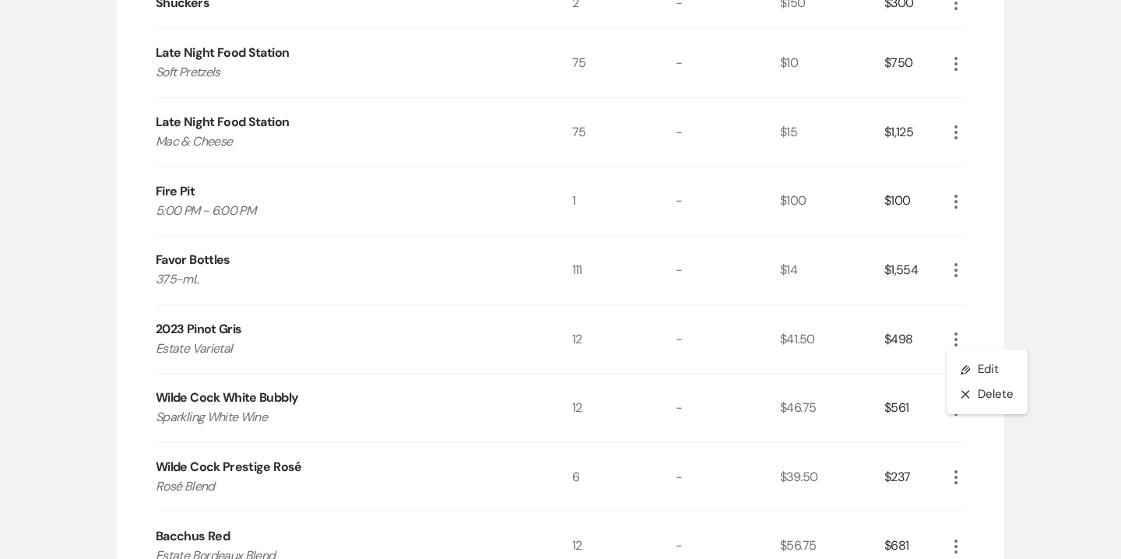
click at [1050, 318] on div "Messages Tasks Payments Vendors Rental Overview Timeline Docs & Files Contacts …" at bounding box center [560, 282] width 1121 height 2123
click at [956, 406] on use "button" at bounding box center [955, 409] width 3 height 14
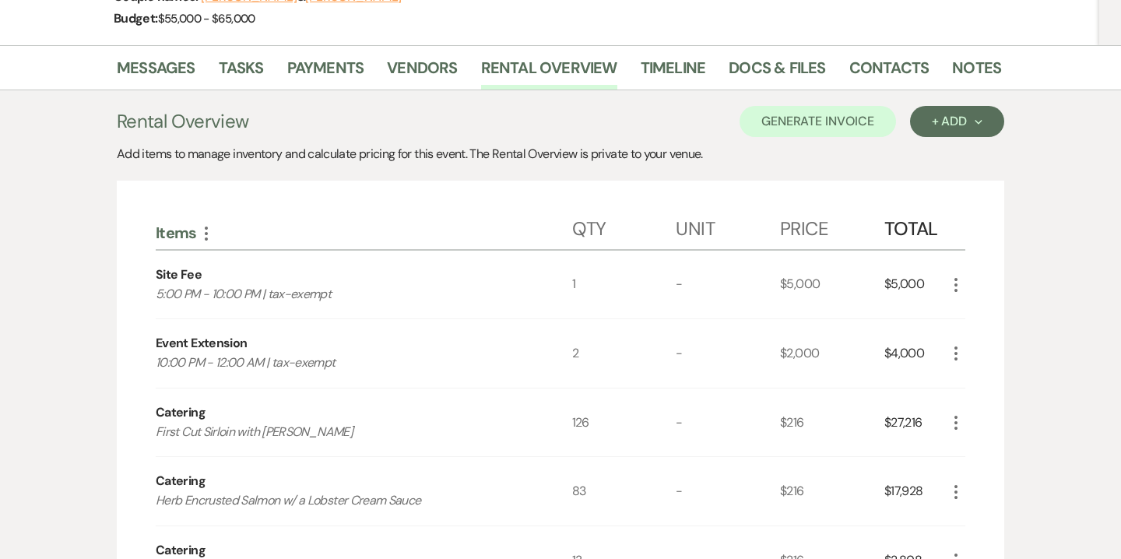
scroll to position [0, 0]
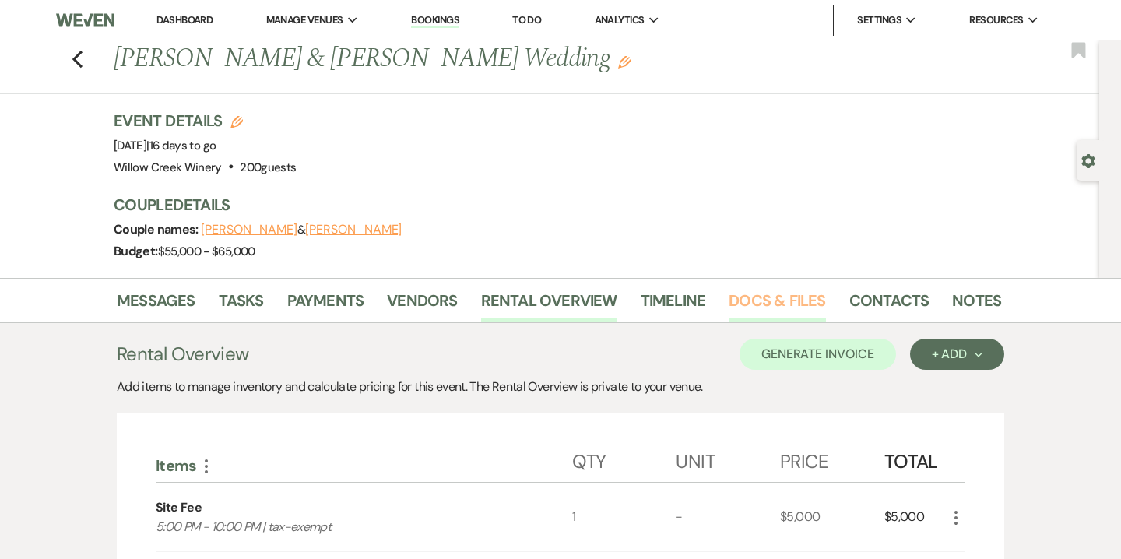
click at [761, 303] on link "Docs & Files" at bounding box center [776, 305] width 96 height 34
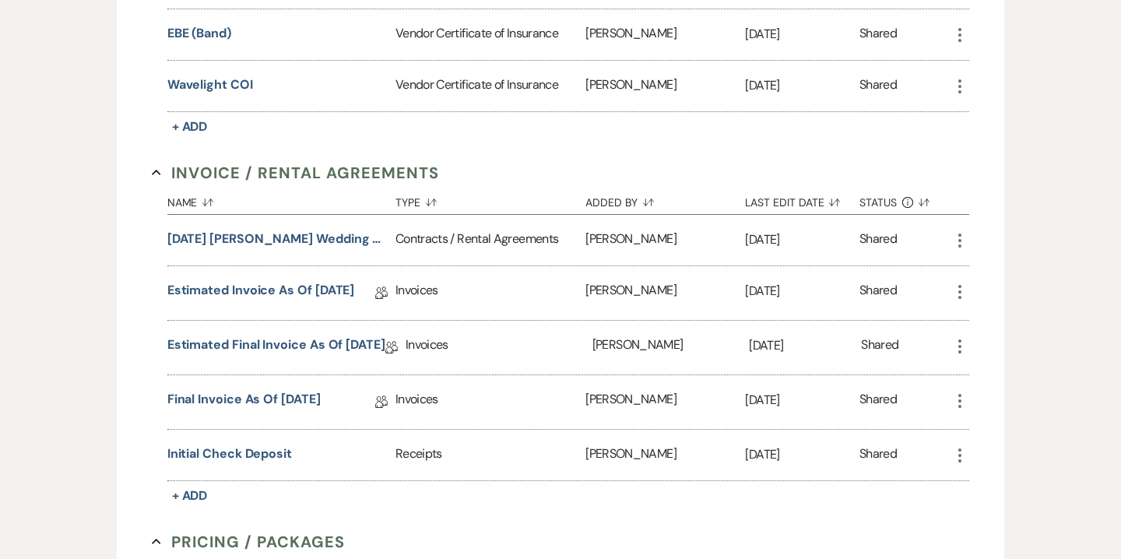
scroll to position [626, 0]
click at [321, 393] on link "Final Invoice as of [DATE]" at bounding box center [243, 400] width 153 height 24
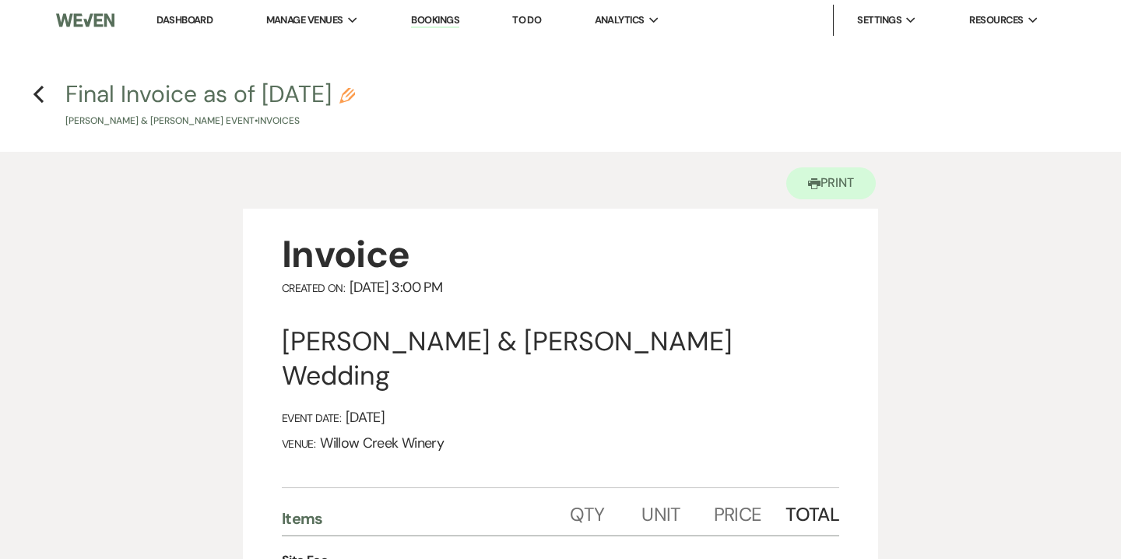
scroll to position [2, 0]
click at [42, 94] on icon "Previous" at bounding box center [39, 92] width 12 height 19
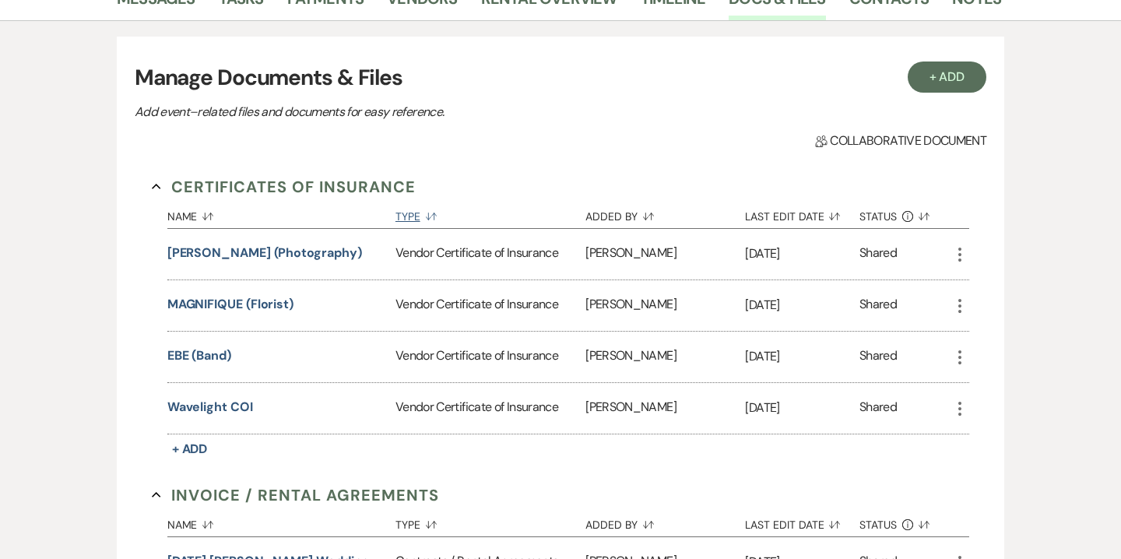
scroll to position [289, 0]
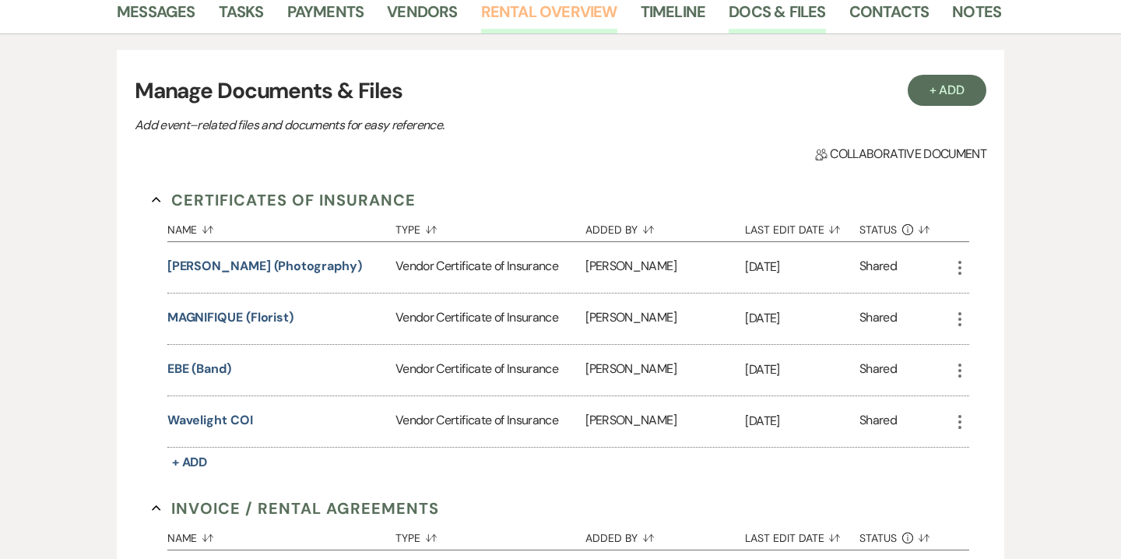
click at [519, 20] on link "Rental Overview" at bounding box center [549, 16] width 136 height 34
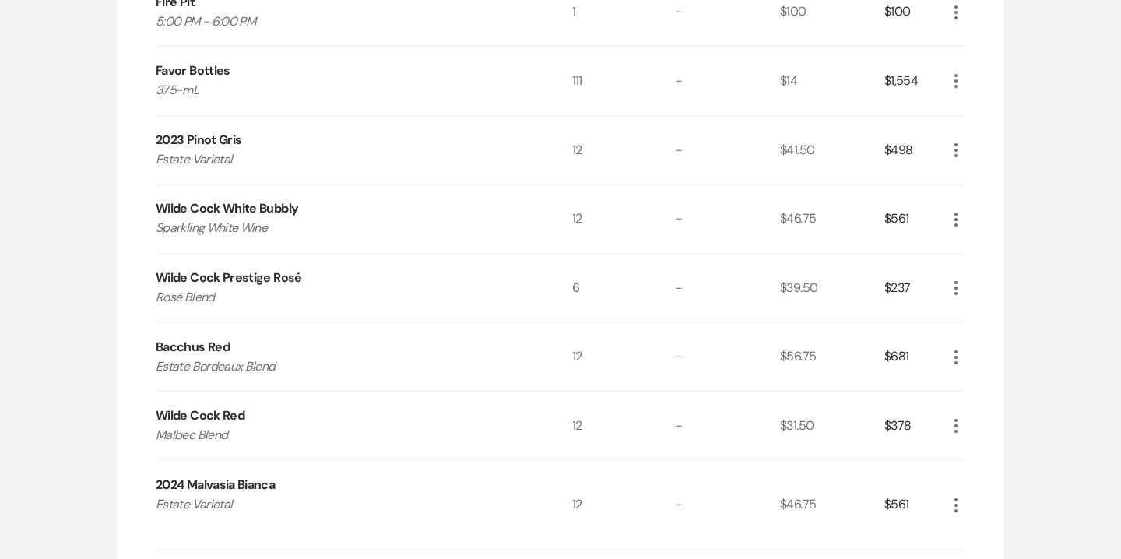
scroll to position [1247, 0]
click at [956, 216] on use "button" at bounding box center [955, 218] width 3 height 14
click at [986, 250] on button "Pencil Edit" at bounding box center [986, 248] width 81 height 25
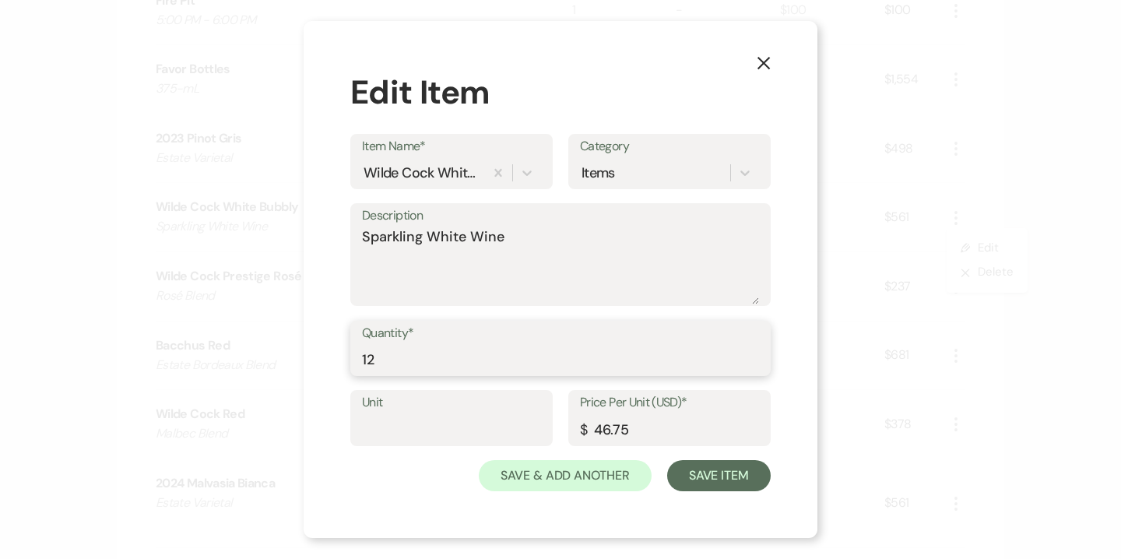
click at [368, 365] on input "12" at bounding box center [560, 359] width 397 height 30
type input "24"
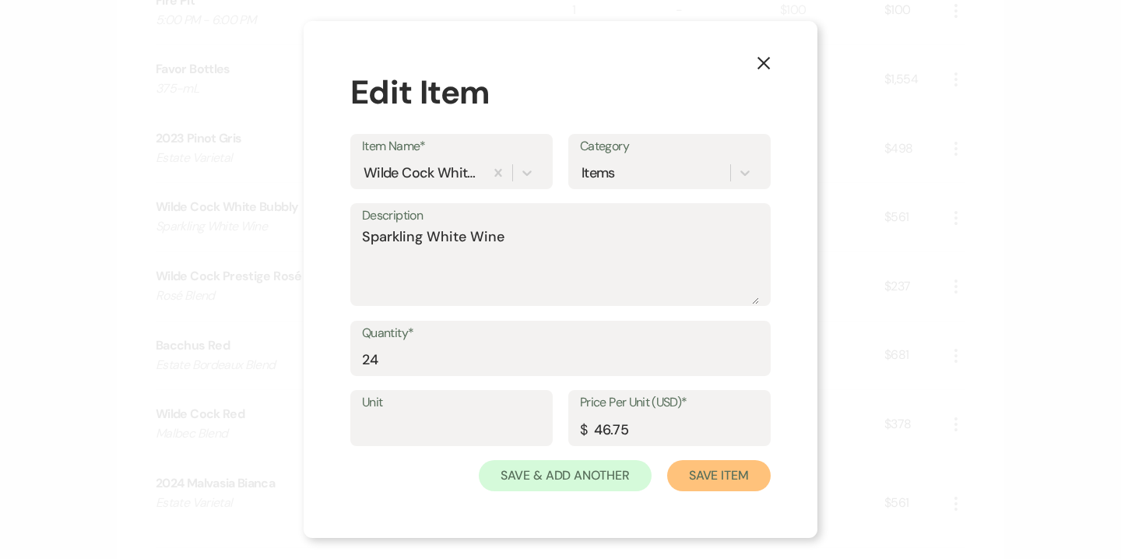
click at [717, 475] on button "Save Item" at bounding box center [718, 475] width 103 height 31
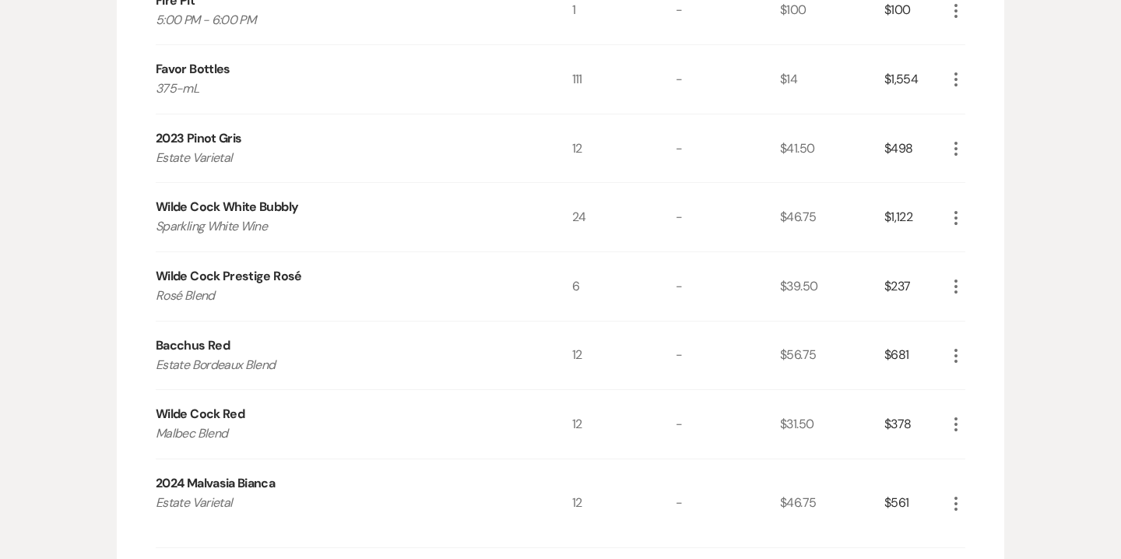
click at [957, 288] on icon "More" at bounding box center [955, 286] width 19 height 19
click at [991, 342] on button "X Delete" at bounding box center [988, 341] width 84 height 25
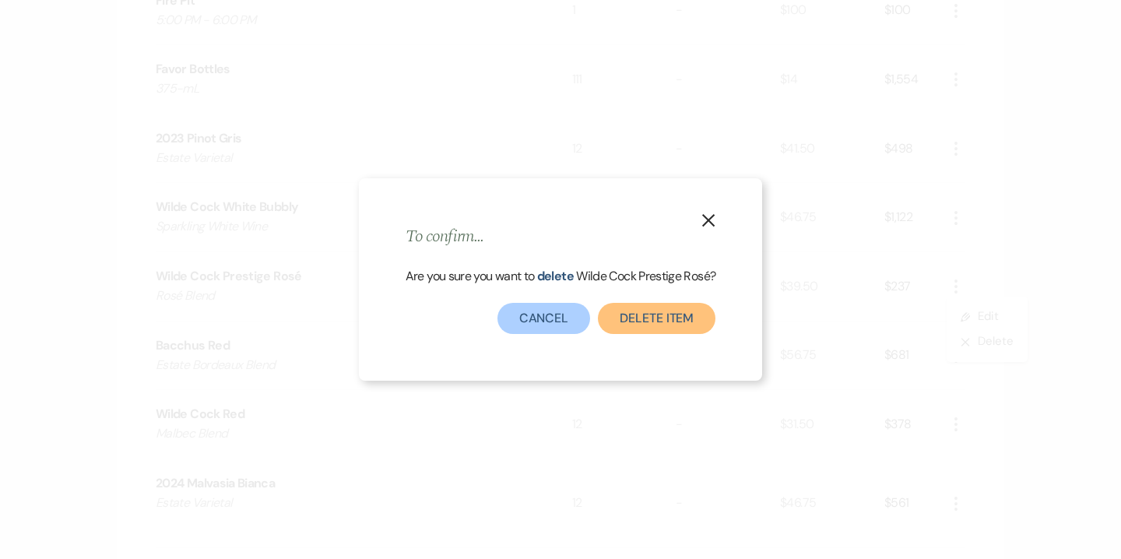
click at [608, 317] on button "Delete Item" at bounding box center [657, 318] width 118 height 31
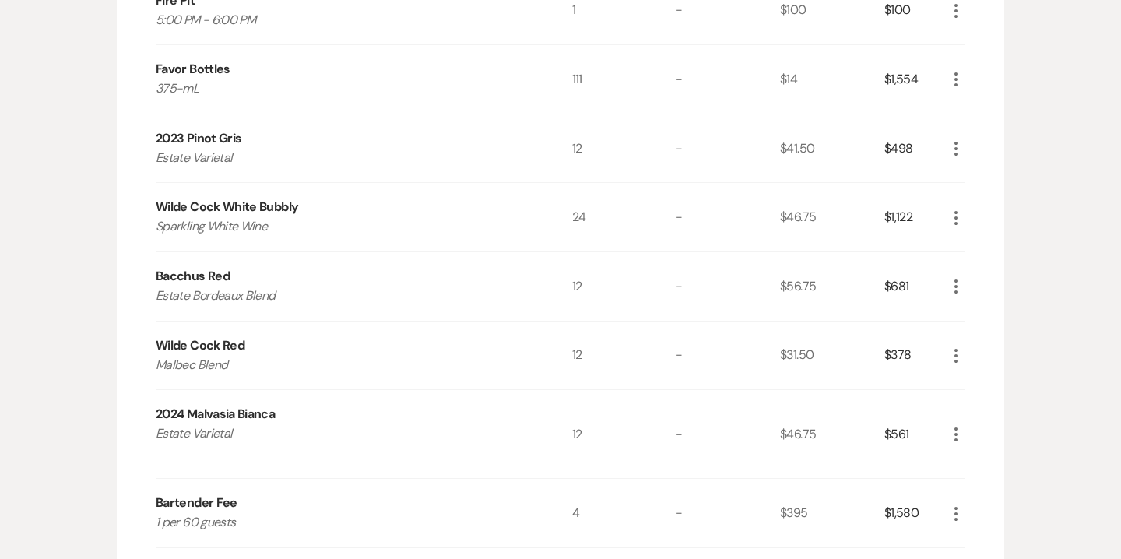
click at [956, 285] on use "button" at bounding box center [955, 286] width 3 height 14
click at [992, 342] on button "X Delete" at bounding box center [988, 341] width 84 height 25
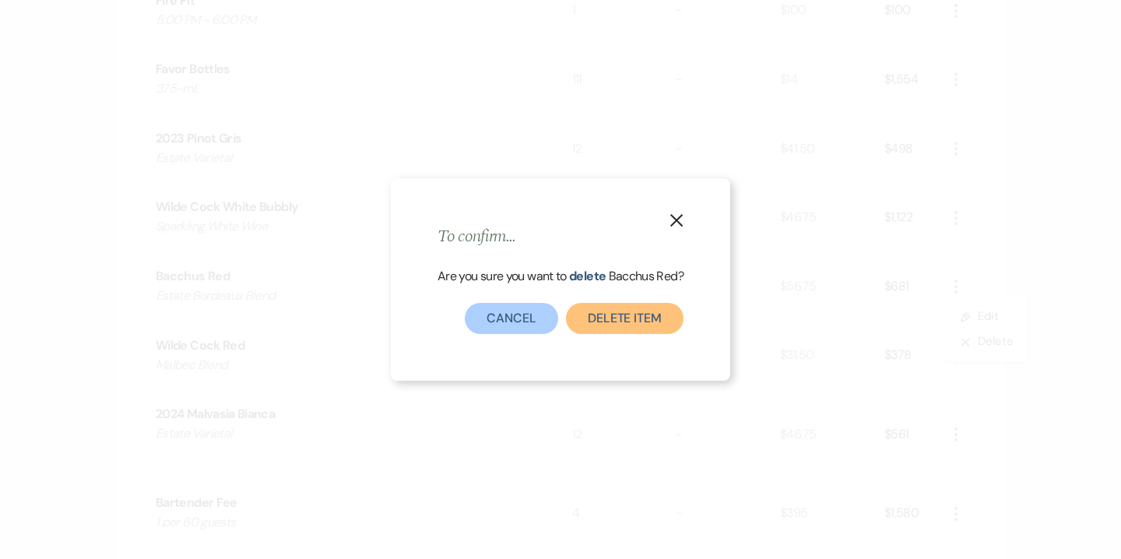
click at [641, 322] on button "Delete Item" at bounding box center [625, 318] width 118 height 31
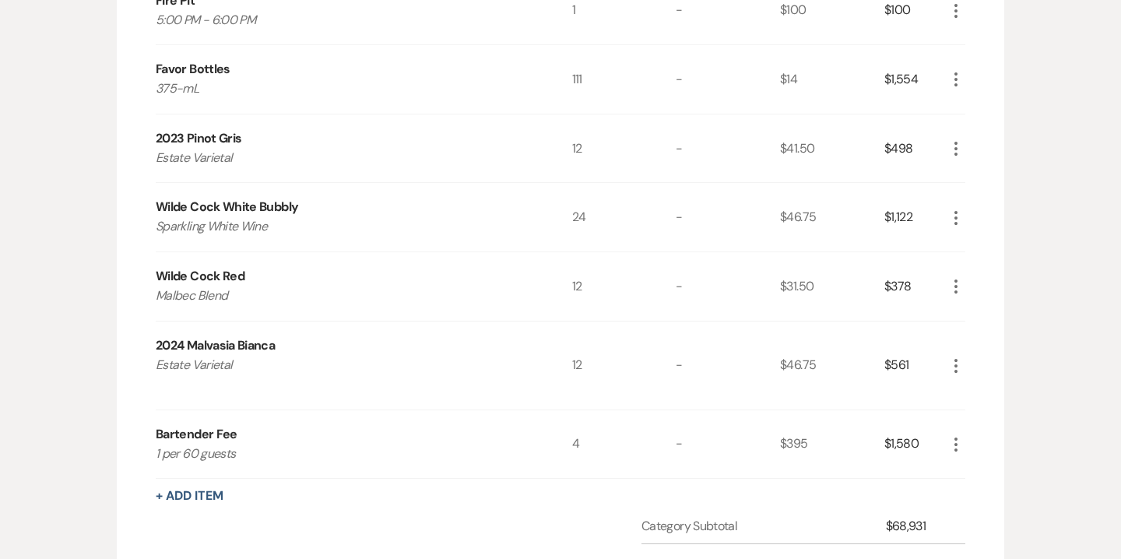
click at [956, 286] on use "button" at bounding box center [955, 286] width 3 height 14
click at [981, 318] on button "Pencil Edit" at bounding box center [986, 316] width 81 height 25
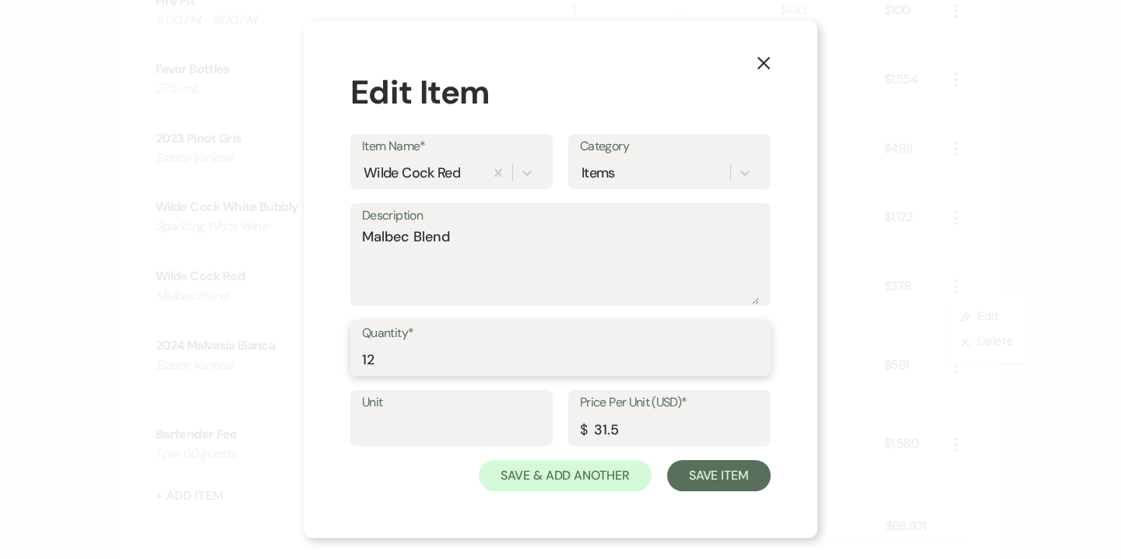
click at [398, 353] on input "12" at bounding box center [560, 359] width 397 height 30
type input "24"
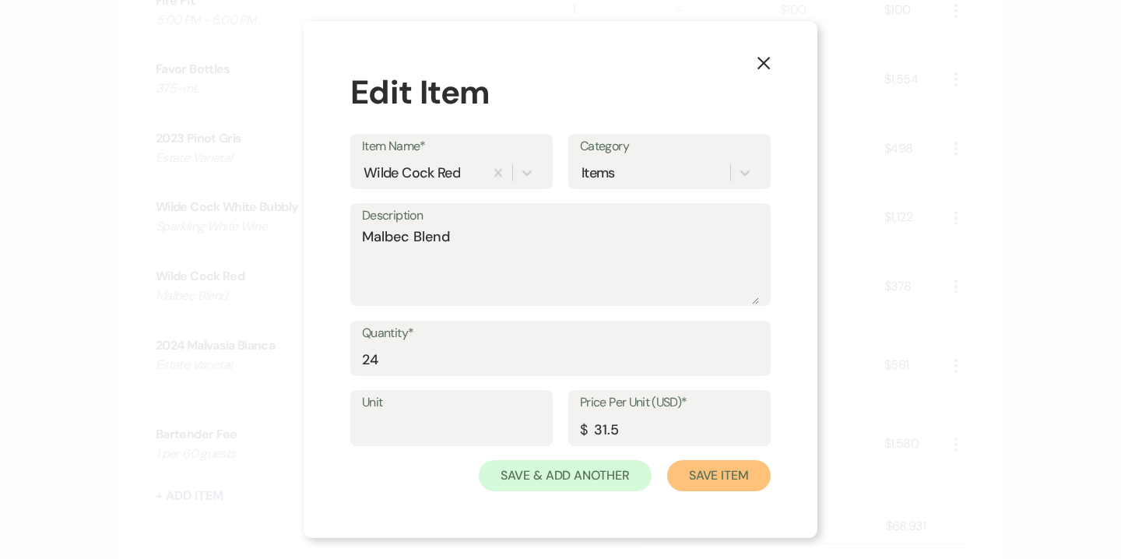
click at [698, 472] on button "Save Item" at bounding box center [718, 475] width 103 height 31
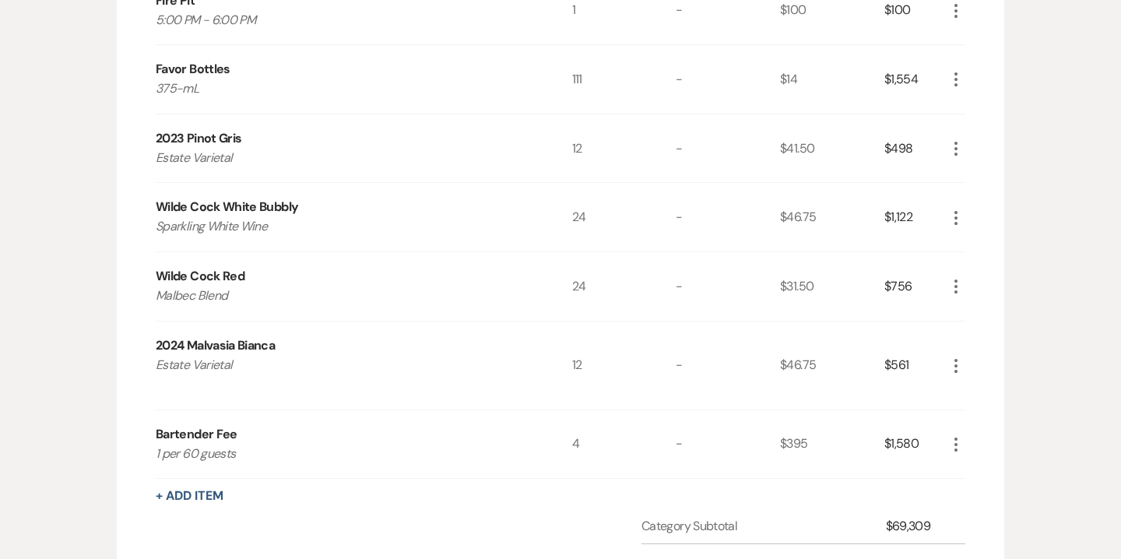
click at [959, 363] on icon "More" at bounding box center [955, 365] width 19 height 19
click at [998, 431] on button "X Delete" at bounding box center [988, 420] width 84 height 25
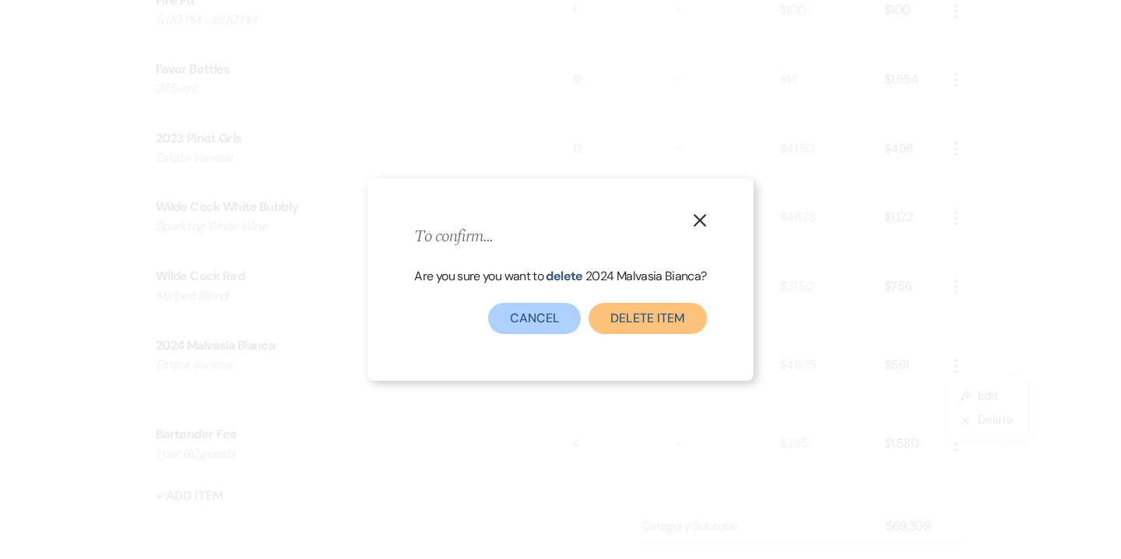
click at [660, 321] on button "Delete Item" at bounding box center [647, 318] width 118 height 31
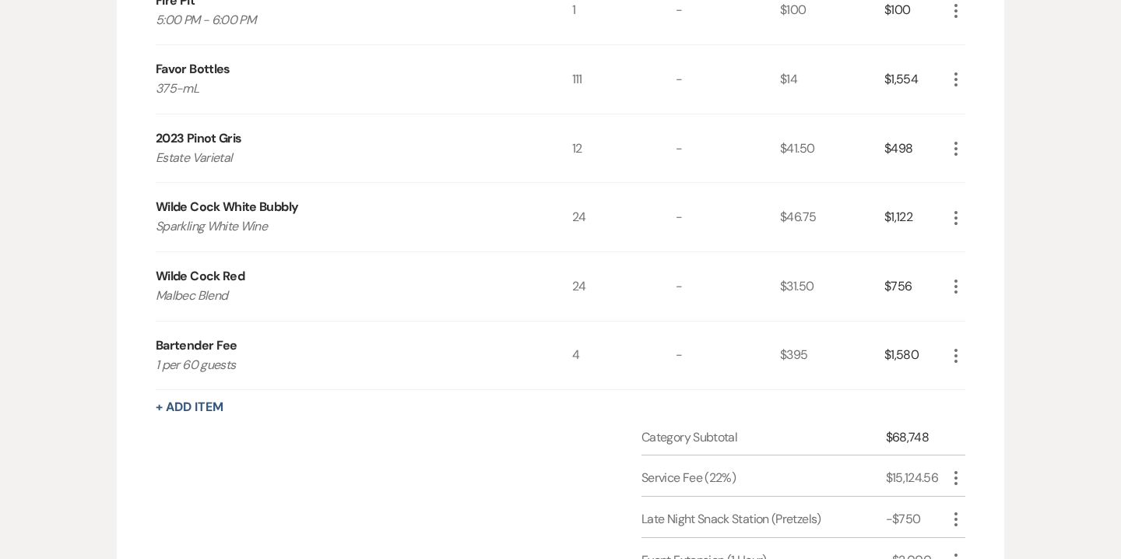
click at [952, 150] on icon "More" at bounding box center [955, 148] width 19 height 19
click at [984, 184] on button "Pencil Edit" at bounding box center [986, 179] width 81 height 25
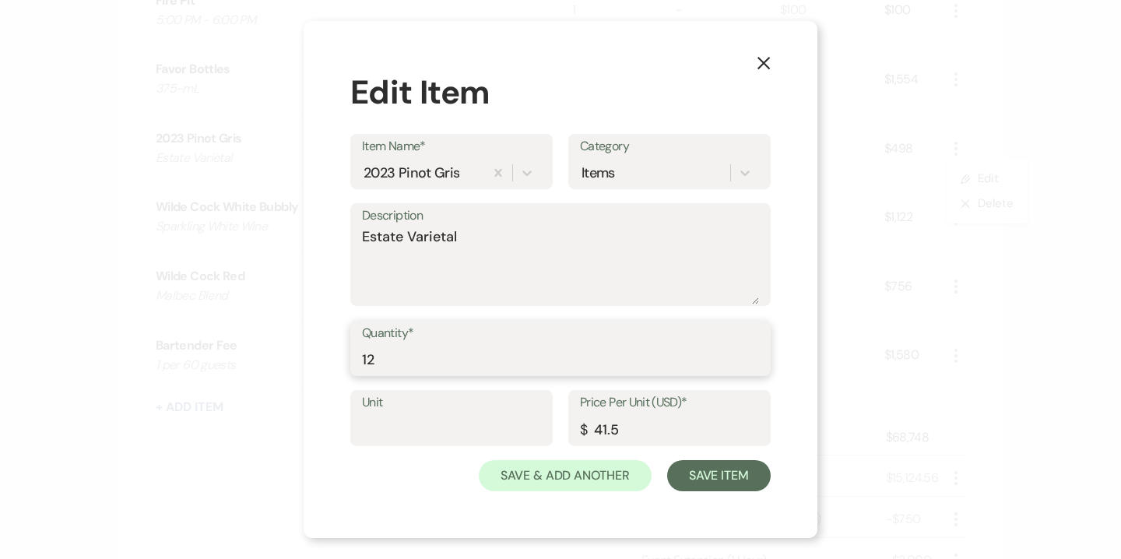
click at [389, 359] on input "12" at bounding box center [560, 359] width 397 height 30
type input "24"
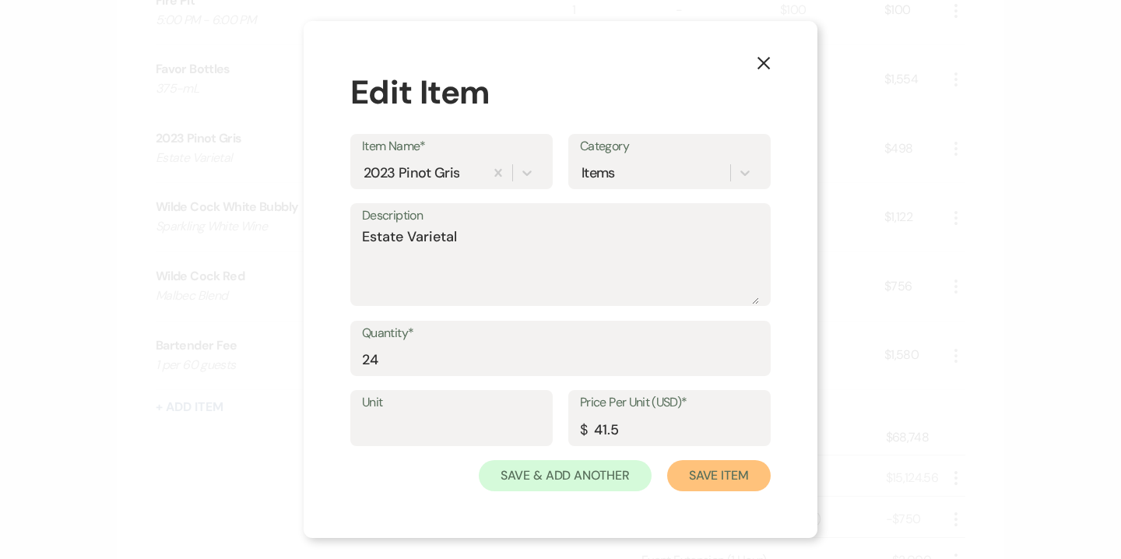
click at [727, 468] on button "Save Item" at bounding box center [718, 475] width 103 height 31
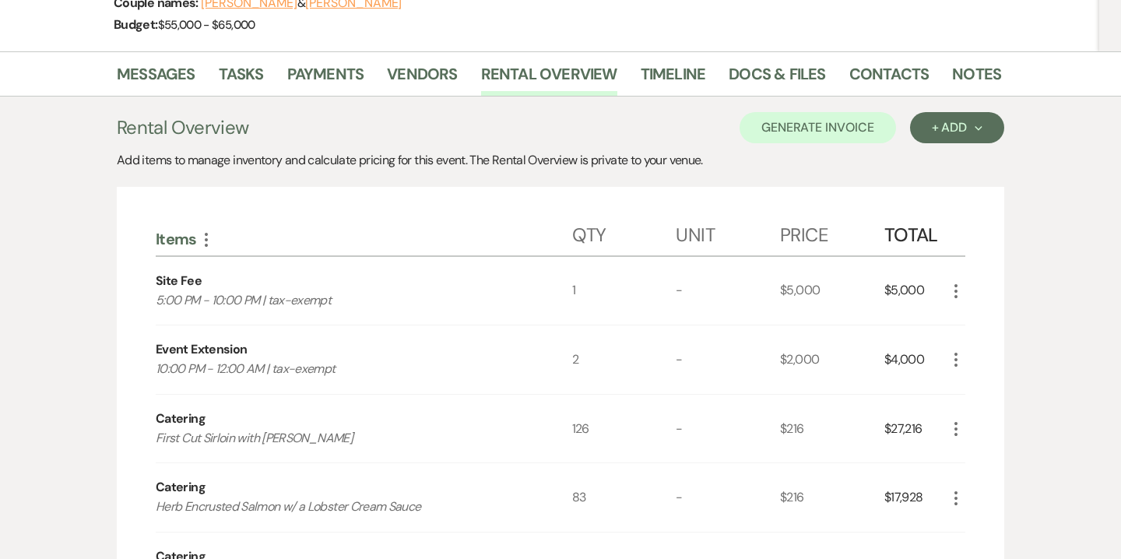
scroll to position [220, 0]
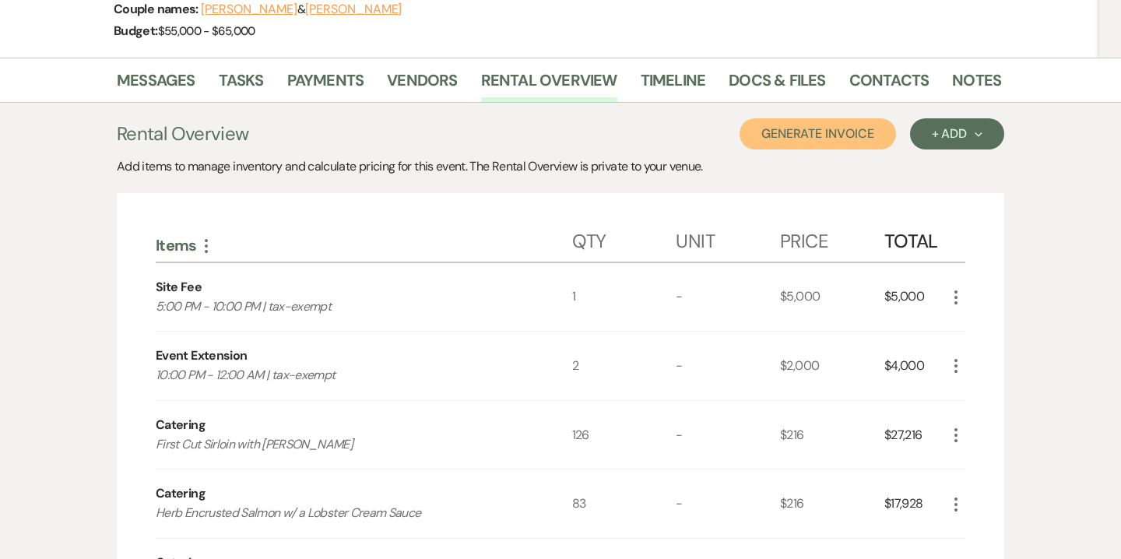
click at [851, 142] on button "Generate Invoice" at bounding box center [817, 133] width 156 height 31
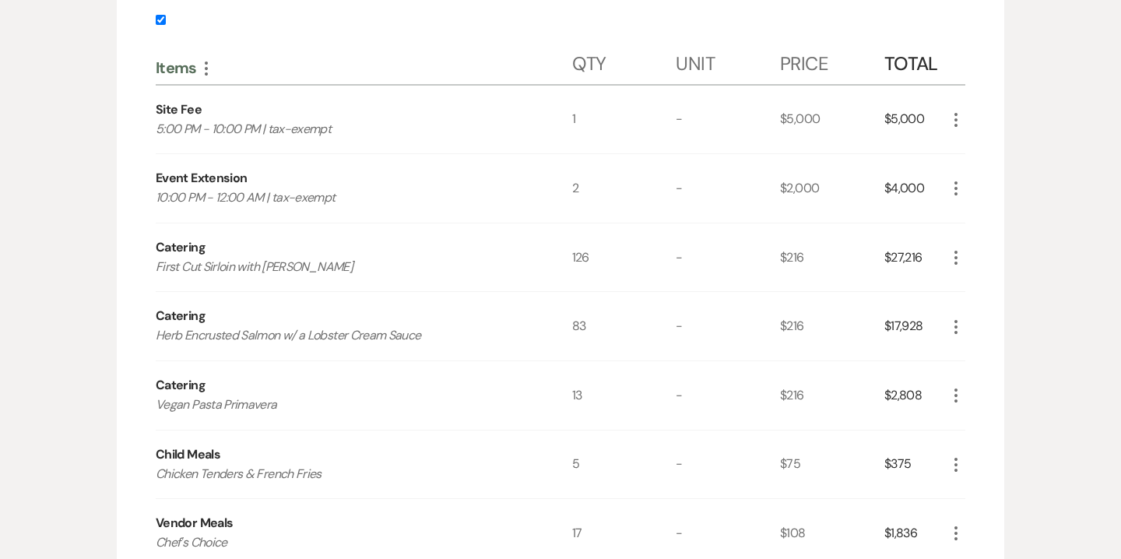
scroll to position [261, 0]
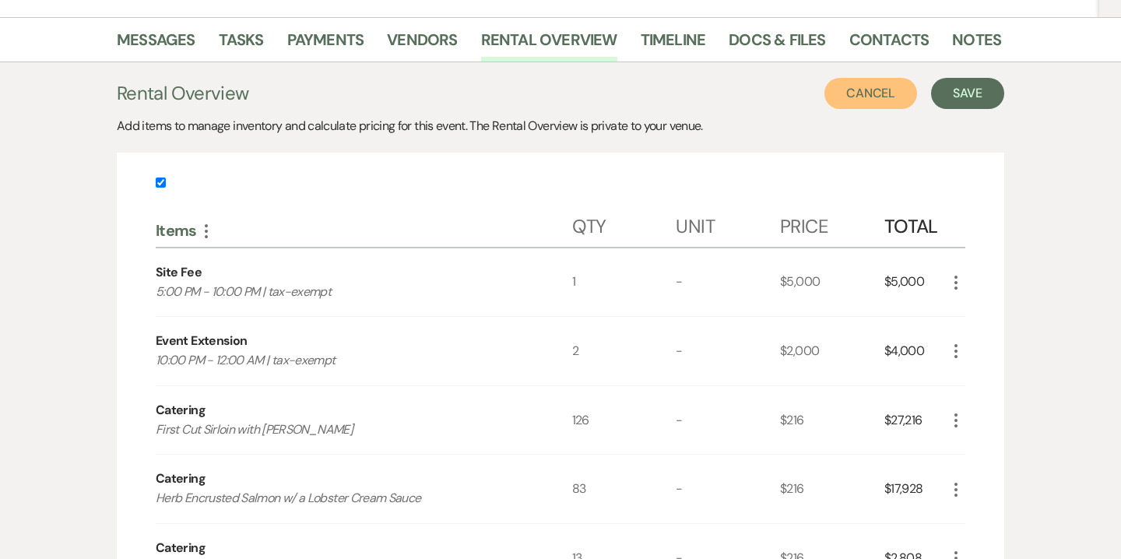
click at [897, 90] on button "Cancel" at bounding box center [870, 93] width 93 height 31
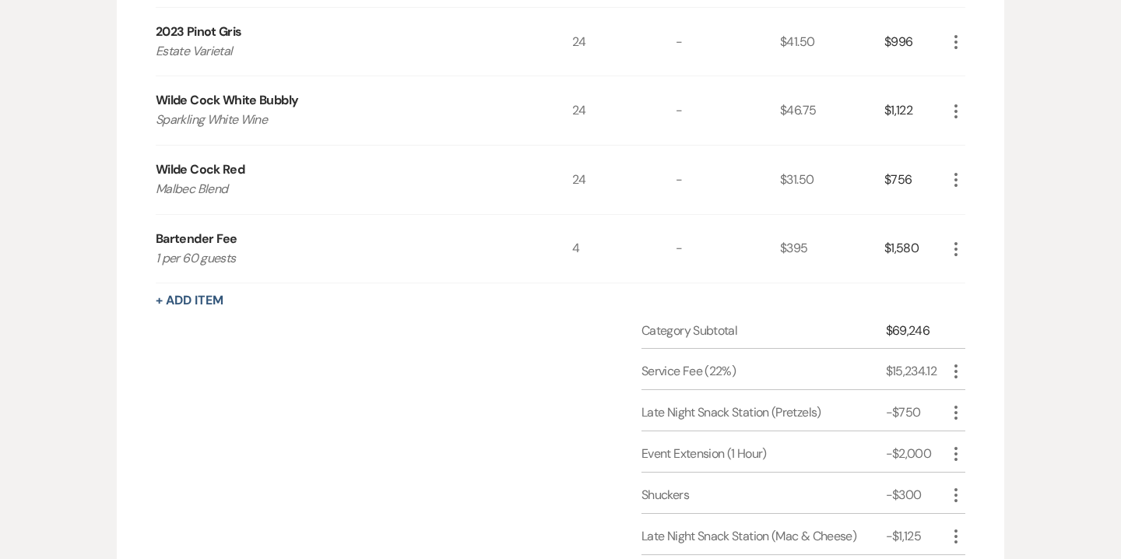
scroll to position [1712, 0]
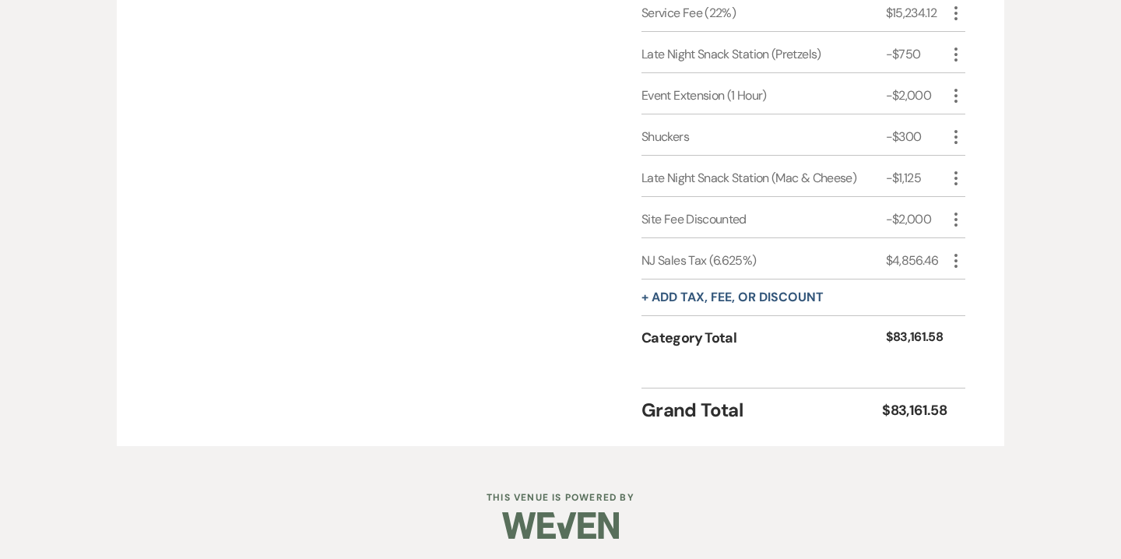
click at [956, 254] on icon "More" at bounding box center [955, 260] width 19 height 19
click at [983, 286] on button "Pencil Edit" at bounding box center [986, 291] width 81 height 25
select select "3"
select select "false"
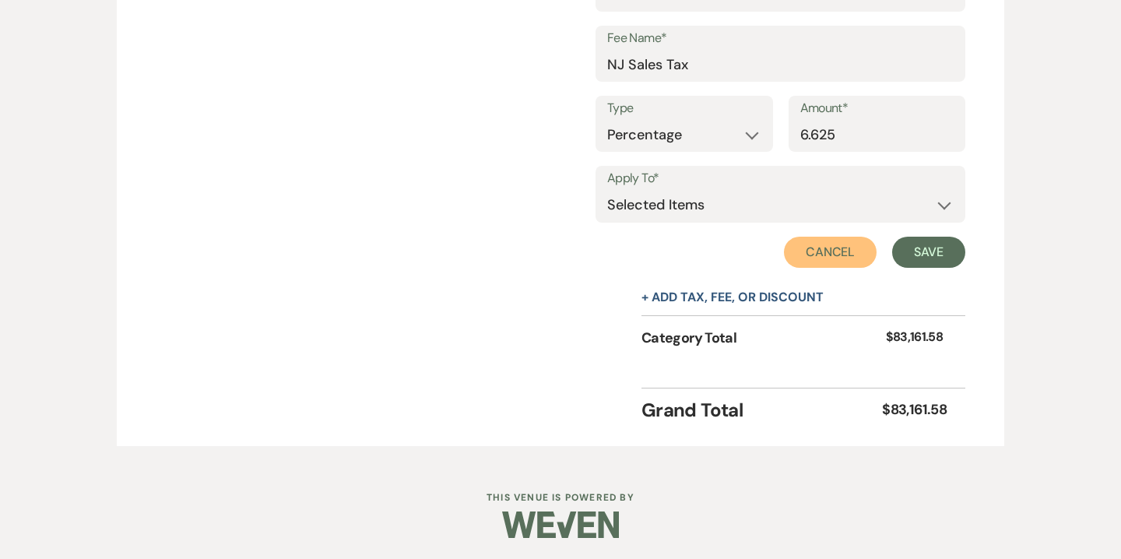
click at [854, 249] on button "Cancel" at bounding box center [830, 252] width 93 height 31
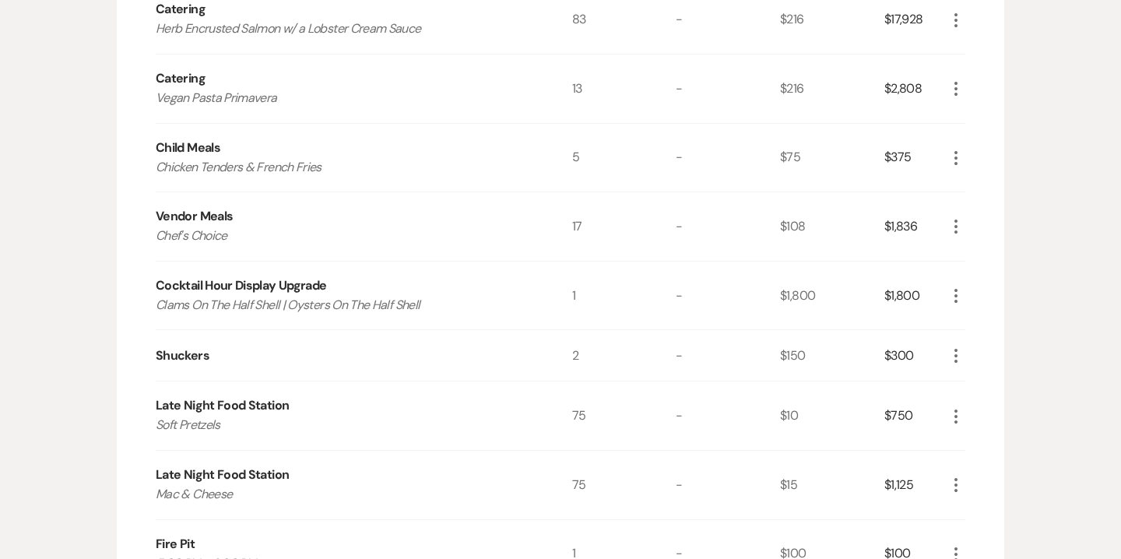
scroll to position [0, 0]
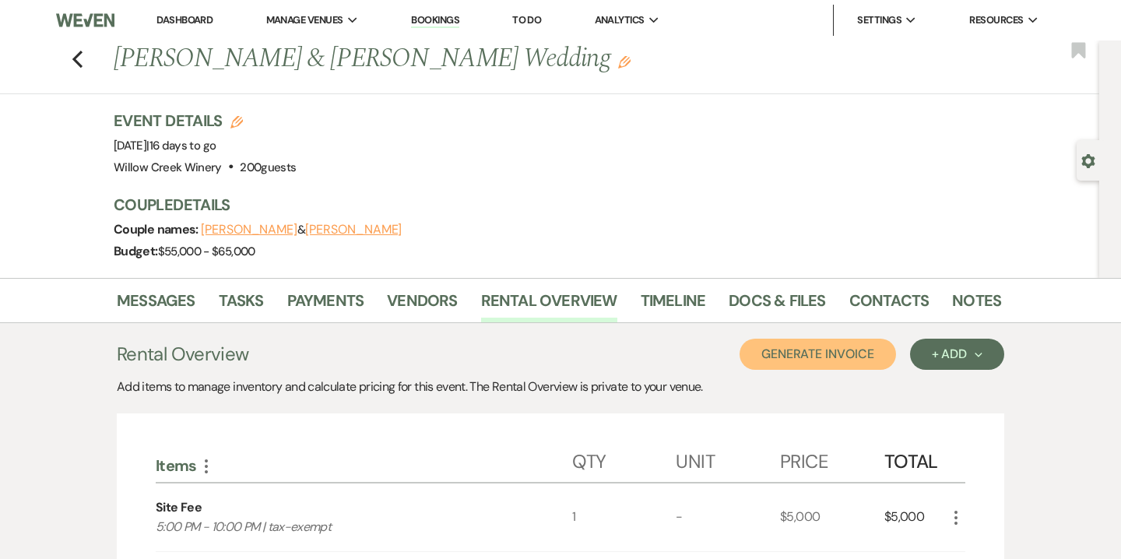
click at [860, 347] on button "Generate Invoice" at bounding box center [817, 354] width 156 height 31
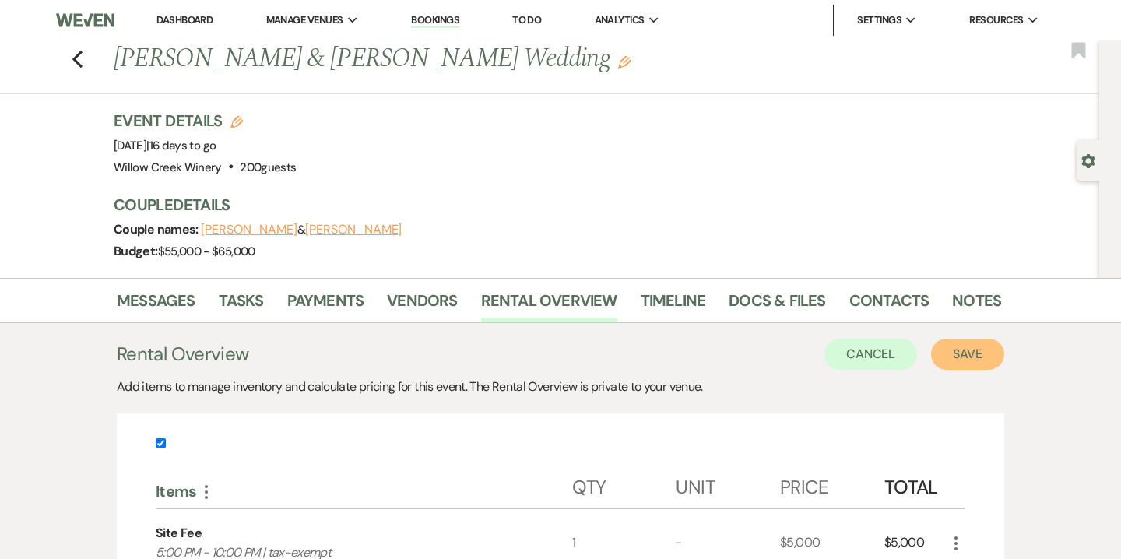
click at [969, 350] on button "Save" at bounding box center [967, 354] width 73 height 31
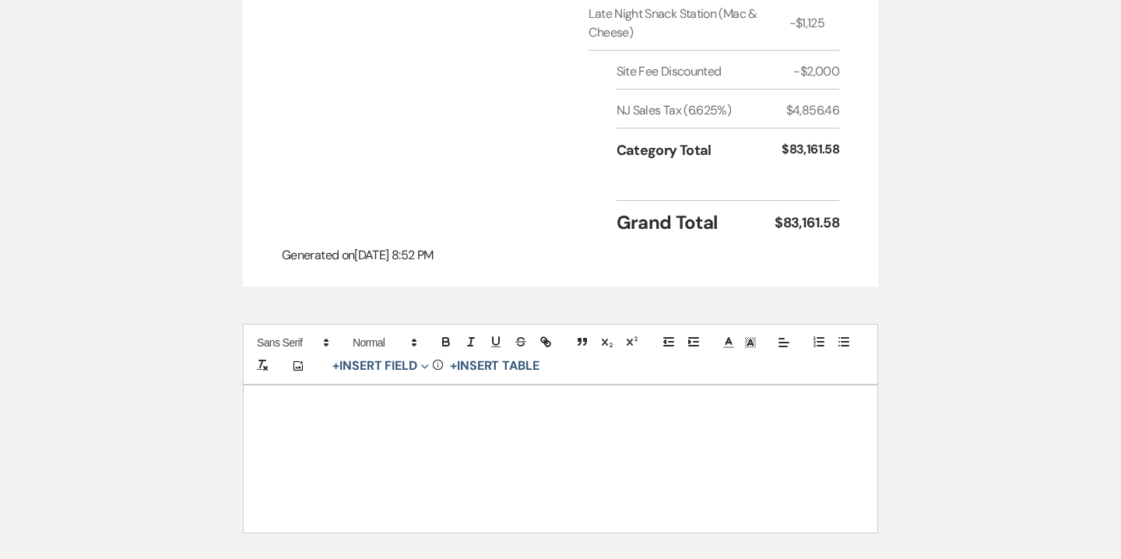
scroll to position [1977, 0]
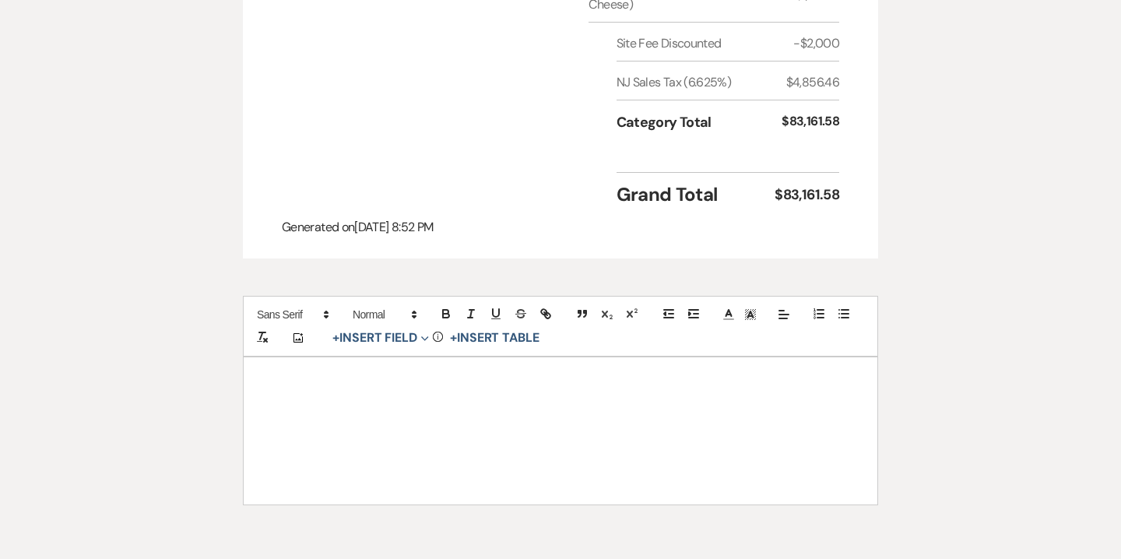
click at [713, 370] on div at bounding box center [560, 430] width 633 height 146
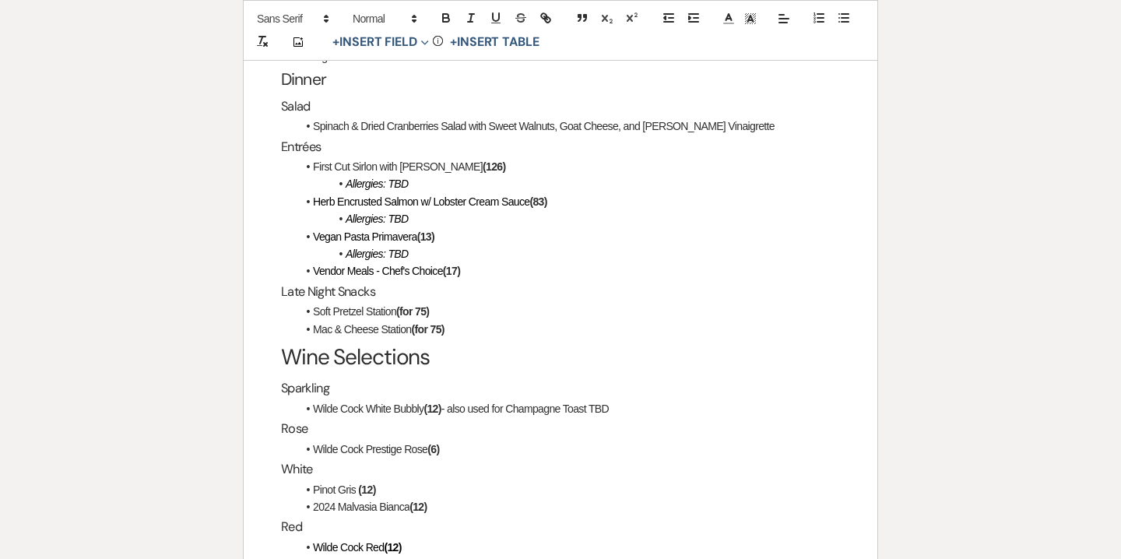
scroll to position [2933, 0]
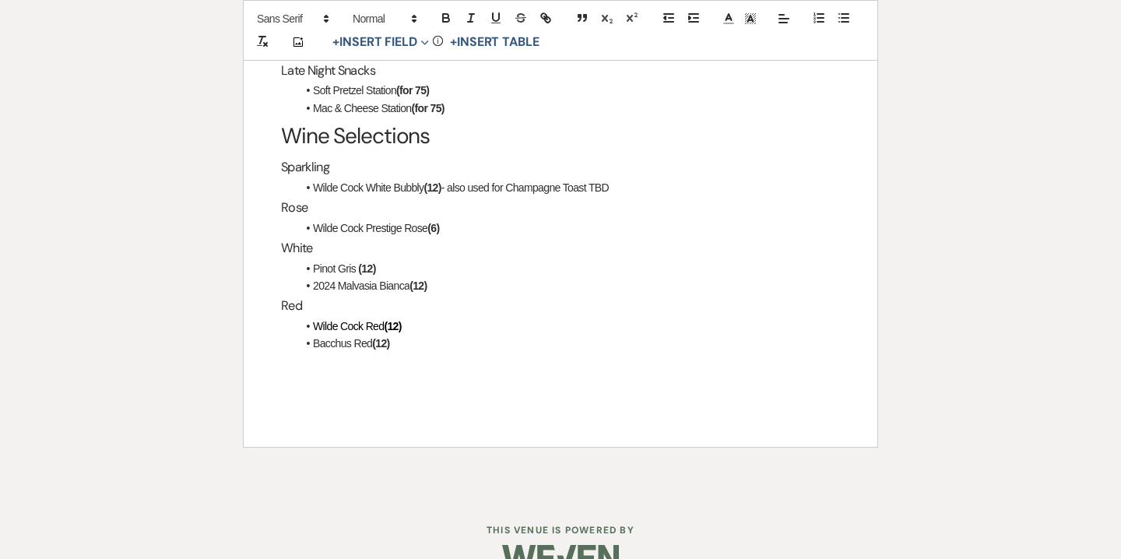
click at [400, 320] on strong "(12)" at bounding box center [392, 326] width 17 height 12
click at [373, 337] on strong "(12)" at bounding box center [380, 343] width 17 height 12
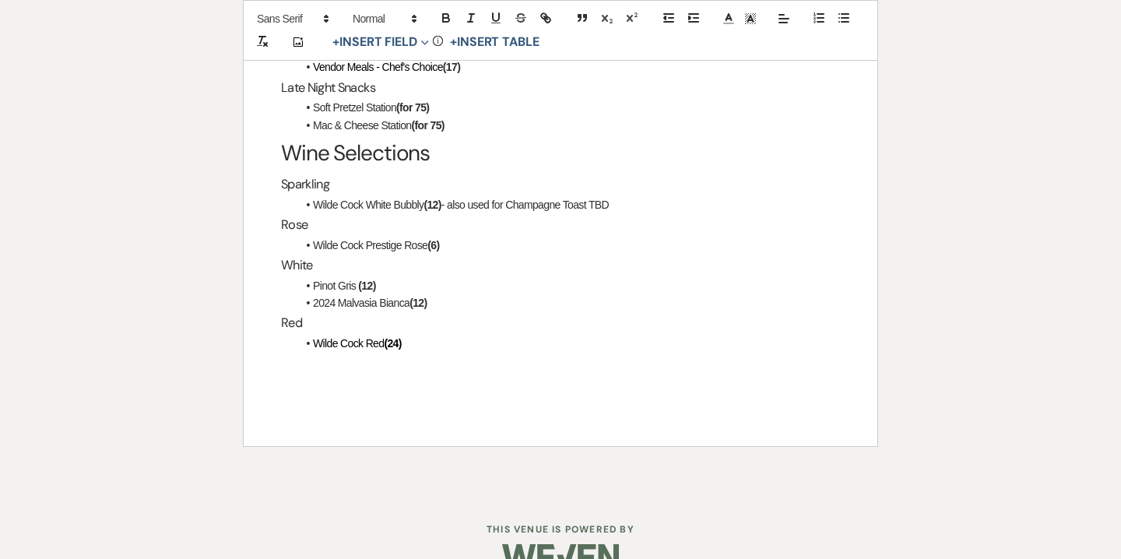
scroll to position [2896, 0]
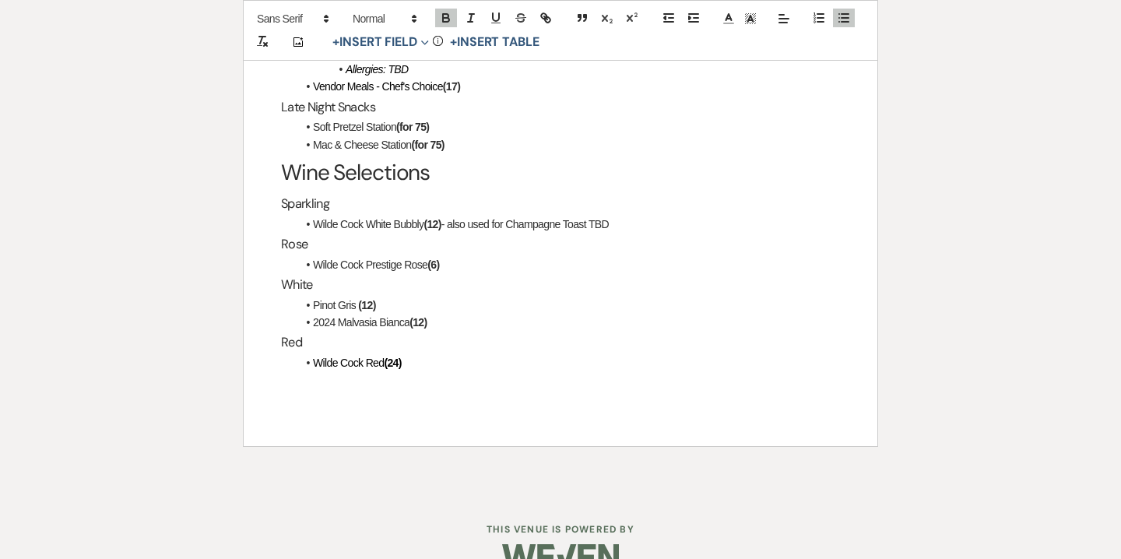
click at [349, 316] on span "2024 Malvasia Bianca" at bounding box center [361, 322] width 96 height 12
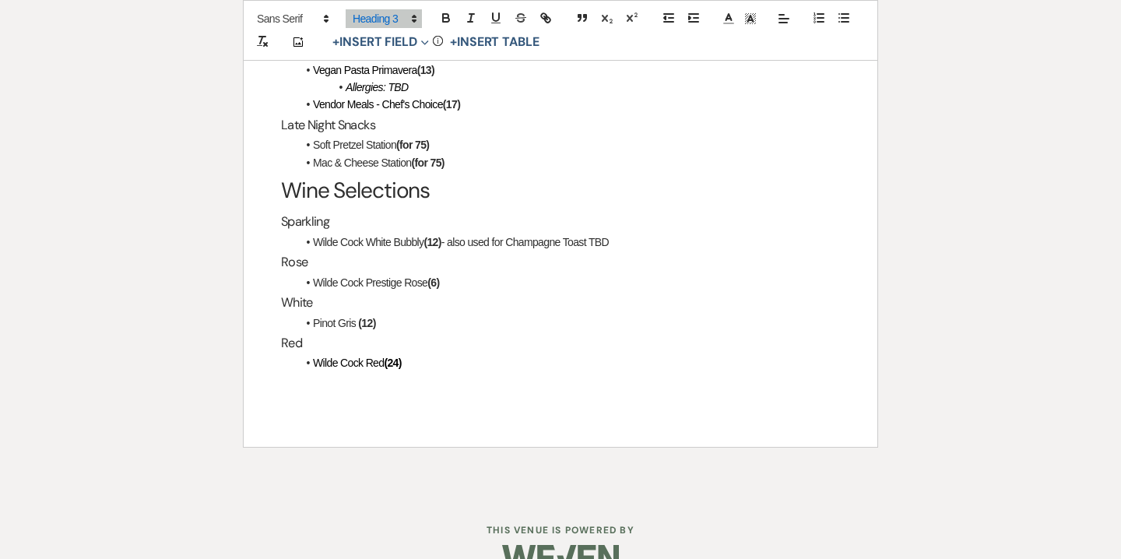
click at [364, 317] on strong "(12)" at bounding box center [366, 323] width 17 height 12
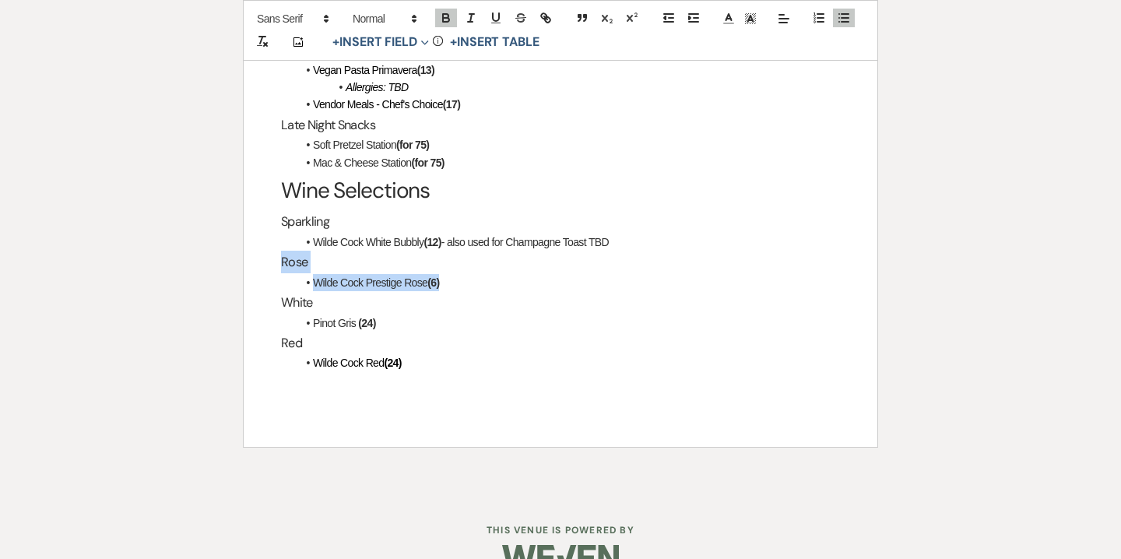
drag, startPoint x: 463, startPoint y: 247, endPoint x: 275, endPoint y: 228, distance: 189.2
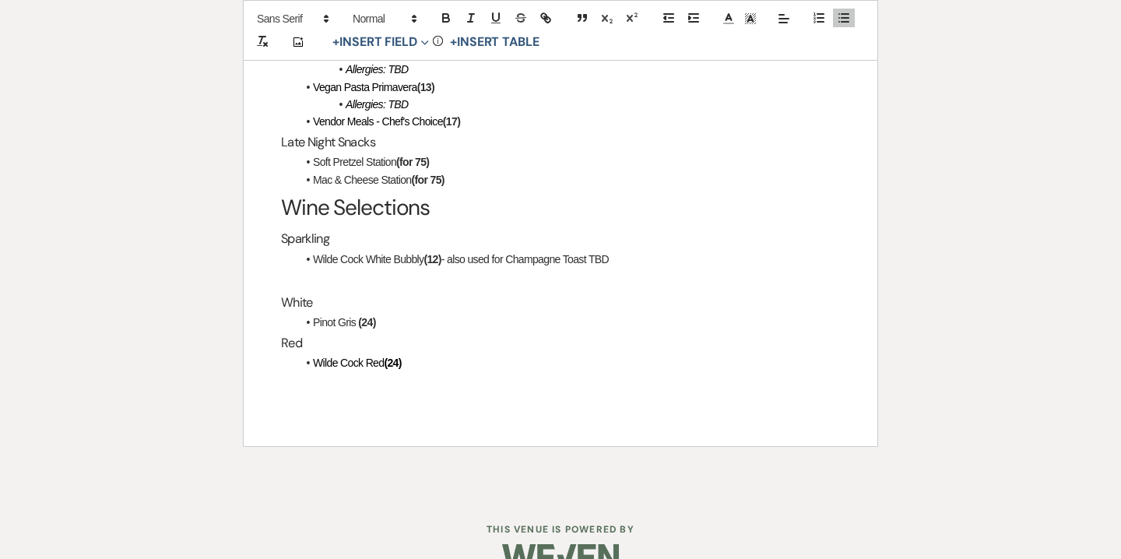
scroll to position [2838, 0]
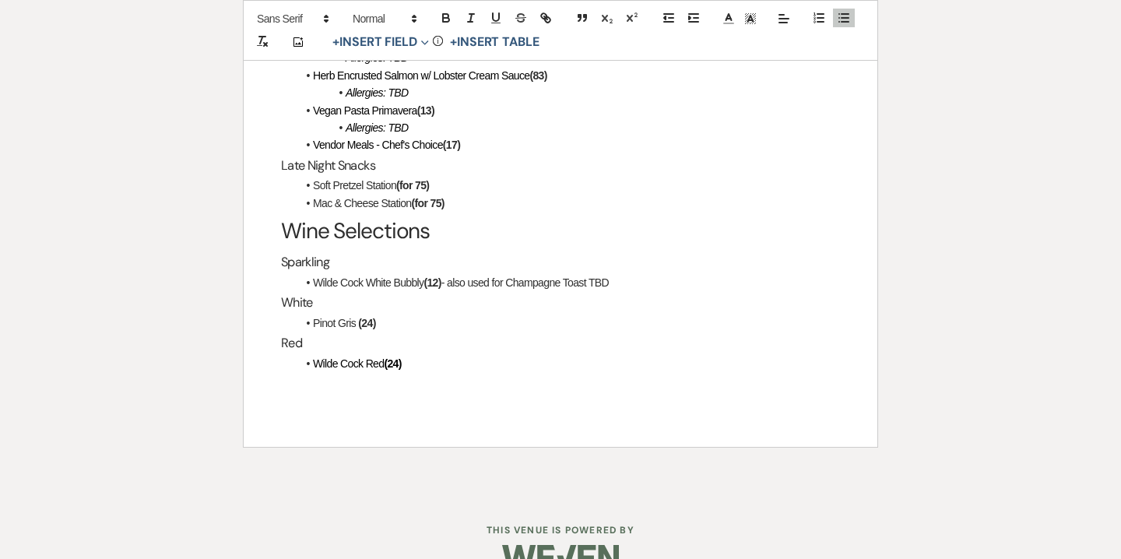
click at [440, 276] on strong "(12)" at bounding box center [431, 282] width 17 height 12
click at [572, 274] on li "Wilde Cock White Bubbly (24) - also used for Champagne Toast TBD" at bounding box center [567, 282] width 543 height 17
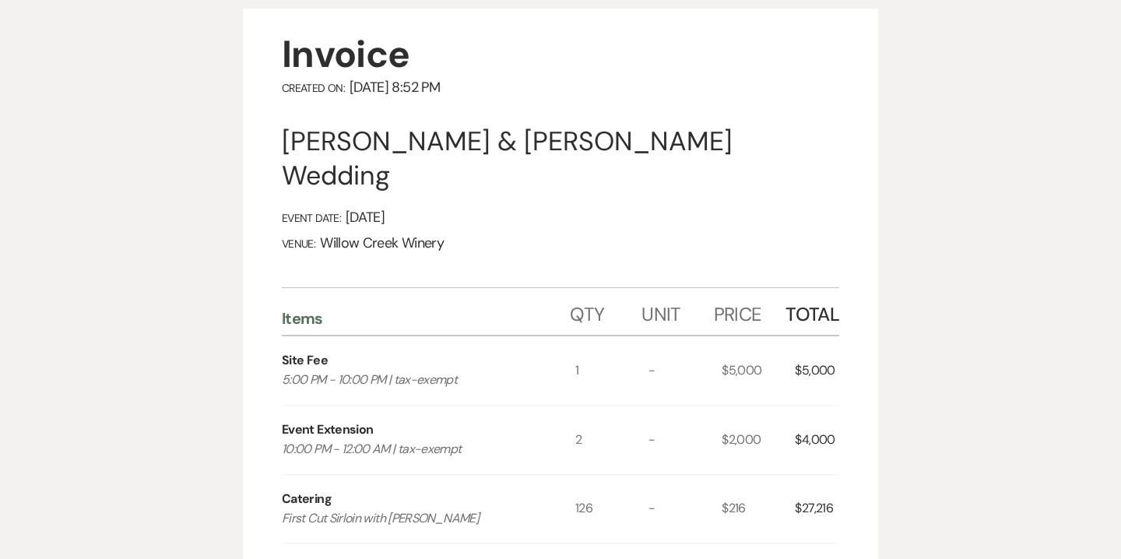
scroll to position [0, 0]
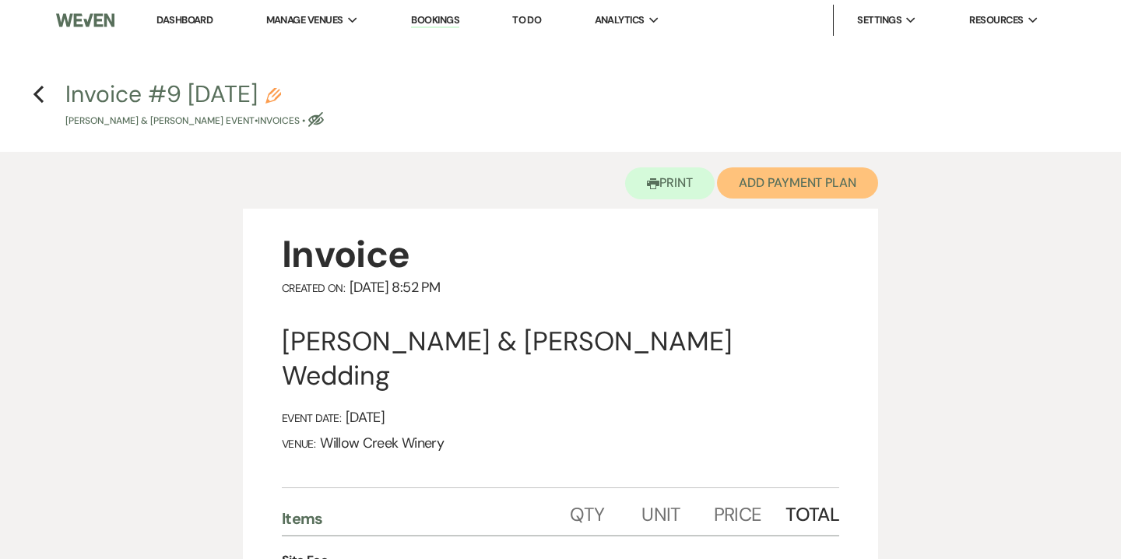
click at [784, 189] on button "Add Payment Plan" at bounding box center [797, 182] width 161 height 31
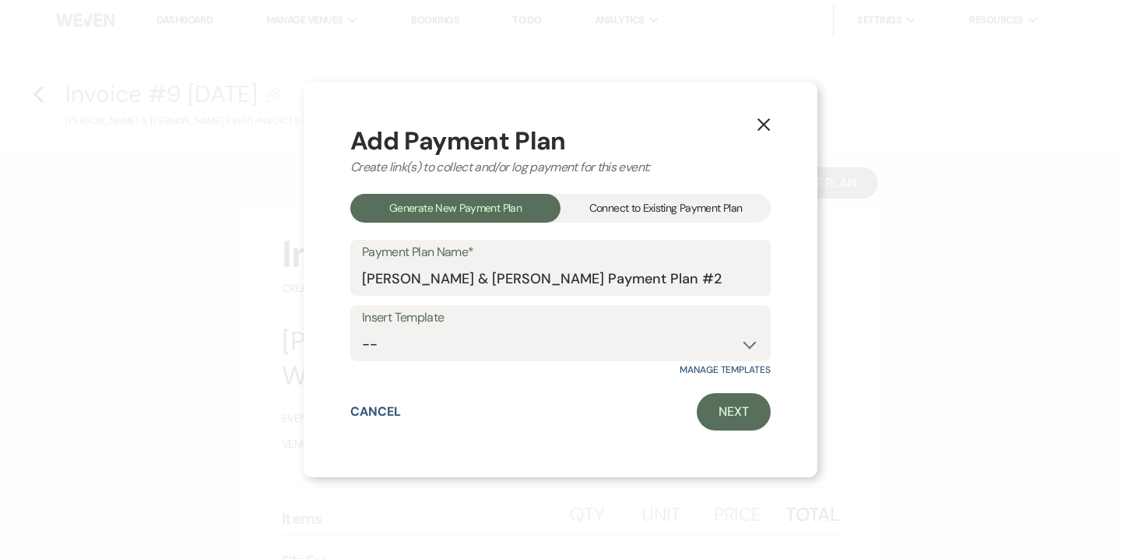
click at [709, 212] on div "Connect to Existing Payment Plan" at bounding box center [665, 208] width 210 height 29
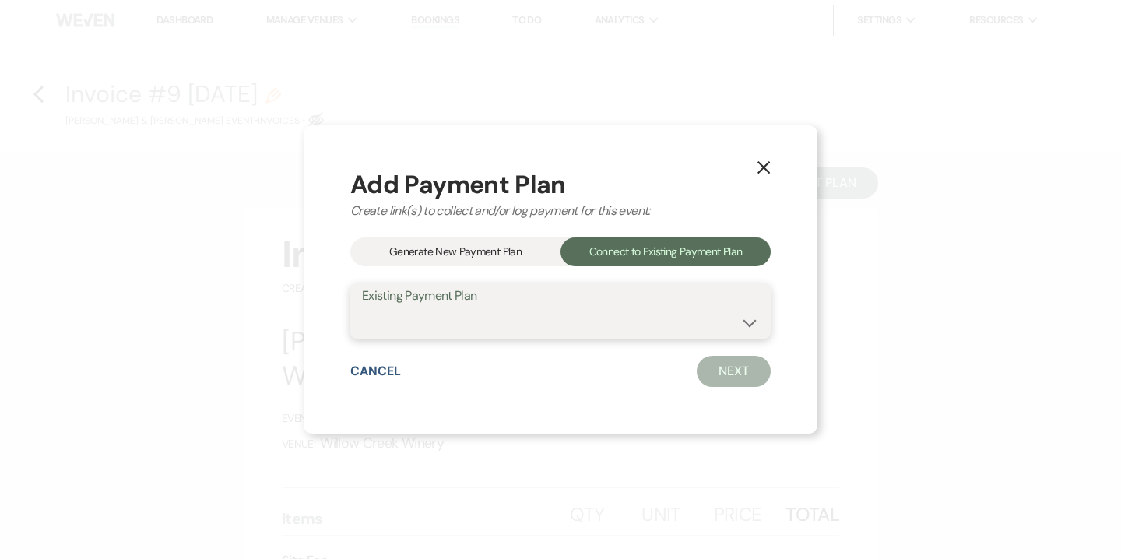
click at [603, 328] on select "[PERSON_NAME] & [PERSON_NAME] Payment Plan #1" at bounding box center [560, 322] width 397 height 30
select select "15004"
click at [362, 307] on select "[PERSON_NAME] & [PERSON_NAME] Payment Plan #1" at bounding box center [560, 322] width 397 height 30
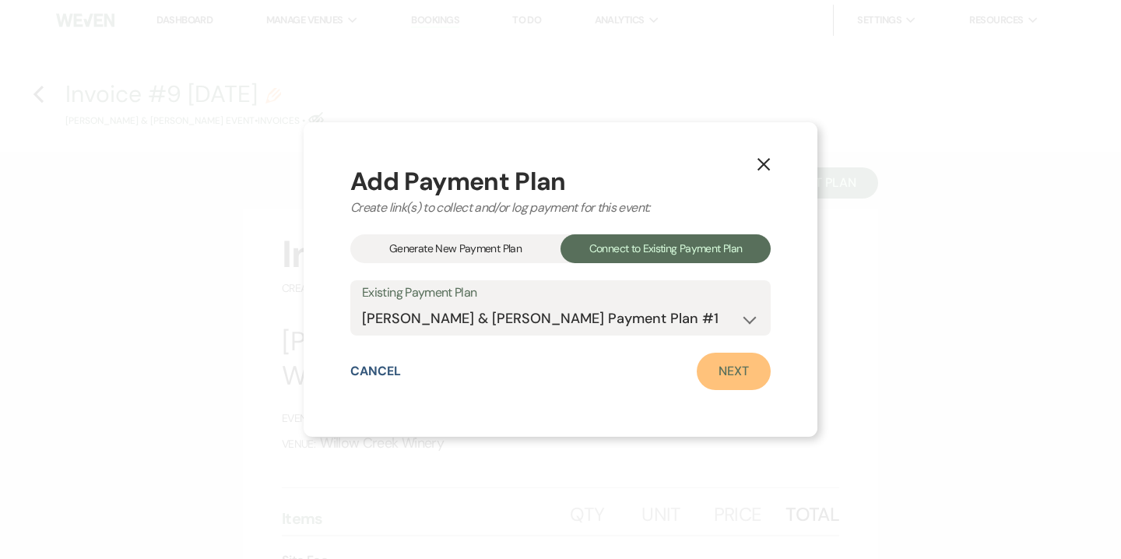
click at [727, 367] on link "Next" at bounding box center [733, 371] width 74 height 37
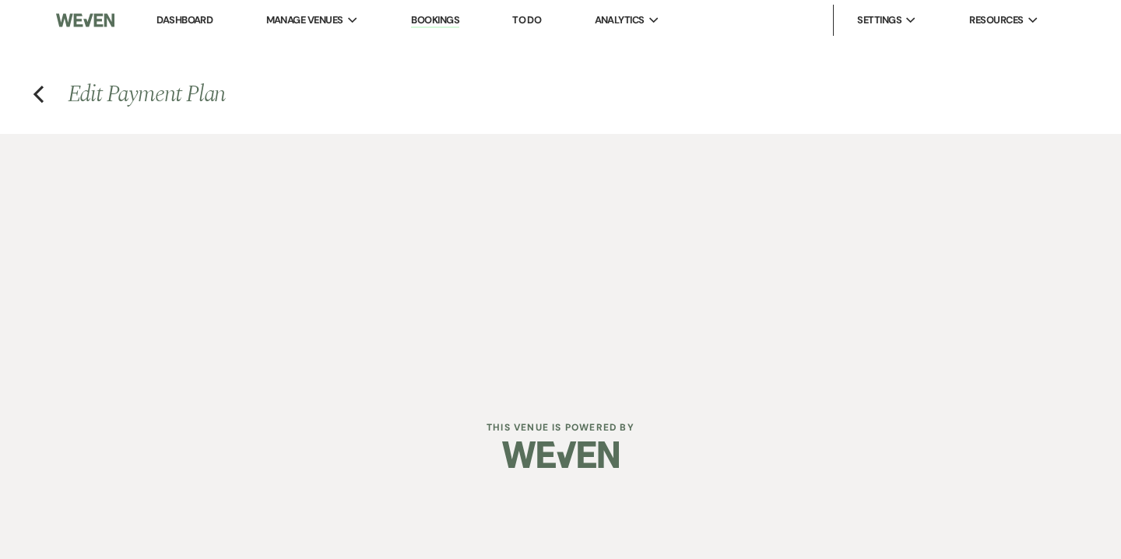
select select "29037"
select select "1"
select select "2"
select select "flat"
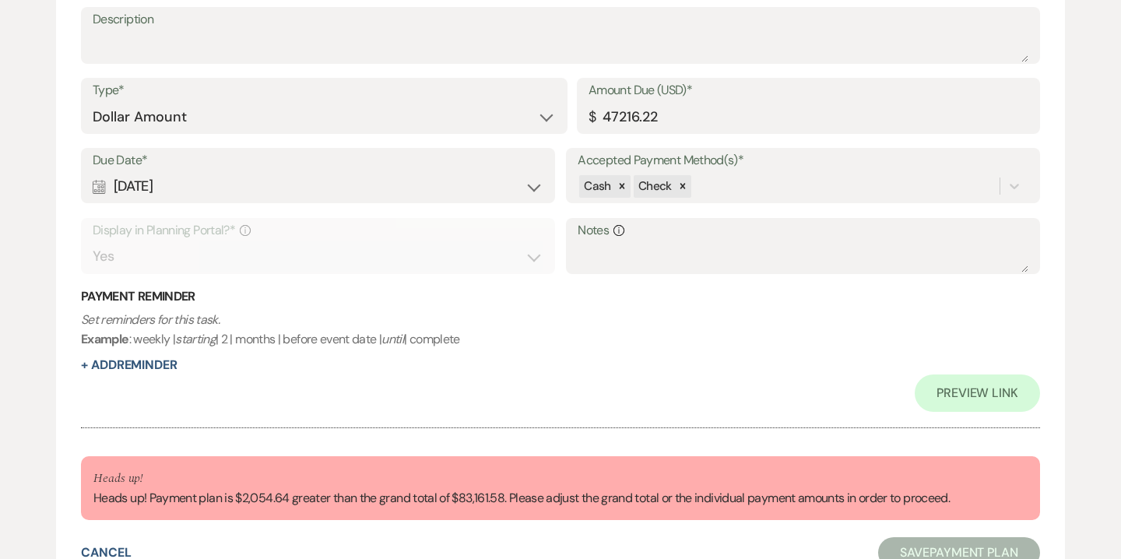
scroll to position [1778, 0]
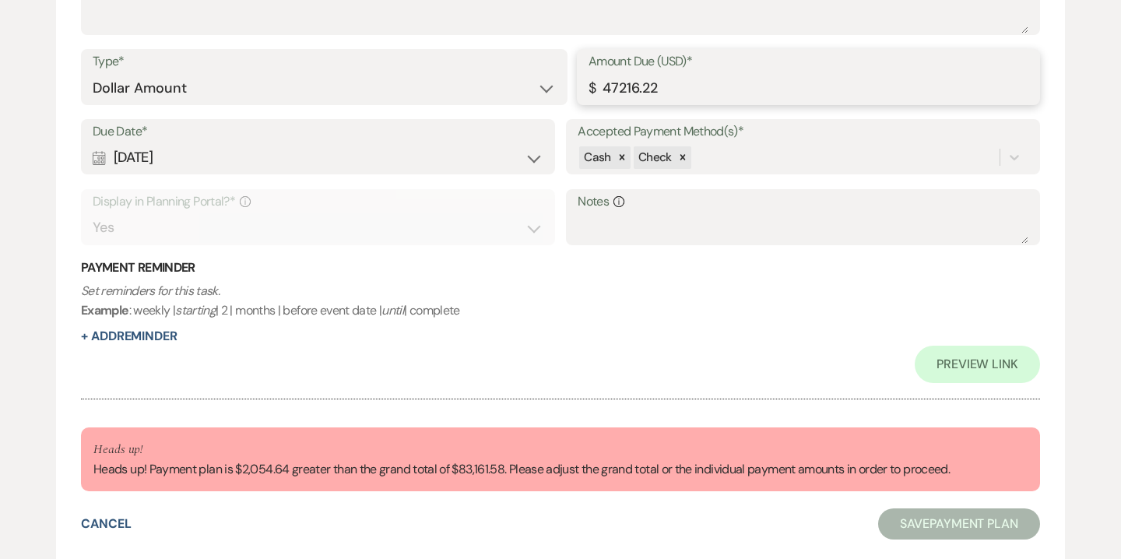
click at [632, 89] on input "47216.22" at bounding box center [808, 88] width 440 height 30
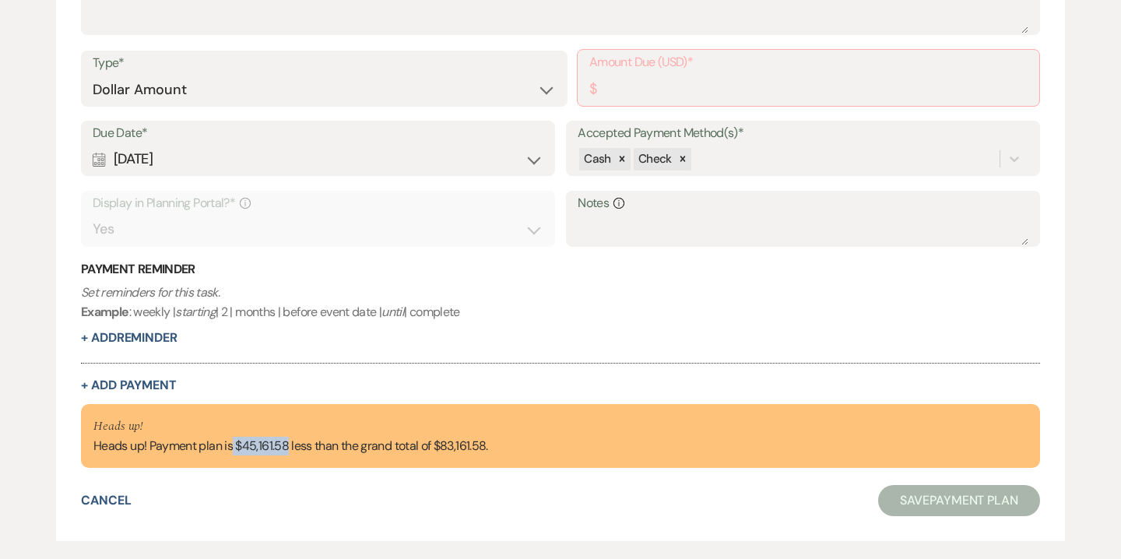
drag, startPoint x: 233, startPoint y: 439, endPoint x: 287, endPoint y: 444, distance: 54.7
click at [287, 444] on div "Heads up! Heads up! Payment plan is $45,161.58 less than the grand total of $83…" at bounding box center [290, 435] width 395 height 39
copy div "$45,161.58"
click at [617, 101] on input "Amount Due (USD)*" at bounding box center [808, 89] width 438 height 30
paste input "45161.58"
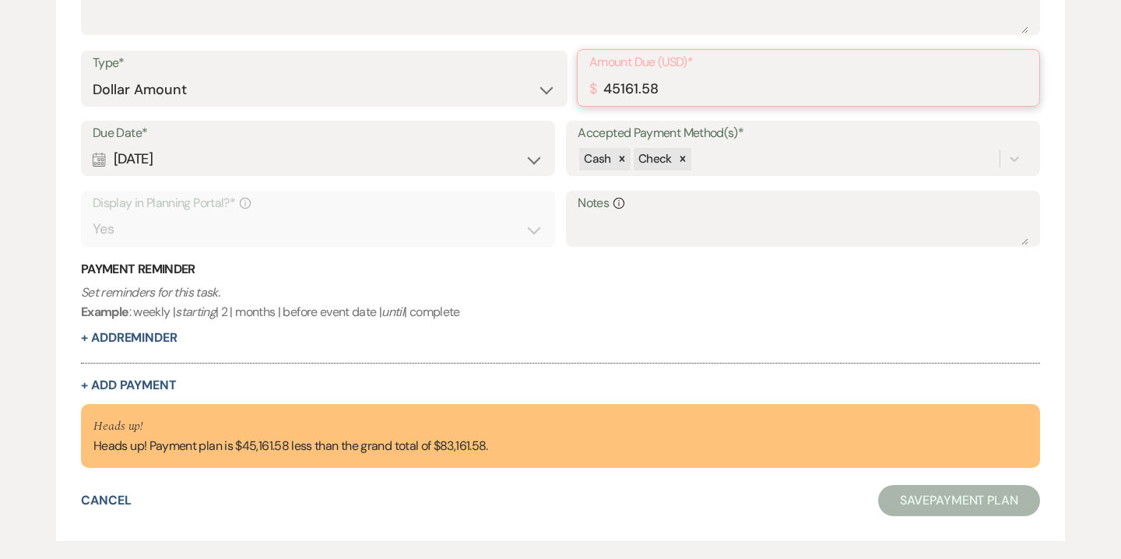
scroll to position [1778, 0]
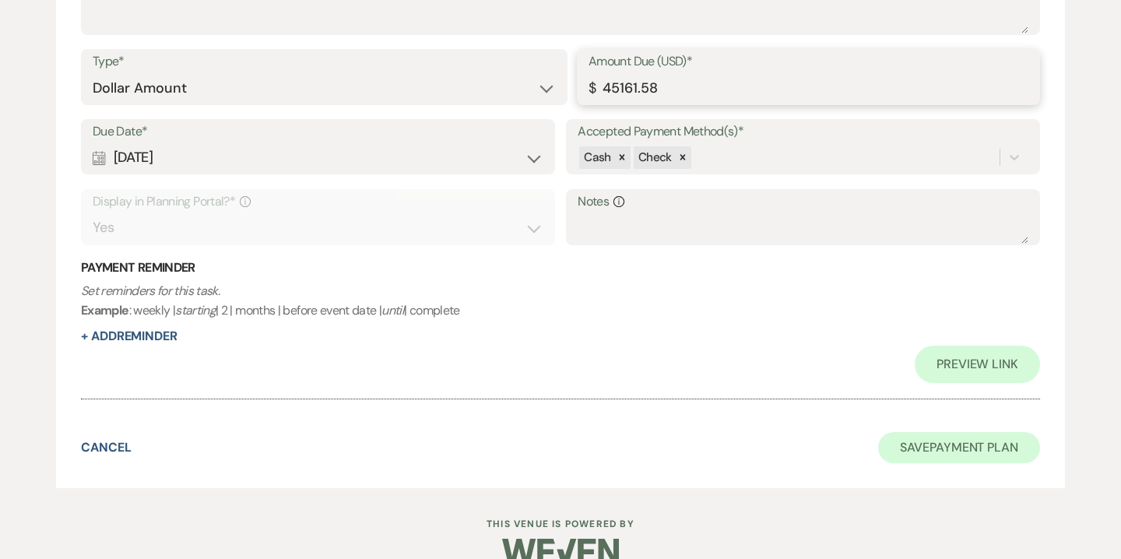
type input "45161.58"
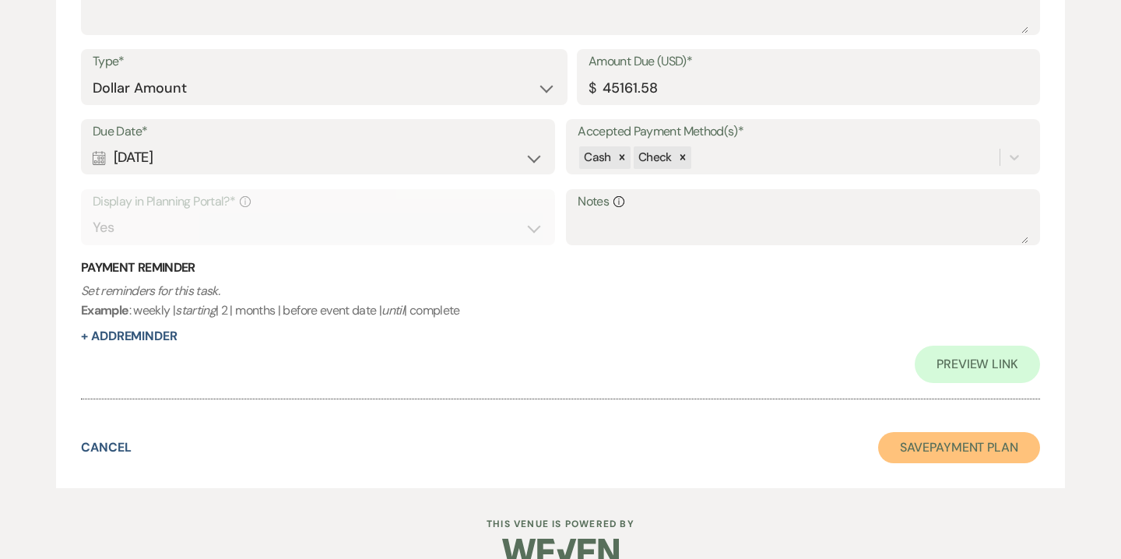
click at [928, 446] on button "Save Payment Plan" at bounding box center [959, 447] width 162 height 31
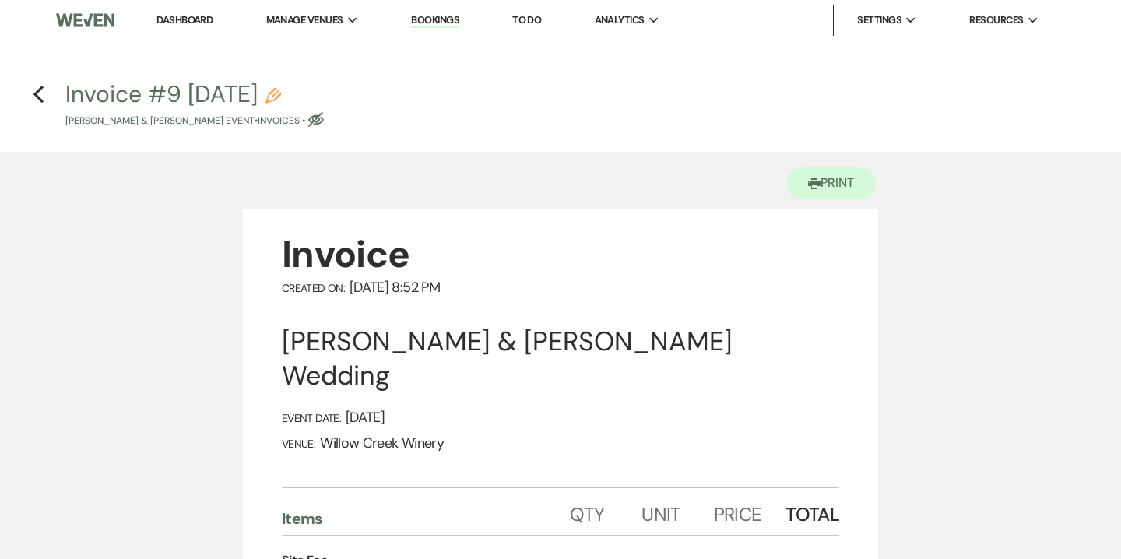
click at [316, 124] on use "button" at bounding box center [316, 119] width 16 height 15
select select "22"
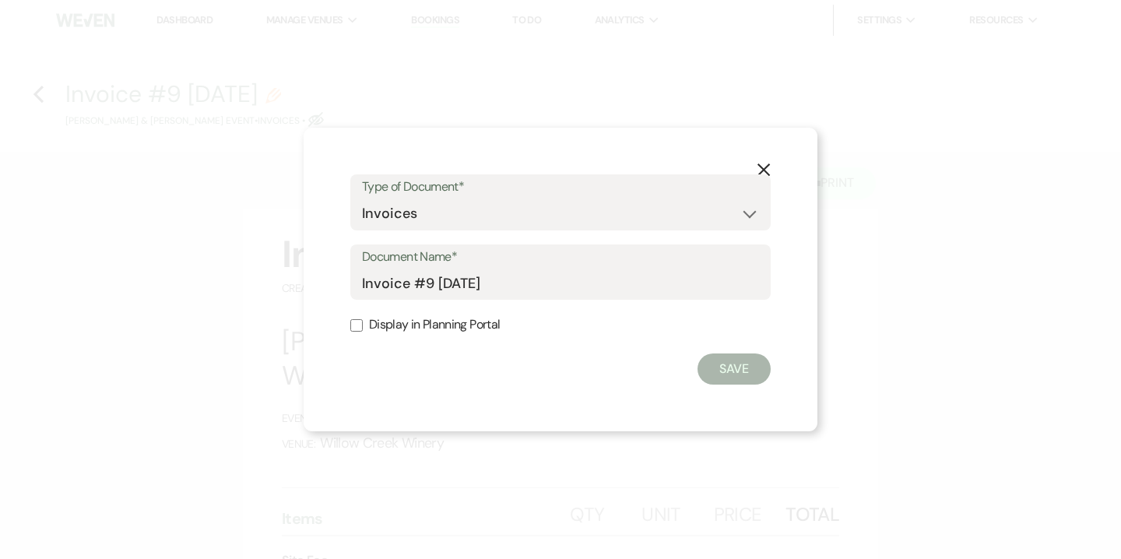
click at [763, 171] on use "button" at bounding box center [763, 169] width 12 height 12
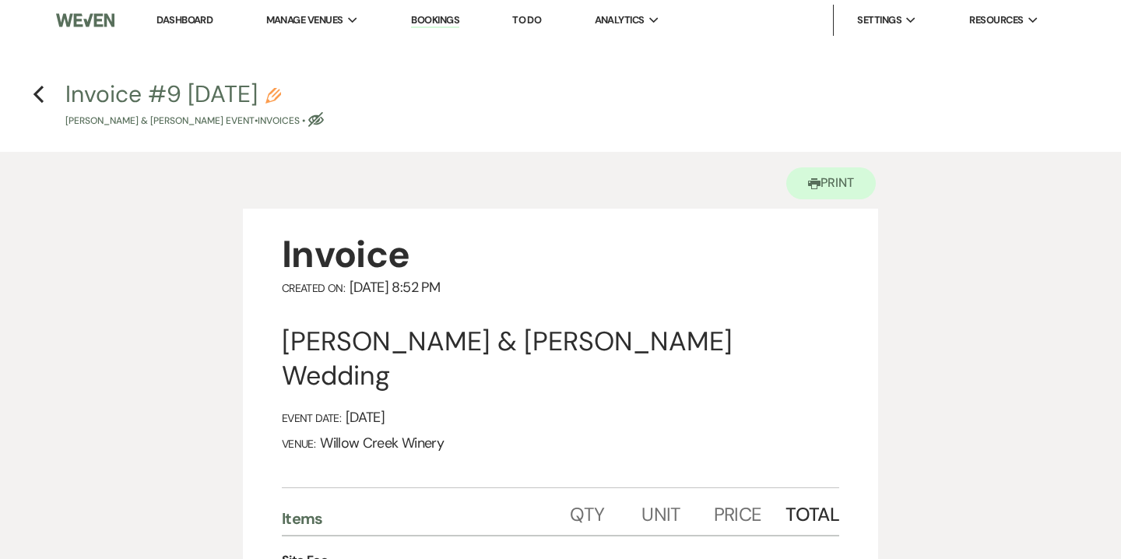
click at [281, 100] on icon "Pencil" at bounding box center [273, 96] width 16 height 16
select select "22"
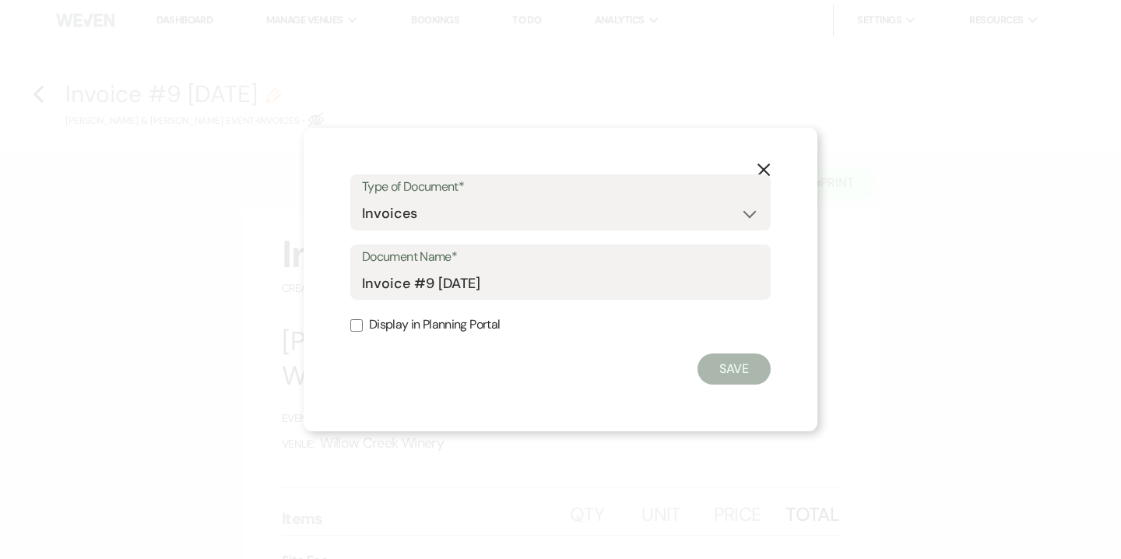
click at [361, 279] on div "Document Name* Invoice #9 9-23-2025" at bounding box center [560, 272] width 420 height 56
click at [363, 281] on input "Invoice #9 9-23-2025" at bounding box center [560, 283] width 397 height 30
drag, startPoint x: 510, startPoint y: 284, endPoint x: 527, endPoint y: 284, distance: 16.3
click at [527, 284] on input "Updated Final Invoice #9 9-23-2025" at bounding box center [560, 283] width 397 height 30
type input "Updated Final Invoice as of 9-23-2025"
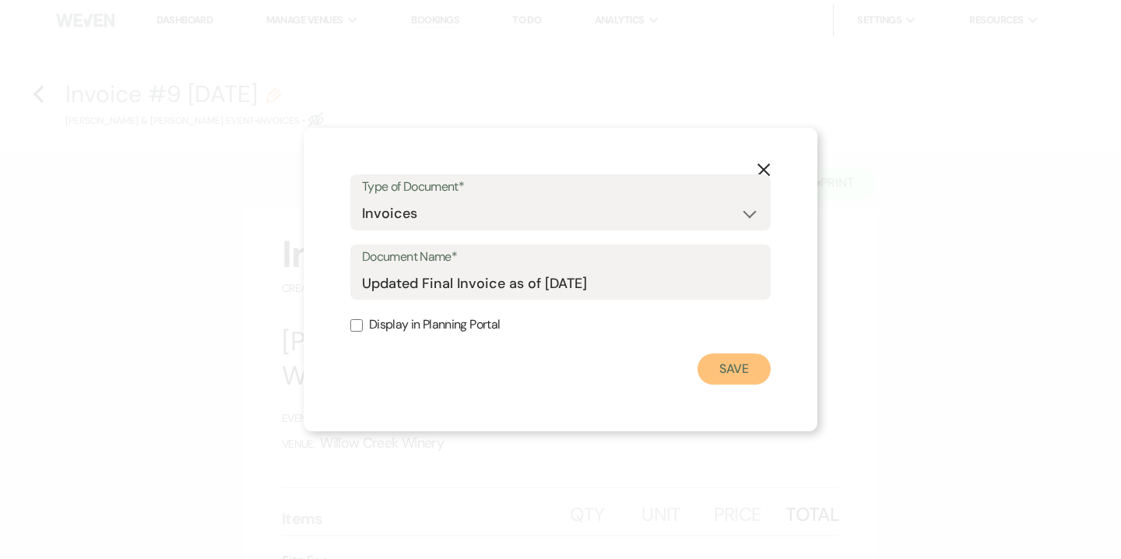
click at [739, 377] on button "Save" at bounding box center [733, 368] width 73 height 31
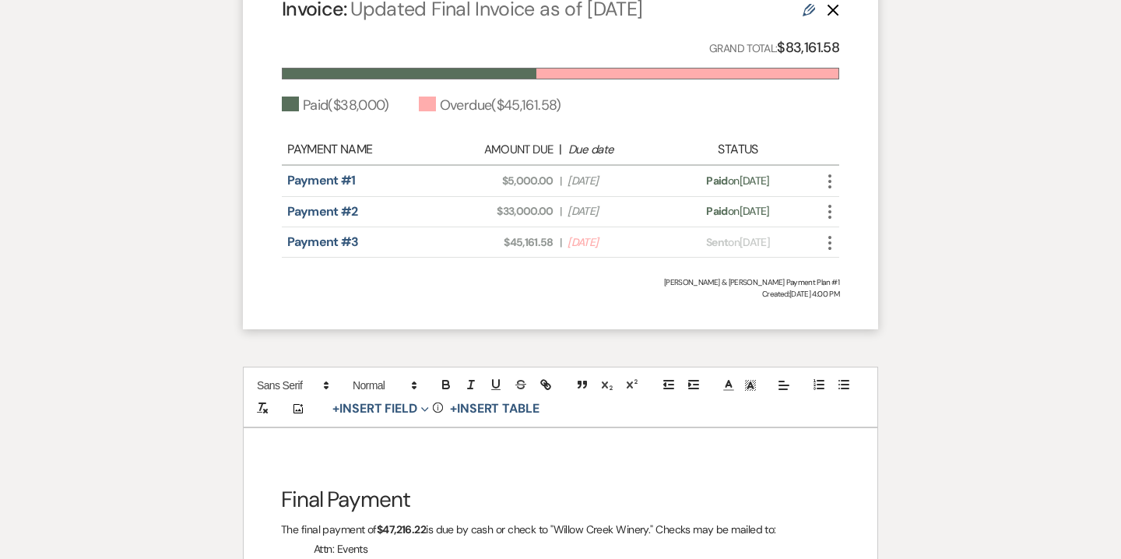
scroll to position [2310, 0]
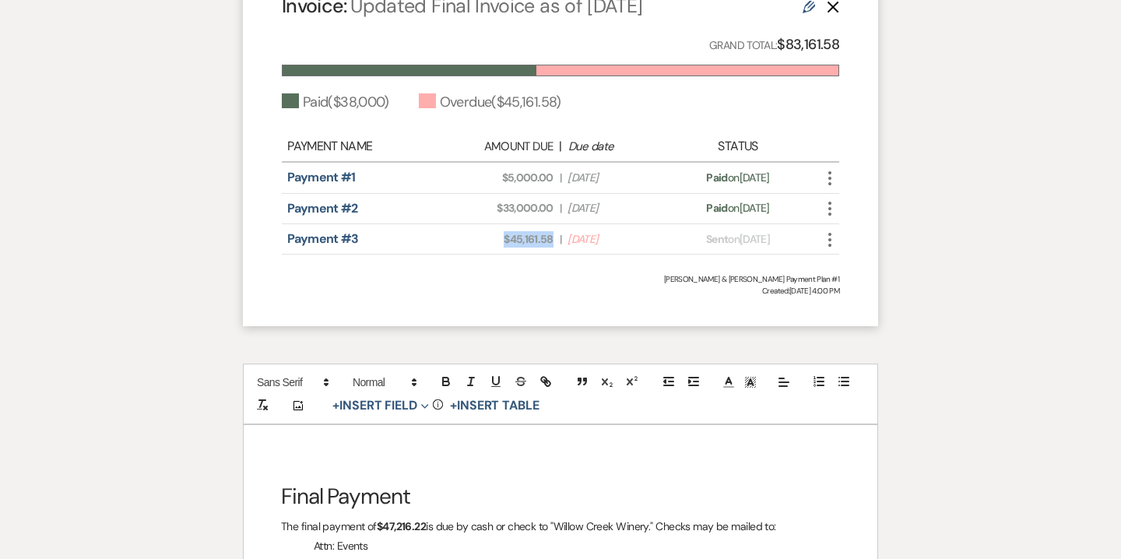
drag, startPoint x: 505, startPoint y: 202, endPoint x: 552, endPoint y: 202, distance: 46.7
click at [552, 231] on span "Amount Due: $45,161.58" at bounding box center [505, 239] width 93 height 16
copy span "$45,161.58"
drag, startPoint x: 380, startPoint y: 493, endPoint x: 426, endPoint y: 492, distance: 45.9
click at [426, 519] on strong "$47,216.22" at bounding box center [401, 526] width 49 height 14
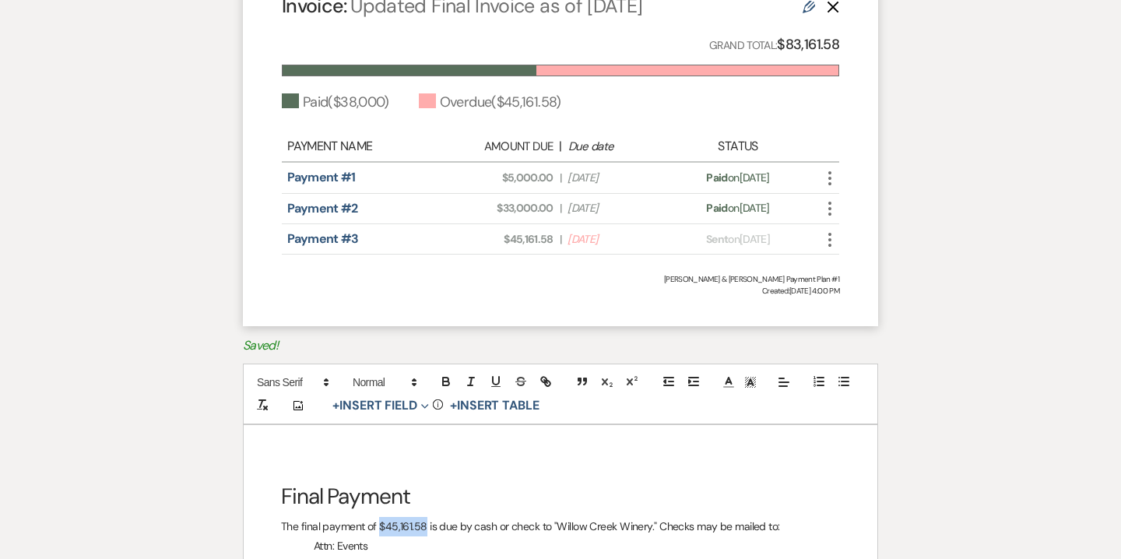
drag, startPoint x: 378, startPoint y: 488, endPoint x: 425, endPoint y: 489, distance: 46.7
click at [425, 517] on p "The final payment of $45,161.58 is due by cash or check to "Willow Creek Winery…" at bounding box center [560, 526] width 559 height 19
click at [447, 374] on icon "button" at bounding box center [446, 381] width 14 height 14
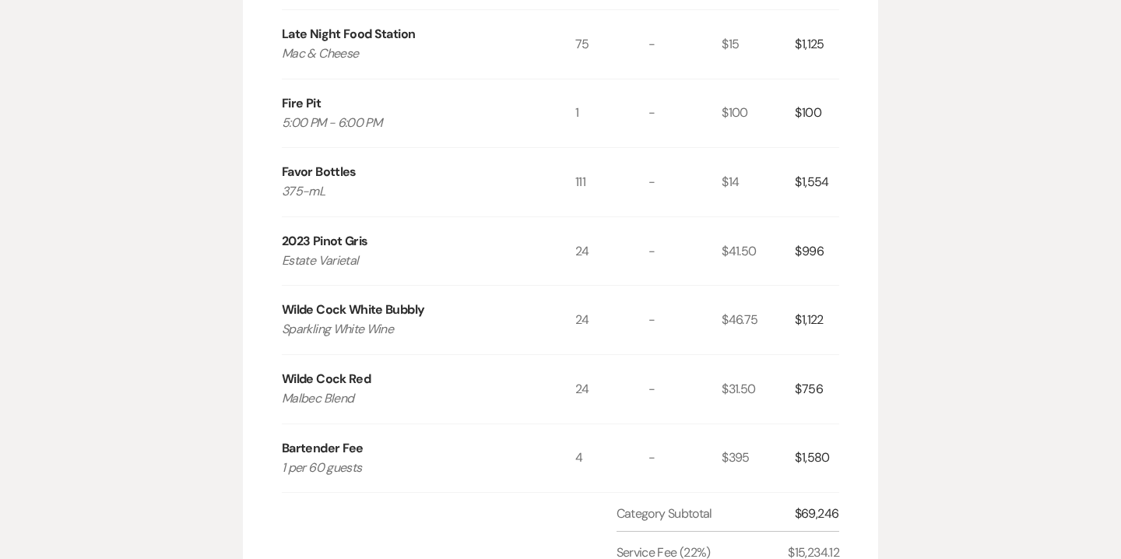
scroll to position [1189, 0]
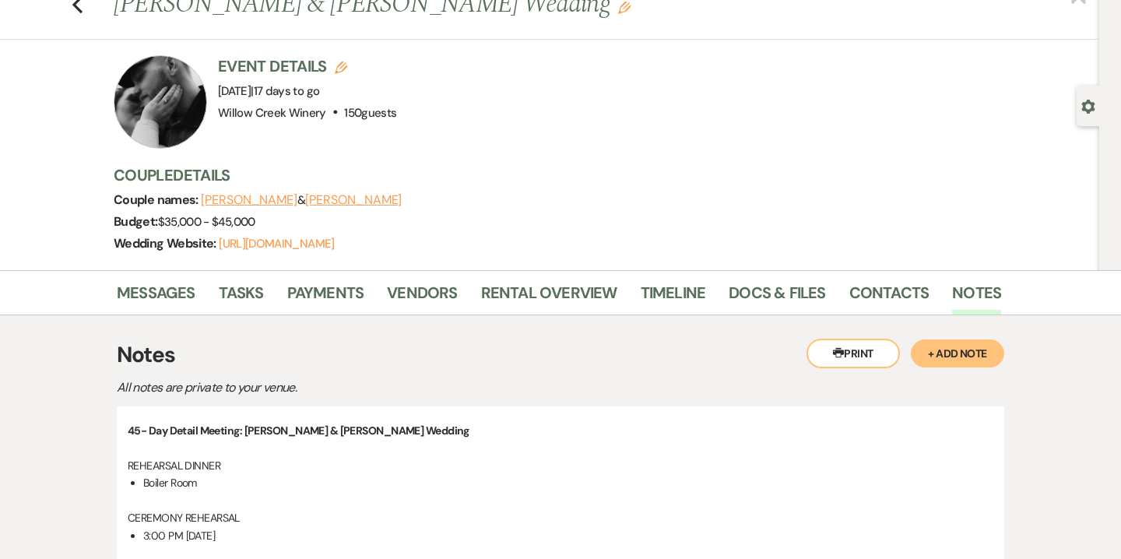
scroll to position [57, 0]
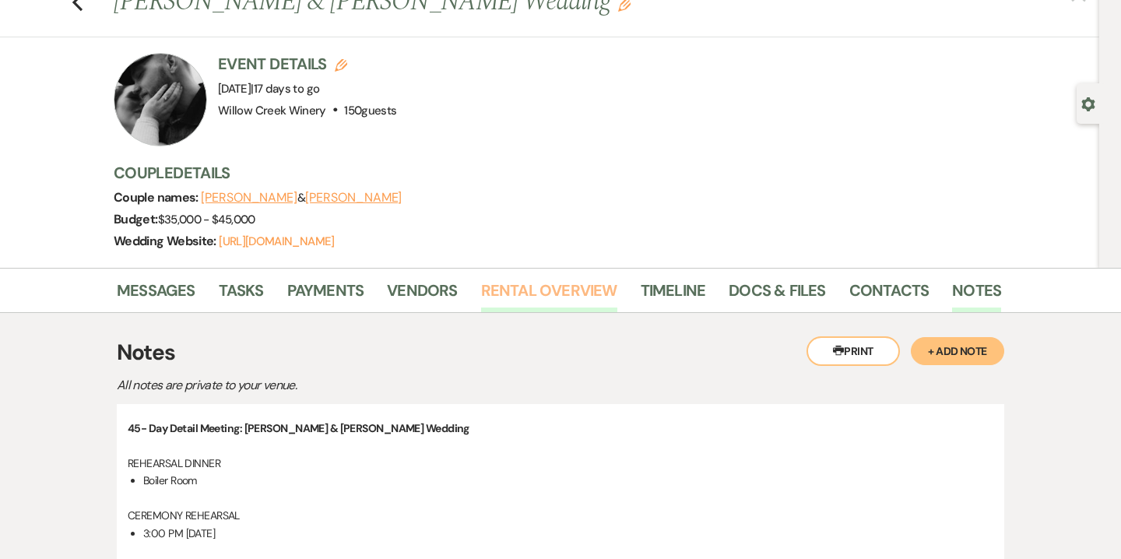
click at [557, 286] on link "Rental Overview" at bounding box center [549, 295] width 136 height 34
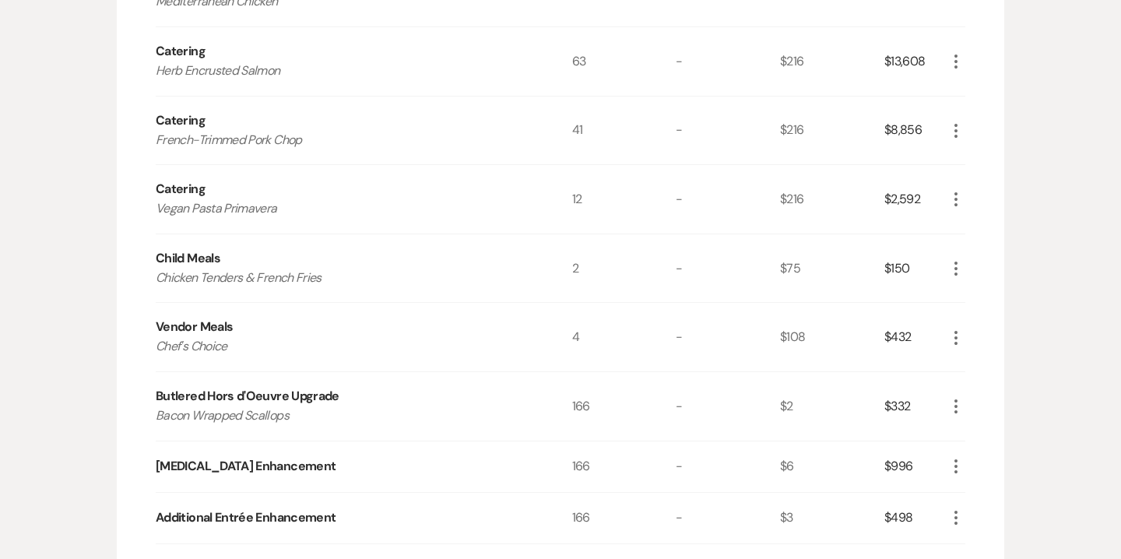
scroll to position [279, 0]
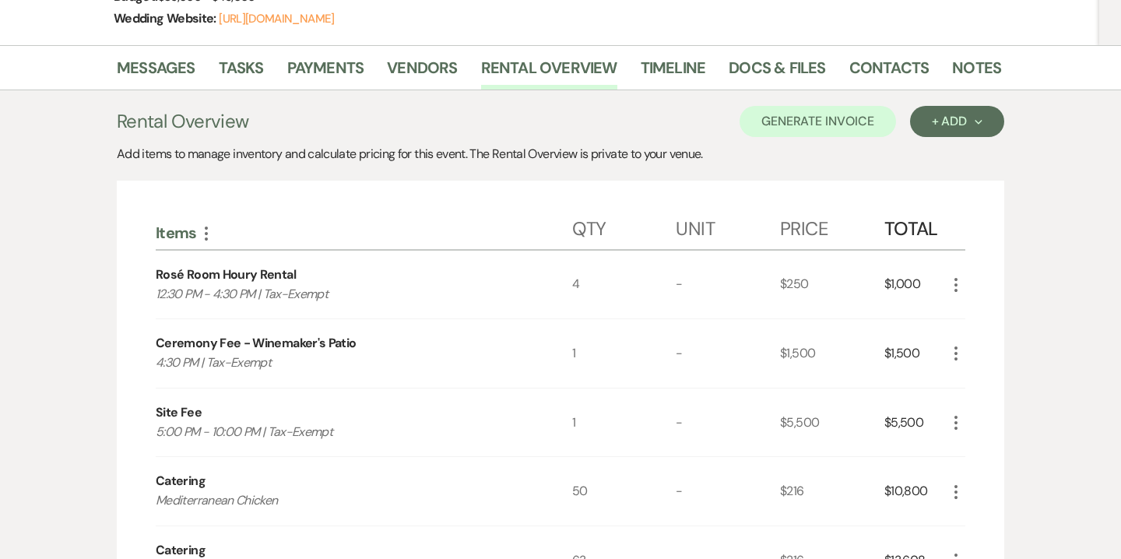
click at [315, 53] on li "Payments" at bounding box center [337, 70] width 100 height 37
click at [321, 65] on link "Payments" at bounding box center [325, 72] width 77 height 34
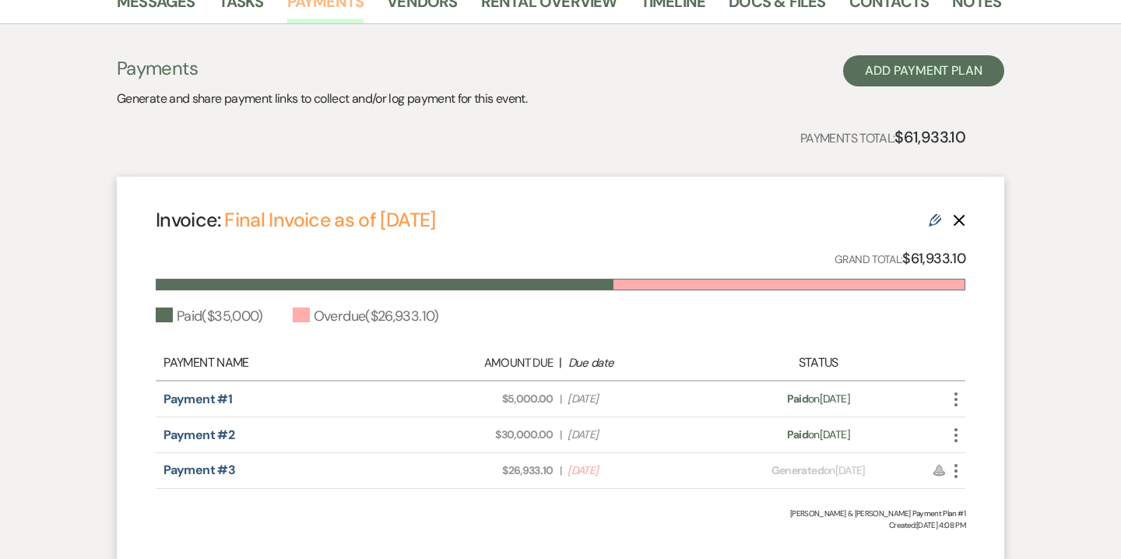
scroll to position [353, 0]
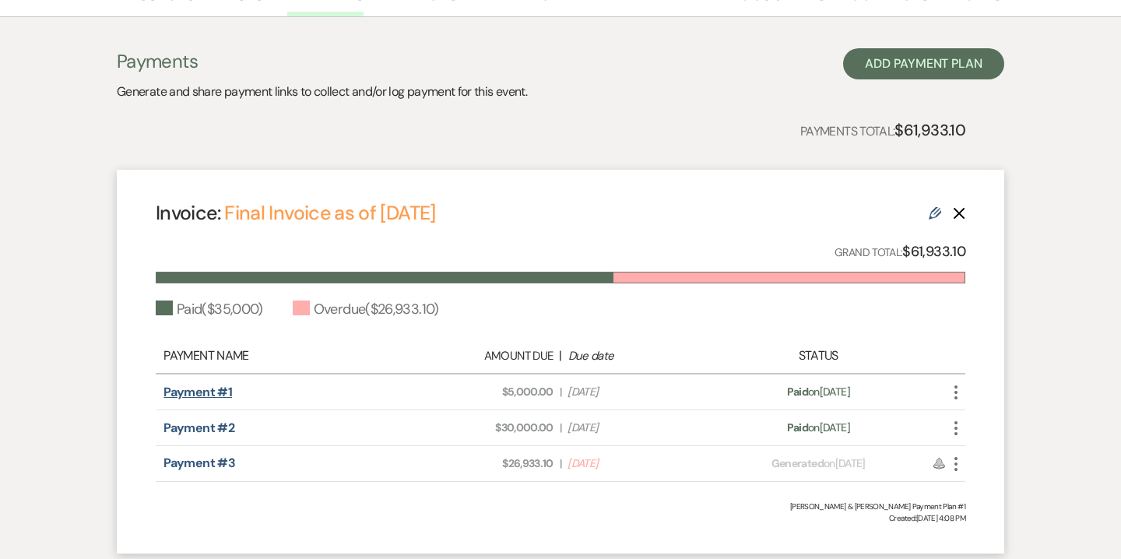
click at [225, 398] on link "Payment #1" at bounding box center [197, 392] width 68 height 16
click at [223, 426] on link "Payment #2" at bounding box center [198, 427] width 71 height 16
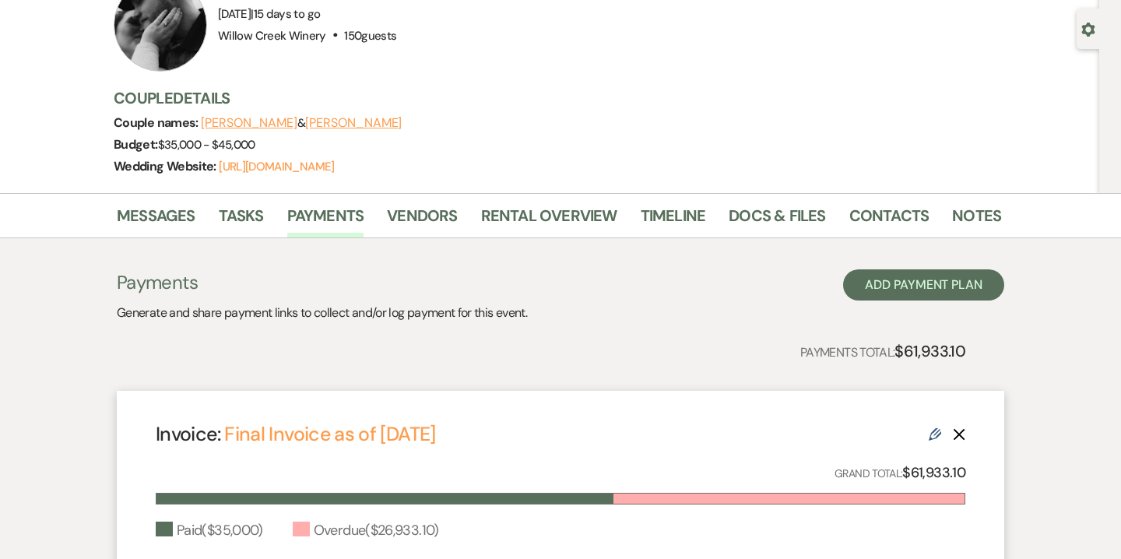
scroll to position [0, 0]
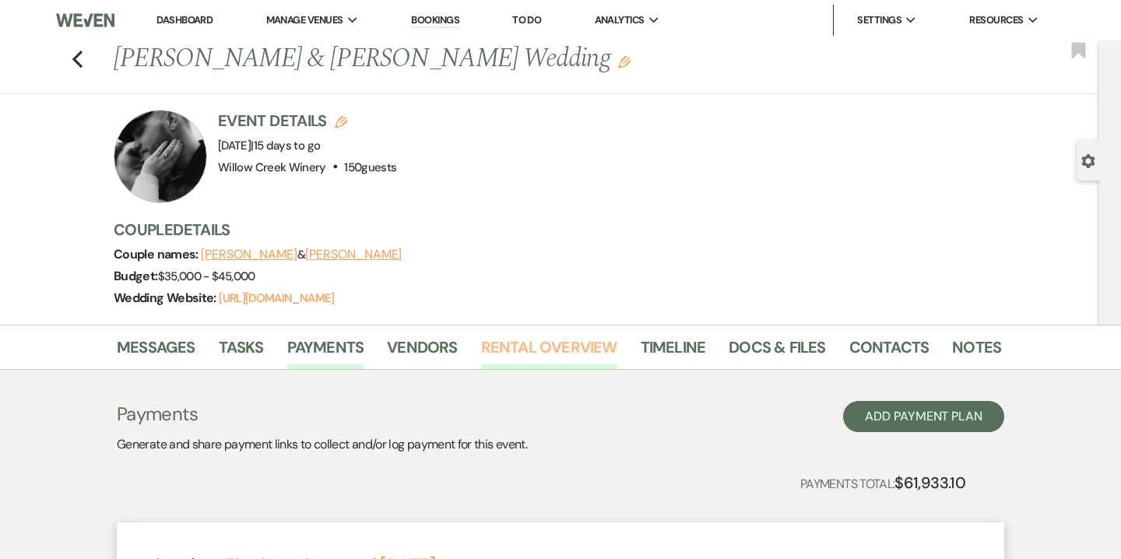
click at [603, 337] on link "Rental Overview" at bounding box center [549, 352] width 136 height 34
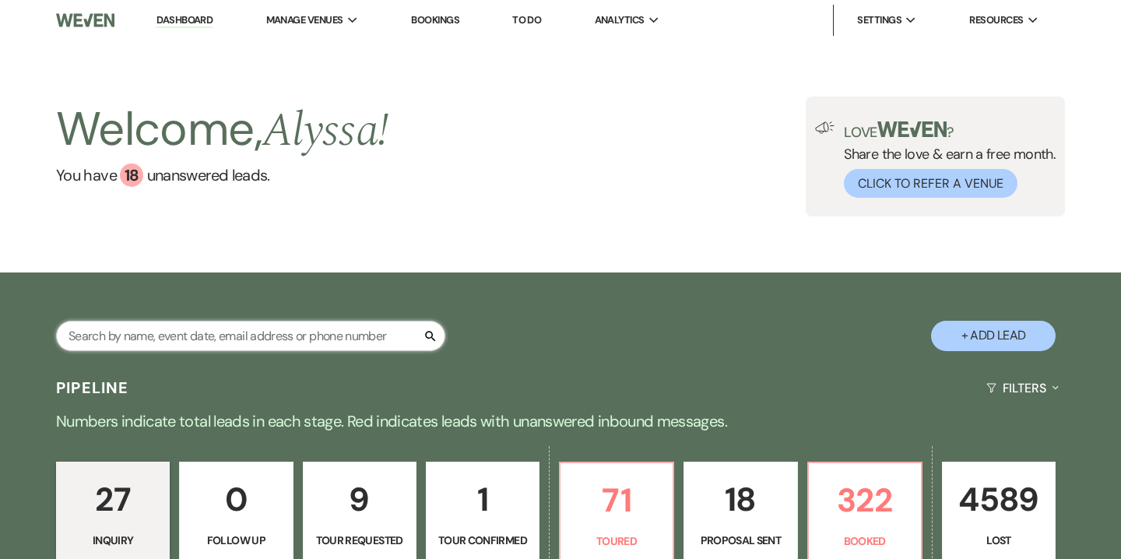
click at [276, 331] on input "text" at bounding box center [250, 336] width 389 height 30
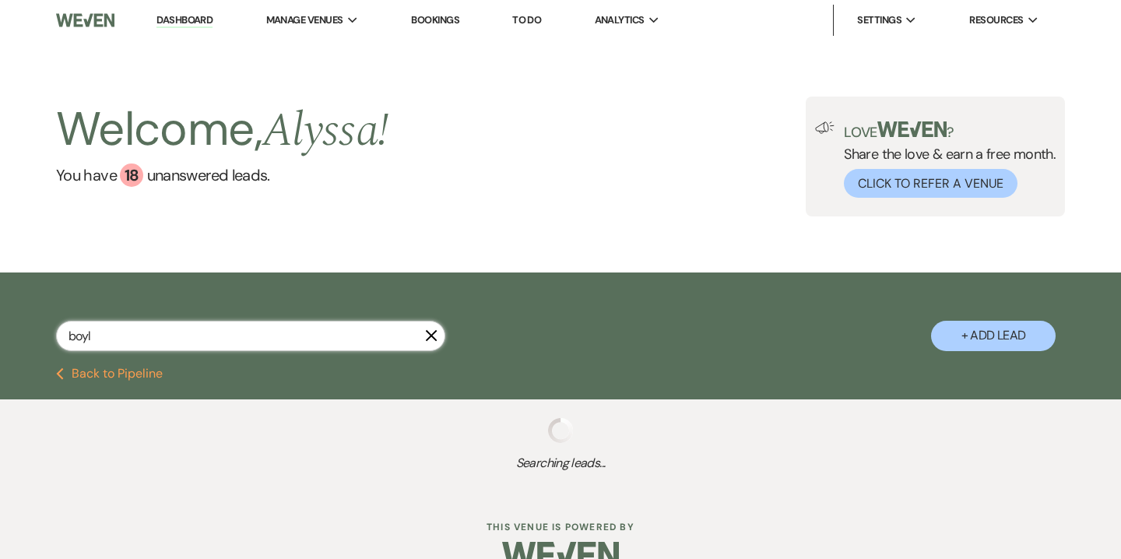
type input "[PERSON_NAME]"
select select "6"
select select "5"
select select "8"
select select "1"
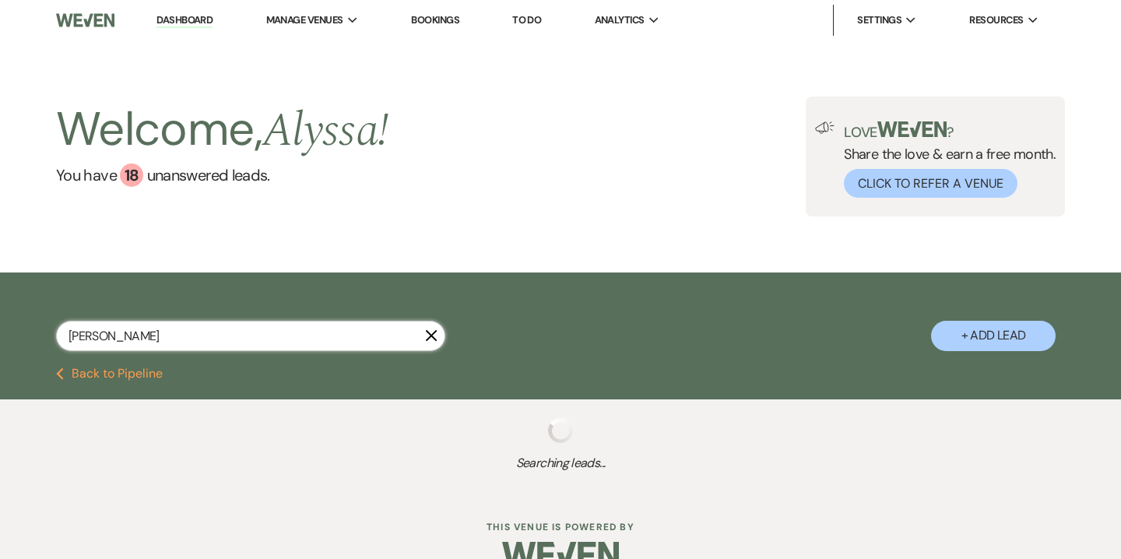
select select "8"
select select "10"
select select "8"
select select "5"
select select "8"
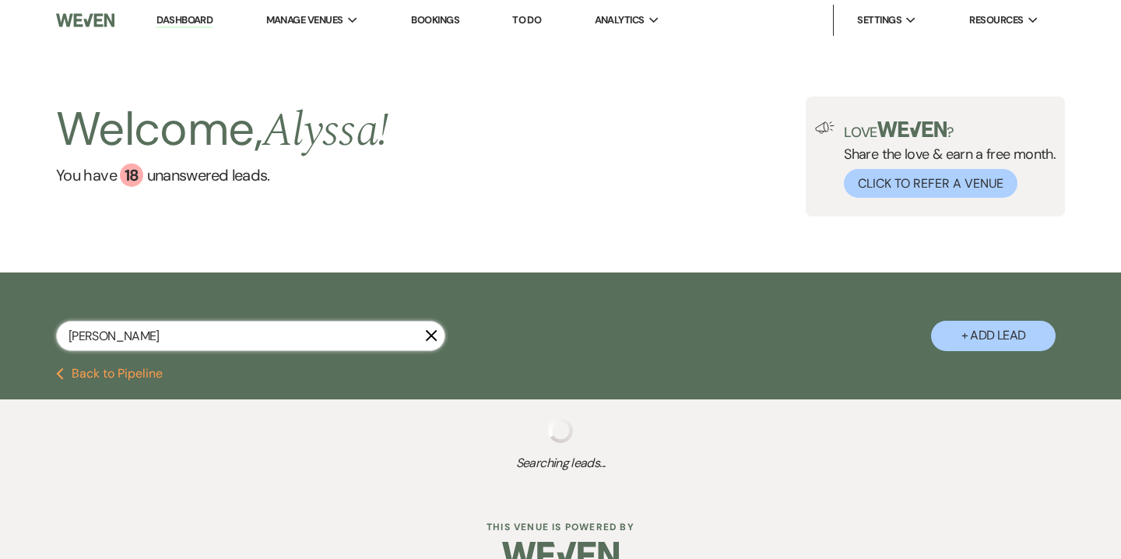
select select "5"
select select "8"
select select "10"
select select "8"
select select "5"
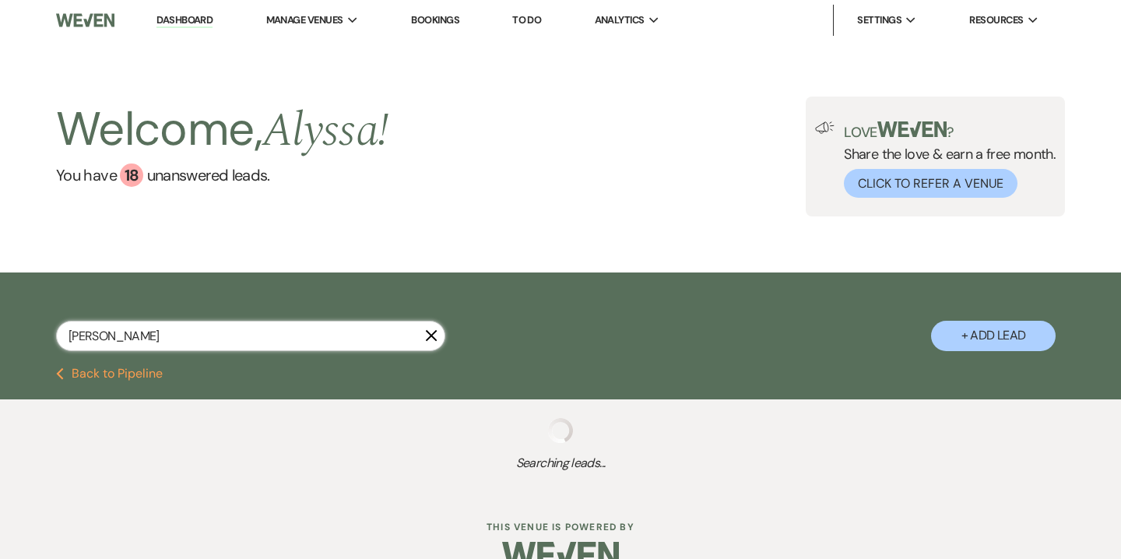
select select "8"
select select "3"
select select "8"
select select "5"
select select "8"
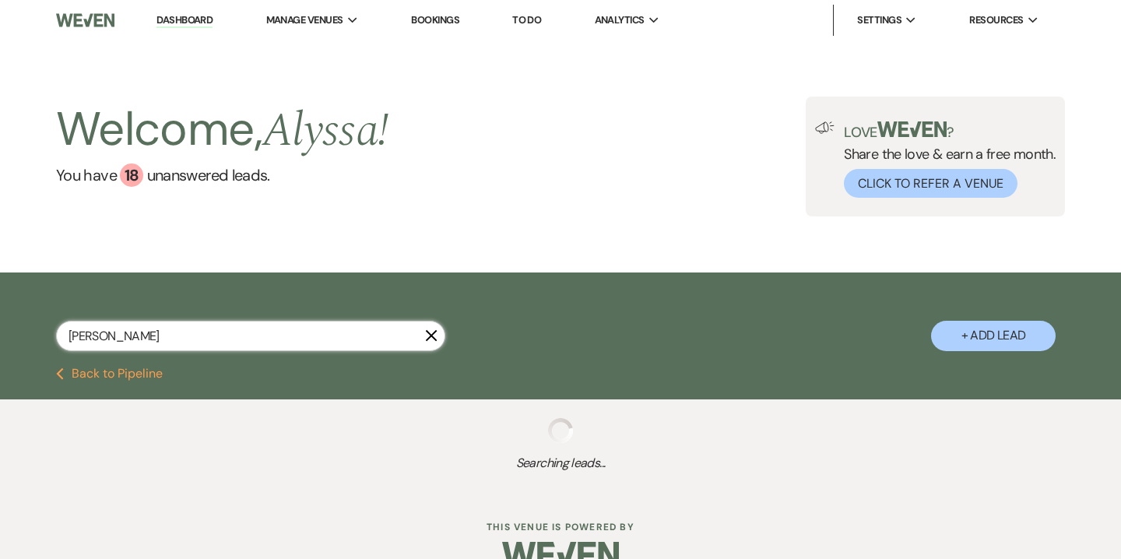
select select "5"
select select "8"
select select "6"
select select "8"
select select "5"
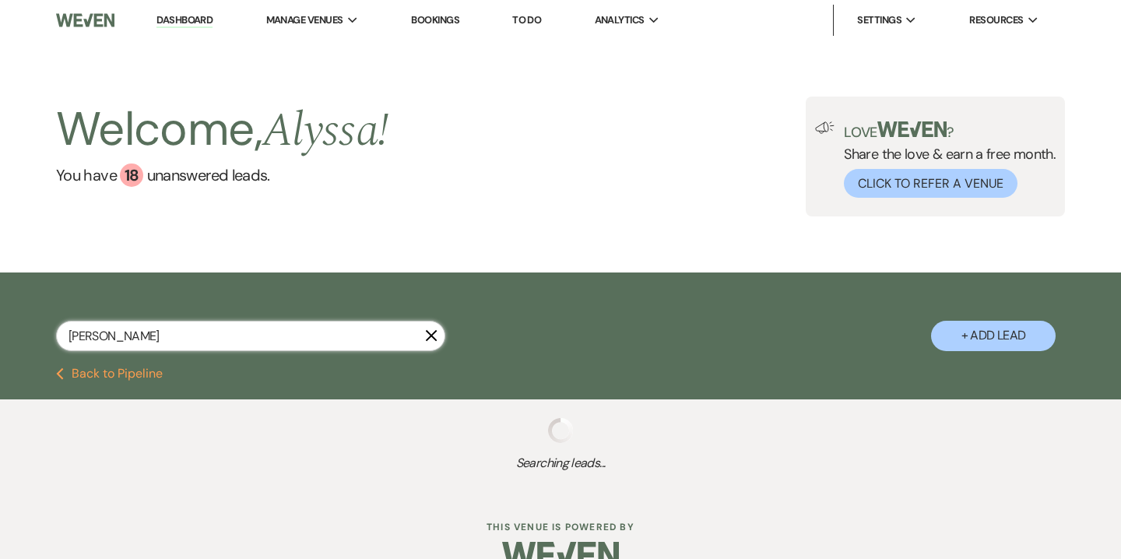
select select "8"
select select "5"
select select "8"
select select "4"
select select "8"
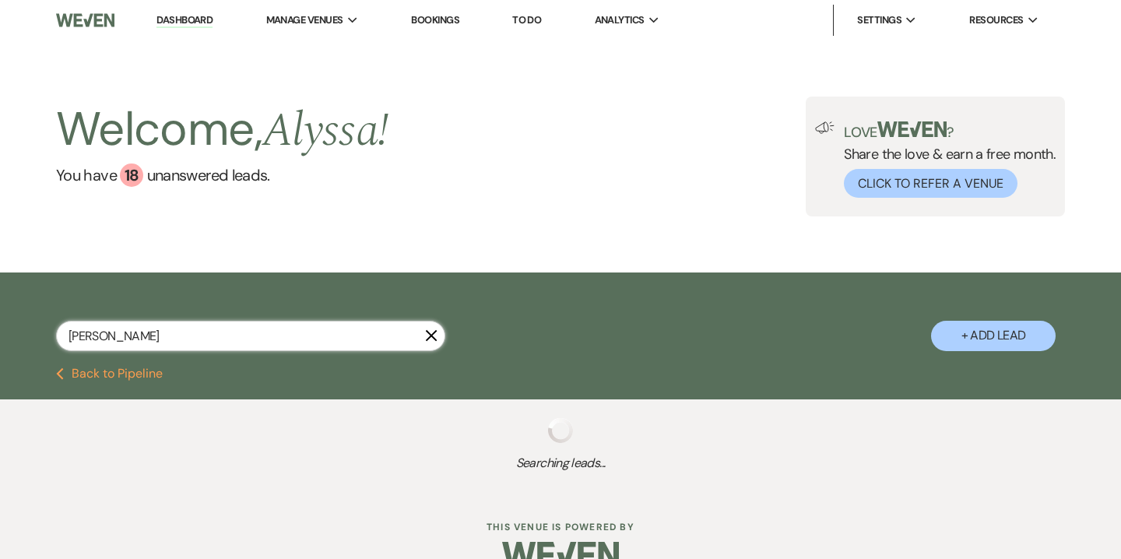
select select "5"
select select "8"
select select "4"
select select "8"
select select "5"
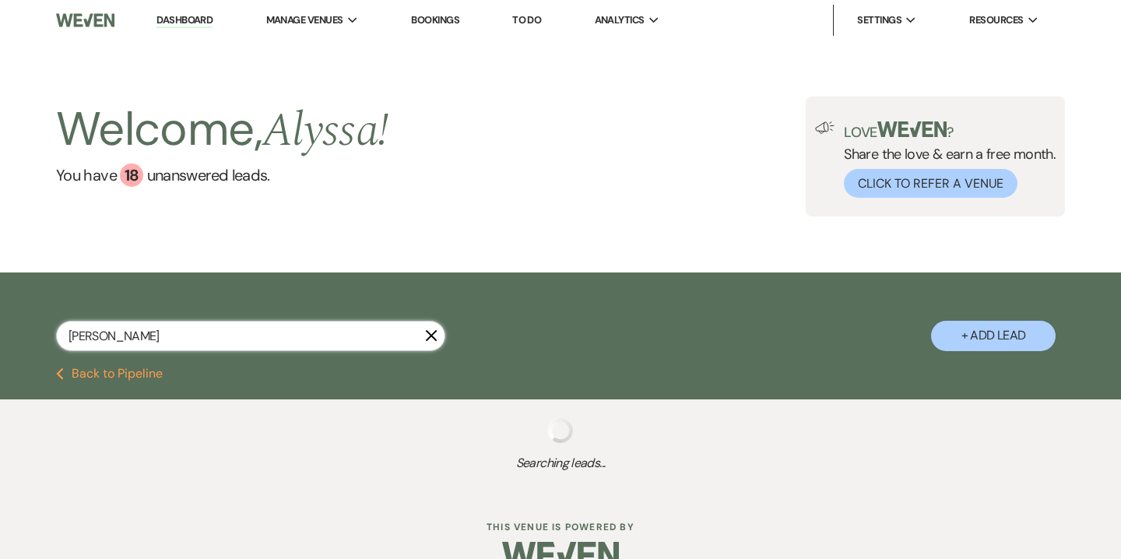
select select "8"
select select "4"
select select "8"
select select "7"
select select "8"
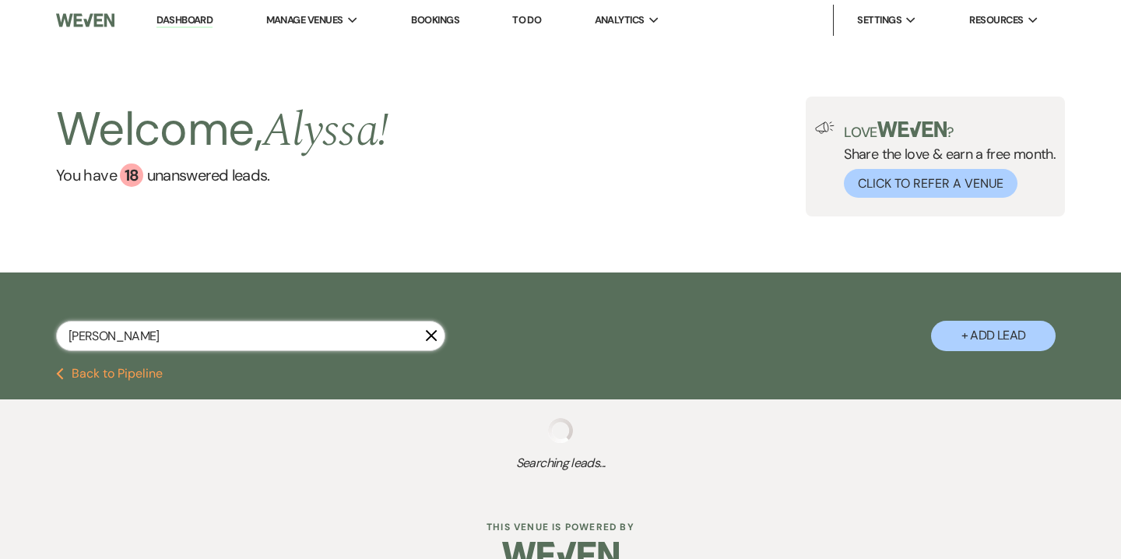
select select "5"
select select "8"
select select "4"
select select "8"
select select "5"
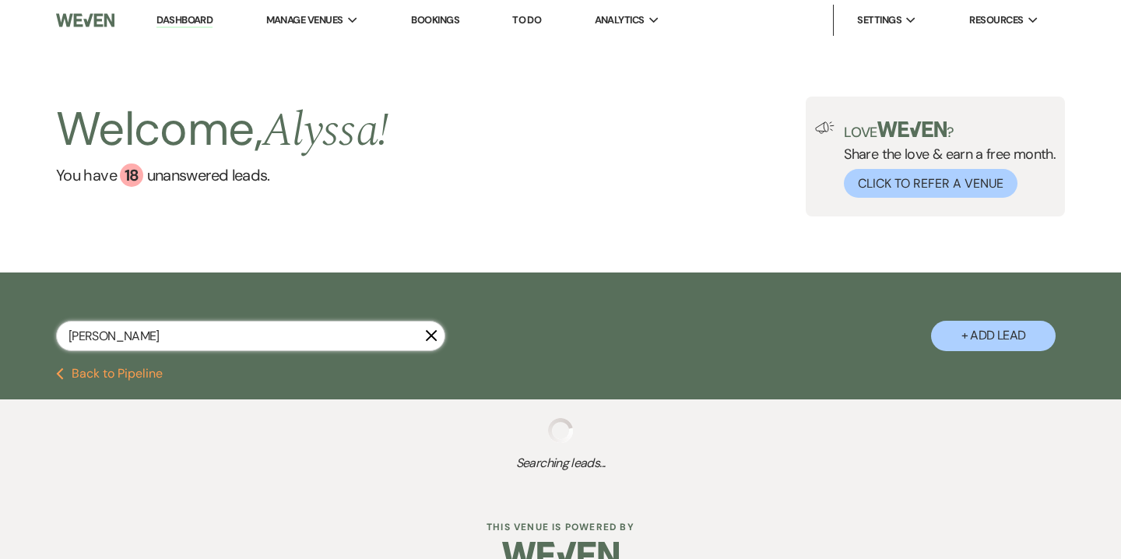
select select "8"
select select "5"
select select "8"
select select "5"
select select "8"
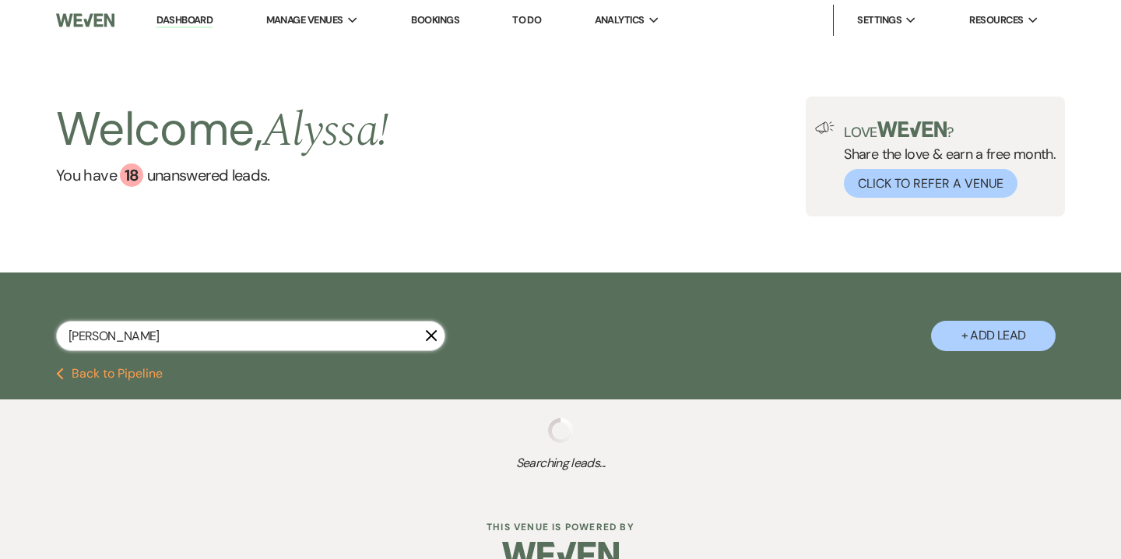
select select "5"
select select "8"
select select "5"
select select "8"
select select "5"
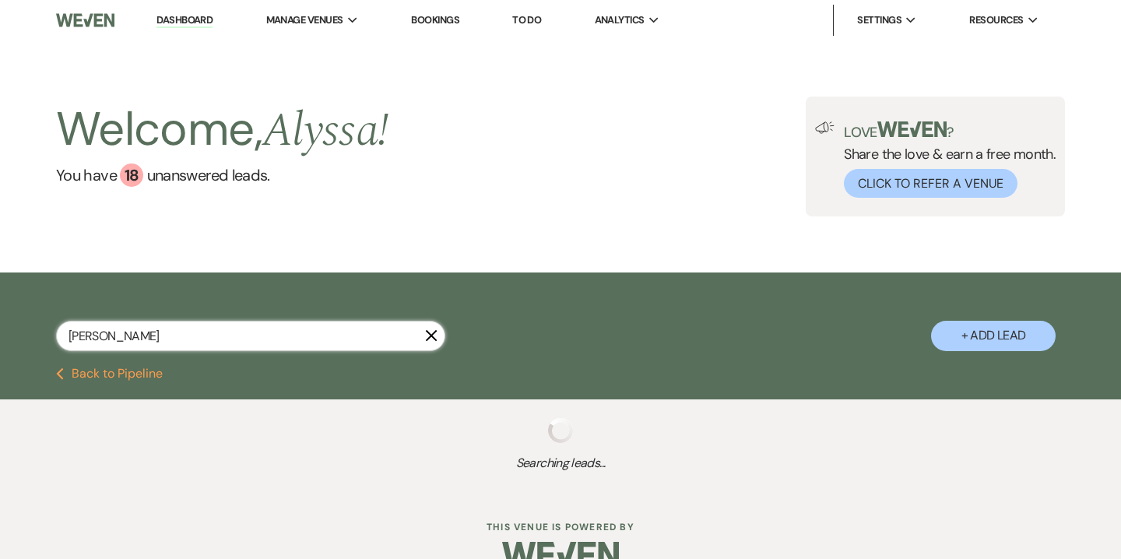
select select "8"
select select "5"
select select "8"
select select "5"
select select "8"
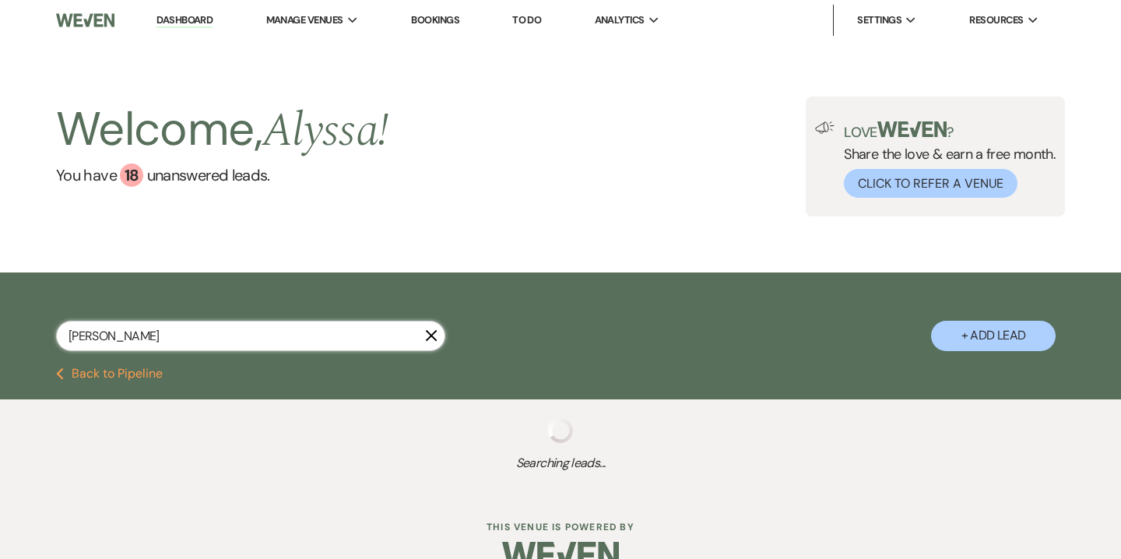
select select "5"
select select "8"
select select "6"
select select "8"
select select "5"
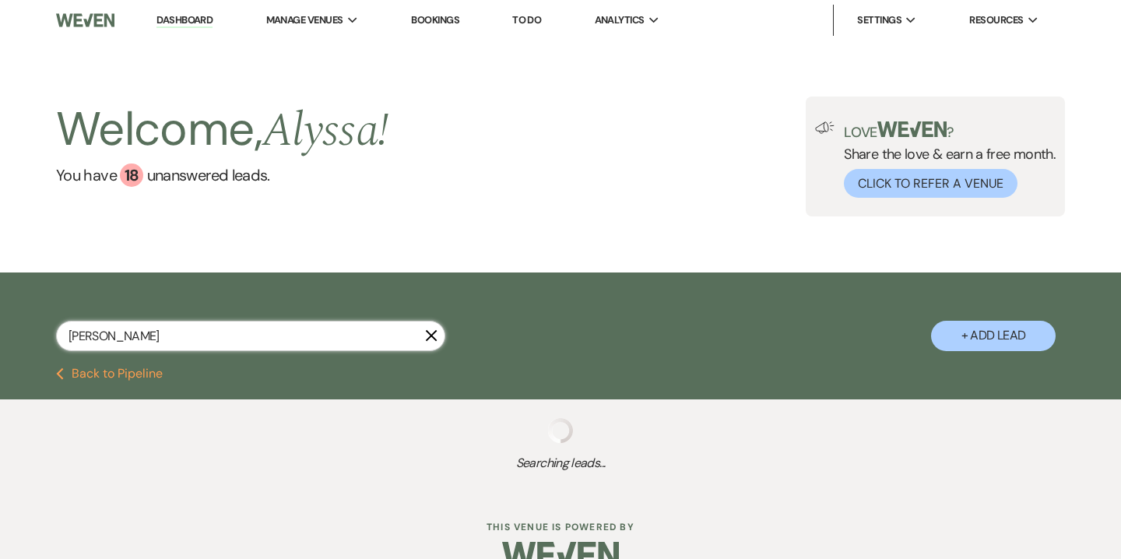
select select "8"
select select "5"
select select "8"
select select "5"
select select "8"
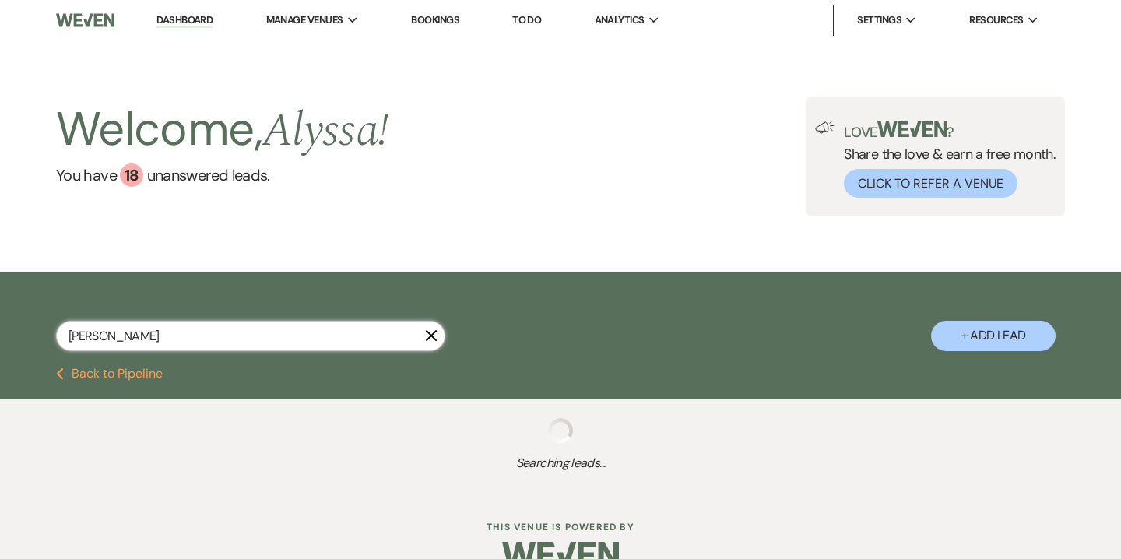
select select "5"
select select "8"
select select "7"
select select "8"
select select "10"
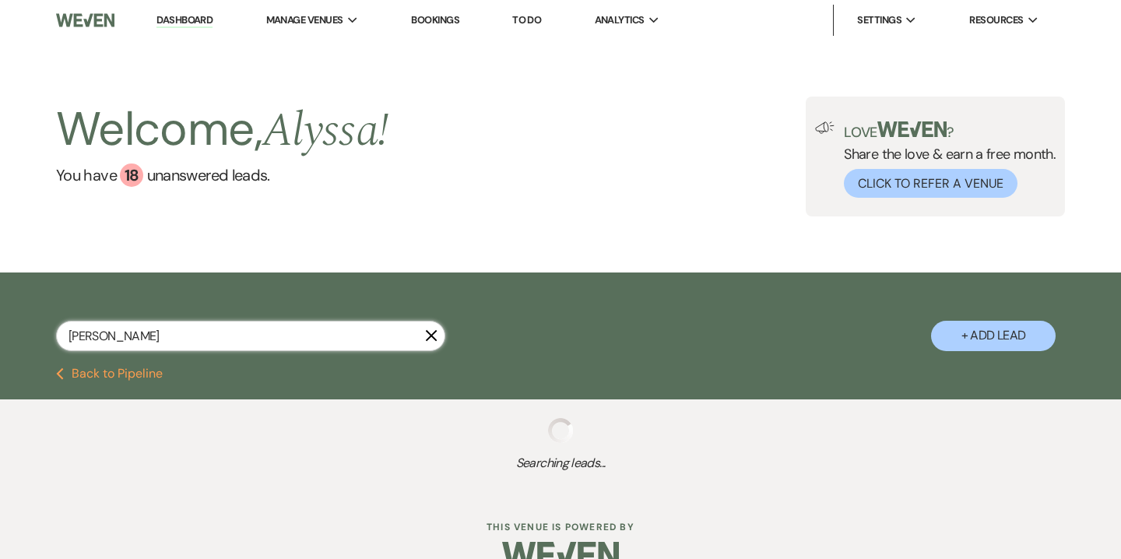
select select "8"
select select "2"
select select "8"
select select "5"
select select "8"
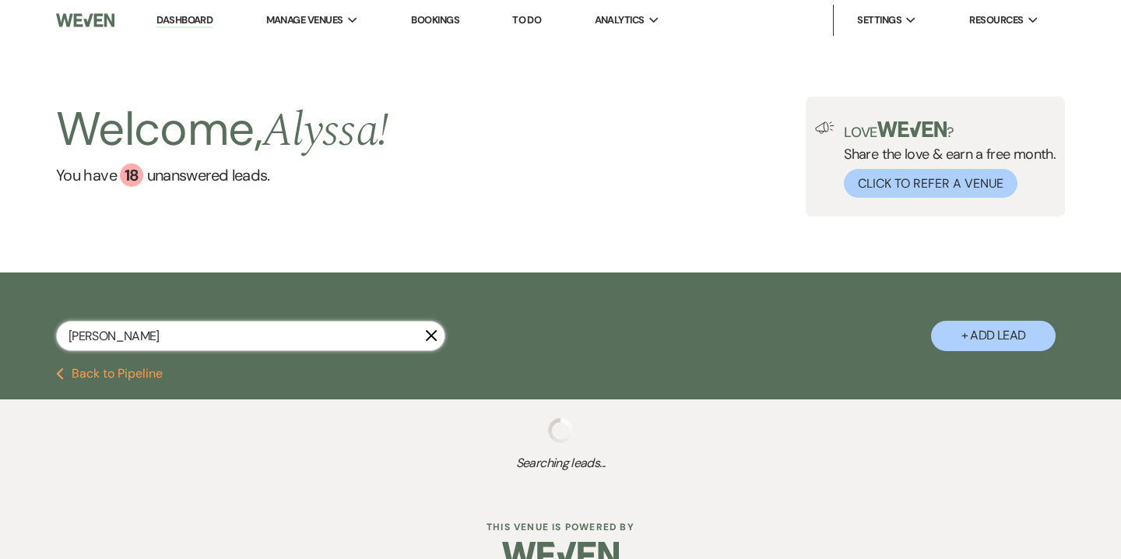
select select "5"
select select "8"
select select "5"
select select "8"
select select "10"
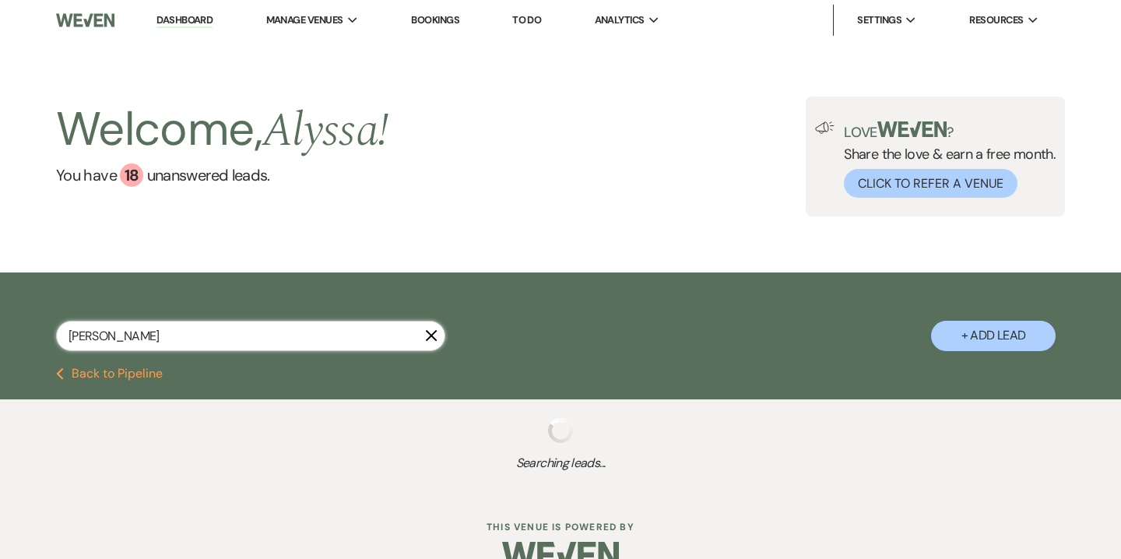
select select "8"
select select "5"
select select "8"
select select "5"
select select "8"
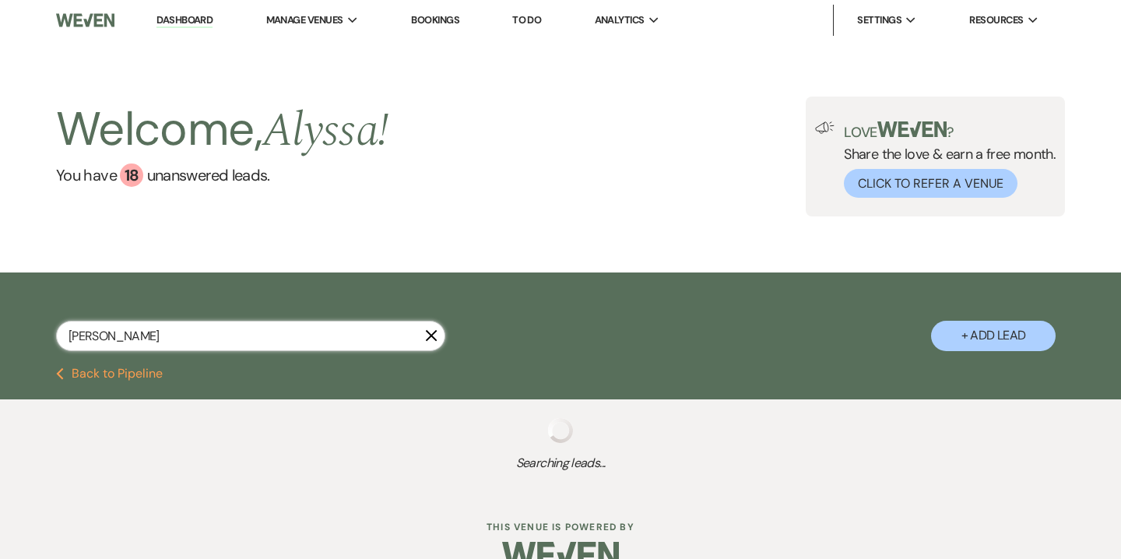
select select "5"
select select "8"
select select "5"
select select "8"
select select "5"
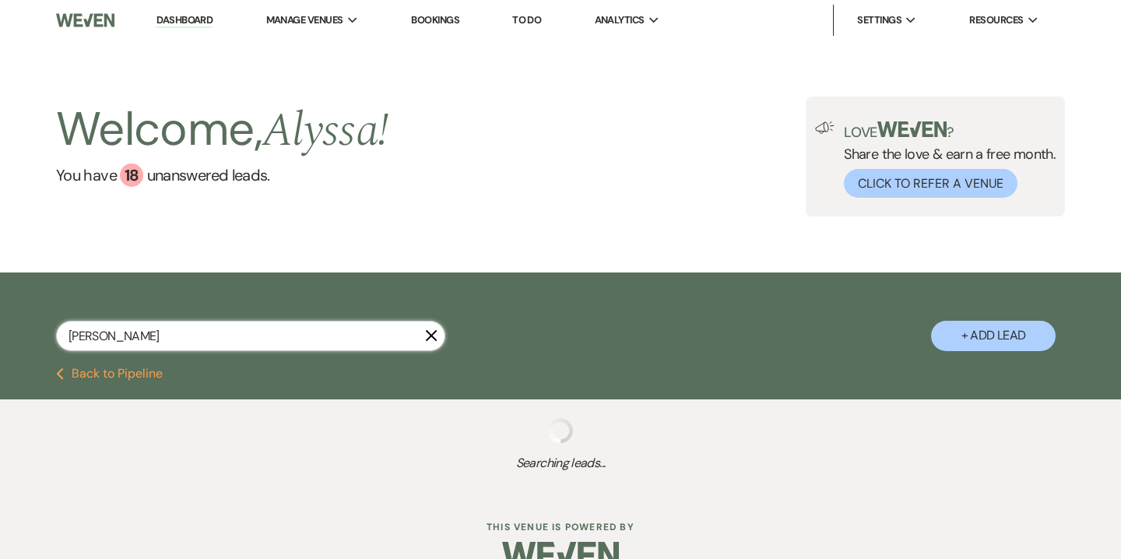
select select "8"
select select "6"
select select "8"
select select "6"
select select "8"
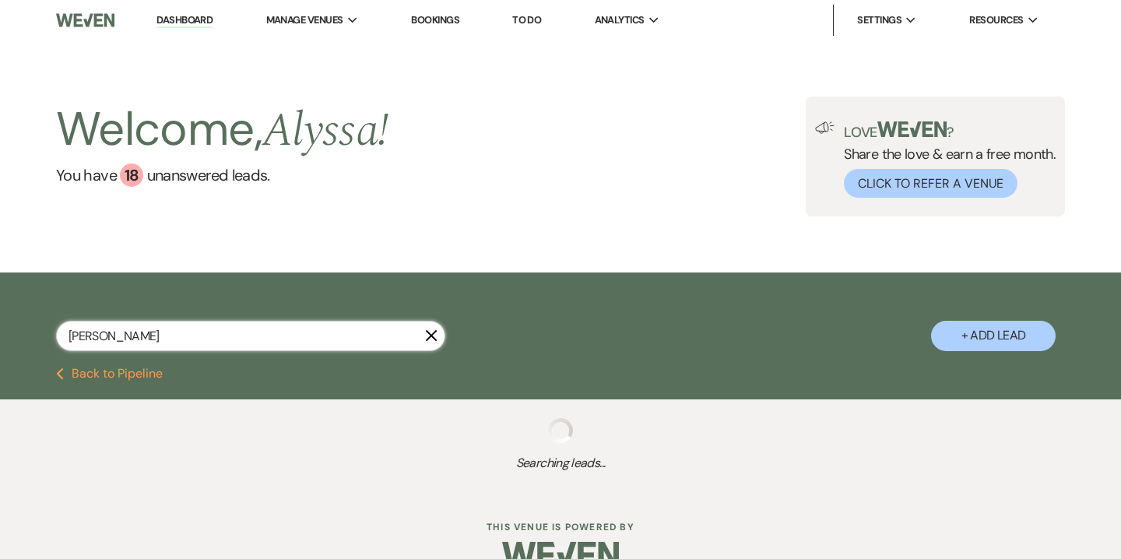
select select "5"
select select "8"
select select "5"
select select "8"
select select "5"
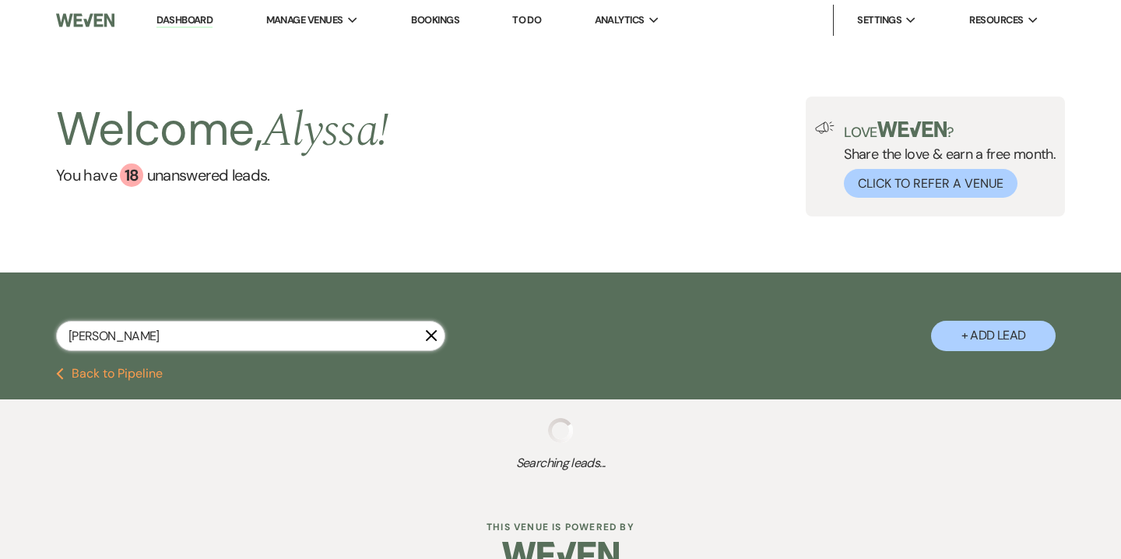
select select "8"
select select "5"
select select "8"
select select "5"
select select "8"
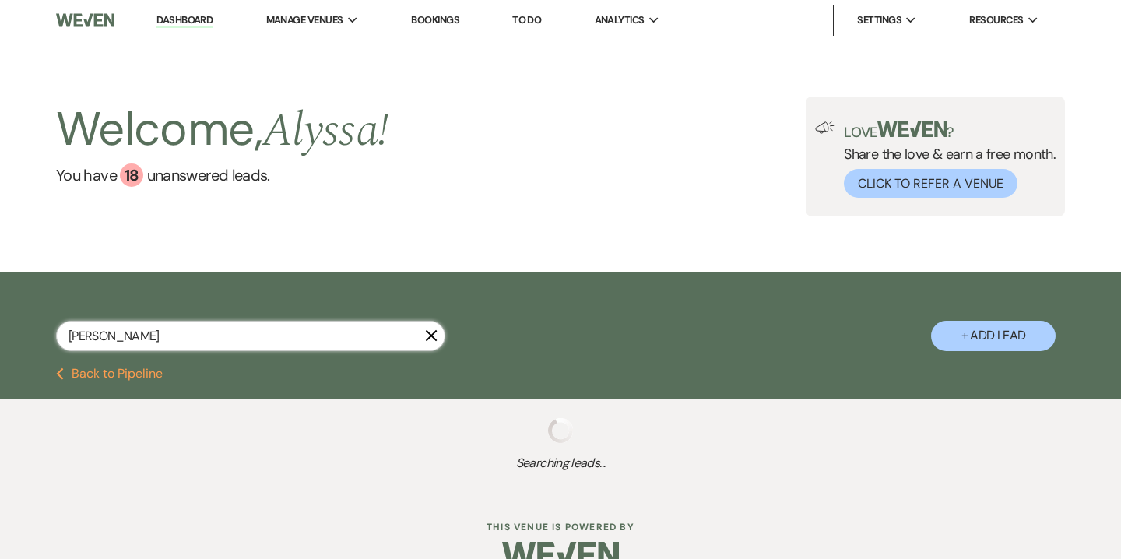
select select "10"
select select "8"
select select "5"
select select "8"
select select "5"
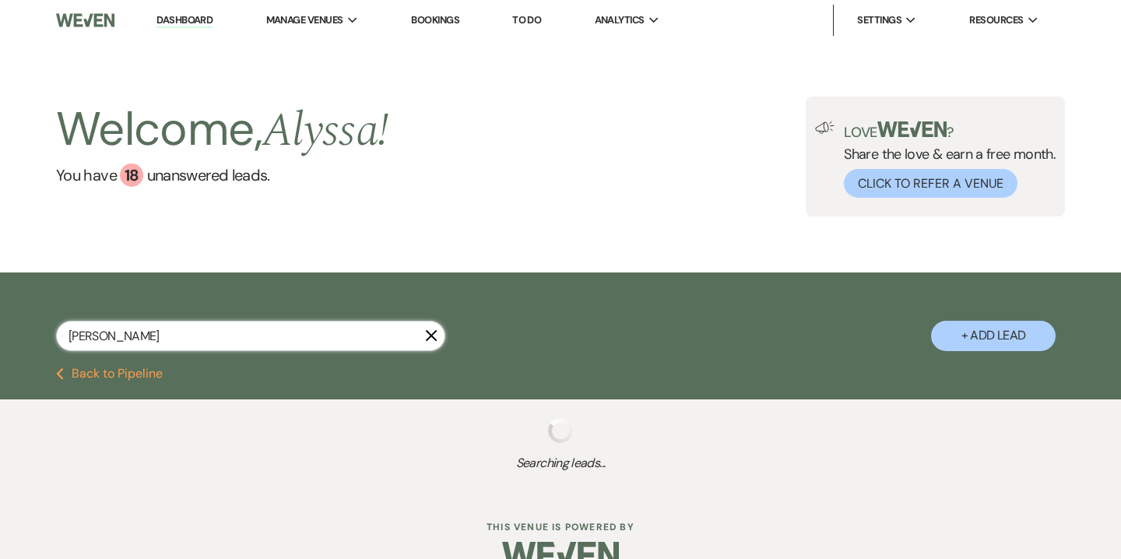
select select "8"
select select "5"
select select "8"
select select "5"
select select "8"
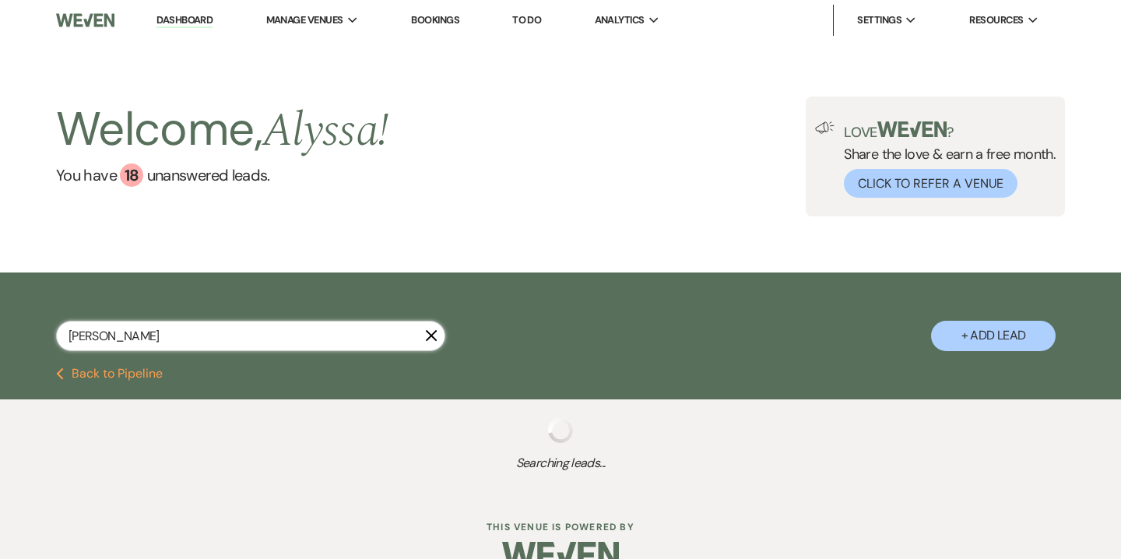
select select "5"
select select "8"
select select "5"
select select "8"
select select "5"
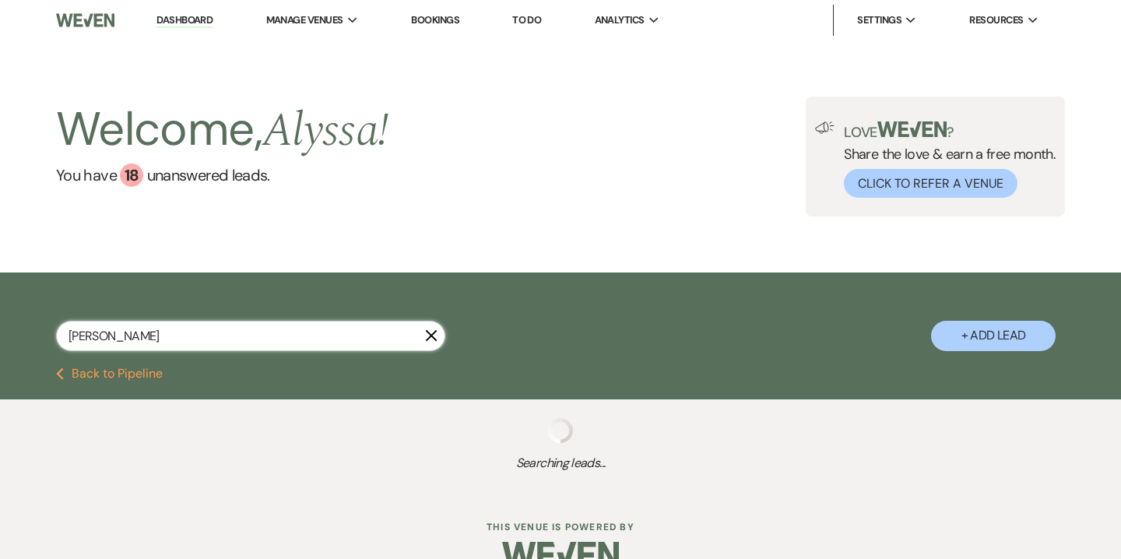
select select "8"
select select "5"
select select "8"
select select "5"
select select "8"
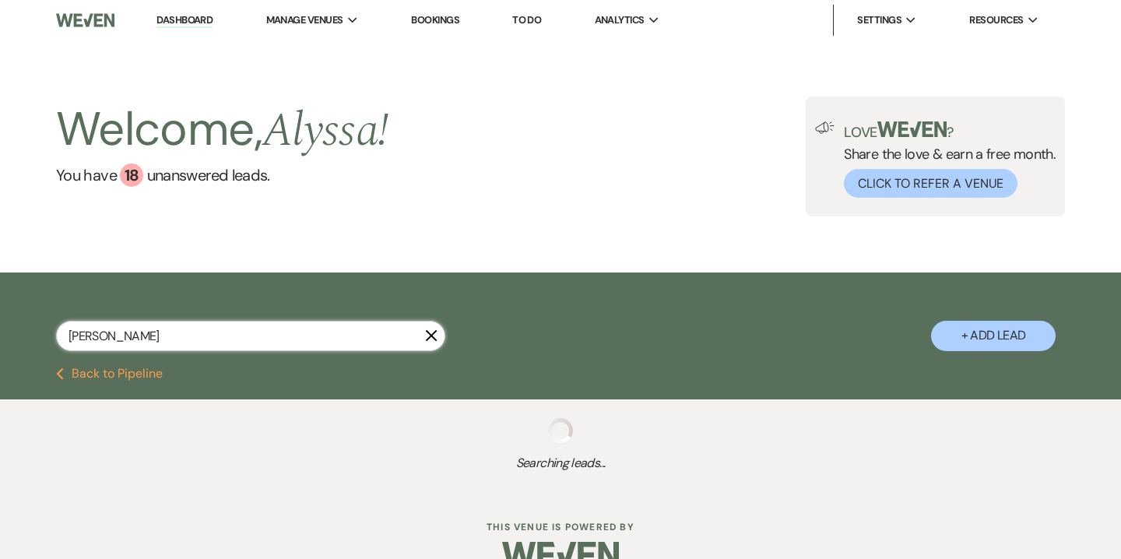
select select "5"
select select "8"
select select "5"
select select "8"
select select "5"
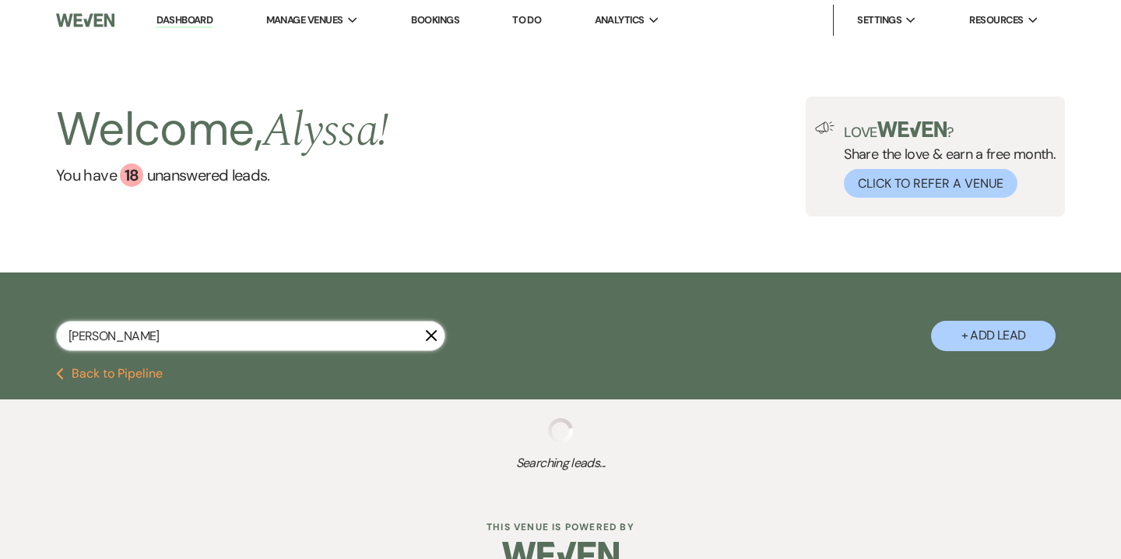
select select "8"
select select "5"
select select "8"
select select "5"
select select "8"
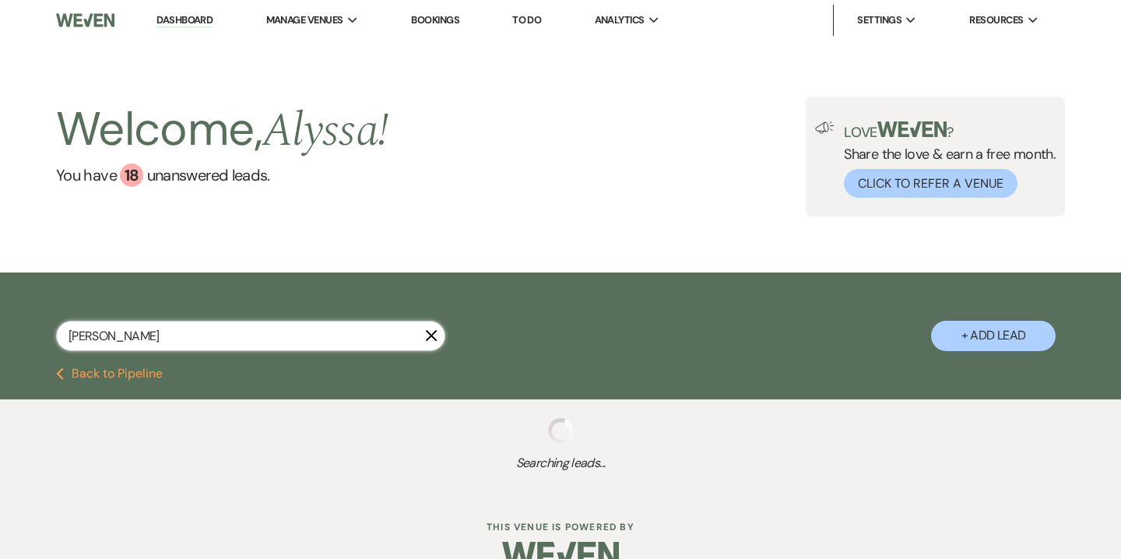
select select "5"
select select "8"
select select "5"
select select "8"
select select "5"
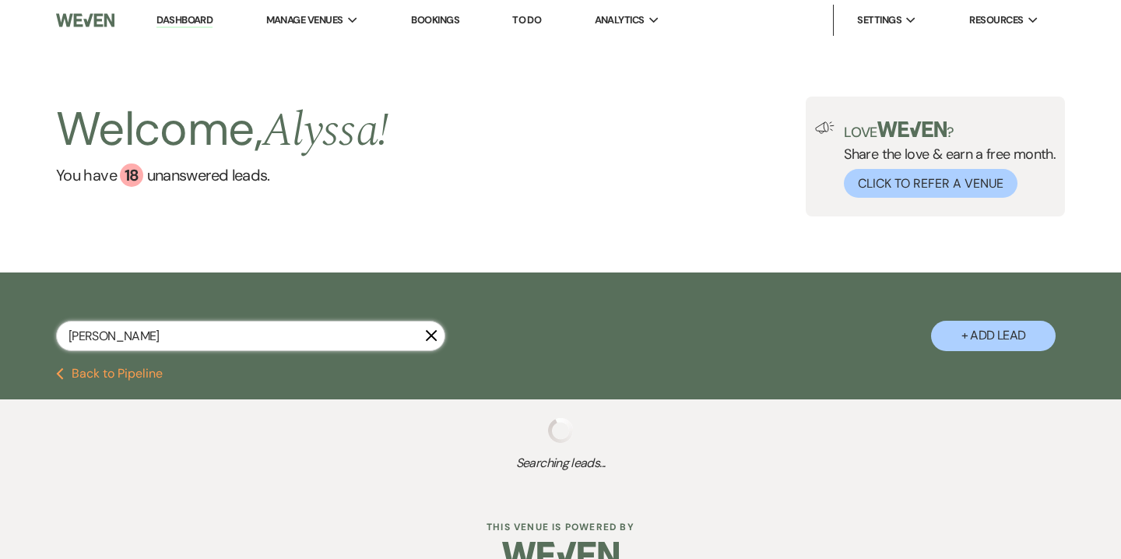
select select "8"
select select "5"
select select "8"
select select "5"
select select "8"
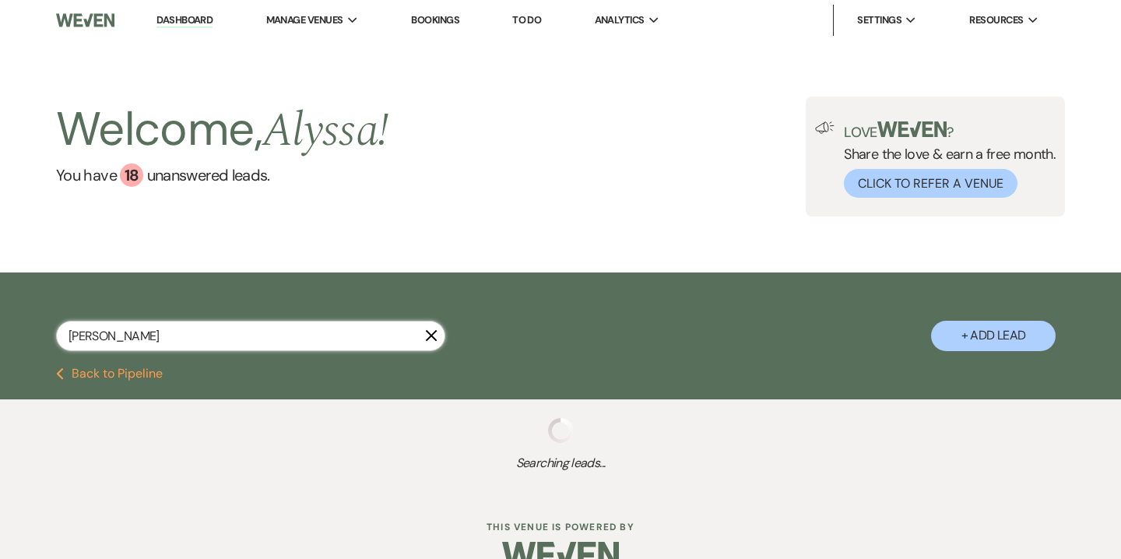
select select "5"
select select "8"
select select "5"
select select "8"
select select "5"
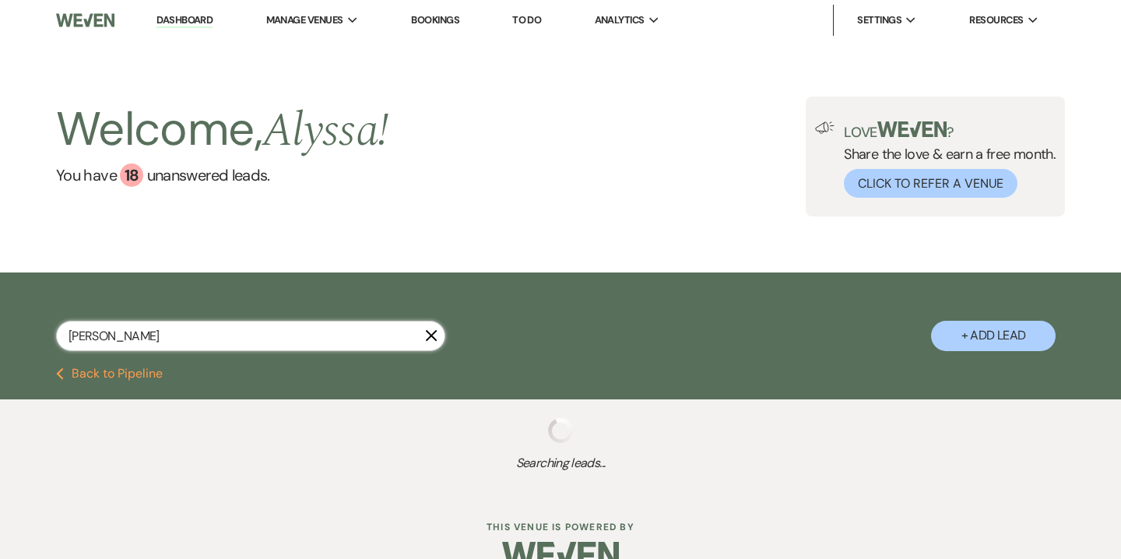
select select "8"
select select "5"
select select "8"
select select "5"
select select "8"
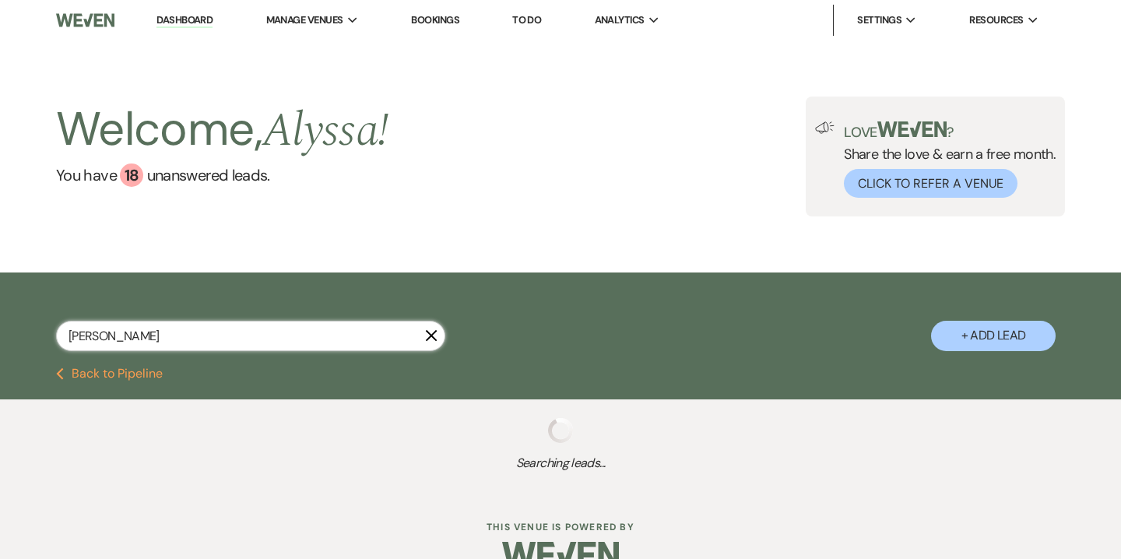
select select "6"
select select "8"
select select "3"
select select "8"
select select "3"
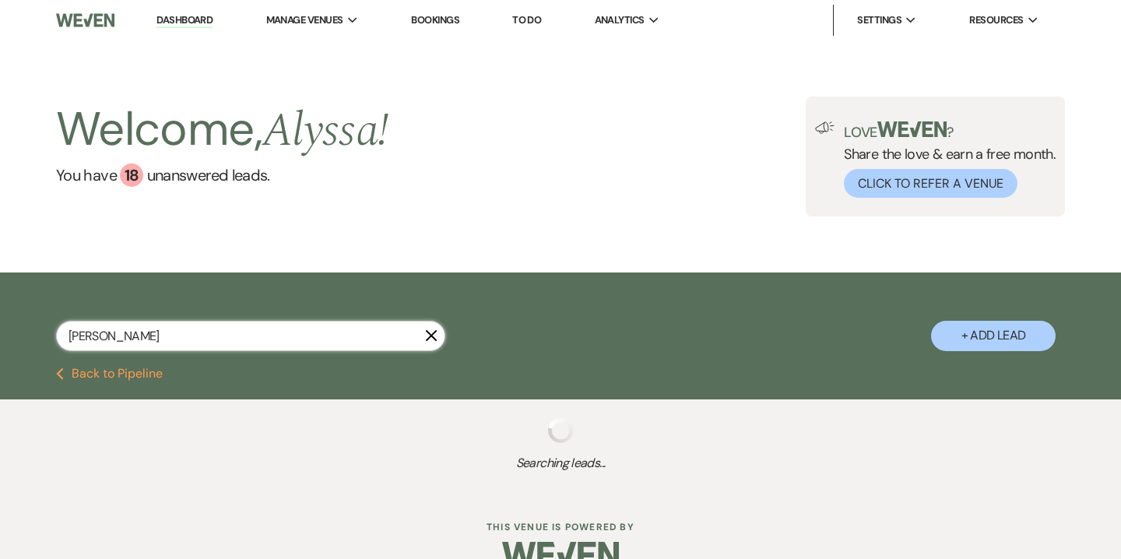
select select "8"
select select "5"
select select "8"
select select "5"
select select "8"
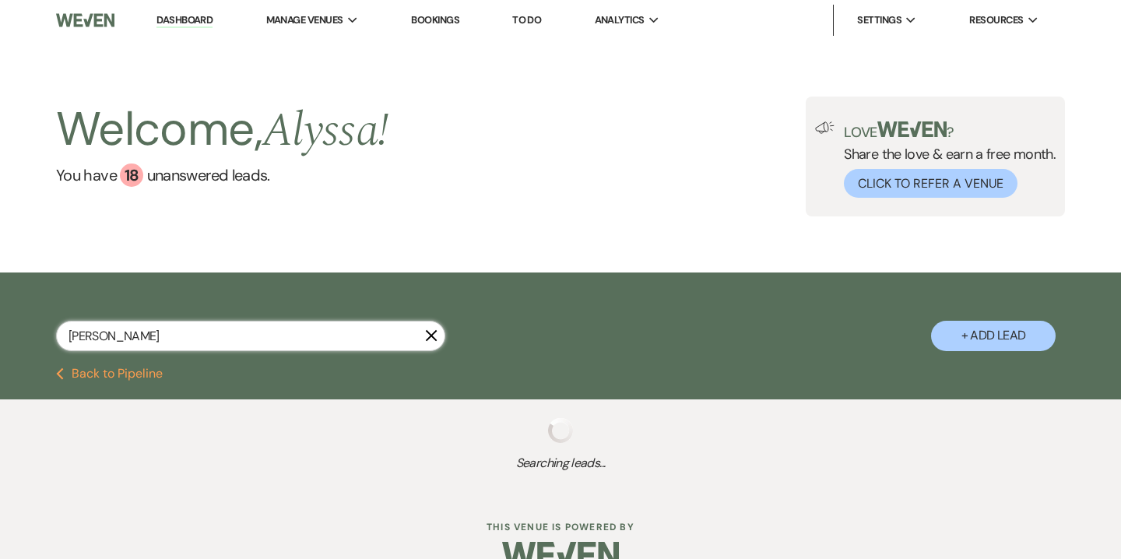
select select "5"
select select "8"
select select "5"
select select "8"
select select "6"
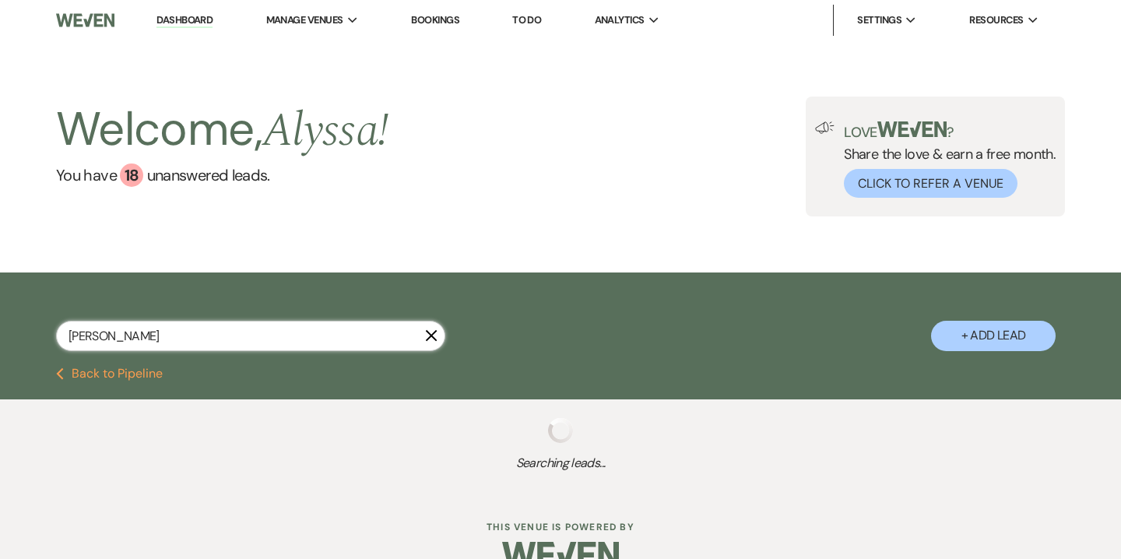
select select "8"
select select "6"
select select "8"
select select "5"
select select "8"
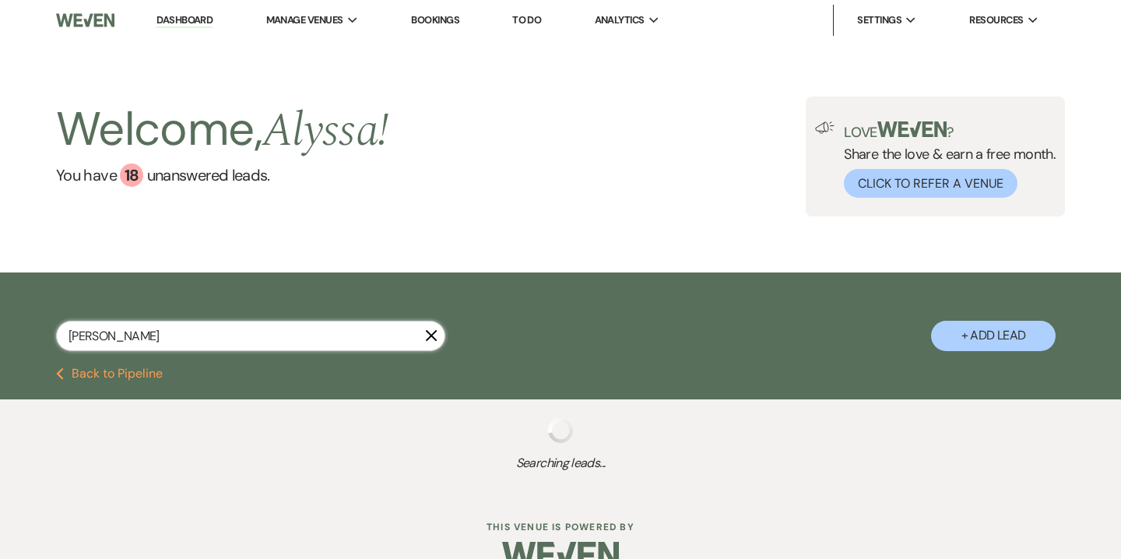
select select "5"
select select "8"
select select "5"
select select "8"
select select "5"
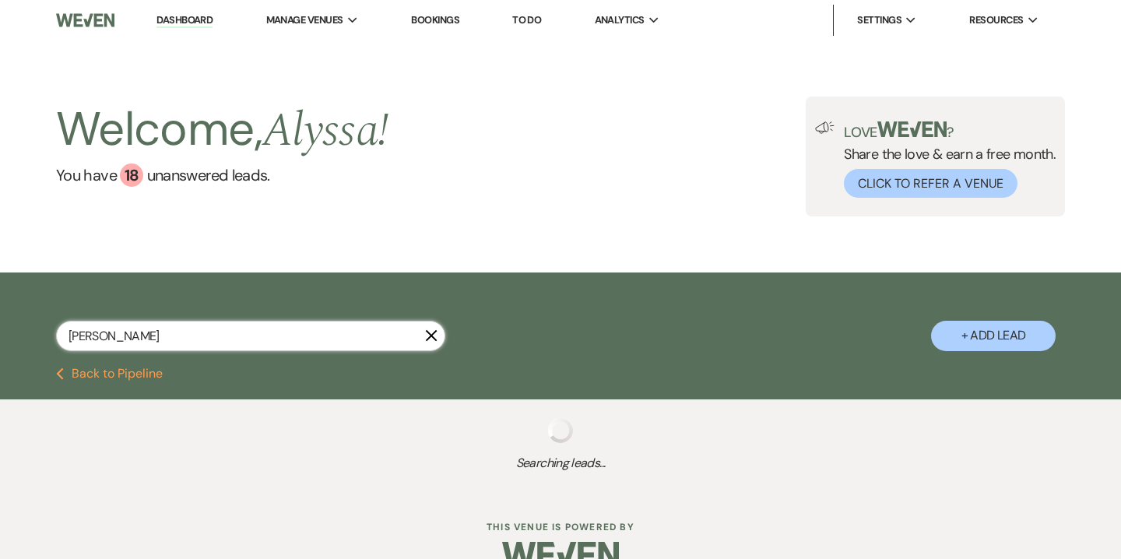
select select "8"
select select "6"
select select "8"
select select "5"
select select "8"
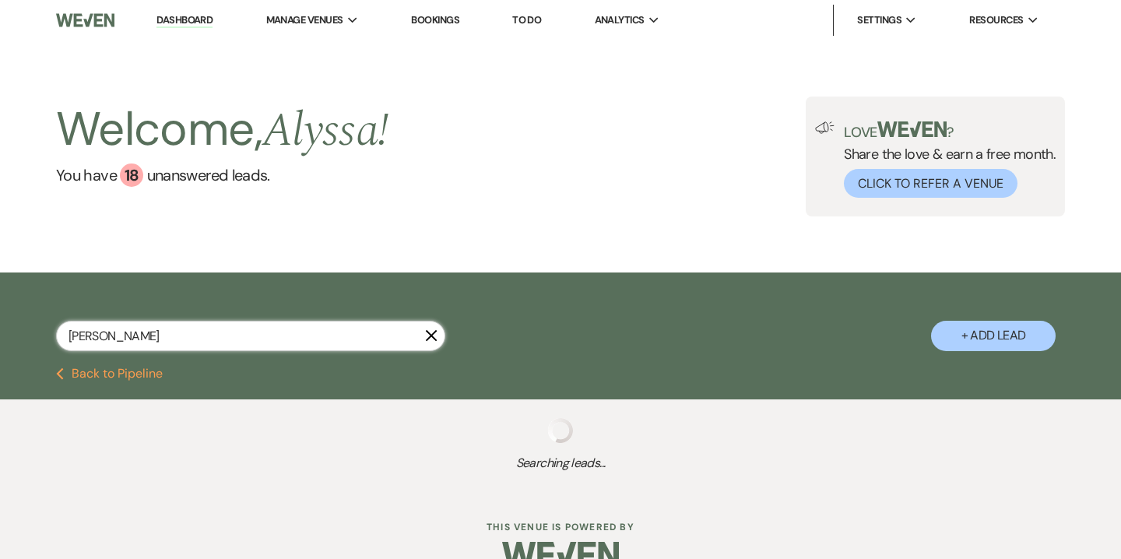
select select "5"
select select "8"
select select "5"
select select "8"
select select "5"
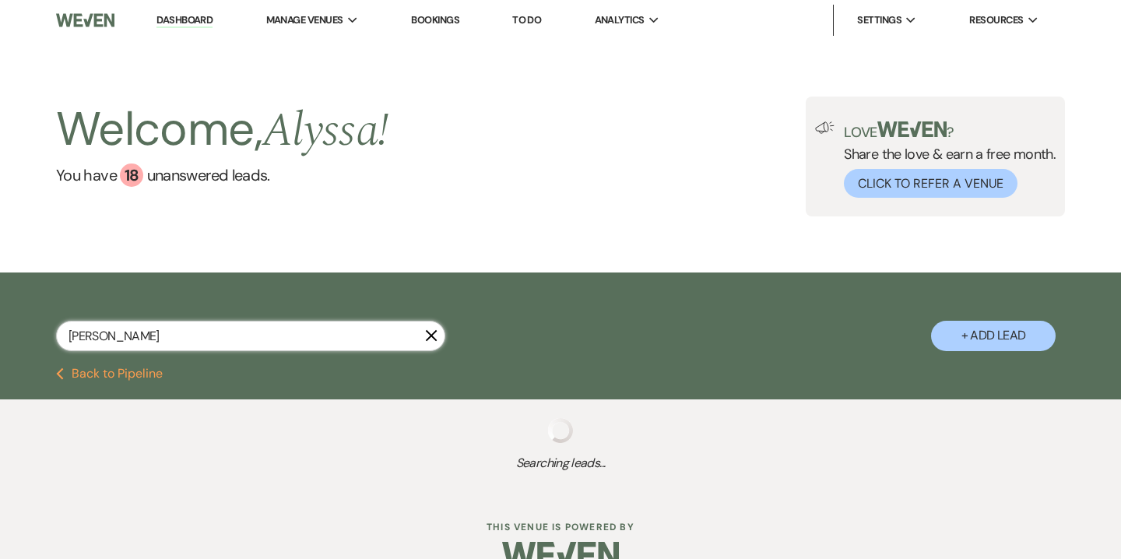
select select "8"
select select "5"
select select "8"
select select "5"
select select "8"
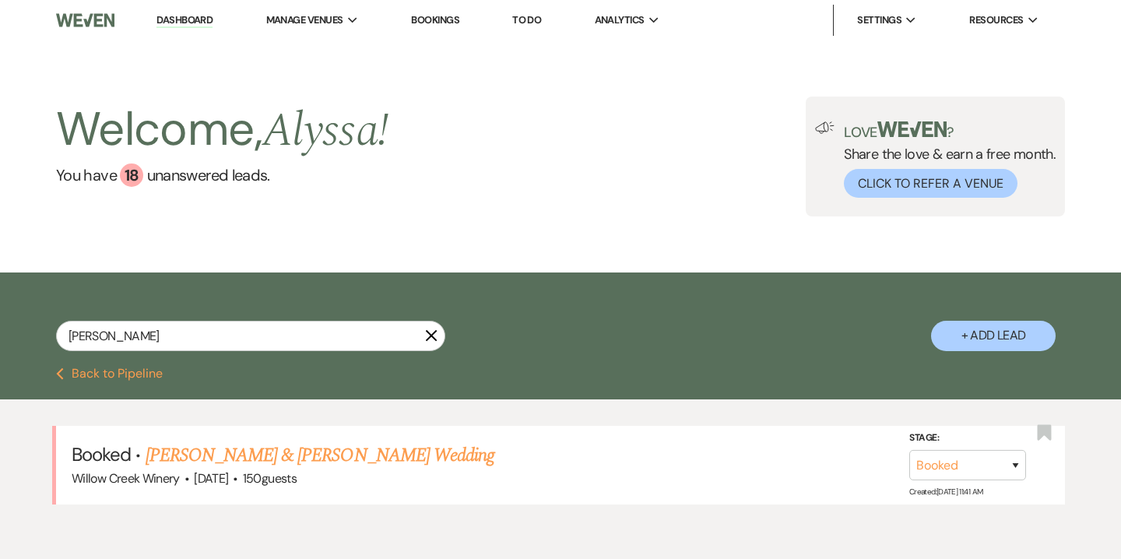
click at [284, 456] on link "[PERSON_NAME] & [PERSON_NAME] Wedding" at bounding box center [320, 455] width 349 height 28
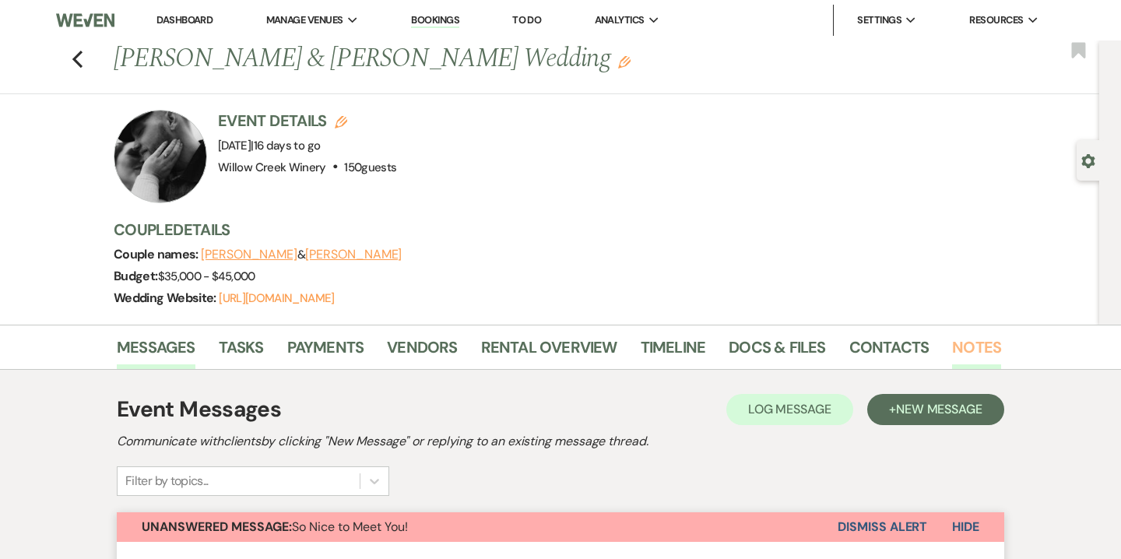
click at [975, 353] on link "Notes" at bounding box center [976, 352] width 49 height 34
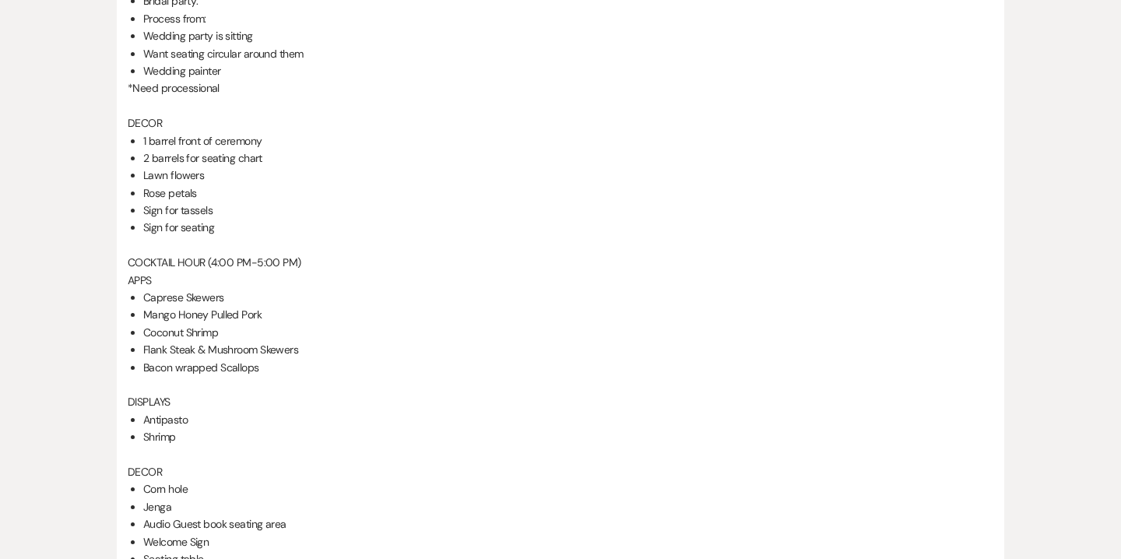
scroll to position [851, 0]
drag, startPoint x: 145, startPoint y: 294, endPoint x: 261, endPoint y: 367, distance: 136.7
click at [261, 367] on ul "Caprese Skewers Mango Honey Pulled Pork Coconut Shrimp Flank Steak & Mushroom S…" at bounding box center [568, 330] width 850 height 87
copy ul "Caprese Skewers Mango Honey Pulled Pork Coconut Shrimp Flank Steak & Mushroom S…"
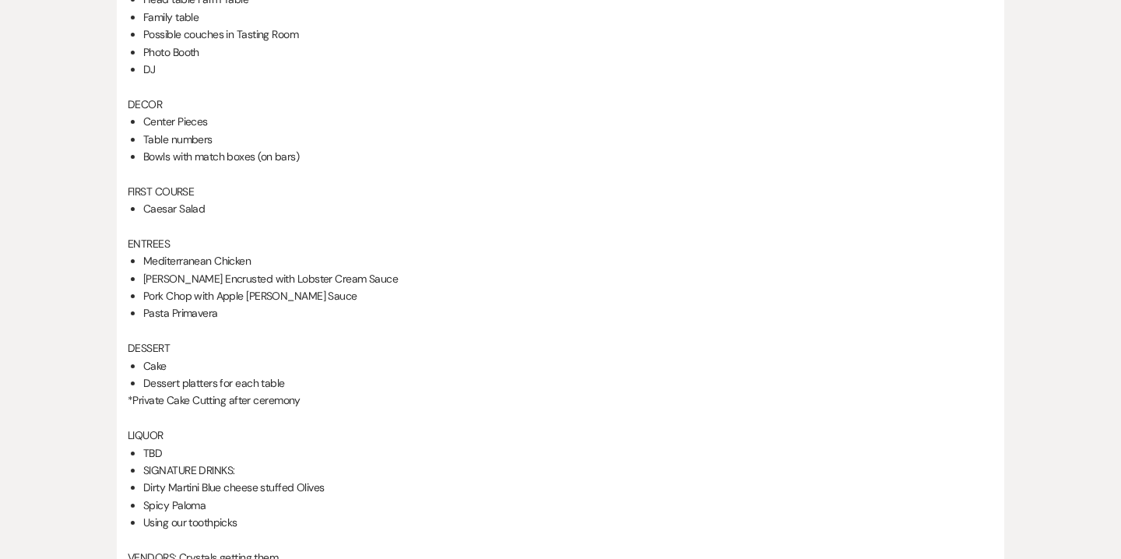
scroll to position [1566, 0]
drag, startPoint x: 144, startPoint y: 261, endPoint x: 253, endPoint y: 260, distance: 108.9
click at [253, 260] on li "Mediterranean Chicken" at bounding box center [568, 259] width 850 height 17
copy li "Mediterranean Chicken"
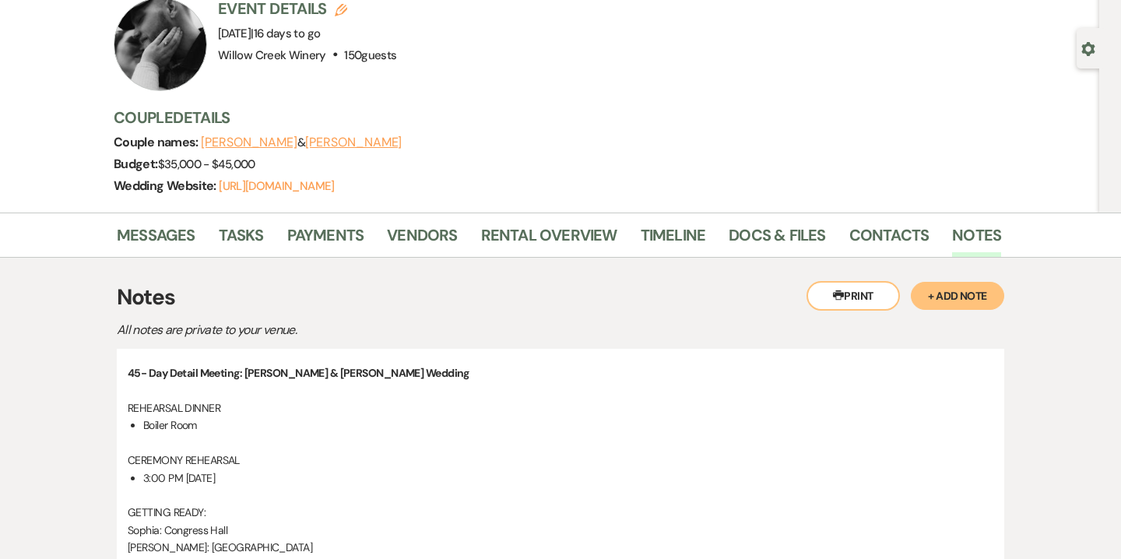
scroll to position [0, 0]
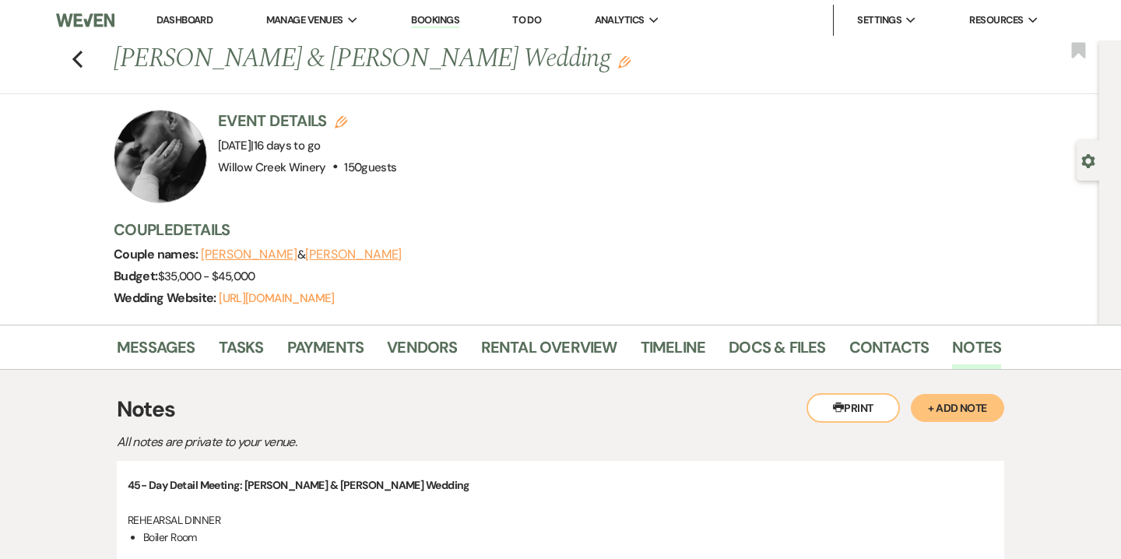
click at [349, 126] on h3 "Event Details Edit" at bounding box center [307, 121] width 178 height 22
click at [342, 121] on icon "Edit" at bounding box center [341, 122] width 12 height 12
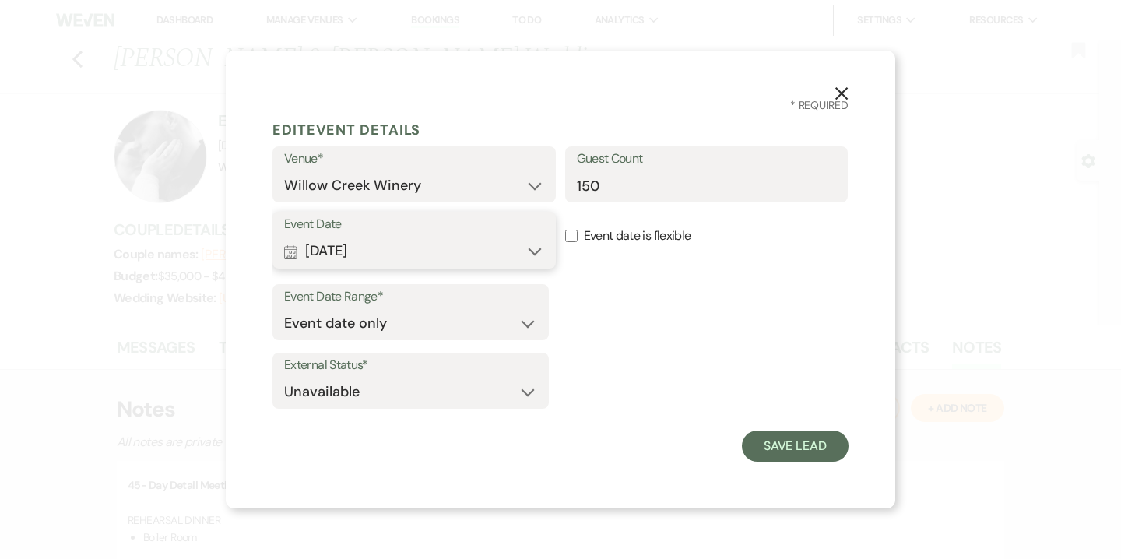
click at [370, 244] on button "Calendar [DATE] Expand" at bounding box center [414, 251] width 260 height 31
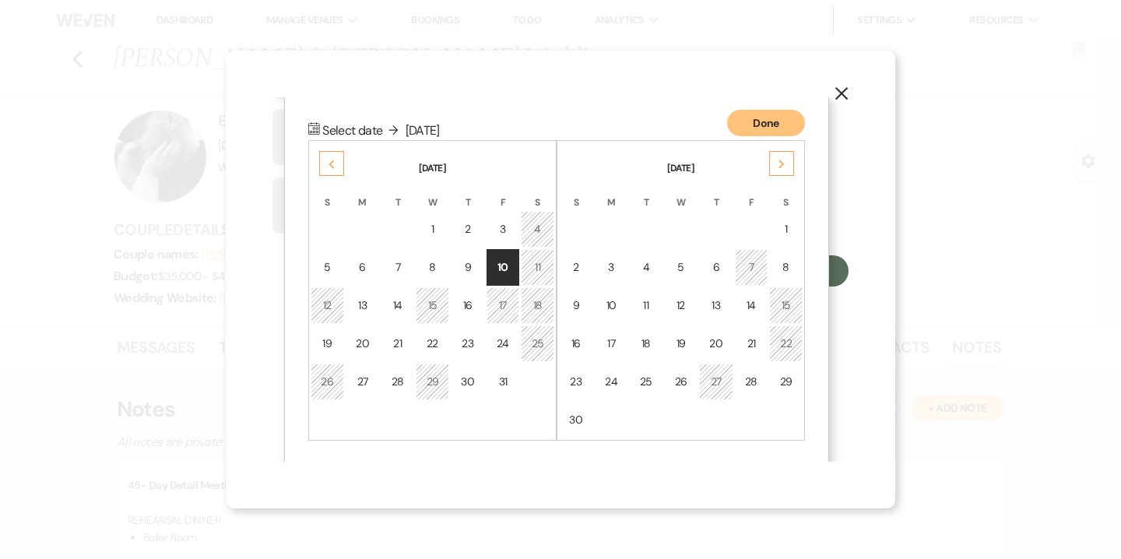
scroll to position [176, 0]
click at [324, 162] on div "Previous" at bounding box center [331, 162] width 25 height 25
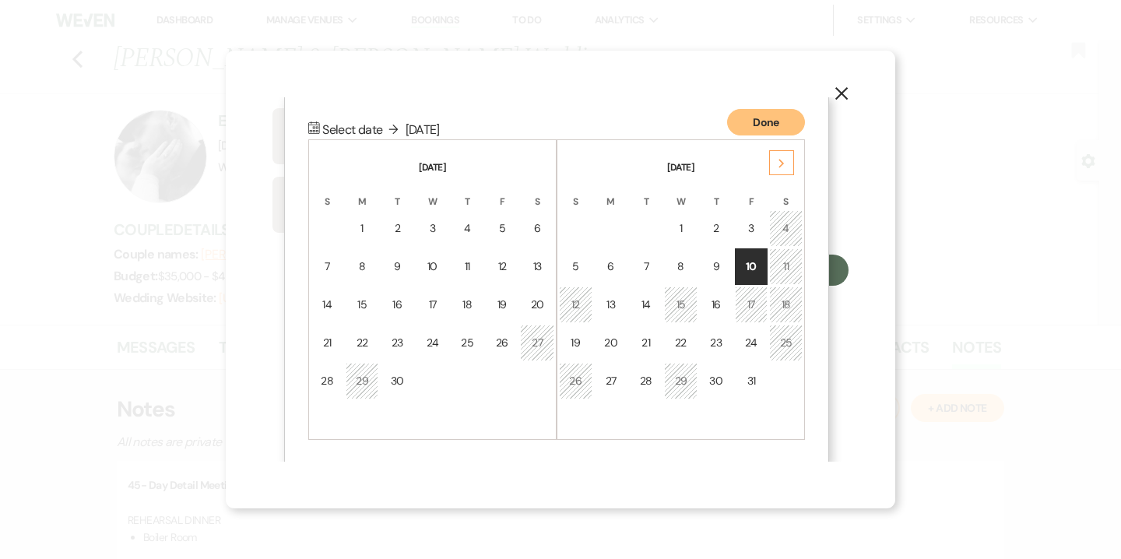
click at [847, 94] on icon "X" at bounding box center [841, 93] width 14 height 14
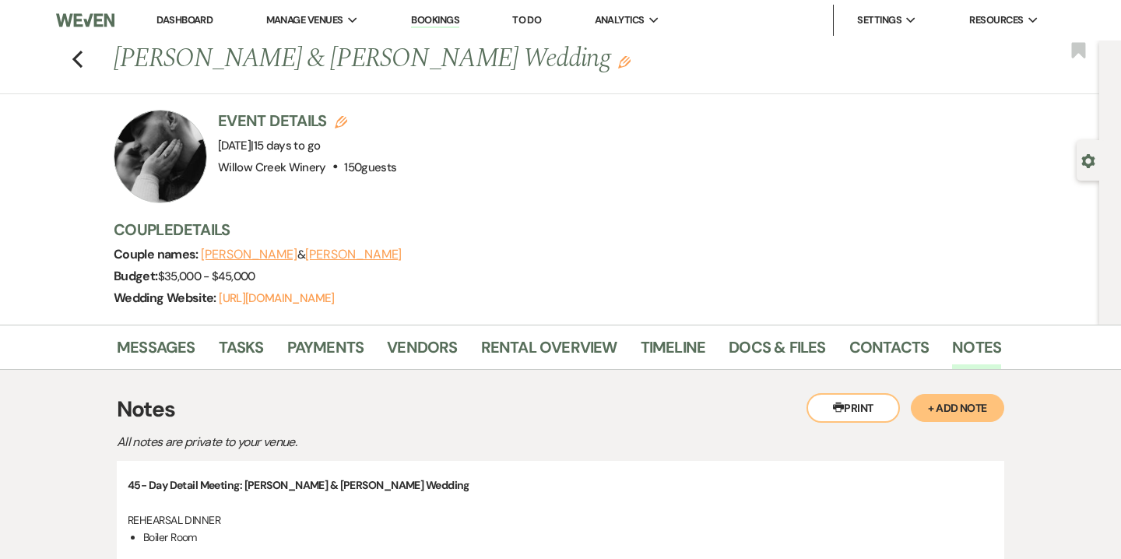
click at [189, 25] on link "Dashboard" at bounding box center [184, 19] width 56 height 13
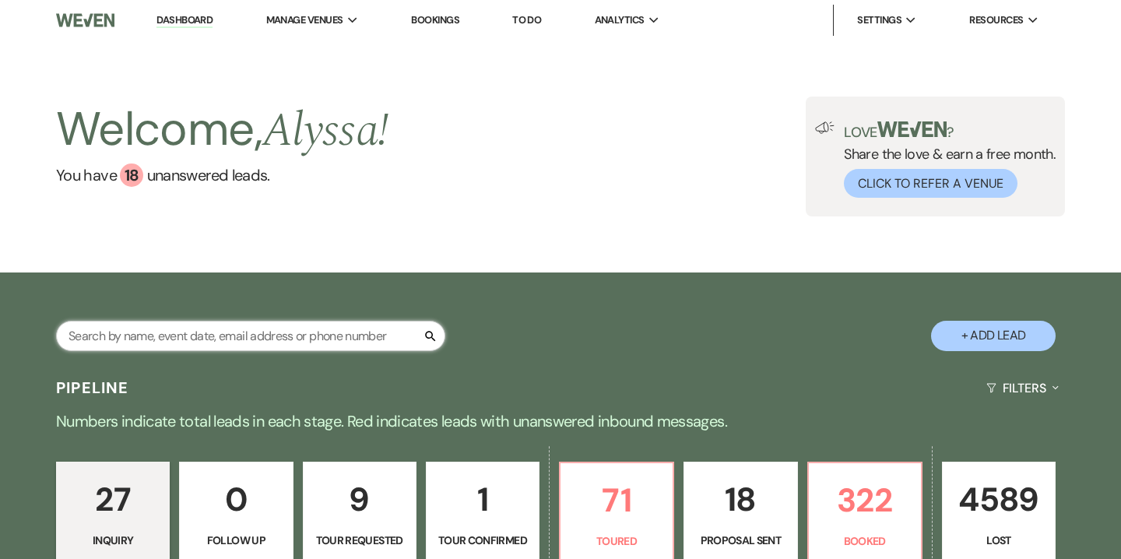
click at [307, 336] on input "text" at bounding box center [250, 336] width 389 height 30
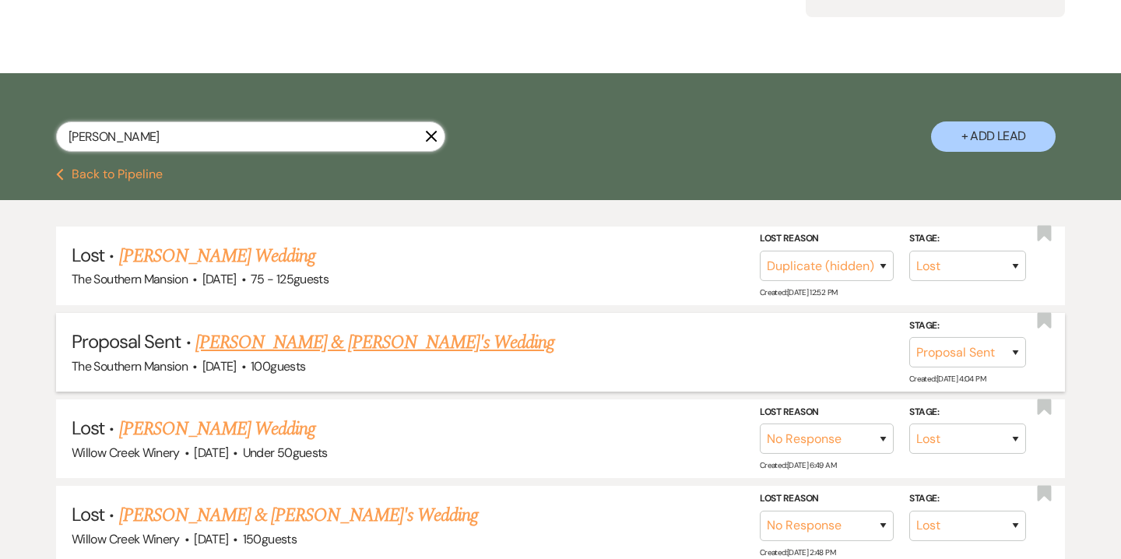
scroll to position [219, 0]
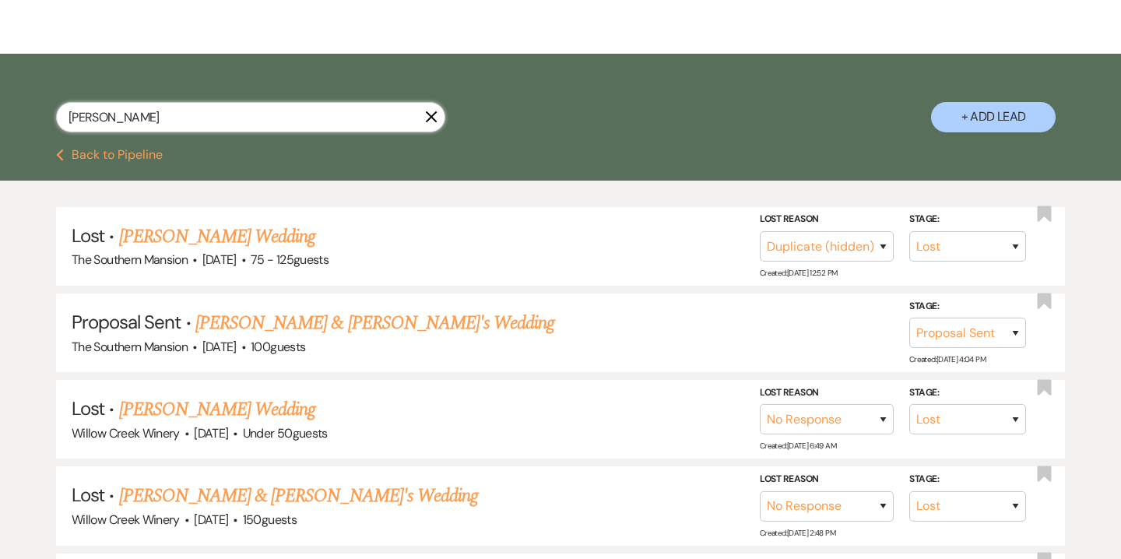
drag, startPoint x: 103, startPoint y: 119, endPoint x: 44, endPoint y: 114, distance: 60.2
click at [44, 114] on div "[PERSON_NAME] X + Add Lead" at bounding box center [560, 102] width 1121 height 83
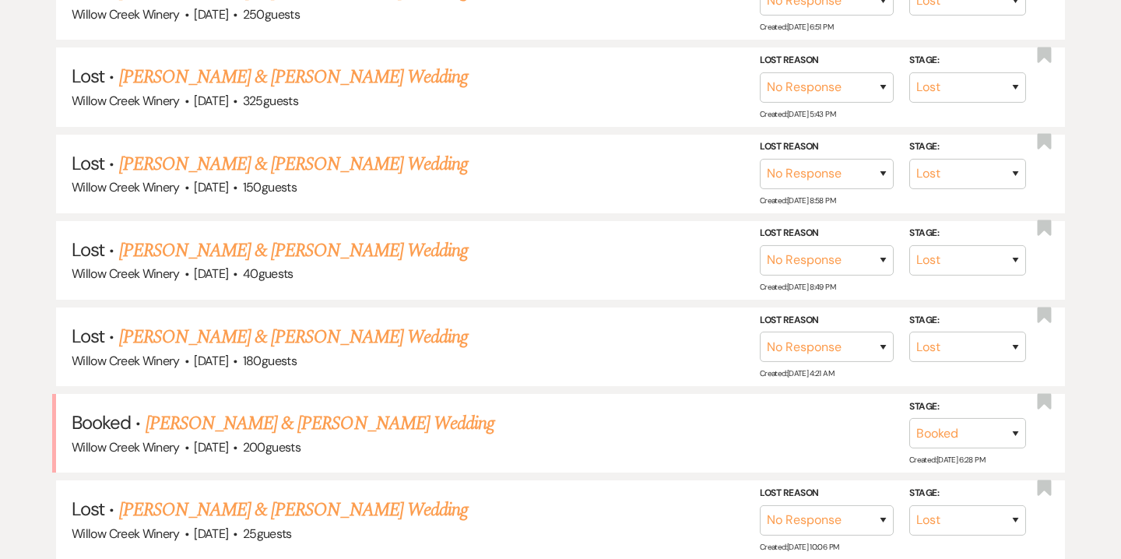
scroll to position [636, 0]
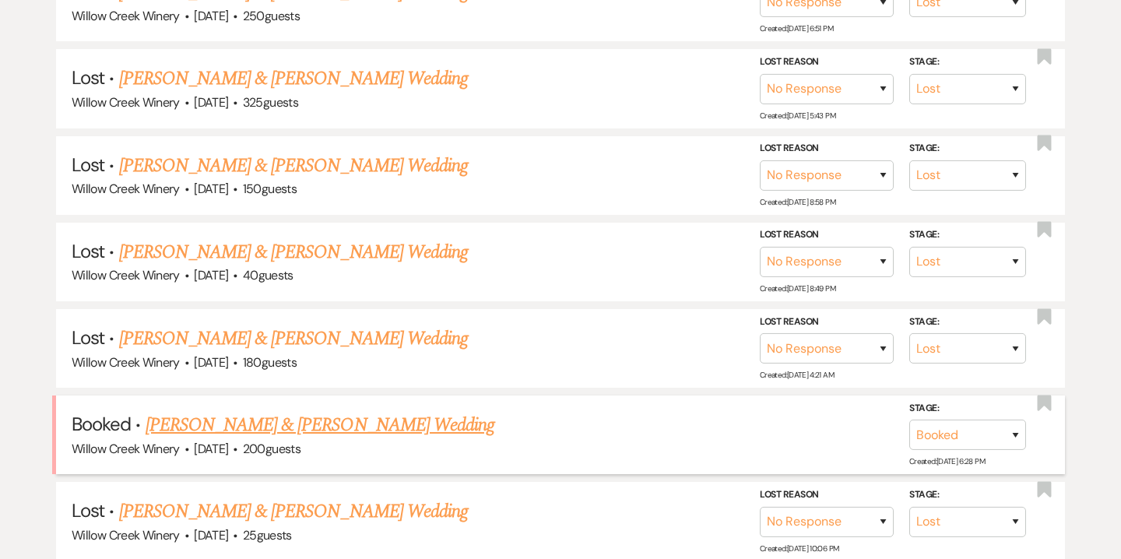
click at [335, 417] on link "Caitlin Morris & TJ Crowell's Wedding" at bounding box center [320, 425] width 349 height 28
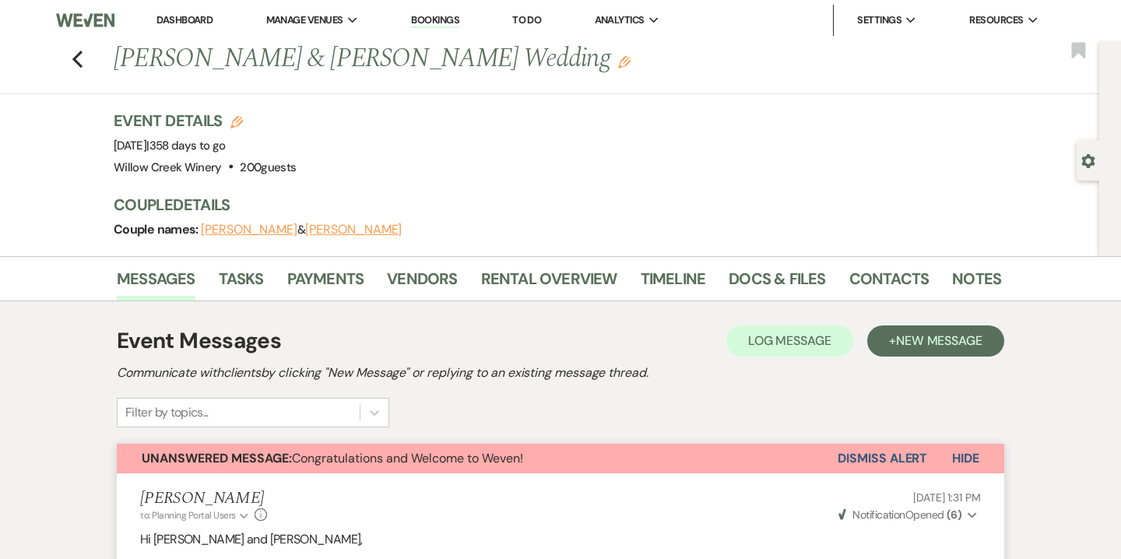
click at [882, 454] on button "Dismiss Alert" at bounding box center [881, 459] width 89 height 30
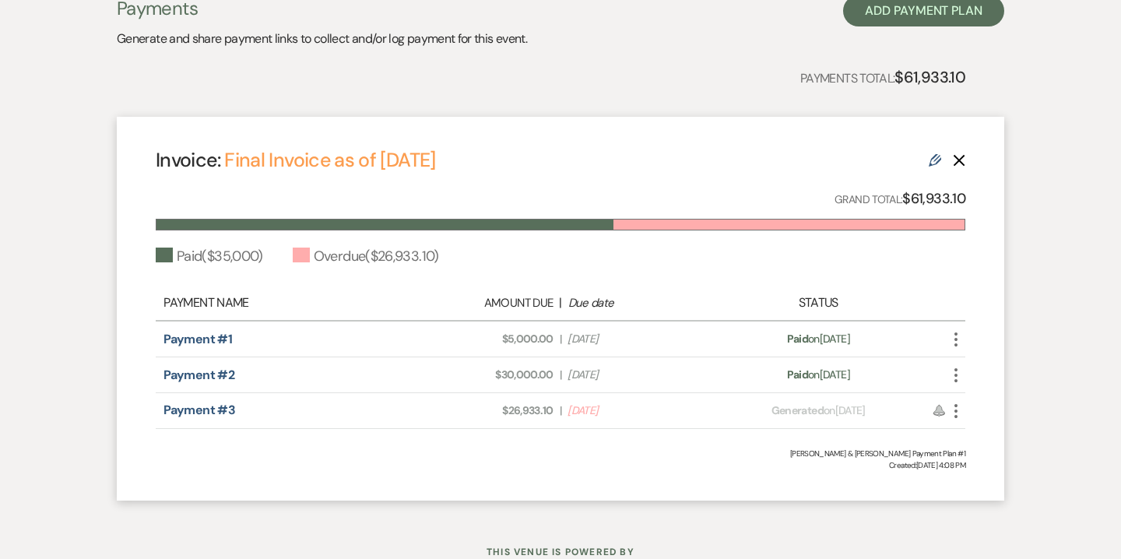
scroll to position [411, 0]
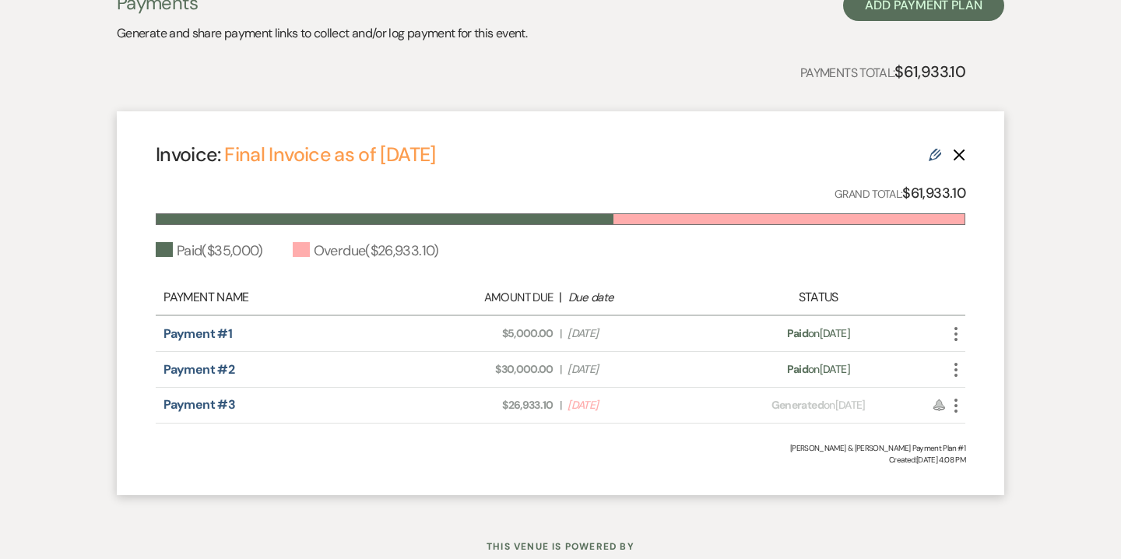
click at [956, 397] on icon "More" at bounding box center [955, 405] width 19 height 19
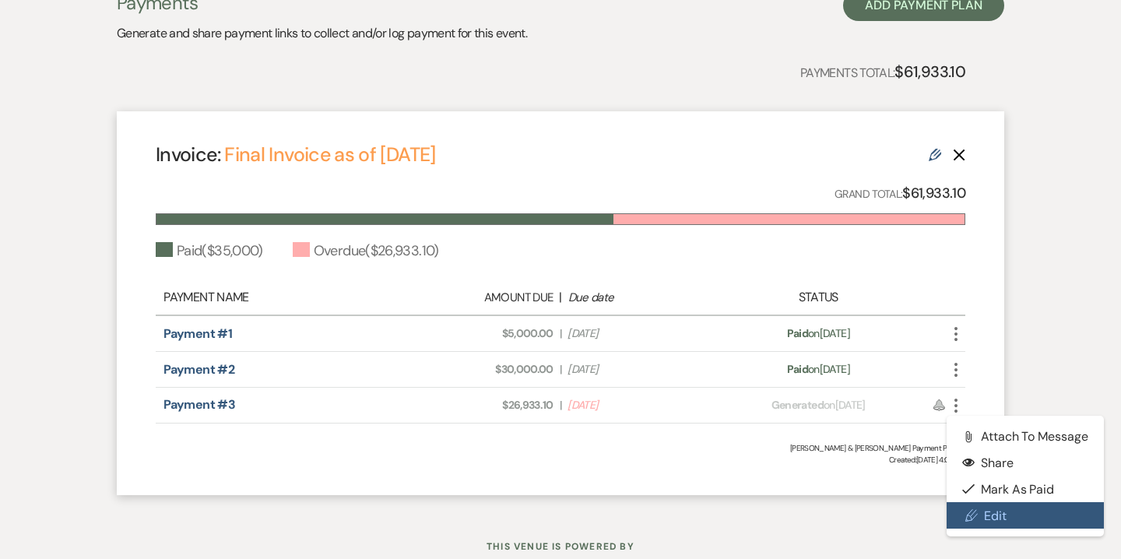
click at [993, 517] on link "Pencil Edit" at bounding box center [1024, 515] width 157 height 26
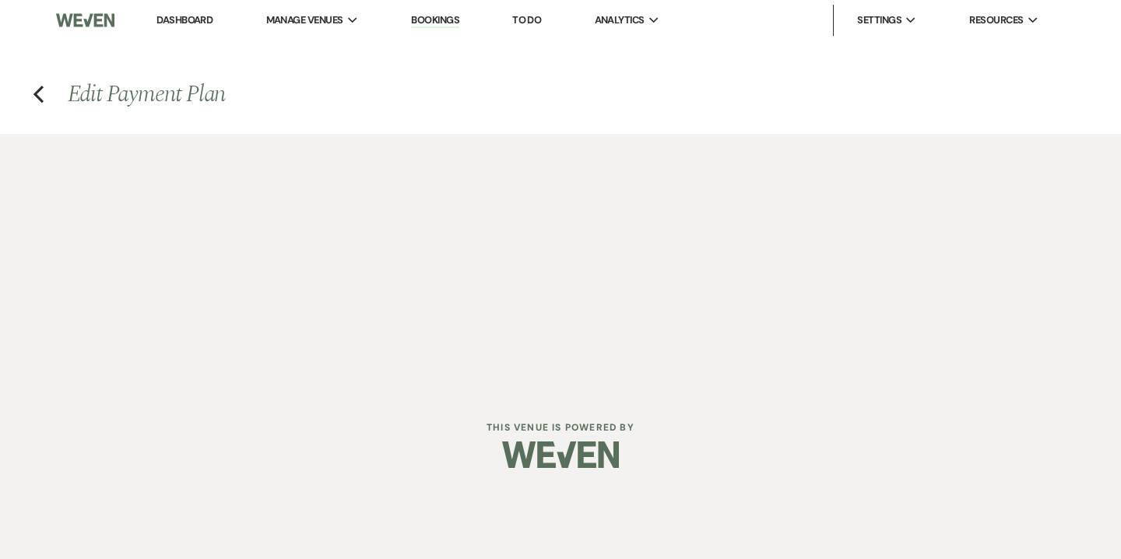
select select "29029"
select select "1"
select select "2"
select select "flat"
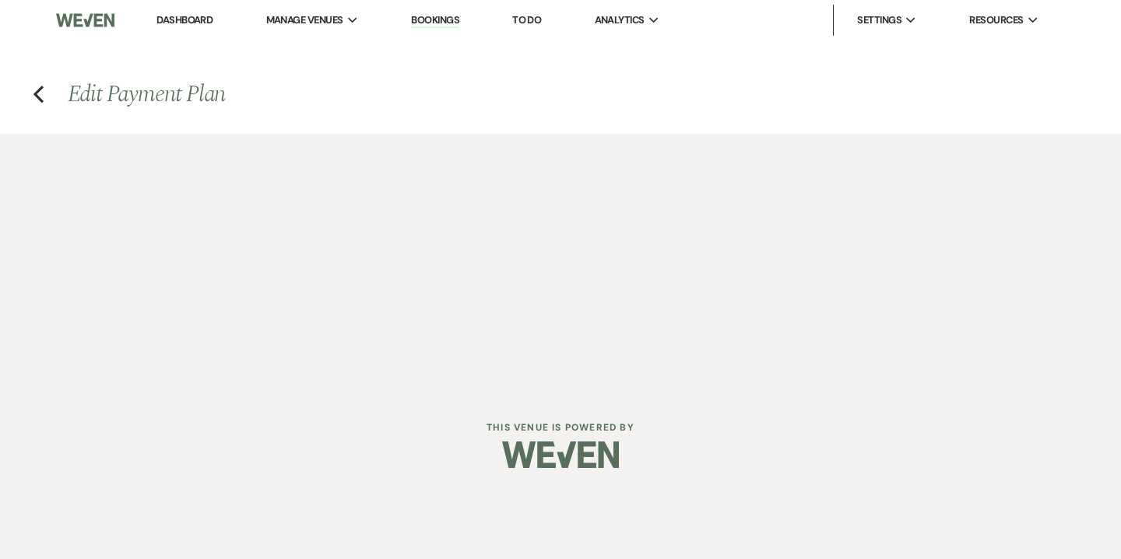
select select "false"
select select "client"
select select "daily"
select select "weeks"
select select "complete"
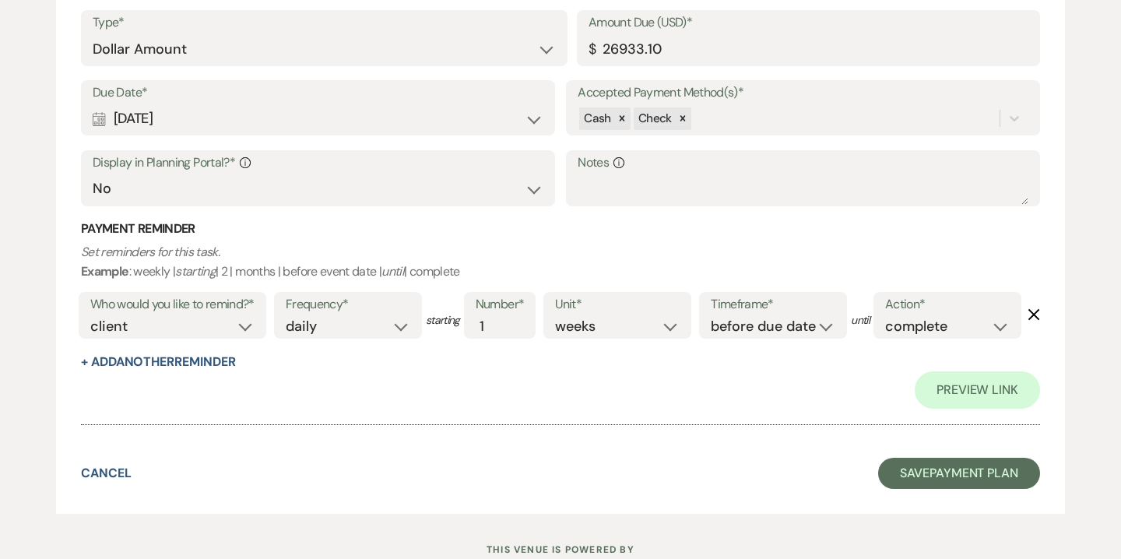
scroll to position [1818, 0]
click at [454, 108] on div "Calendar [DATE] Expand" at bounding box center [318, 118] width 451 height 30
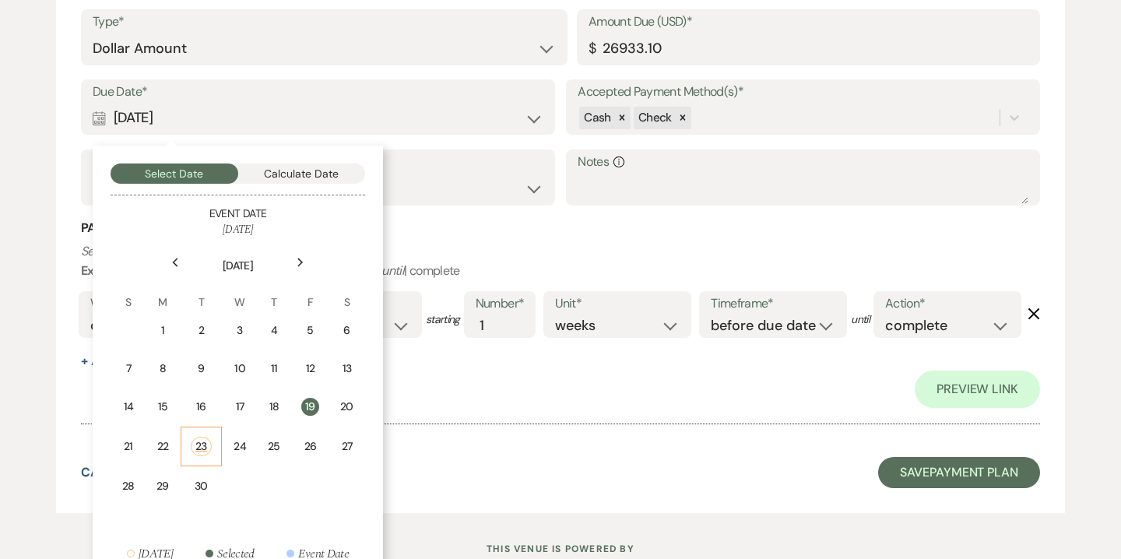
click at [209, 446] on div "23" at bounding box center [201, 446] width 21 height 19
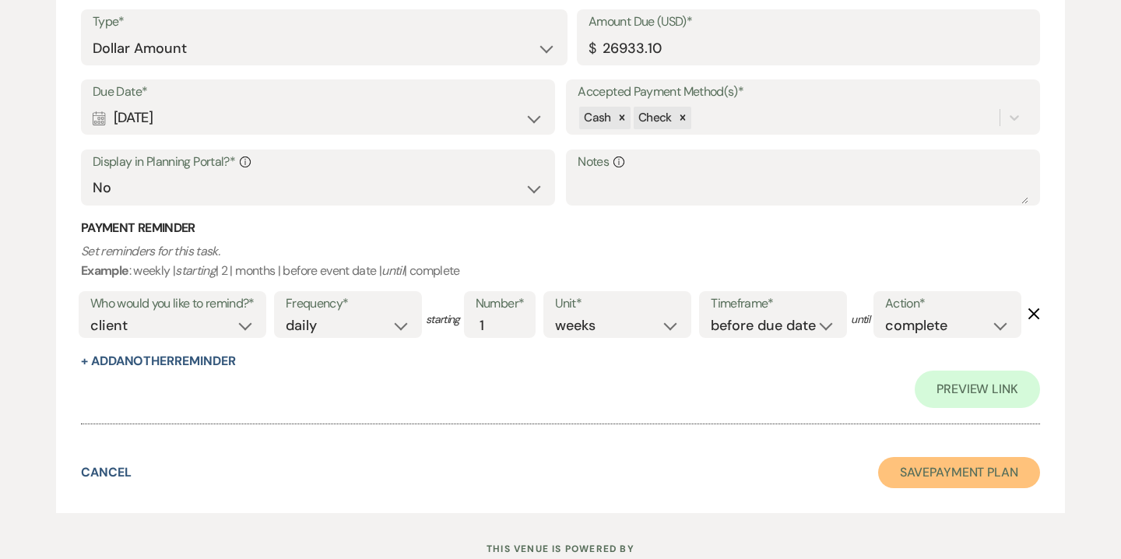
click at [1001, 488] on button "Save Payment Plan" at bounding box center [959, 472] width 162 height 31
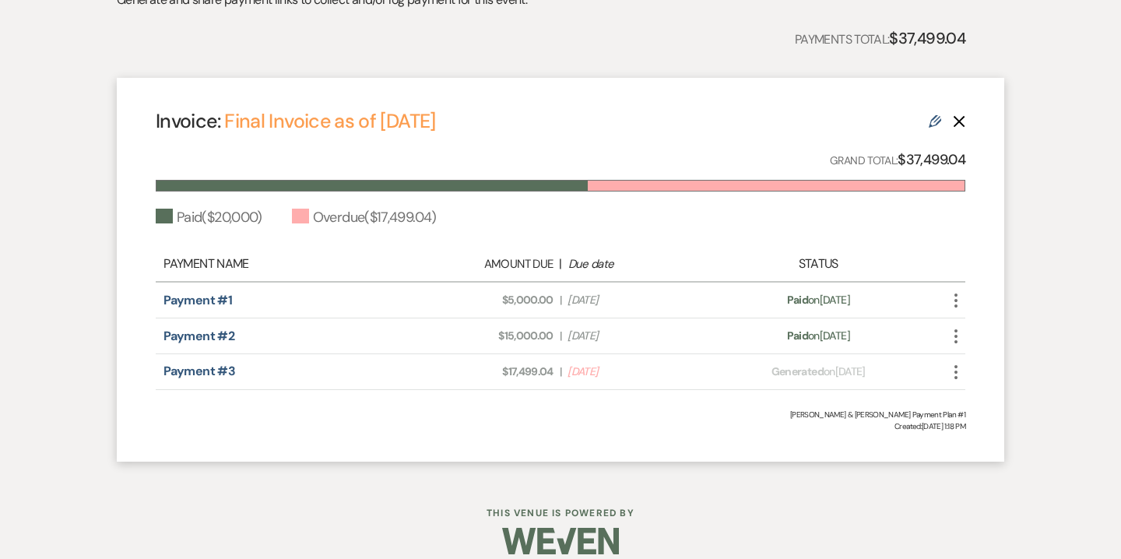
scroll to position [400, 0]
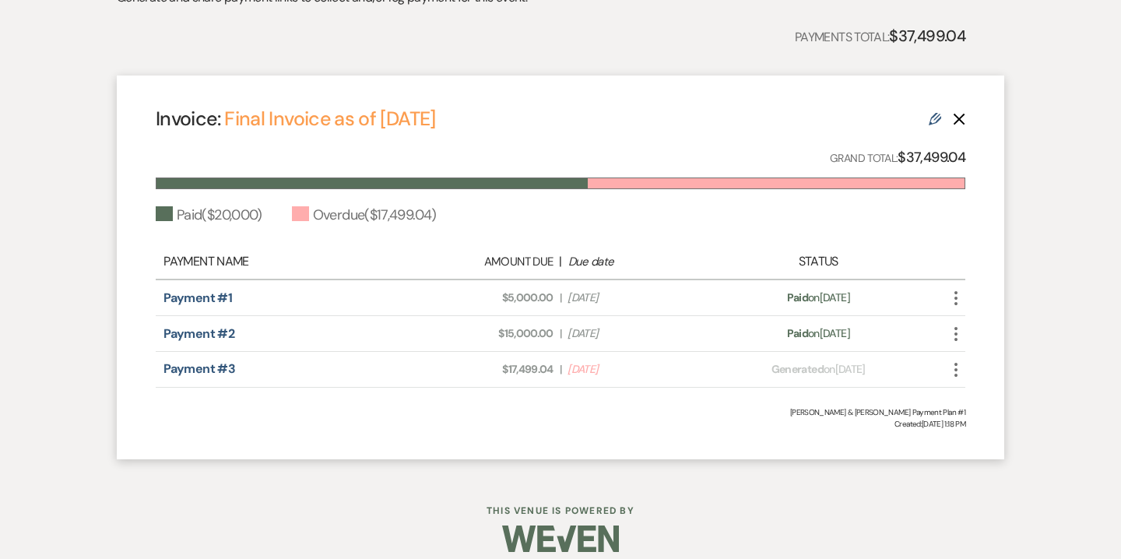
click at [956, 370] on use "button" at bounding box center [955, 370] width 3 height 14
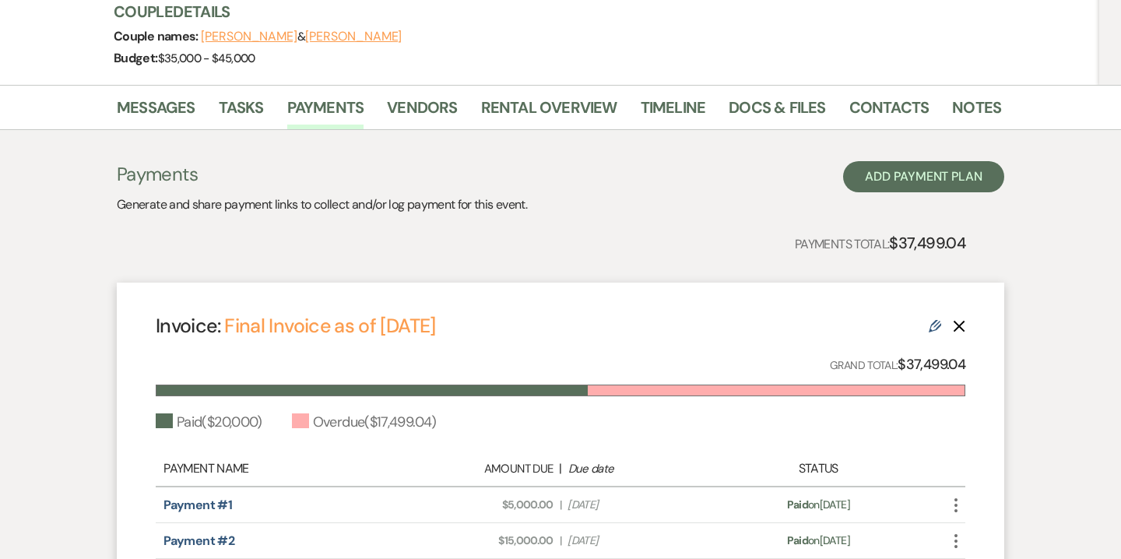
scroll to position [178, 0]
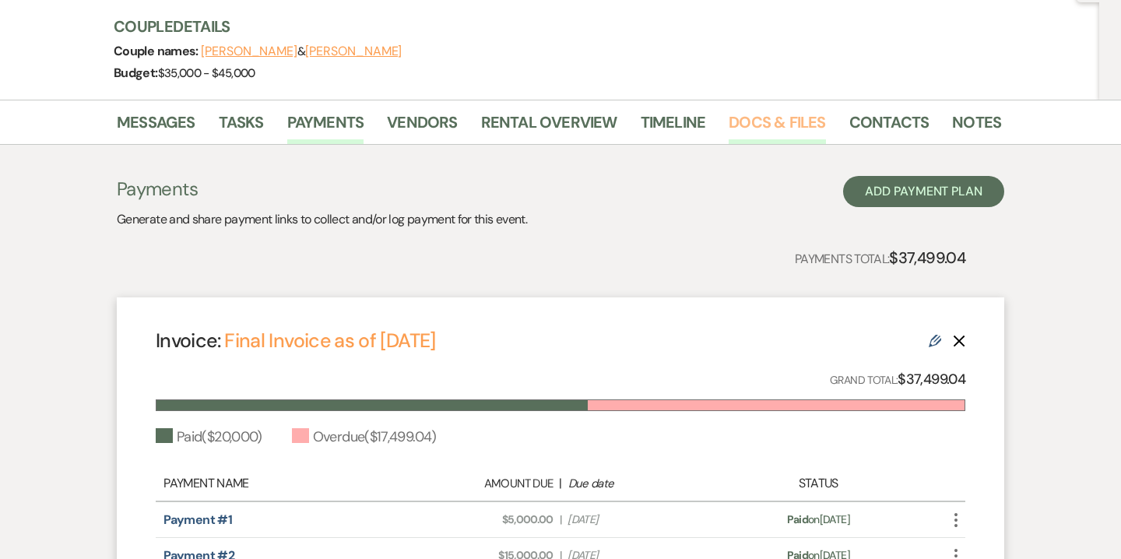
click at [782, 128] on link "Docs & Files" at bounding box center [776, 127] width 96 height 34
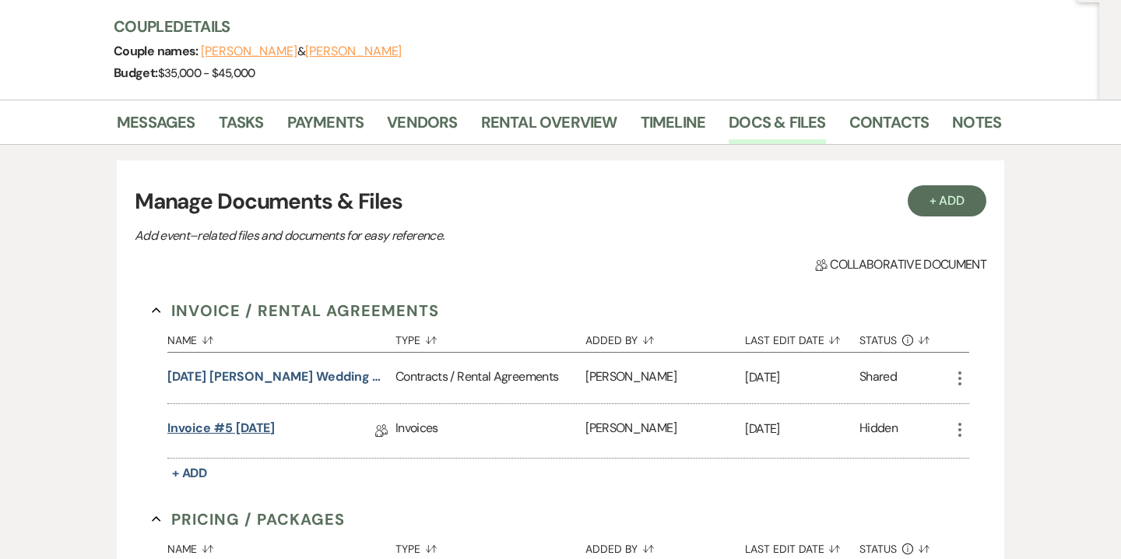
click at [275, 430] on link "Invoice #5 [DATE]" at bounding box center [221, 431] width 108 height 24
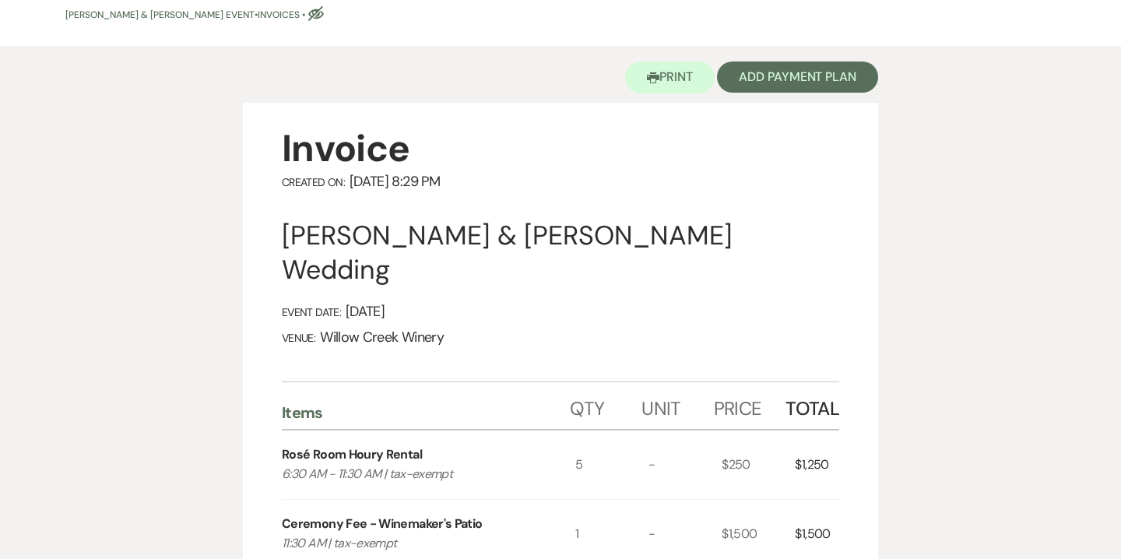
scroll to position [20, 0]
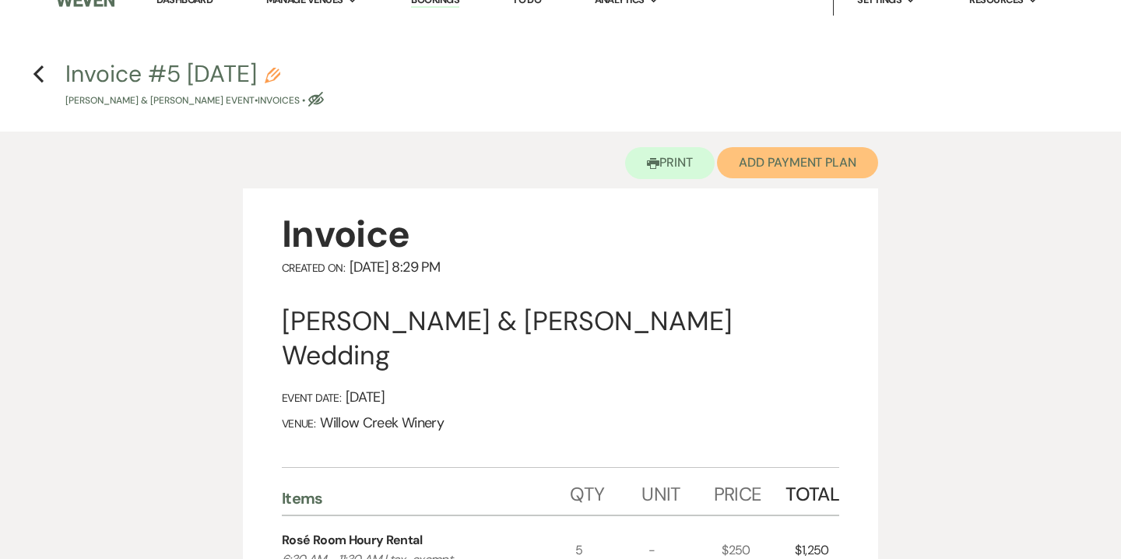
click at [770, 173] on button "Add Payment Plan" at bounding box center [797, 162] width 161 height 31
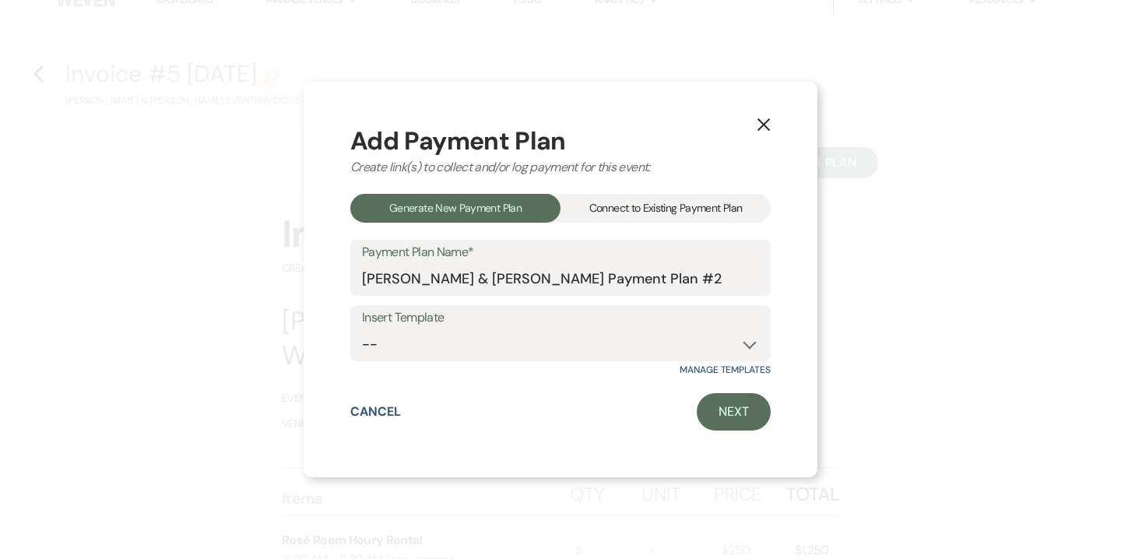
click at [713, 205] on div "Connect to Existing Payment Plan" at bounding box center [665, 208] width 210 height 29
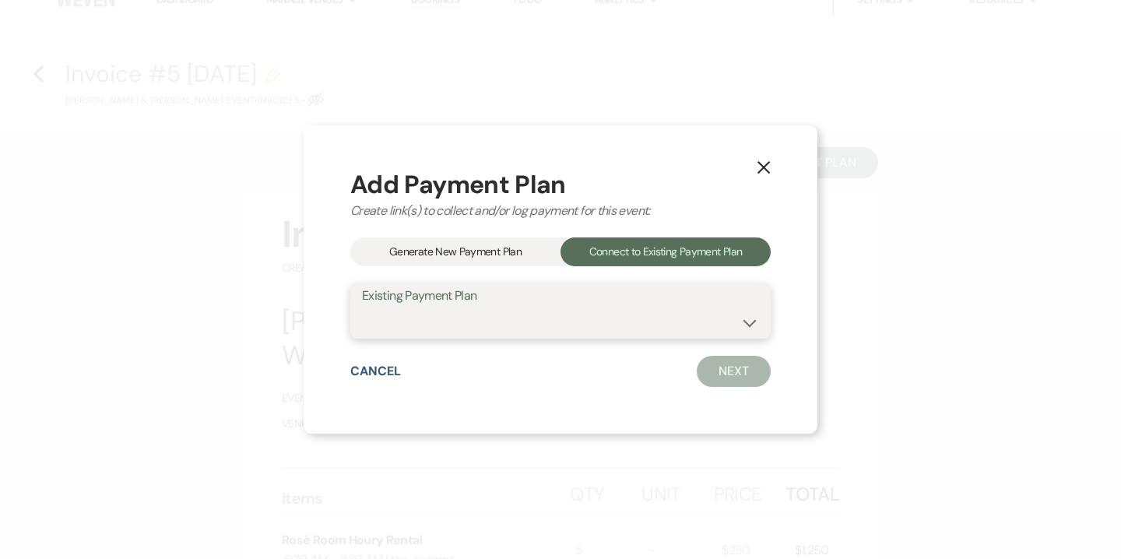
click at [630, 317] on select "Dan Miller & Suzi King's Payment Plan #1" at bounding box center [560, 322] width 397 height 30
select select "15110"
click at [362, 307] on select "Dan Miller & Suzi King's Payment Plan #1" at bounding box center [560, 322] width 397 height 30
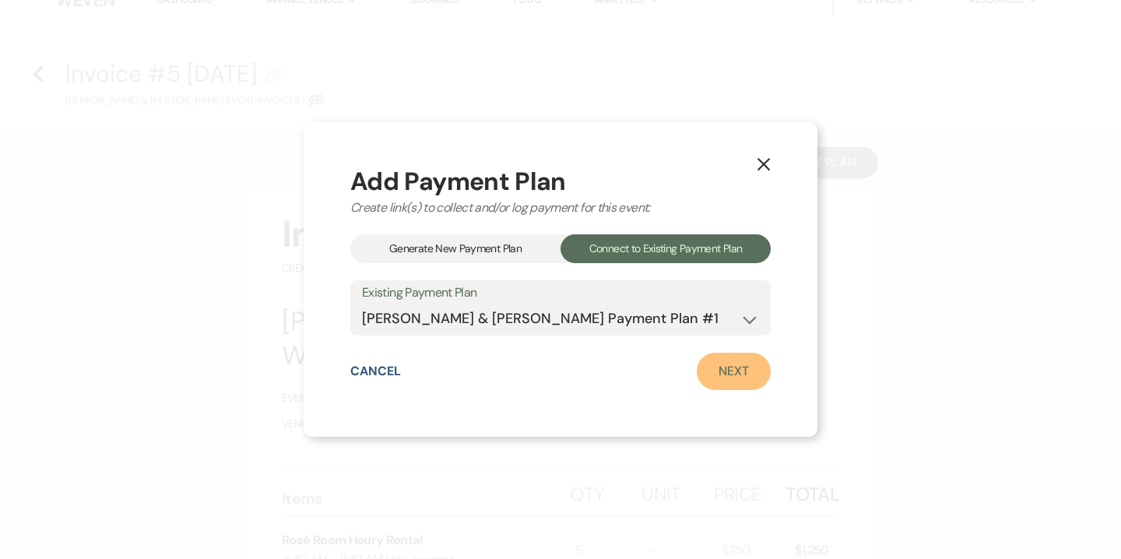
click at [741, 381] on link "Next" at bounding box center [733, 371] width 74 height 37
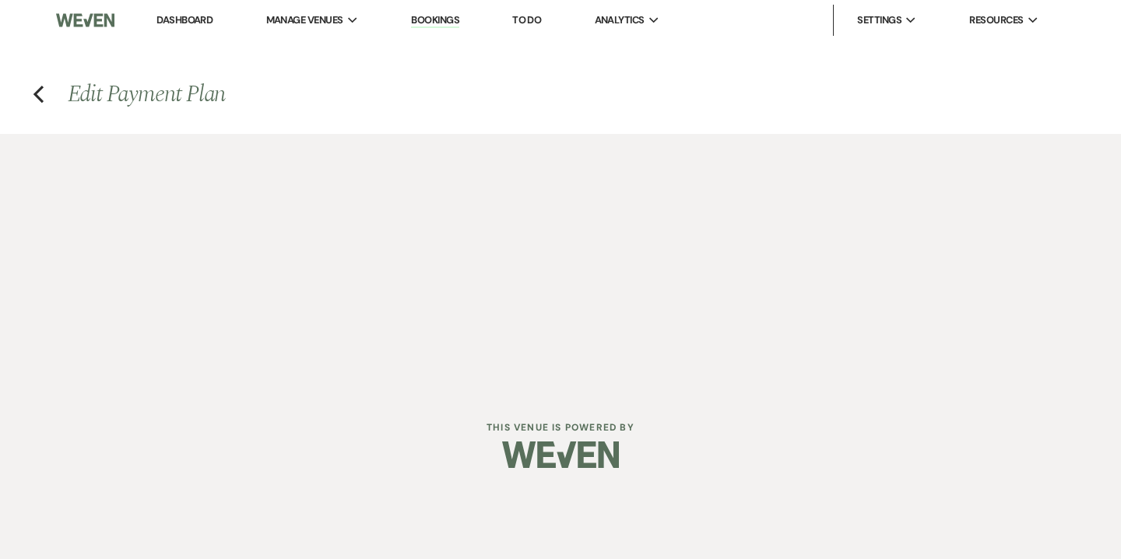
select select "29035"
select select "1"
select select "2"
select select "flat"
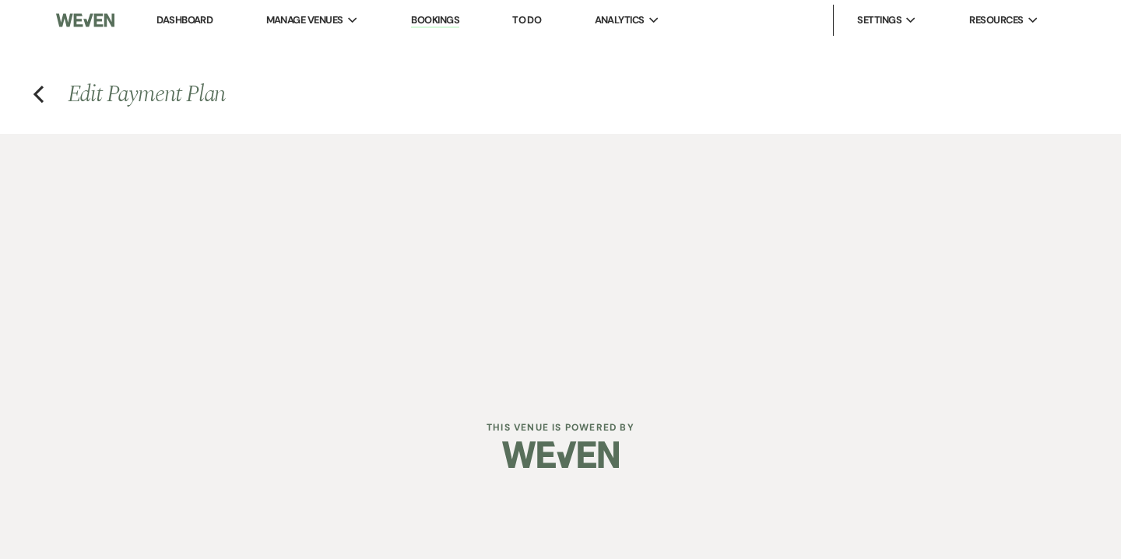
select select "false"
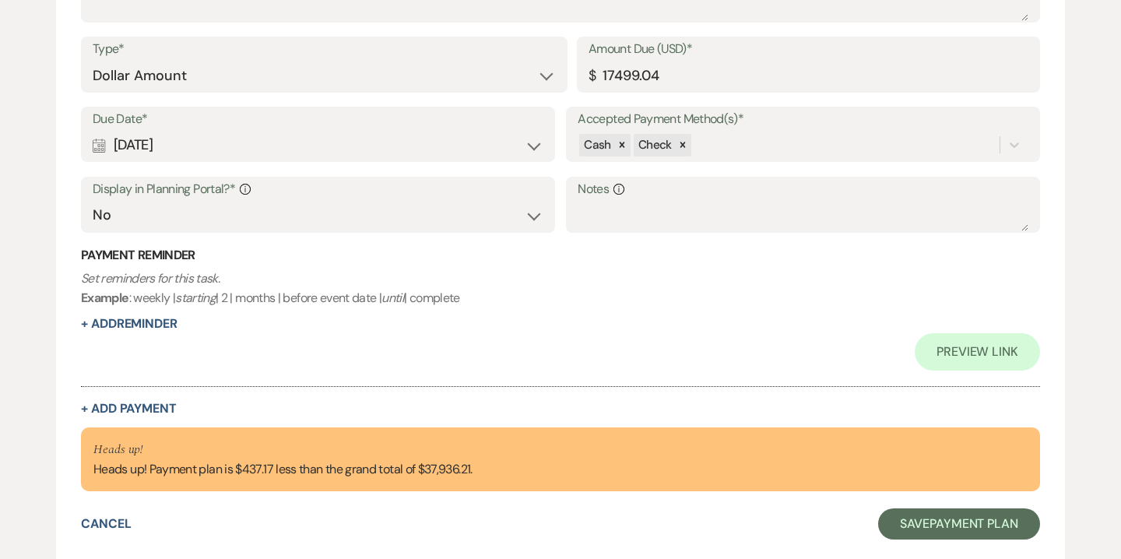
scroll to position [1798, 0]
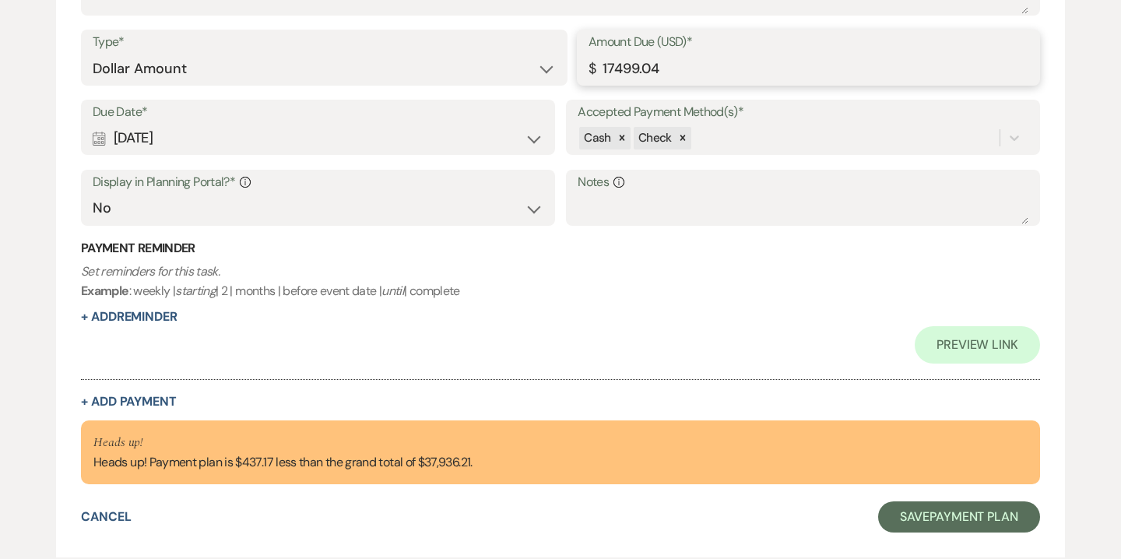
click at [656, 79] on input "17499.04" at bounding box center [808, 69] width 440 height 30
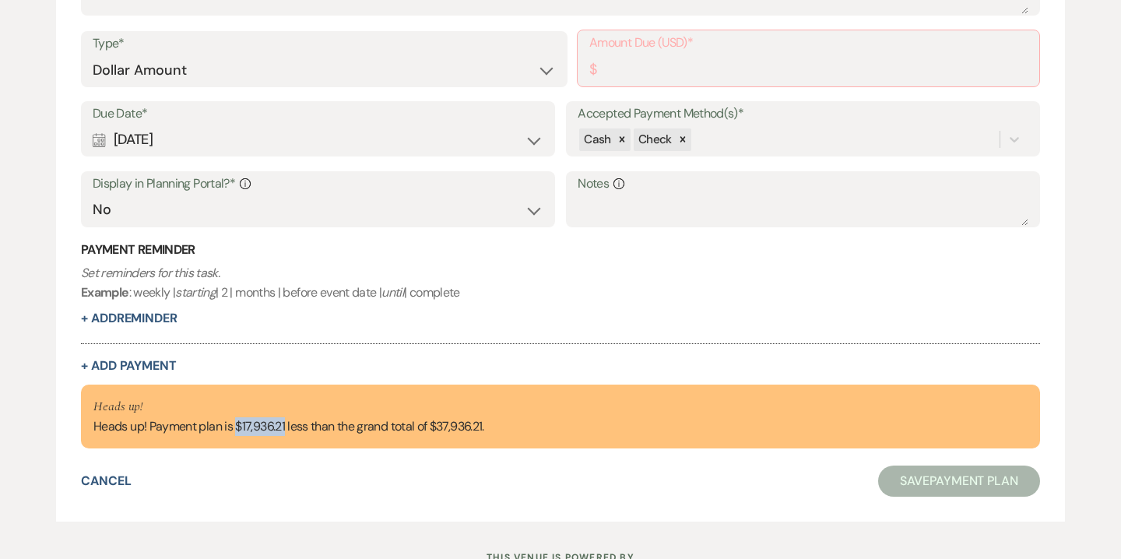
drag, startPoint x: 237, startPoint y: 419, endPoint x: 284, endPoint y: 424, distance: 46.9
click at [284, 424] on div "Heads up! Heads up! Payment plan is $17,936.21 less than the grand total of $37…" at bounding box center [288, 416] width 391 height 39
copy div "$17,936.2"
click at [631, 72] on input "Amount Due (USD)*" at bounding box center [808, 69] width 438 height 30
paste input "17936.2"
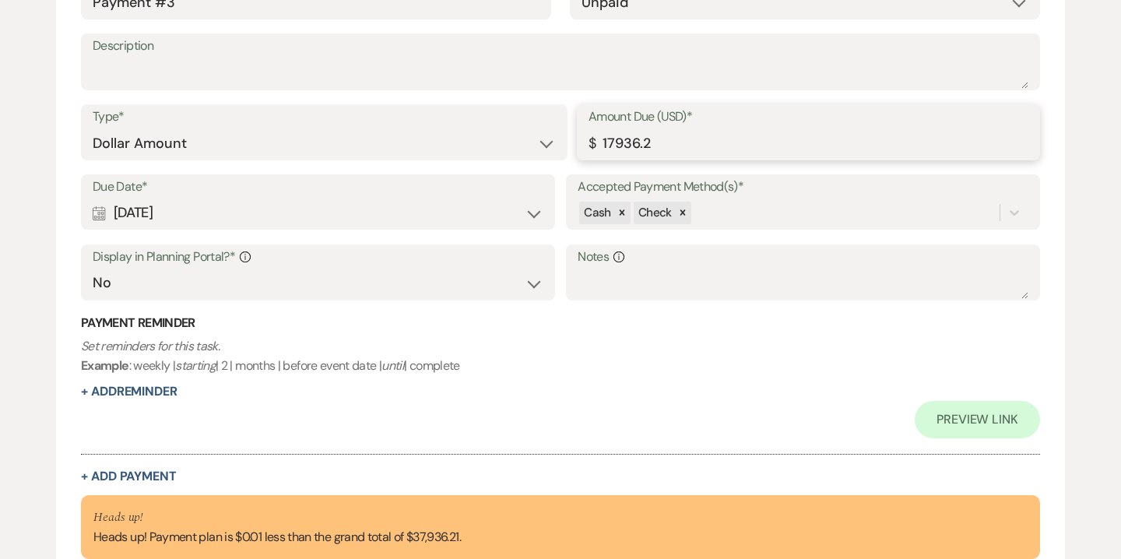
scroll to position [1798, 0]
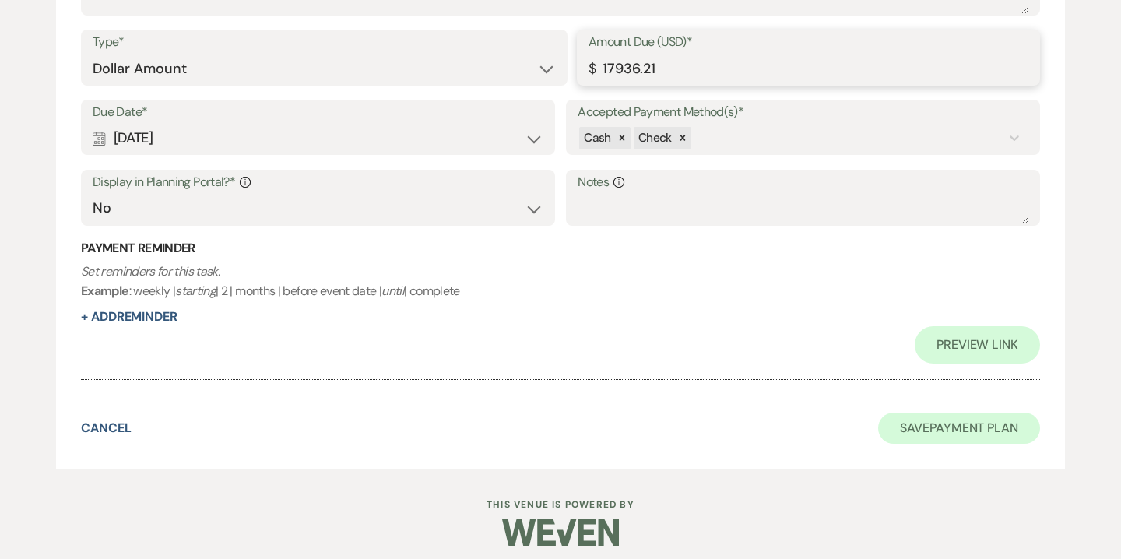
type input "17936.21"
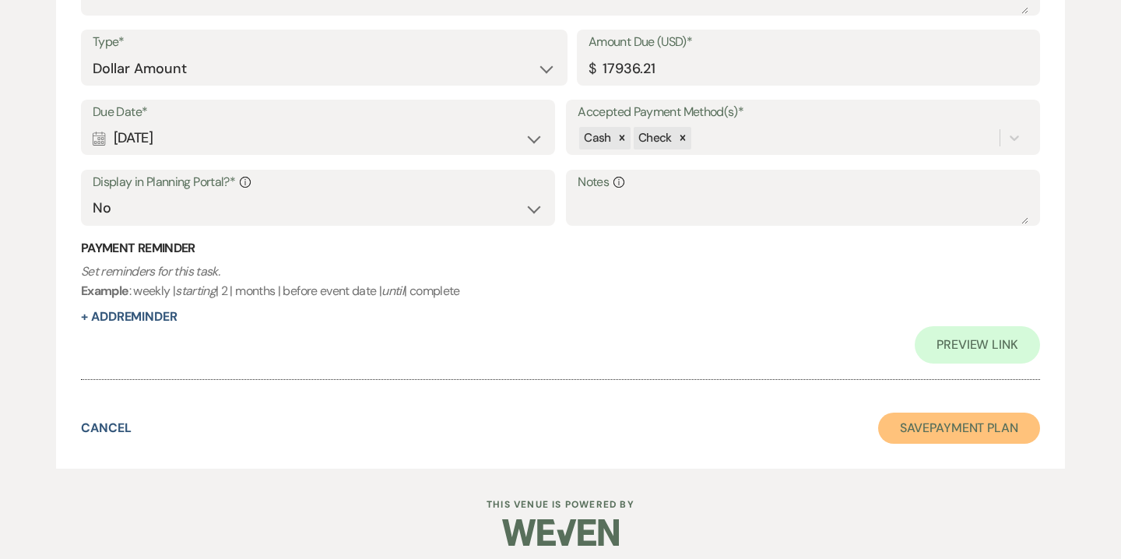
click at [969, 426] on button "Save Payment Plan" at bounding box center [959, 427] width 162 height 31
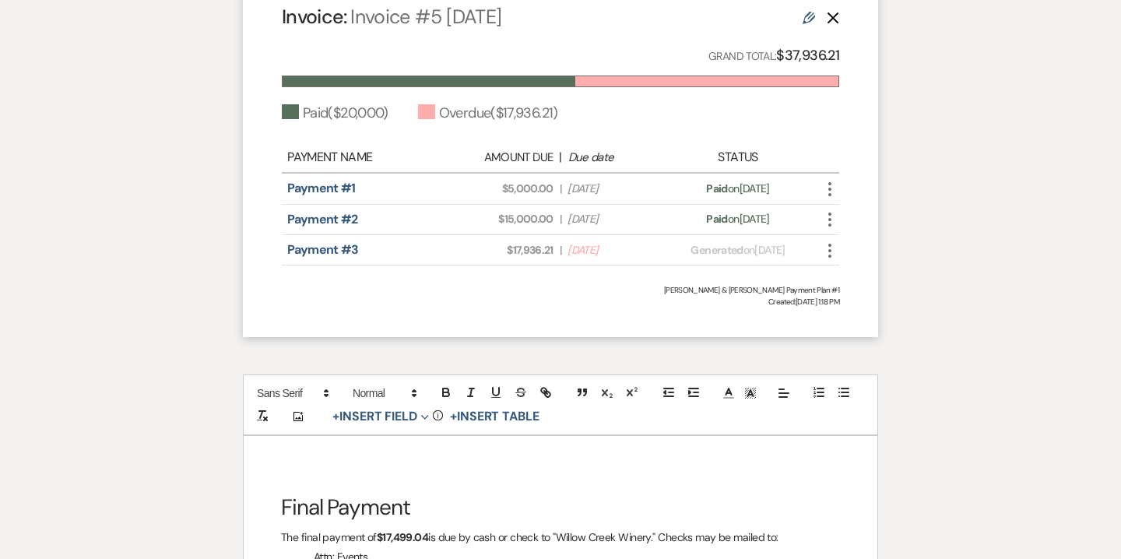
scroll to position [2243, 0]
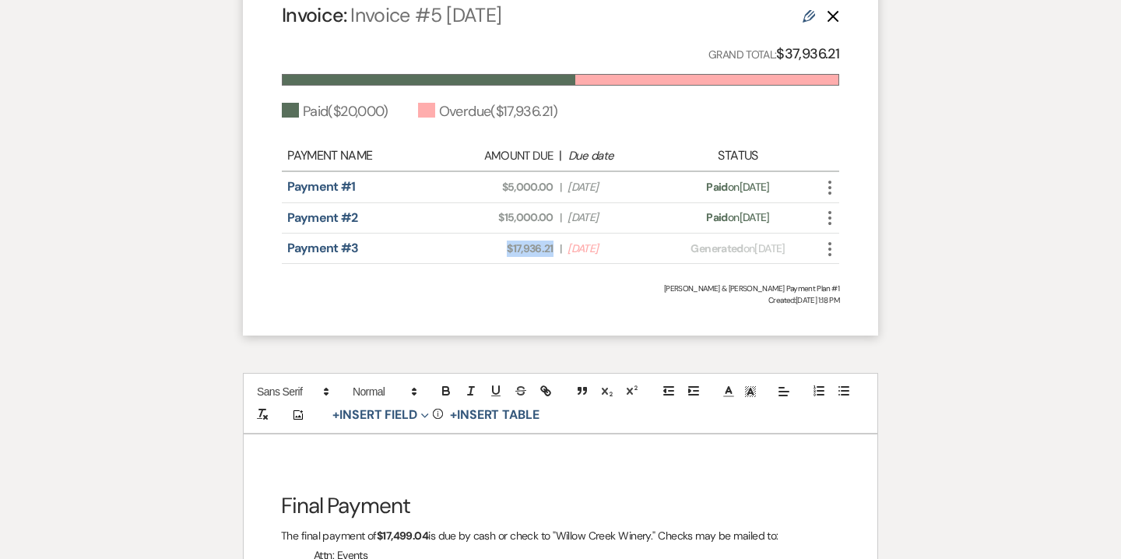
drag, startPoint x: 508, startPoint y: 233, endPoint x: 553, endPoint y: 232, distance: 45.2
click at [553, 240] on div "Amount Due: $17,936.21 | Due Date Sep 22, 2025" at bounding box center [560, 248] width 219 height 16
copy span "$17,936.21"
drag, startPoint x: 379, startPoint y: 520, endPoint x: 430, endPoint y: 520, distance: 51.4
click at [430, 526] on p "The final payment of $17,499.04 is due by cash or check to "Willow Creek Winery…" at bounding box center [560, 535] width 559 height 19
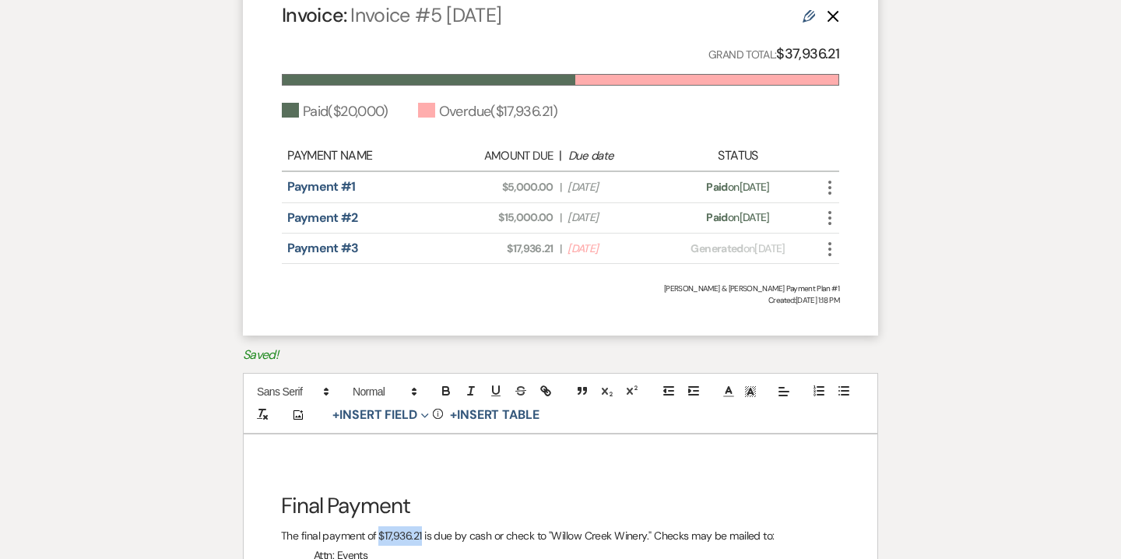
drag, startPoint x: 379, startPoint y: 518, endPoint x: 422, endPoint y: 517, distance: 42.8
click at [422, 526] on p "The final payment of $17,936.21 is due by cash or check to "Willow Creek Winery…" at bounding box center [560, 535] width 559 height 19
click at [448, 384] on icon "button" at bounding box center [446, 391] width 14 height 14
click at [561, 526] on p "The final payment of $17,936.21 is due by cash or check to "Willow Creek Winery…" at bounding box center [560, 535] width 559 height 19
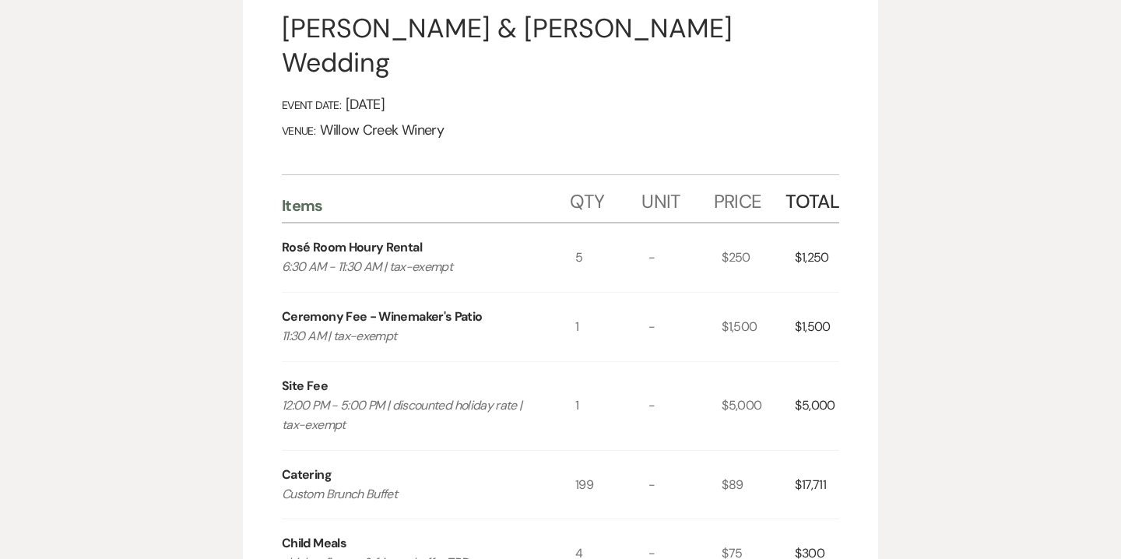
scroll to position [0, 0]
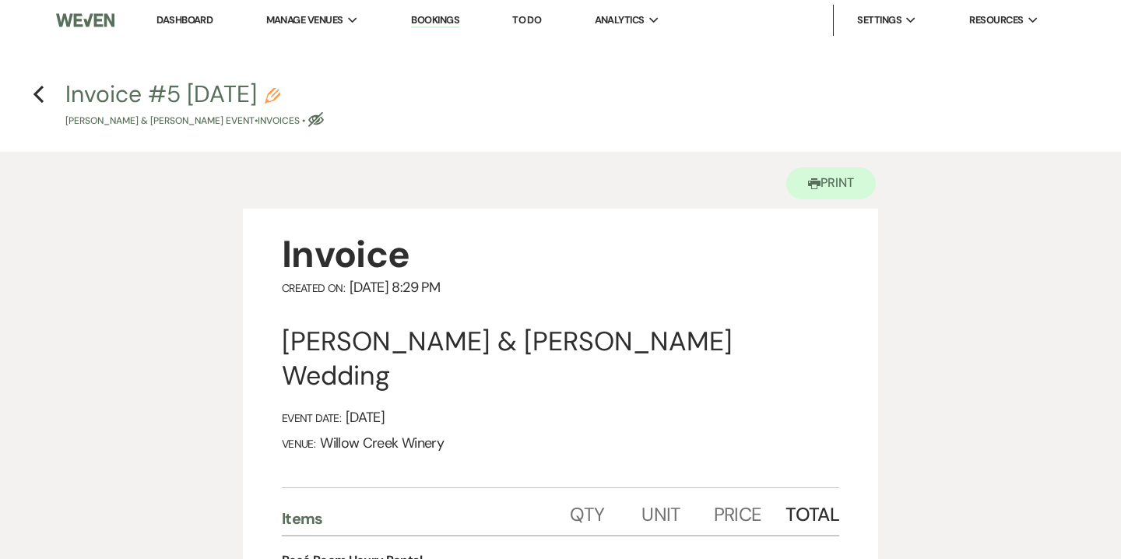
click at [280, 98] on icon "Pencil" at bounding box center [273, 96] width 16 height 16
select select "22"
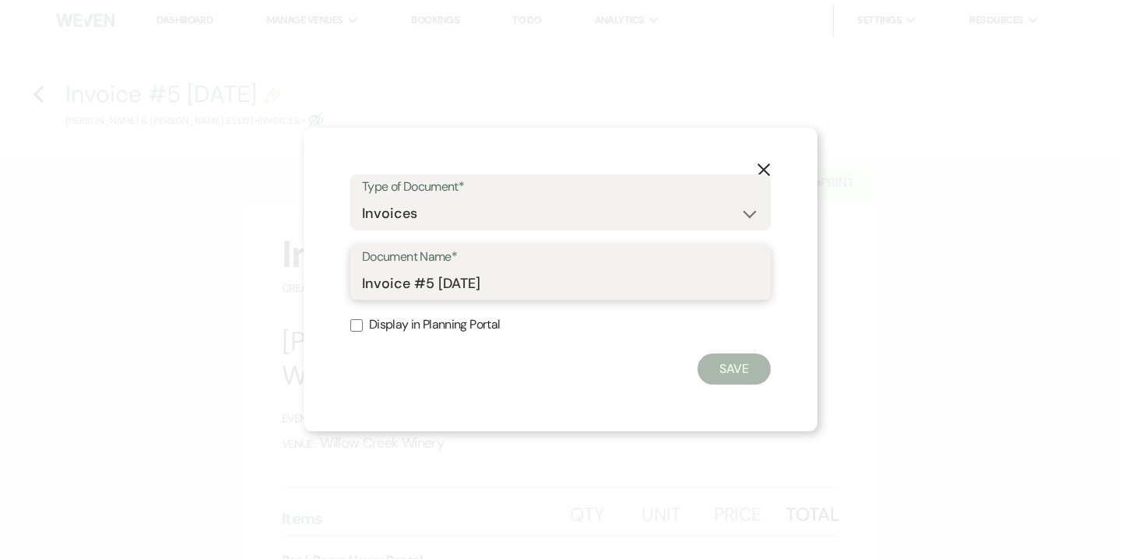
click at [363, 282] on input "Invoice #5 9-23-2025" at bounding box center [560, 283] width 397 height 30
drag, startPoint x: 447, startPoint y: 282, endPoint x: 462, endPoint y: 282, distance: 15.6
click at [462, 282] on input "Final Invoice #5 9-23-2025" at bounding box center [560, 283] width 397 height 30
type input "Final Invoice as of [DATE]"
click at [749, 372] on button "Save" at bounding box center [733, 368] width 73 height 31
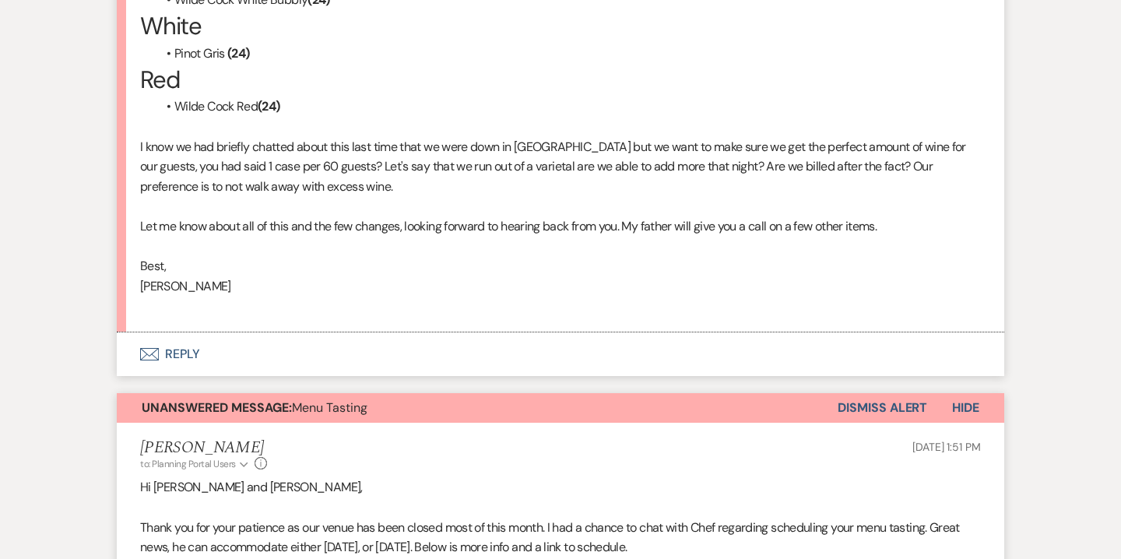
scroll to position [2249, 0]
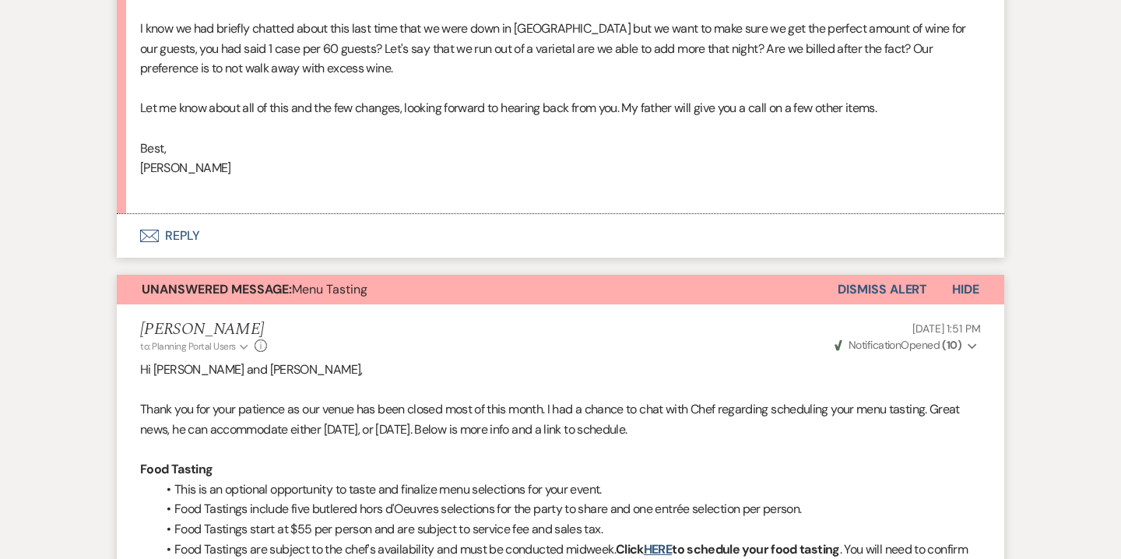
click at [195, 240] on button "Envelope Reply" at bounding box center [560, 236] width 887 height 44
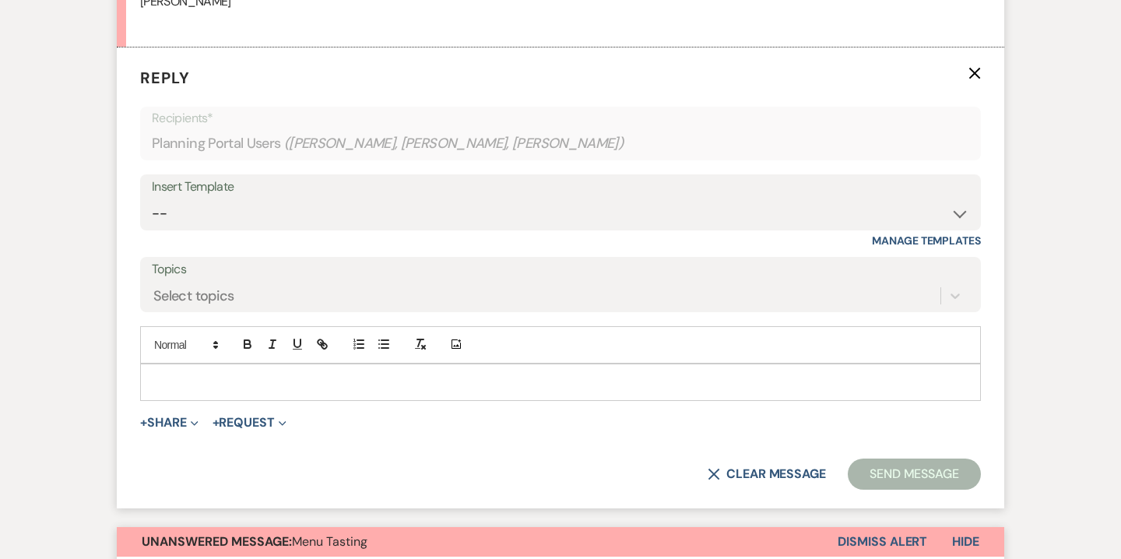
scroll to position [2421, 0]
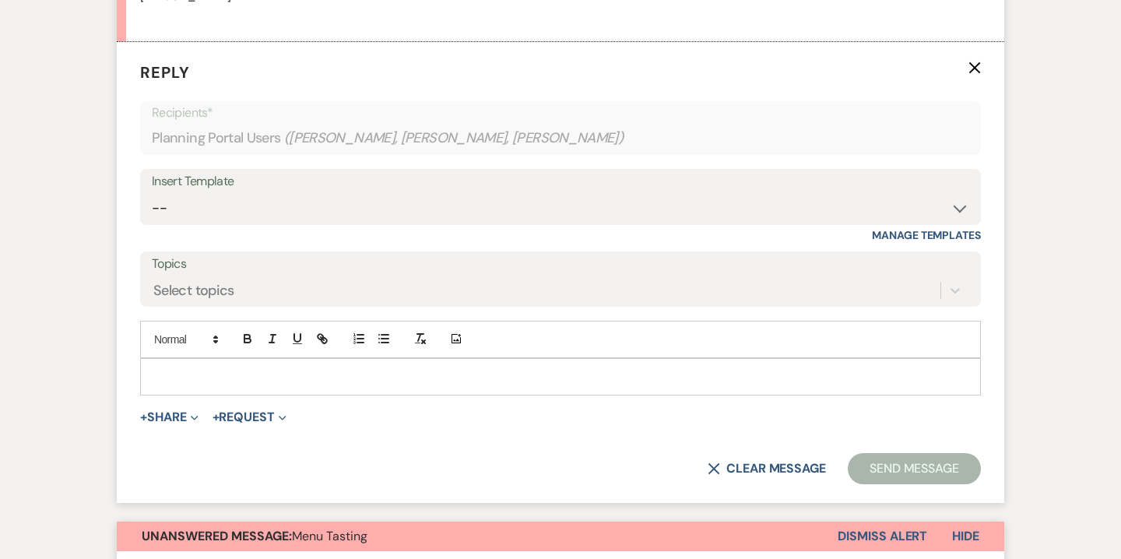
click at [307, 376] on p at bounding box center [561, 376] width 816 height 17
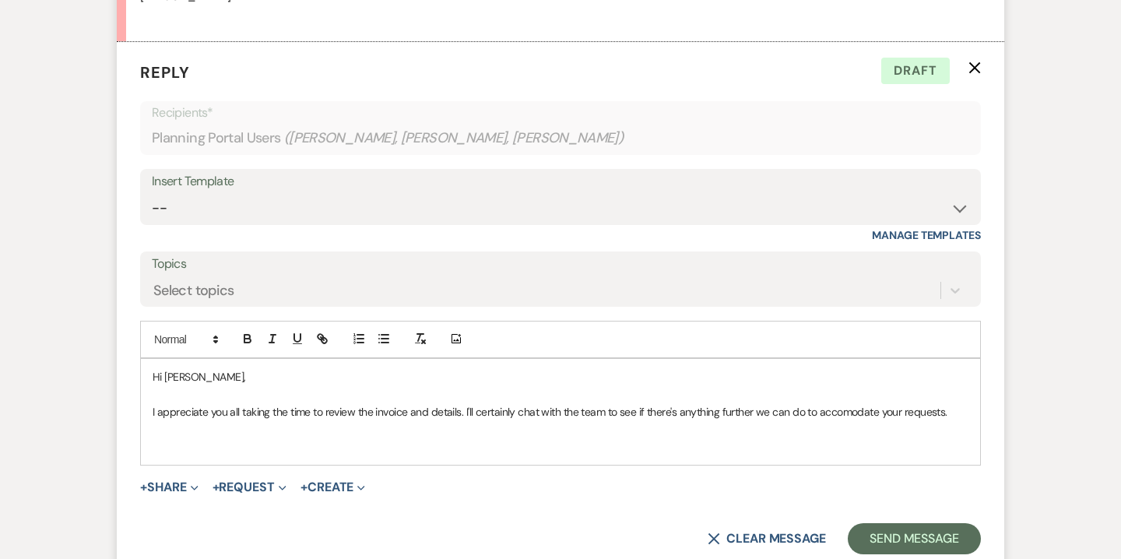
click at [943, 409] on p "I appreciate you all taking the time to review the invoice and details. I'll ce…" at bounding box center [561, 411] width 816 height 17
click at [202, 447] on p at bounding box center [561, 445] width 816 height 17
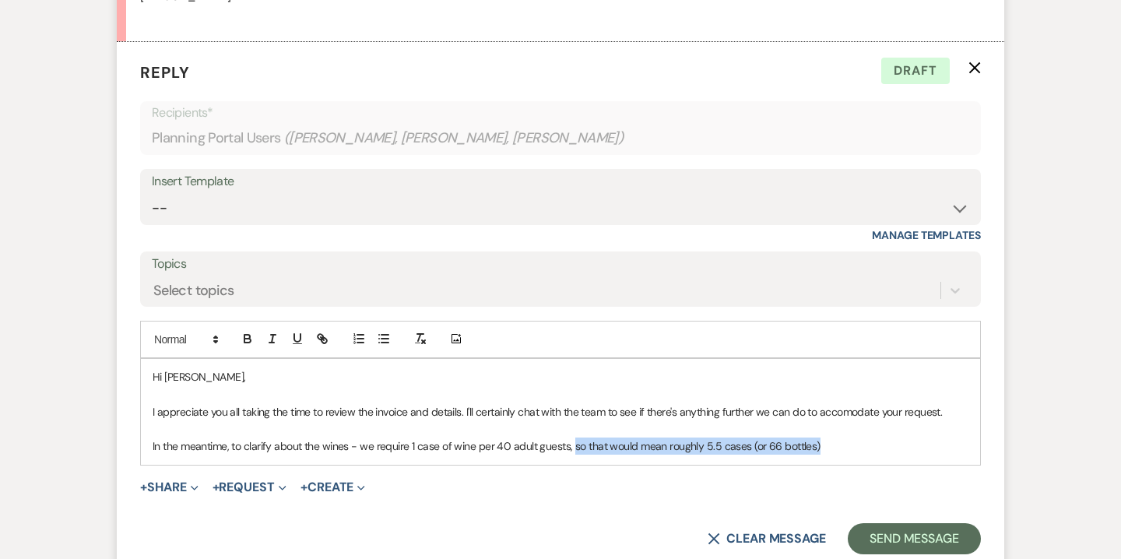
drag, startPoint x: 573, startPoint y: 445, endPoint x: 844, endPoint y: 446, distance: 270.8
click at [844, 446] on p "In the meantime, to clarify about the wines - we require 1 case of wine per 40 …" at bounding box center [561, 445] width 816 height 17
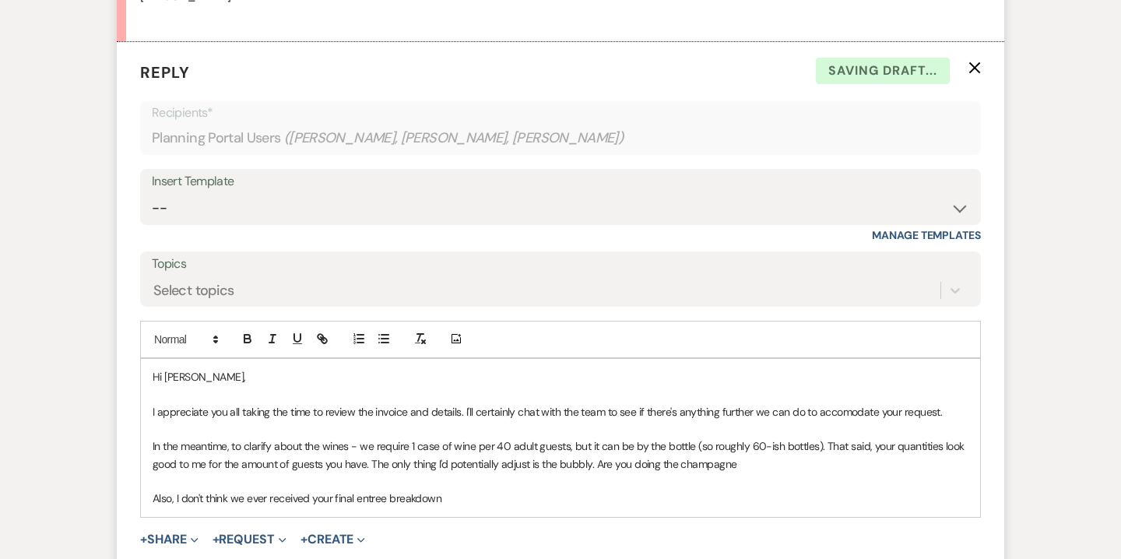
click at [356, 499] on p "Also, I don't think we ever received your final entree breakdown" at bounding box center [561, 497] width 816 height 17
click at [501, 500] on p "Also, I don't think we ever received your final guests' entree breakdown" at bounding box center [561, 497] width 816 height 17
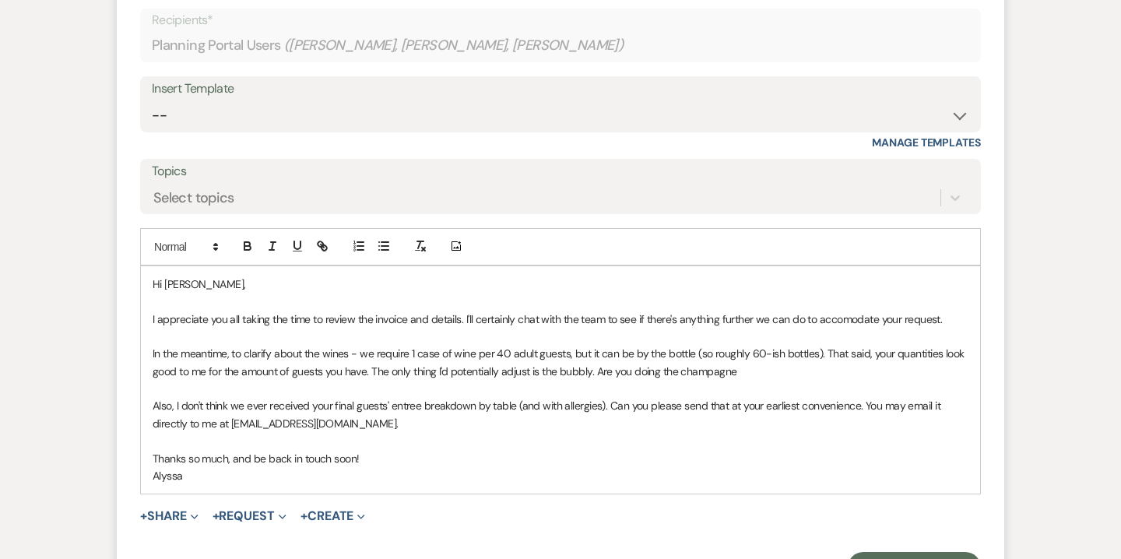
scroll to position [2514, 0]
click at [756, 375] on p "In the meantime, to clarify about the wines - we require 1 case of wine per 40 …" at bounding box center [561, 361] width 816 height 35
click at [809, 370] on p "In the meantime, to clarify about the wines - we require 1 case of wine per 40 …" at bounding box center [561, 361] width 816 height 35
click at [928, 372] on p "In the meantime, to clarify about the wines - we require 1 case of wine per 40 …" at bounding box center [561, 361] width 816 height 35
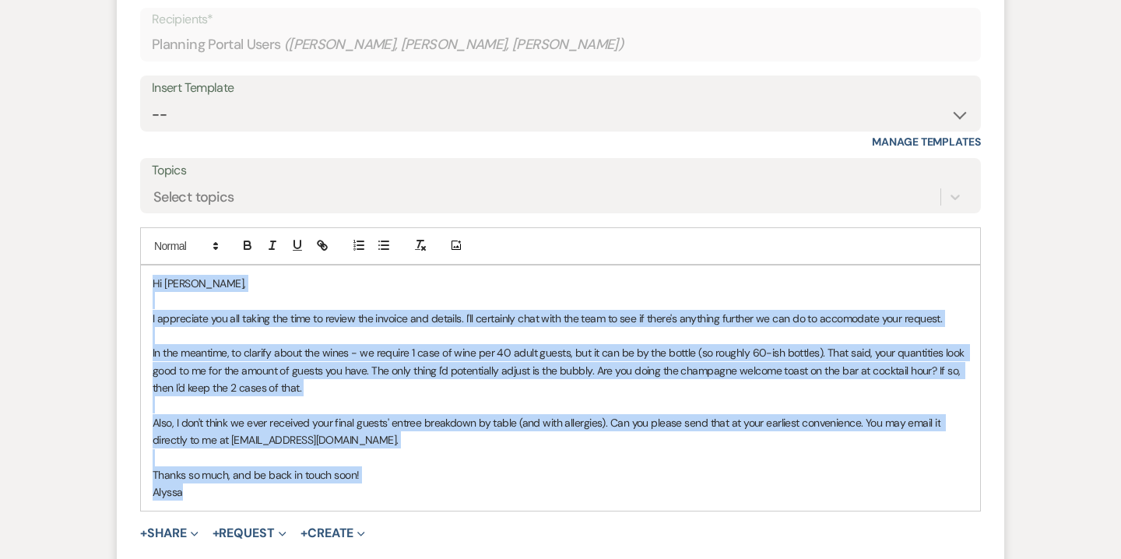
drag, startPoint x: 152, startPoint y: 286, endPoint x: 230, endPoint y: 490, distance: 219.2
click at [230, 490] on div "Hi [PERSON_NAME], I appreciate you all taking the time to review the invoice an…" at bounding box center [560, 387] width 839 height 245
copy div "Hi [PERSON_NAME], I appreciate you all taking the time to review the invoice an…"
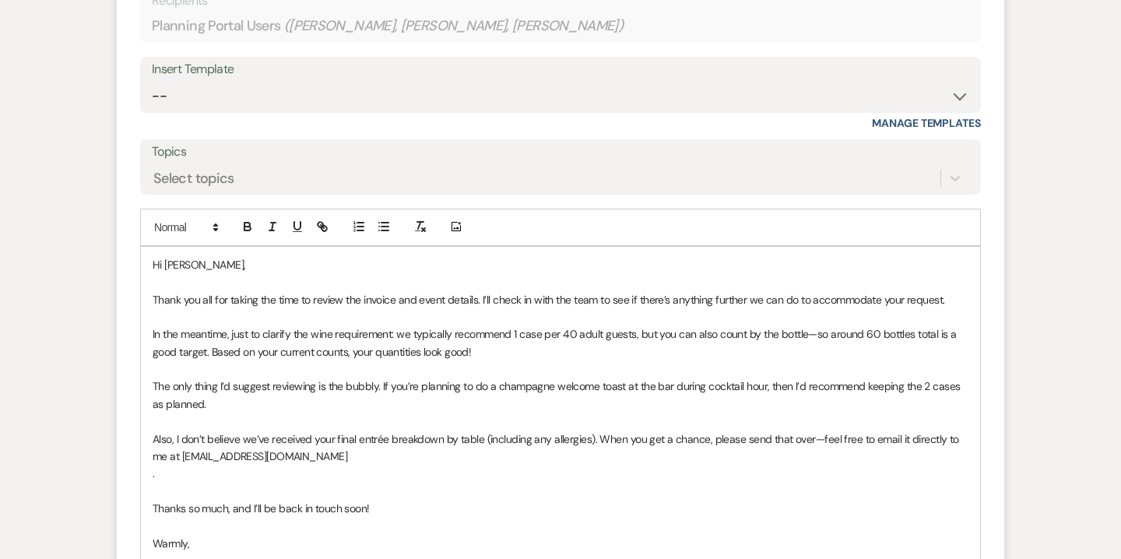
scroll to position [2536, 0]
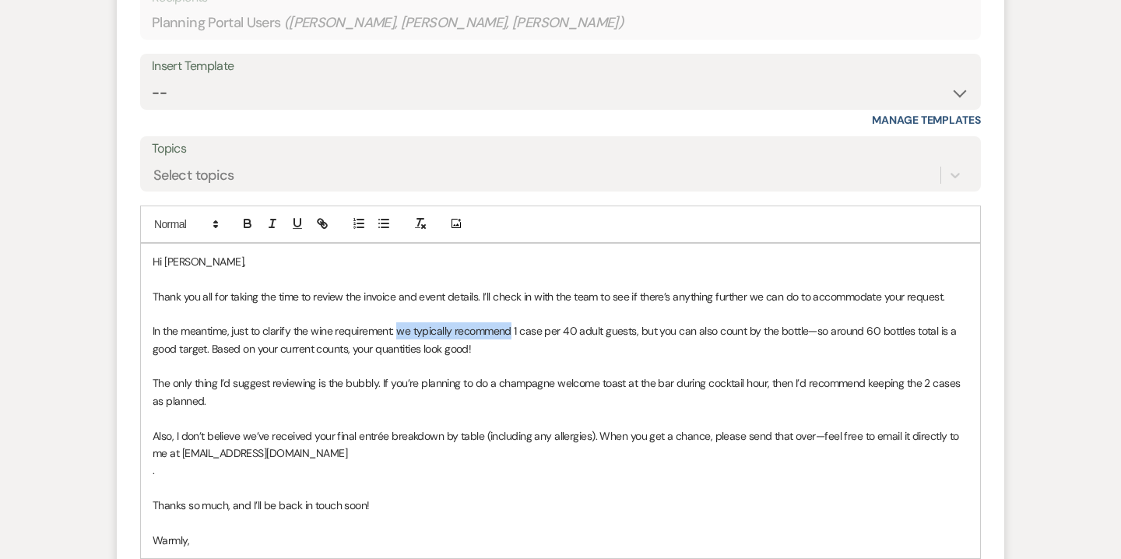
drag, startPoint x: 398, startPoint y: 332, endPoint x: 511, endPoint y: 331, distance: 112.8
click at [511, 331] on p "In the meantime, just to clarify the wine requirement: we typically recommend 1…" at bounding box center [561, 339] width 816 height 35
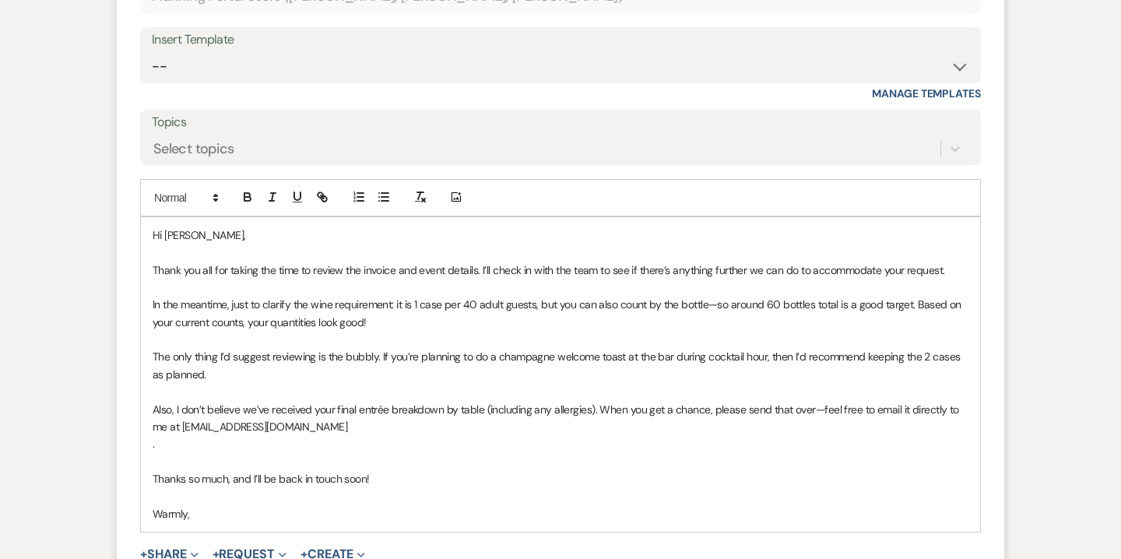
scroll to position [2568, 0]
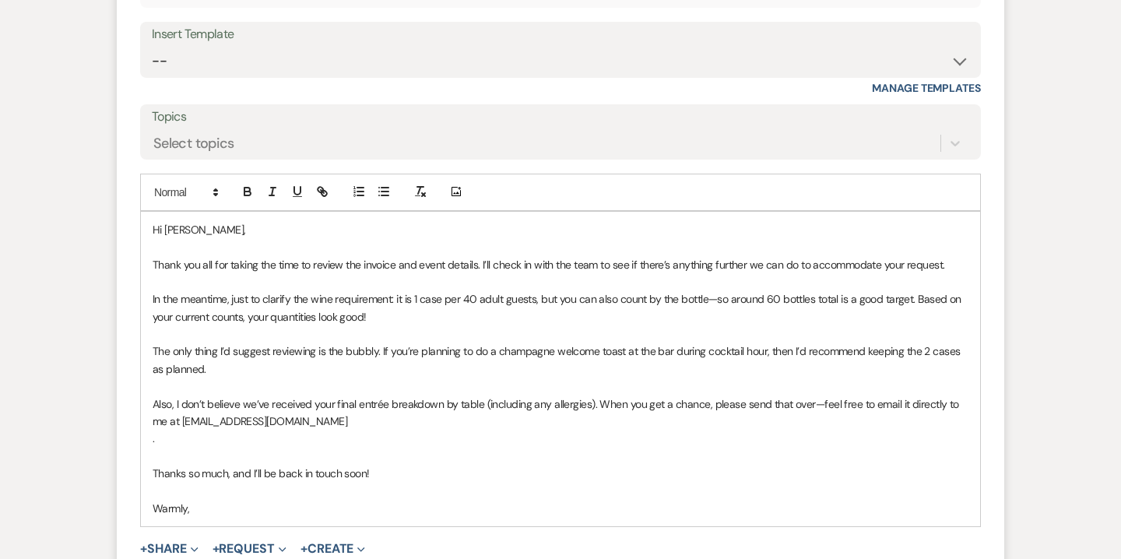
click at [241, 371] on p "The only thing I’d suggest reviewing is the bubbly. If you’re planning to do a …" at bounding box center [561, 359] width 816 height 35
drag, startPoint x: 207, startPoint y: 367, endPoint x: 282, endPoint y: 369, distance: 75.5
click at [282, 369] on p "The only thing I’d suggest reviewing is the bubbly. If you’re planning to do a …" at bounding box center [561, 359] width 816 height 35
click at [254, 191] on button "button" at bounding box center [248, 191] width 22 height 19
click at [307, 433] on p "." at bounding box center [561, 438] width 816 height 17
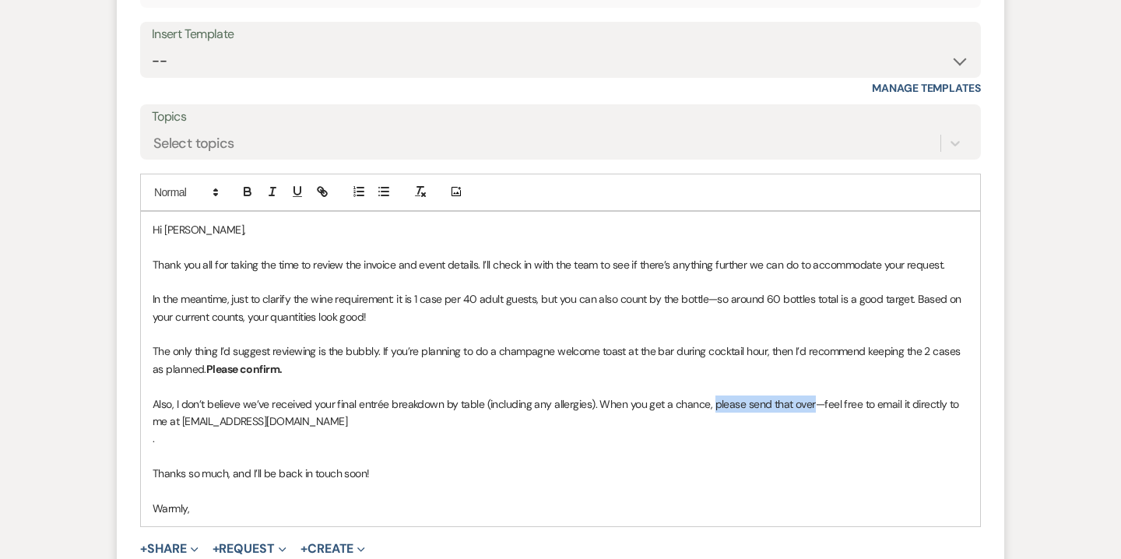
drag, startPoint x: 711, startPoint y: 406, endPoint x: 810, endPoint y: 403, distance: 98.9
click at [810, 403] on p "Also, I don’t believe we’ve received your final entrée breakdown by table (incl…" at bounding box center [561, 412] width 816 height 35
click at [245, 191] on icon "button" at bounding box center [247, 191] width 14 height 14
click at [215, 449] on p at bounding box center [561, 455] width 816 height 17
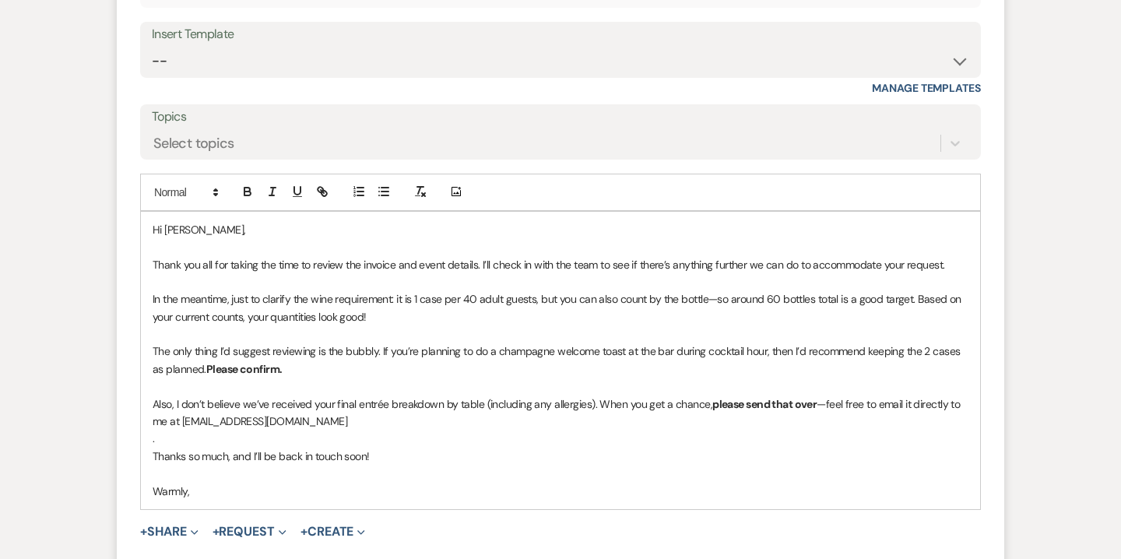
click at [263, 454] on p "Thanks so much, and I’ll be back in touch soon!" at bounding box center [561, 455] width 816 height 17
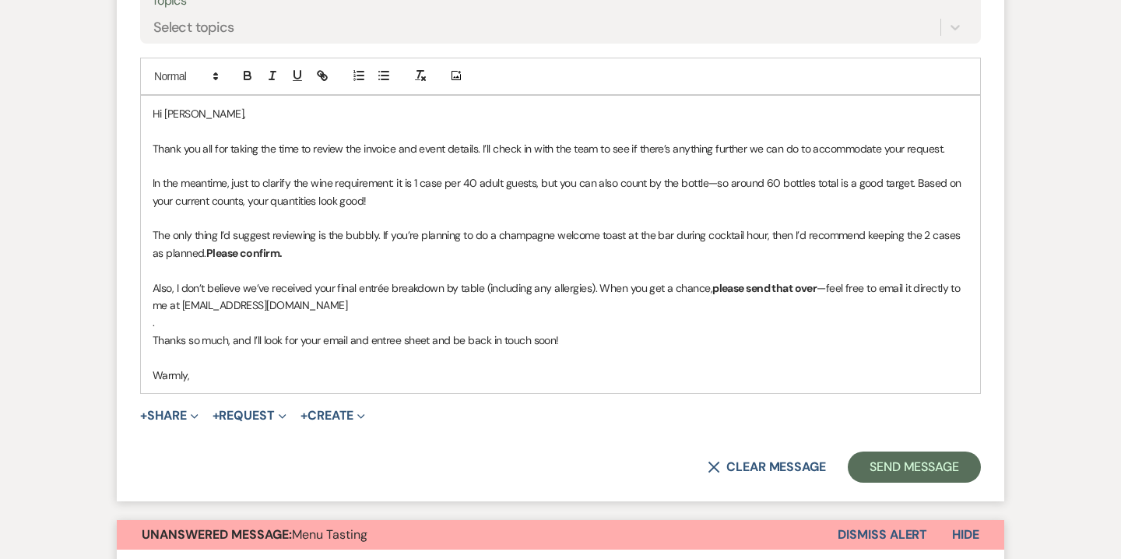
scroll to position [2685, 0]
click at [910, 467] on button "Send Message" at bounding box center [913, 466] width 133 height 31
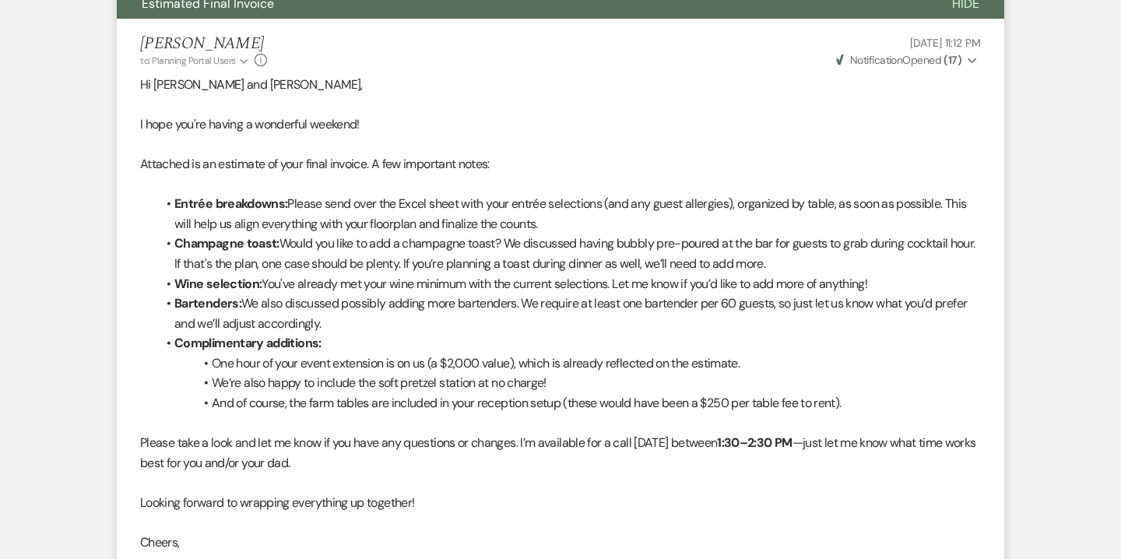
scroll to position [0, 0]
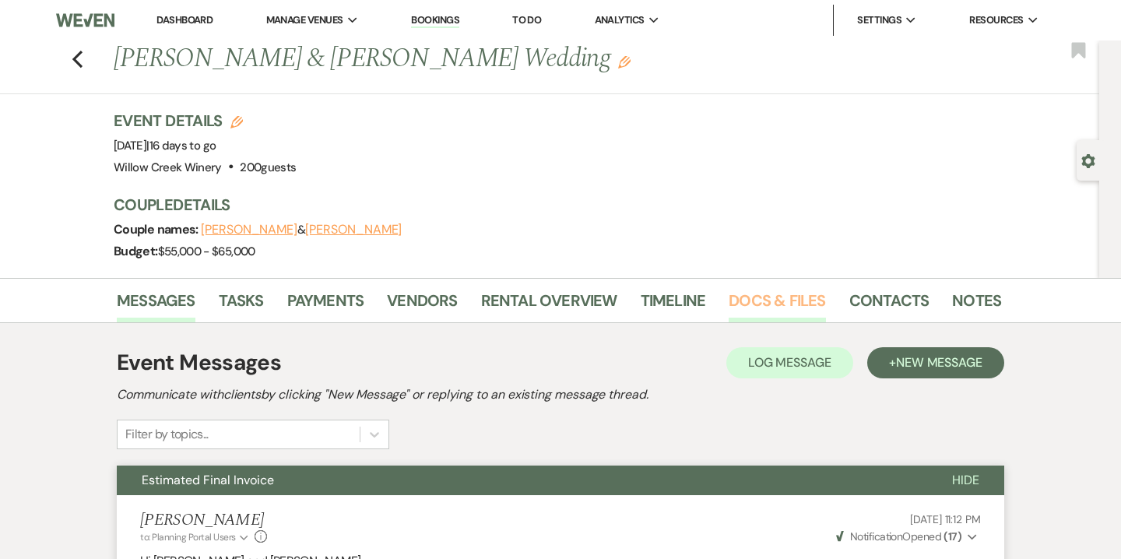
click at [759, 288] on link "Docs & Files" at bounding box center [776, 305] width 96 height 34
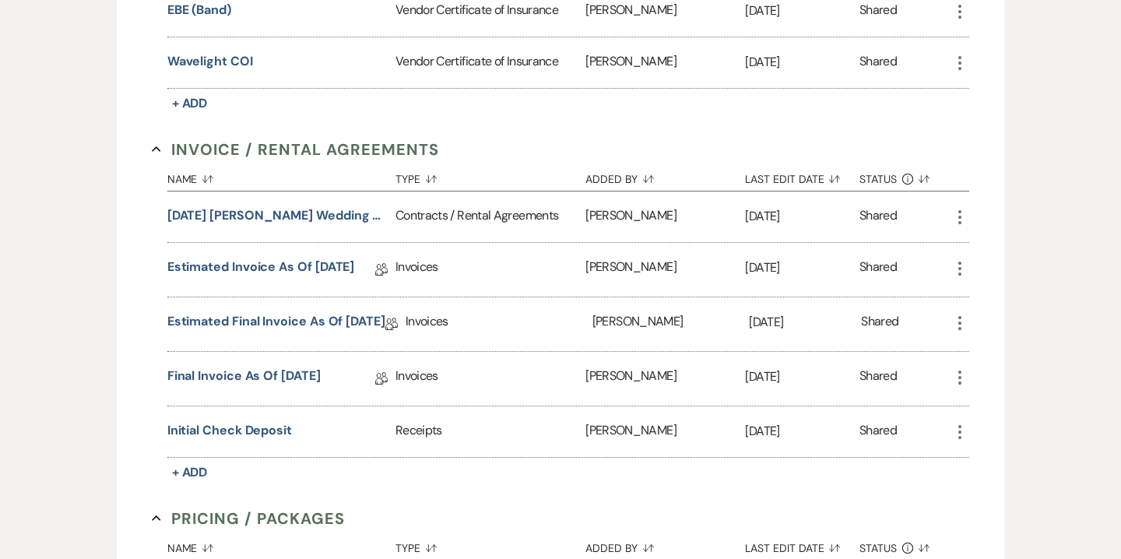
scroll to position [675, 0]
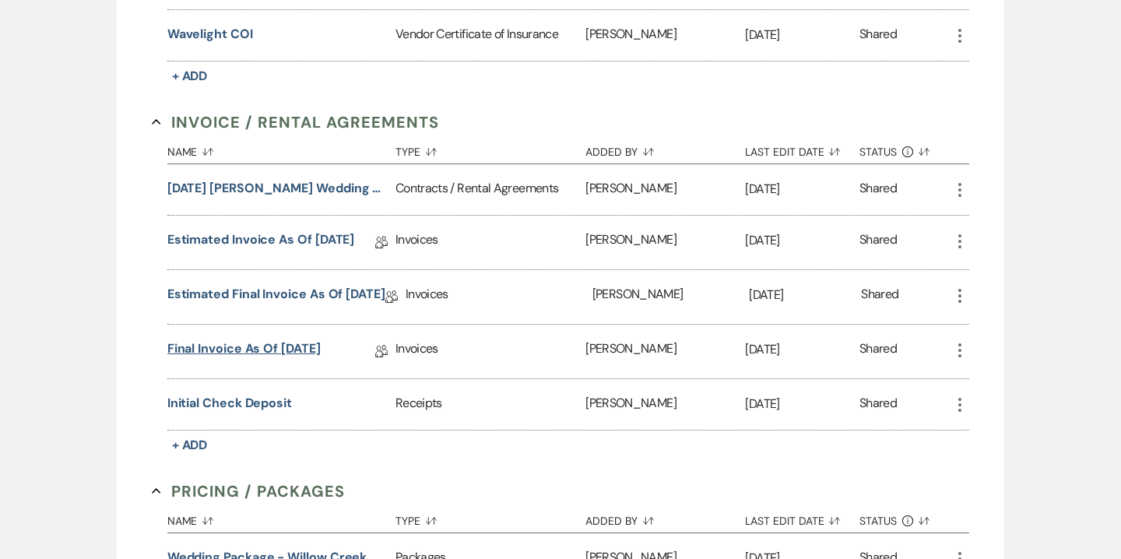
click at [321, 342] on link "Final Invoice as of [DATE]" at bounding box center [243, 351] width 153 height 24
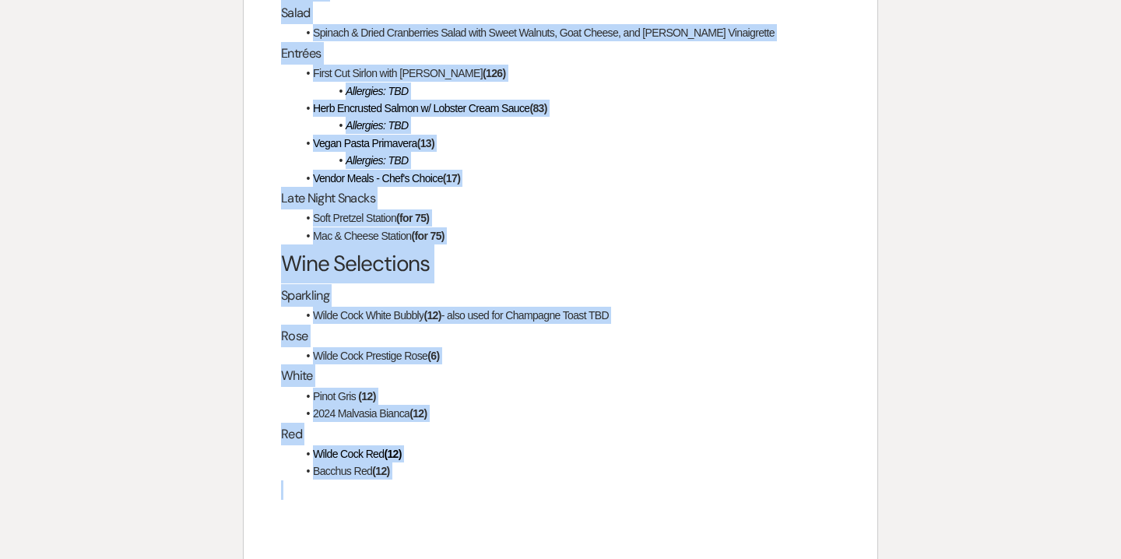
scroll to position [3450, 0]
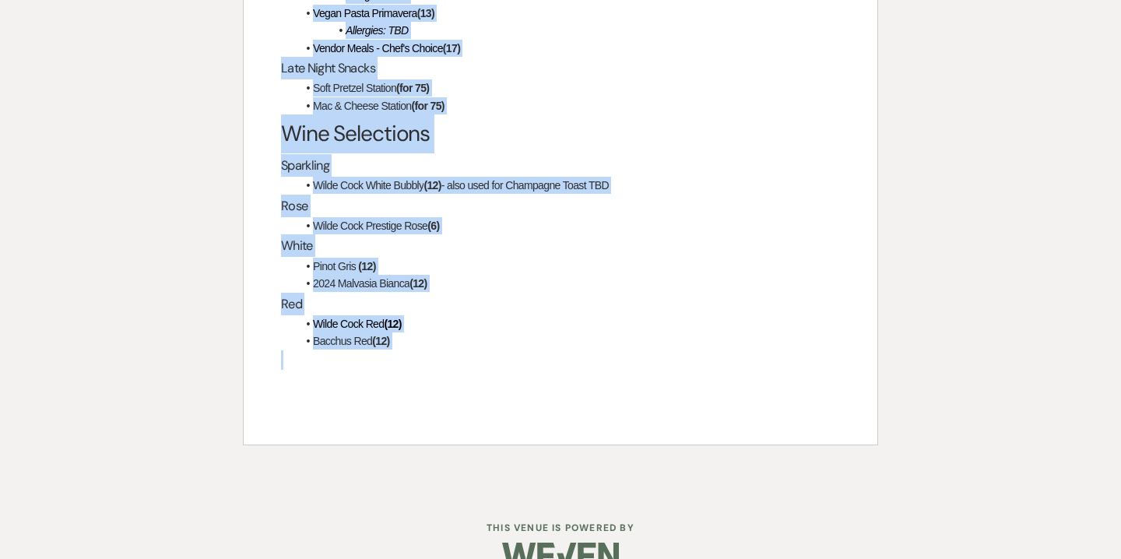
drag, startPoint x: 284, startPoint y: 95, endPoint x: 546, endPoint y: 317, distance: 343.4
copy div "Lorem Ipsumdo Sit ametc adipisc el $05,939.12 se doe te inci ut labor et "Dolor…"
